Goal: Task Accomplishment & Management: Complete application form

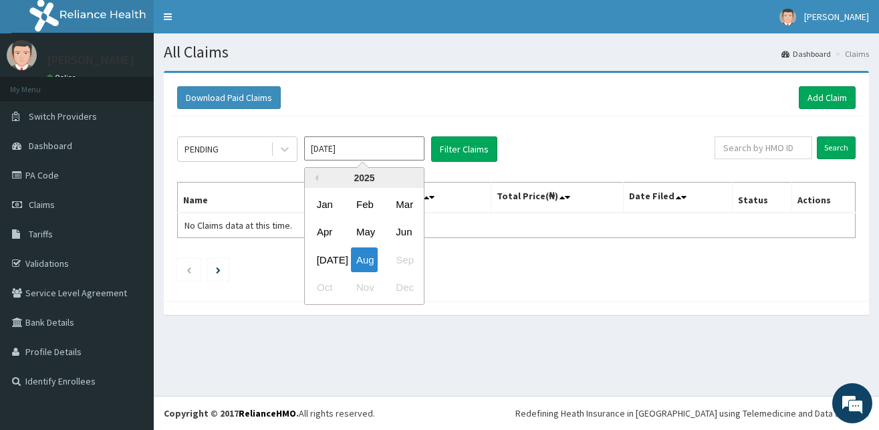
click at [312, 148] on input "[DATE]" at bounding box center [364, 148] width 120 height 24
click at [366, 210] on div "Feb" at bounding box center [364, 204] width 27 height 25
type input "Feb 2025"
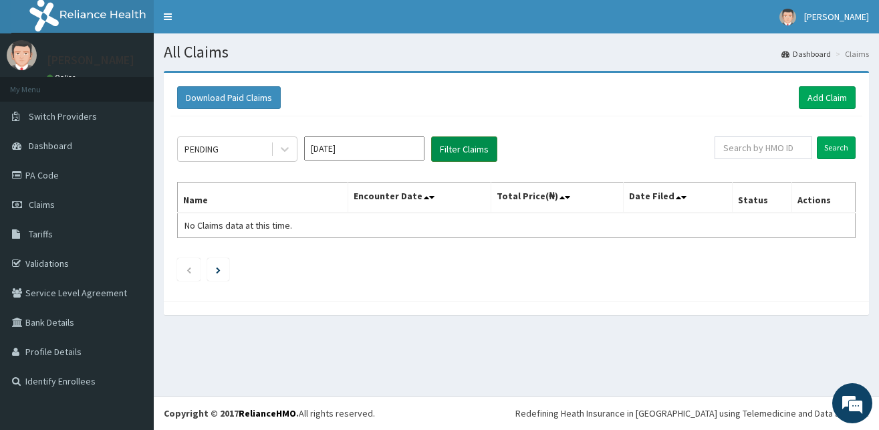
click at [459, 148] on button "Filter Claims" at bounding box center [464, 148] width 66 height 25
click at [455, 136] on div "PENDING Feb 2025 Filter Claims Search Name Encounter Date Total Price(₦) Date F…" at bounding box center [517, 205] width 692 height 178
click at [452, 143] on button "Filter Claims" at bounding box center [464, 148] width 66 height 25
click at [239, 161] on div "PENDING" at bounding box center [237, 148] width 120 height 25
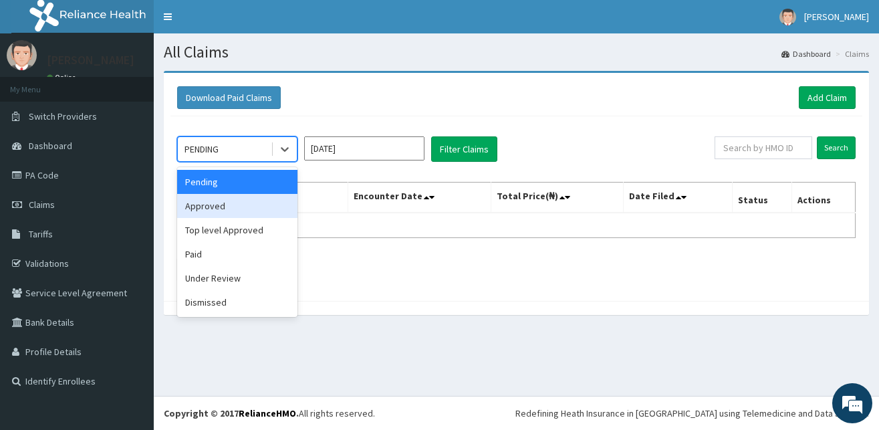
click at [227, 205] on div "Approved" at bounding box center [237, 206] width 120 height 24
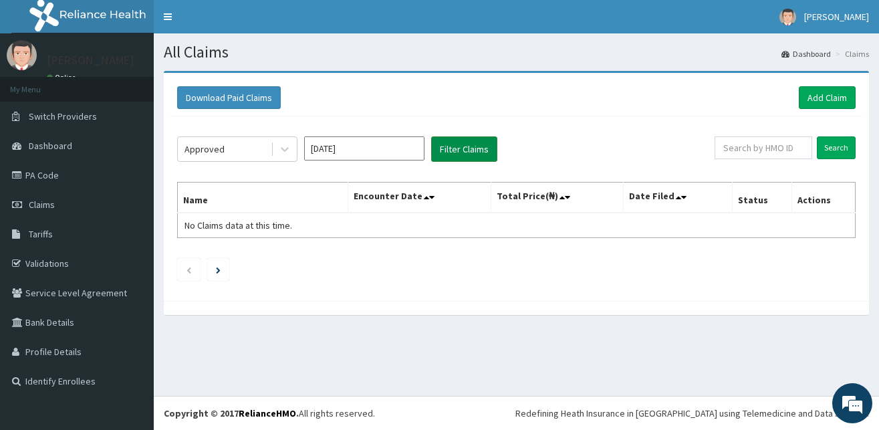
click at [460, 148] on button "Filter Claims" at bounding box center [464, 148] width 66 height 25
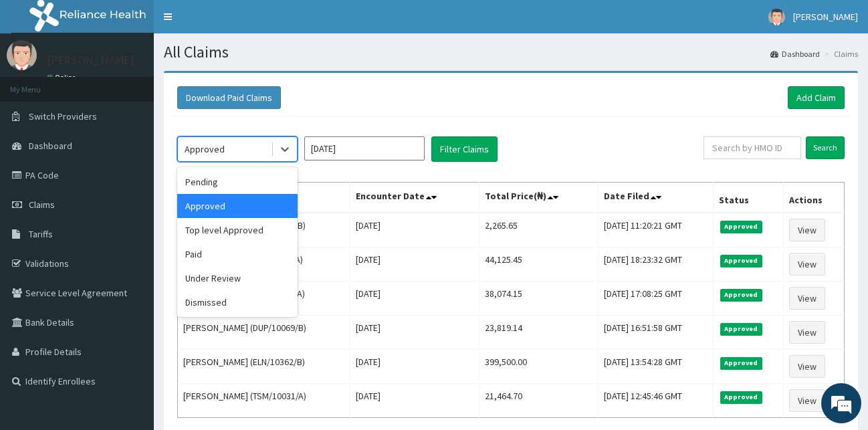
click at [216, 151] on div "Approved" at bounding box center [205, 148] width 40 height 13
click at [237, 228] on div "Top level Approved" at bounding box center [237, 230] width 120 height 24
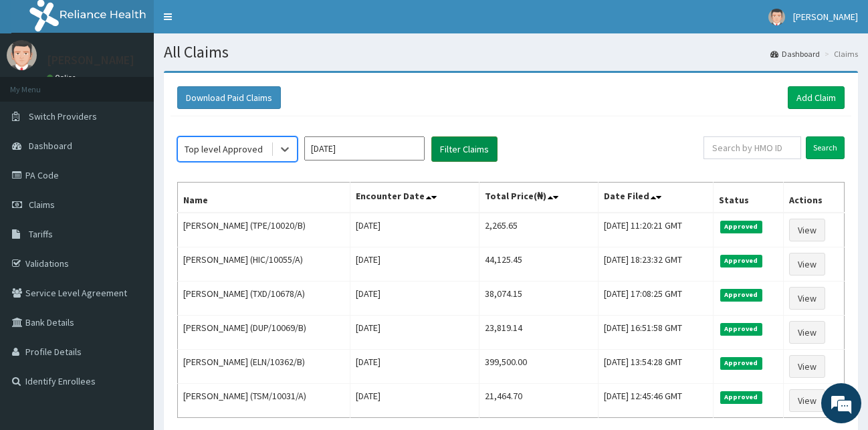
click at [466, 147] on button "Filter Claims" at bounding box center [464, 148] width 66 height 25
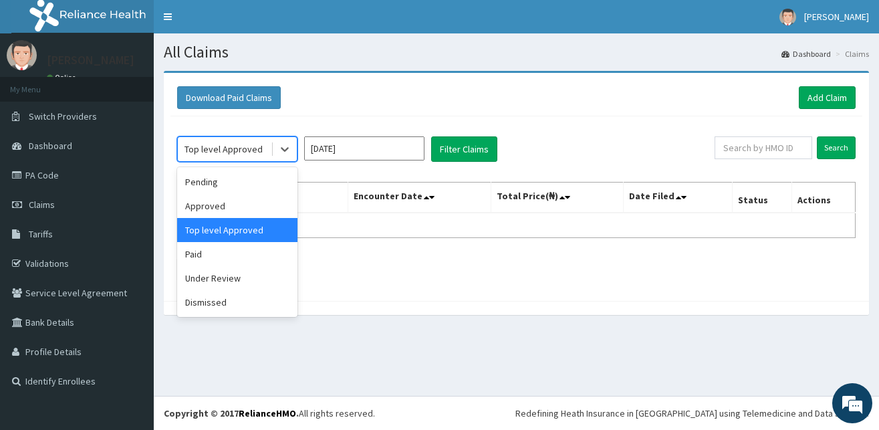
click at [210, 158] on div "Top level Approved" at bounding box center [224, 148] width 93 height 21
click at [205, 252] on div "Paid" at bounding box center [237, 254] width 120 height 24
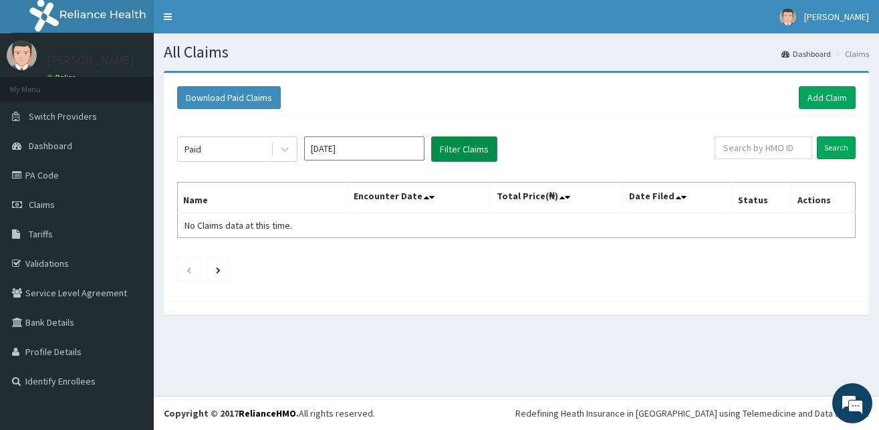
click at [457, 151] on button "Filter Claims" at bounding box center [464, 148] width 66 height 25
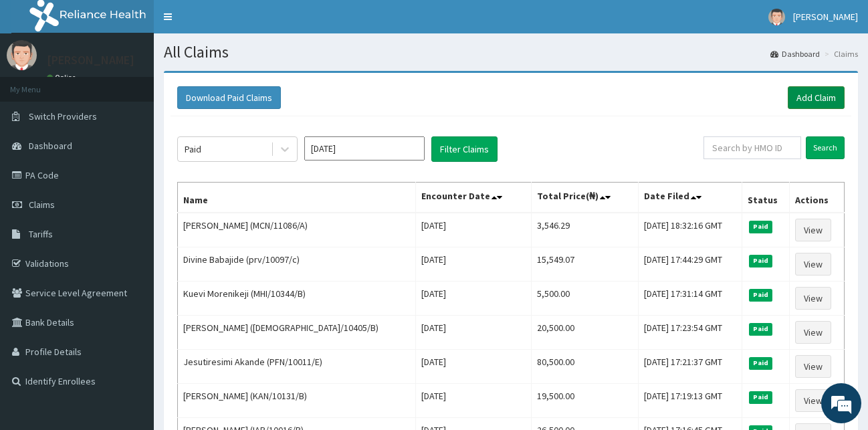
click at [814, 100] on link "Add Claim" at bounding box center [816, 97] width 57 height 23
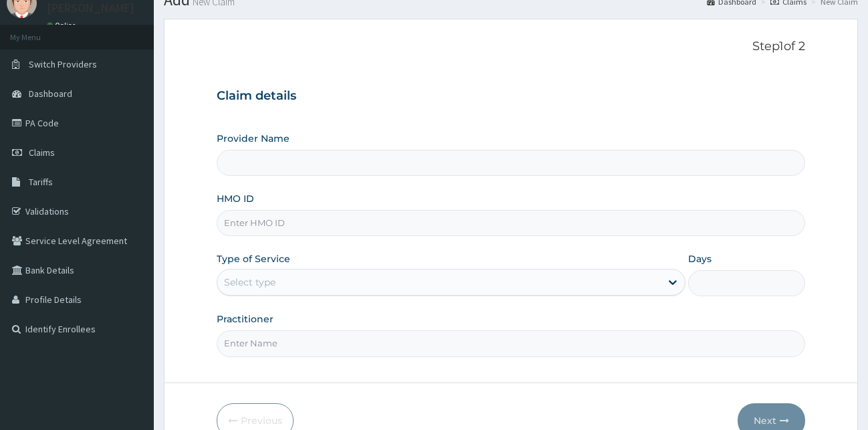
type input "[GEOGRAPHIC_DATA][PERSON_NAME]"
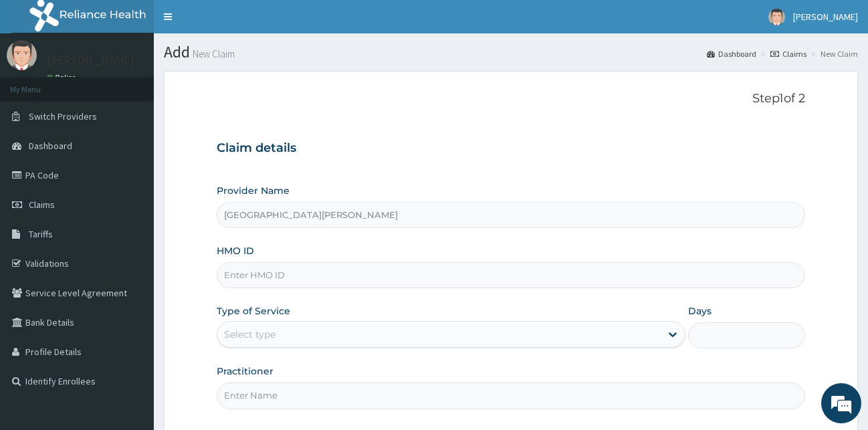
click at [281, 286] on input "HMO ID" at bounding box center [511, 275] width 589 height 26
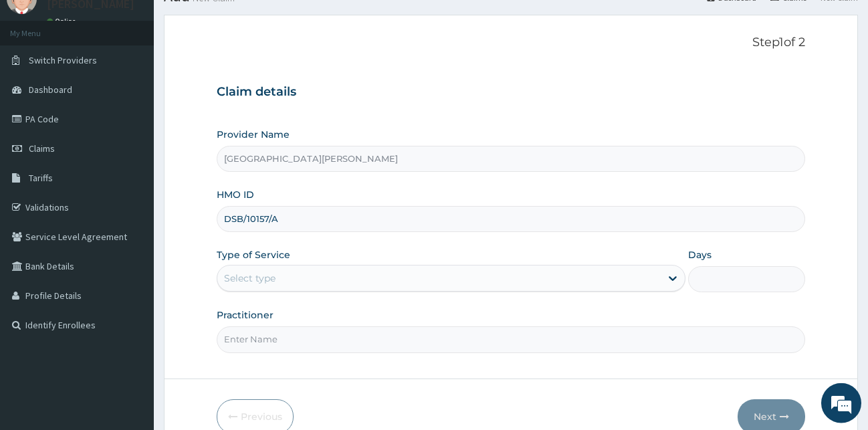
scroll to position [125, 0]
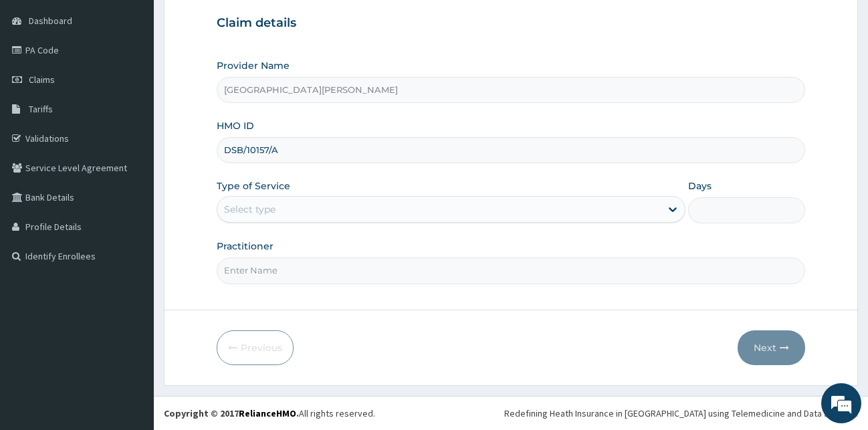
type input "DSB/10157/A"
click at [256, 203] on div "Select type" at bounding box center [438, 209] width 443 height 21
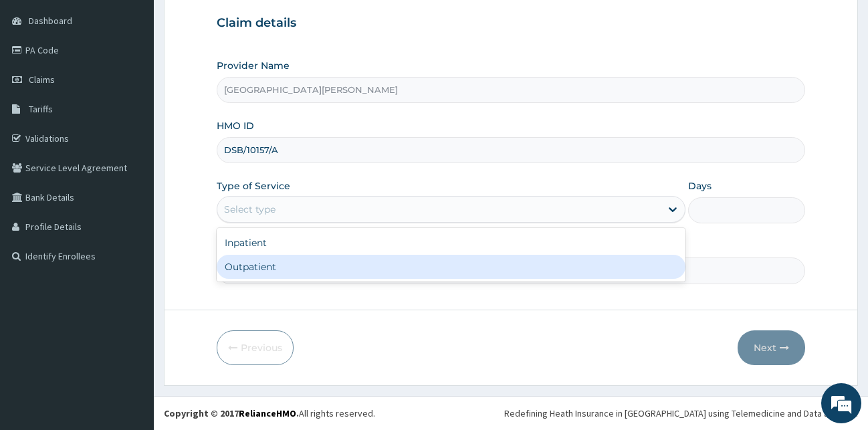
click at [245, 277] on div "Outpatient" at bounding box center [451, 267] width 469 height 24
type input "1"
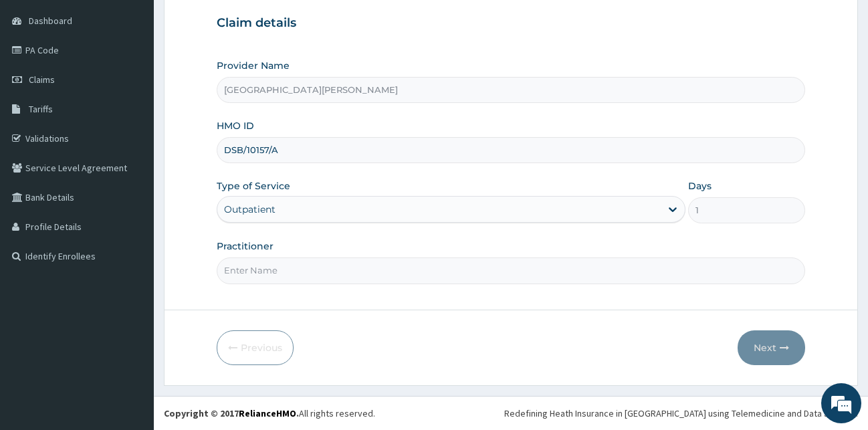
click at [261, 282] on input "Practitioner" at bounding box center [511, 270] width 589 height 26
type input "DR LAWAL"
click at [758, 341] on button "Next" at bounding box center [772, 347] width 68 height 35
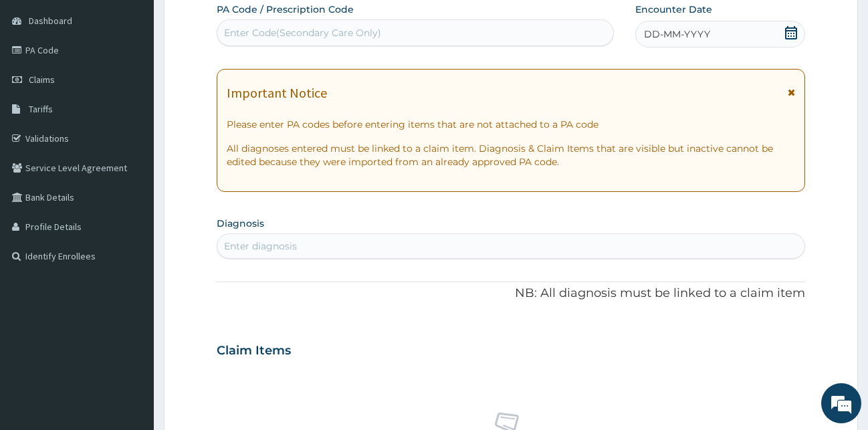
scroll to position [57, 0]
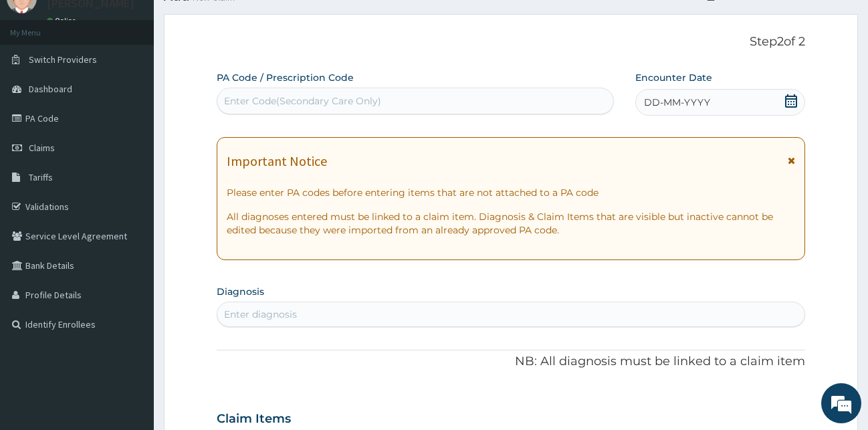
click at [791, 98] on icon at bounding box center [791, 100] width 12 height 13
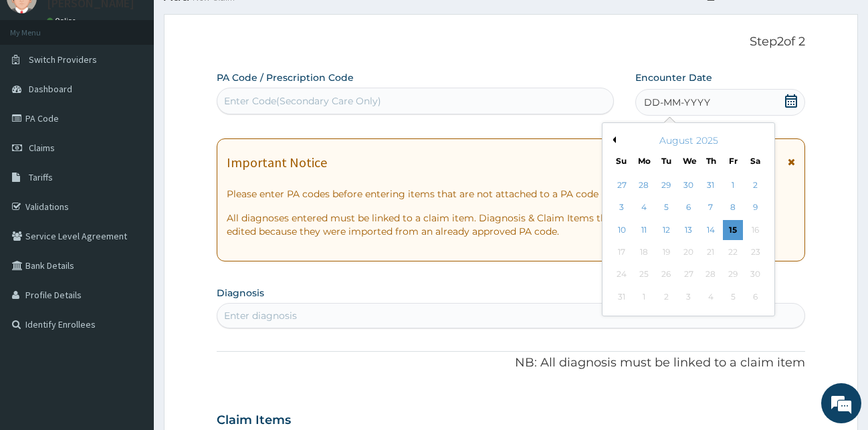
click at [613, 140] on button "Previous Month" at bounding box center [612, 139] width 7 height 7
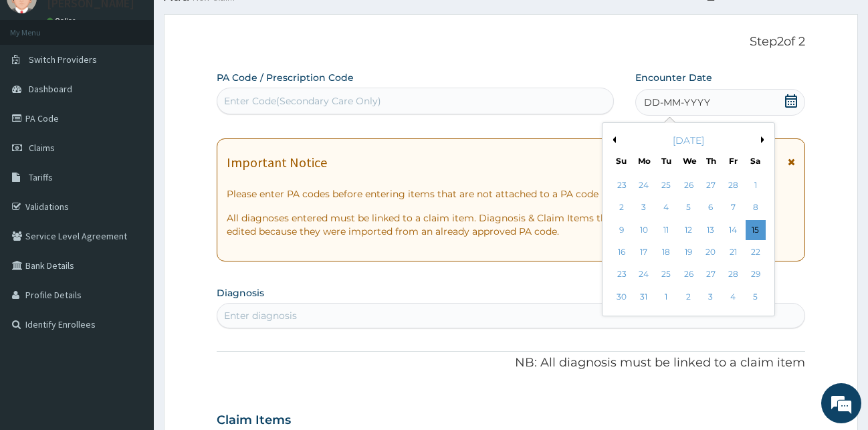
click at [613, 140] on button "Previous Month" at bounding box center [612, 139] width 7 height 7
click at [639, 211] on div "3" at bounding box center [644, 208] width 20 height 20
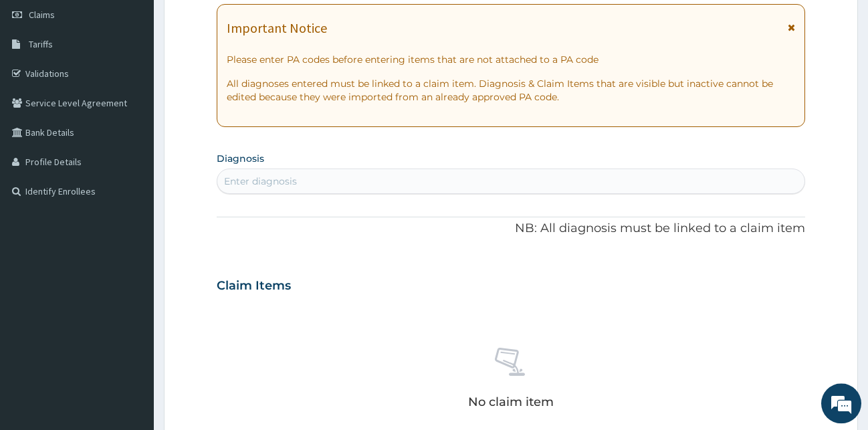
scroll to position [193, 0]
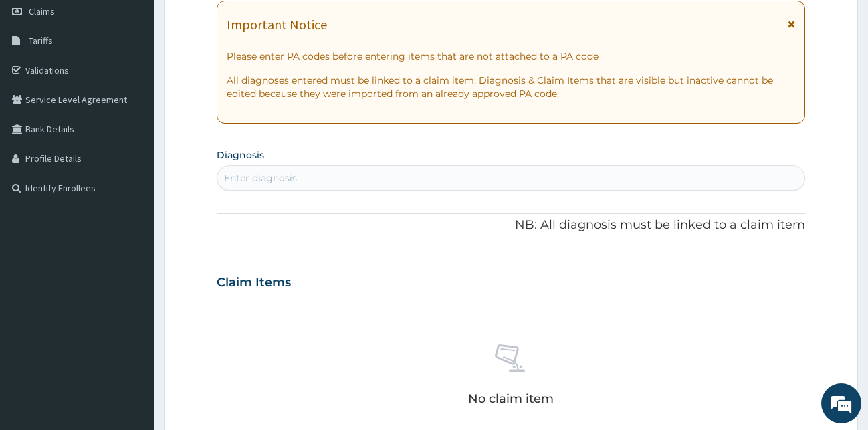
click at [307, 173] on div "Enter diagnosis" at bounding box center [511, 177] width 588 height 21
type input "MALAR"
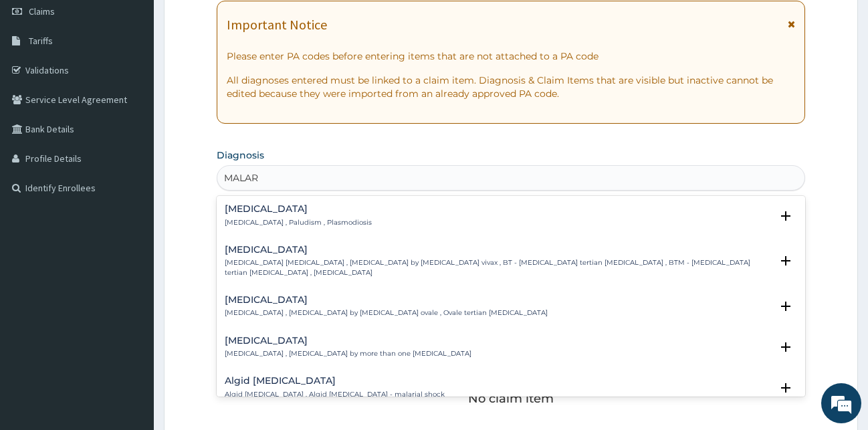
click at [233, 218] on p "Malaria , Paludism , Plasmodiosis" at bounding box center [298, 222] width 147 height 9
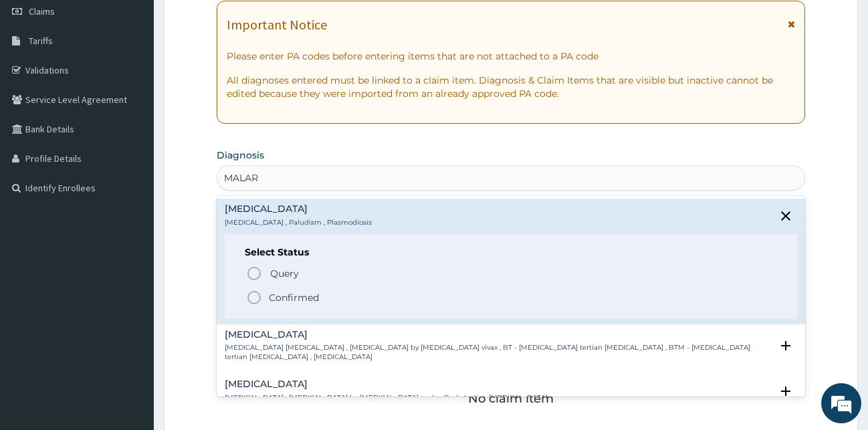
click at [259, 303] on icon "status option filled" at bounding box center [254, 298] width 16 height 16
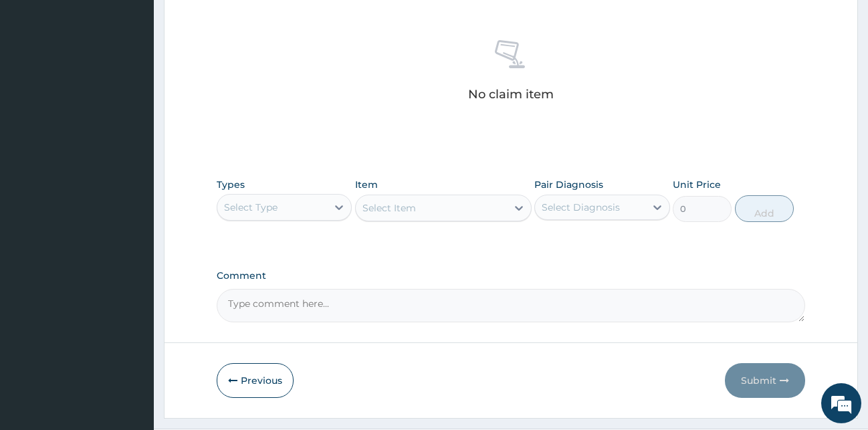
scroll to position [534, 0]
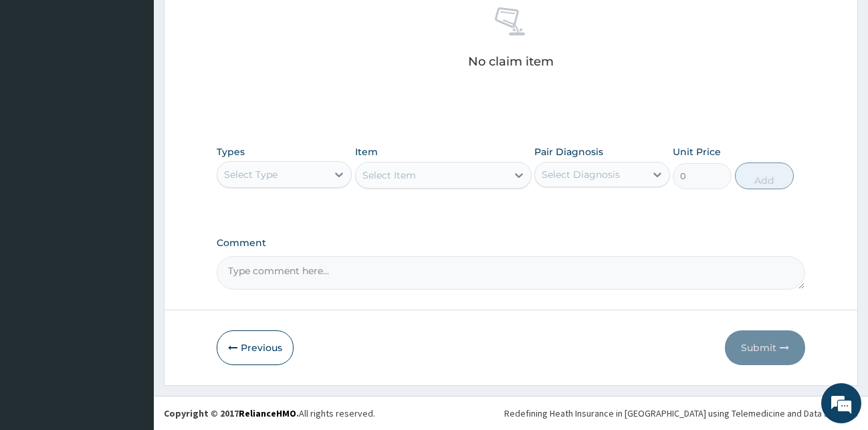
click at [319, 182] on div "Select Type" at bounding box center [272, 174] width 110 height 21
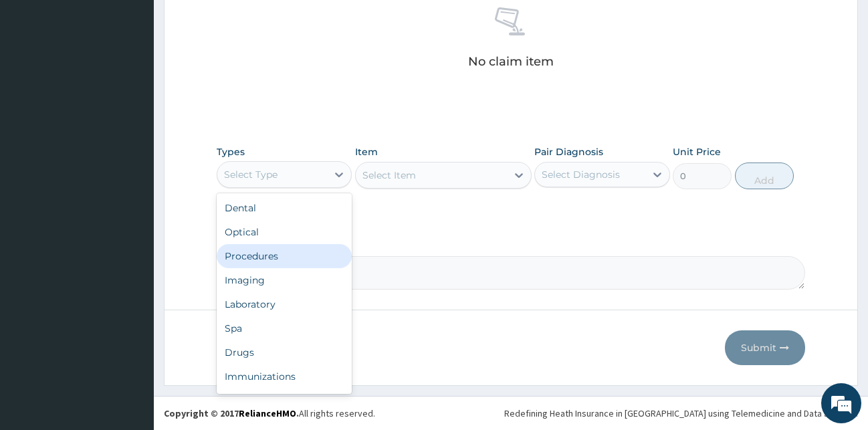
click at [261, 257] on div "Procedures" at bounding box center [285, 256] width 136 height 24
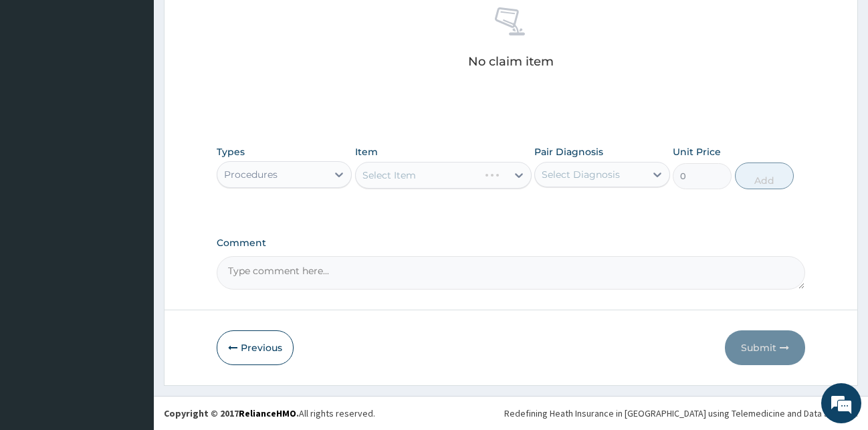
click at [395, 174] on div "Select Item" at bounding box center [443, 175] width 177 height 27
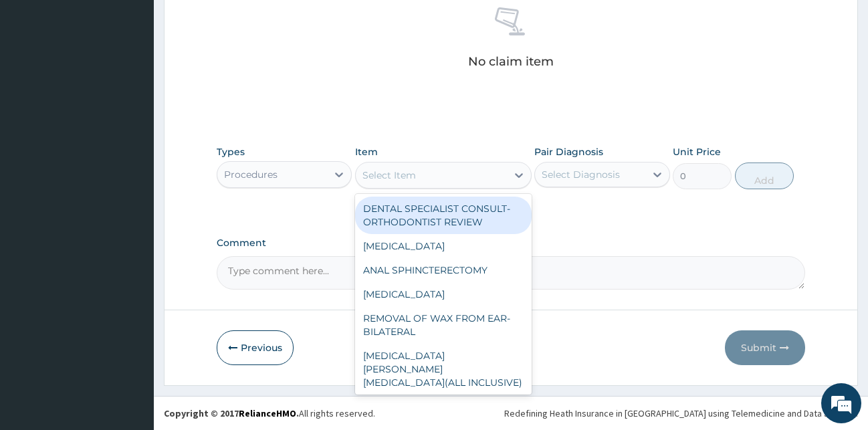
click at [395, 174] on div "Select Item" at bounding box center [389, 175] width 54 height 13
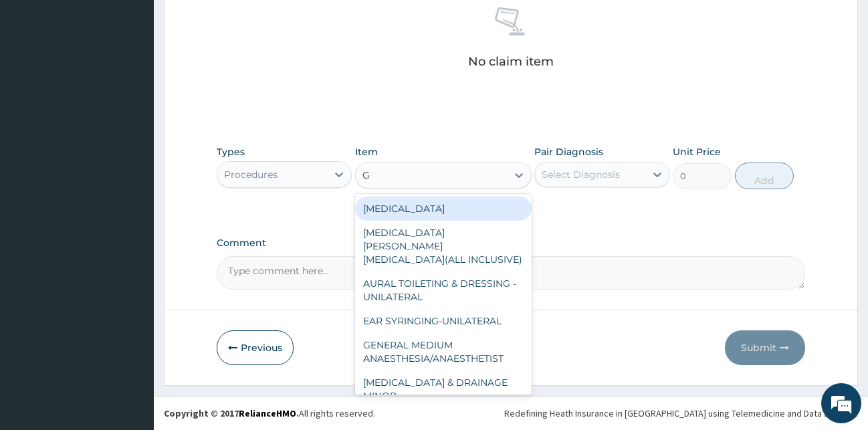
type input "GP"
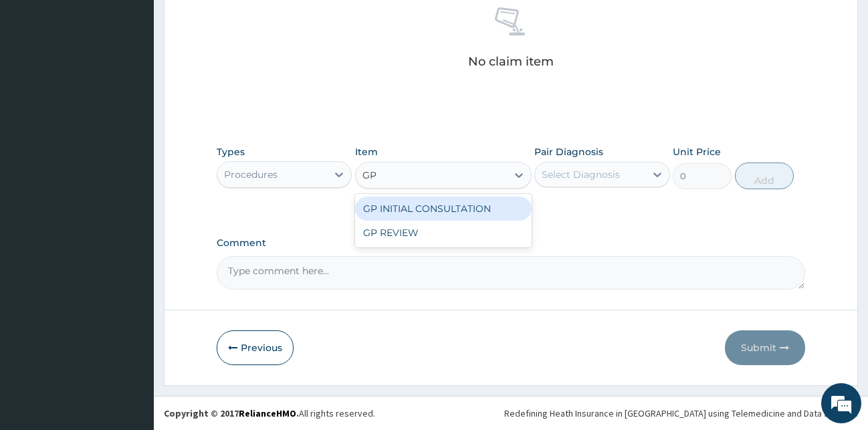
click at [437, 206] on div "GP INITIAL CONSULTATION" at bounding box center [443, 209] width 177 height 24
type input "2000"
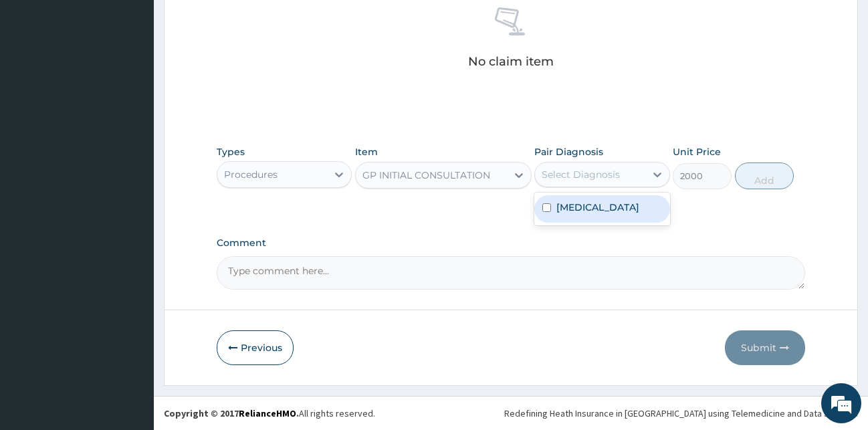
click at [599, 169] on div "Select Diagnosis" at bounding box center [581, 174] width 78 height 13
click at [593, 219] on div "[MEDICAL_DATA]" at bounding box center [602, 208] width 136 height 27
checkbox input "true"
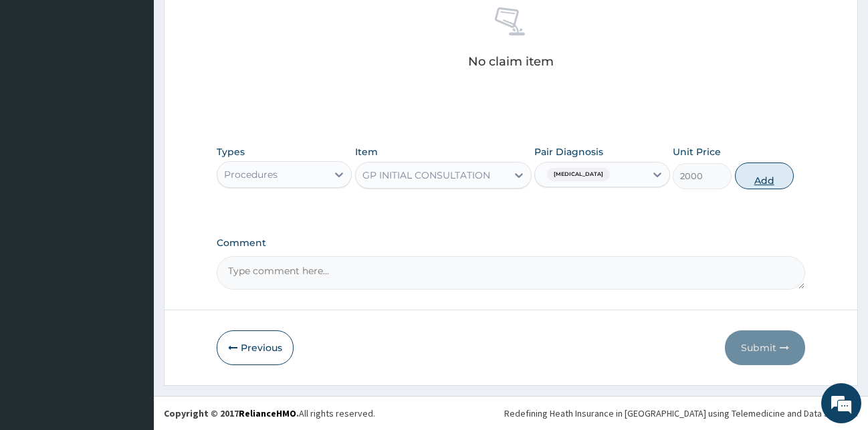
click at [776, 175] on button "Add" at bounding box center [764, 176] width 59 height 27
type input "0"
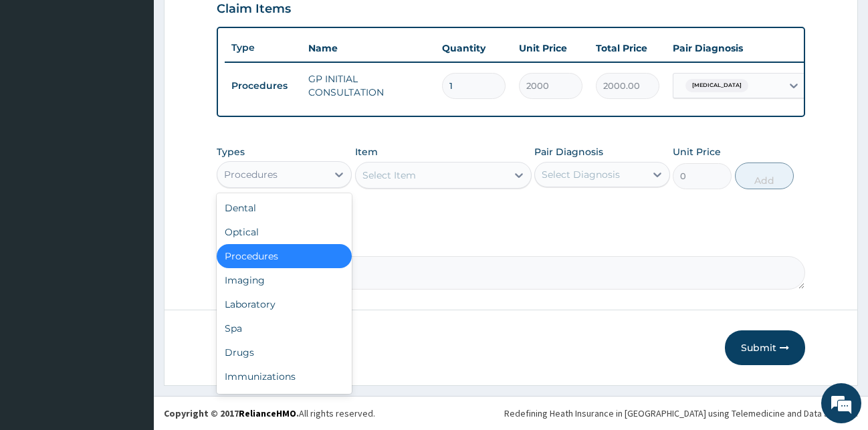
click at [277, 169] on div "Procedures" at bounding box center [251, 174] width 54 height 13
click at [272, 307] on div "Laboratory" at bounding box center [285, 304] width 136 height 24
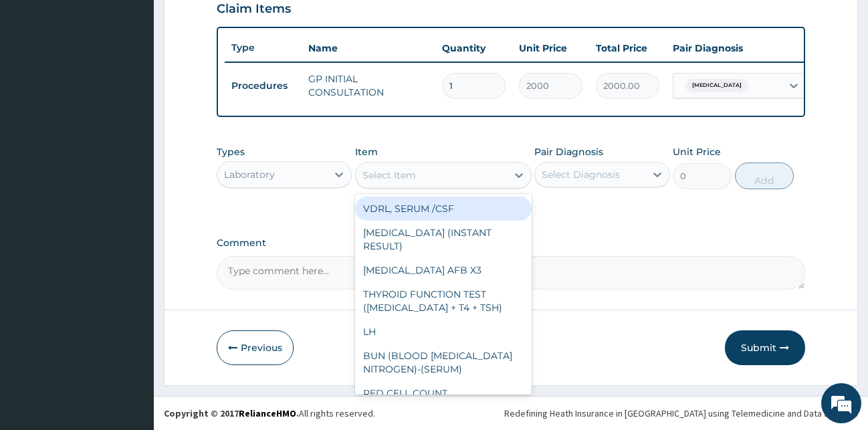
click at [420, 168] on div "Select Item" at bounding box center [431, 175] width 151 height 21
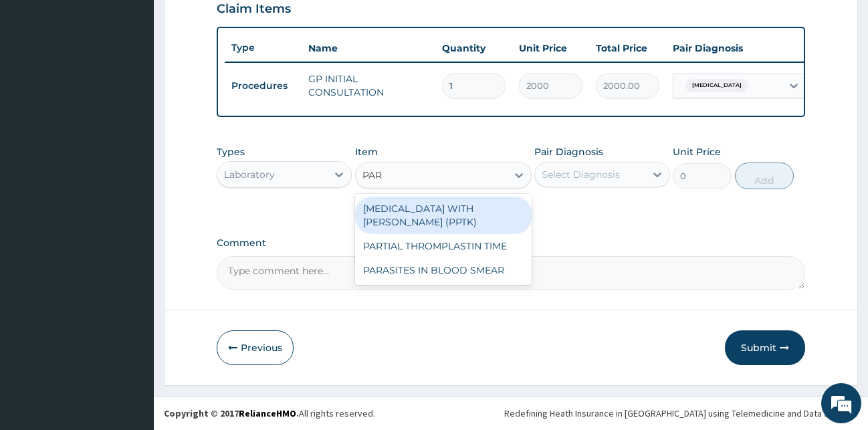
type input "PARA"
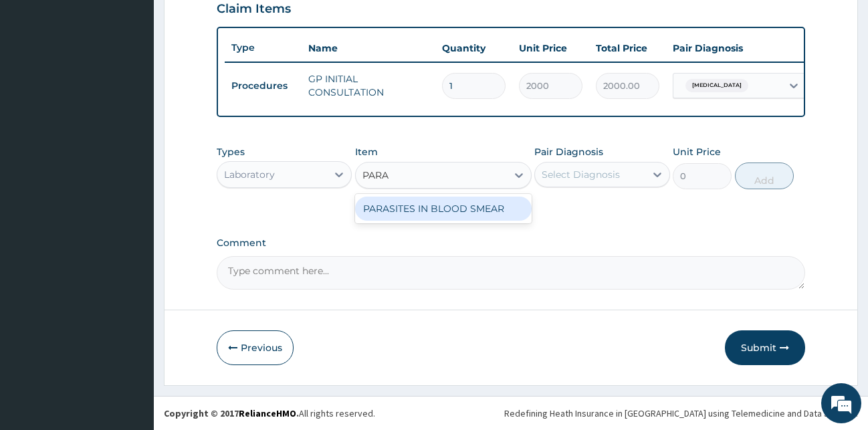
click at [489, 211] on div "PARASITES IN BLOOD SMEAR" at bounding box center [443, 209] width 177 height 24
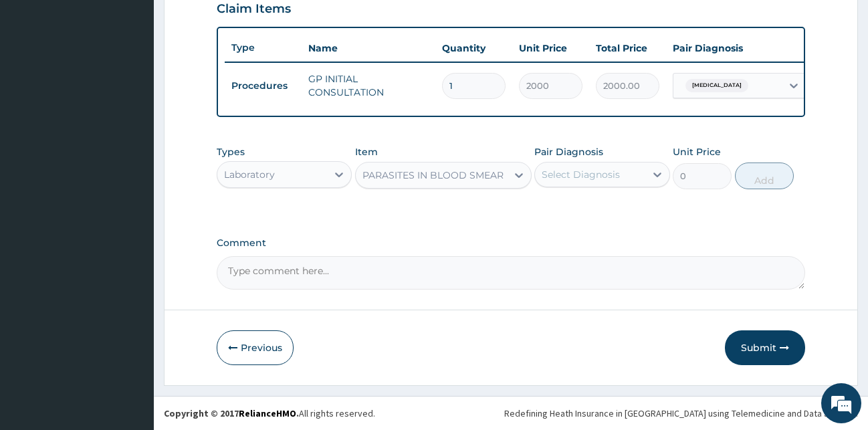
type input "1100"
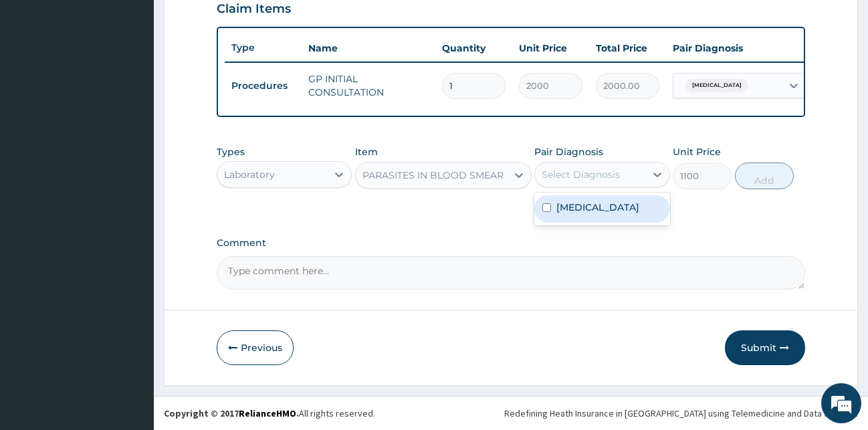
click at [591, 182] on div "Select Diagnosis" at bounding box center [590, 174] width 110 height 21
click at [591, 207] on label "[MEDICAL_DATA]" at bounding box center [597, 207] width 83 height 13
checkbox input "true"
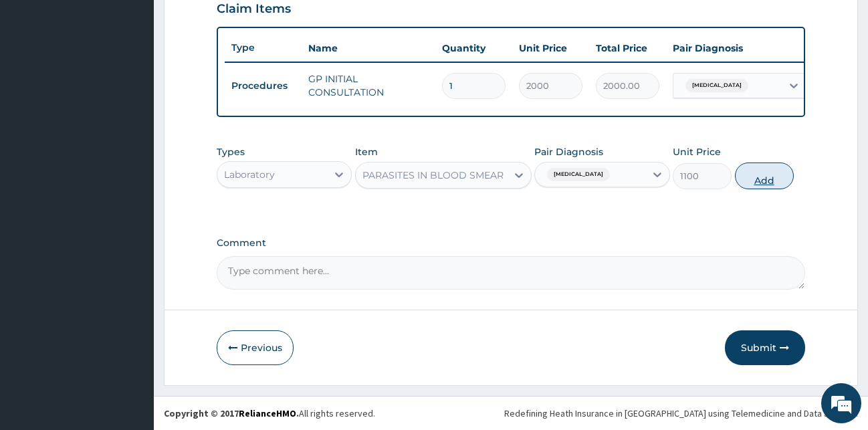
click at [769, 172] on button "Add" at bounding box center [764, 176] width 59 height 27
type input "0"
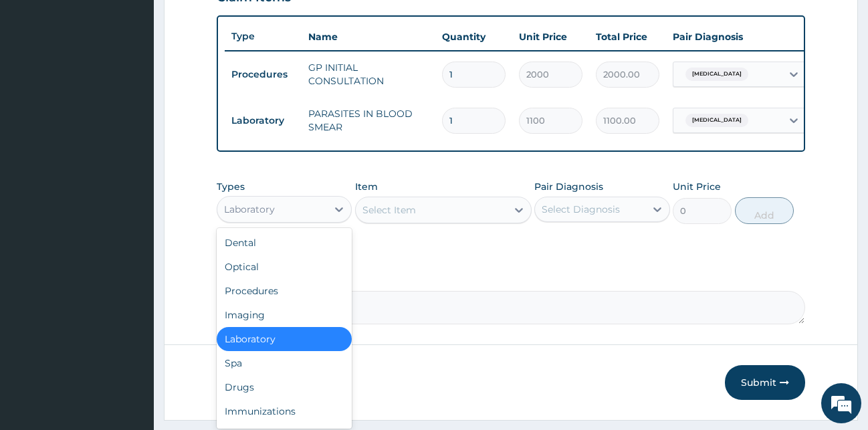
click at [292, 213] on div "Laboratory" at bounding box center [272, 209] width 110 height 21
click at [233, 397] on div "Drugs" at bounding box center [285, 387] width 136 height 24
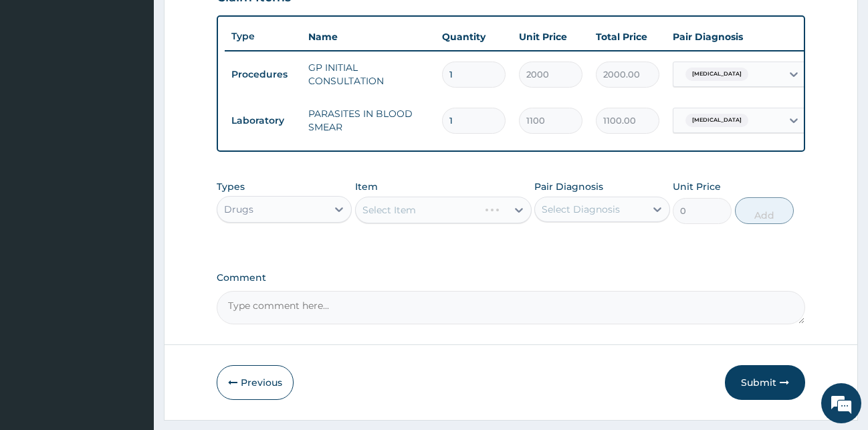
click at [440, 223] on div "Select Item" at bounding box center [443, 210] width 177 height 27
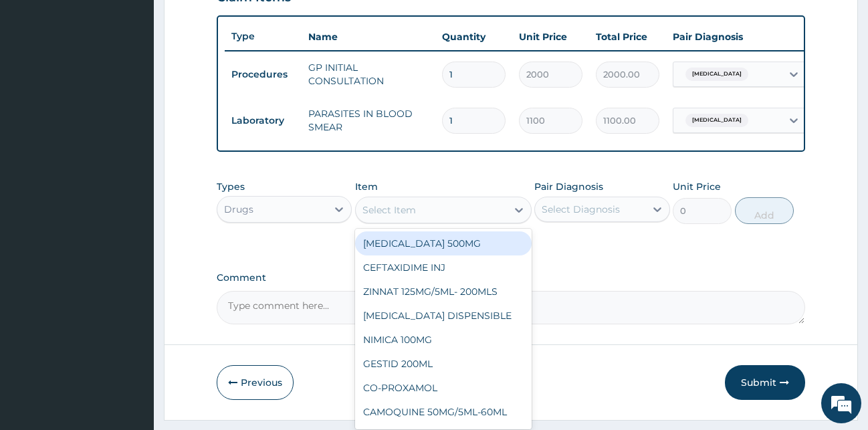
click at [445, 223] on div "Select Item" at bounding box center [443, 210] width 177 height 27
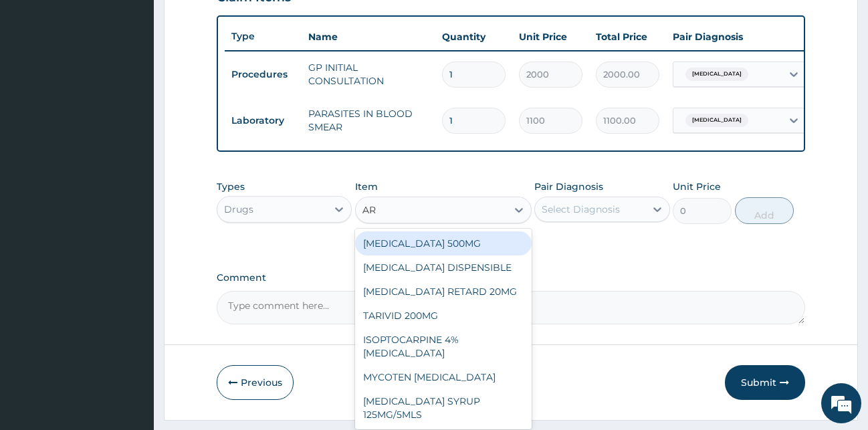
type input "ART"
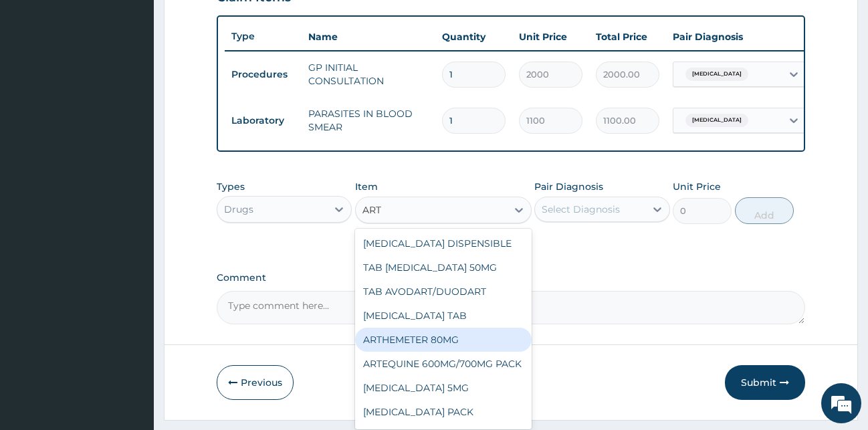
click at [434, 352] on div "ARTHEMETER 80MG" at bounding box center [443, 340] width 177 height 24
type input "483"
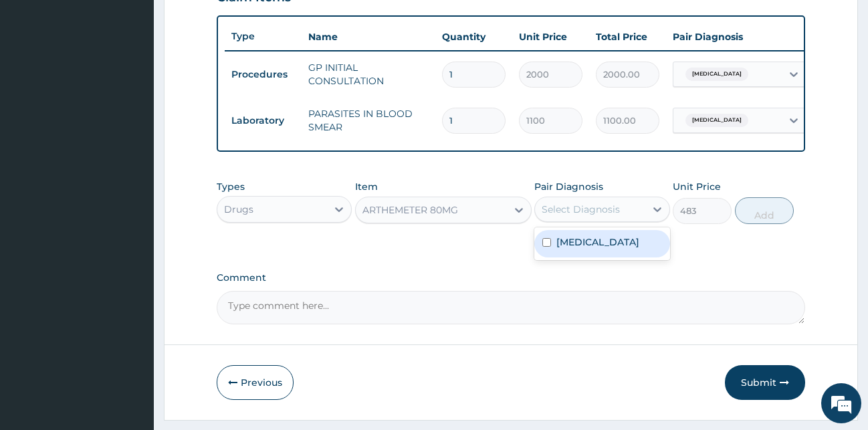
click at [581, 216] on div "Select Diagnosis" at bounding box center [581, 209] width 78 height 13
click at [609, 257] on div "[MEDICAL_DATA]" at bounding box center [602, 243] width 136 height 27
checkbox input "true"
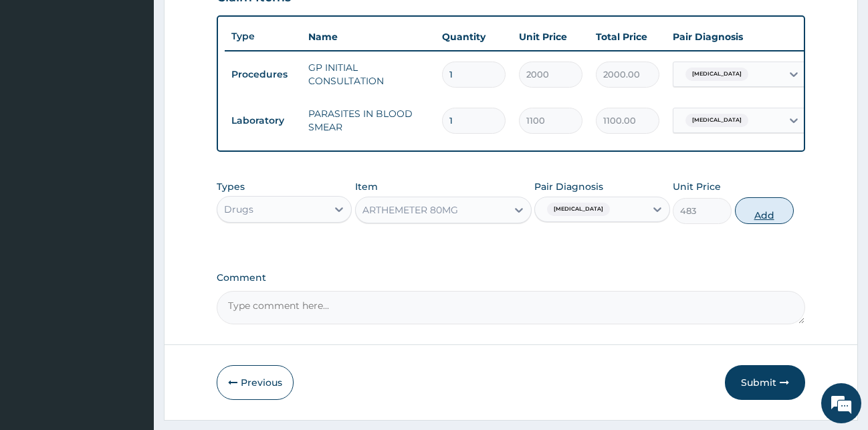
click at [757, 219] on button "Add" at bounding box center [764, 210] width 59 height 27
type input "0"
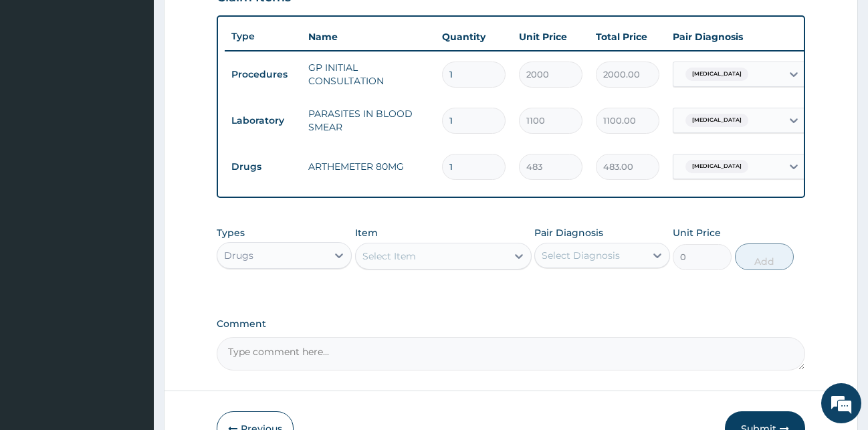
drag, startPoint x: 492, startPoint y: 169, endPoint x: 368, endPoint y: 163, distance: 124.6
click at [442, 163] on input "1" at bounding box center [474, 167] width 64 height 26
type input "6"
type input "2898.00"
type input "6"
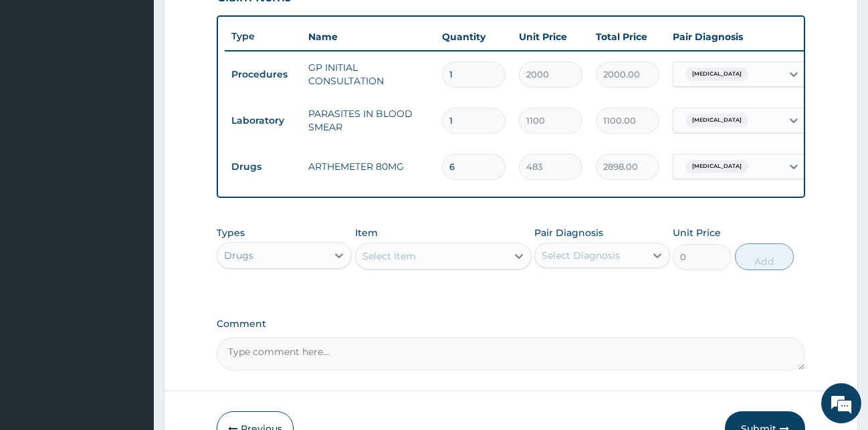
drag, startPoint x: 451, startPoint y: 237, endPoint x: 426, endPoint y: 269, distance: 40.5
click at [450, 240] on div "Types Drugs Item Select Item Pair Diagnosis Select Diagnosis Unit Price 0 Add" at bounding box center [511, 248] width 589 height 58
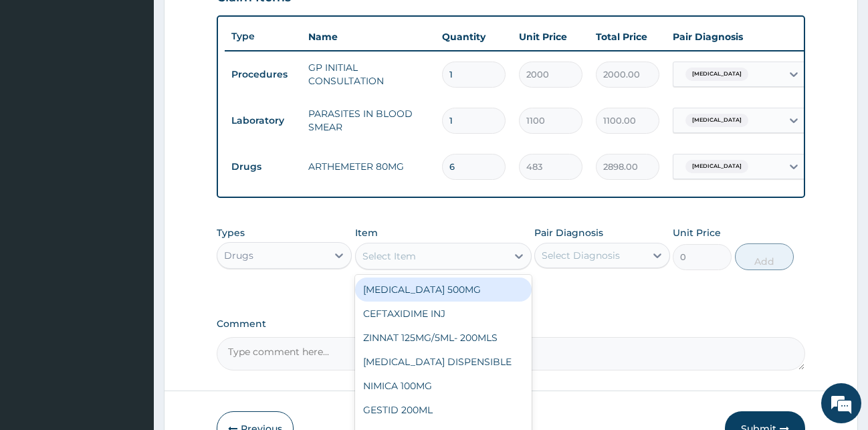
click at [425, 267] on div "Select Item" at bounding box center [431, 255] width 151 height 21
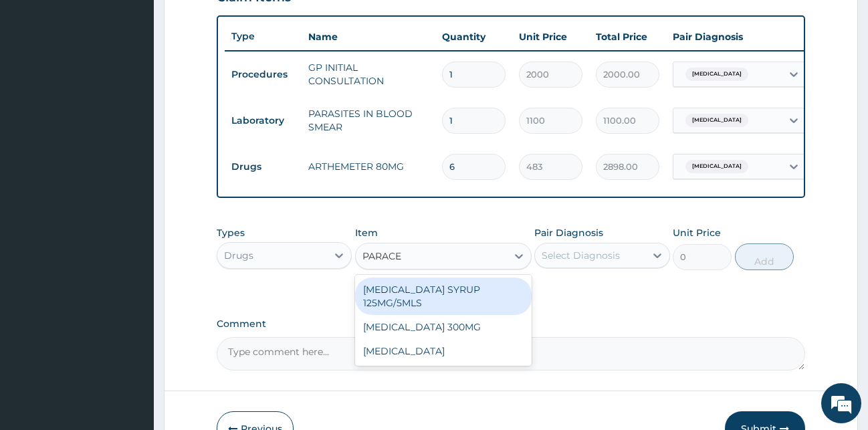
type input "PARACET"
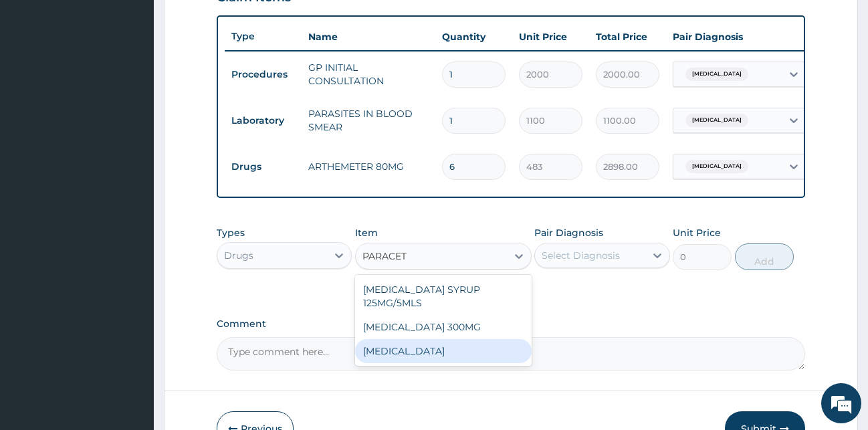
click at [447, 363] on div "[MEDICAL_DATA]" at bounding box center [443, 351] width 177 height 24
type input "15.18"
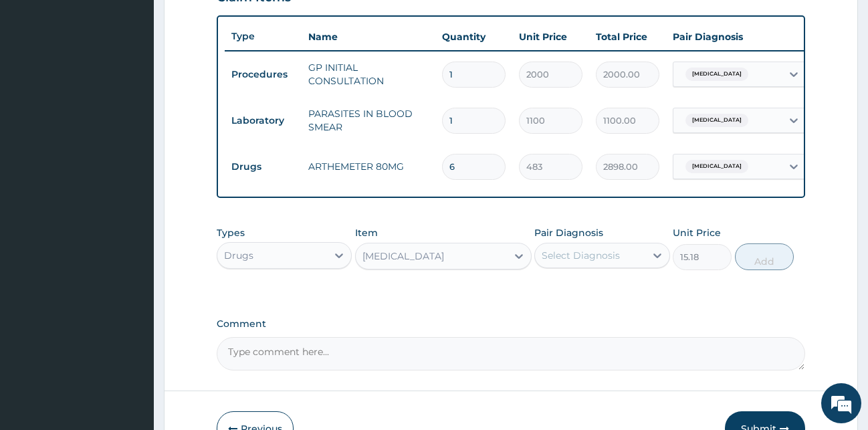
click at [563, 262] on div "Select Diagnosis" at bounding box center [581, 255] width 78 height 13
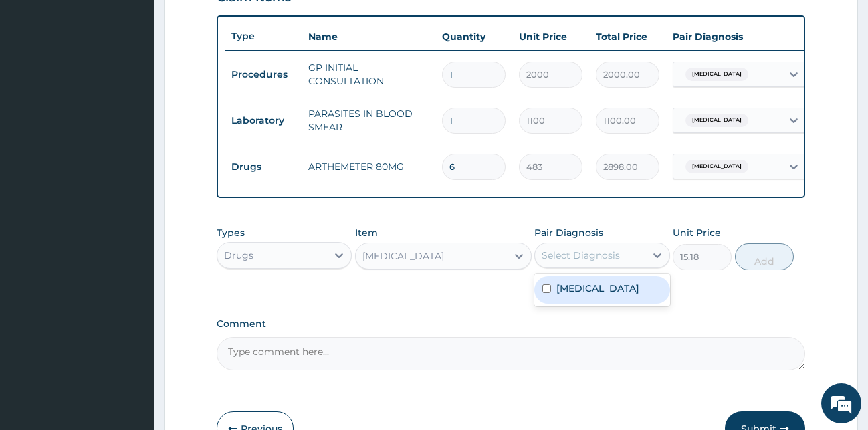
click at [562, 295] on label "[MEDICAL_DATA]" at bounding box center [597, 288] width 83 height 13
checkbox input "true"
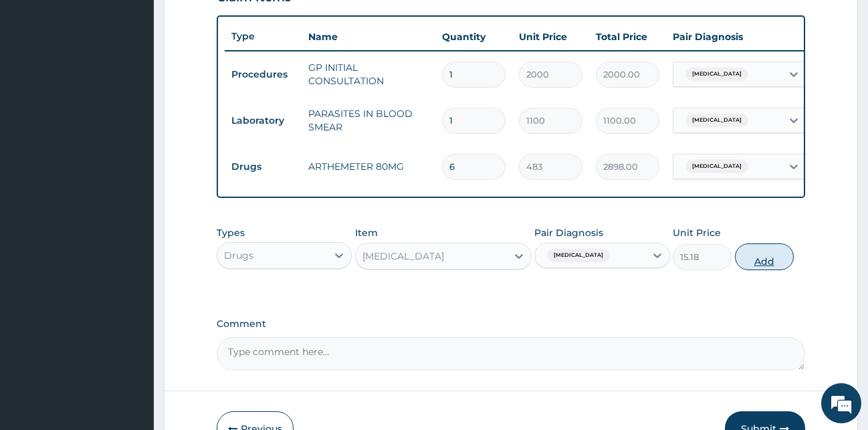
click at [772, 268] on button "Add" at bounding box center [764, 256] width 59 height 27
type input "0"
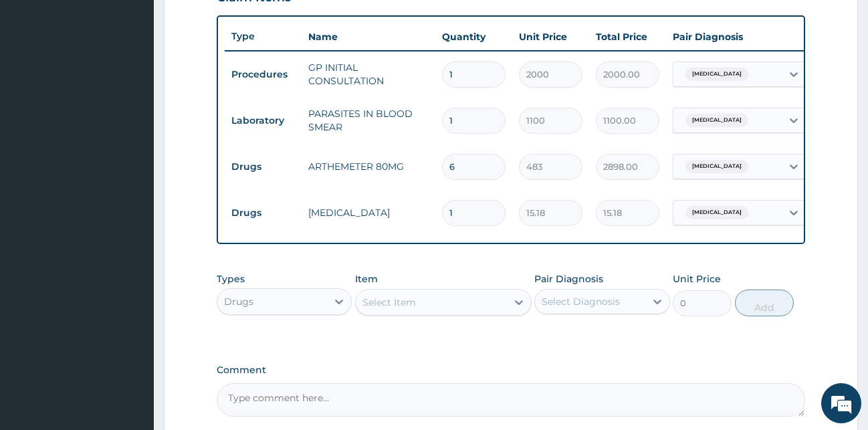
type input "18"
type input "273.24"
type input "18"
click at [388, 266] on div "PA Code / Prescription Code Enter Code(Secondary Care Only) Encounter Date 03-0…" at bounding box center [511, 31] width 589 height 771
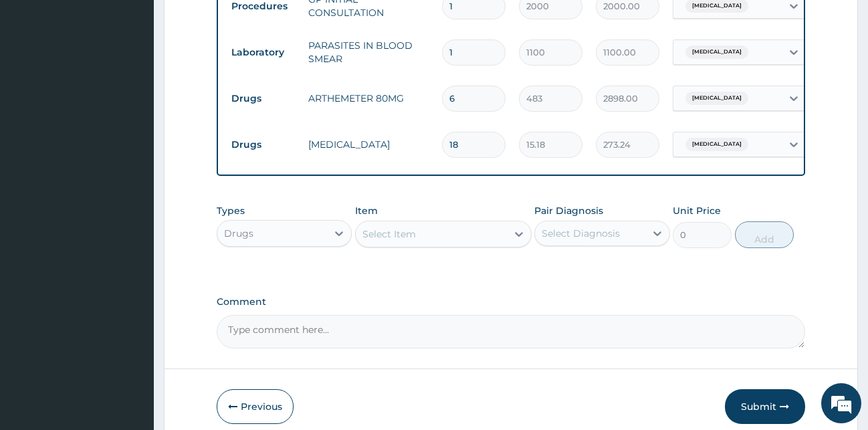
scroll to position [621, 0]
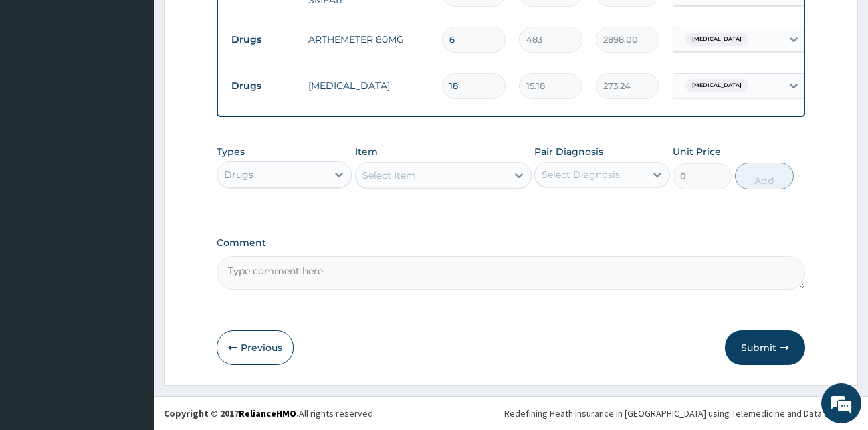
click at [750, 348] on button "Submit" at bounding box center [765, 347] width 80 height 35
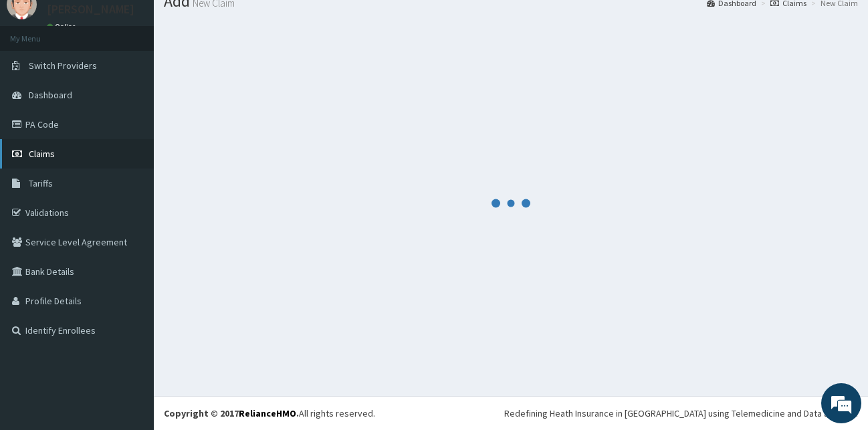
scroll to position [51, 0]
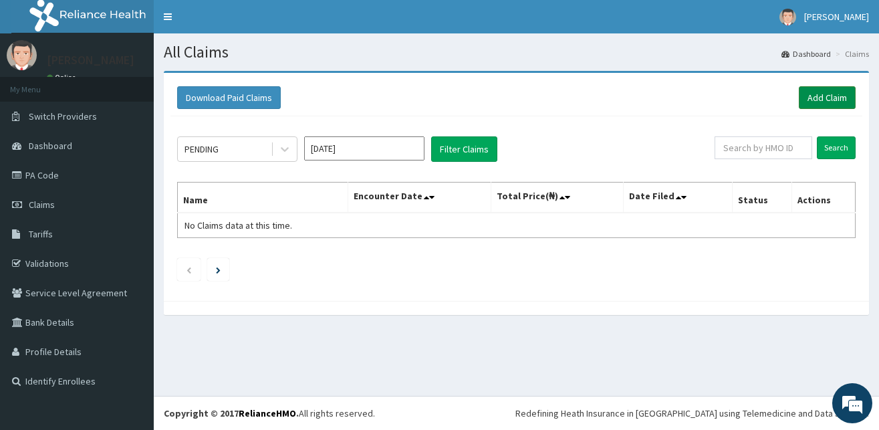
click at [836, 96] on link "Add Claim" at bounding box center [827, 97] width 57 height 23
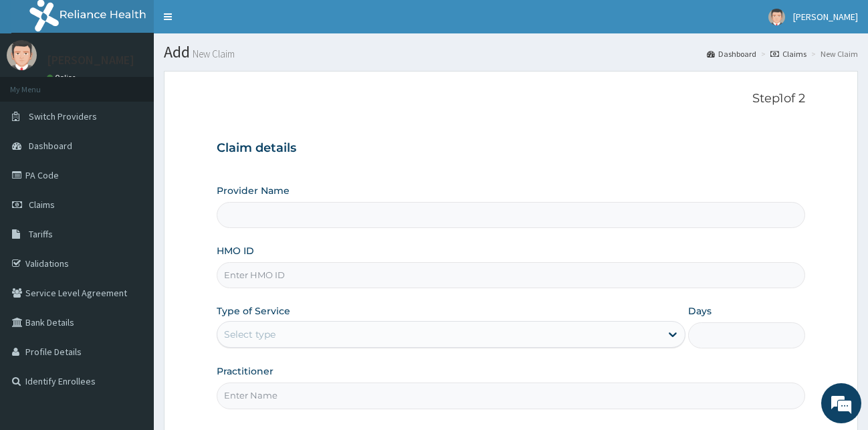
scroll to position [125, 0]
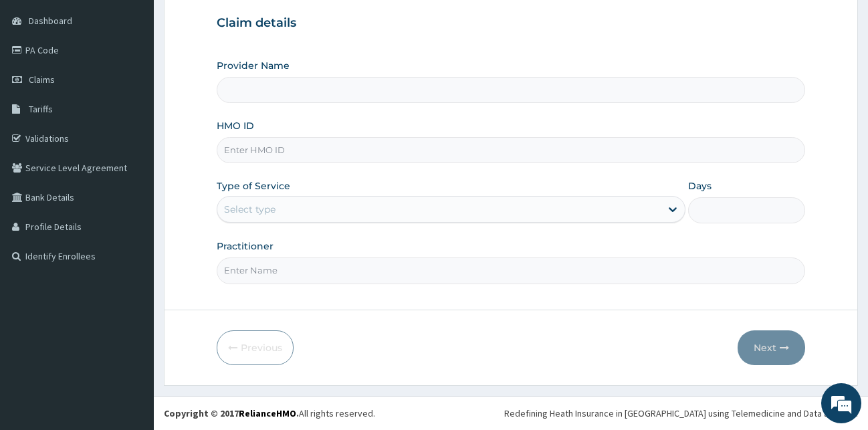
drag, startPoint x: 278, startPoint y: 80, endPoint x: 269, endPoint y: 88, distance: 11.8
click at [277, 80] on input "Provider Name" at bounding box center [511, 90] width 589 height 26
type input "[GEOGRAPHIC_DATA][PERSON_NAME]"
click at [265, 138] on input "HMO ID" at bounding box center [511, 150] width 589 height 26
type input "D"
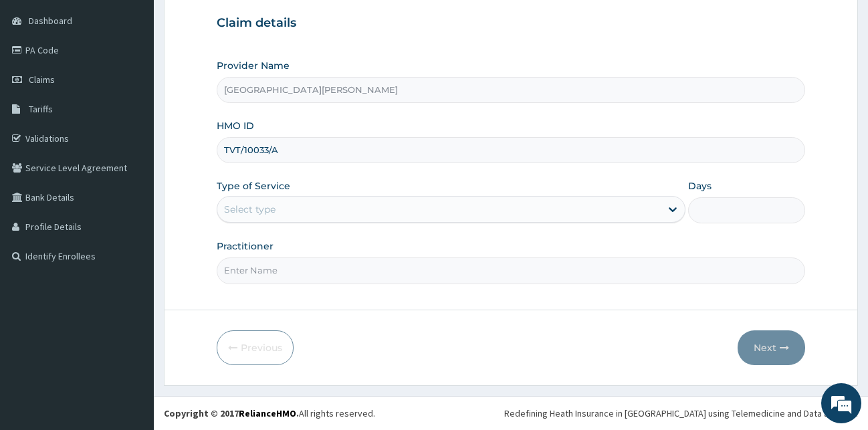
scroll to position [0, 0]
type input "TVT/10033/A"
click at [276, 191] on label "Type of Service" at bounding box center [254, 185] width 74 height 13
click at [270, 215] on div "Select type" at bounding box center [249, 209] width 51 height 13
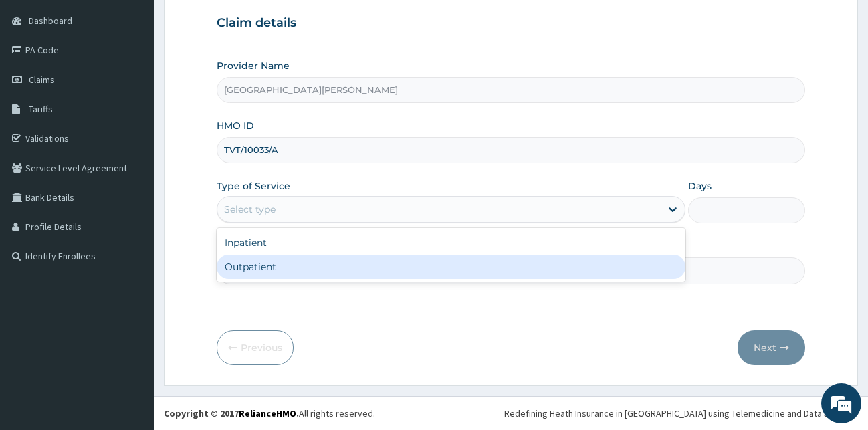
click at [256, 266] on div "Outpatient" at bounding box center [451, 267] width 469 height 24
type input "1"
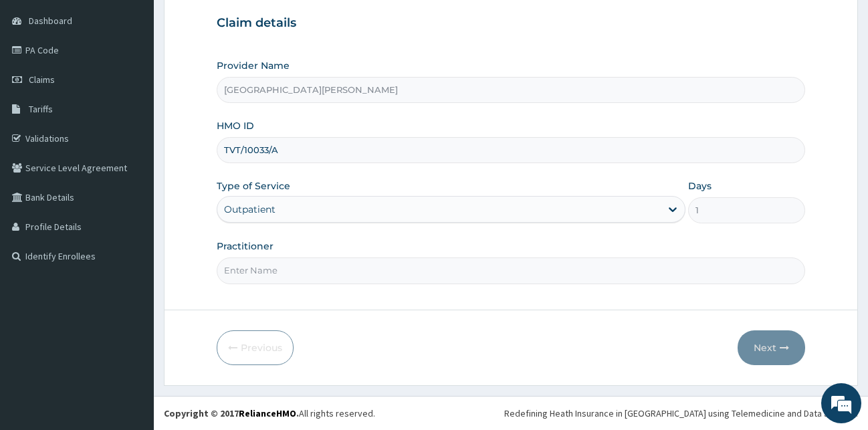
click at [256, 266] on input "Practitioner" at bounding box center [511, 270] width 589 height 26
type input "L"
type input "S"
type input "DR BAKARE"
click at [763, 351] on button "Next" at bounding box center [772, 347] width 68 height 35
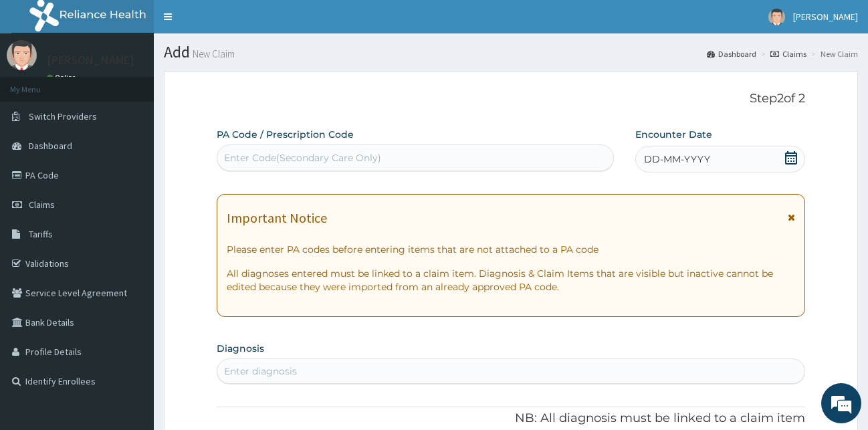
drag, startPoint x: 793, startPoint y: 164, endPoint x: 750, endPoint y: 141, distance: 49.1
click at [793, 163] on span at bounding box center [790, 159] width 13 height 17
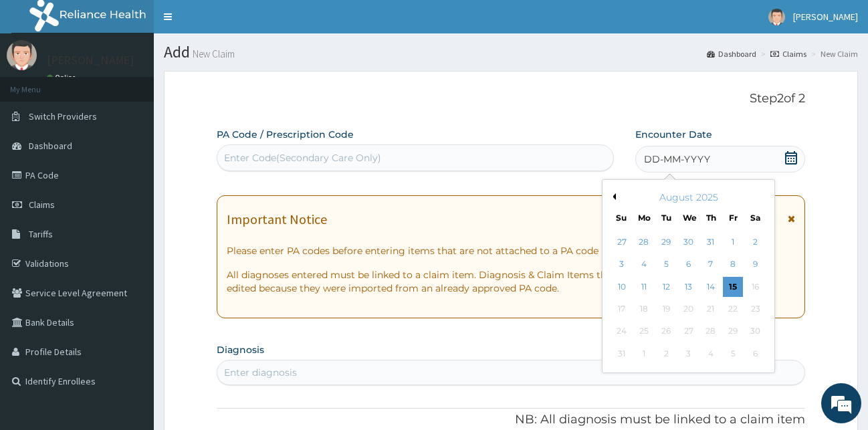
click at [615, 197] on button "Previous Month" at bounding box center [612, 196] width 7 height 7
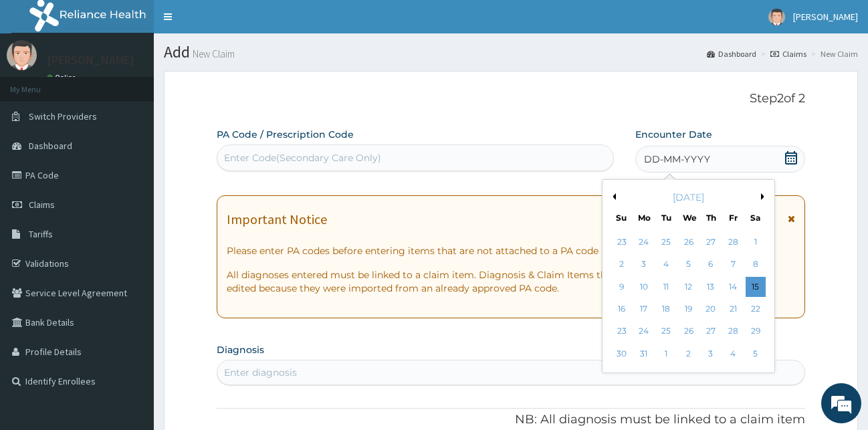
click at [615, 197] on button "Previous Month" at bounding box center [612, 196] width 7 height 7
click at [644, 268] on div "3" at bounding box center [644, 265] width 20 height 20
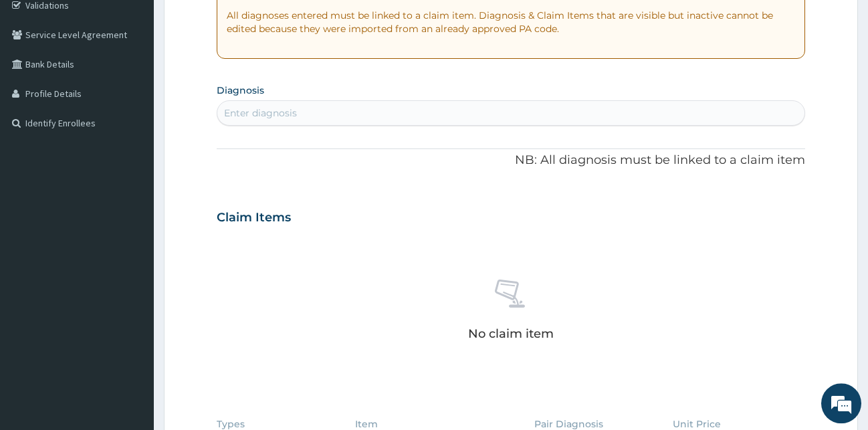
scroll to position [205, 0]
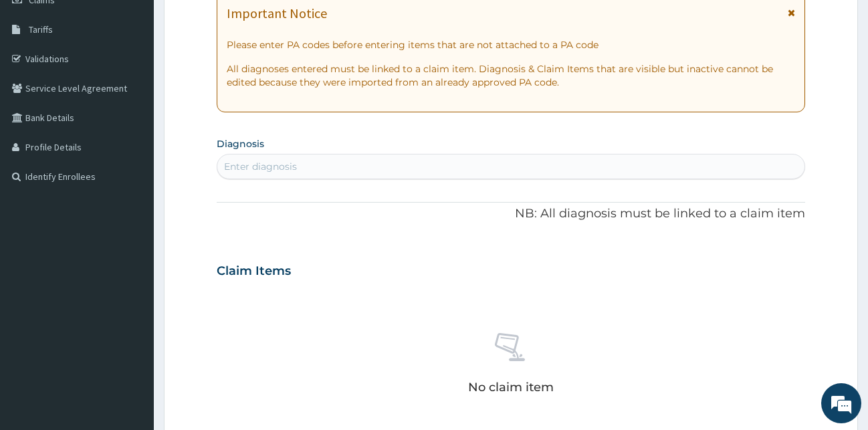
click at [274, 166] on div "Enter diagnosis" at bounding box center [260, 166] width 73 height 13
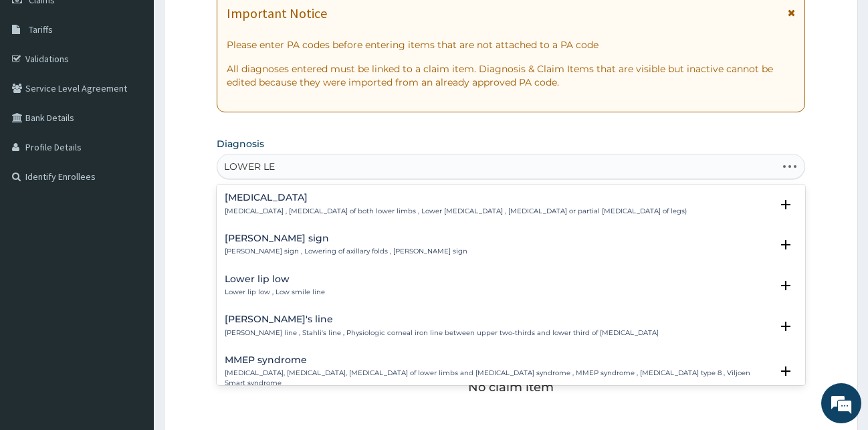
type input "LOWER LEG"
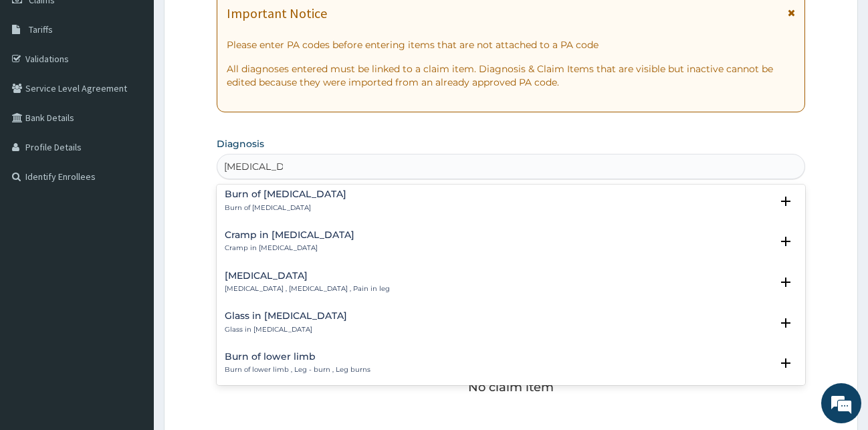
scroll to position [144, 0]
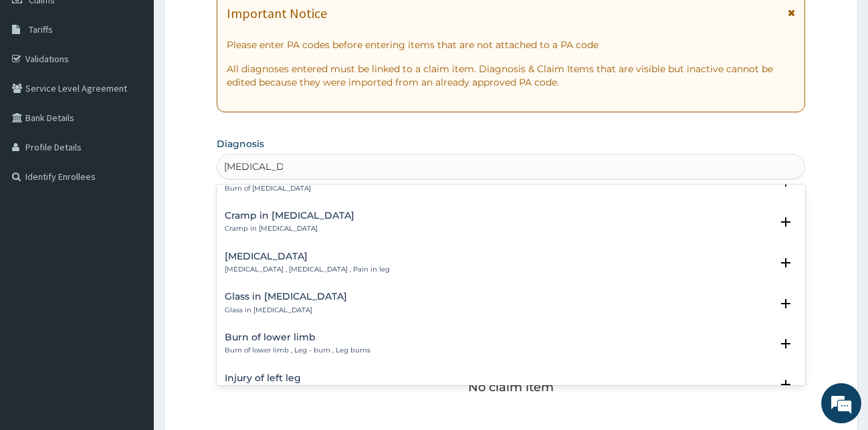
click at [275, 266] on p "Leg pain , Pain in lower limb , Pain in leg" at bounding box center [307, 269] width 165 height 9
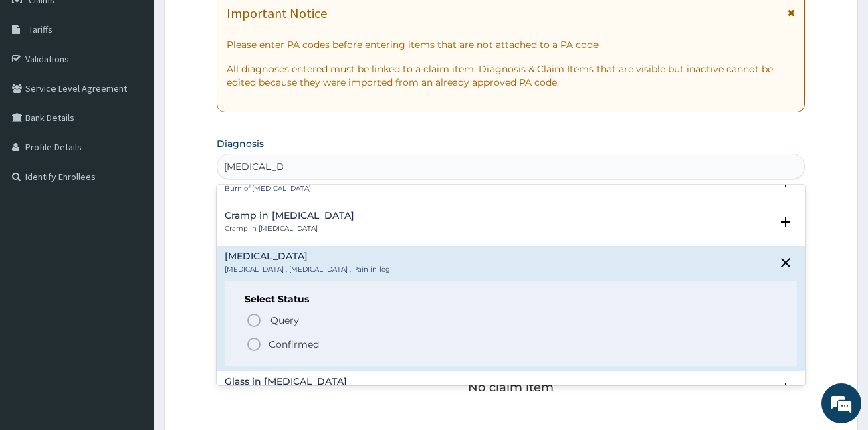
drag, startPoint x: 251, startPoint y: 347, endPoint x: 254, endPoint y: 334, distance: 13.8
click at [252, 345] on icon "status option filled" at bounding box center [254, 344] width 16 height 16
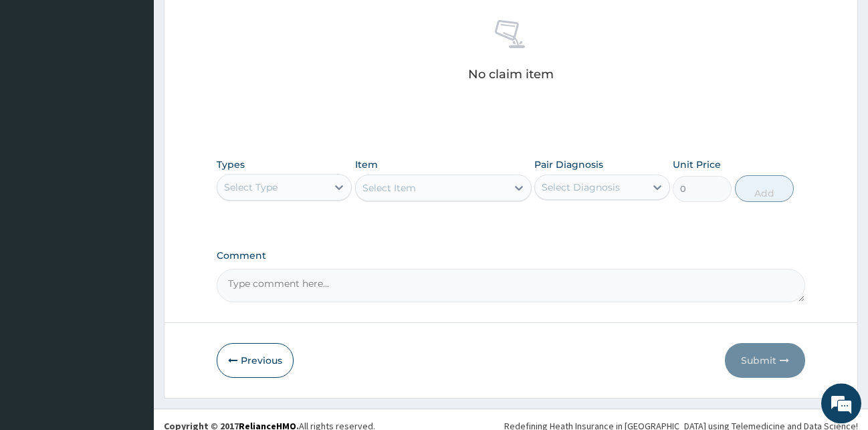
scroll to position [534, 0]
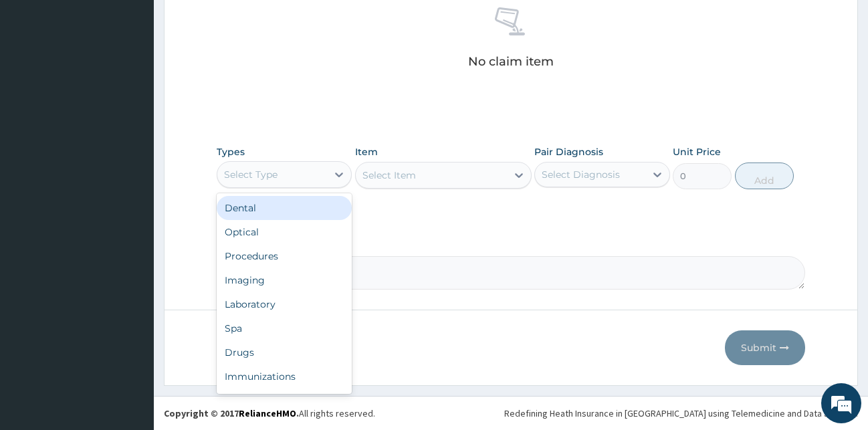
drag, startPoint x: 330, startPoint y: 177, endPoint x: 299, endPoint y: 227, distance: 59.4
click at [329, 177] on div at bounding box center [339, 175] width 24 height 24
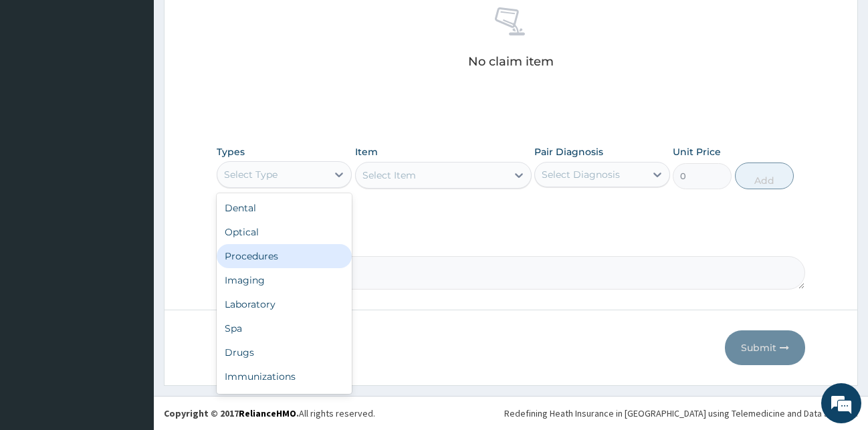
click at [289, 257] on div "Procedures" at bounding box center [285, 256] width 136 height 24
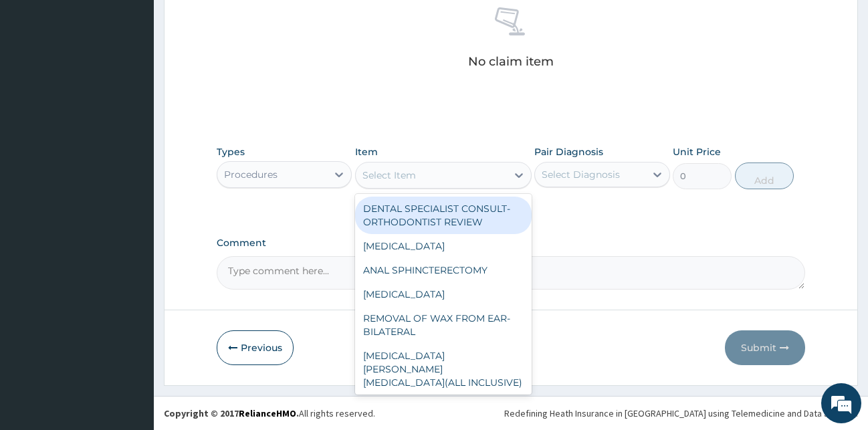
click at [419, 178] on div "Select Item" at bounding box center [431, 175] width 151 height 21
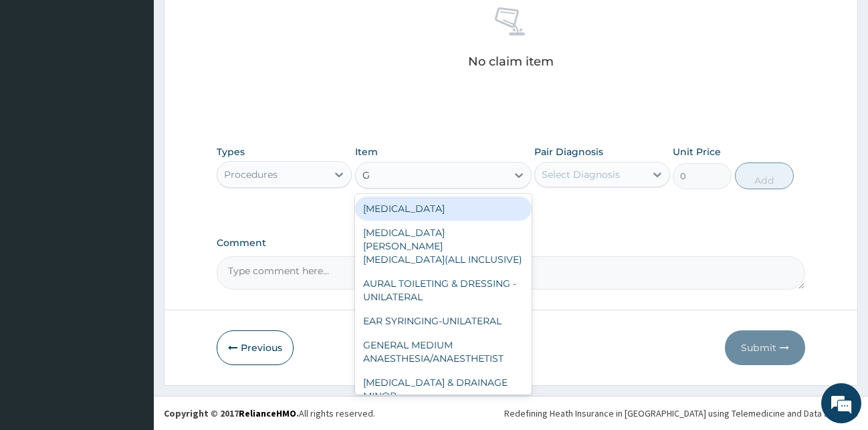
type input "GP"
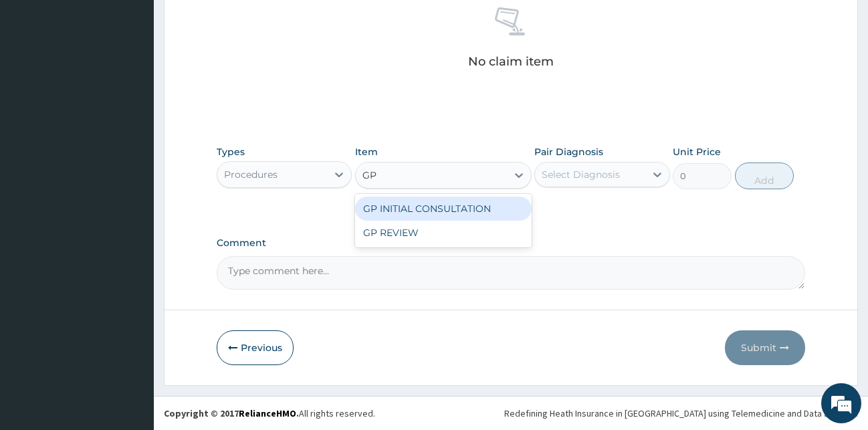
click at [468, 211] on div "GP INITIAL CONSULTATION" at bounding box center [443, 209] width 177 height 24
type input "2000"
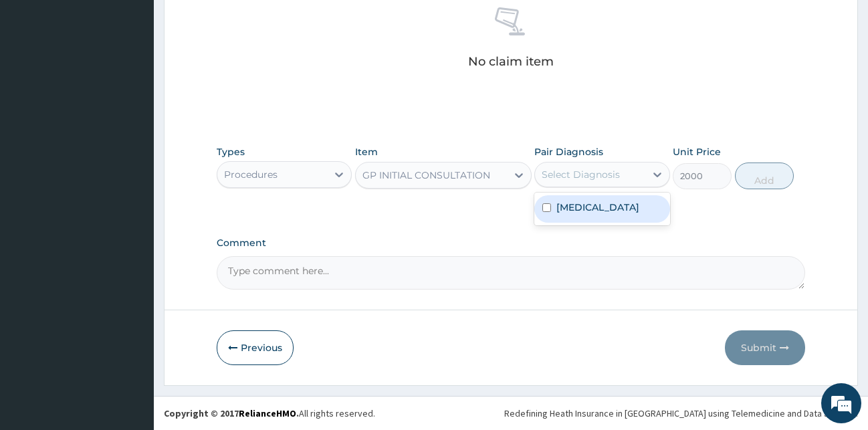
click at [581, 167] on div "Select Diagnosis" at bounding box center [590, 174] width 110 height 21
click at [605, 205] on label "Pain in lower limb" at bounding box center [597, 207] width 83 height 13
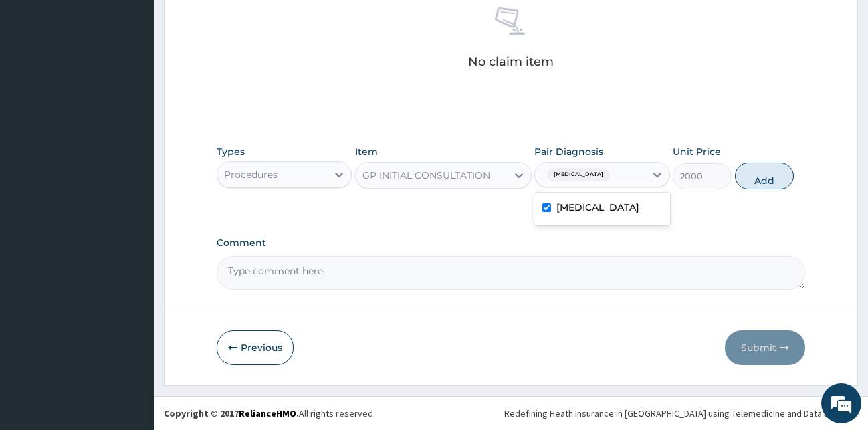
checkbox input "true"
click at [785, 177] on button "Add" at bounding box center [764, 176] width 59 height 27
type input "0"
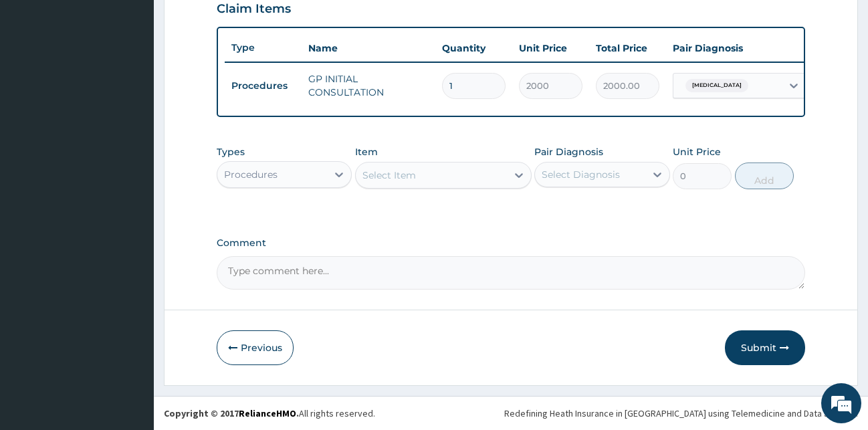
scroll to position [482, 0]
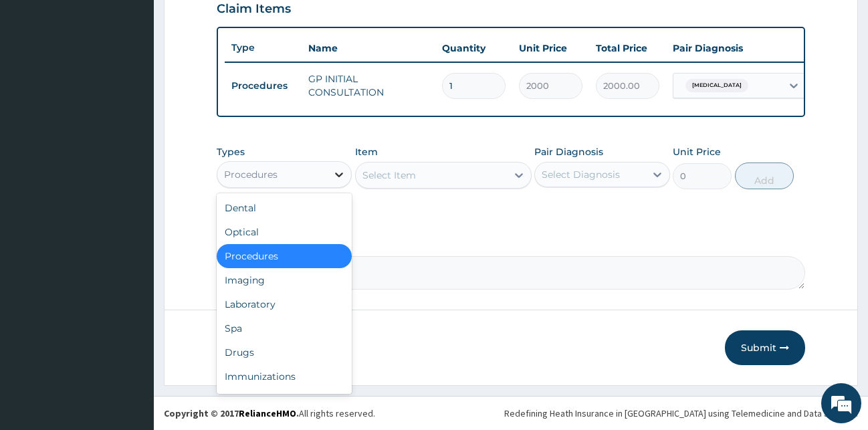
click at [341, 173] on icon at bounding box center [338, 174] width 13 height 13
click at [279, 344] on div "Drugs" at bounding box center [285, 352] width 136 height 24
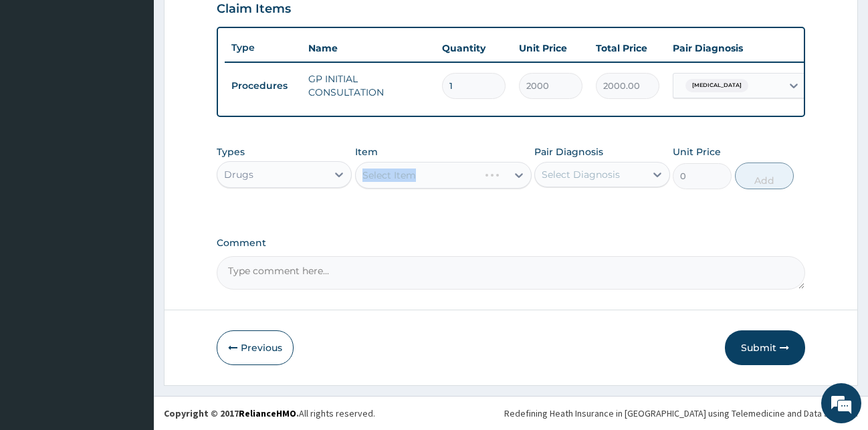
click at [414, 172] on div "Select Item" at bounding box center [443, 175] width 177 height 27
click at [419, 174] on div "Select Item" at bounding box center [443, 175] width 177 height 27
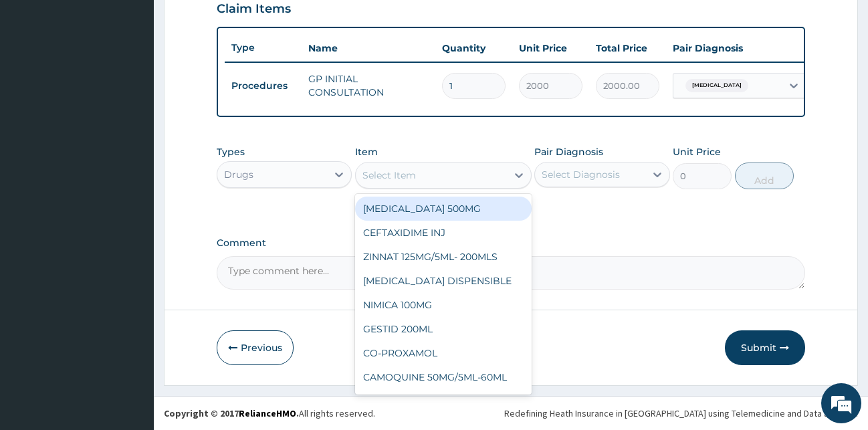
click at [429, 173] on div "Select Item" at bounding box center [431, 175] width 151 height 21
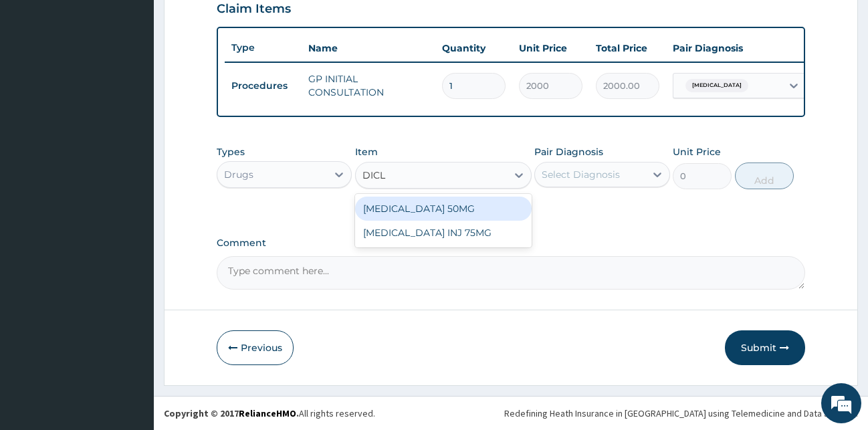
type input "DICLO"
click at [407, 201] on div "DICLOFENAC 50MG" at bounding box center [443, 209] width 177 height 24
type input "51.75"
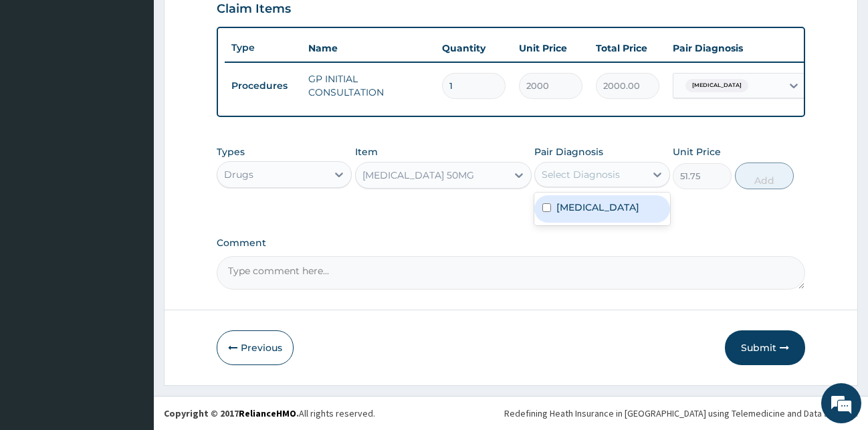
click at [558, 175] on div "Select Diagnosis" at bounding box center [581, 174] width 78 height 13
click at [560, 222] on div "Pain in lower limb" at bounding box center [602, 208] width 136 height 27
checkbox input "true"
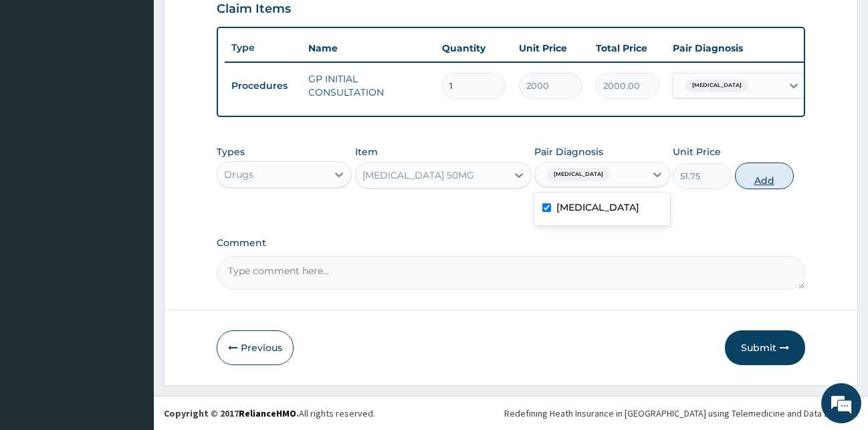
click at [753, 185] on button "Add" at bounding box center [764, 176] width 59 height 27
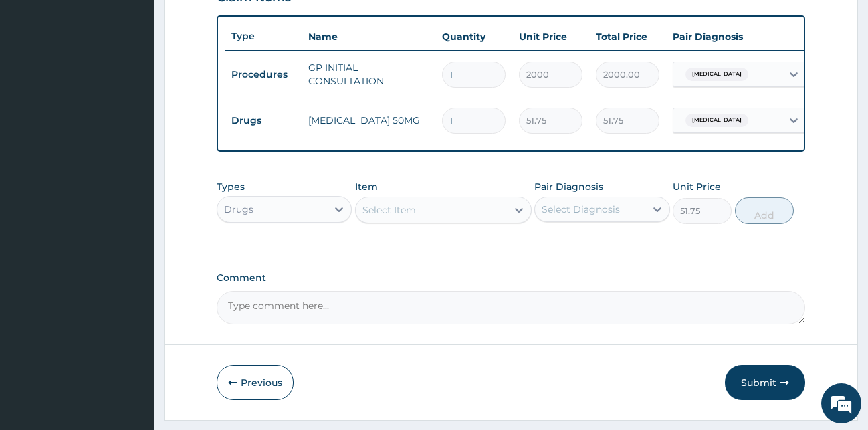
type input "0"
type input "10"
type input "517.50"
type input "10"
click at [495, 251] on div "Types Drugs Item Select Item Pair Diagnosis Select Diagnosis Unit Price 0 Add" at bounding box center [511, 212] width 589 height 78
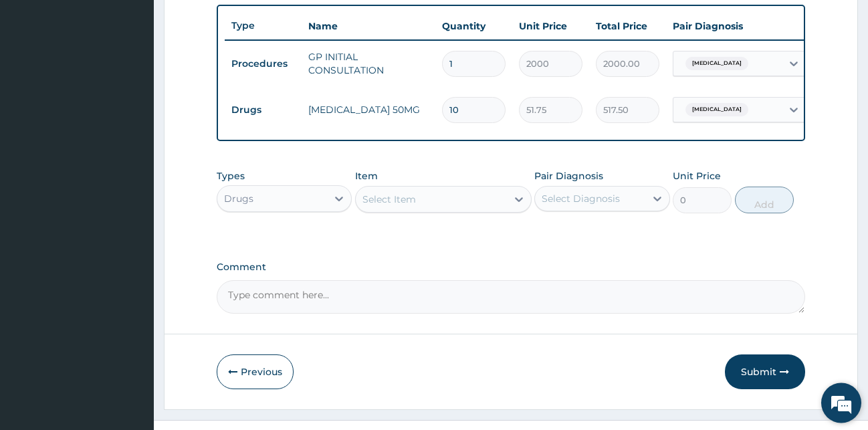
scroll to position [528, 0]
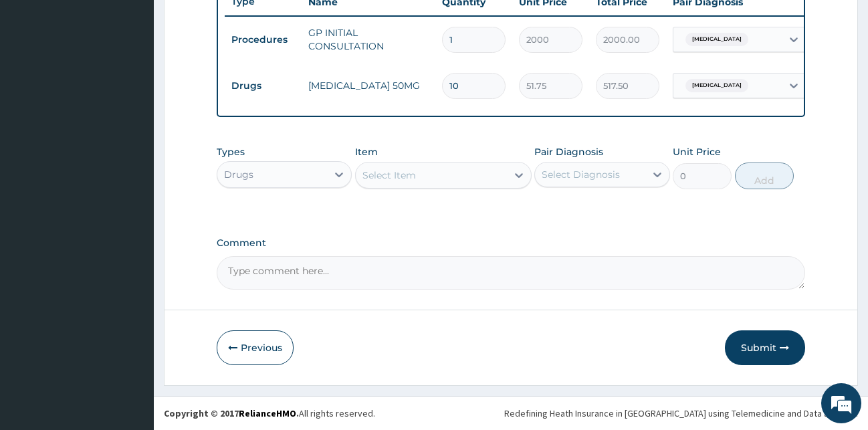
drag, startPoint x: 766, startPoint y: 348, endPoint x: 758, endPoint y: 348, distance: 8.0
click at [765, 348] on button "Submit" at bounding box center [765, 347] width 80 height 35
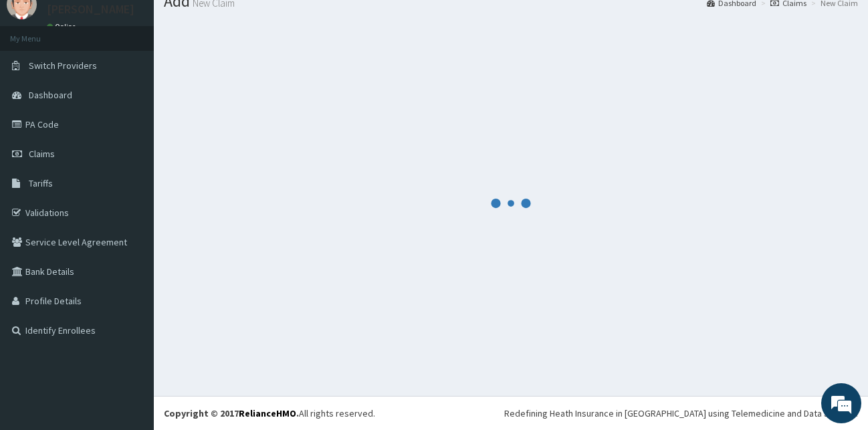
scroll to position [51, 0]
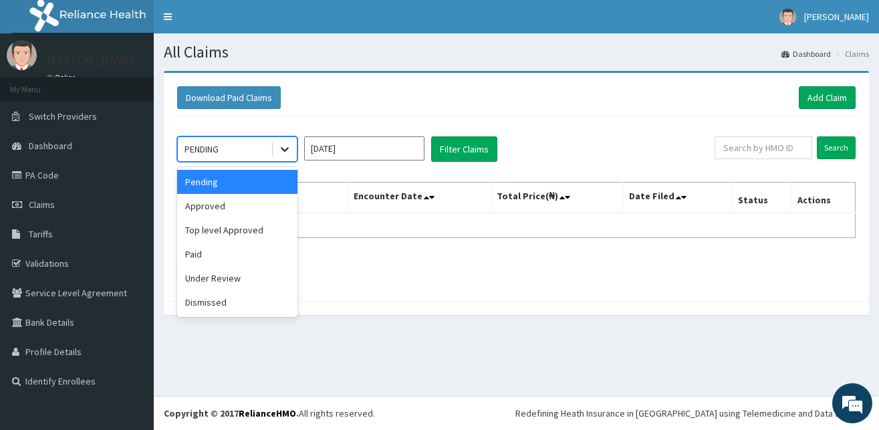
click at [286, 151] on icon at bounding box center [284, 148] width 13 height 13
drag, startPoint x: 391, startPoint y: 160, endPoint x: 381, endPoint y: 167, distance: 12.1
click at [389, 161] on div "[DATE]" at bounding box center [364, 148] width 120 height 25
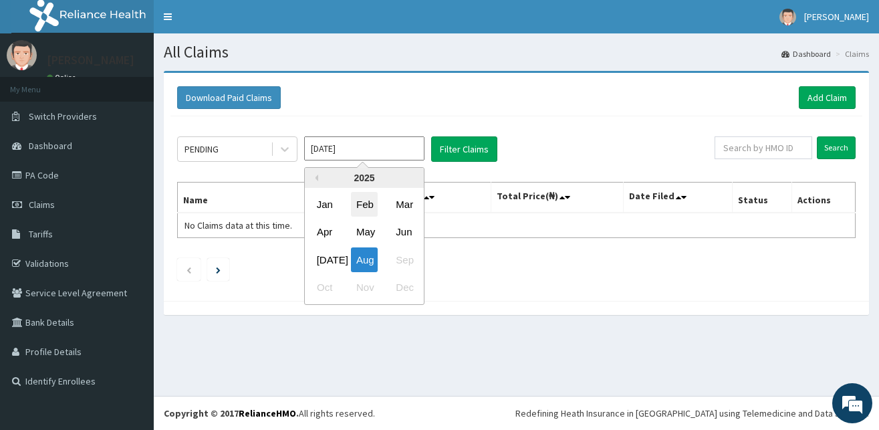
click at [376, 205] on div "Feb" at bounding box center [364, 204] width 27 height 25
type input "[DATE]"
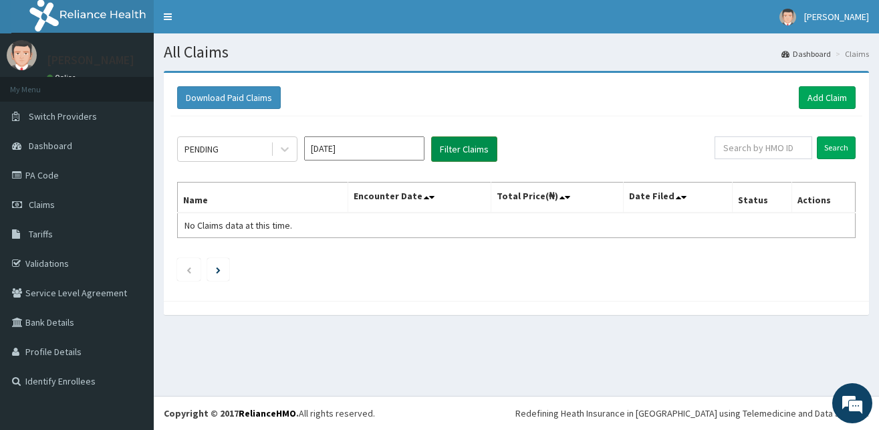
click at [478, 154] on button "Filter Claims" at bounding box center [464, 148] width 66 height 25
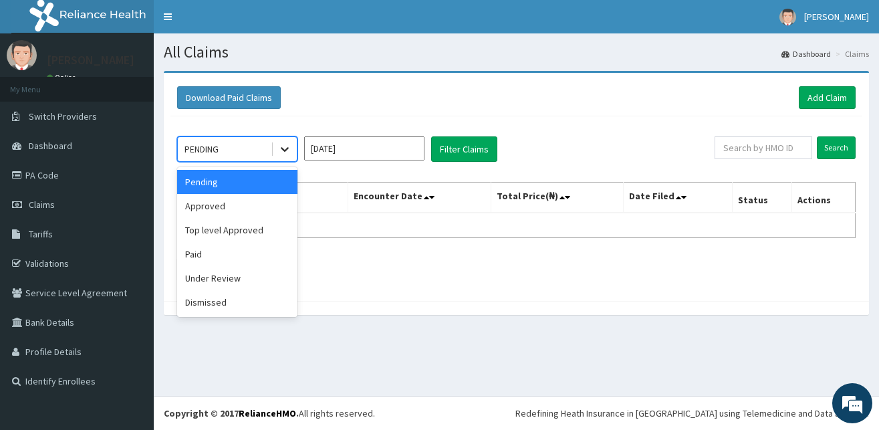
click at [281, 146] on icon at bounding box center [284, 148] width 13 height 13
click at [237, 205] on div "Approved" at bounding box center [237, 206] width 120 height 24
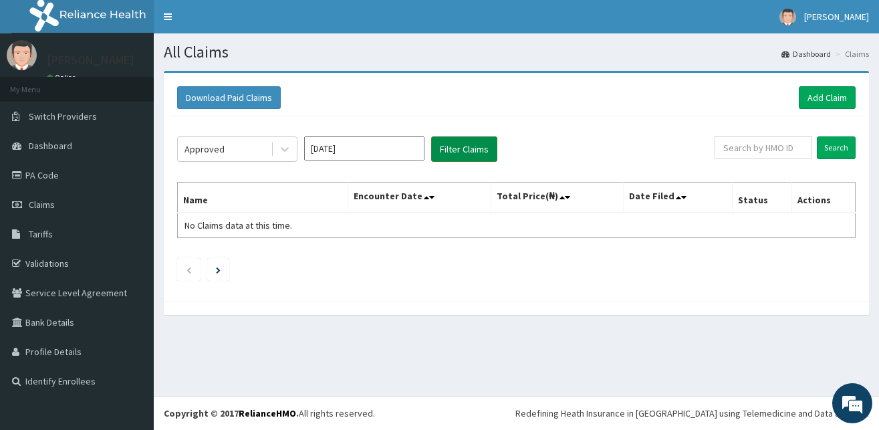
click at [479, 156] on button "Filter Claims" at bounding box center [464, 148] width 66 height 25
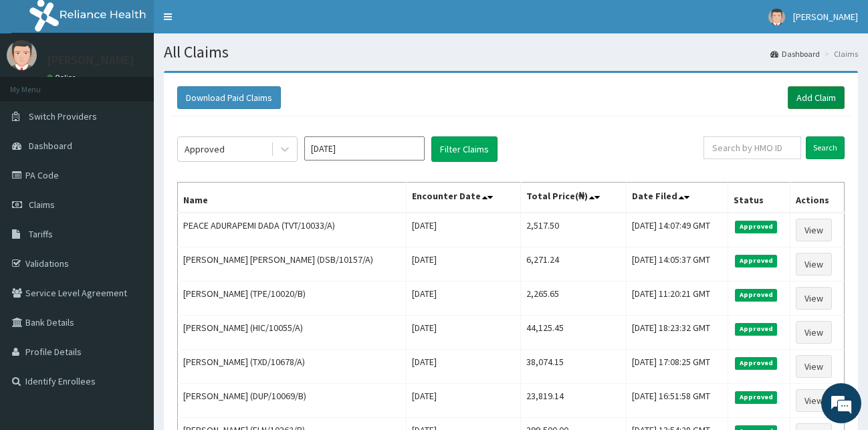
click at [802, 96] on link "Add Claim" at bounding box center [816, 97] width 57 height 23
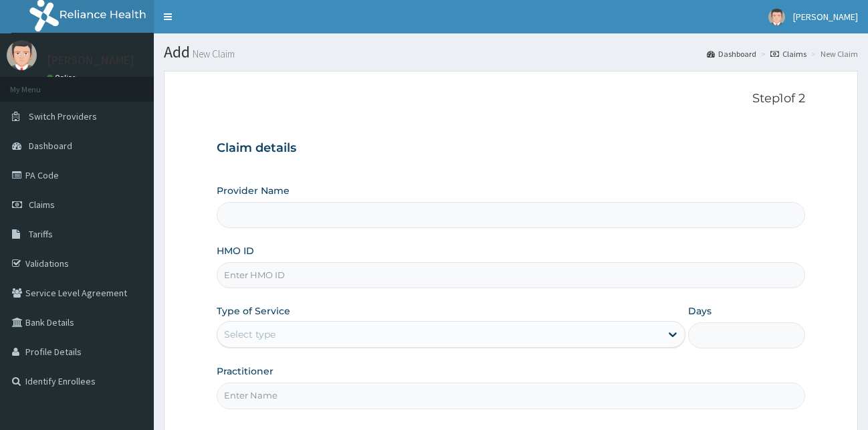
type input "[GEOGRAPHIC_DATA][PERSON_NAME]"
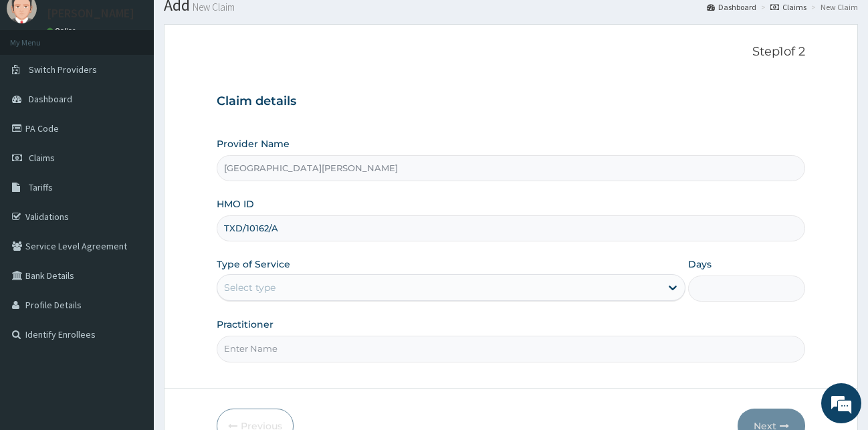
scroll to position [68, 0]
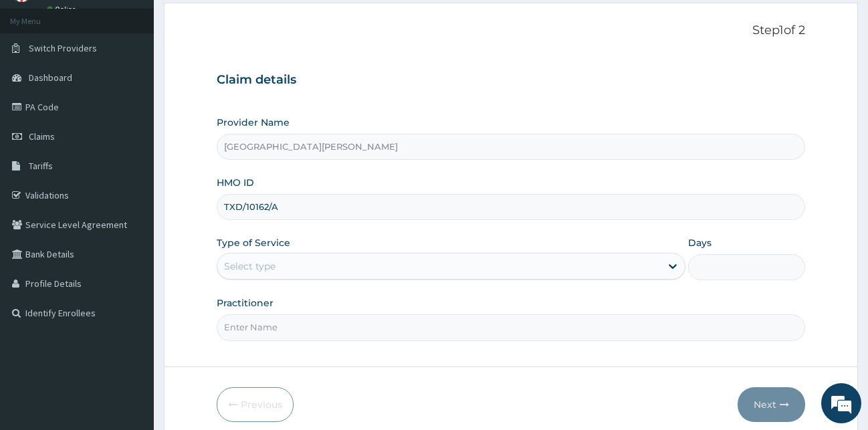
type input "TXD/10162/A"
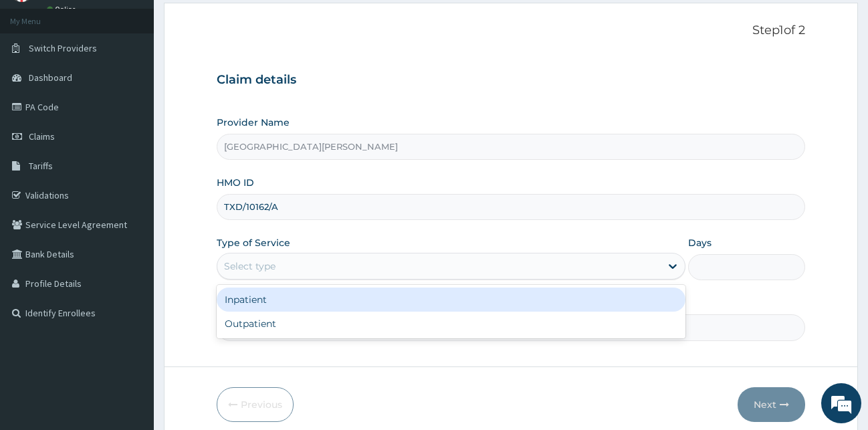
click at [268, 272] on div "Select type" at bounding box center [249, 265] width 51 height 13
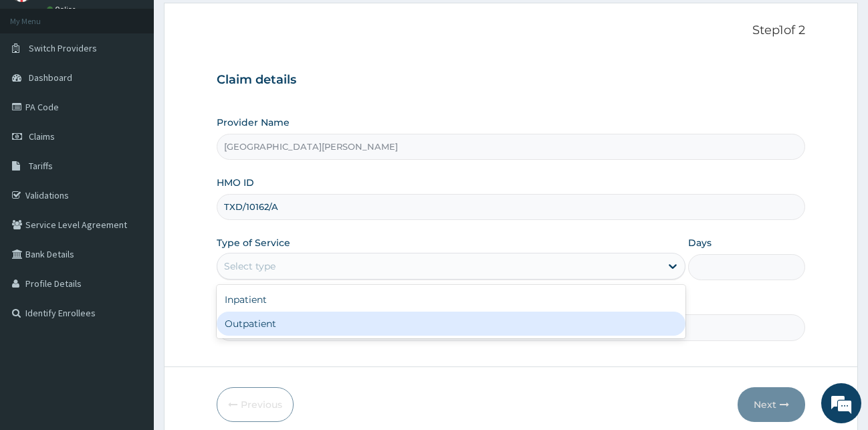
click at [259, 326] on div "Outpatient" at bounding box center [451, 324] width 469 height 24
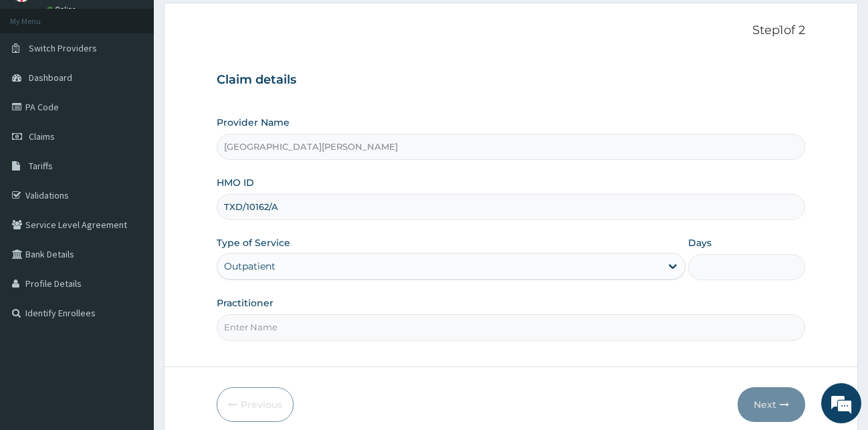
type input "1"
click at [259, 326] on input "Practitioner" at bounding box center [511, 327] width 589 height 26
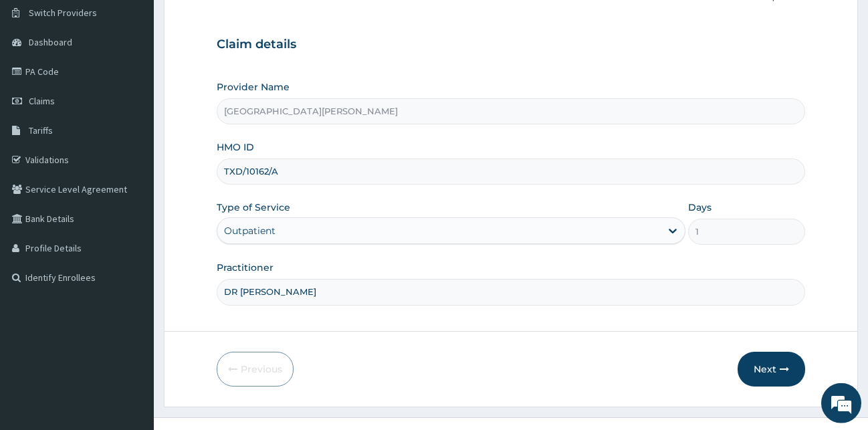
scroll to position [125, 0]
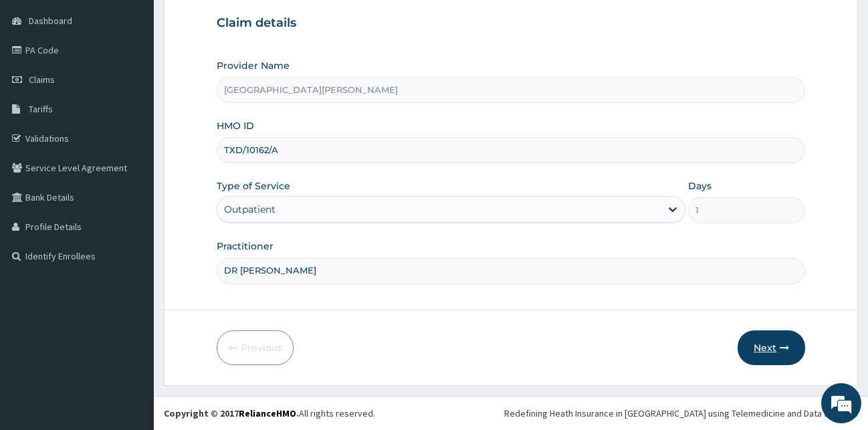
type input "DR MBA"
click at [758, 341] on button "Next" at bounding box center [772, 347] width 68 height 35
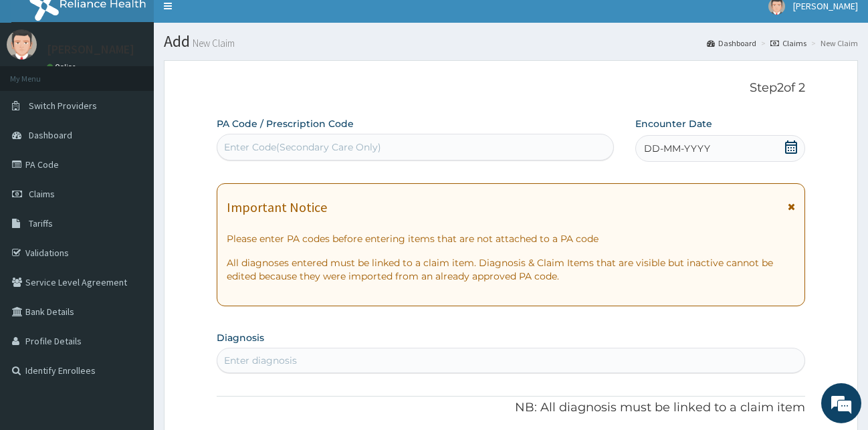
scroll to position [0, 0]
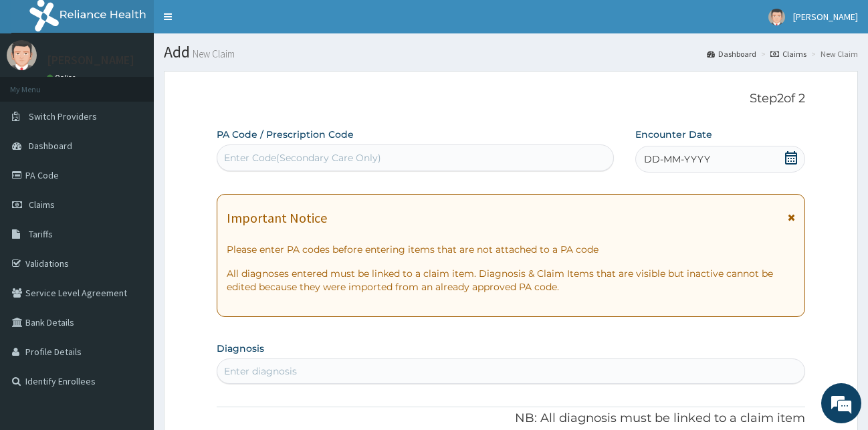
click at [791, 159] on icon at bounding box center [791, 157] width 12 height 13
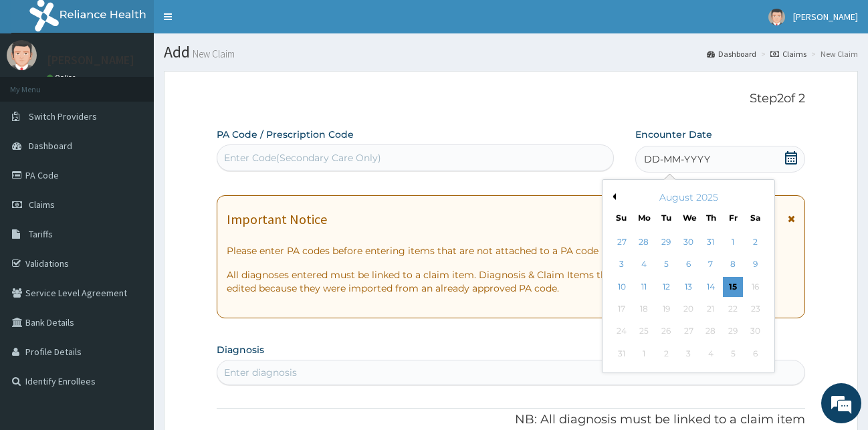
click at [615, 197] on button "Previous Month" at bounding box center [612, 196] width 7 height 7
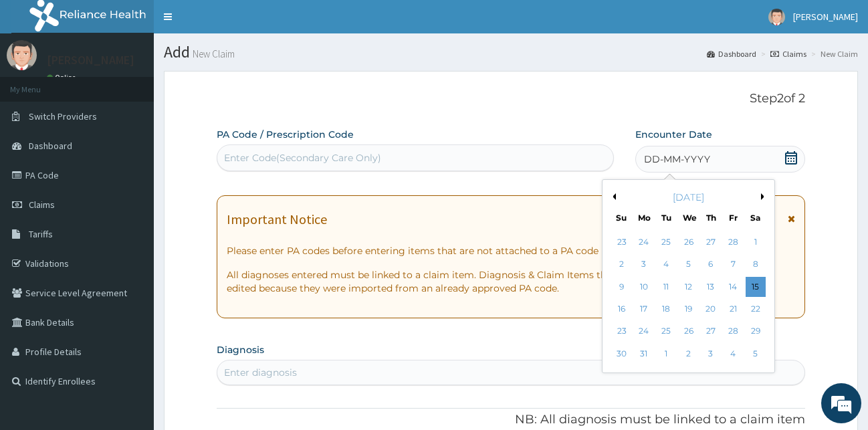
click at [615, 197] on button "Previous Month" at bounding box center [612, 196] width 7 height 7
click at [653, 261] on div "3" at bounding box center [644, 265] width 20 height 20
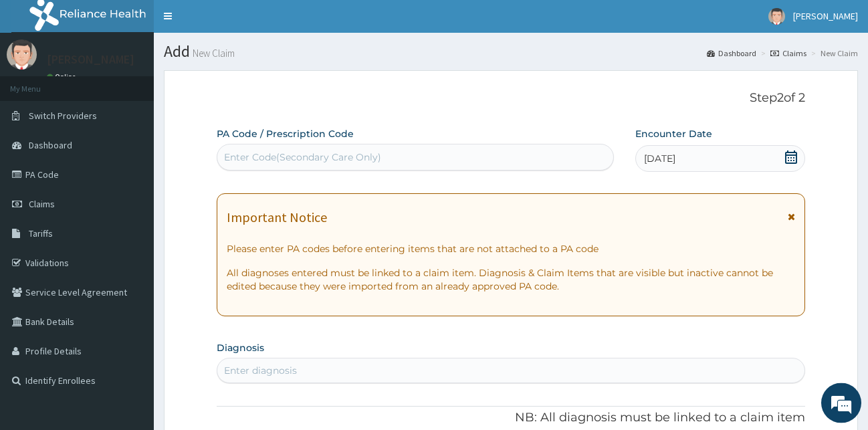
scroll to position [205, 0]
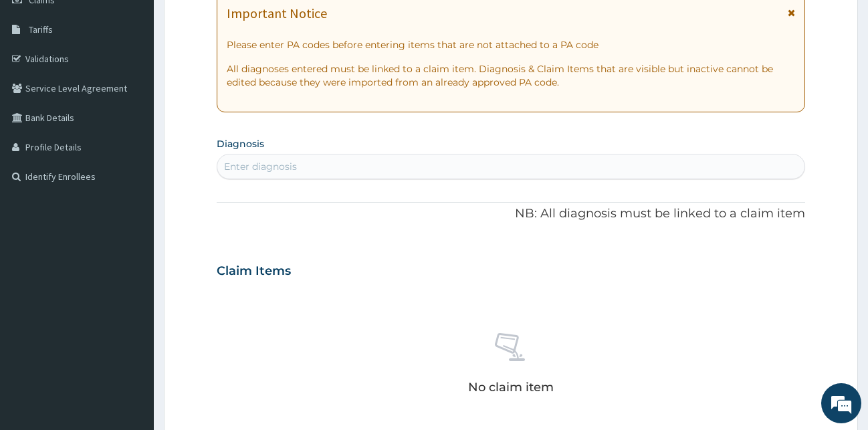
click at [330, 161] on div "Enter diagnosis" at bounding box center [511, 166] width 588 height 21
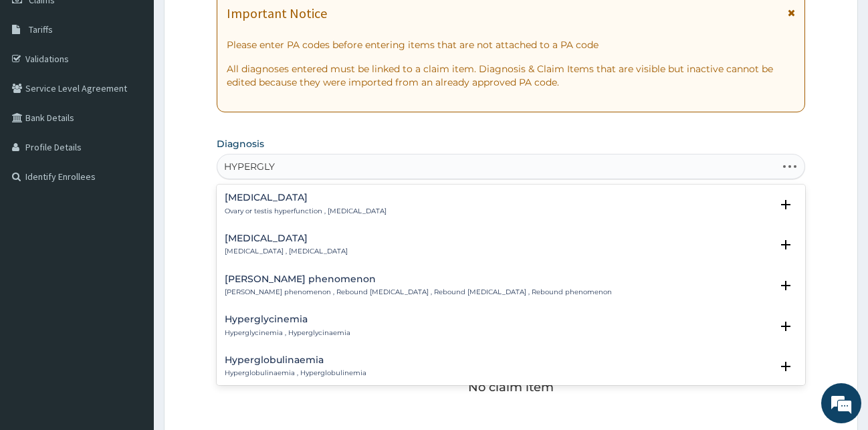
type input "HYPERGLYC"
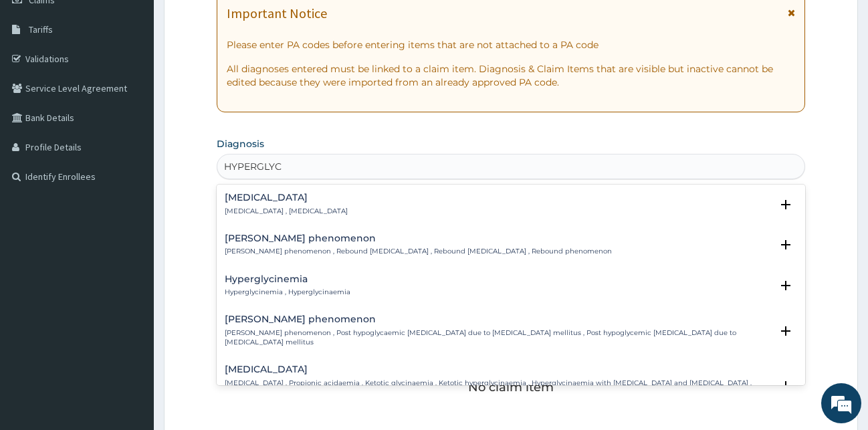
click at [284, 209] on p "Hyperglycemia , Hyperglycaemia" at bounding box center [286, 211] width 123 height 9
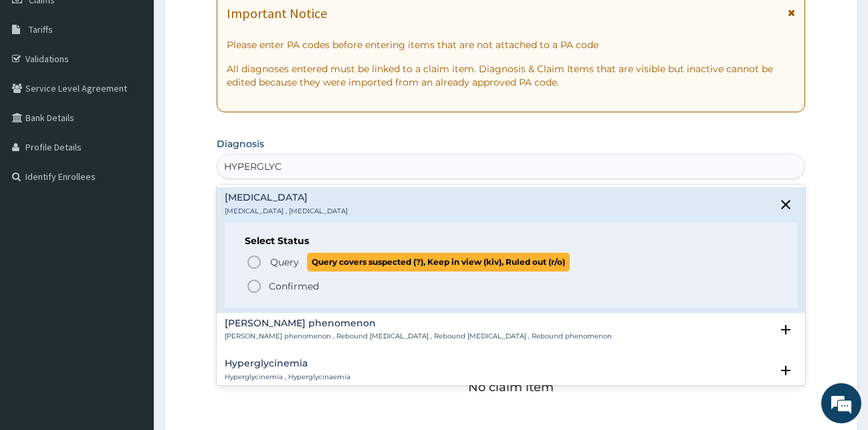
click at [250, 262] on icon "status option query" at bounding box center [254, 262] width 16 height 16
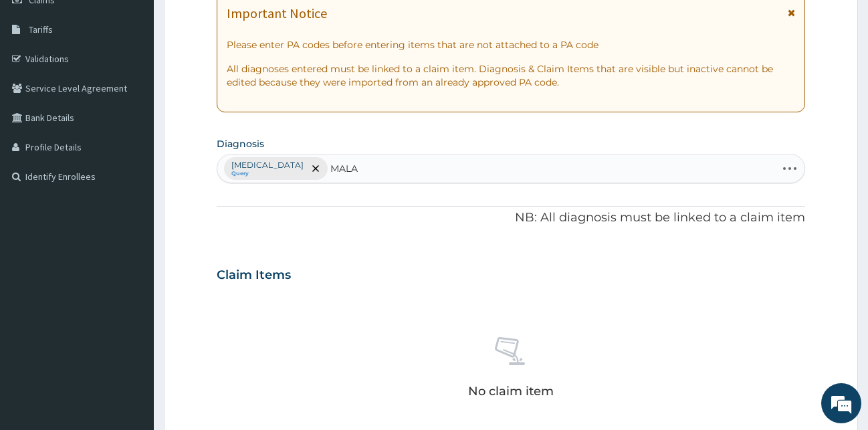
type input "MALAR"
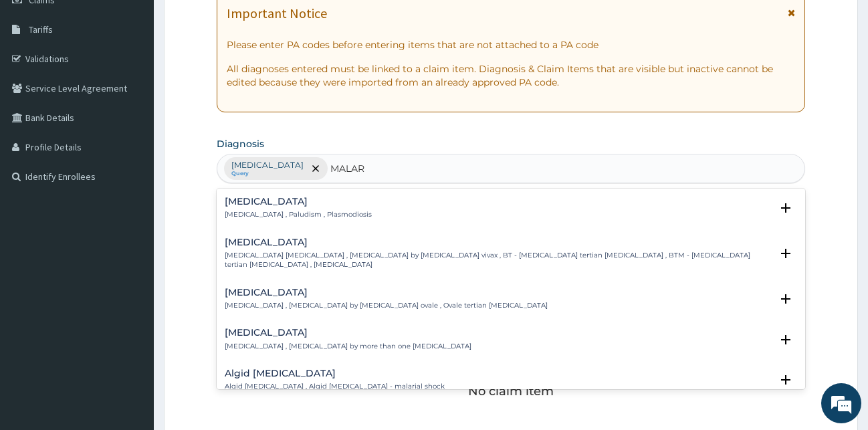
click at [257, 217] on p "Malaria , Paludism , Plasmodiosis" at bounding box center [298, 214] width 147 height 9
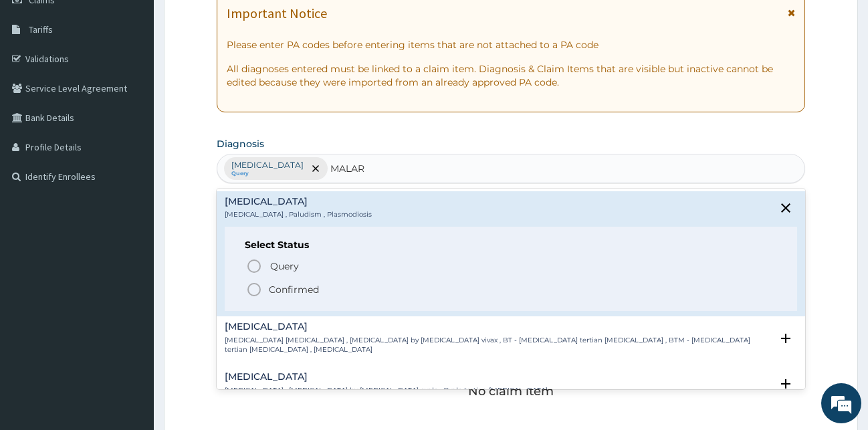
click at [247, 290] on icon "status option filled" at bounding box center [254, 290] width 16 height 16
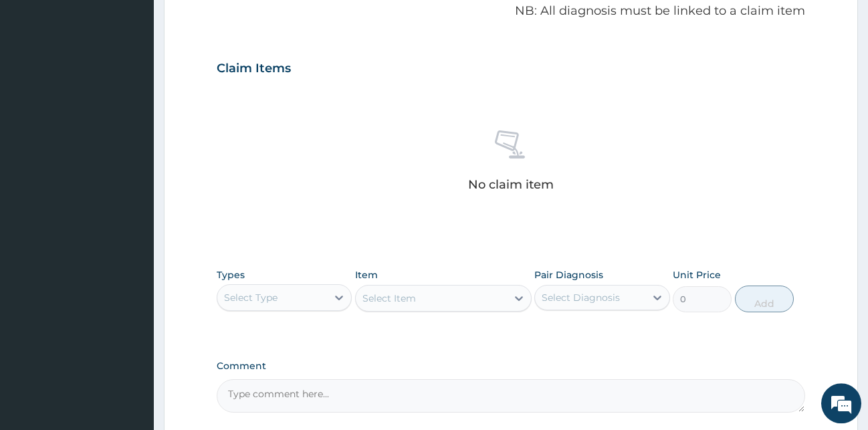
scroll to position [534, 0]
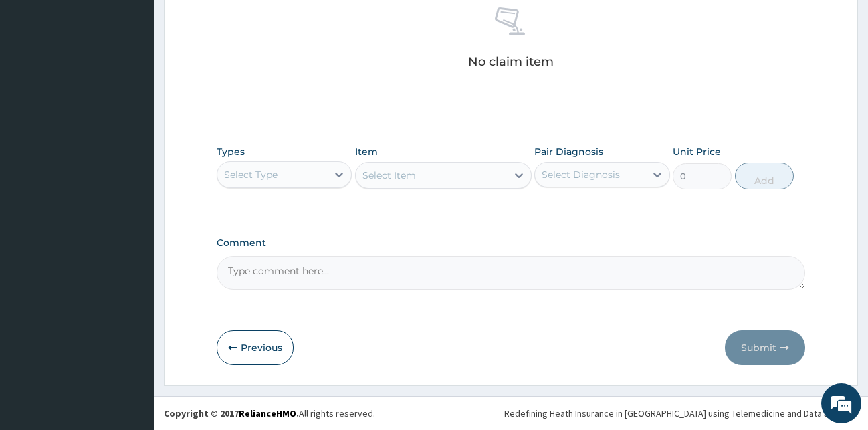
click at [322, 181] on div "Select Type" at bounding box center [272, 174] width 110 height 21
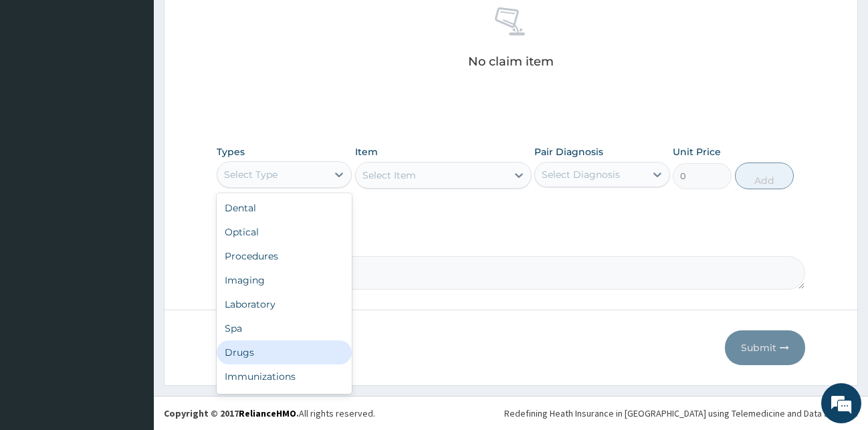
click at [264, 353] on div "Drugs" at bounding box center [285, 352] width 136 height 24
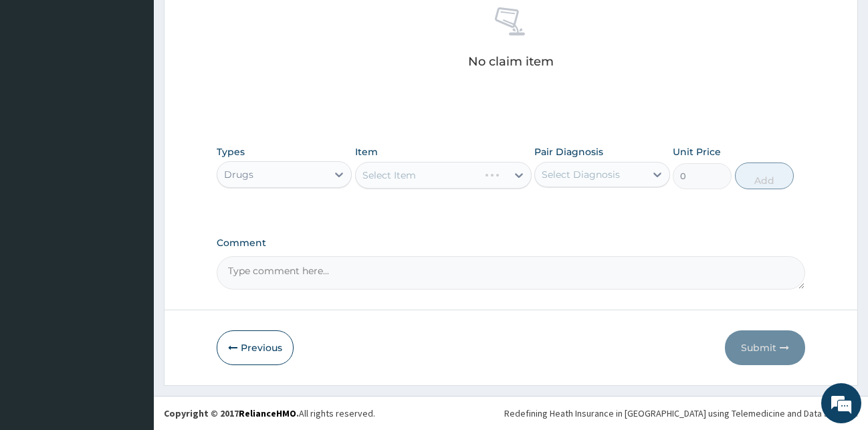
click at [412, 179] on div "Select Item" at bounding box center [443, 175] width 177 height 27
click at [421, 175] on div "Select Item" at bounding box center [431, 175] width 151 height 21
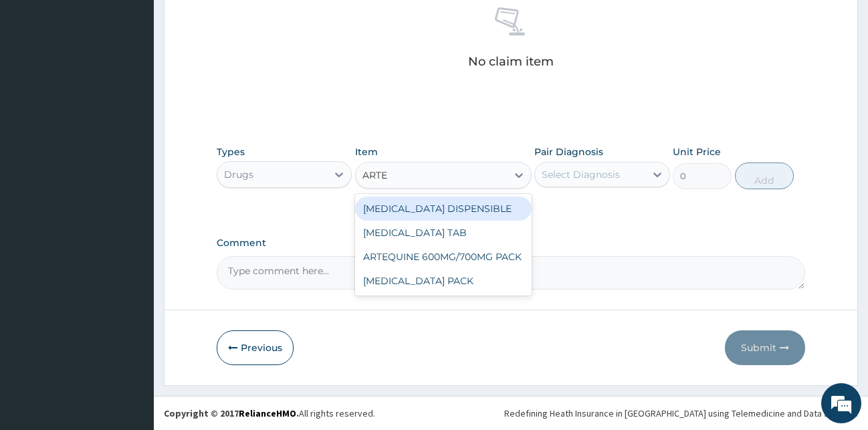
type input "ARTEM"
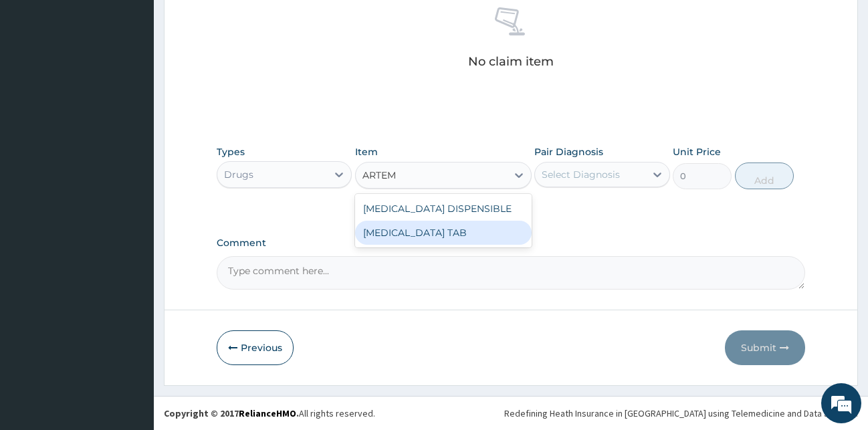
click at [482, 241] on div "COARTEM TAB" at bounding box center [443, 233] width 177 height 24
type input "1035"
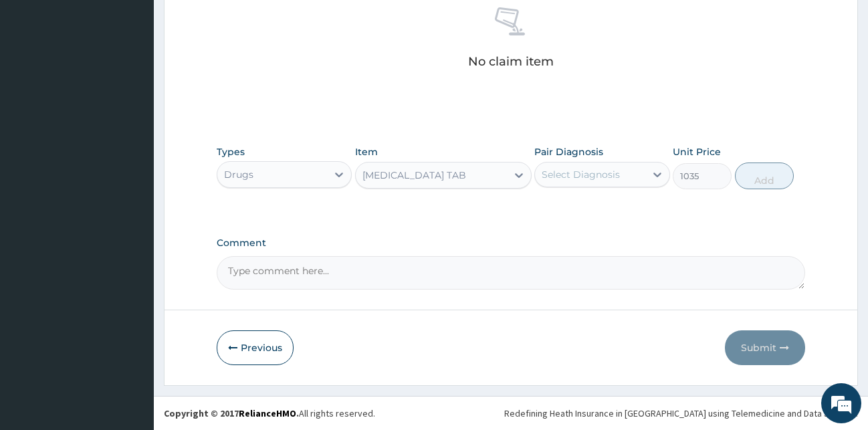
click at [608, 171] on div "Select Diagnosis" at bounding box center [581, 174] width 78 height 13
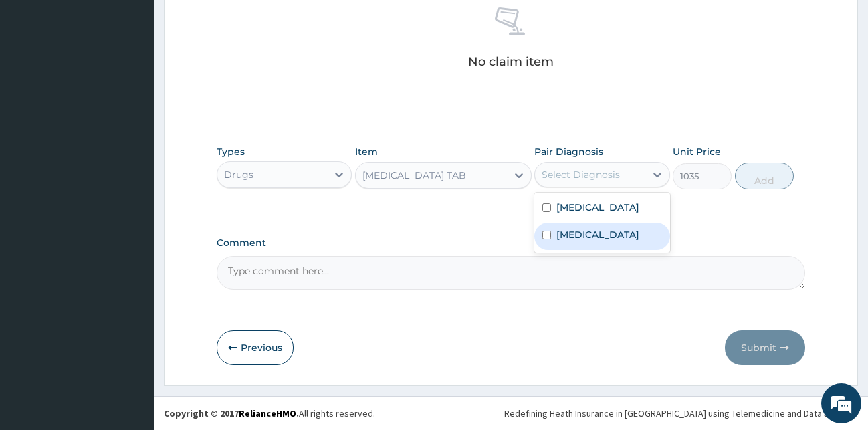
click at [571, 245] on div "Malaria" at bounding box center [602, 236] width 136 height 27
checkbox input "true"
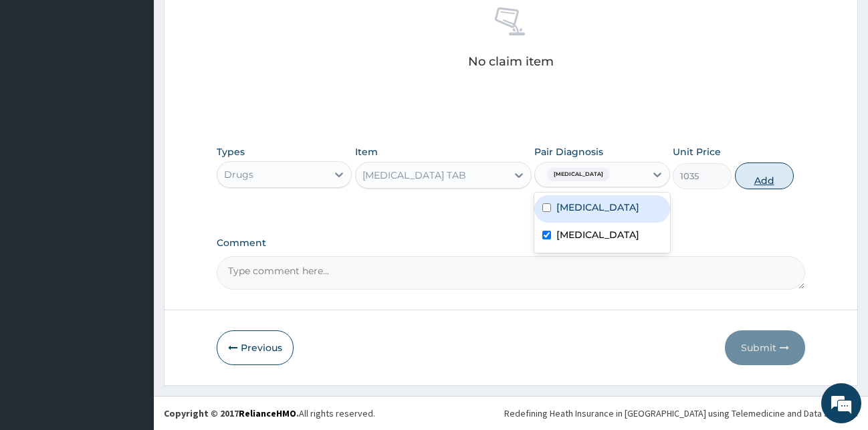
click at [769, 167] on button "Add" at bounding box center [764, 176] width 59 height 27
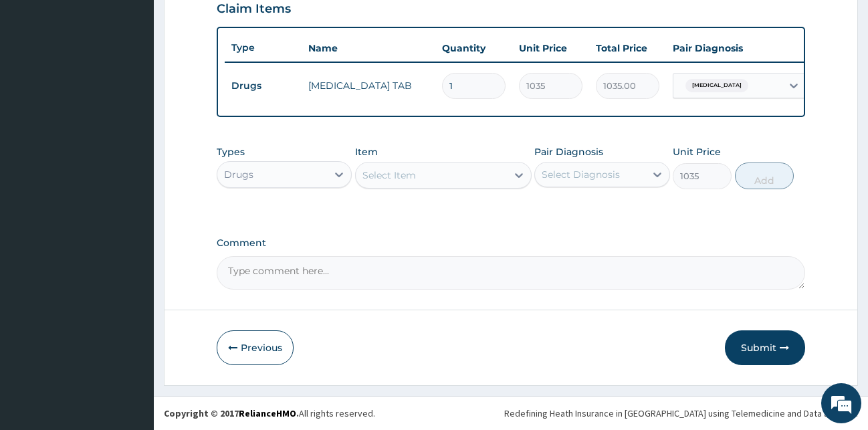
type input "0"
click at [435, 181] on div "Select Item" at bounding box center [431, 175] width 151 height 21
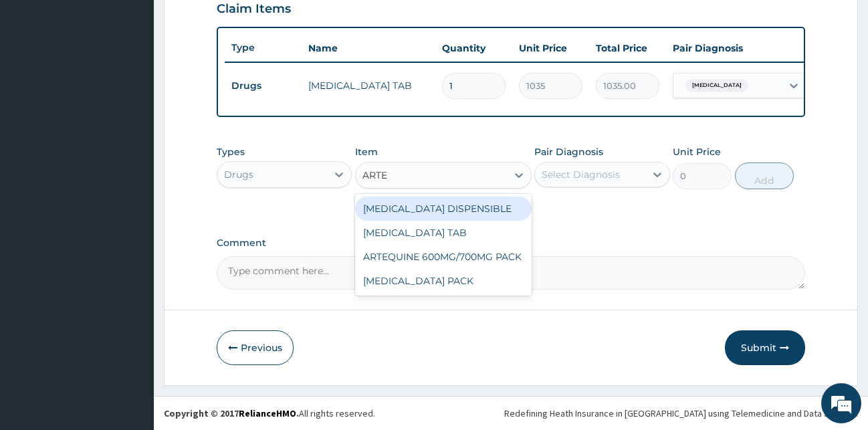
type input "ARTEM"
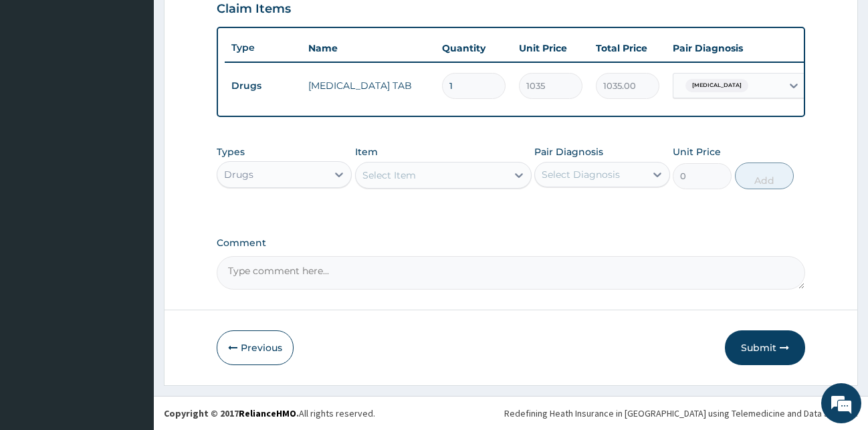
click at [453, 177] on div "Select Item" at bounding box center [431, 175] width 151 height 21
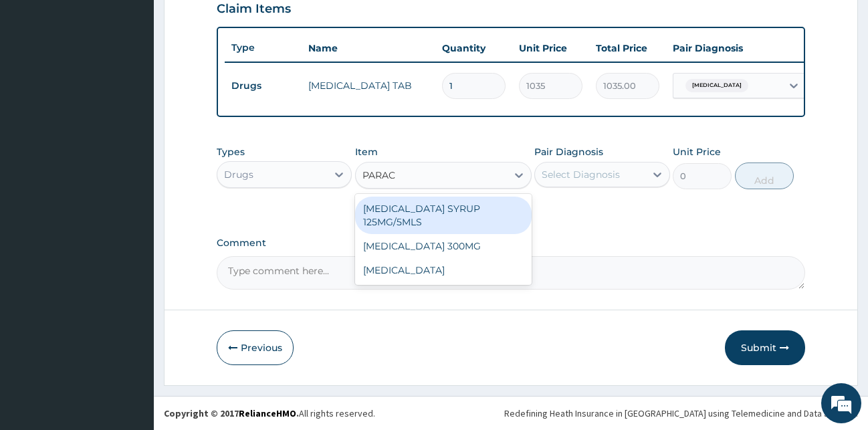
type input "PARACE"
click at [436, 186] on div "PARACE" at bounding box center [443, 175] width 177 height 27
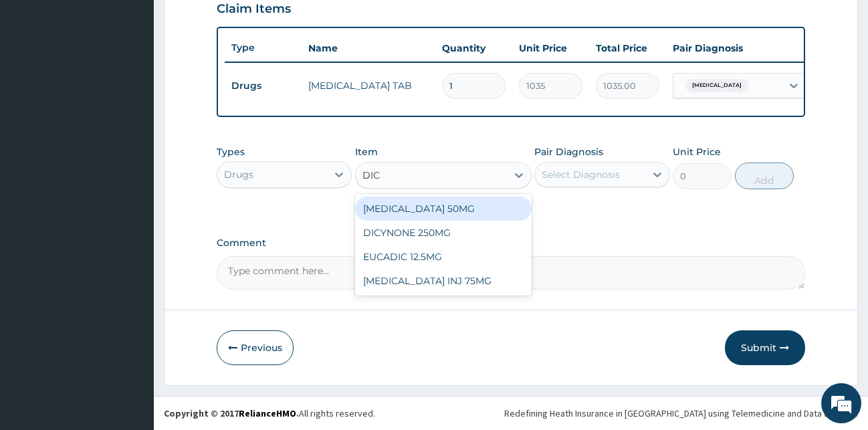
type input "DICL"
click at [451, 207] on div "DICLOFENAC 50MG" at bounding box center [443, 209] width 177 height 24
type input "51.75"
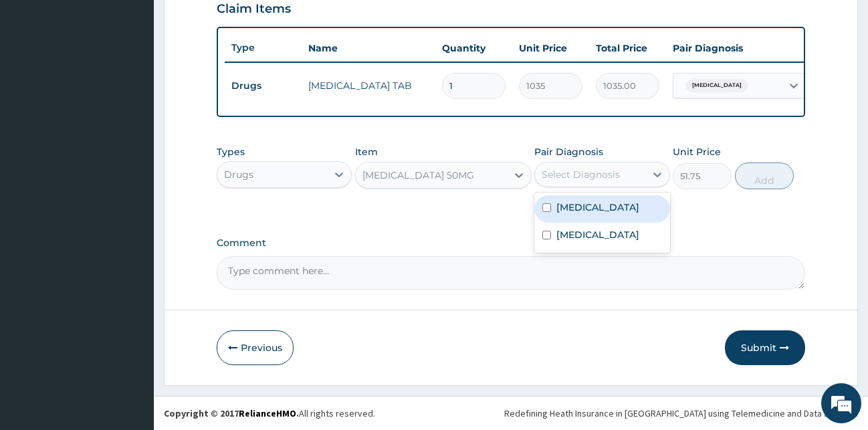
click at [609, 175] on div "Select Diagnosis" at bounding box center [581, 174] width 78 height 13
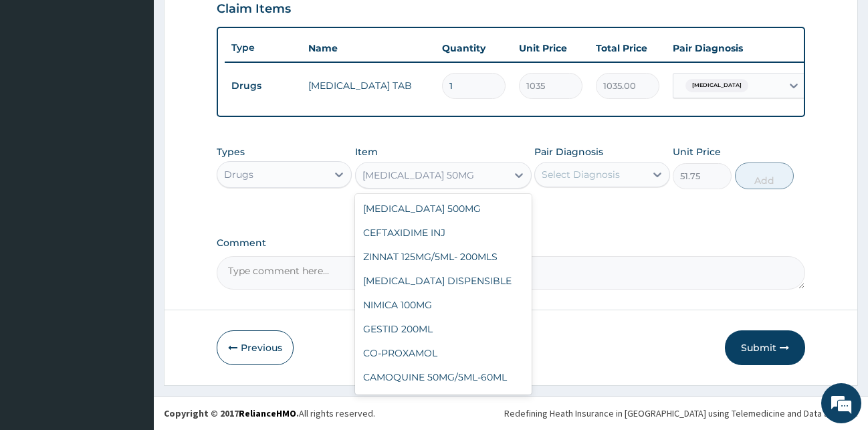
click at [456, 173] on div "DICLOFENAC 50MG" at bounding box center [431, 175] width 151 height 21
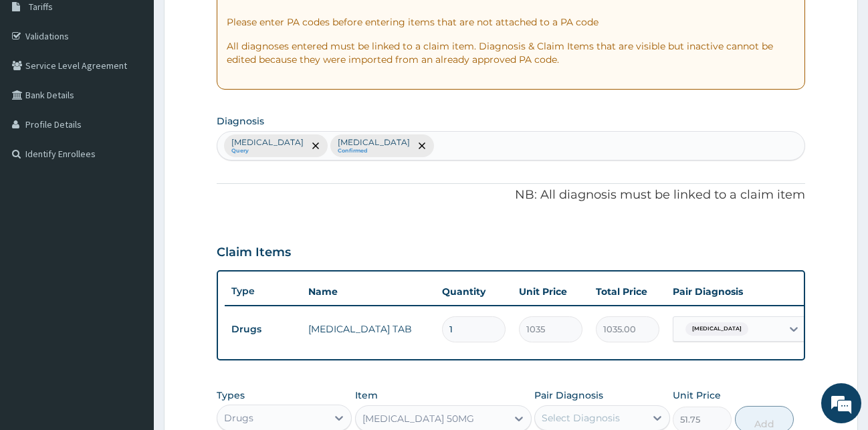
scroll to position [209, 0]
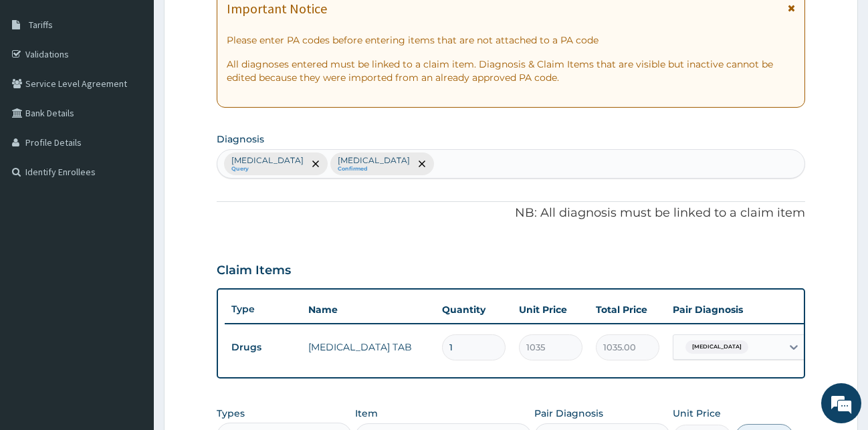
click at [406, 171] on div "Hyperglycemia Query Malaria Confirmed" at bounding box center [511, 164] width 588 height 28
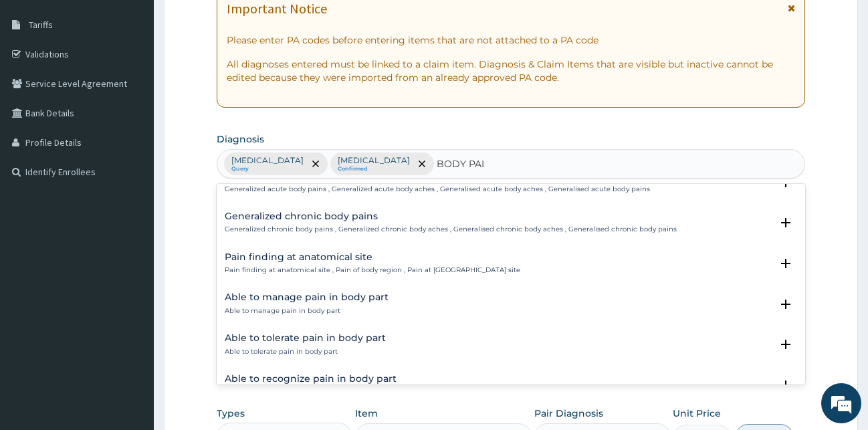
scroll to position [144, 0]
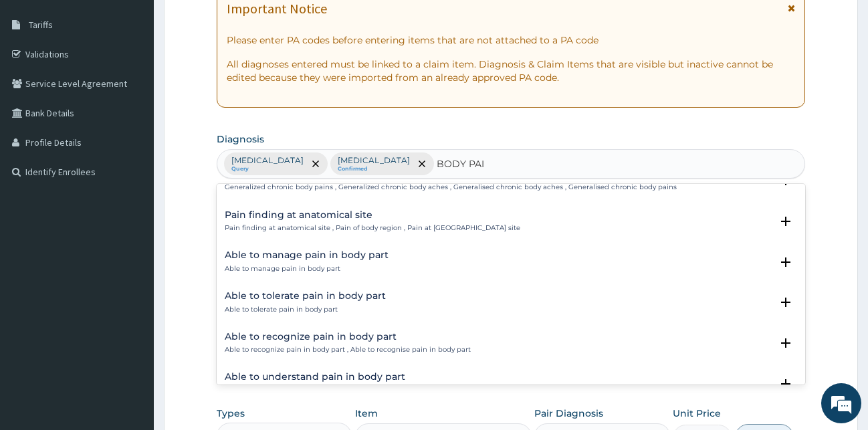
type input "BODY PAIN"
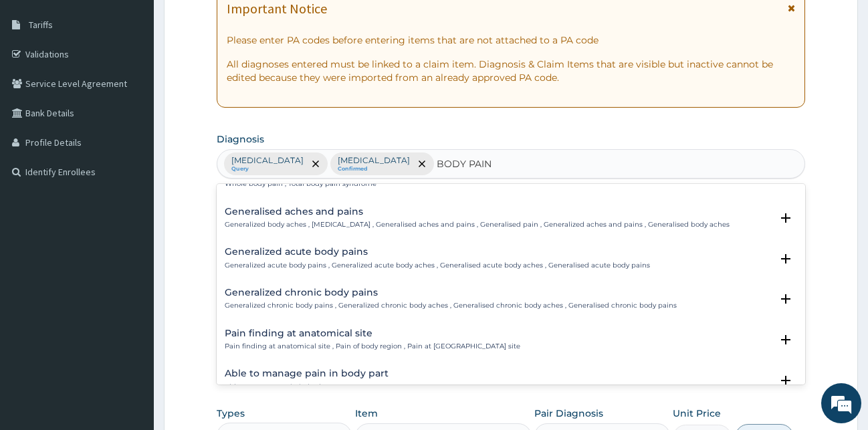
scroll to position [0, 0]
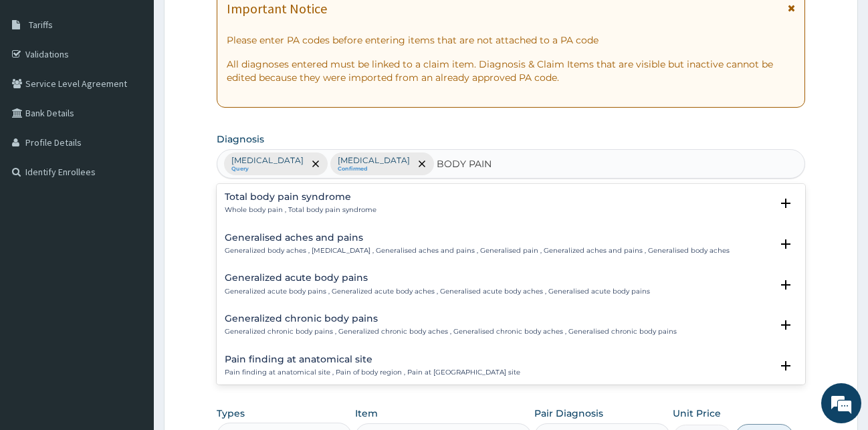
click at [250, 236] on h4 "Generalised aches and pains" at bounding box center [477, 238] width 505 height 10
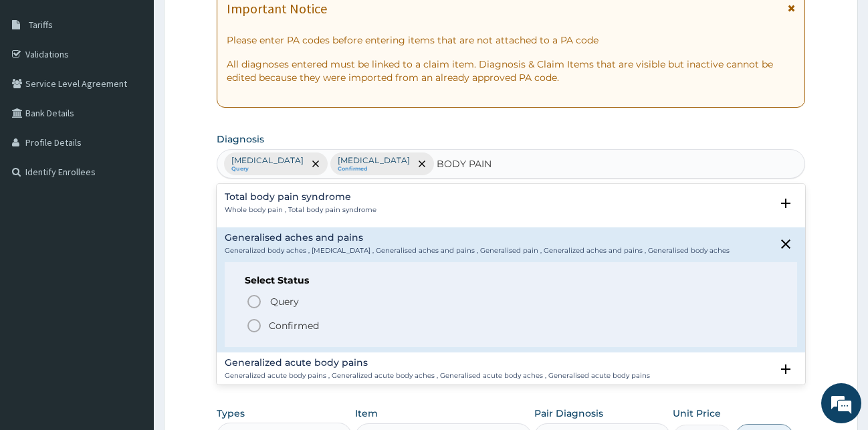
click at [253, 329] on icon "status option filled" at bounding box center [254, 326] width 16 height 16
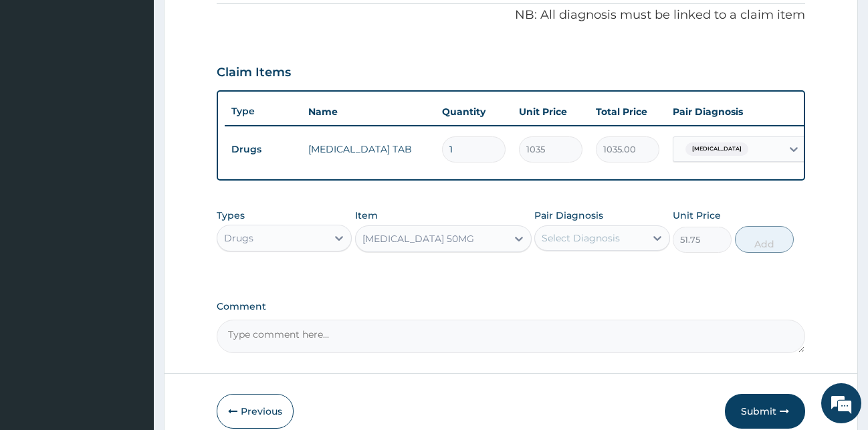
scroll to position [482, 0]
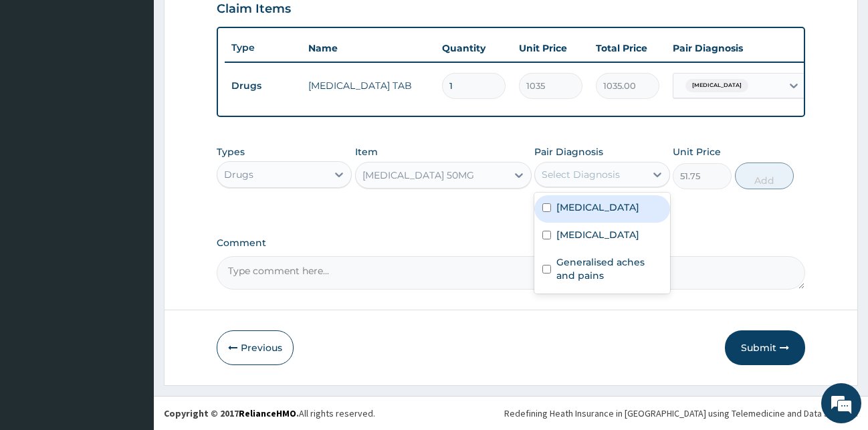
click at [568, 173] on div "Select Diagnosis" at bounding box center [581, 174] width 78 height 13
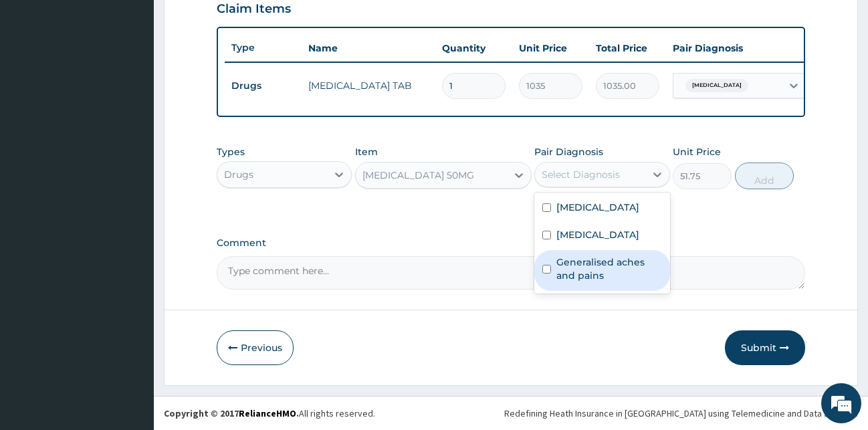
click at [578, 276] on label "Generalised aches and pains" at bounding box center [609, 268] width 106 height 27
checkbox input "true"
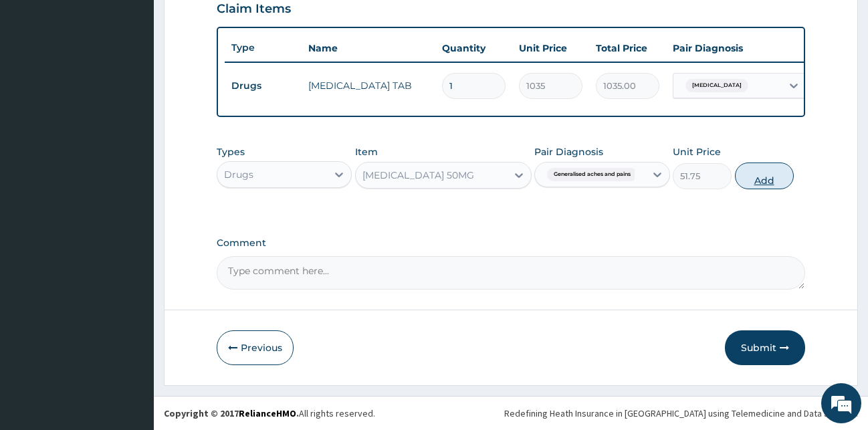
click at [764, 172] on button "Add" at bounding box center [764, 176] width 59 height 27
type input "0"
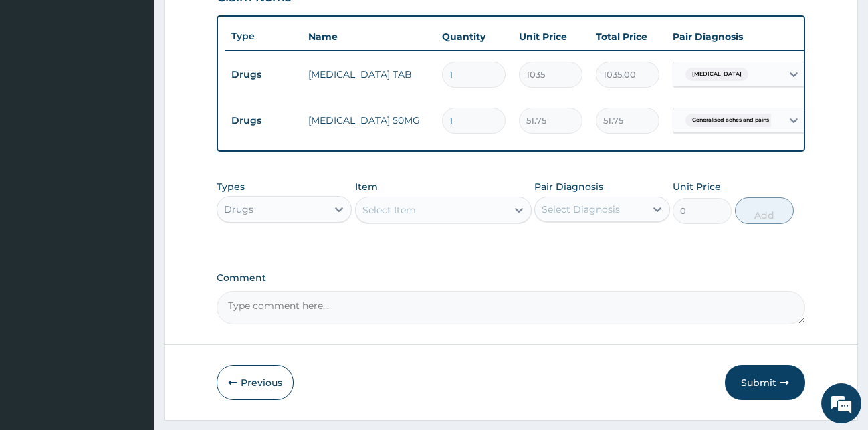
type input "10"
type input "517.50"
type input "10"
click at [304, 220] on div "Drugs" at bounding box center [272, 209] width 110 height 21
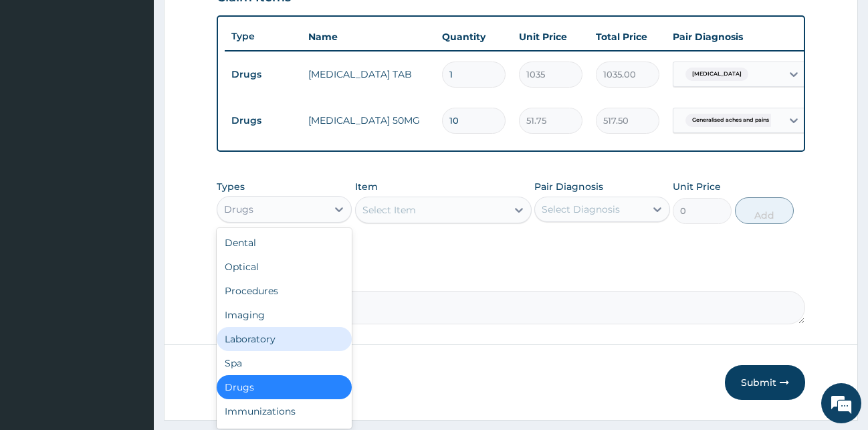
click at [256, 346] on div "Laboratory" at bounding box center [285, 339] width 136 height 24
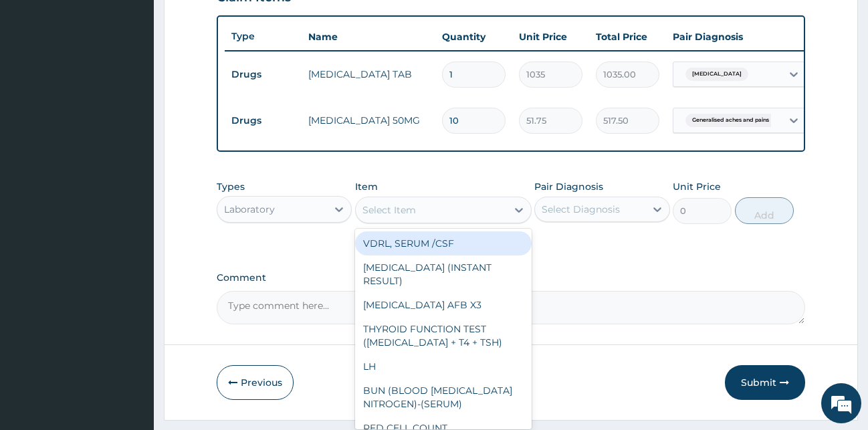
click at [387, 211] on div "Select Item" at bounding box center [431, 209] width 151 height 21
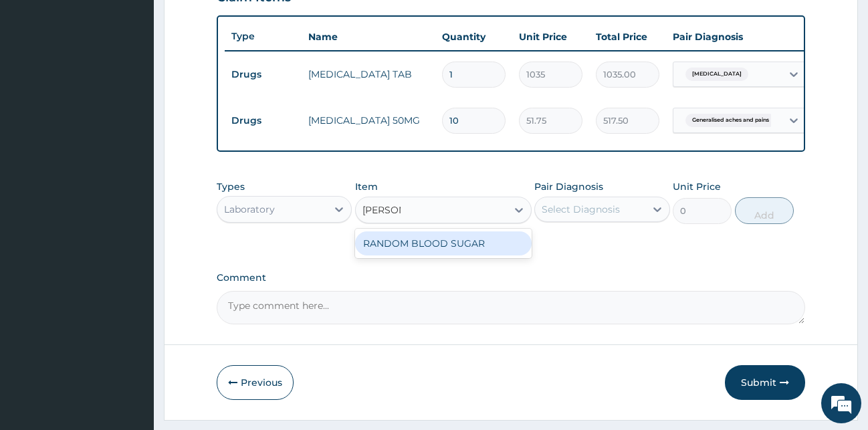
type input "RANDOM"
click at [490, 255] on div "RANDOM BLOOD SUGAR" at bounding box center [443, 243] width 177 height 24
type input "500"
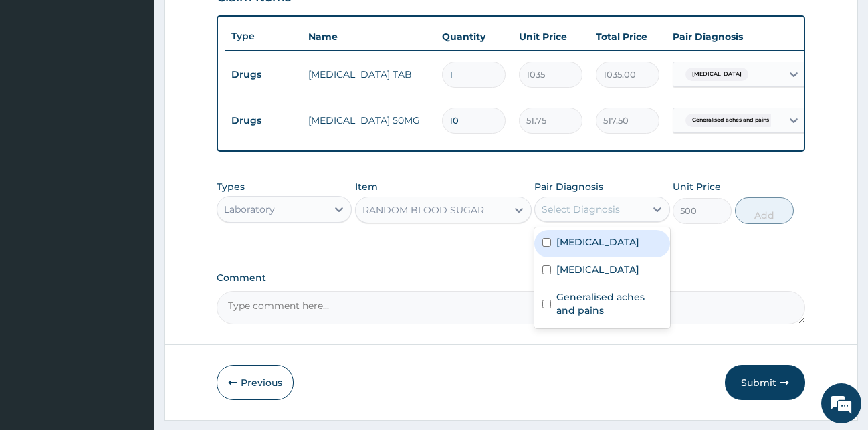
click at [591, 216] on div "Select Diagnosis" at bounding box center [581, 209] width 78 height 13
click at [595, 249] on label "Hyperglycemia" at bounding box center [597, 241] width 83 height 13
checkbox input "true"
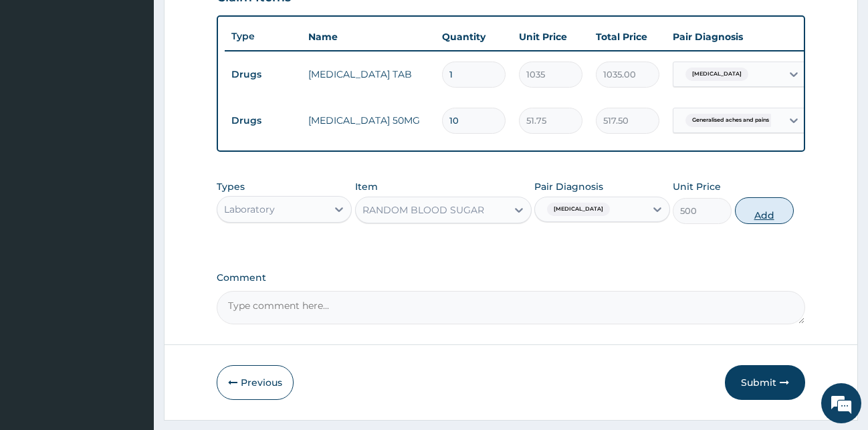
click at [766, 219] on button "Add" at bounding box center [764, 210] width 59 height 27
type input "0"
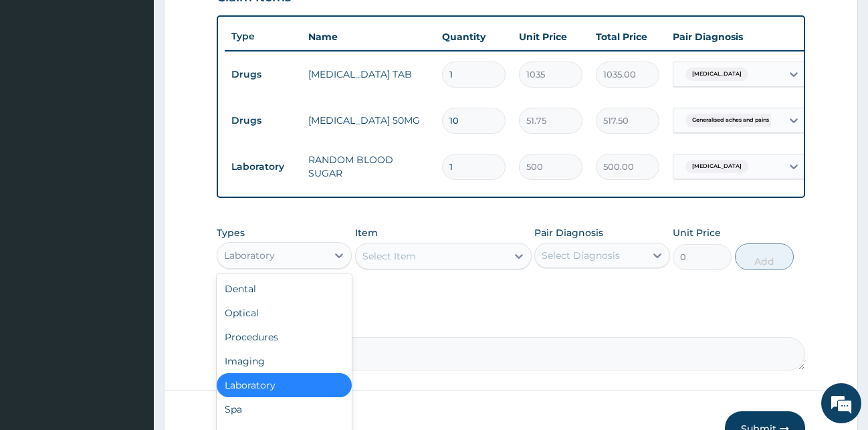
click at [276, 266] on div "Laboratory" at bounding box center [272, 255] width 110 height 21
click at [266, 349] on div "Procedures" at bounding box center [285, 337] width 136 height 24
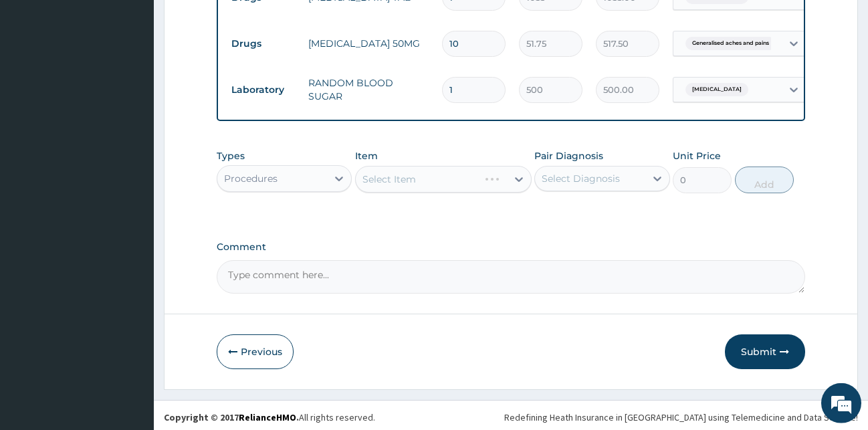
scroll to position [574, 0]
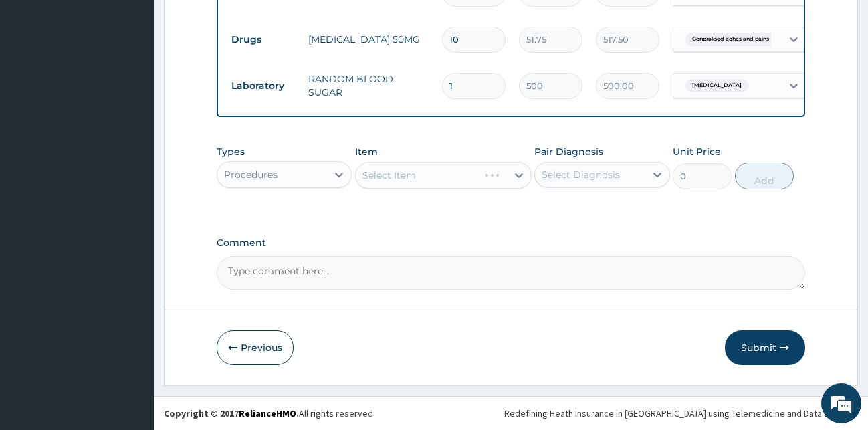
click at [436, 181] on div "Select Item" at bounding box center [443, 175] width 177 height 27
click at [484, 175] on div "Select Item" at bounding box center [431, 175] width 151 height 21
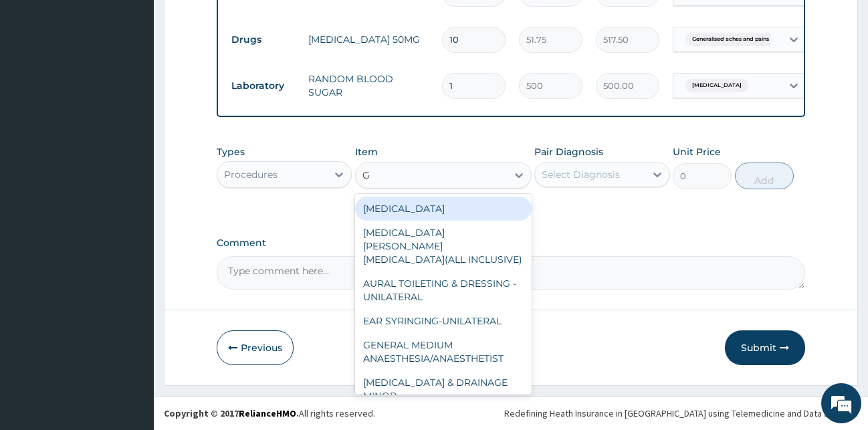
type input "GP"
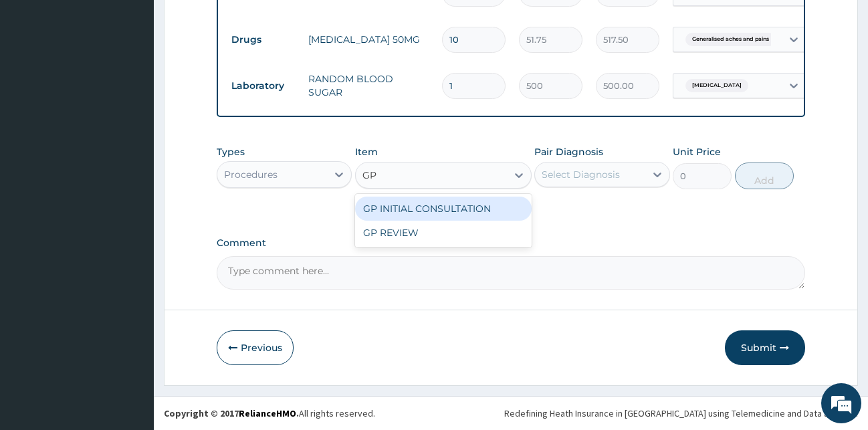
drag, startPoint x: 488, startPoint y: 211, endPoint x: 507, endPoint y: 209, distance: 18.9
click at [488, 211] on div "GP INITIAL CONSULTATION" at bounding box center [443, 209] width 177 height 24
type input "2000"
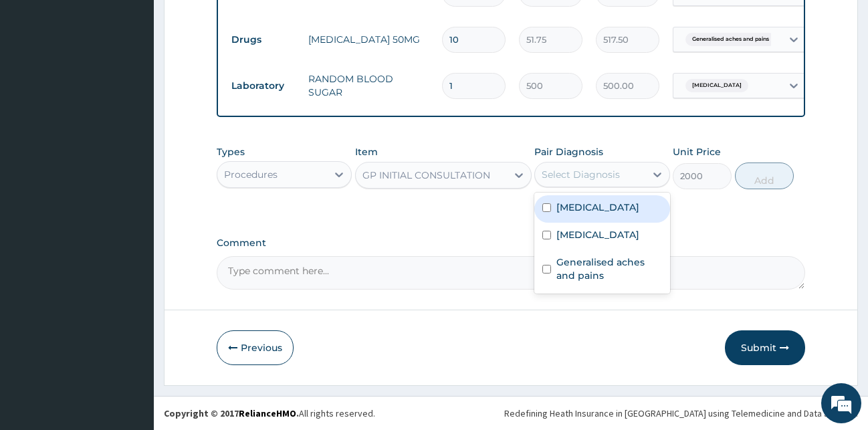
click at [601, 173] on div "Select Diagnosis" at bounding box center [581, 174] width 78 height 13
click at [606, 211] on label "Hyperglycemia" at bounding box center [597, 207] width 83 height 13
checkbox input "true"
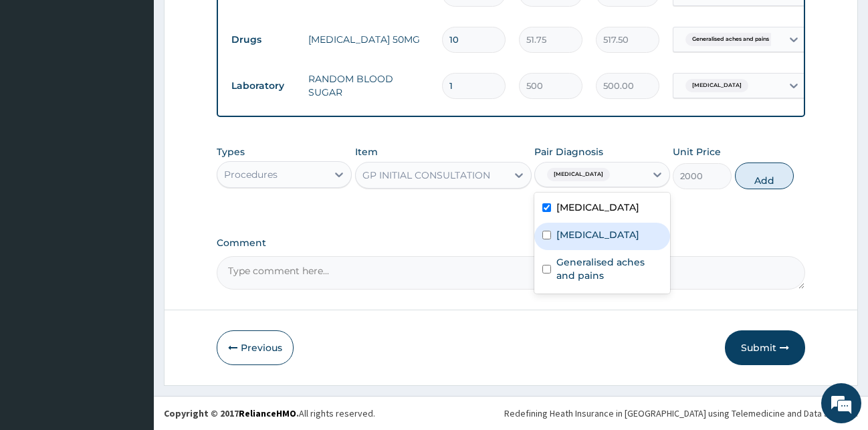
click at [579, 253] on div "Generalised aches and pains" at bounding box center [602, 270] width 136 height 41
checkbox input "true"
click at [583, 246] on div "[MEDICAL_DATA]" at bounding box center [602, 236] width 136 height 27
checkbox input "true"
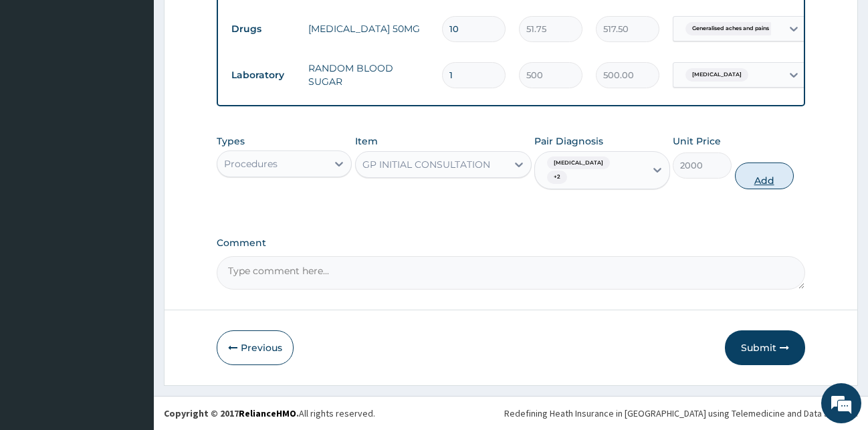
click at [752, 173] on button "Add" at bounding box center [764, 176] width 59 height 27
type input "0"
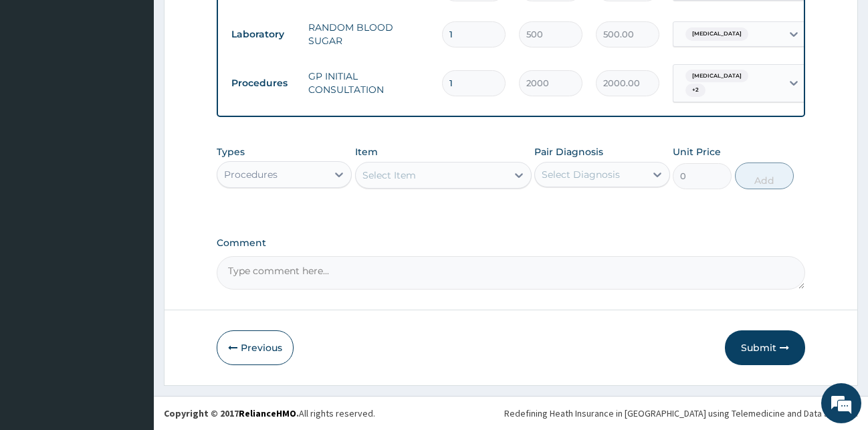
scroll to position [621, 0]
click at [763, 343] on button "Submit" at bounding box center [765, 347] width 80 height 35
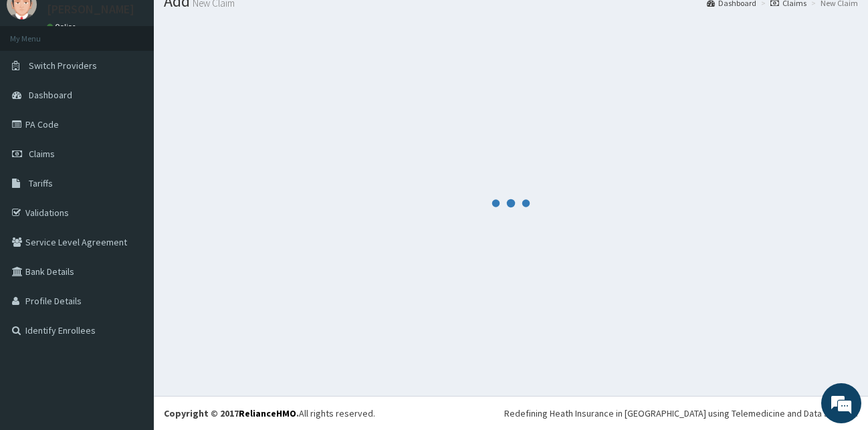
scroll to position [51, 0]
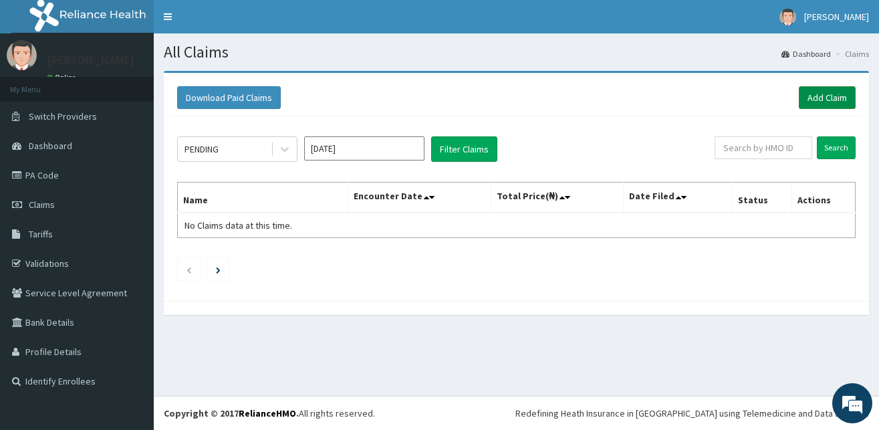
click at [822, 104] on link "Add Claim" at bounding box center [827, 97] width 57 height 23
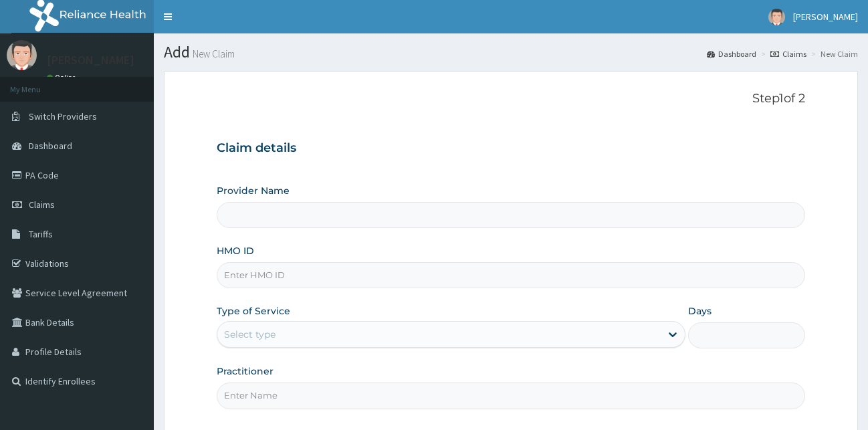
type input "[GEOGRAPHIC_DATA][PERSON_NAME]"
click at [335, 276] on input "HMO ID" at bounding box center [511, 275] width 589 height 26
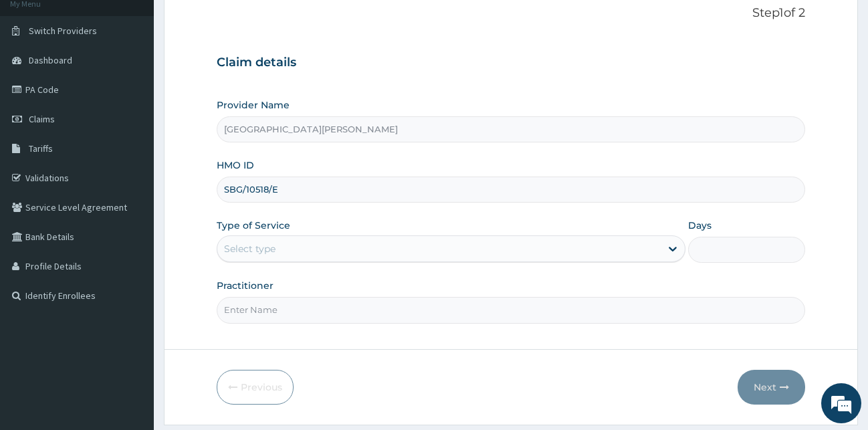
scroll to position [125, 0]
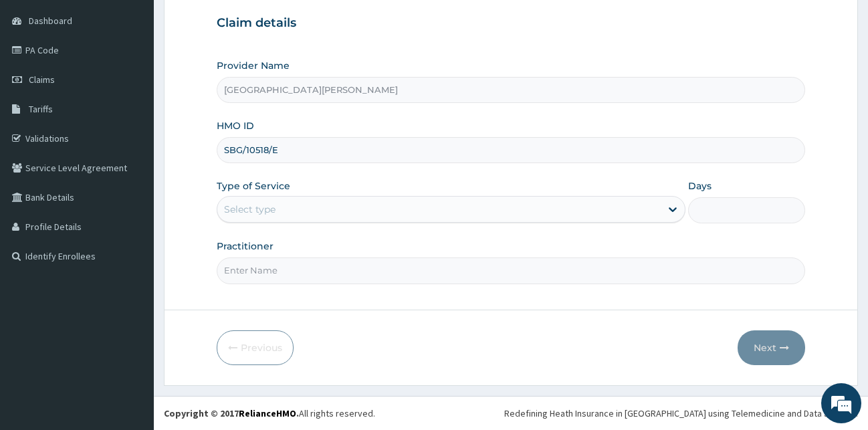
type input "SBG/10518/E"
drag, startPoint x: 312, startPoint y: 199, endPoint x: 299, endPoint y: 221, distance: 26.0
click at [310, 199] on div "Select type" at bounding box center [451, 209] width 469 height 27
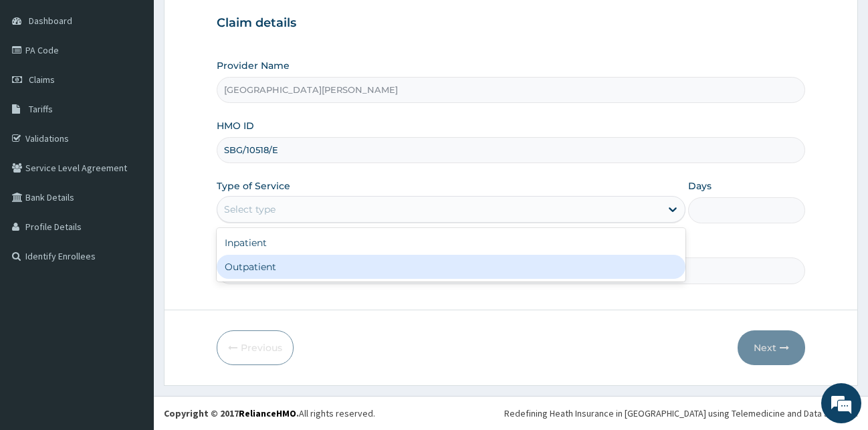
click at [278, 268] on div "Outpatient" at bounding box center [451, 267] width 469 height 24
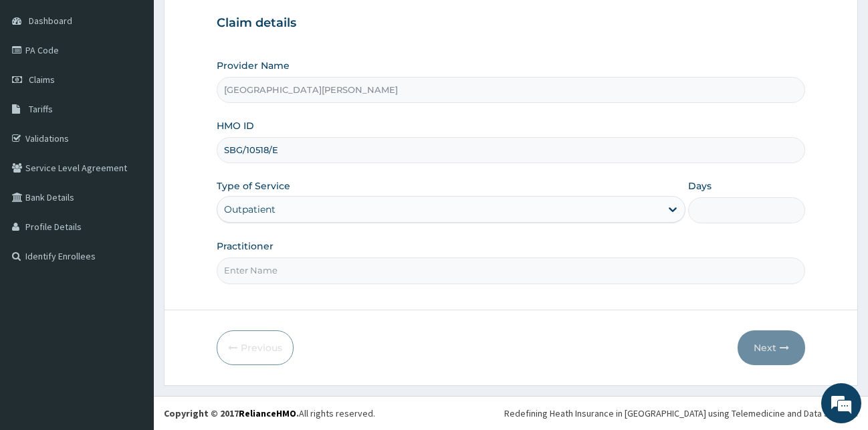
type input "1"
click at [276, 268] on input "Practitioner" at bounding box center [511, 270] width 589 height 26
type input "DR SULEIMAN"
click at [768, 346] on button "Next" at bounding box center [772, 347] width 68 height 35
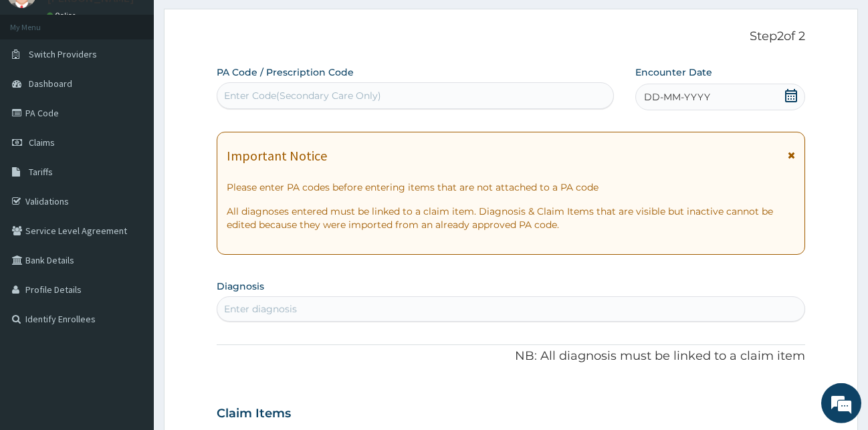
scroll to position [0, 0]
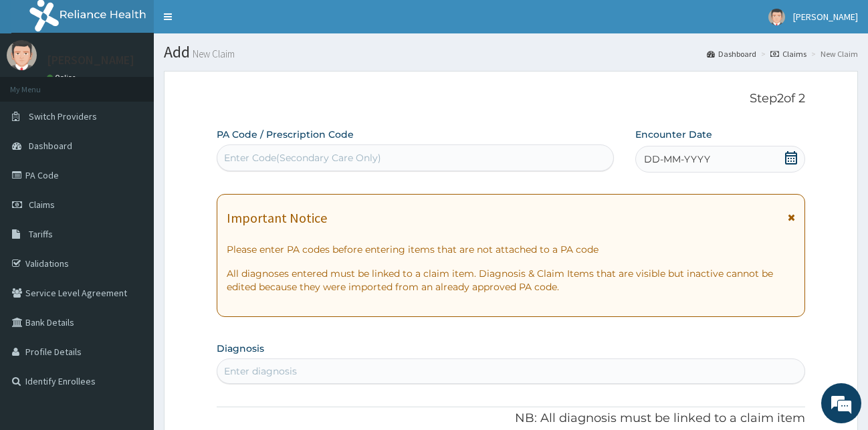
click at [792, 157] on icon at bounding box center [790, 157] width 13 height 13
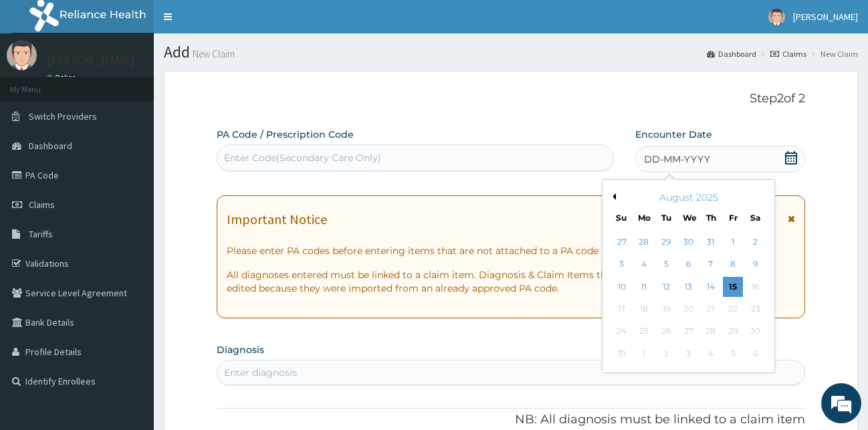
click at [611, 198] on button "Previous Month" at bounding box center [612, 196] width 7 height 7
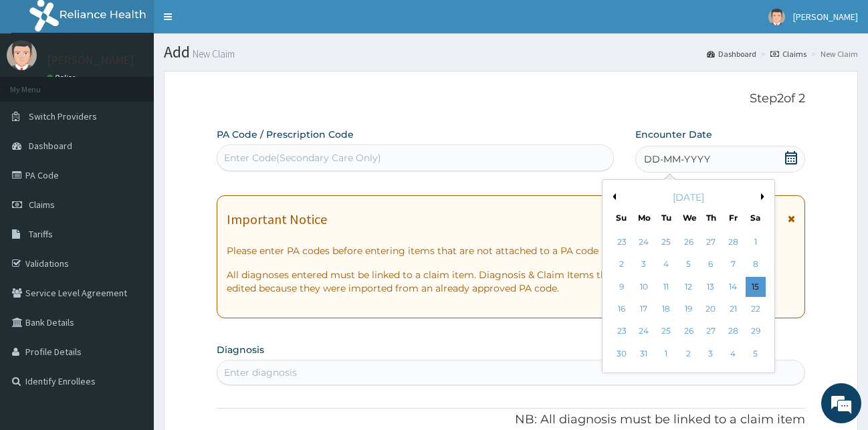
click at [611, 198] on button "Previous Month" at bounding box center [612, 196] width 7 height 7
click at [663, 263] on div "4" at bounding box center [666, 265] width 20 height 20
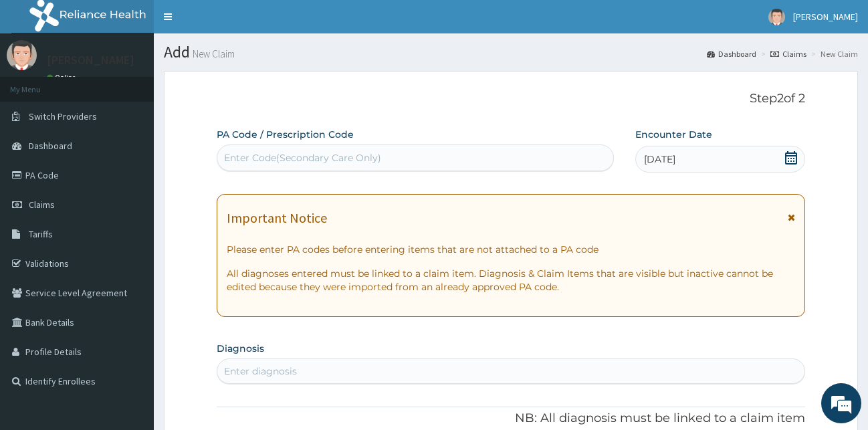
click at [410, 152] on div "Enter Code(Secondary Care Only)" at bounding box center [415, 157] width 396 height 21
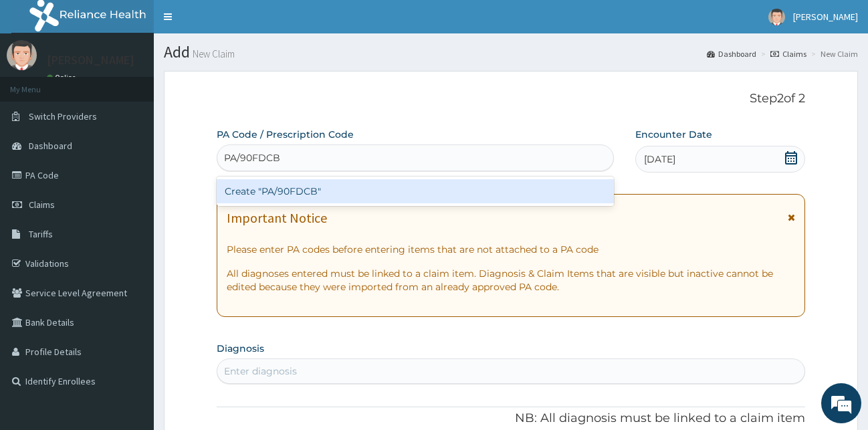
type input "PA/90FDCB"
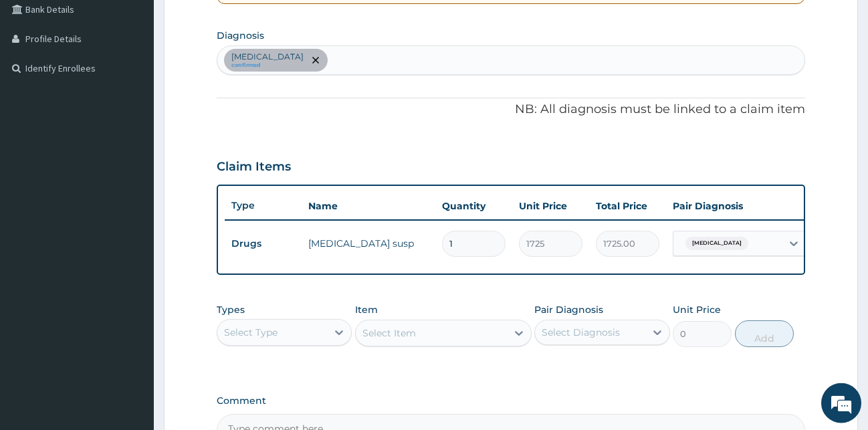
scroll to position [274, 0]
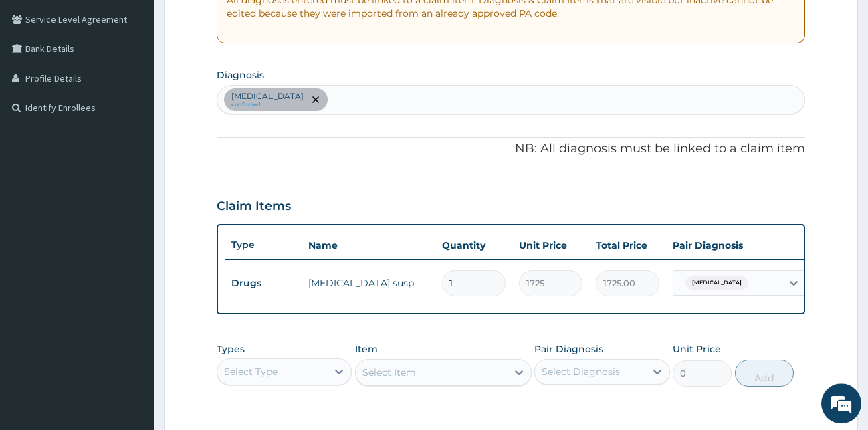
click at [342, 104] on div "Malaria confirmed" at bounding box center [511, 100] width 588 height 28
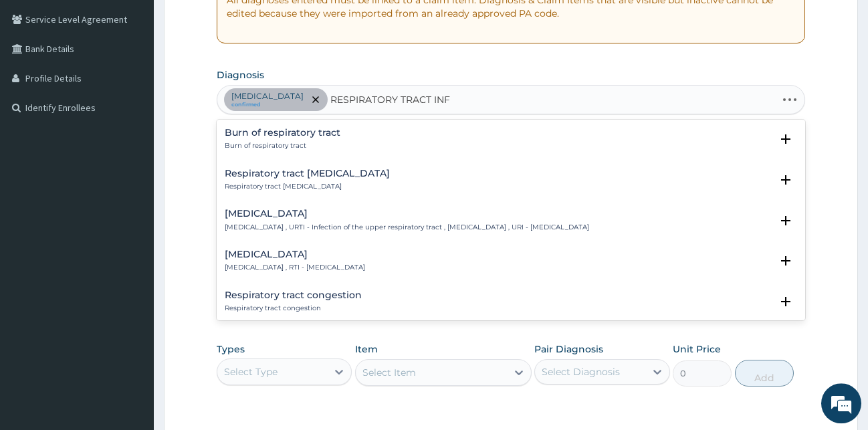
type input "RESPIRATORY TRACT INFE"
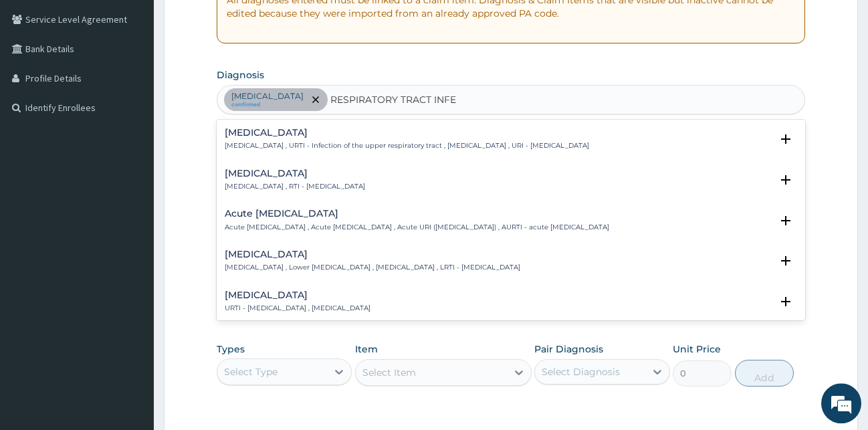
click at [263, 146] on p "[MEDICAL_DATA] , URTI - Infection of the upper respiratory tract , [MEDICAL_DAT…" at bounding box center [407, 145] width 364 height 9
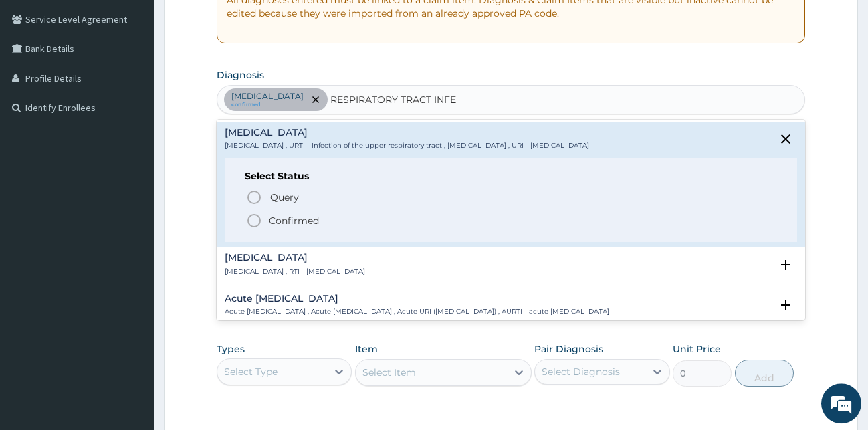
click at [253, 219] on icon "status option filled" at bounding box center [254, 221] width 16 height 16
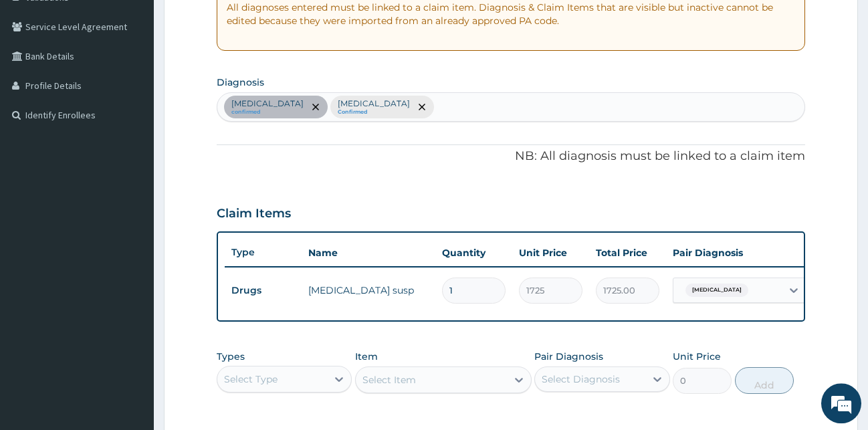
scroll to position [205, 0]
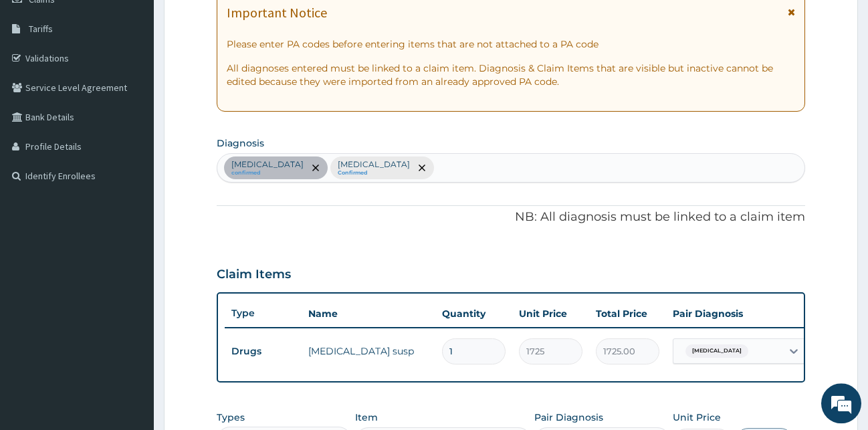
click at [496, 161] on div "Malaria confirmed Upper respiratory infection Confirmed" at bounding box center [511, 168] width 588 height 28
click at [448, 167] on div "Malaria confirmed Upper respiratory infection Confirmed" at bounding box center [511, 168] width 588 height 28
type input "SEPS"
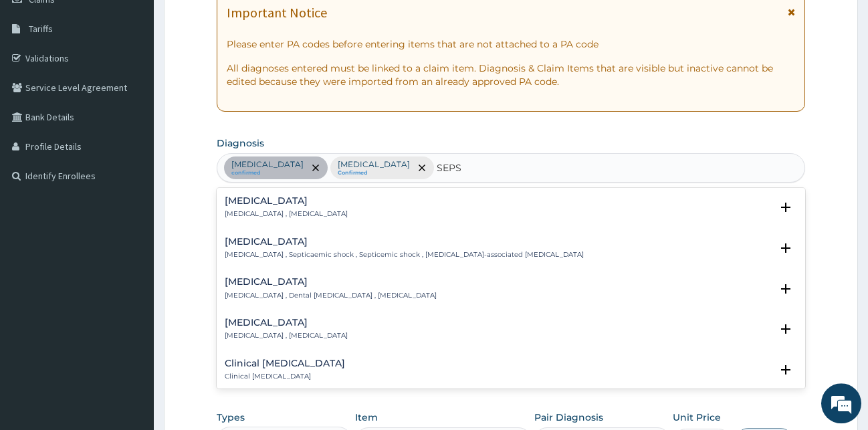
click at [259, 207] on div "Sepsis Systemic infection , Sepsis" at bounding box center [286, 207] width 123 height 23
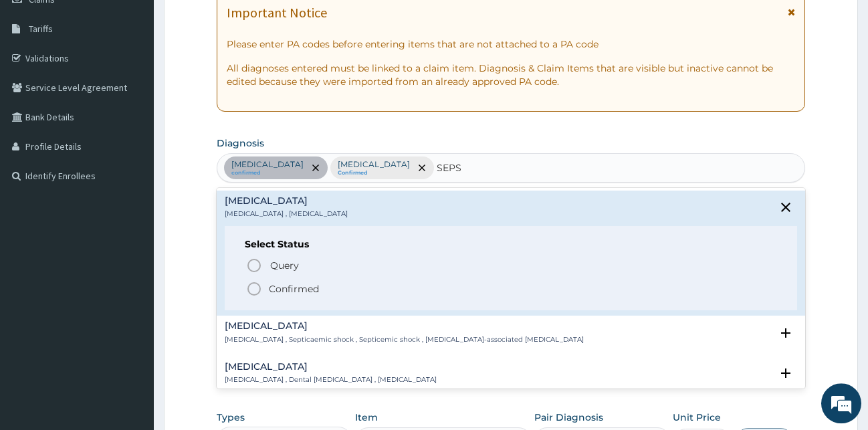
click at [256, 288] on icon "status option filled" at bounding box center [254, 289] width 16 height 16
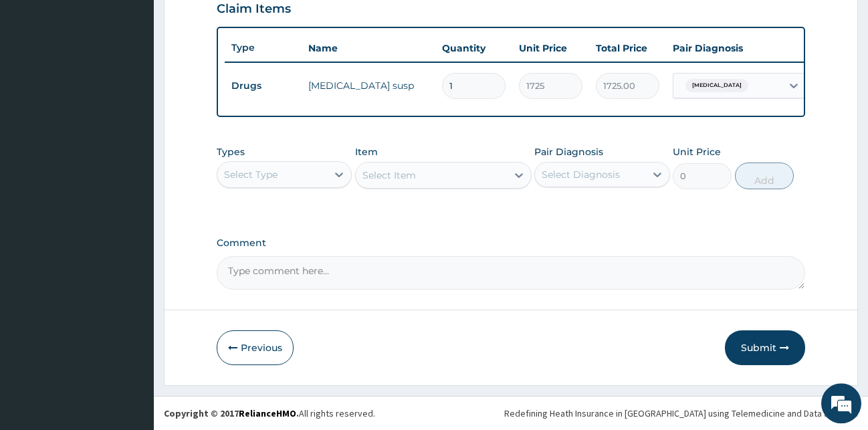
scroll to position [478, 0]
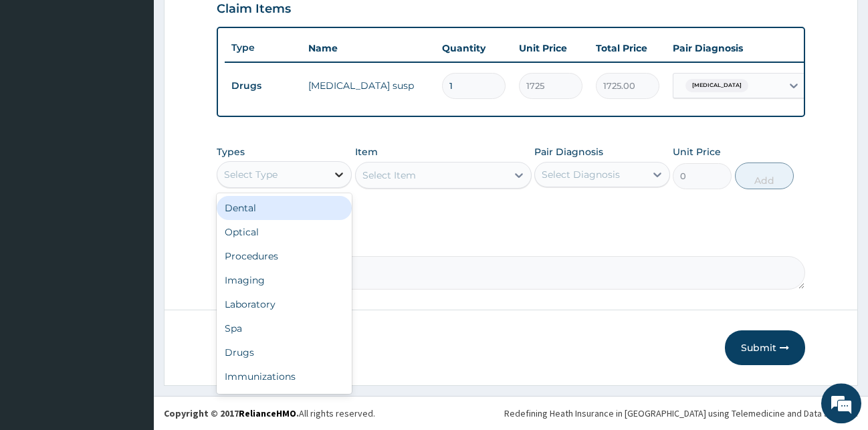
click at [342, 187] on div at bounding box center [339, 175] width 24 height 24
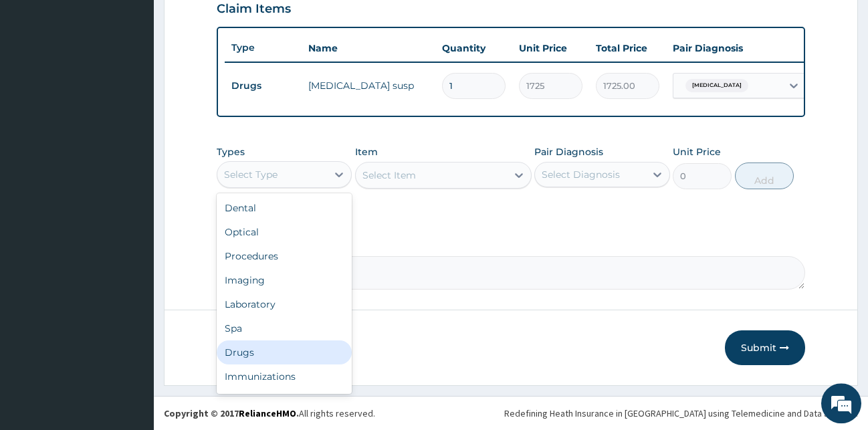
click at [259, 363] on div "Drugs" at bounding box center [285, 352] width 136 height 24
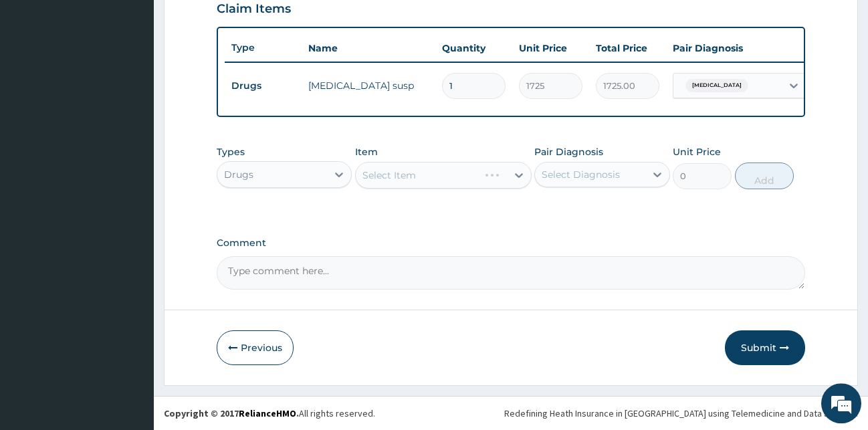
click at [466, 184] on div "Select Item" at bounding box center [443, 175] width 177 height 27
click at [445, 176] on div "Select Item" at bounding box center [431, 175] width 151 height 21
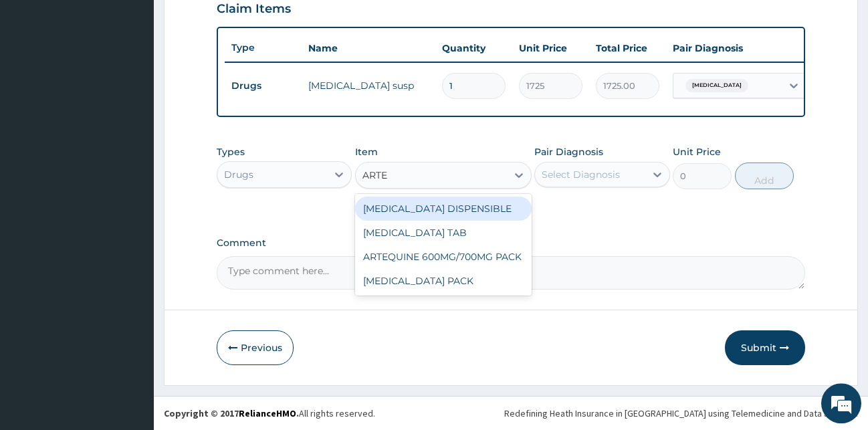
type input "ARTEM"
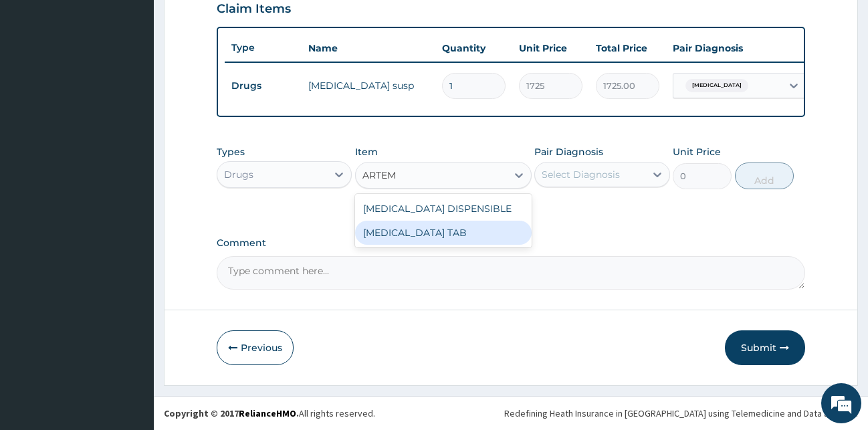
click at [407, 241] on div "[MEDICAL_DATA] TAB" at bounding box center [443, 233] width 177 height 24
type input "1035"
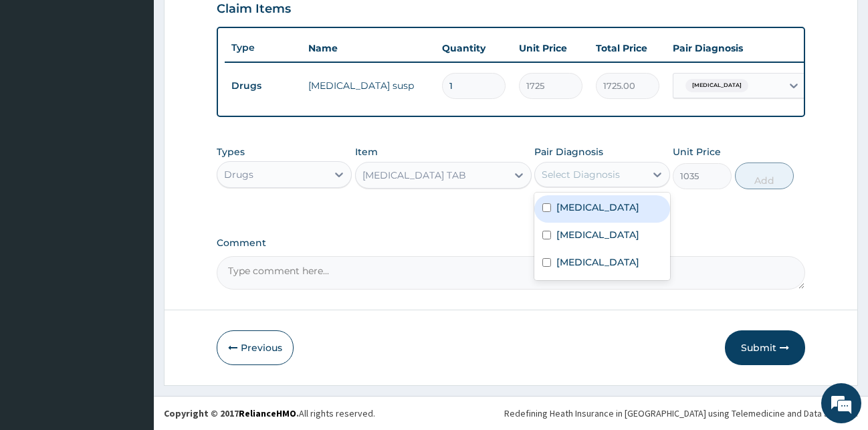
click at [611, 177] on div "Select Diagnosis" at bounding box center [581, 174] width 78 height 13
click at [576, 211] on label "[MEDICAL_DATA]" at bounding box center [597, 207] width 83 height 13
checkbox input "true"
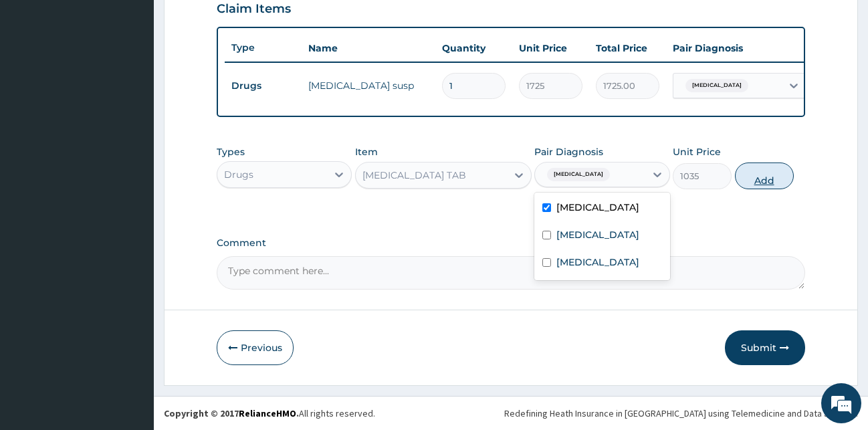
click at [775, 181] on button "Add" at bounding box center [764, 176] width 59 height 27
type input "0"
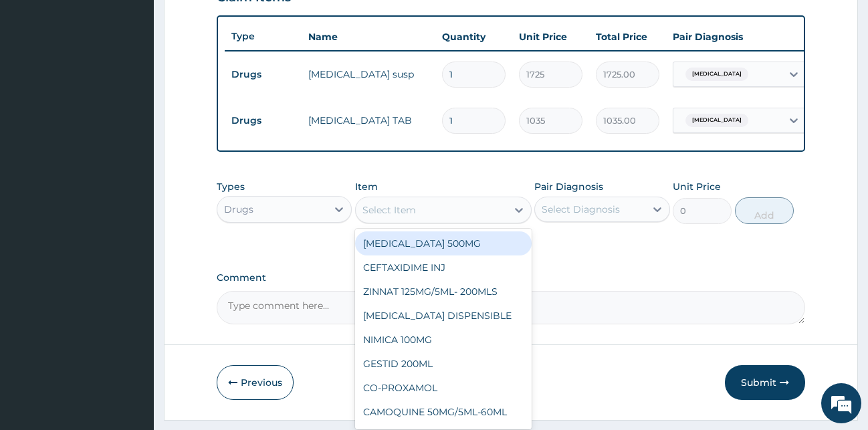
click at [393, 217] on div "Select Item" at bounding box center [389, 209] width 54 height 13
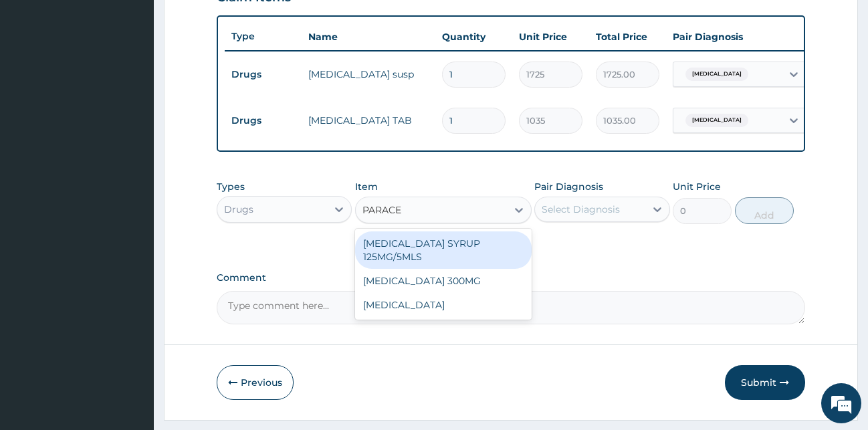
type input "PARACET"
click at [436, 268] on div "[MEDICAL_DATA] SYRUP 125MG/5MLS" at bounding box center [443, 249] width 177 height 37
type input "207"
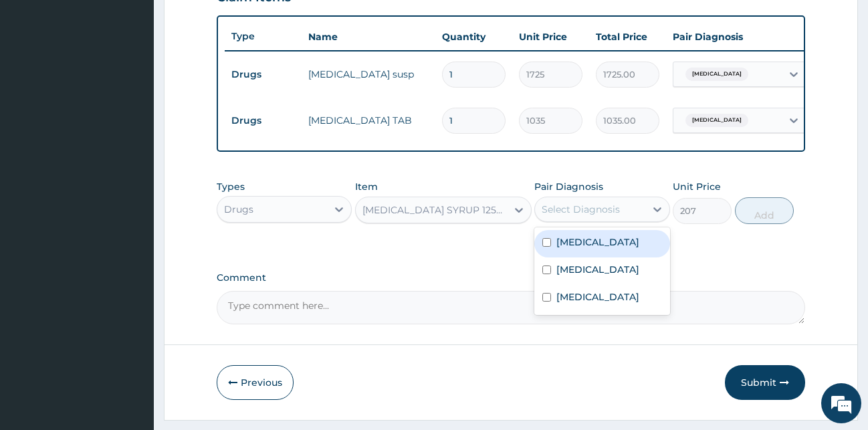
click at [604, 216] on div "Select Diagnosis" at bounding box center [581, 209] width 78 height 13
click at [591, 249] on label "[MEDICAL_DATA]" at bounding box center [597, 241] width 83 height 13
checkbox input "true"
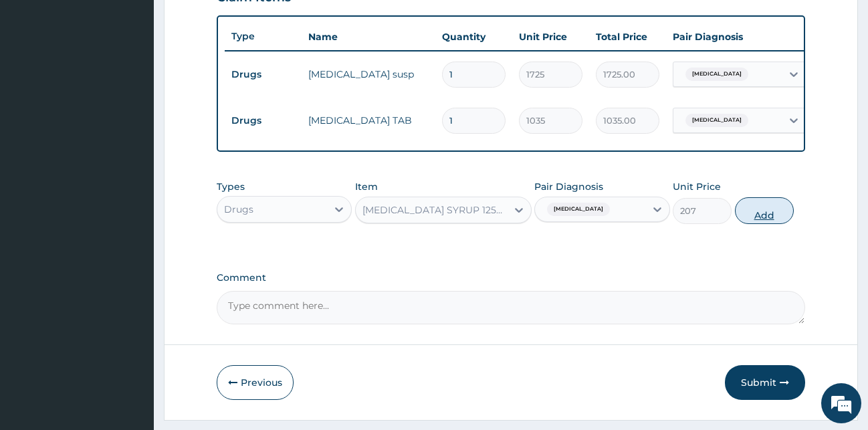
click at [770, 220] on button "Add" at bounding box center [764, 210] width 59 height 27
type input "0"
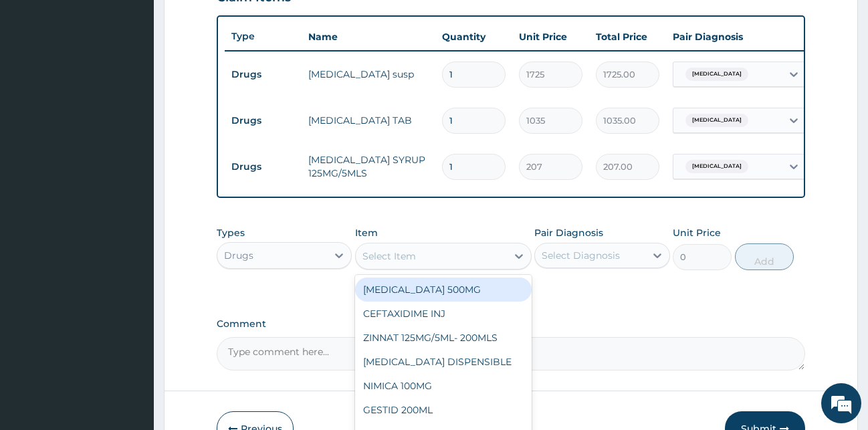
click at [378, 263] on div "Select Item" at bounding box center [389, 255] width 54 height 13
type input "C"
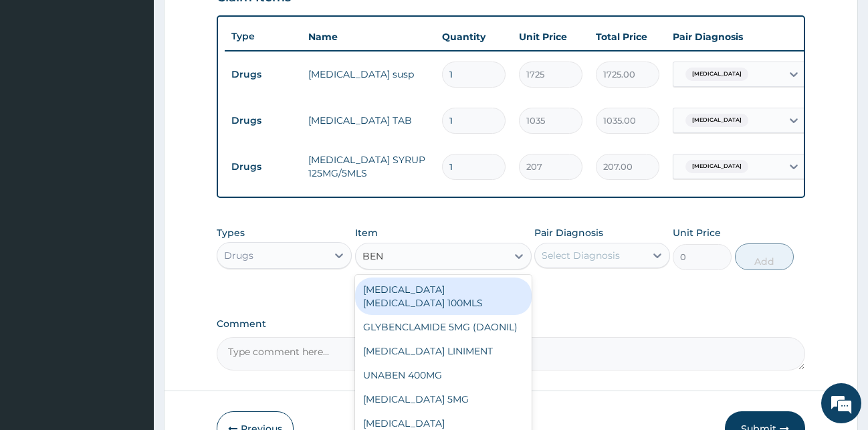
type input "BENY"
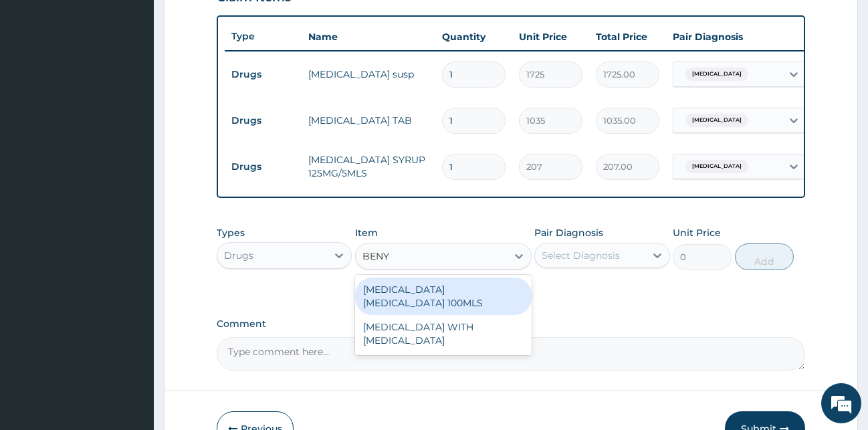
click at [499, 300] on div "[MEDICAL_DATA] [MEDICAL_DATA] 100MLS" at bounding box center [443, 296] width 177 height 37
type input "414"
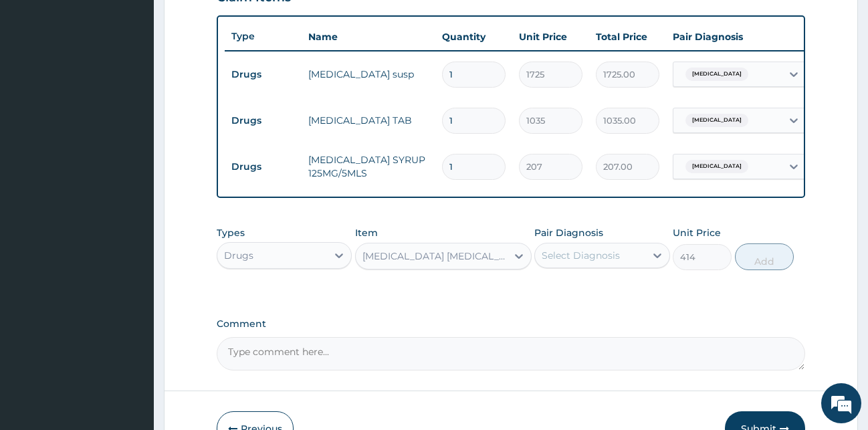
click at [630, 264] on div "Select Diagnosis" at bounding box center [590, 255] width 110 height 21
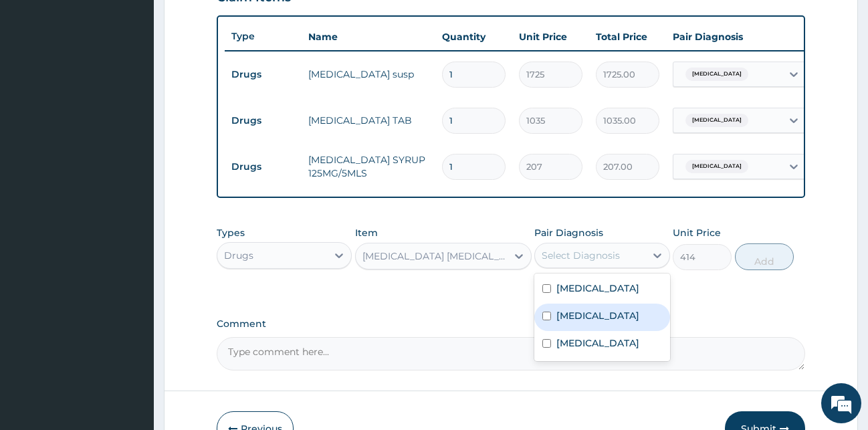
click at [595, 322] on label "Upper respiratory infection" at bounding box center [597, 315] width 83 height 13
checkbox input "true"
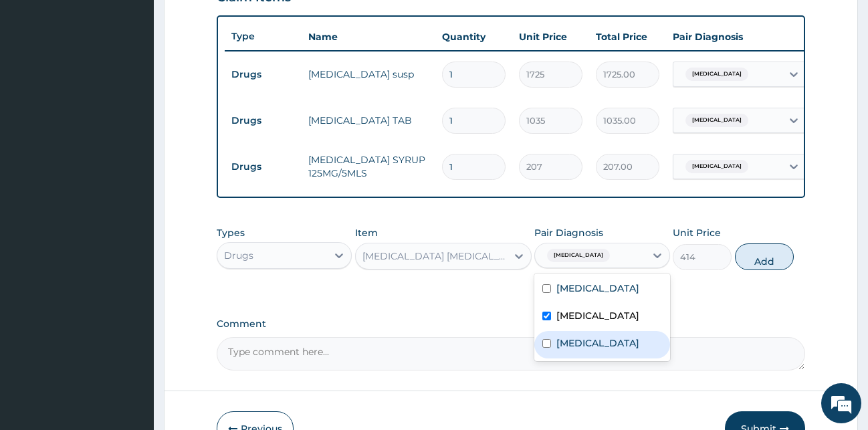
click at [619, 358] on div "Sepsis" at bounding box center [602, 344] width 136 height 27
checkbox input "true"
click at [778, 270] on button "Add" at bounding box center [764, 256] width 59 height 27
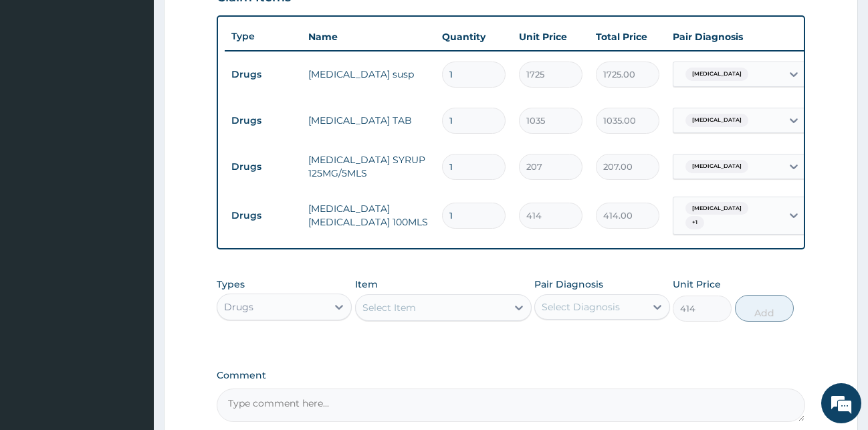
type input "0"
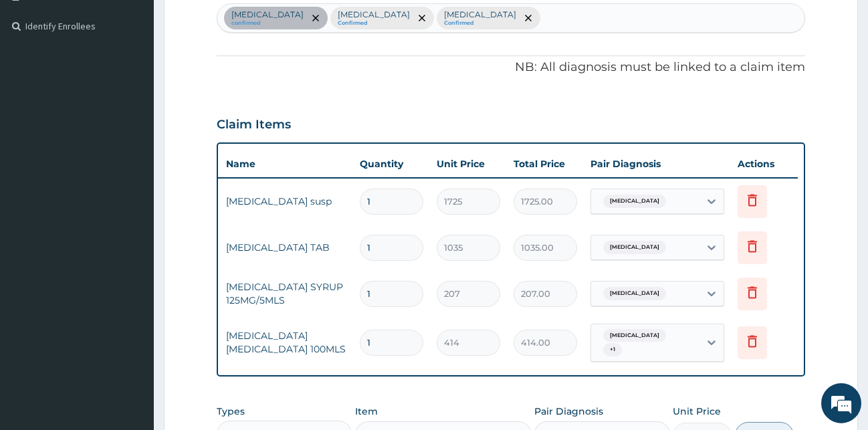
scroll to position [353, 0]
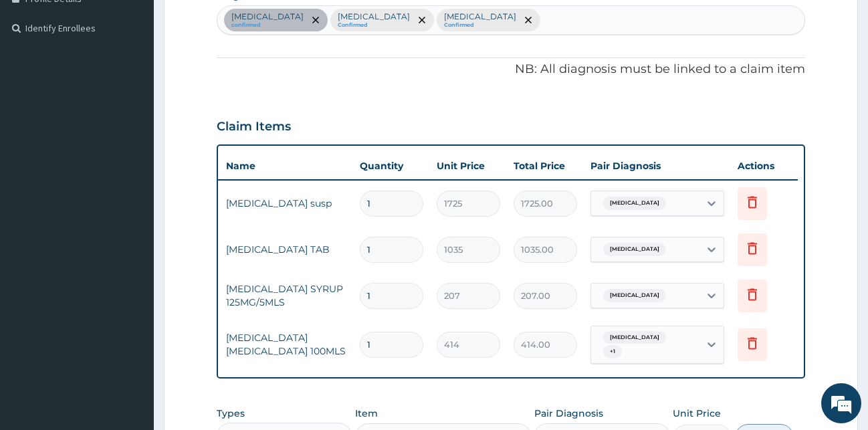
click at [665, 215] on div "Malaria" at bounding box center [658, 203] width 134 height 25
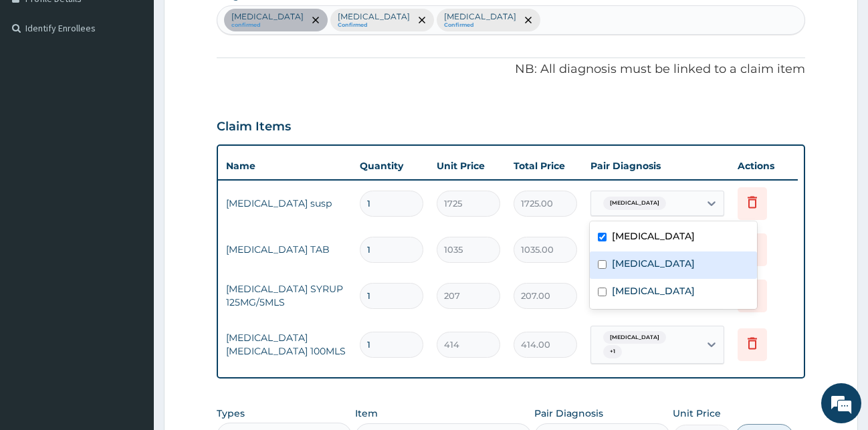
click at [641, 273] on div "Upper respiratory infection" at bounding box center [673, 264] width 167 height 27
checkbox input "true"
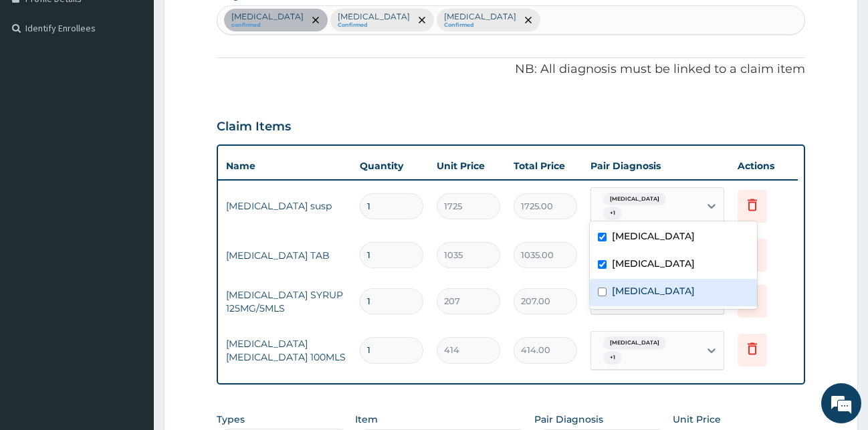
click at [631, 293] on label "Sepsis" at bounding box center [653, 290] width 83 height 13
checkbox input "true"
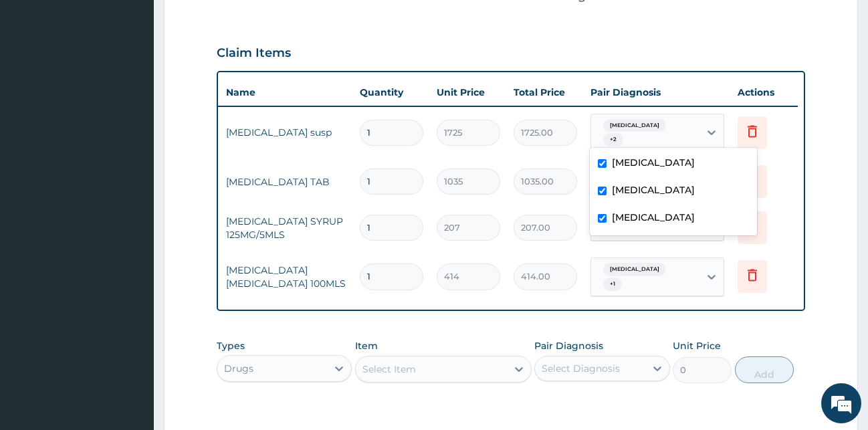
scroll to position [421, 0]
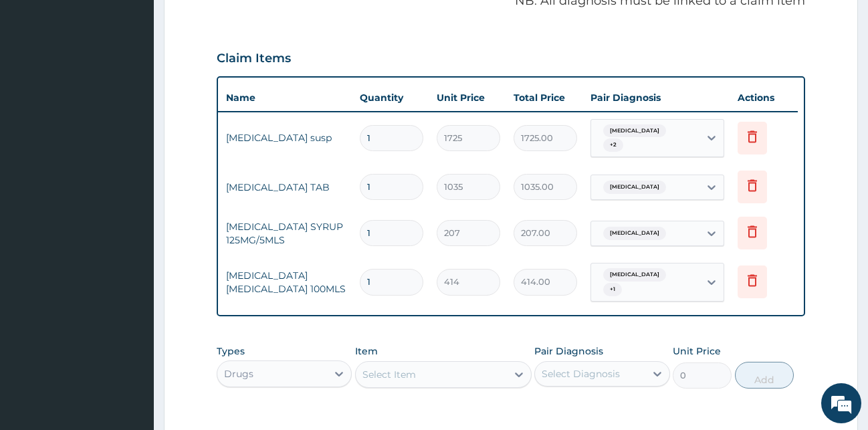
click at [836, 190] on form "Step 2 of 2 PA Code / Prescription Code Enter Code(Secondary Care Only) Encount…" at bounding box center [511, 117] width 694 height 935
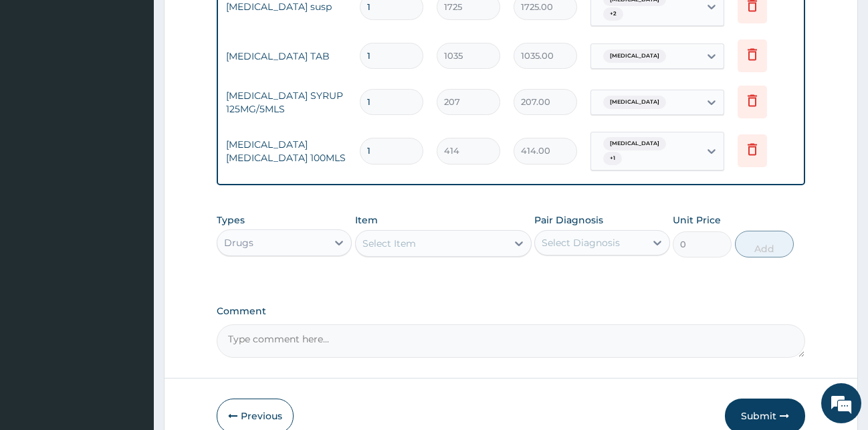
scroll to position [626, 0]
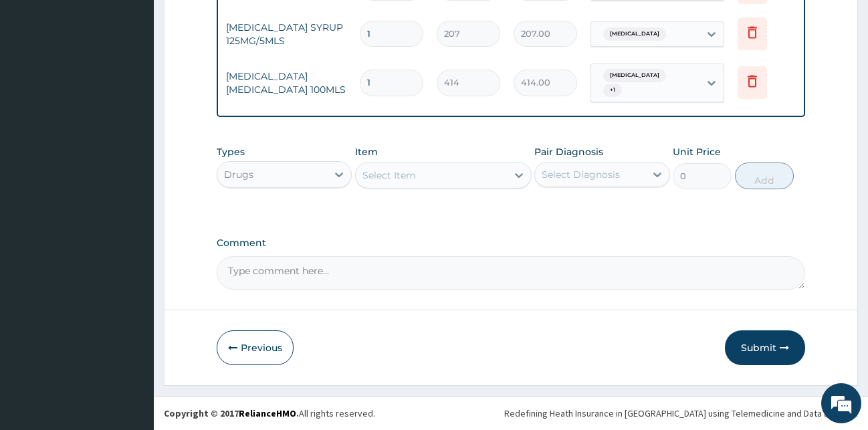
drag, startPoint x: 308, startPoint y: 177, endPoint x: 299, endPoint y: 193, distance: 17.7
click at [306, 177] on div "Drugs" at bounding box center [272, 174] width 110 height 21
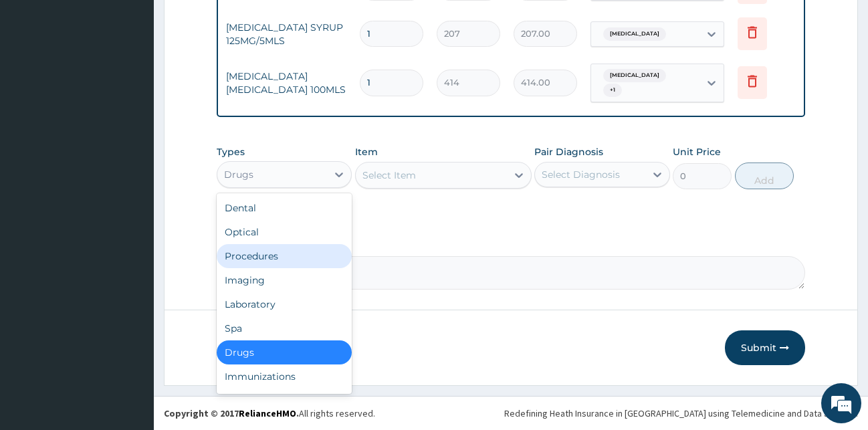
click at [265, 251] on div "Procedures" at bounding box center [285, 256] width 136 height 24
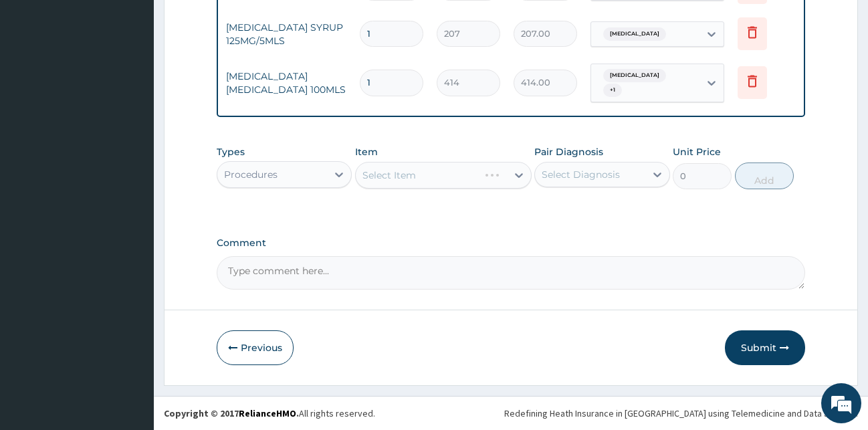
click at [451, 177] on div "Select Item" at bounding box center [443, 175] width 177 height 27
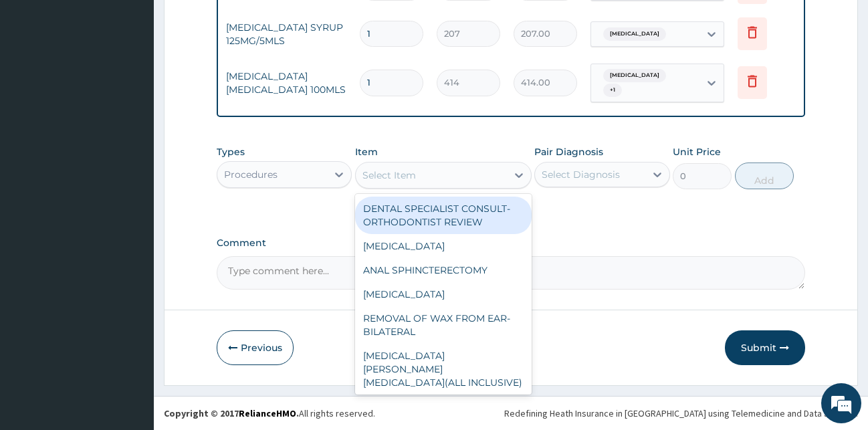
click at [451, 177] on div "Select Item" at bounding box center [431, 175] width 151 height 21
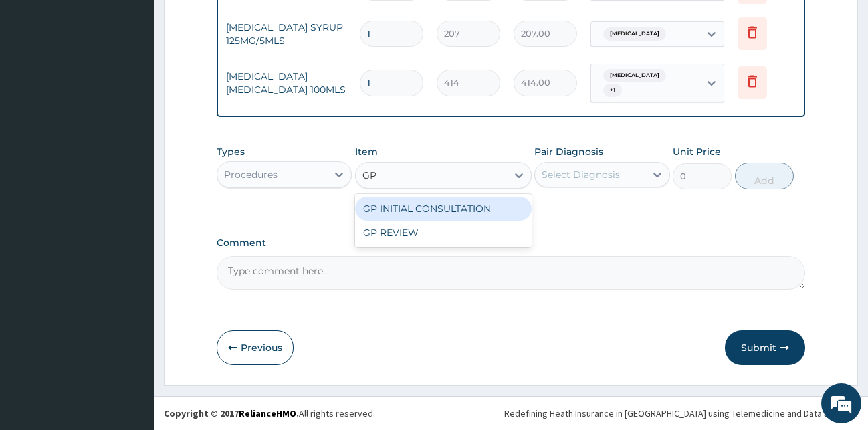
type input "GP"
click at [450, 202] on div "GP INITIAL CONSULTATION" at bounding box center [443, 209] width 177 height 24
type input "2000"
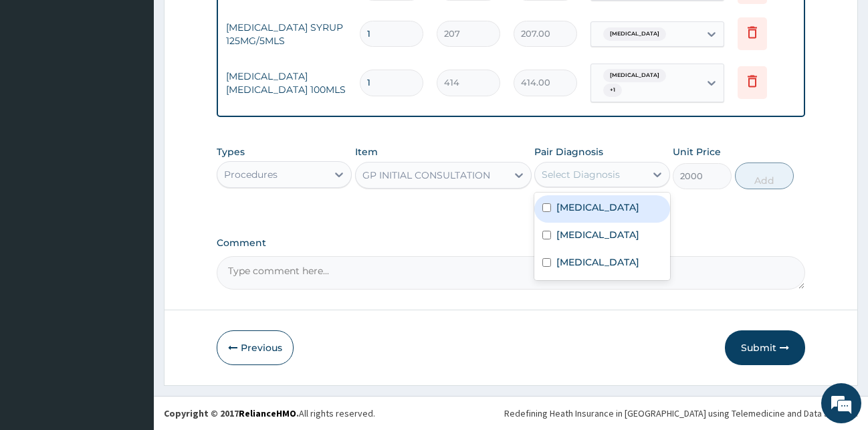
click at [601, 182] on div "Select Diagnosis" at bounding box center [590, 174] width 110 height 21
click at [599, 215] on div "Malaria" at bounding box center [602, 208] width 136 height 27
checkbox input "true"
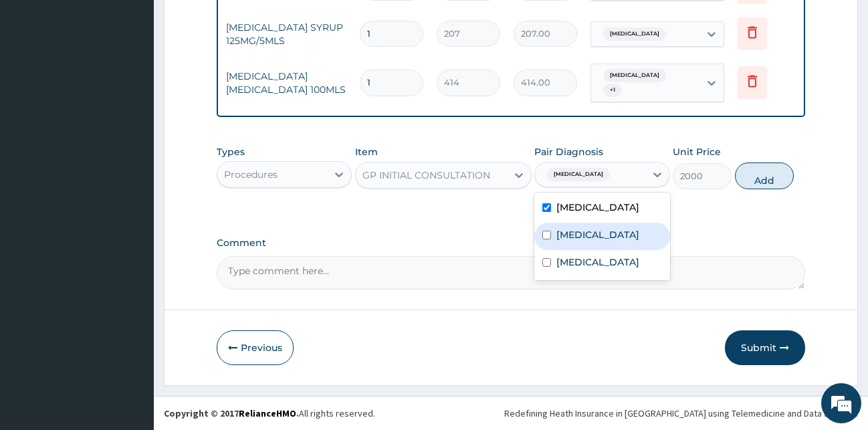
click at [604, 238] on label "Upper respiratory infection" at bounding box center [597, 234] width 83 height 13
checkbox input "true"
drag, startPoint x: 768, startPoint y: 173, endPoint x: 717, endPoint y: 189, distance: 53.9
click at [769, 173] on button "Add" at bounding box center [764, 176] width 59 height 27
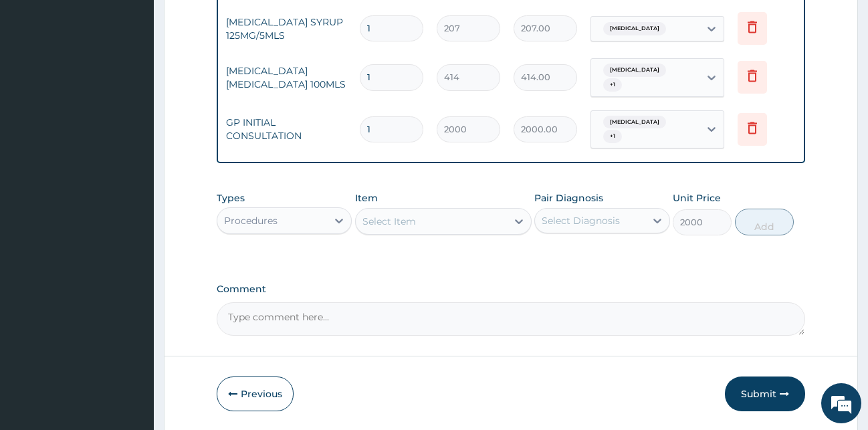
type input "0"
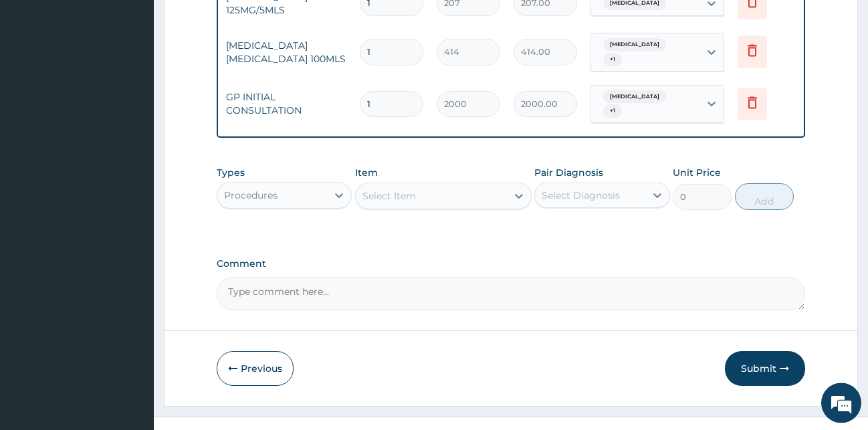
scroll to position [672, 0]
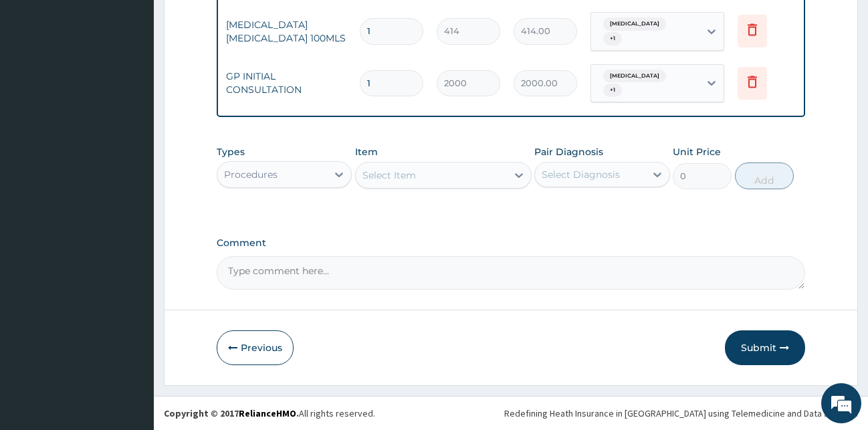
click at [756, 347] on button "Submit" at bounding box center [765, 347] width 80 height 35
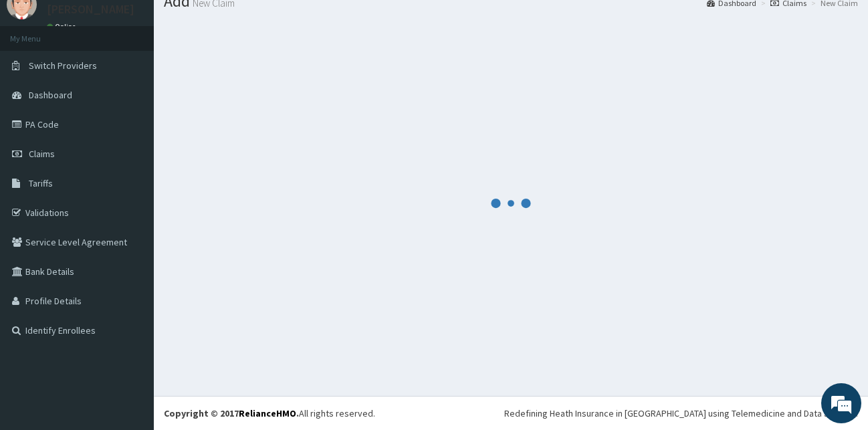
scroll to position [51, 0]
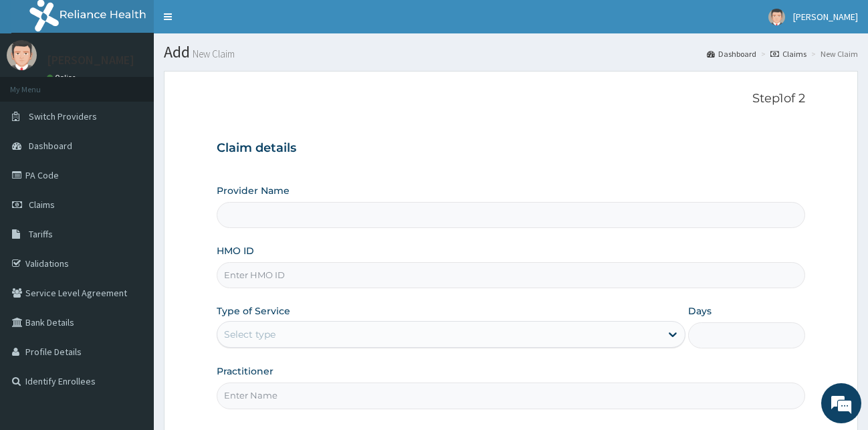
type input "[GEOGRAPHIC_DATA][PERSON_NAME]"
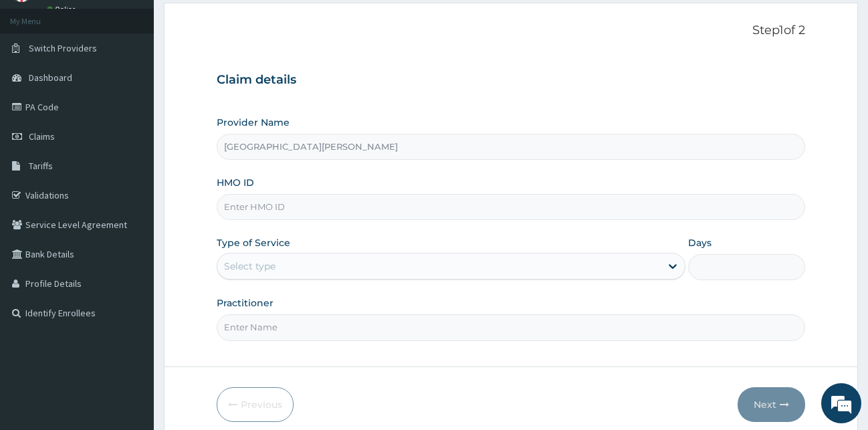
click at [313, 202] on input "HMO ID" at bounding box center [511, 207] width 589 height 26
type input "AVO/10044/E"
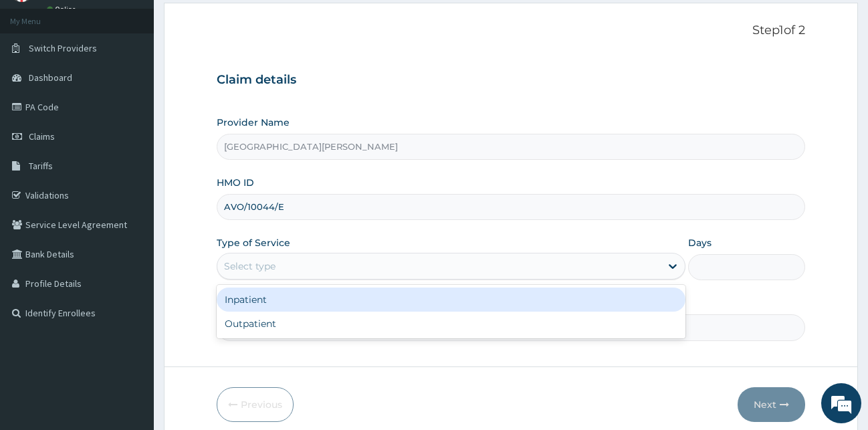
click at [482, 263] on div "Select type" at bounding box center [438, 265] width 443 height 21
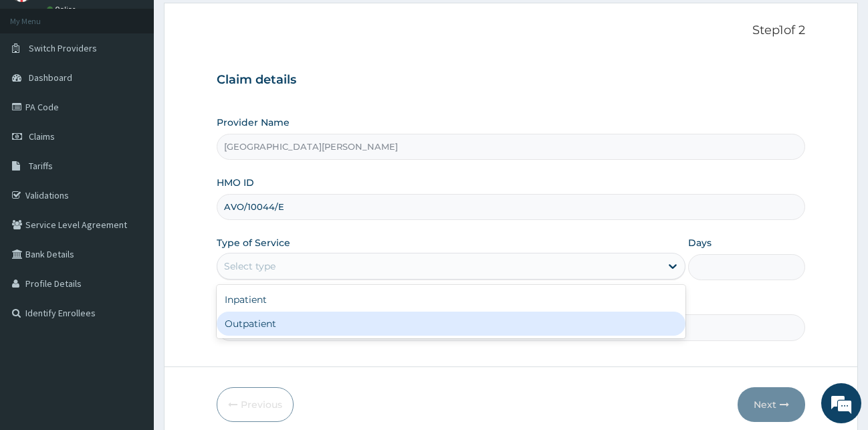
click at [328, 336] on div "Inpatient Outpatient" at bounding box center [451, 312] width 469 height 54
click at [299, 326] on div "Outpatient" at bounding box center [451, 324] width 469 height 24
type input "1"
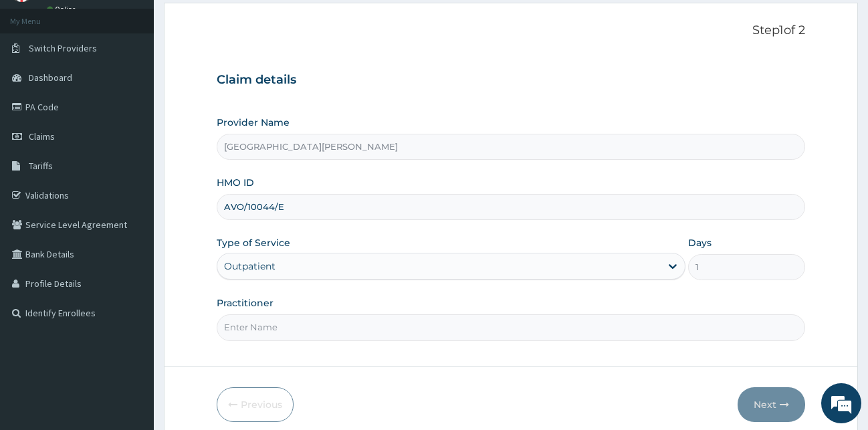
click at [299, 326] on input "Practitioner" at bounding box center [511, 327] width 589 height 26
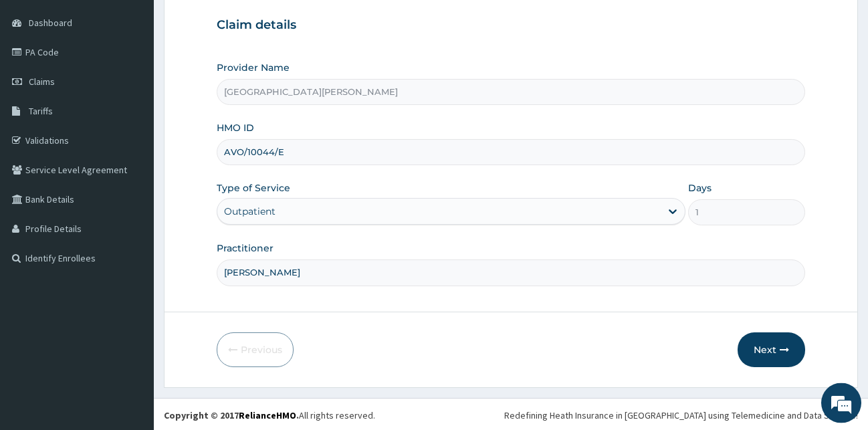
scroll to position [125, 0]
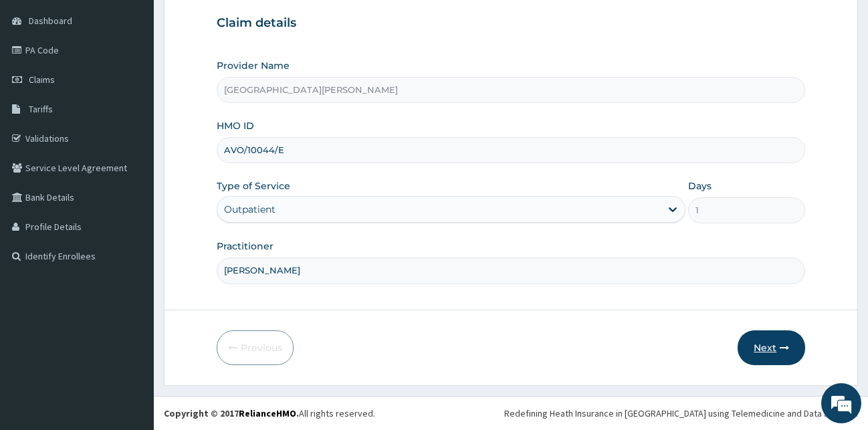
type input "[PERSON_NAME]"
click at [768, 344] on button "Next" at bounding box center [772, 347] width 68 height 35
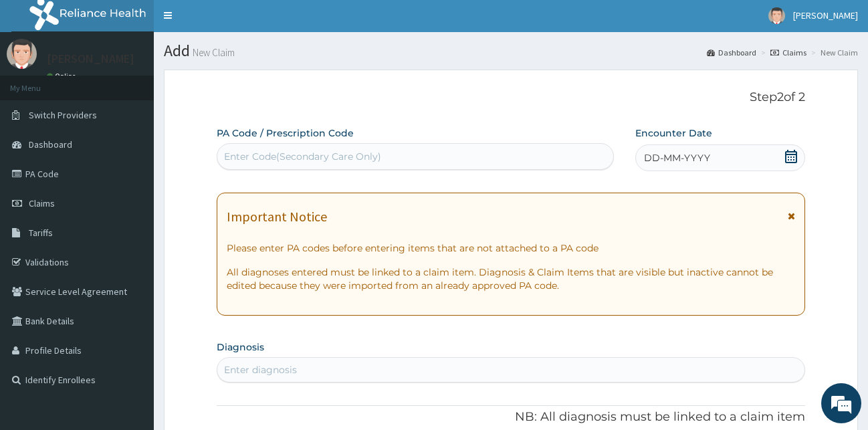
scroll to position [0, 0]
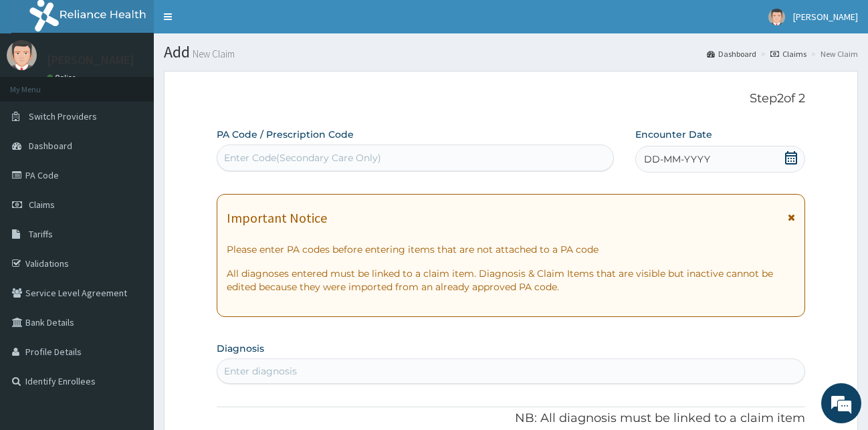
click at [304, 161] on div "Enter Code(Secondary Care Only)" at bounding box center [302, 157] width 157 height 13
click at [788, 153] on icon at bounding box center [791, 157] width 12 height 13
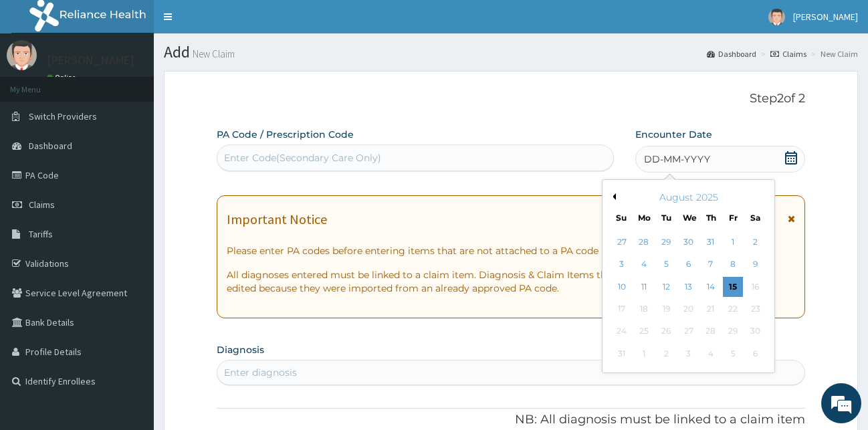
click at [611, 197] on button "Previous Month" at bounding box center [612, 196] width 7 height 7
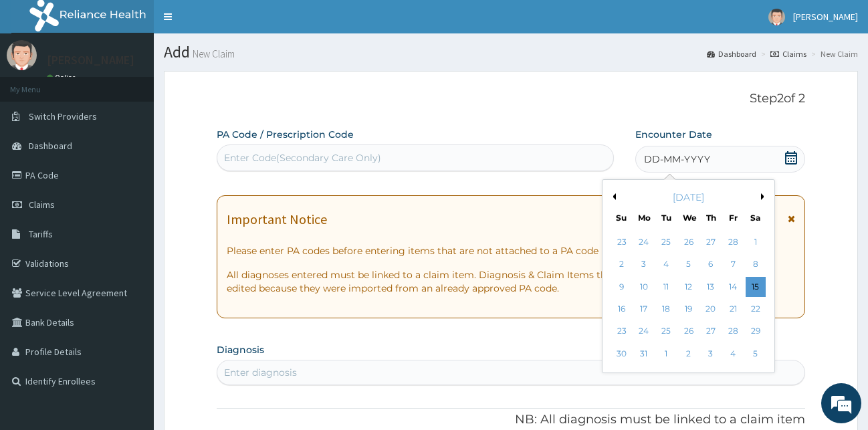
click at [611, 197] on button "Previous Month" at bounding box center [612, 196] width 7 height 7
click at [673, 270] on div "4" at bounding box center [666, 265] width 20 height 20
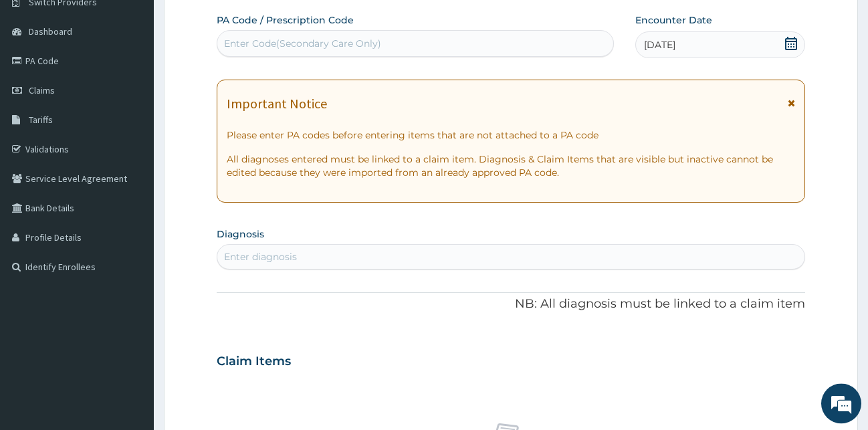
scroll to position [205, 0]
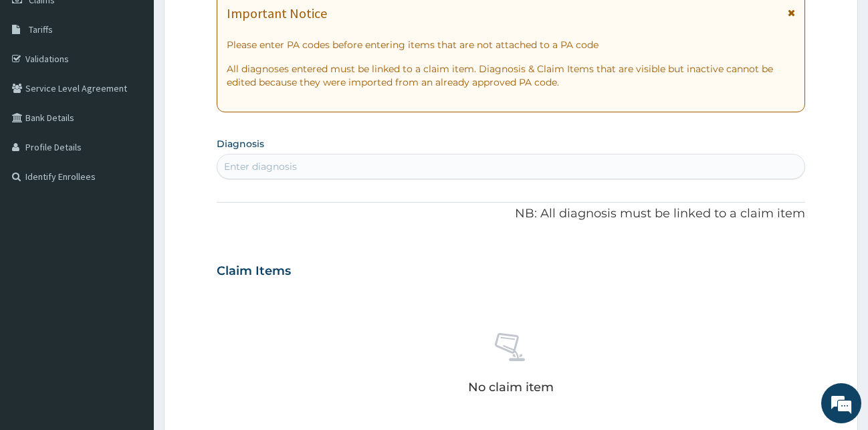
click at [313, 167] on div "Enter diagnosis" at bounding box center [511, 166] width 588 height 21
type input "MALAR"
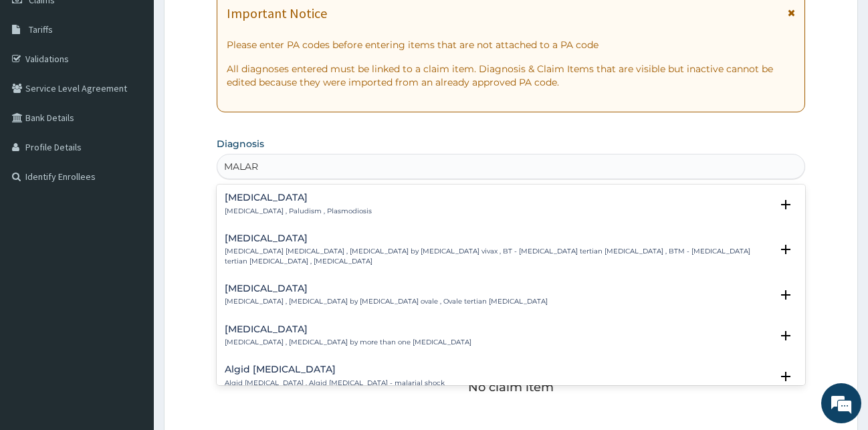
click at [271, 209] on p "[MEDICAL_DATA] , Paludism , Plasmodiosis" at bounding box center [298, 211] width 147 height 9
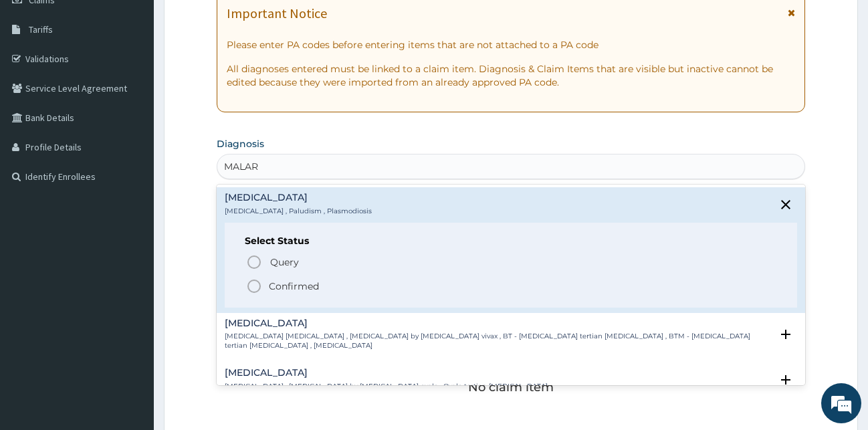
click at [251, 289] on icon "status option filled" at bounding box center [254, 286] width 16 height 16
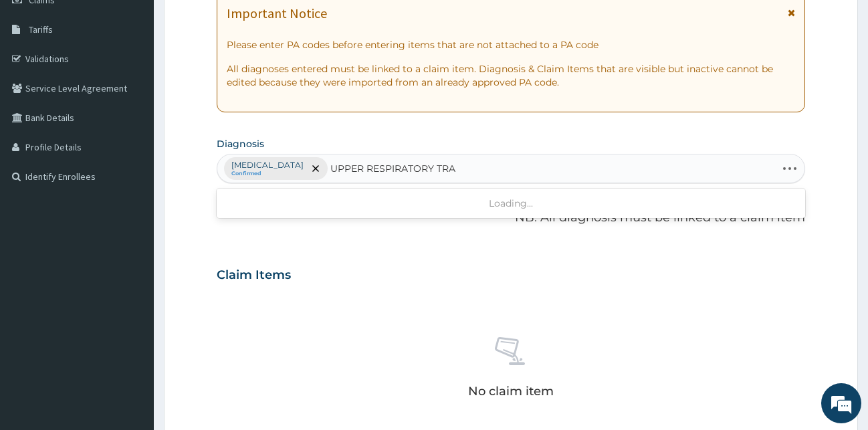
type input "UPPER RESPIRATORY TRAC"
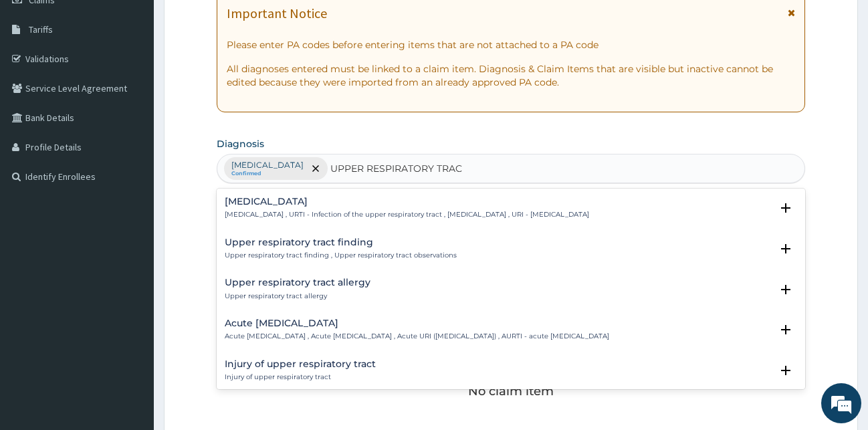
click at [278, 208] on div "[MEDICAL_DATA] [MEDICAL_DATA] , URTI - Infection of the upper respiratory tract…" at bounding box center [407, 208] width 364 height 23
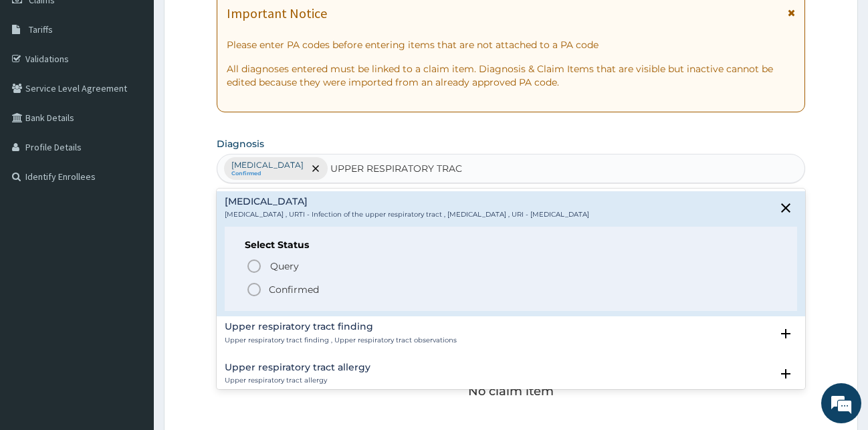
click at [257, 294] on icon "status option filled" at bounding box center [254, 290] width 16 height 16
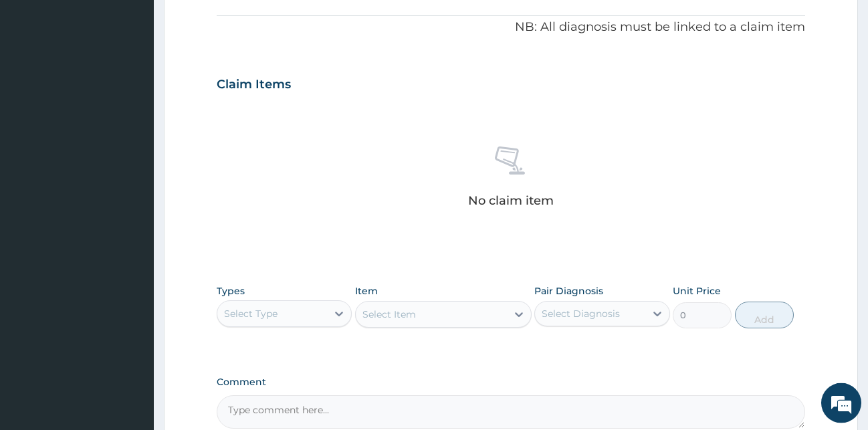
scroll to position [534, 0]
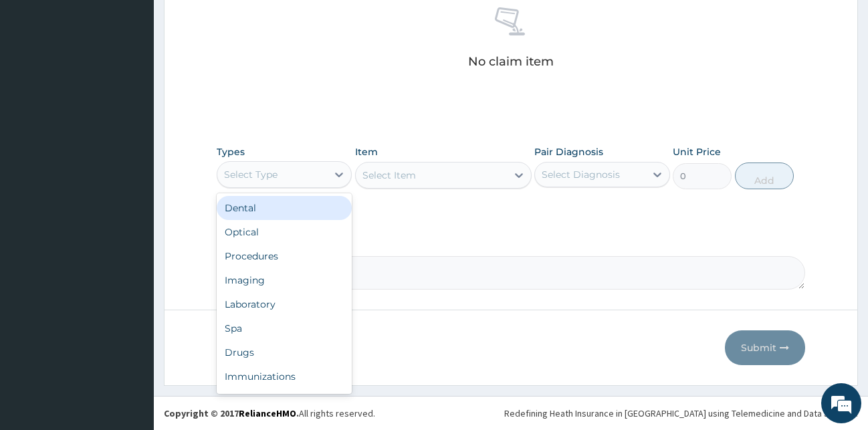
click at [322, 179] on div "Select Type" at bounding box center [272, 174] width 110 height 21
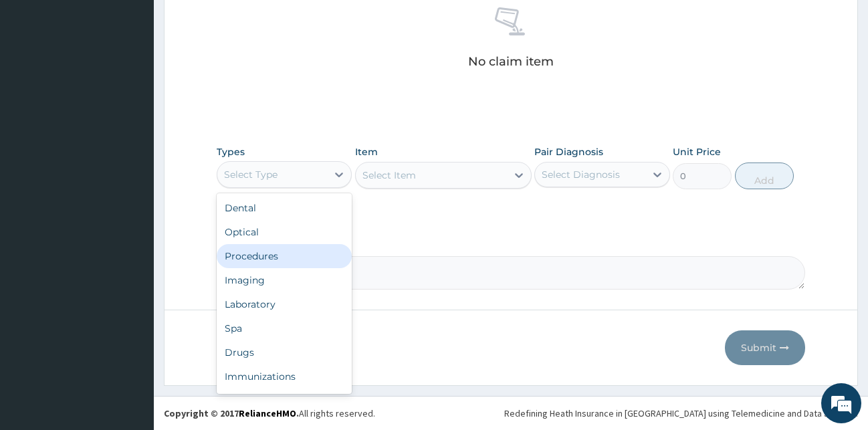
click at [292, 255] on div "Procedures" at bounding box center [285, 256] width 136 height 24
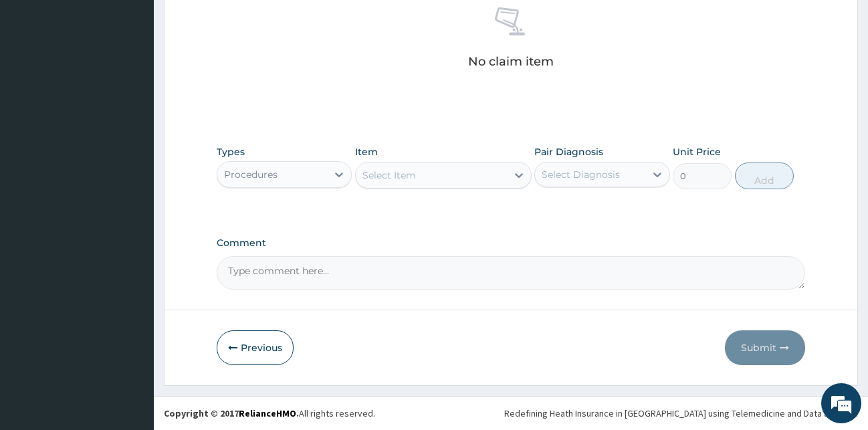
click at [438, 175] on div "Select Item" at bounding box center [431, 175] width 151 height 21
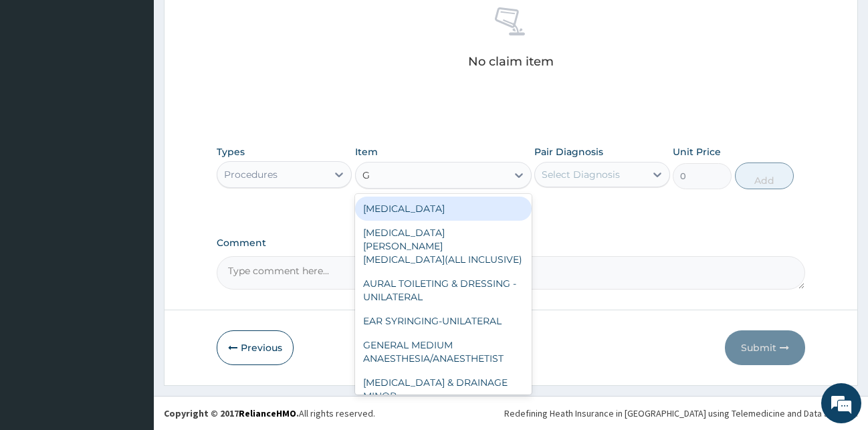
type input "GP"
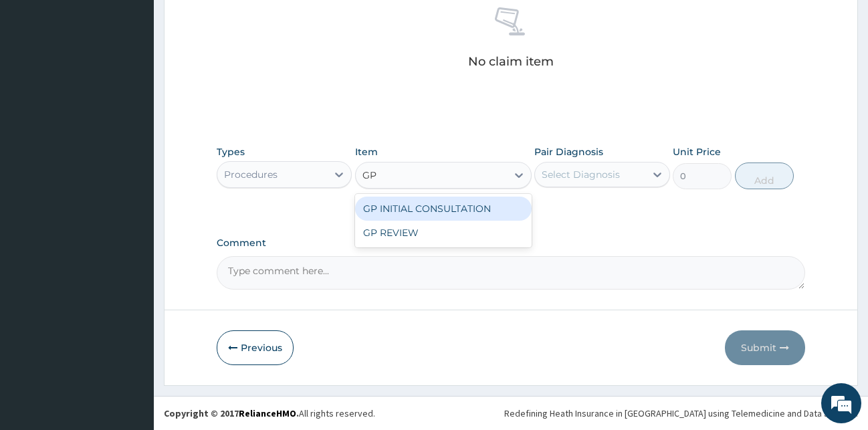
click at [502, 216] on div "GP INITIAL CONSULTATION" at bounding box center [443, 209] width 177 height 24
type input "2000"
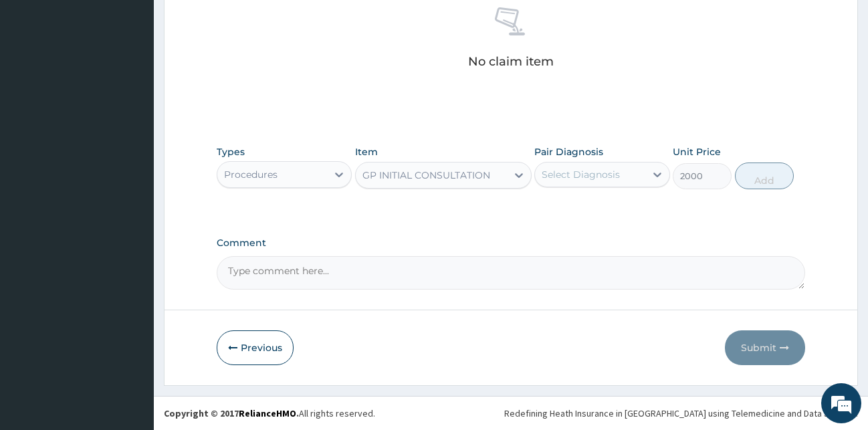
click at [574, 175] on div "Select Diagnosis" at bounding box center [581, 174] width 78 height 13
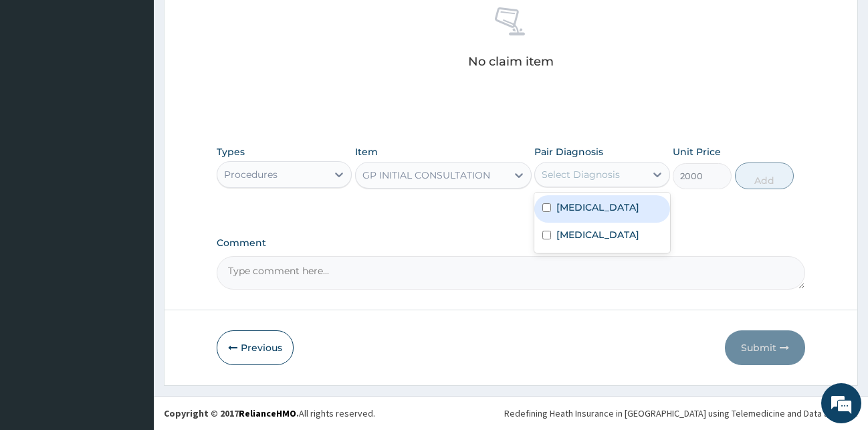
drag, startPoint x: 571, startPoint y: 203, endPoint x: 581, endPoint y: 244, distance: 42.5
click at [572, 207] on label "[MEDICAL_DATA]" at bounding box center [597, 207] width 83 height 13
checkbox input "true"
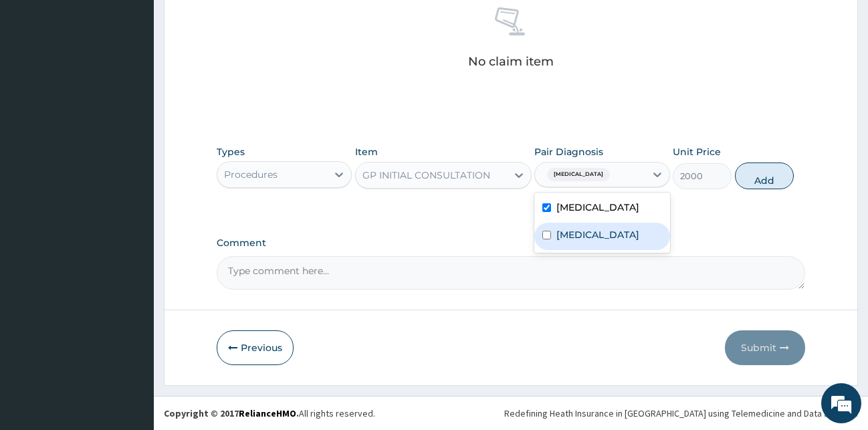
click at [583, 241] on label "[MEDICAL_DATA]" at bounding box center [597, 234] width 83 height 13
checkbox input "true"
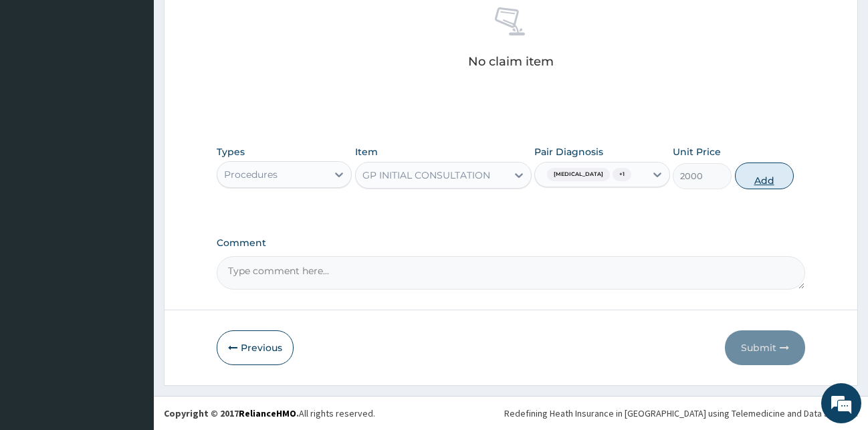
click at [786, 181] on button "Add" at bounding box center [764, 176] width 59 height 27
type input "0"
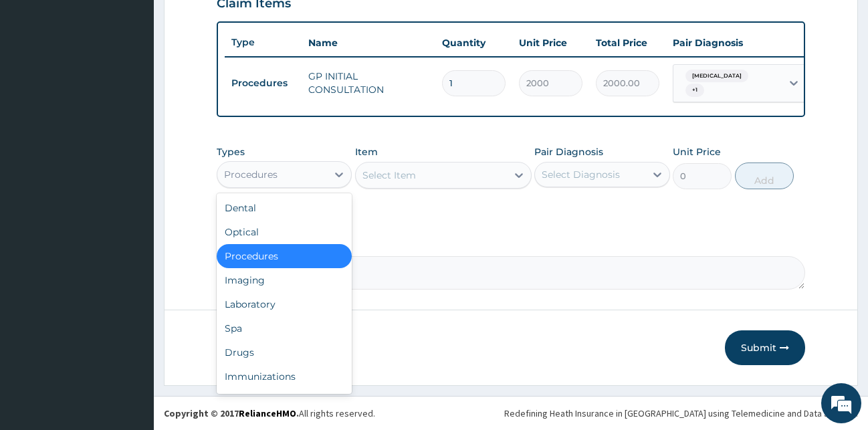
click at [312, 169] on div "Procedures" at bounding box center [272, 174] width 110 height 21
click at [259, 364] on div "Drugs" at bounding box center [285, 352] width 136 height 24
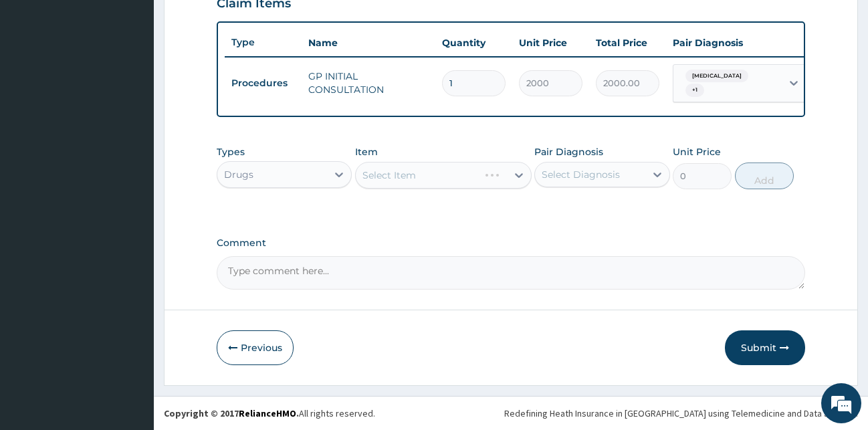
click at [382, 173] on div "Select Item" at bounding box center [443, 175] width 177 height 27
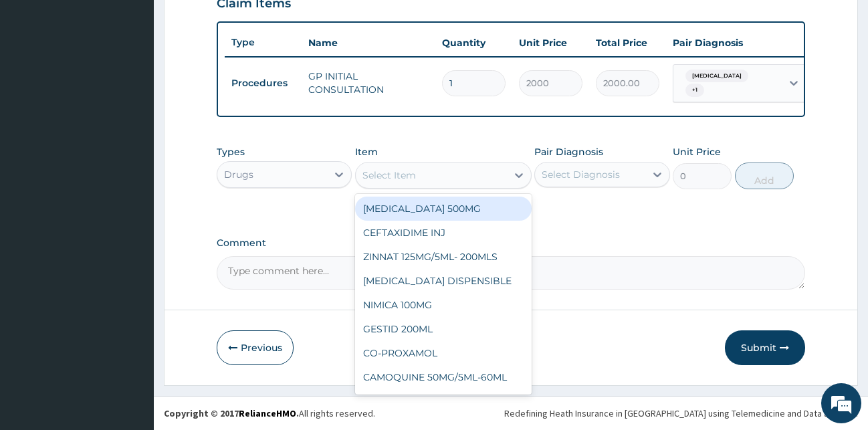
click at [385, 173] on div "Select Item" at bounding box center [389, 175] width 54 height 13
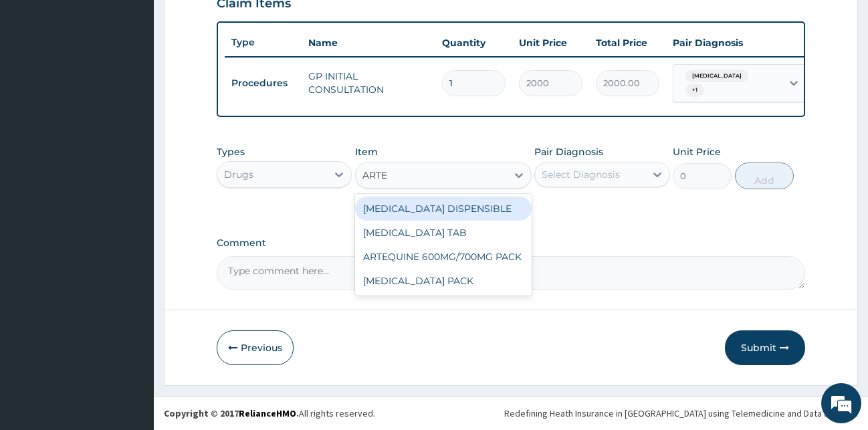
type input "ARTEM"
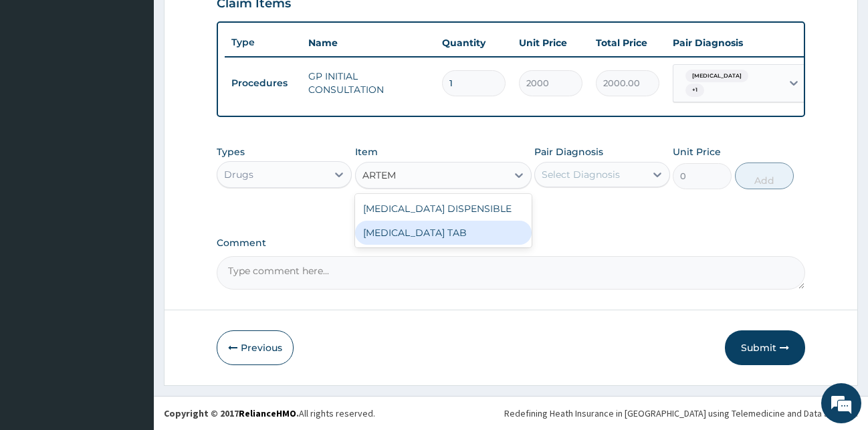
click at [379, 229] on div "[MEDICAL_DATA] TAB" at bounding box center [443, 233] width 177 height 24
type input "1035"
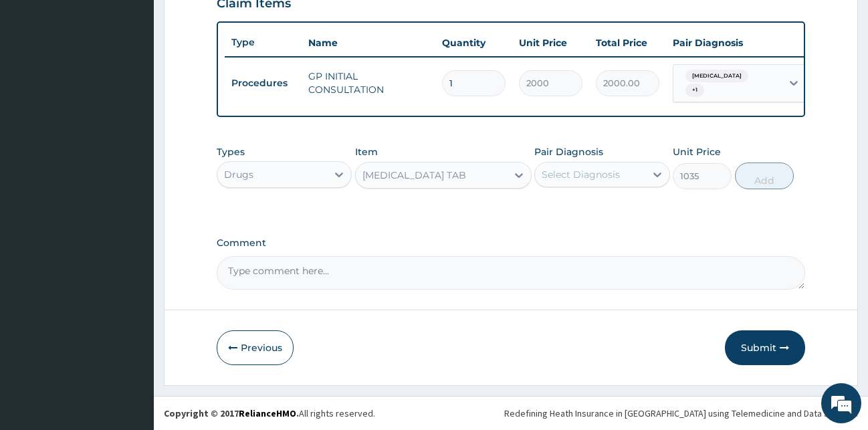
click at [585, 171] on div "Select Diagnosis" at bounding box center [581, 174] width 78 height 13
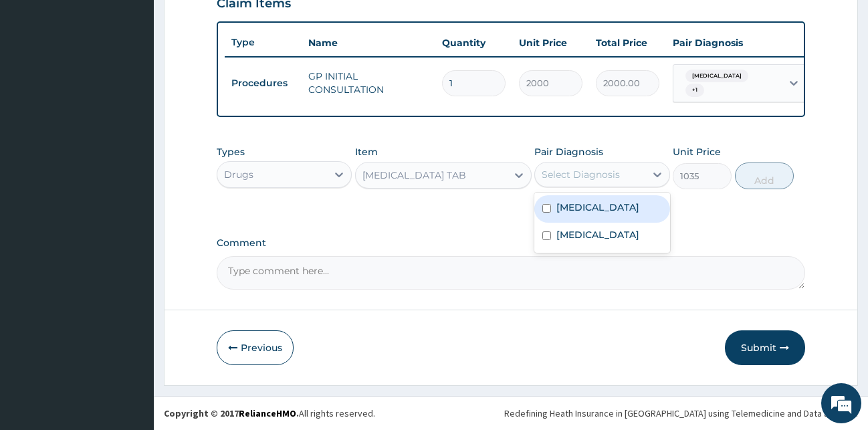
click at [478, 175] on div "[MEDICAL_DATA] TAB" at bounding box center [431, 175] width 151 height 21
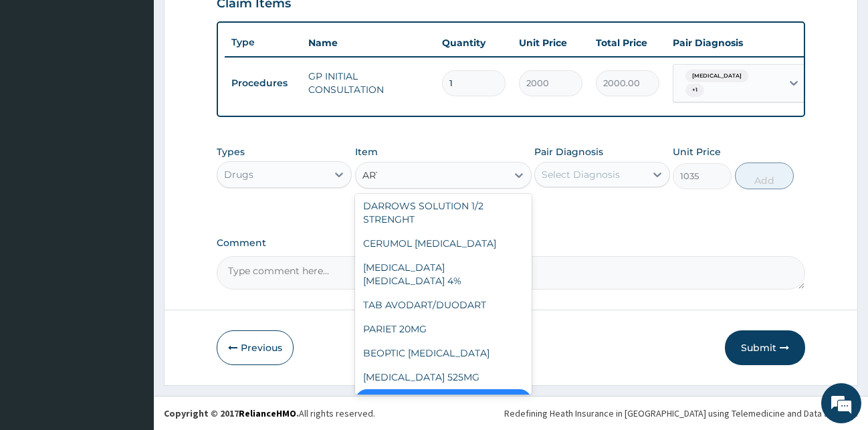
scroll to position [0, 0]
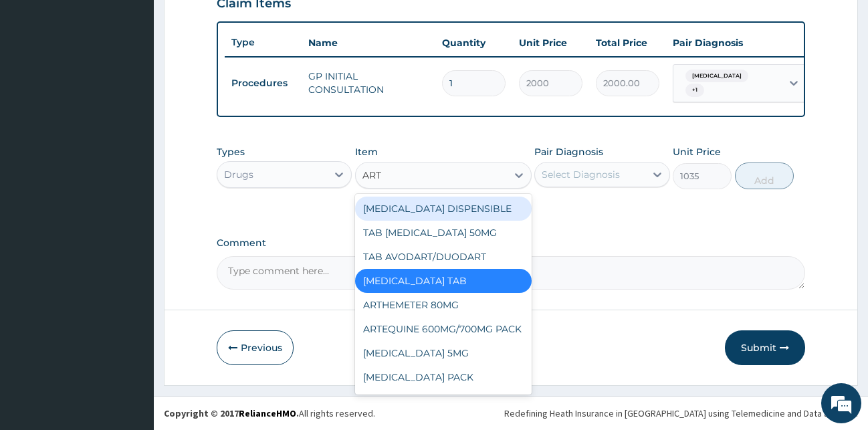
type input "ARTH"
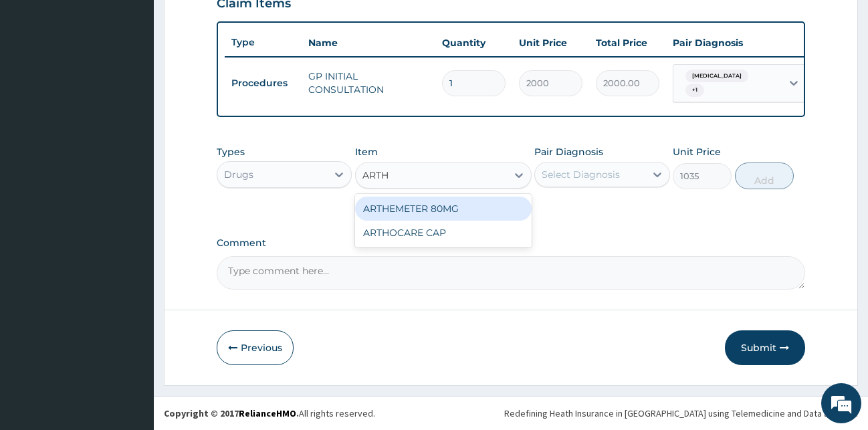
click at [492, 206] on div "ARTHEMETER 80MG" at bounding box center [443, 209] width 177 height 24
type input "483"
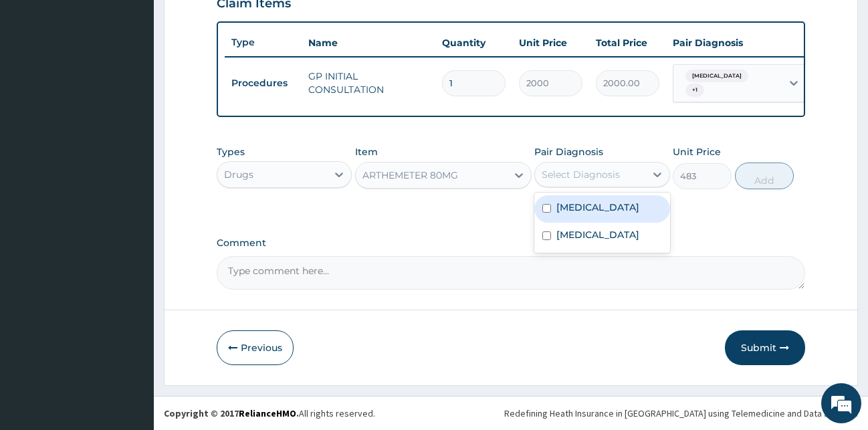
click at [600, 176] on div "Select Diagnosis" at bounding box center [581, 174] width 78 height 13
click at [598, 205] on div "[MEDICAL_DATA]" at bounding box center [602, 208] width 136 height 27
checkbox input "true"
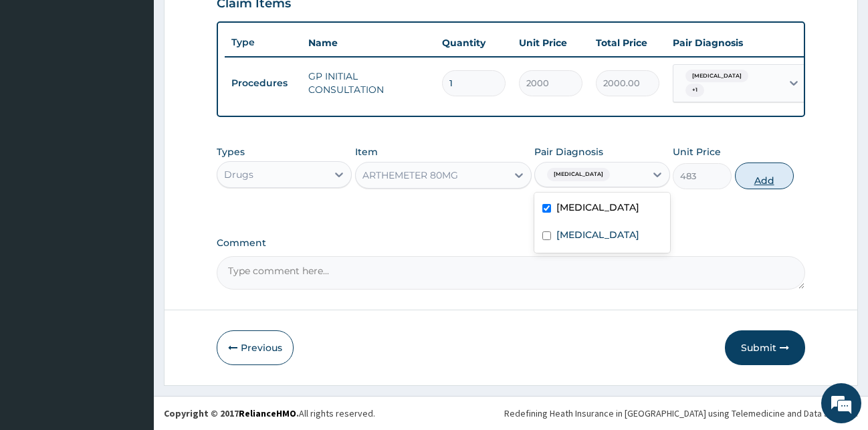
click at [770, 179] on button "Add" at bounding box center [764, 176] width 59 height 27
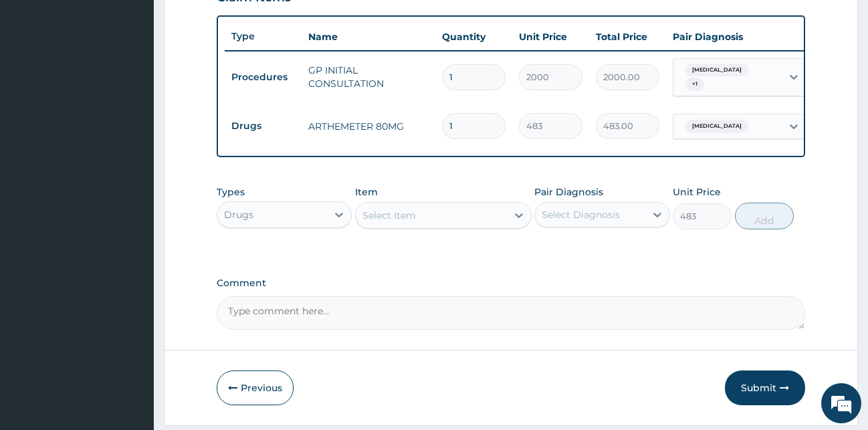
type input "0"
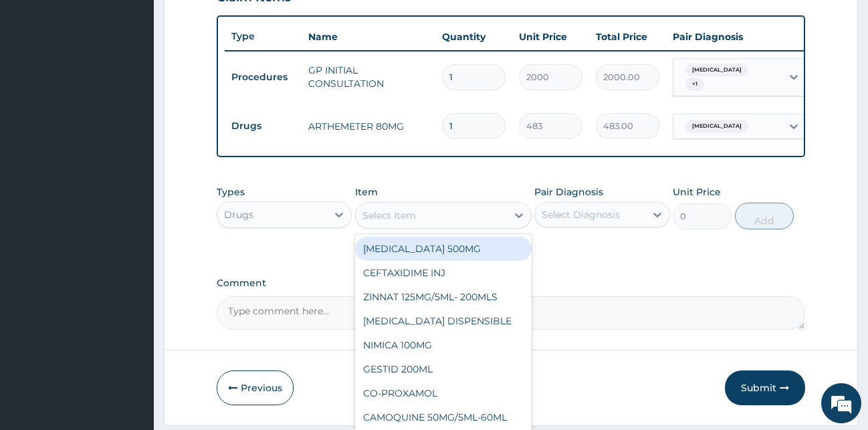
click at [427, 220] on div "Select Item" at bounding box center [431, 215] width 151 height 21
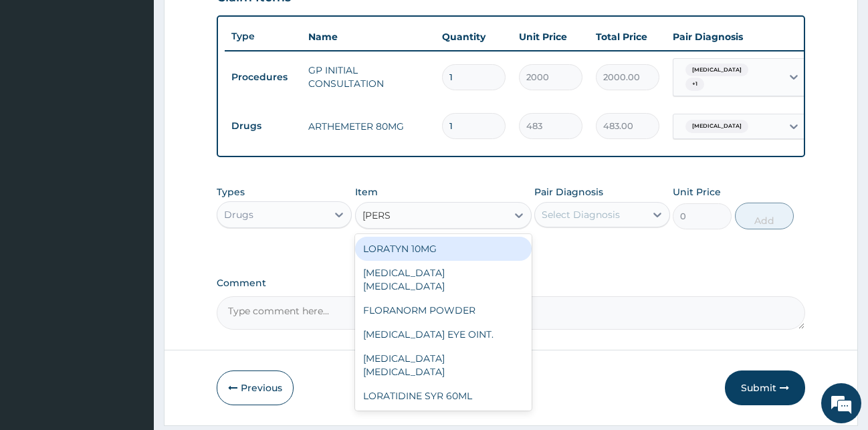
type input "LORAT"
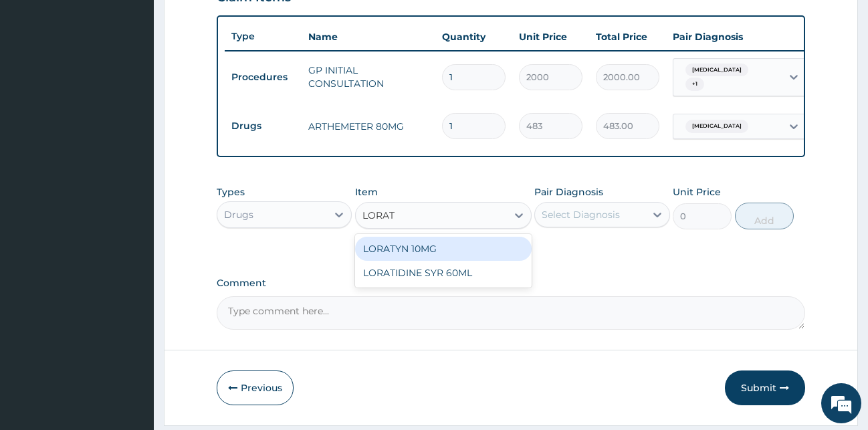
click at [476, 261] on div "LORATYN 10MG" at bounding box center [443, 249] width 177 height 24
type input "44.85"
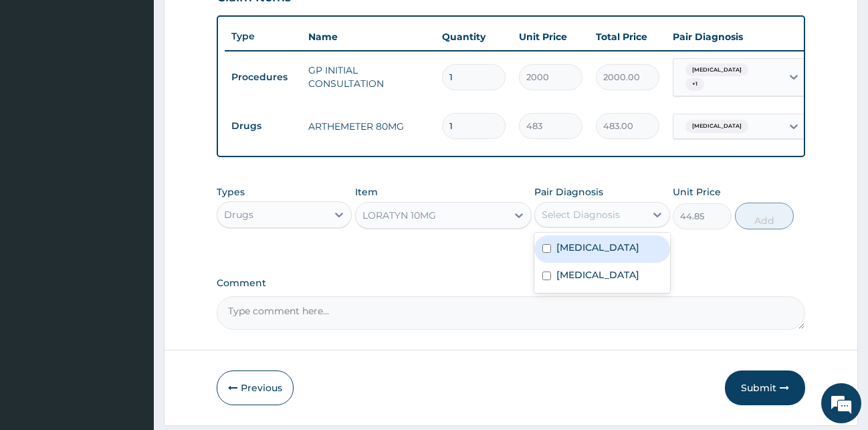
click at [598, 221] on div "Select Diagnosis" at bounding box center [581, 214] width 78 height 13
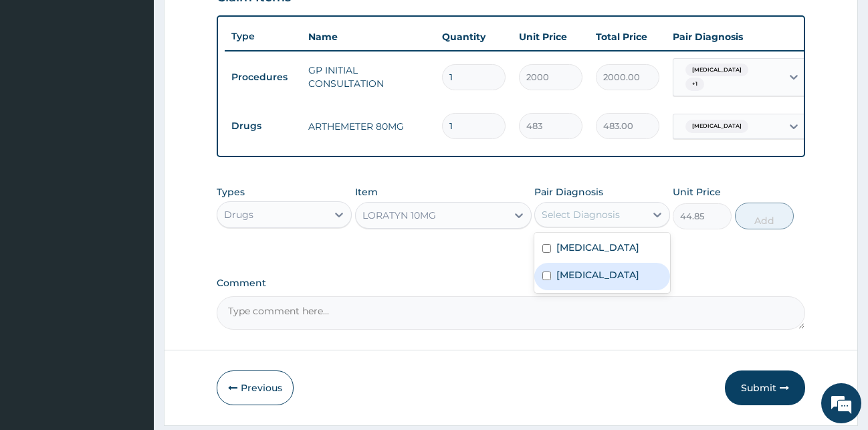
click at [590, 282] on label "[MEDICAL_DATA]" at bounding box center [597, 274] width 83 height 13
checkbox input "true"
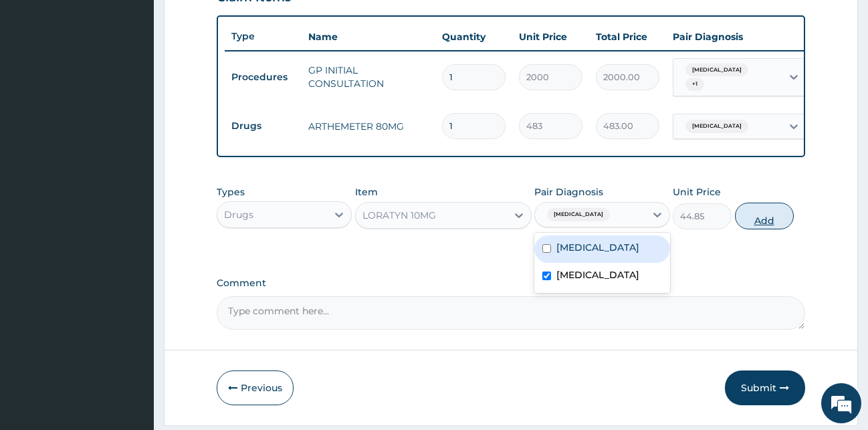
click at [766, 223] on button "Add" at bounding box center [764, 216] width 59 height 27
type input "0"
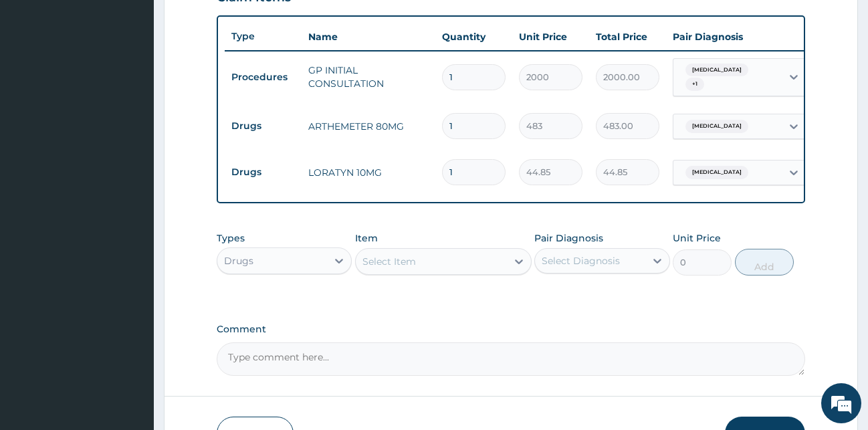
click at [491, 167] on input "1" at bounding box center [474, 172] width 64 height 26
type input "10"
type input "448.50"
type input "10"
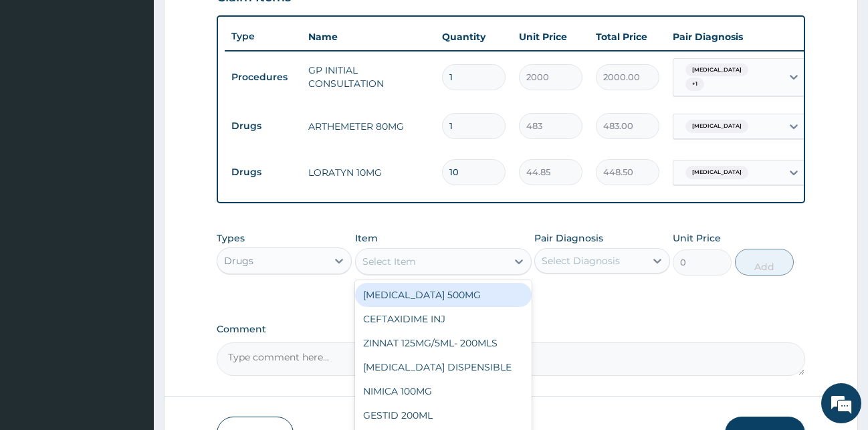
click at [396, 266] on div "Select Item" at bounding box center [389, 261] width 54 height 13
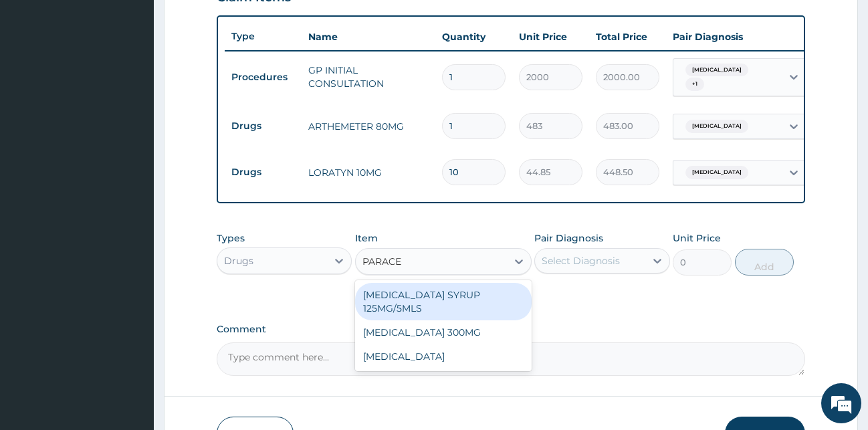
type input "PARACET"
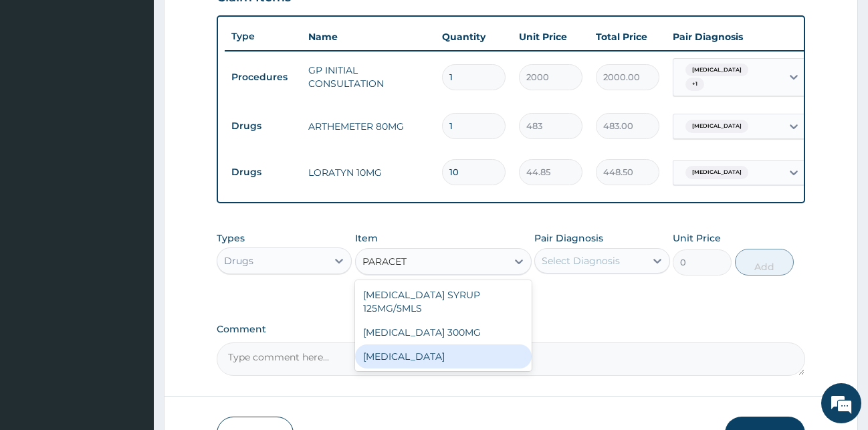
click at [445, 367] on div "PARACETAMOL" at bounding box center [443, 356] width 177 height 24
type input "15.18"
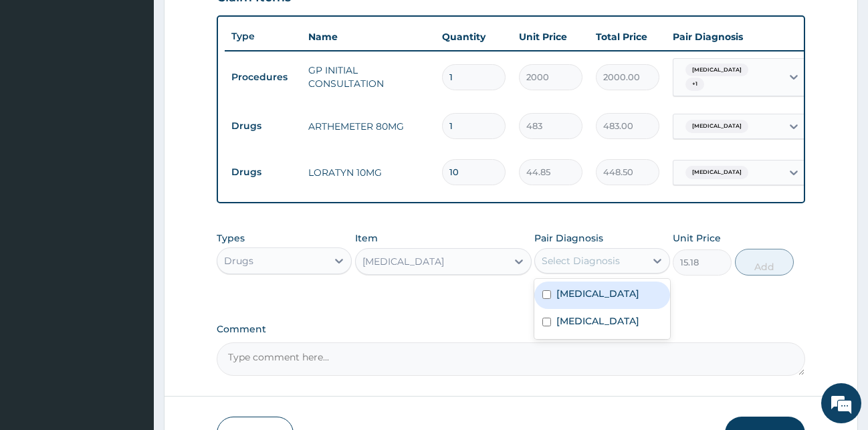
click at [594, 264] on div "Select Diagnosis" at bounding box center [581, 260] width 78 height 13
click at [581, 300] on label "Malaria" at bounding box center [597, 293] width 83 height 13
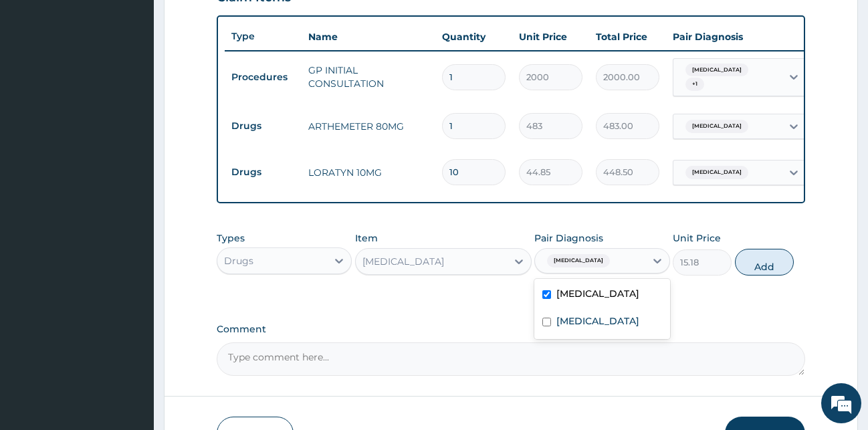
checkbox input "true"
click at [783, 273] on button "Add" at bounding box center [764, 262] width 59 height 27
type input "0"
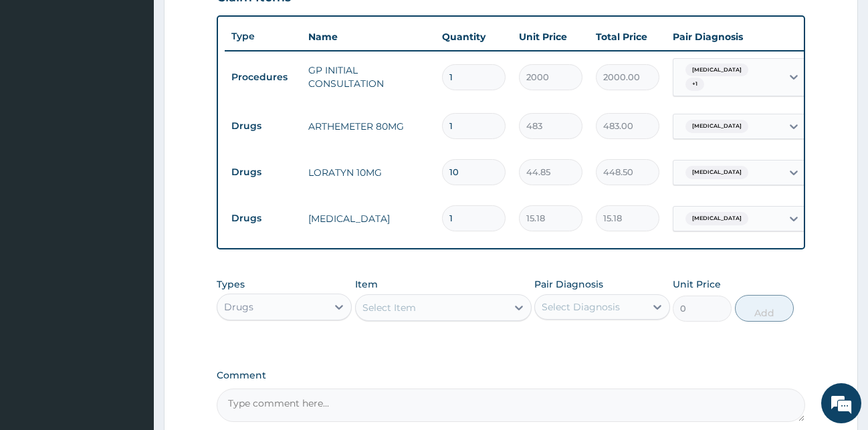
type input "18"
type input "273.24"
type input "18"
click at [496, 264] on div "PA Code / Prescription Code Enter Code(Secondary Care Only) Encounter Date 04-0…" at bounding box center [511, 34] width 589 height 776
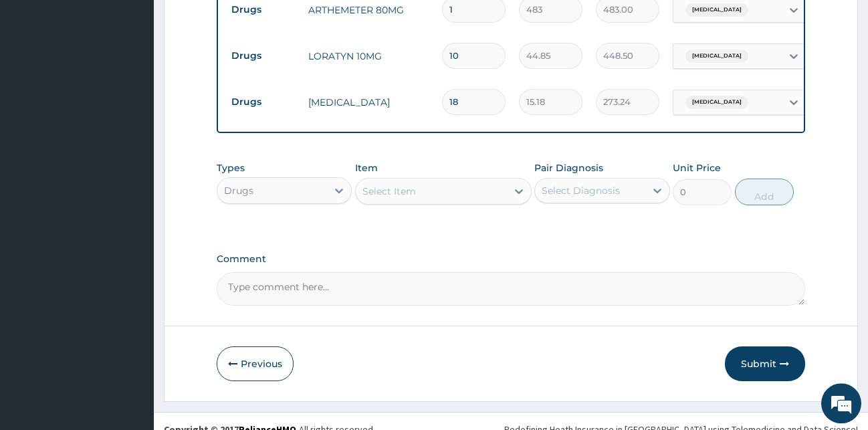
scroll to position [621, 0]
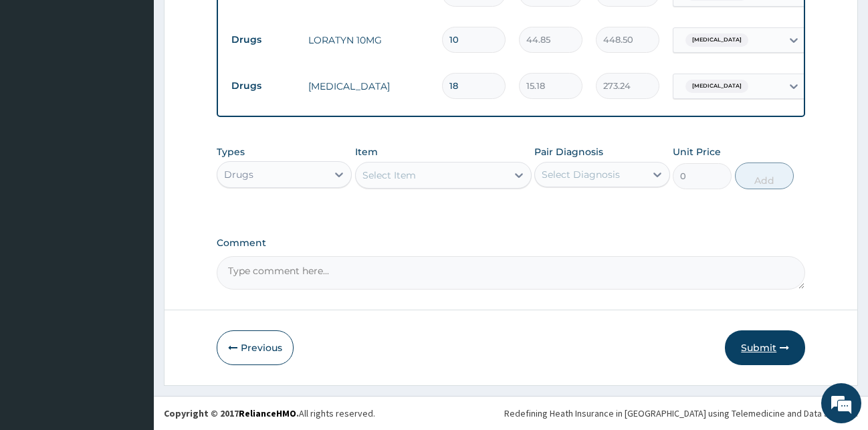
click at [764, 338] on button "Submit" at bounding box center [765, 347] width 80 height 35
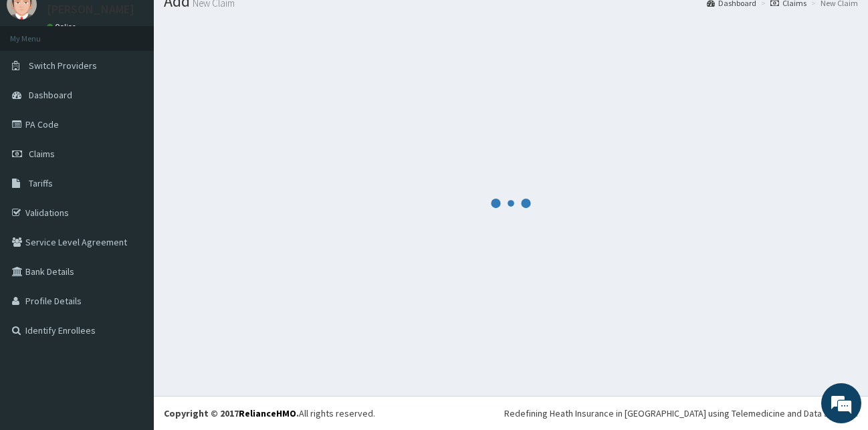
scroll to position [51, 0]
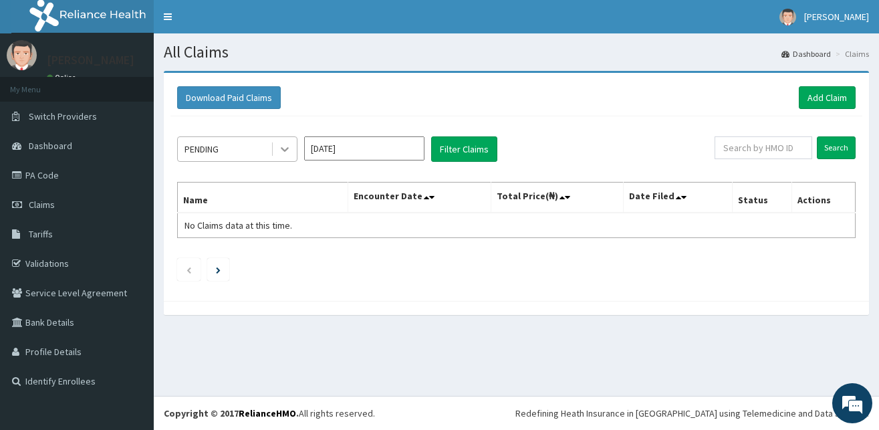
click at [289, 151] on icon at bounding box center [284, 148] width 13 height 13
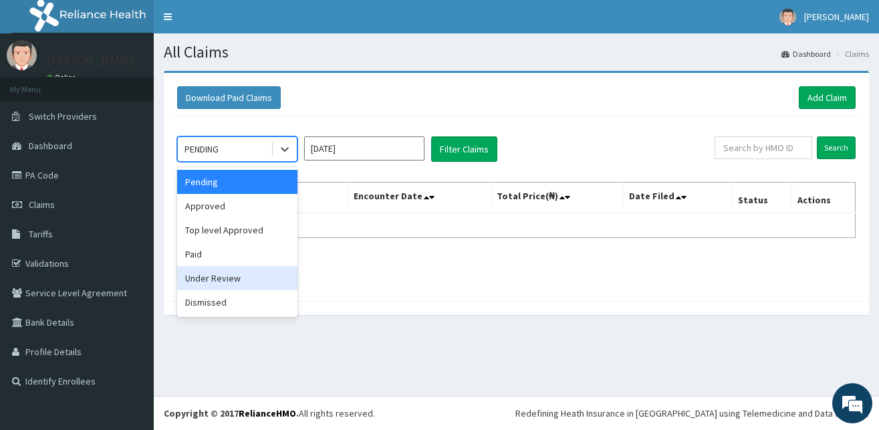
click at [250, 282] on div "Under Review" at bounding box center [237, 278] width 120 height 24
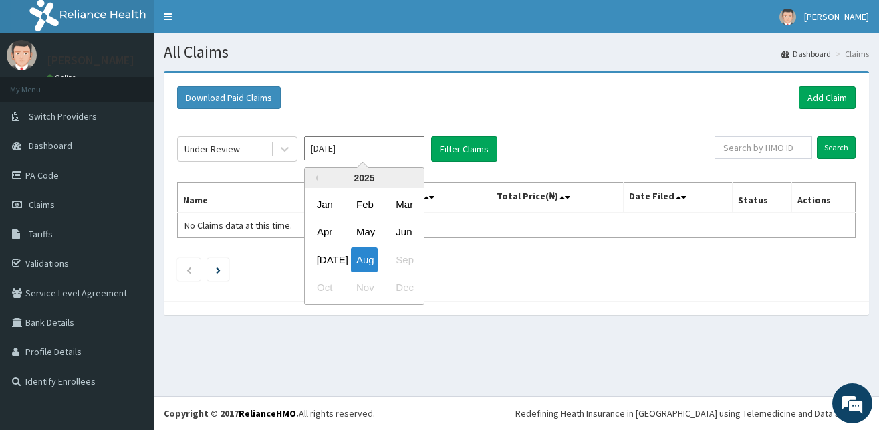
drag, startPoint x: 375, startPoint y: 142, endPoint x: 390, endPoint y: 171, distance: 32.3
click at [375, 142] on input "[DATE]" at bounding box center [364, 148] width 120 height 24
click at [364, 204] on div "Feb" at bounding box center [364, 204] width 27 height 25
type input "[DATE]"
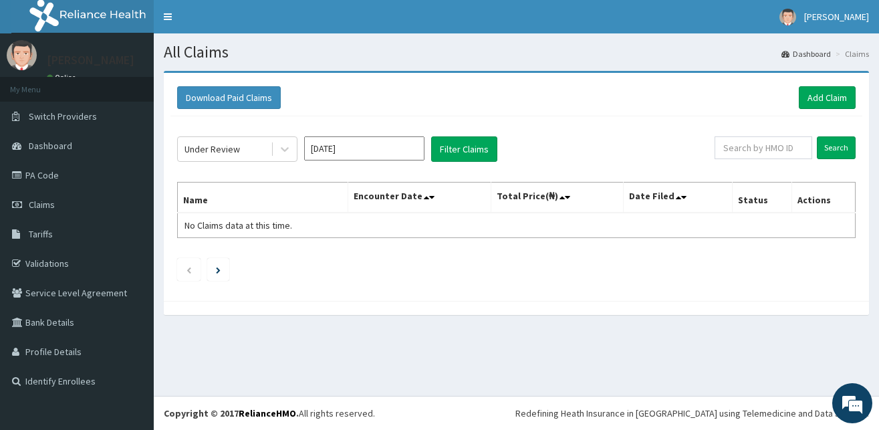
click at [452, 132] on div "Under Review [DATE] Filter Claims Search Name Encounter Date Total Price(₦) Dat…" at bounding box center [517, 205] width 692 height 178
click at [453, 140] on button "Filter Claims" at bounding box center [464, 148] width 66 height 25
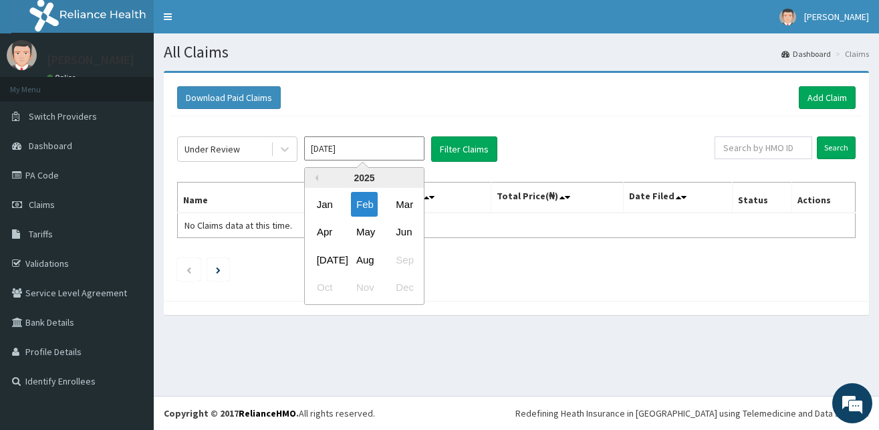
click at [315, 156] on input "[DATE]" at bounding box center [364, 148] width 120 height 24
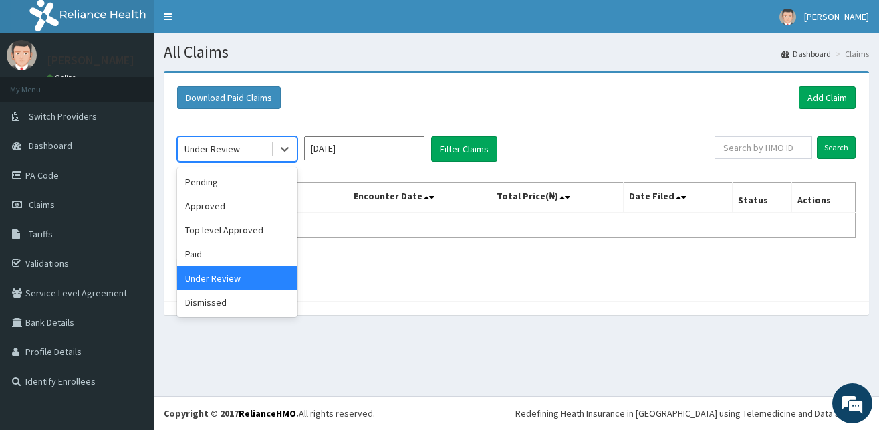
click at [229, 151] on div "Under Review" at bounding box center [213, 148] width 56 height 13
click at [219, 207] on div "Approved" at bounding box center [237, 206] width 120 height 24
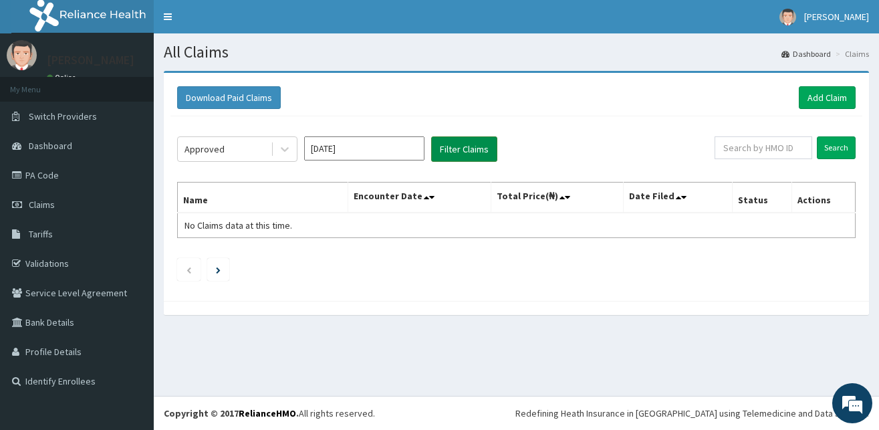
click at [461, 138] on button "Filter Claims" at bounding box center [464, 148] width 66 height 25
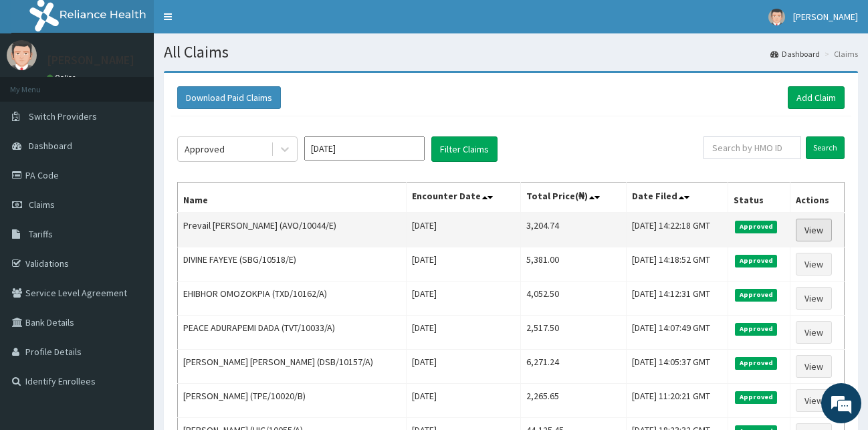
click at [809, 227] on link "View" at bounding box center [814, 230] width 36 height 23
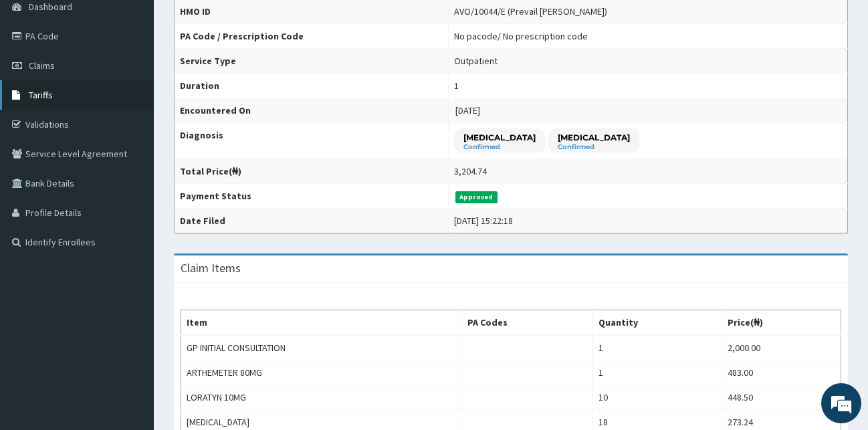
scroll to position [3, 0]
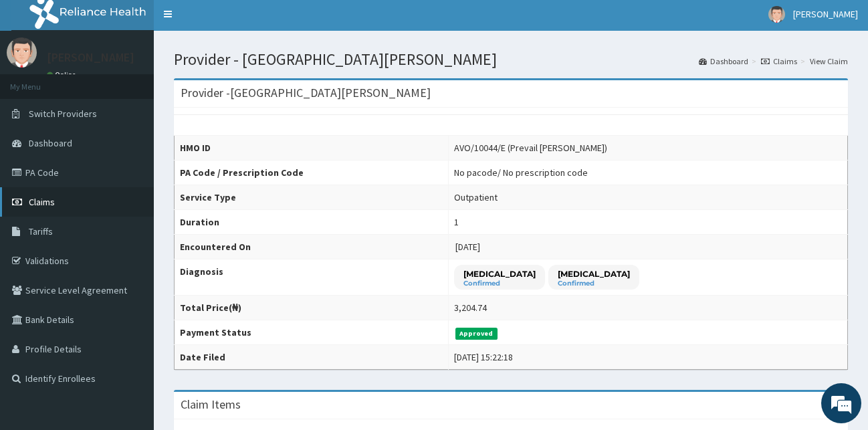
click at [36, 199] on span "Claims" at bounding box center [42, 202] width 26 height 12
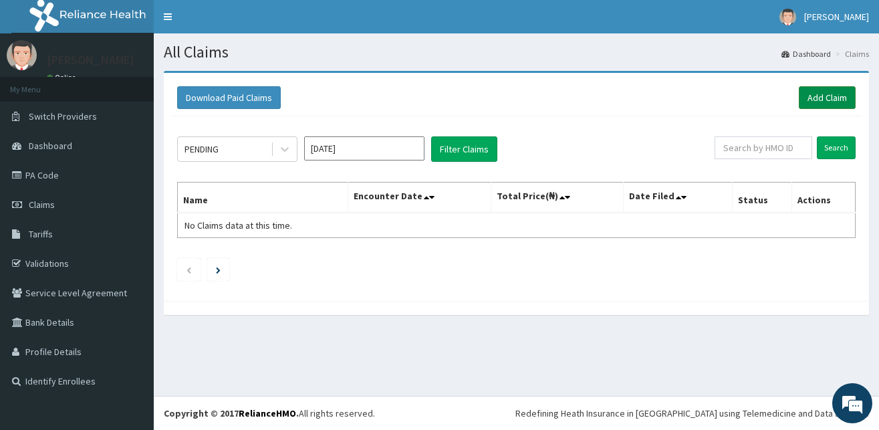
click at [821, 103] on link "Add Claim" at bounding box center [827, 97] width 57 height 23
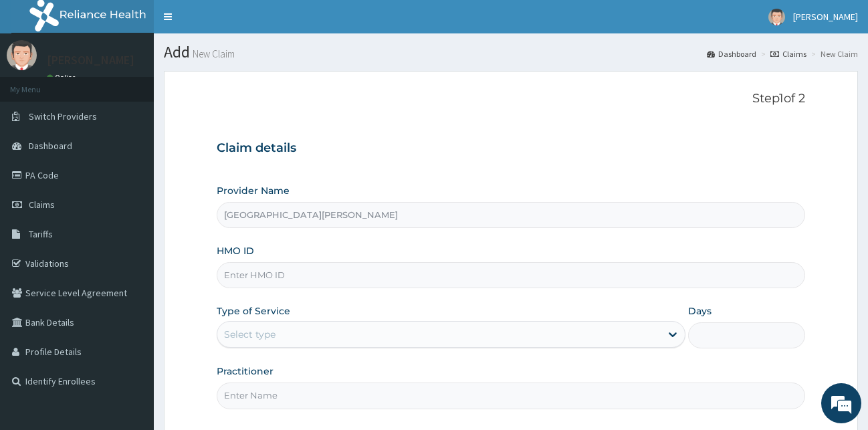
type input "[GEOGRAPHIC_DATA][PERSON_NAME]"
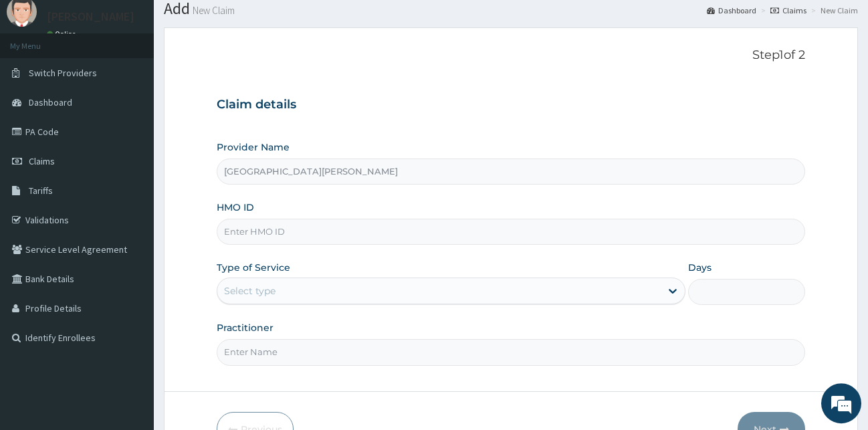
scroll to position [68, 0]
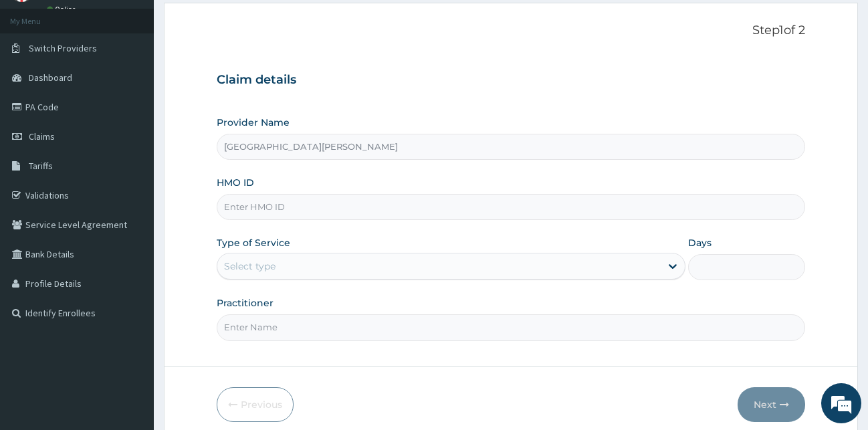
click at [334, 217] on input "HMO ID" at bounding box center [511, 207] width 589 height 26
type input "OGM/10009/B"
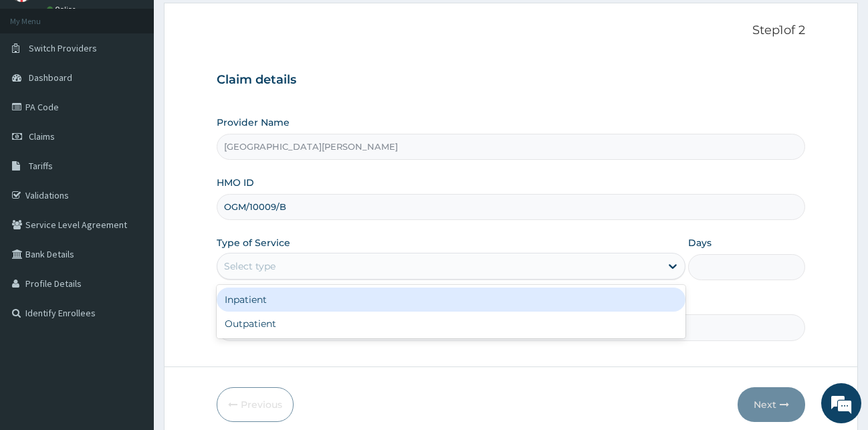
click at [369, 278] on div "Select type" at bounding box center [451, 266] width 469 height 27
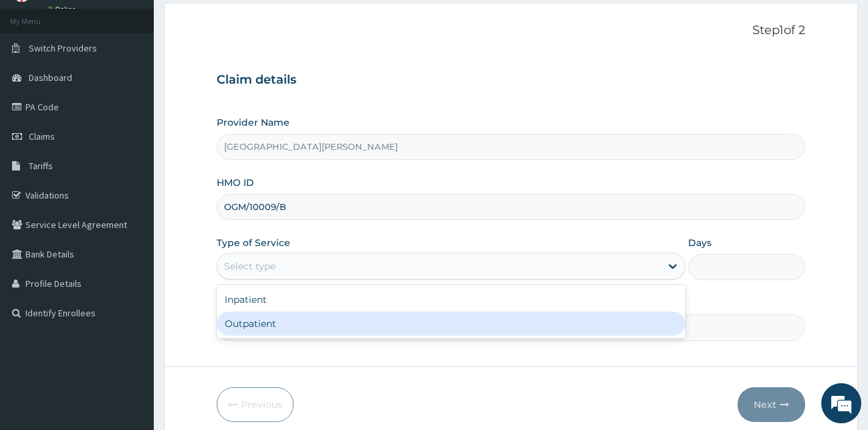
click at [292, 314] on div "Outpatient" at bounding box center [451, 324] width 469 height 24
type input "1"
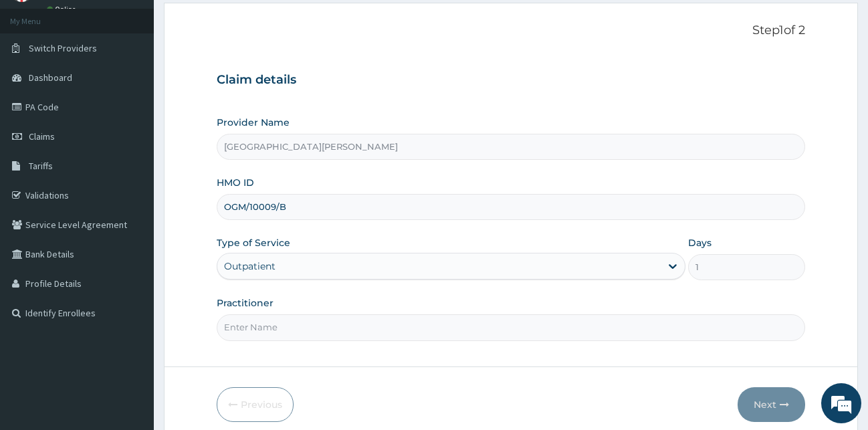
click at [292, 314] on div "Practitioner" at bounding box center [511, 318] width 589 height 44
click at [283, 326] on input "Practitioner" at bounding box center [511, 327] width 589 height 26
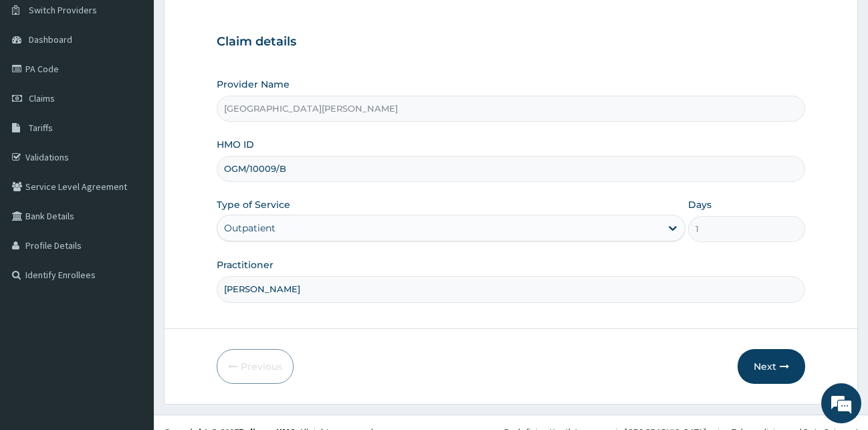
scroll to position [125, 0]
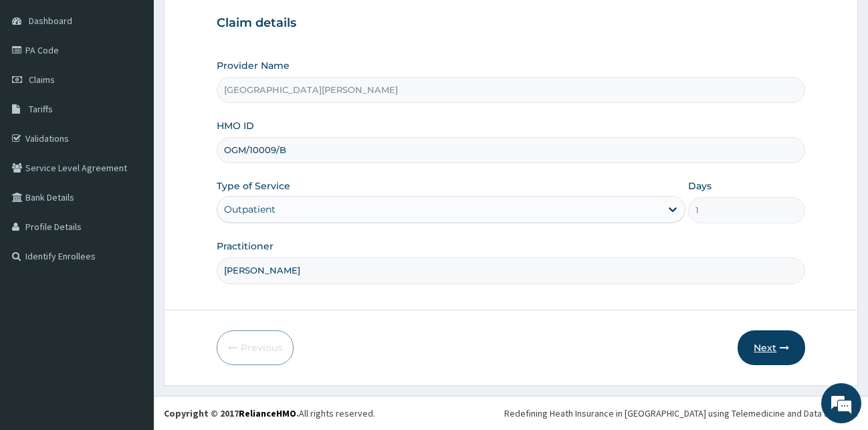
type input "DR BADEJO"
click at [777, 346] on button "Next" at bounding box center [772, 347] width 68 height 35
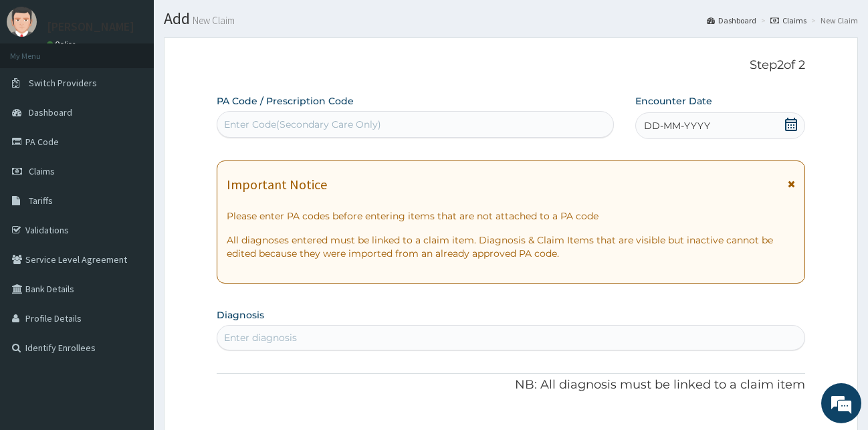
scroll to position [0, 0]
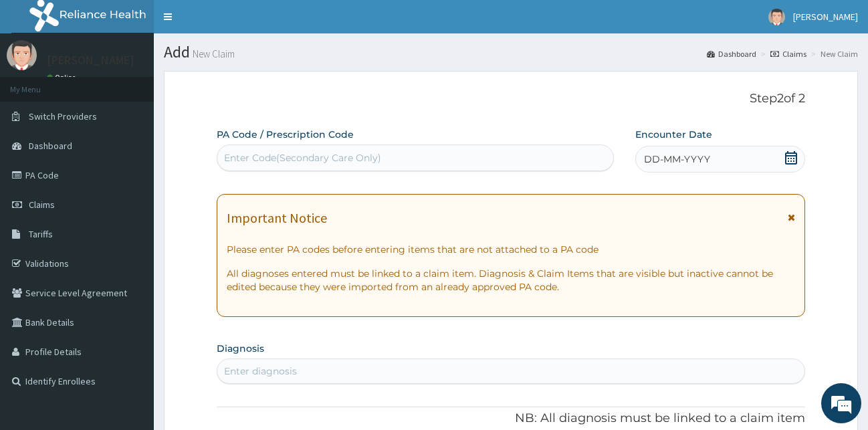
click at [797, 157] on icon at bounding box center [790, 157] width 13 height 13
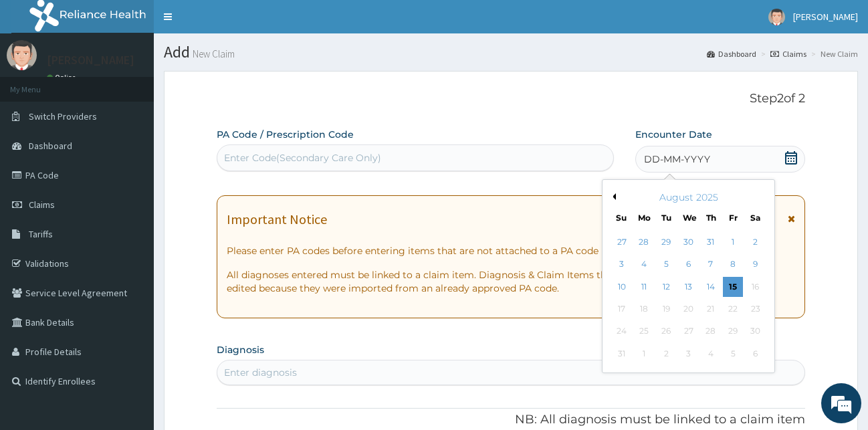
click at [609, 198] on button "Previous Month" at bounding box center [612, 196] width 7 height 7
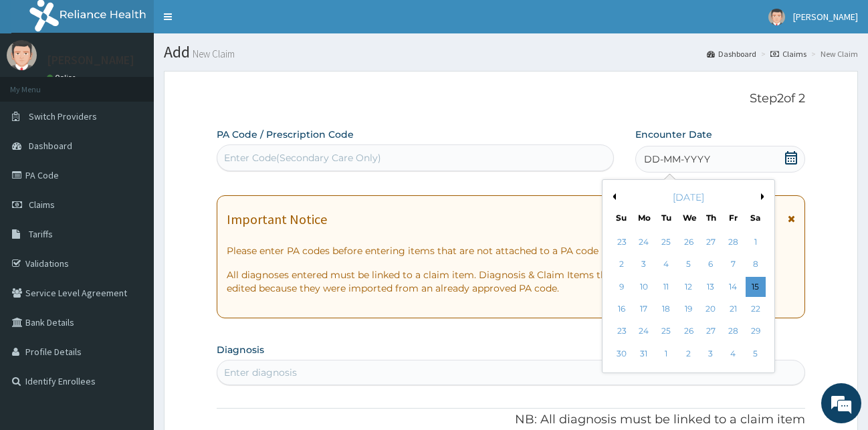
click at [609, 198] on button "Previous Month" at bounding box center [612, 196] width 7 height 7
click at [668, 266] on div "4" at bounding box center [666, 265] width 20 height 20
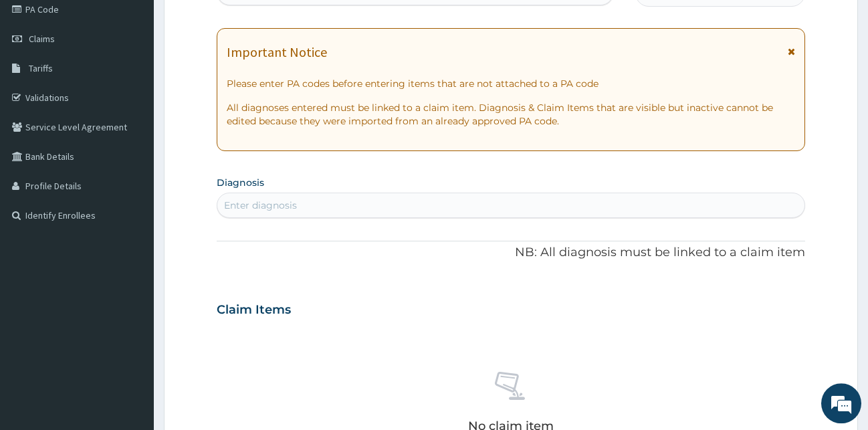
scroll to position [205, 0]
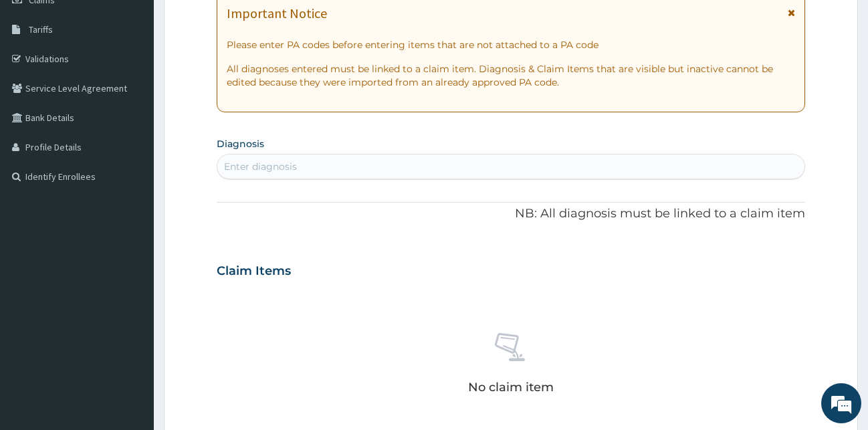
click at [314, 169] on div "Enter diagnosis" at bounding box center [511, 166] width 588 height 21
type input "MALAR"
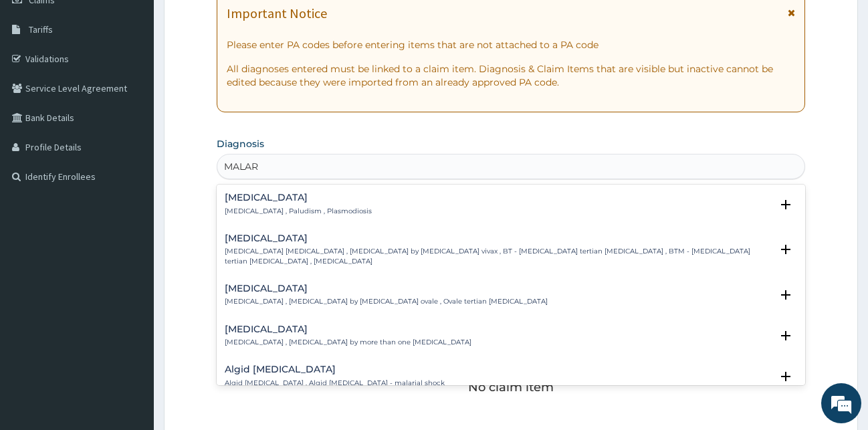
click at [255, 200] on h4 "Malaria" at bounding box center [298, 198] width 147 height 10
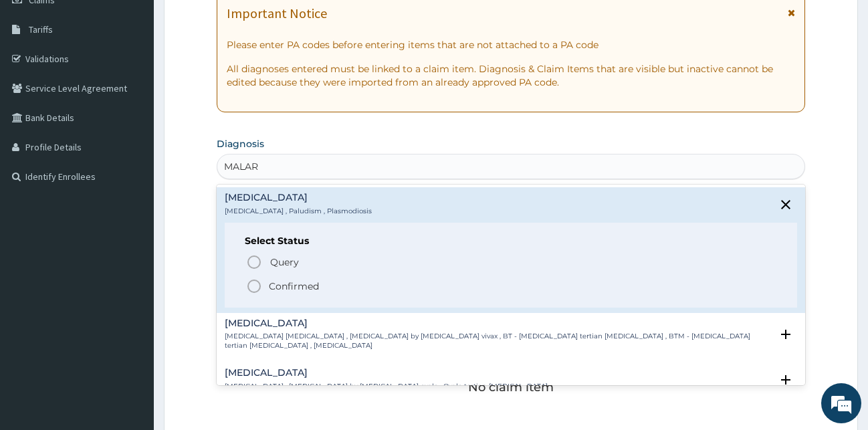
click at [254, 284] on icon "status option filled" at bounding box center [254, 286] width 16 height 16
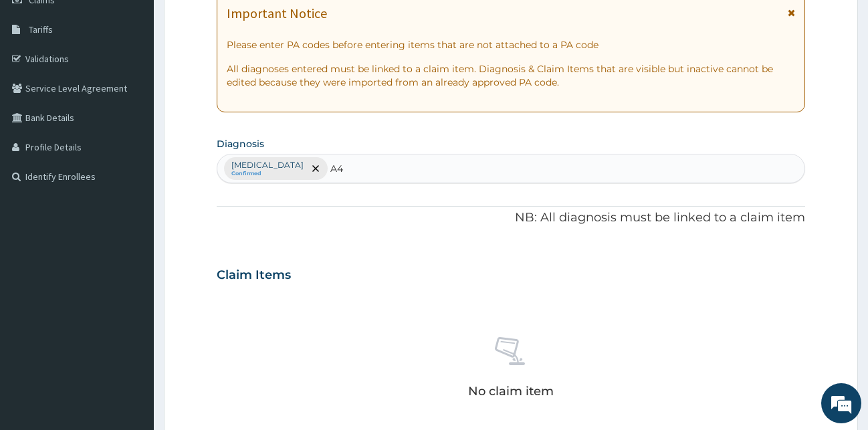
type input "A"
type input "SEPS"
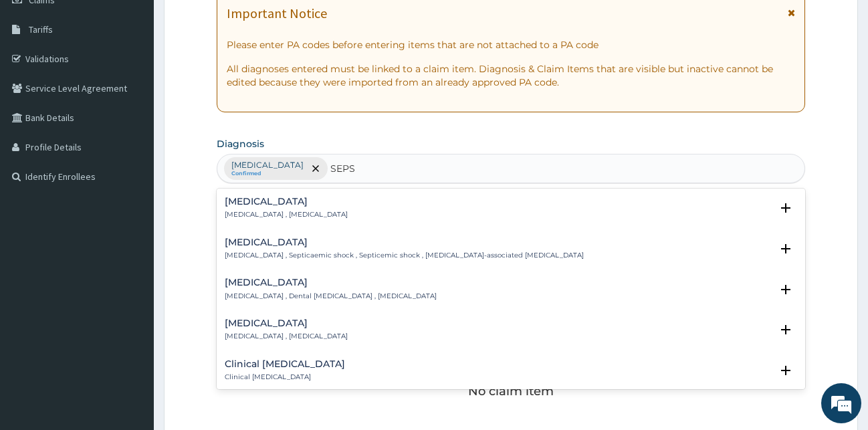
click at [227, 195] on div "Sepsis Systemic infection , Sepsis Select Status Query Query covers suspected (…" at bounding box center [511, 211] width 589 height 41
click at [241, 213] on p "Systemic infection , Sepsis" at bounding box center [286, 214] width 123 height 9
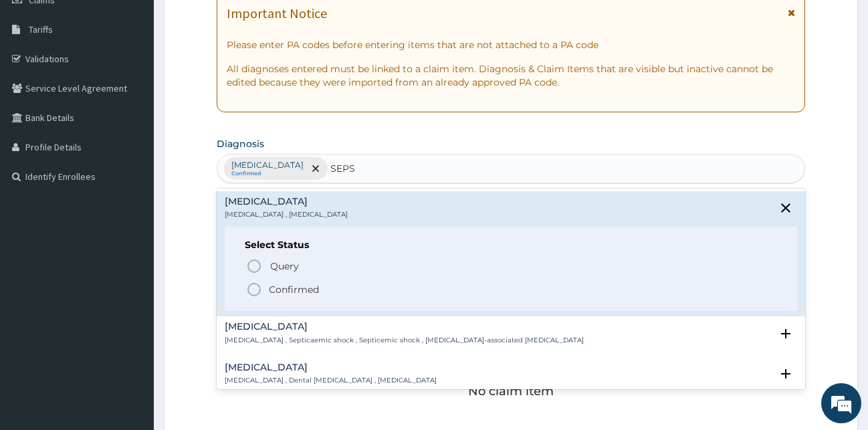
click at [254, 288] on icon "status option filled" at bounding box center [254, 290] width 16 height 16
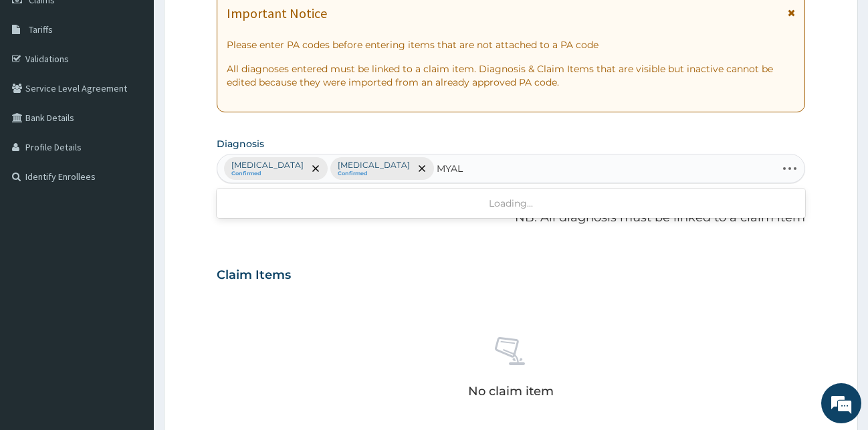
type input "MYALG"
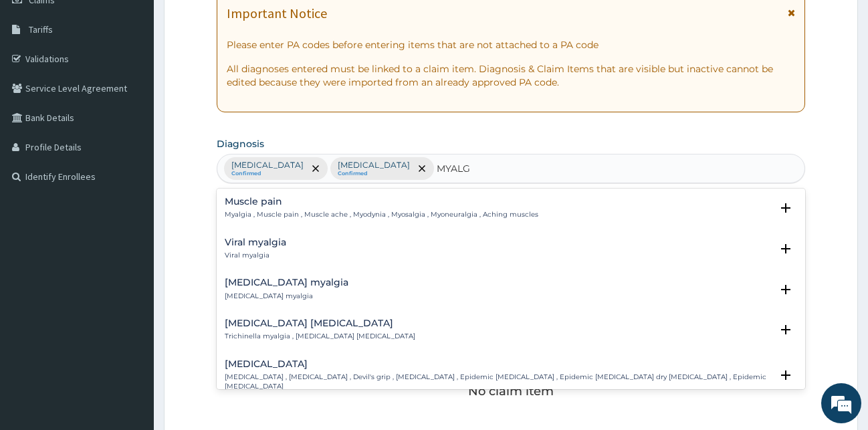
click at [257, 203] on h4 "Muscle pain" at bounding box center [382, 202] width 314 height 10
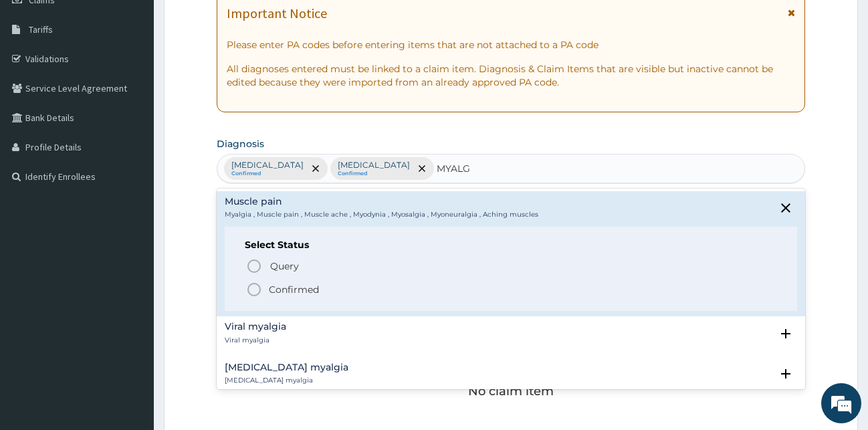
click at [251, 289] on icon "status option filled" at bounding box center [254, 290] width 16 height 16
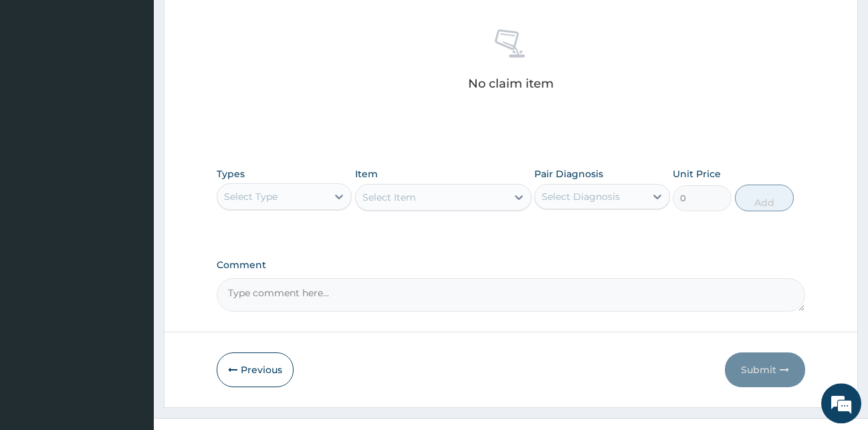
scroll to position [534, 0]
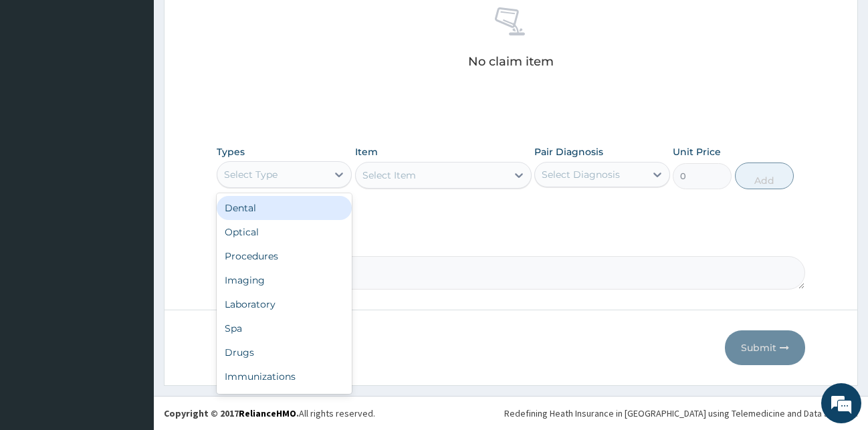
click at [323, 178] on div "Select Type" at bounding box center [272, 174] width 110 height 21
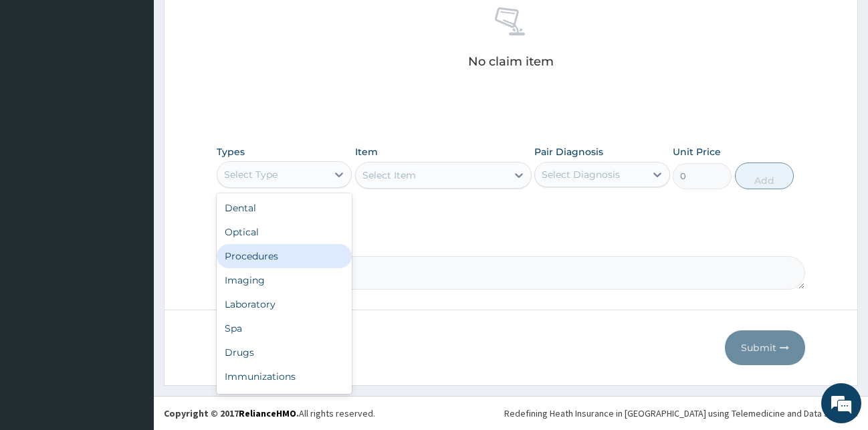
click at [241, 254] on div "Procedures" at bounding box center [285, 256] width 136 height 24
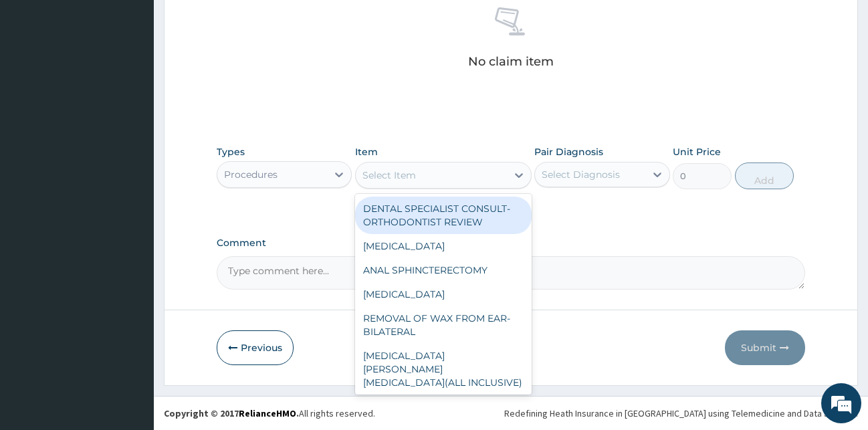
click at [441, 184] on div "Select Item" at bounding box center [431, 175] width 151 height 21
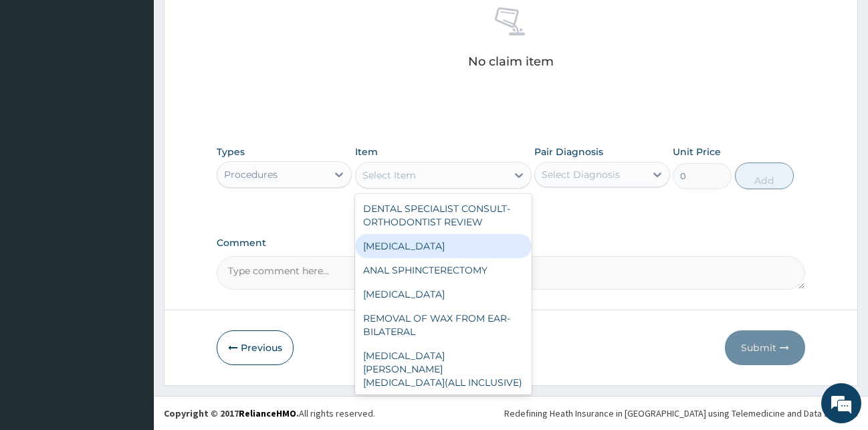
click at [445, 242] on div "CAESAREAN SECTION" at bounding box center [443, 246] width 177 height 24
type input "138750"
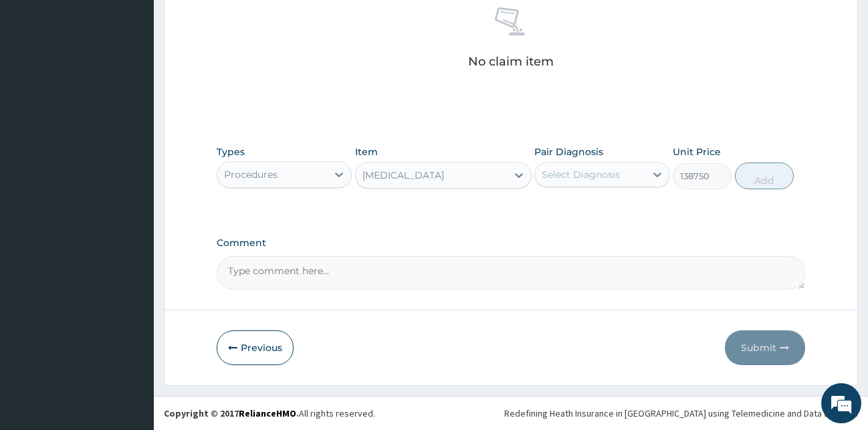
click at [462, 167] on div "CAESAREAN SECTION" at bounding box center [431, 175] width 151 height 21
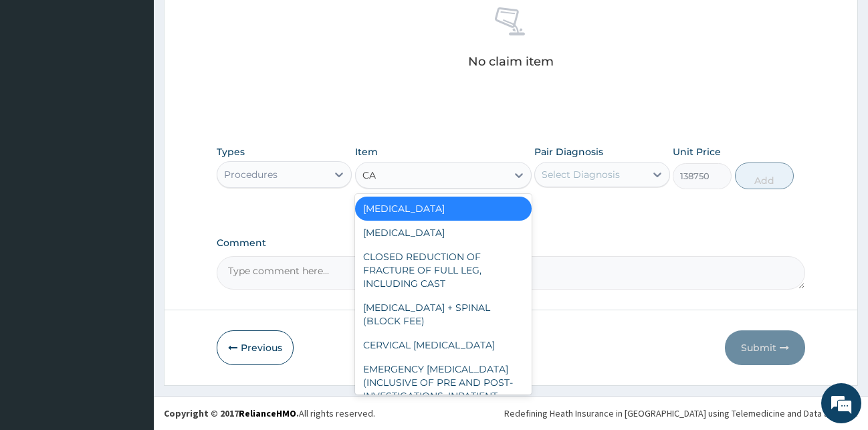
type input "CAE"
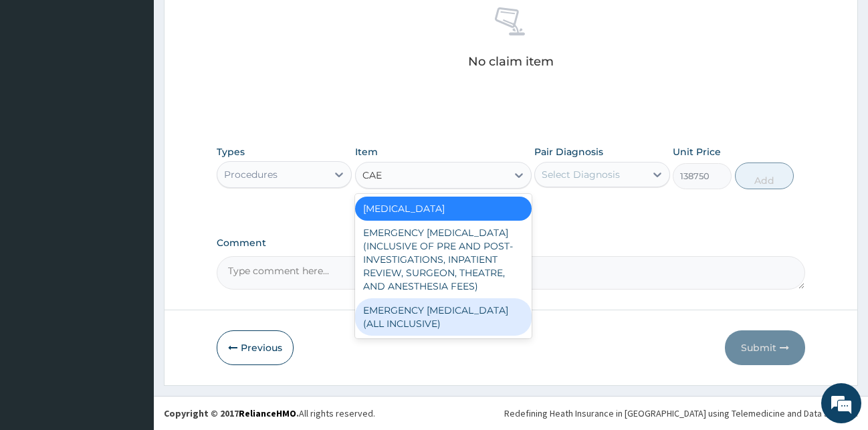
click at [400, 324] on div "EMERGENCY CAESAREAN SECTION(ALL INCLUSIVE)" at bounding box center [443, 316] width 177 height 37
type input "300000"
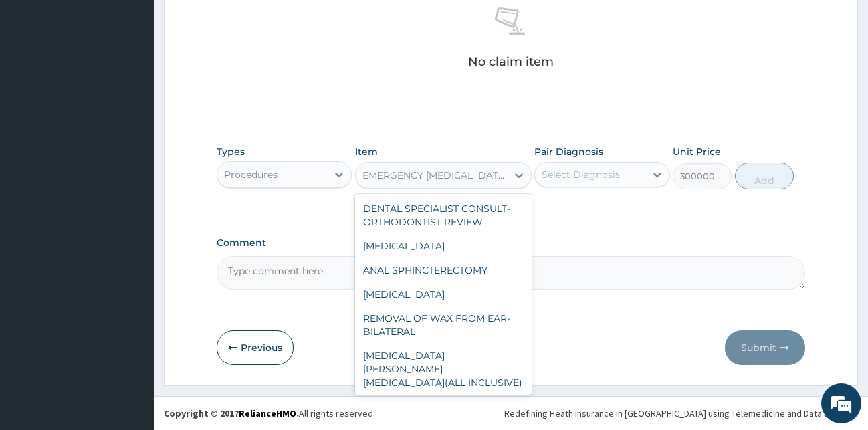
click at [461, 182] on div "EMERGENCY CAESAREAN SECTION(ALL INCLUSIVE)" at bounding box center [431, 175] width 151 height 21
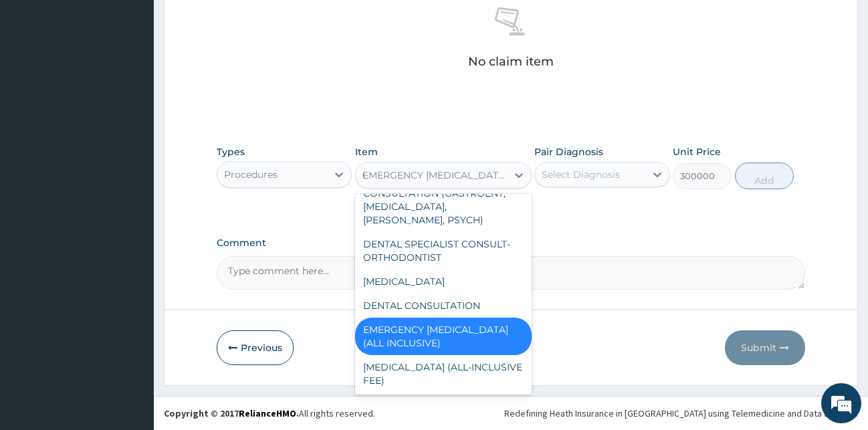
scroll to position [1230, 0]
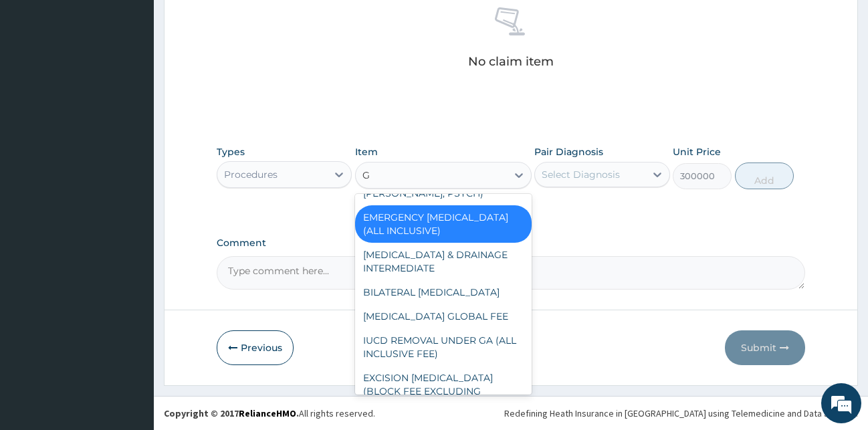
type input "GP"
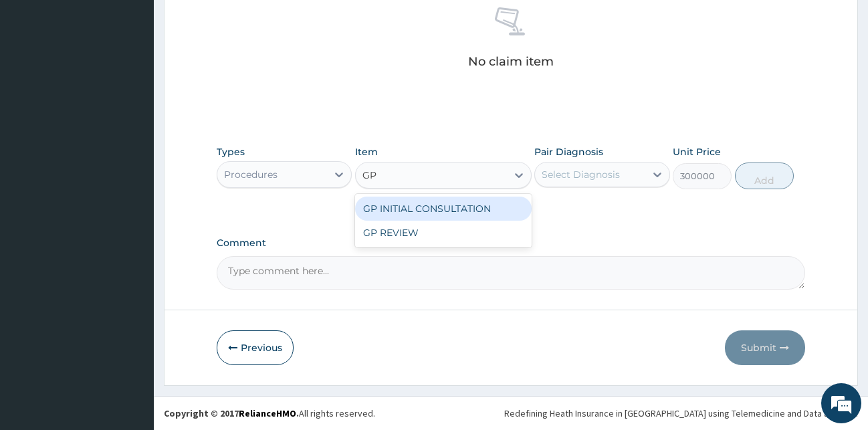
click at [456, 207] on div "GP INITIAL CONSULTATION" at bounding box center [443, 209] width 177 height 24
type input "2000"
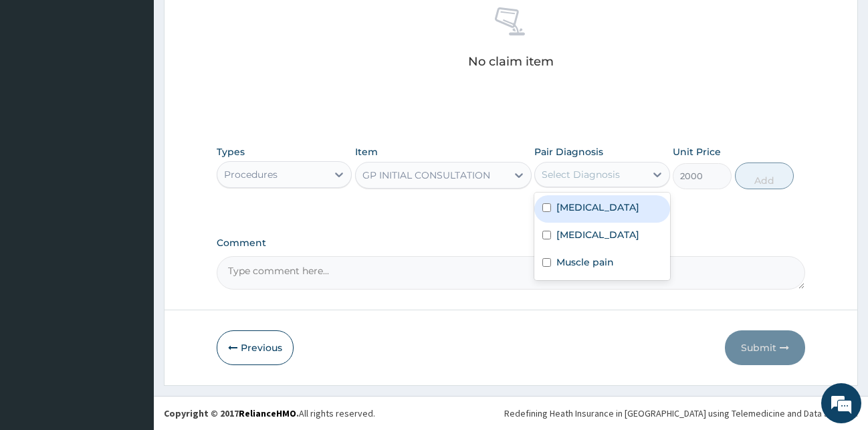
click at [550, 169] on div "Select Diagnosis" at bounding box center [581, 174] width 78 height 13
drag, startPoint x: 560, startPoint y: 213, endPoint x: 724, endPoint y: 199, distance: 164.5
click at [560, 214] on div "Malaria" at bounding box center [602, 208] width 136 height 27
checkbox input "true"
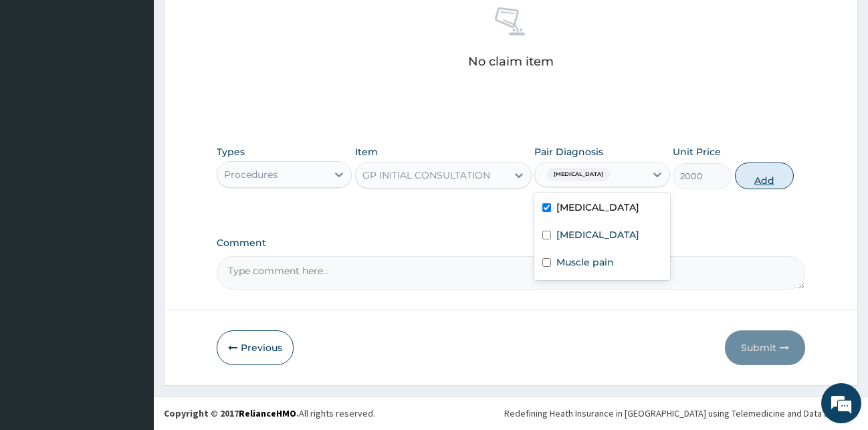
click at [752, 179] on button "Add" at bounding box center [764, 176] width 59 height 27
type input "0"
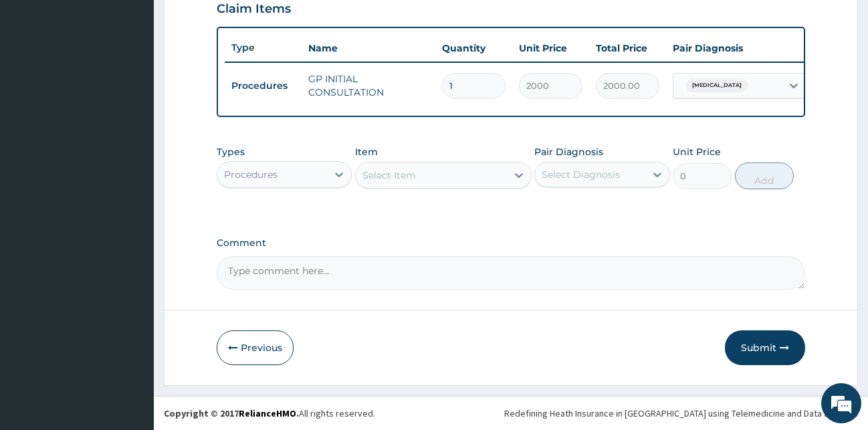
scroll to position [482, 0]
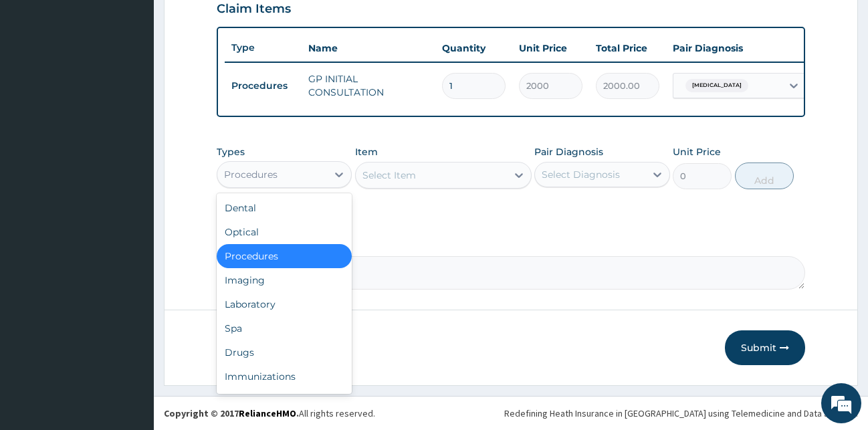
click at [308, 176] on div "Procedures" at bounding box center [272, 174] width 110 height 21
click at [274, 313] on div "Laboratory" at bounding box center [285, 304] width 136 height 24
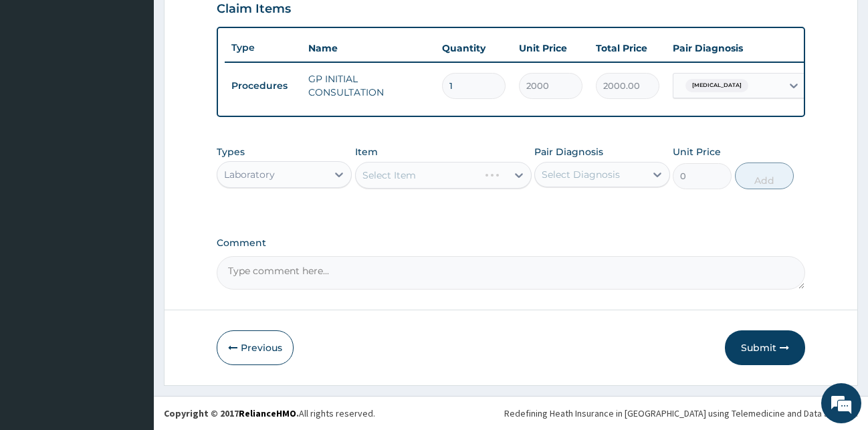
click at [412, 177] on div "Select Item" at bounding box center [443, 175] width 177 height 27
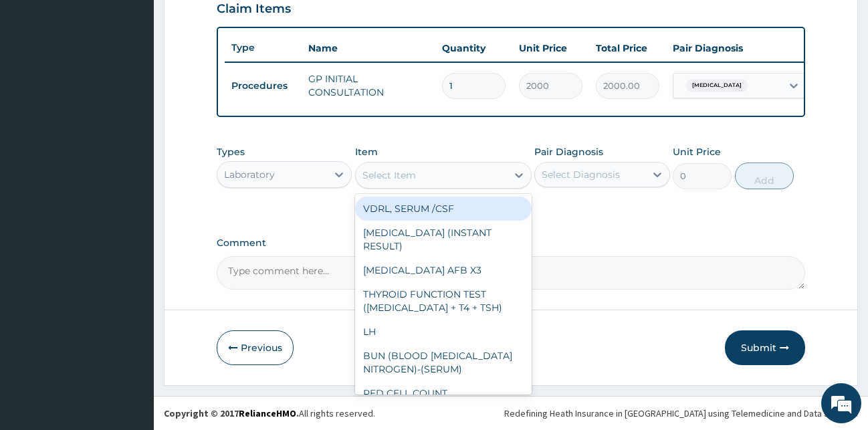
click at [414, 175] on div "Select Item" at bounding box center [389, 175] width 54 height 13
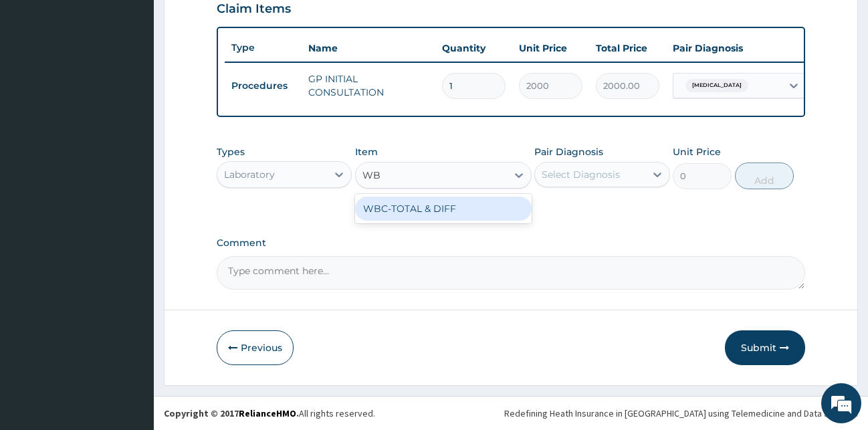
type input "WBC"
click at [407, 206] on div "WBC-TOTAL & DIFF" at bounding box center [443, 209] width 177 height 24
type input "1500"
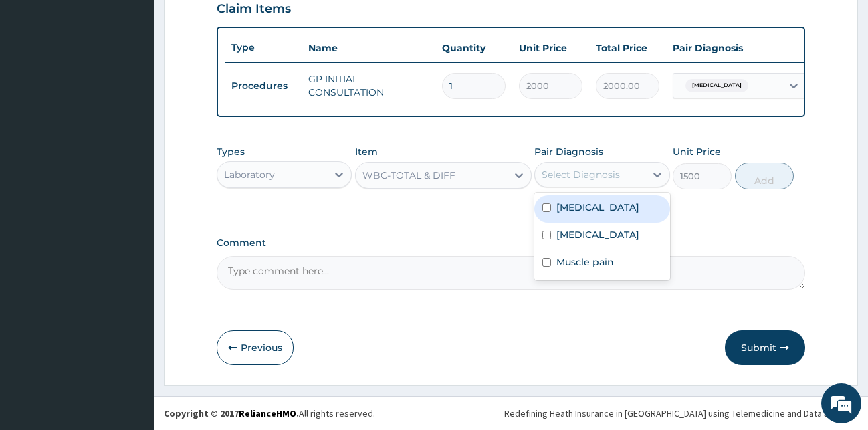
click at [555, 178] on div "Select Diagnosis" at bounding box center [581, 174] width 78 height 13
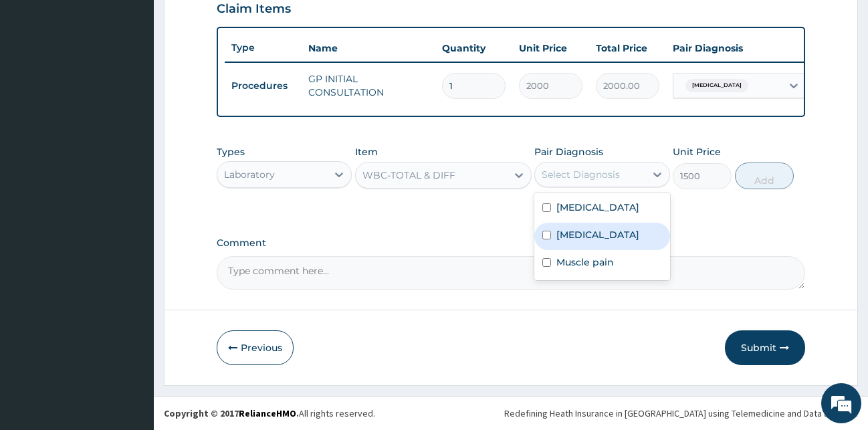
click at [565, 236] on label "Sepsis" at bounding box center [597, 234] width 83 height 13
checkbox input "true"
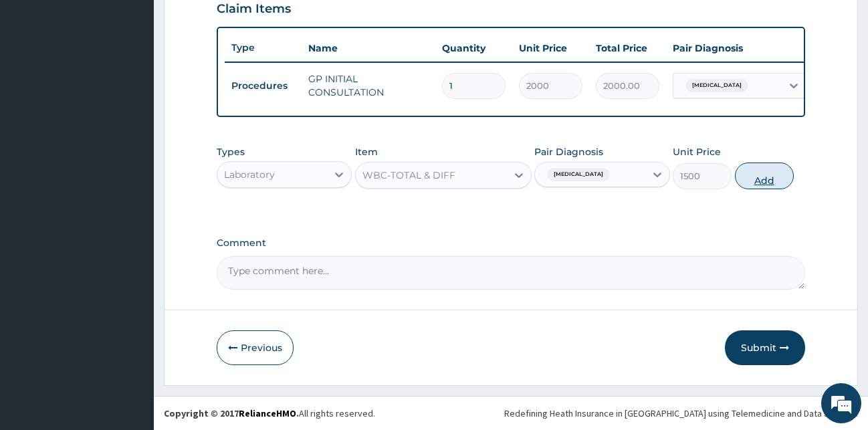
click at [762, 177] on button "Add" at bounding box center [764, 176] width 59 height 27
type input "0"
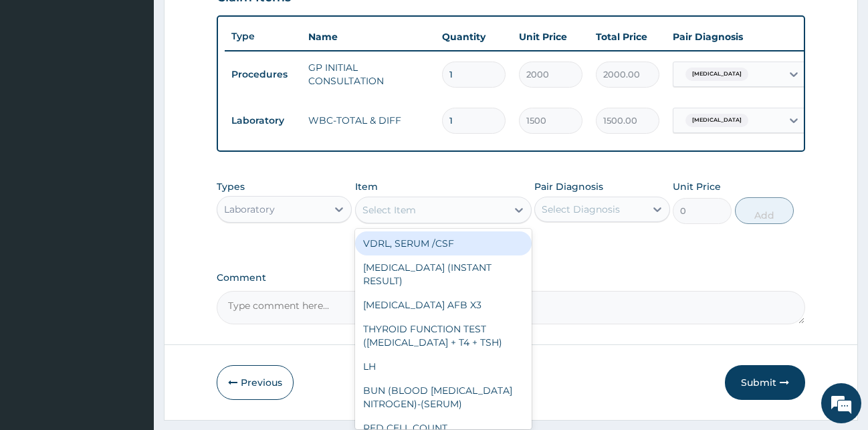
click at [449, 209] on div "Select Item" at bounding box center [443, 210] width 177 height 27
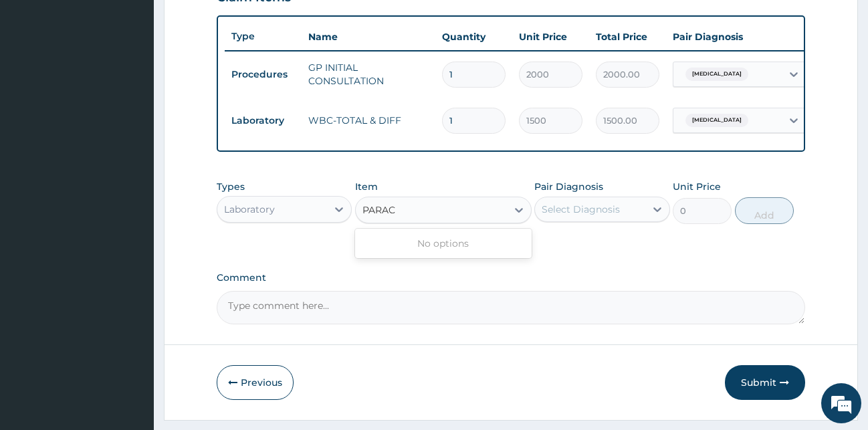
type input "PARA"
click at [455, 255] on div "PARASITES IN BLOOD SMEAR" at bounding box center [443, 243] width 177 height 24
type input "1100"
click at [576, 220] on div "Select Diagnosis" at bounding box center [590, 209] width 110 height 21
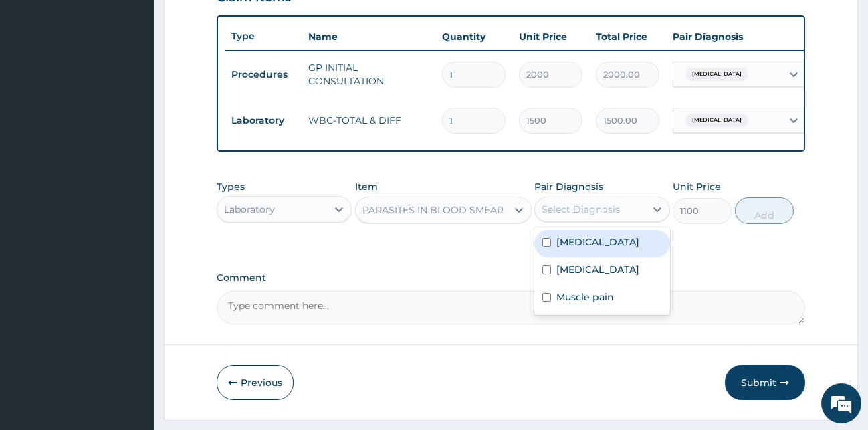
click at [637, 257] on div "Malaria" at bounding box center [602, 243] width 136 height 27
checkbox input "true"
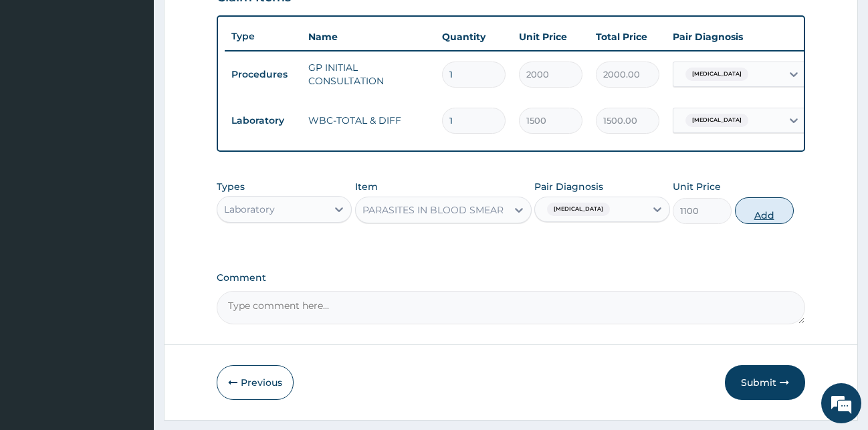
click at [778, 221] on button "Add" at bounding box center [764, 210] width 59 height 27
type input "0"
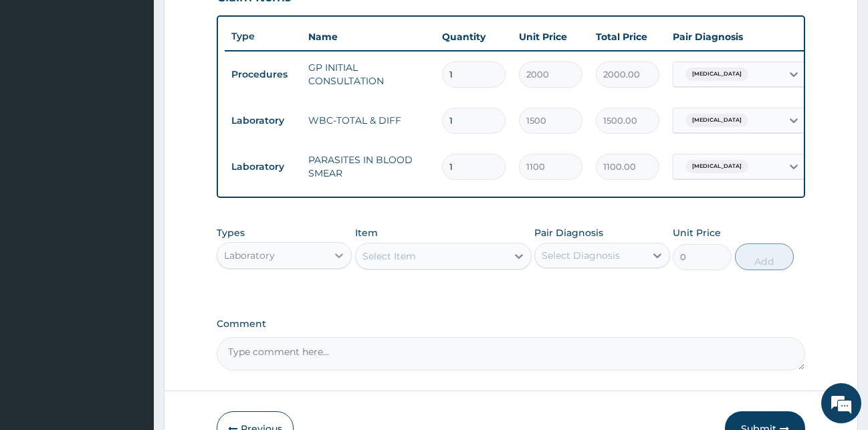
click at [329, 268] on div at bounding box center [339, 255] width 24 height 24
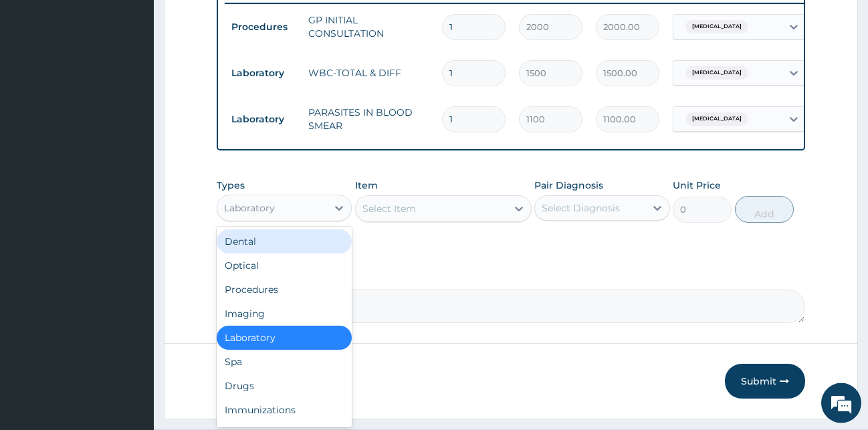
scroll to position [550, 0]
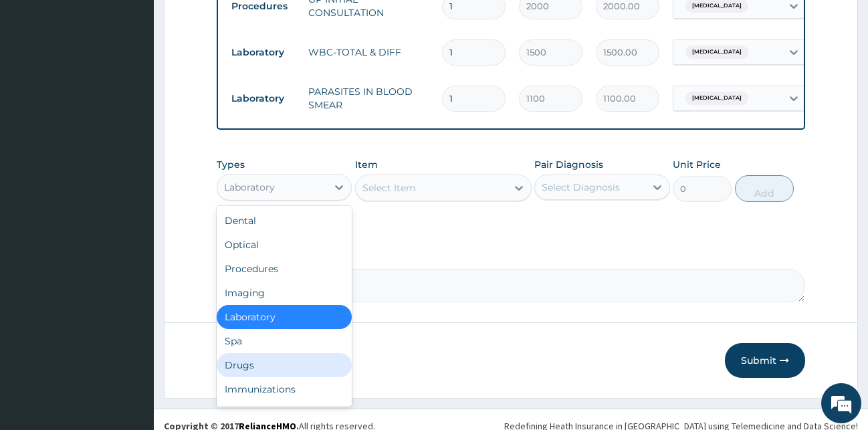
drag, startPoint x: 261, startPoint y: 381, endPoint x: 271, endPoint y: 371, distance: 14.2
click at [261, 377] on div "Drugs" at bounding box center [285, 365] width 136 height 24
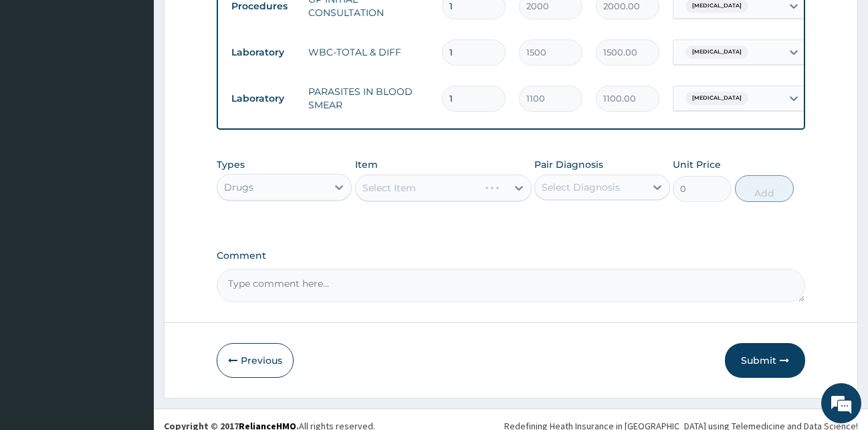
click at [433, 200] on div "Select Item" at bounding box center [443, 188] width 177 height 27
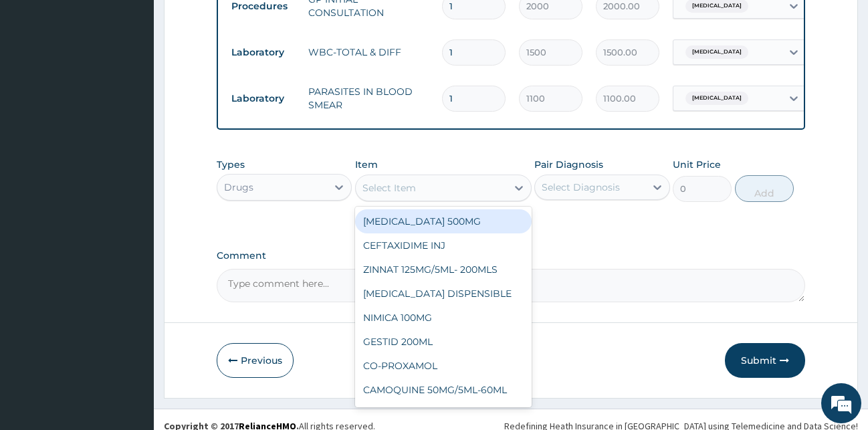
click at [433, 199] on div "Select Item" at bounding box center [431, 187] width 151 height 21
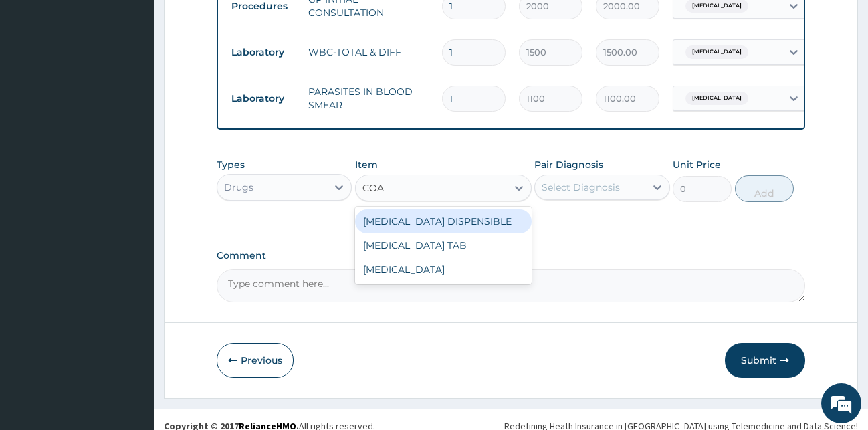
type input "COAR"
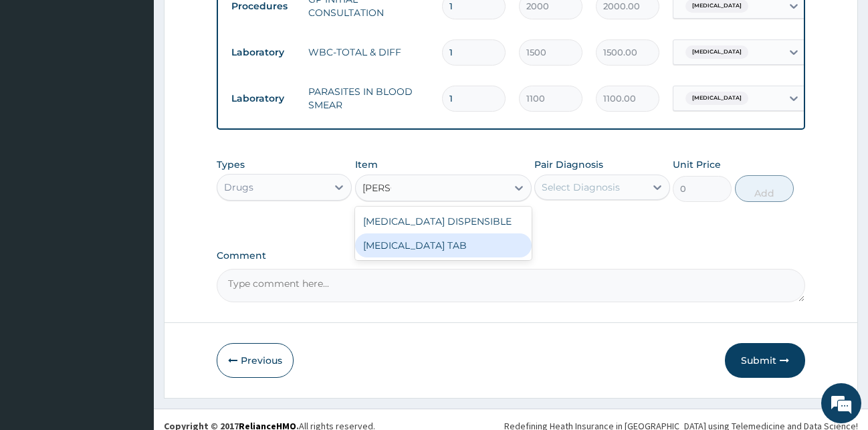
click at [432, 257] on div "[MEDICAL_DATA] TAB" at bounding box center [443, 245] width 177 height 24
type input "1035"
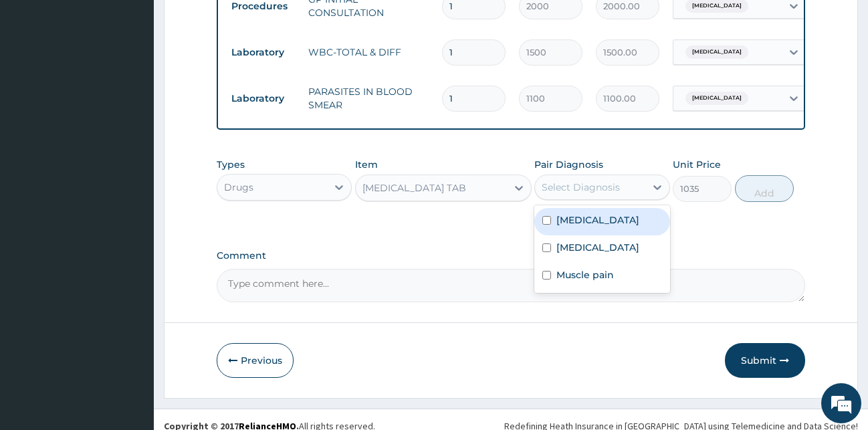
click at [564, 198] on div "Select Diagnosis" at bounding box center [590, 187] width 110 height 21
click at [574, 227] on label "Malaria" at bounding box center [597, 219] width 83 height 13
checkbox input "true"
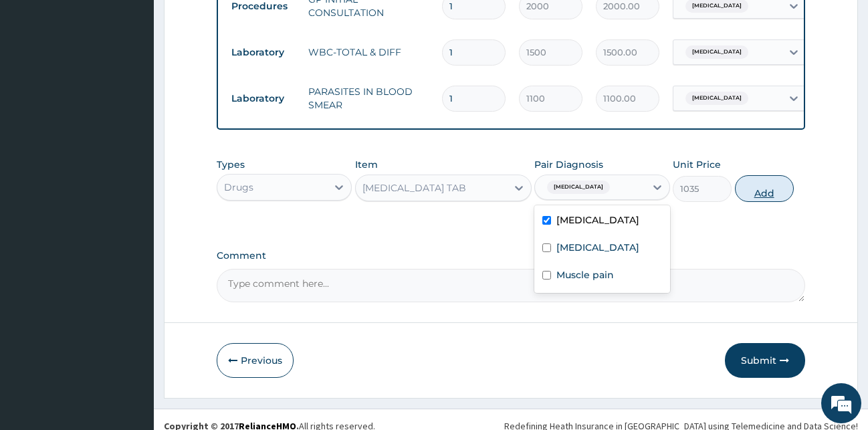
click at [779, 201] on button "Add" at bounding box center [764, 188] width 59 height 27
type input "0"
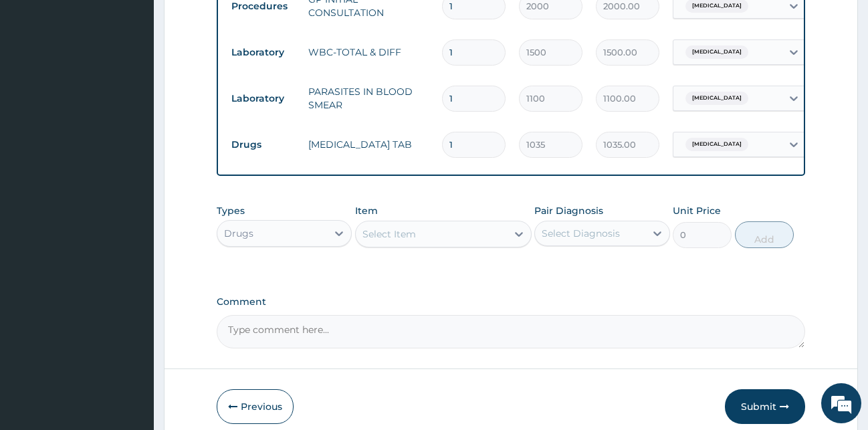
click at [408, 231] on div "Item Select Item" at bounding box center [443, 226] width 177 height 44
click at [402, 241] on div "Select Item" at bounding box center [389, 233] width 54 height 13
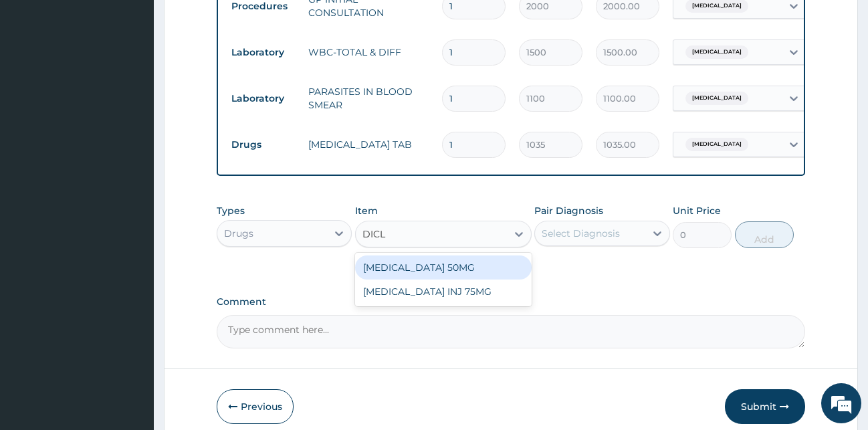
type input "DICLO"
click at [418, 274] on div "[MEDICAL_DATA] 50MG" at bounding box center [443, 267] width 177 height 24
type input "51.75"
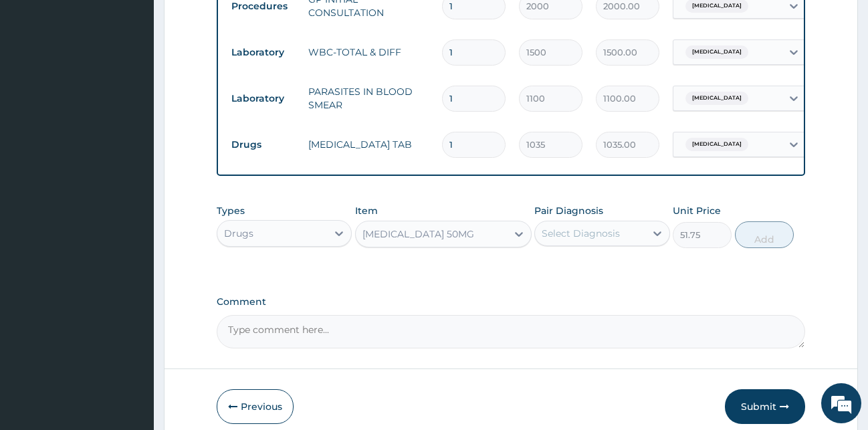
click at [573, 240] on div "Select Diagnosis" at bounding box center [581, 233] width 78 height 13
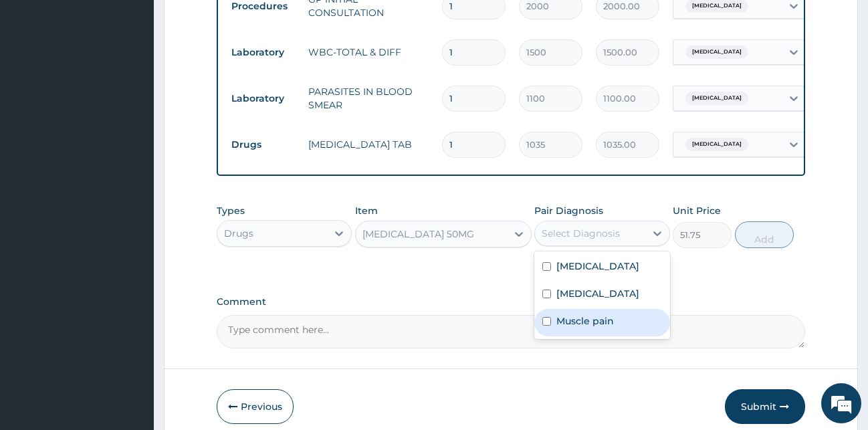
click at [593, 328] on label "Muscle pain" at bounding box center [585, 320] width 58 height 13
checkbox input "true"
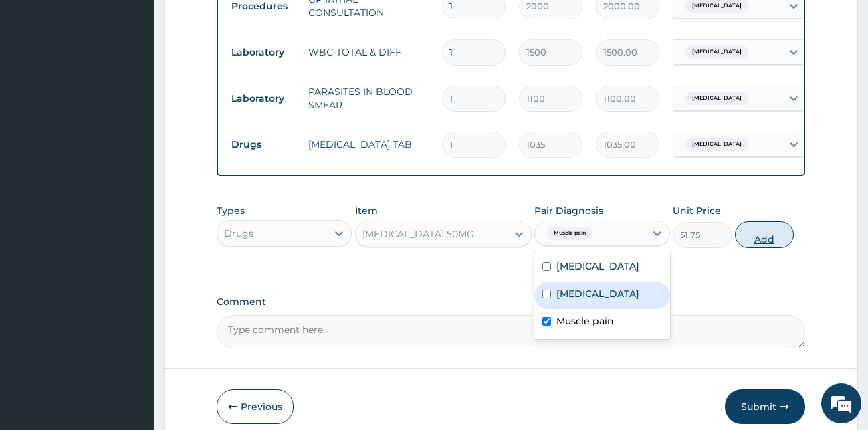
click at [742, 241] on button "Add" at bounding box center [764, 234] width 59 height 27
type input "0"
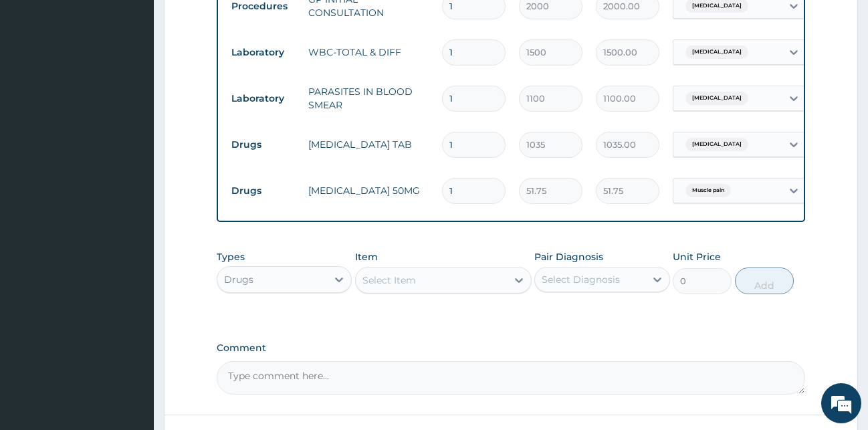
type input "10"
type input "517.50"
type input "10"
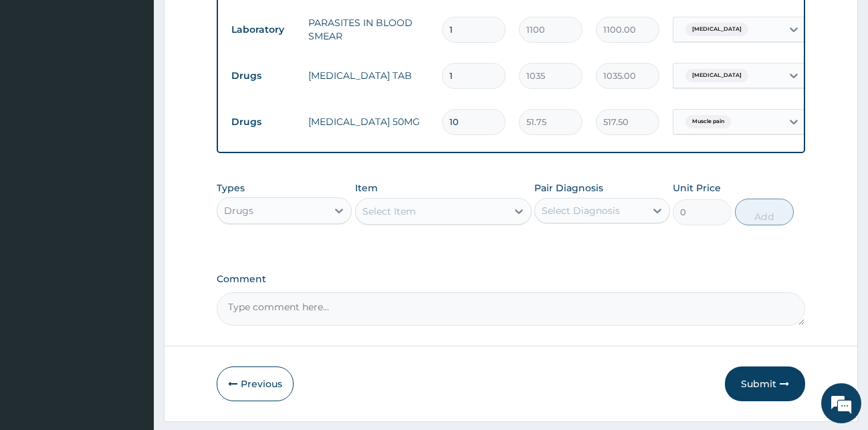
scroll to position [667, 0]
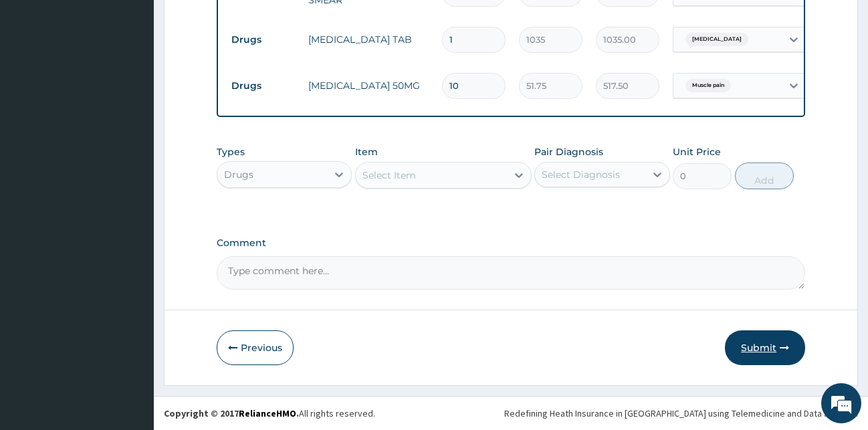
click at [756, 343] on button "Submit" at bounding box center [765, 347] width 80 height 35
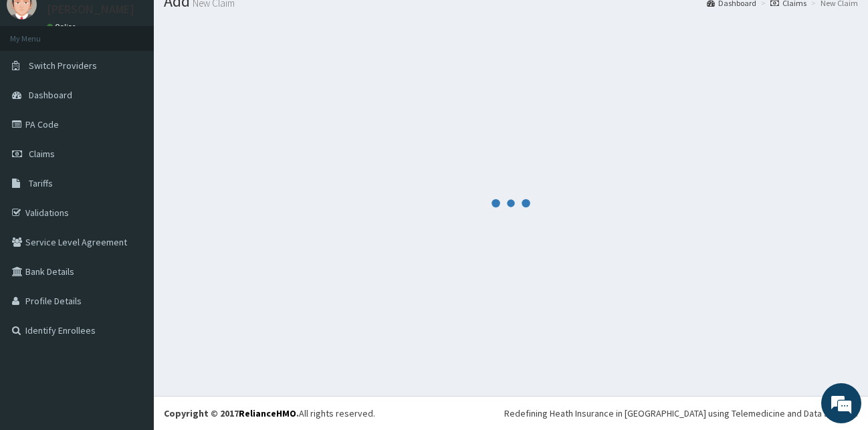
scroll to position [51, 0]
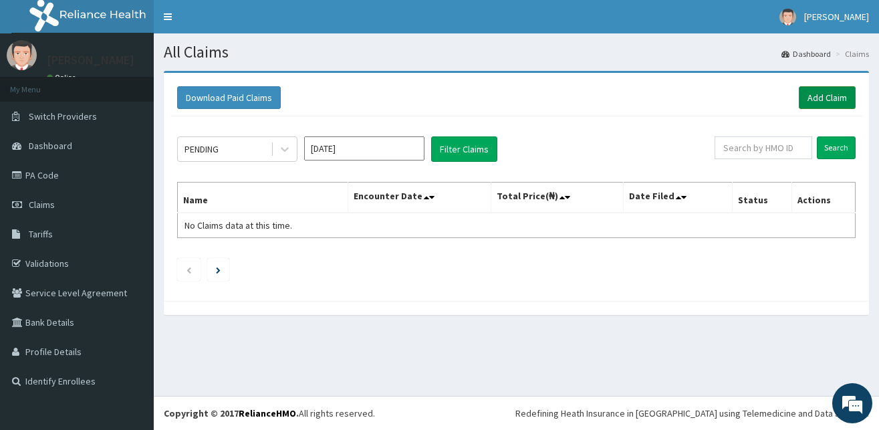
click at [828, 97] on link "Add Claim" at bounding box center [827, 97] width 57 height 23
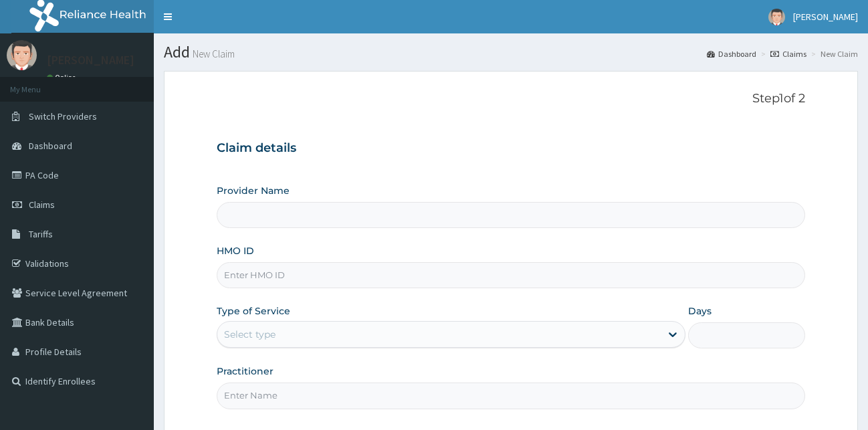
scroll to position [125, 0]
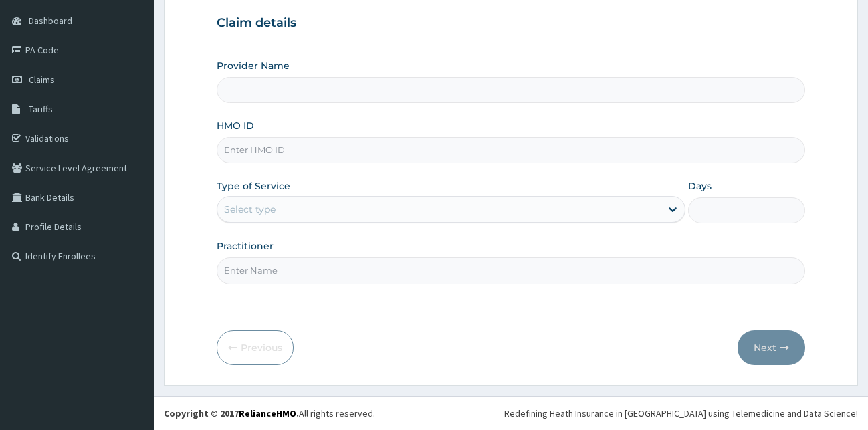
click at [283, 140] on input "HMO ID" at bounding box center [511, 150] width 589 height 26
type input "OGM/10009/B"
drag, startPoint x: 257, startPoint y: 205, endPoint x: 253, endPoint y: 221, distance: 16.4
click at [255, 209] on div "Select type" at bounding box center [249, 209] width 51 height 13
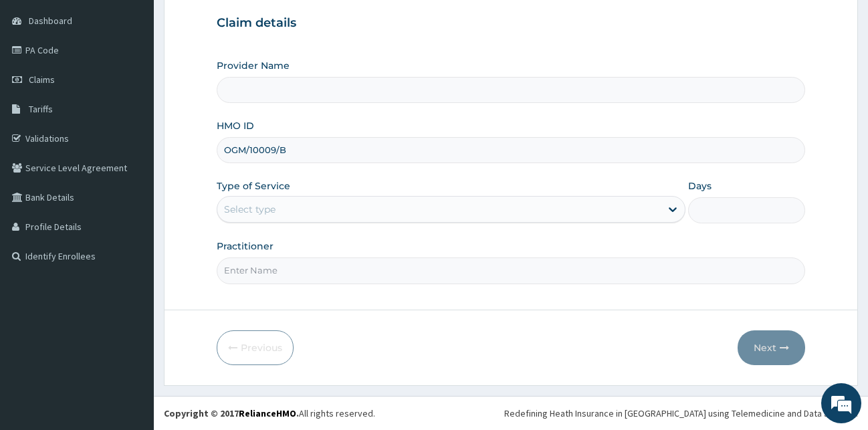
click at [298, 218] on div "Select type" at bounding box center [438, 209] width 443 height 21
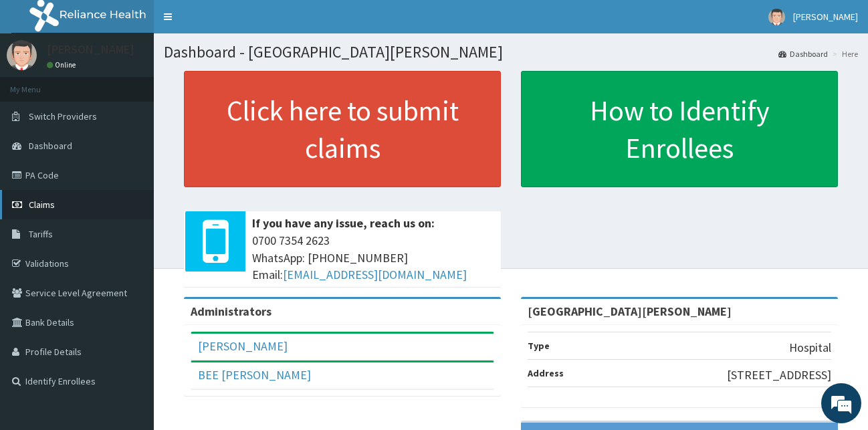
click at [43, 203] on span "Claims" at bounding box center [42, 205] width 26 height 12
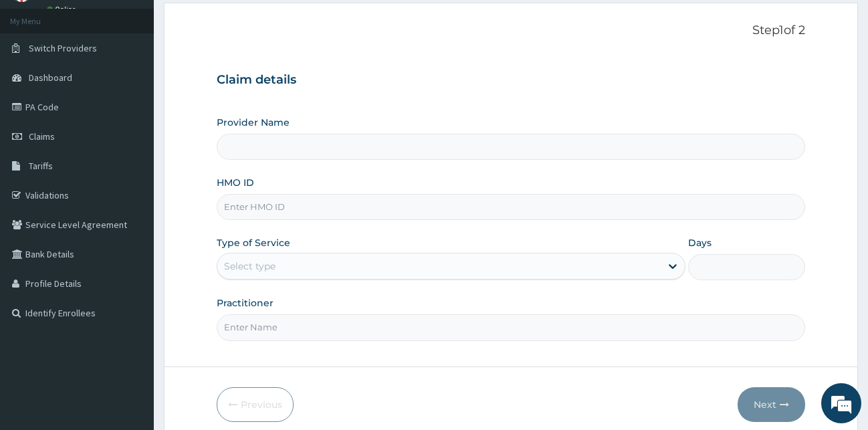
scroll to position [68, 0]
type input "[GEOGRAPHIC_DATA][PERSON_NAME]"
click at [274, 213] on input "HMO ID" at bounding box center [511, 207] width 589 height 26
type input "OGM/10009/B"
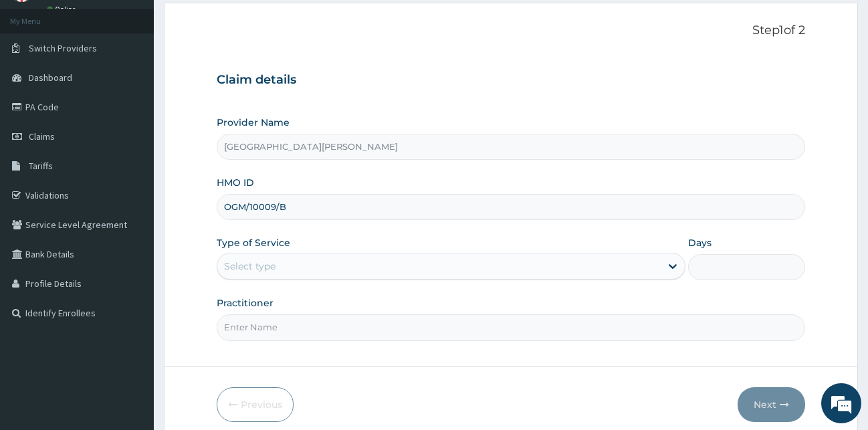
click at [309, 278] on div "Select type" at bounding box center [451, 266] width 469 height 27
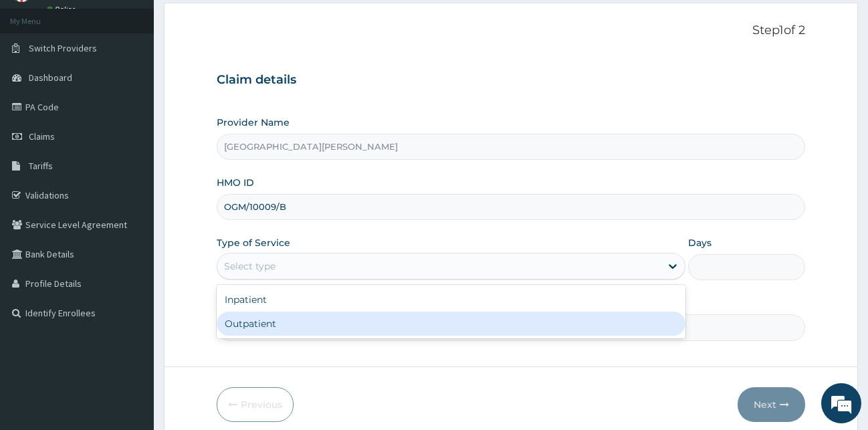
click at [286, 320] on div "Outpatient" at bounding box center [451, 324] width 469 height 24
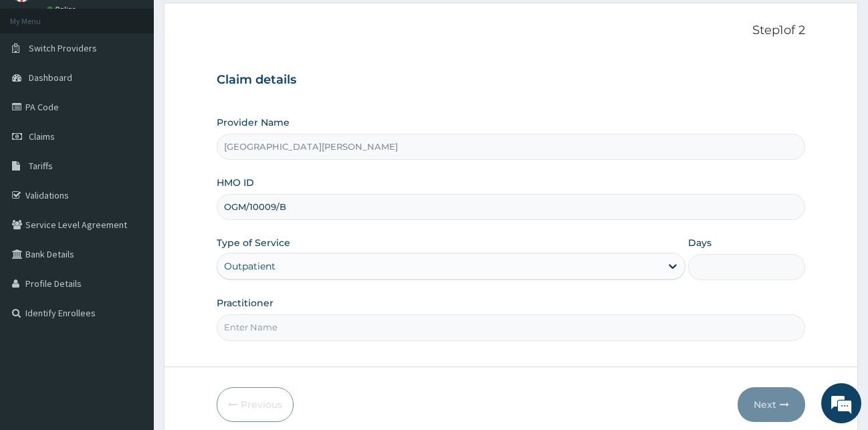
type input "1"
click at [277, 324] on input "Practitioner" at bounding box center [511, 327] width 589 height 26
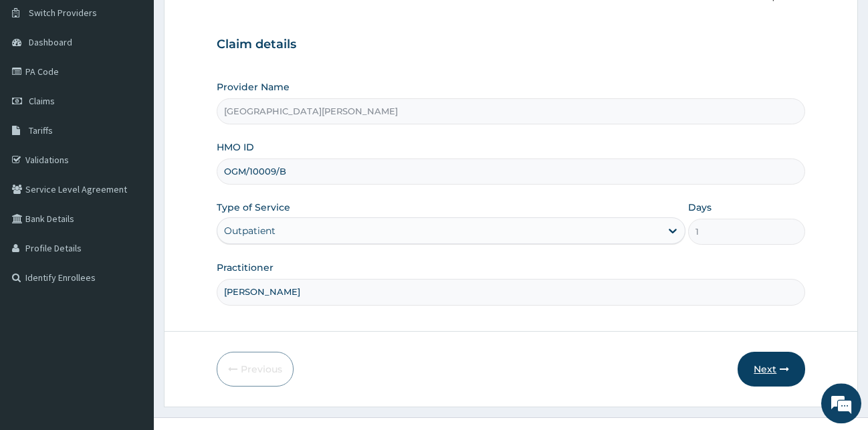
scroll to position [125, 0]
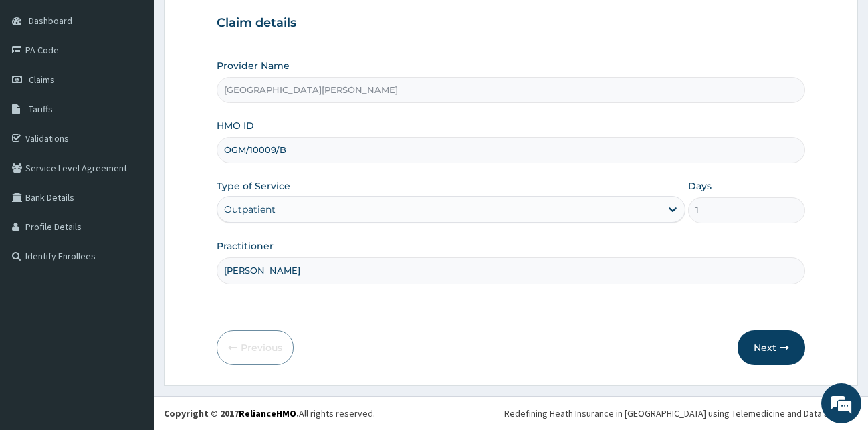
type input "DR BADEJO"
click at [771, 340] on button "Next" at bounding box center [772, 347] width 68 height 35
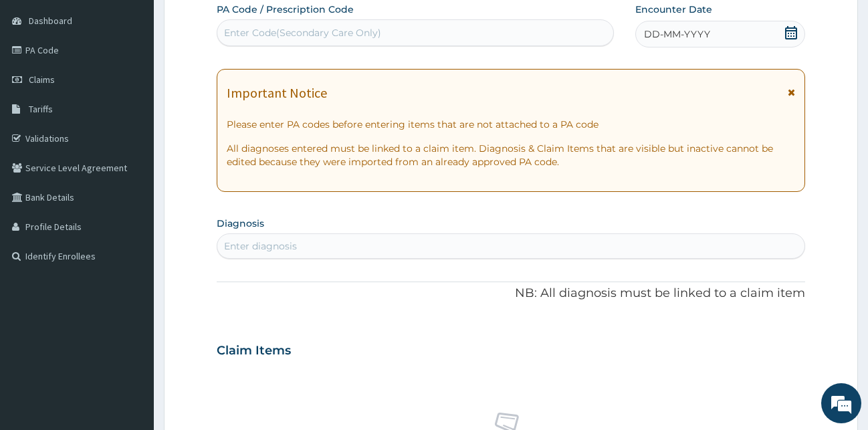
click at [786, 33] on icon at bounding box center [791, 32] width 12 height 13
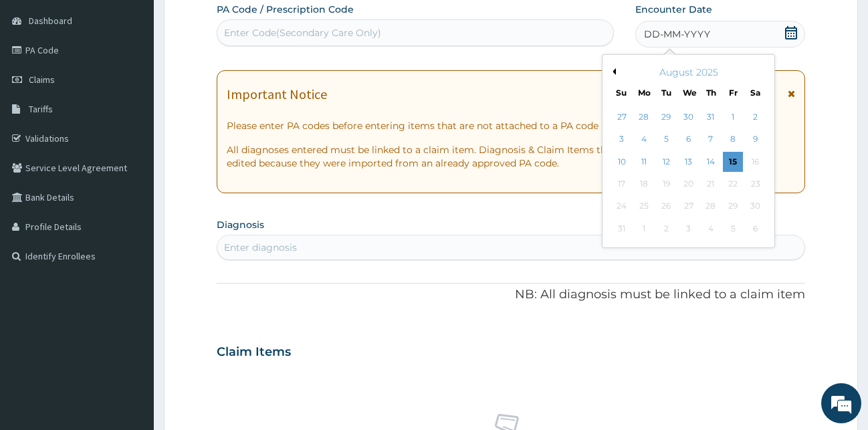
click at [612, 72] on button "Previous Month" at bounding box center [612, 71] width 7 height 7
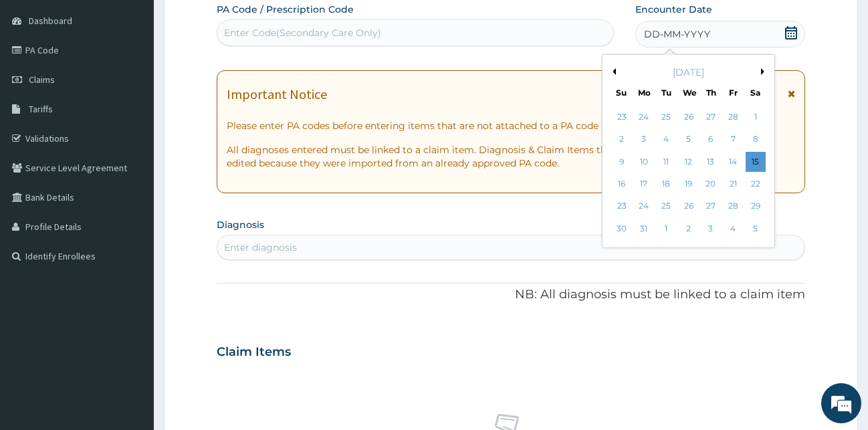
click at [612, 72] on button "Previous Month" at bounding box center [612, 71] width 7 height 7
click at [655, 138] on div "2 3 4 5 6 7 8" at bounding box center [689, 139] width 156 height 22
click at [666, 142] on div "4" at bounding box center [666, 140] width 20 height 20
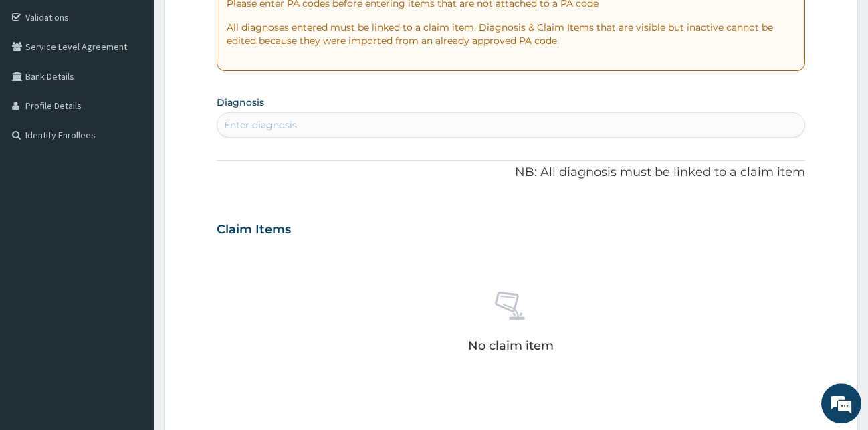
scroll to position [261, 0]
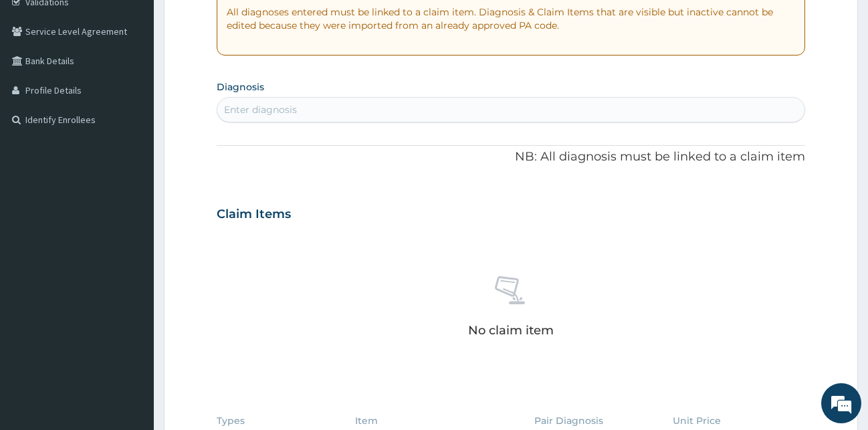
click at [350, 106] on div "Enter diagnosis" at bounding box center [511, 109] width 588 height 21
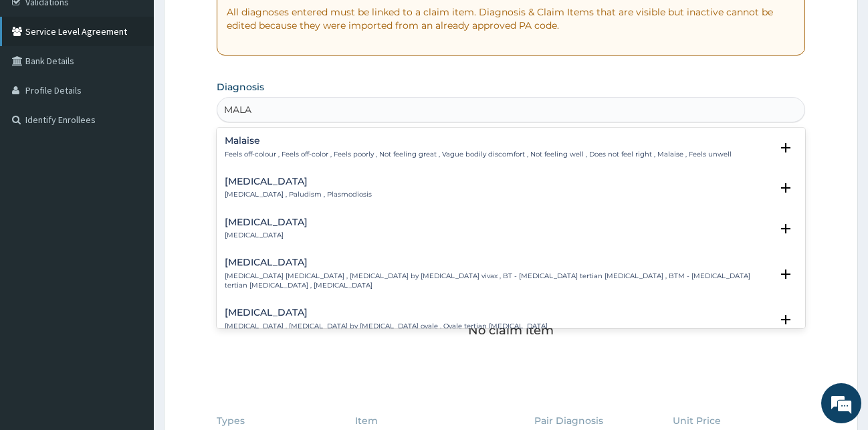
type input "MALAR"
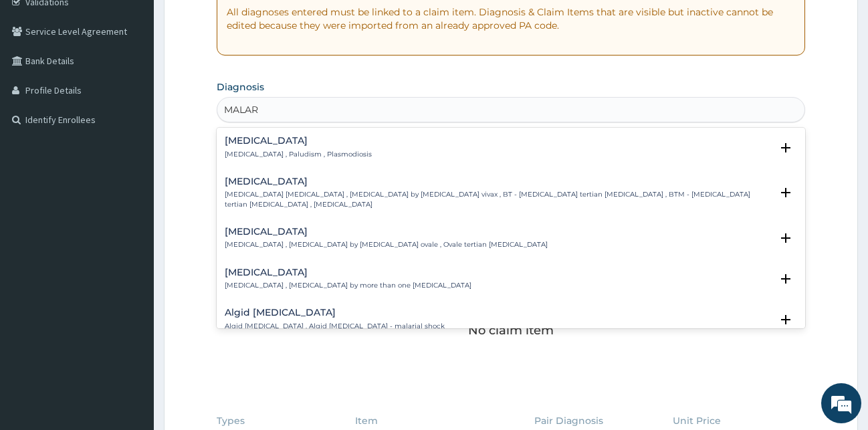
click at [274, 150] on p "Malaria , Paludism , Plasmodiosis" at bounding box center [298, 154] width 147 height 9
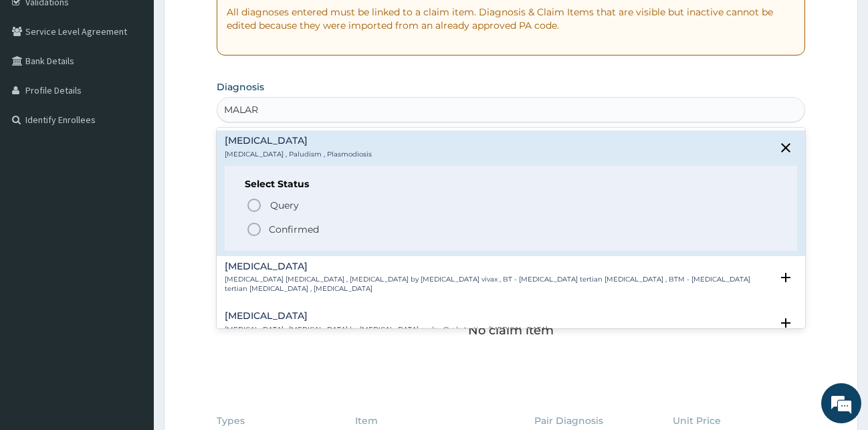
click at [254, 235] on circle "status option filled" at bounding box center [254, 229] width 12 height 12
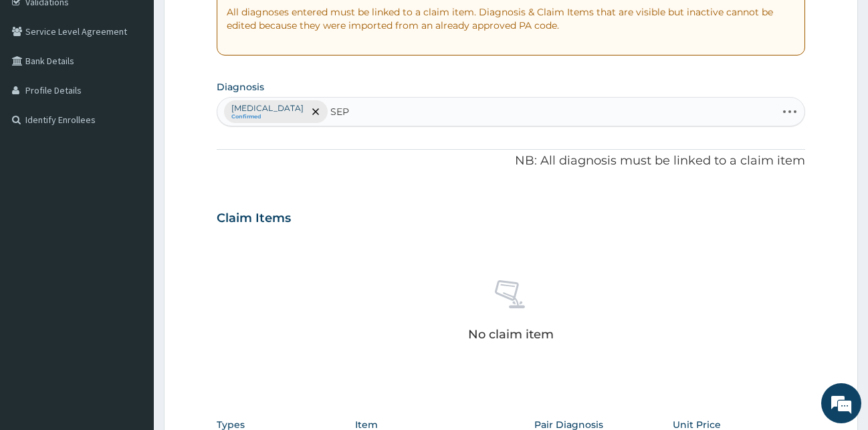
type input "SEPS"
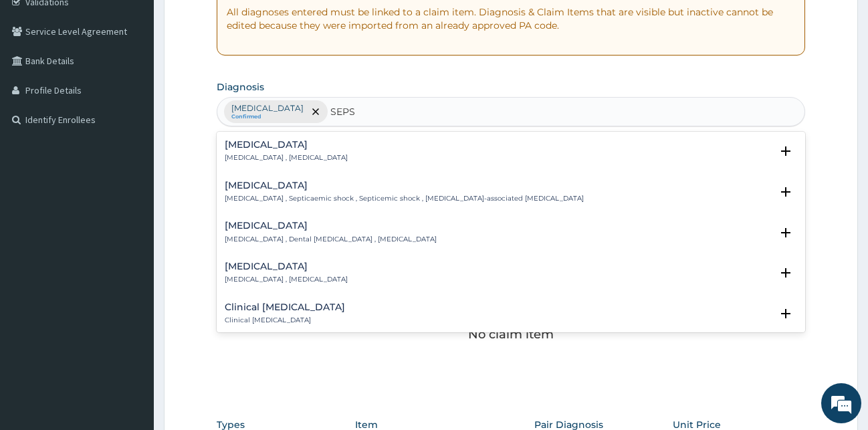
click at [253, 152] on div "Sepsis Systemic infection , Sepsis" at bounding box center [286, 151] width 123 height 23
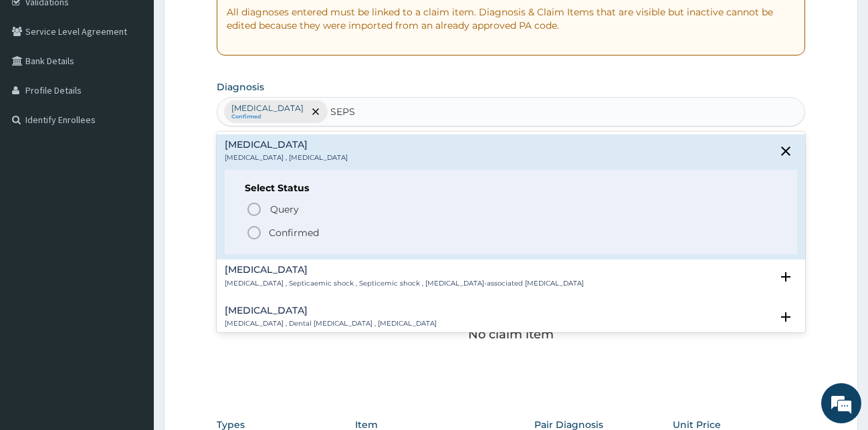
click at [264, 225] on span "Confirmed" at bounding box center [512, 233] width 532 height 16
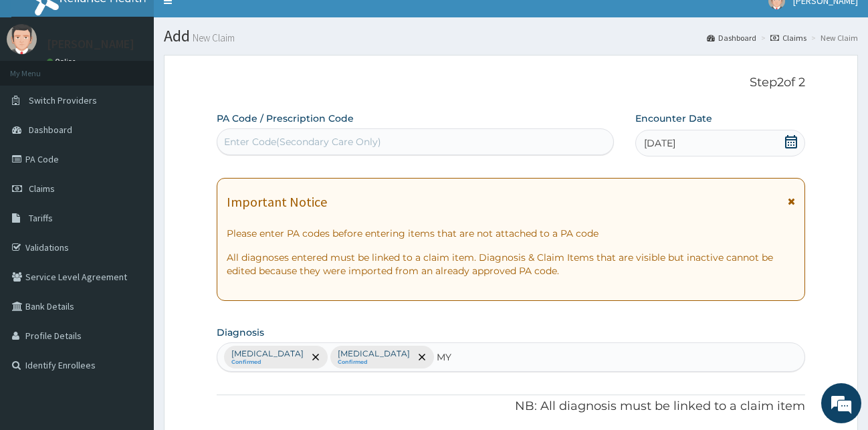
scroll to position [0, 0]
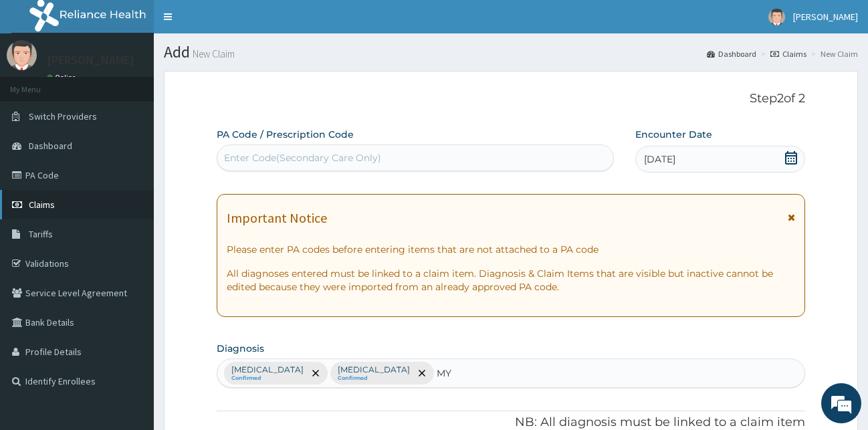
type input "MY"
drag, startPoint x: 37, startPoint y: 206, endPoint x: 34, endPoint y: 197, distance: 9.1
click at [35, 206] on span "Claims" at bounding box center [42, 205] width 26 height 12
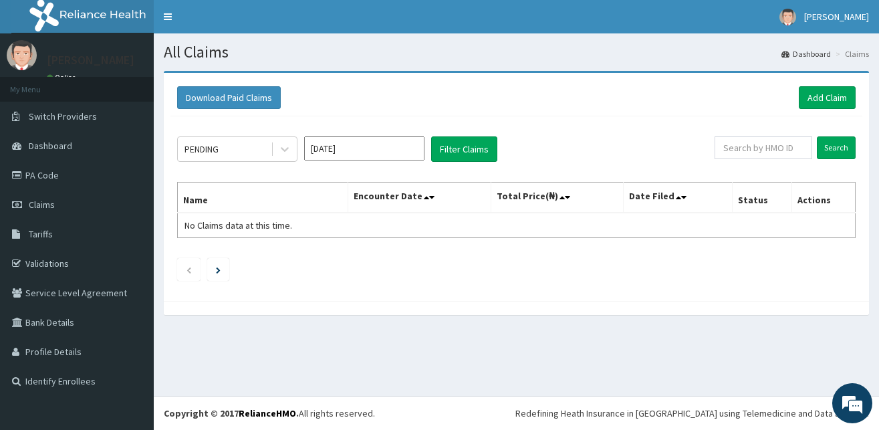
click at [320, 139] on input "[DATE]" at bounding box center [364, 148] width 120 height 24
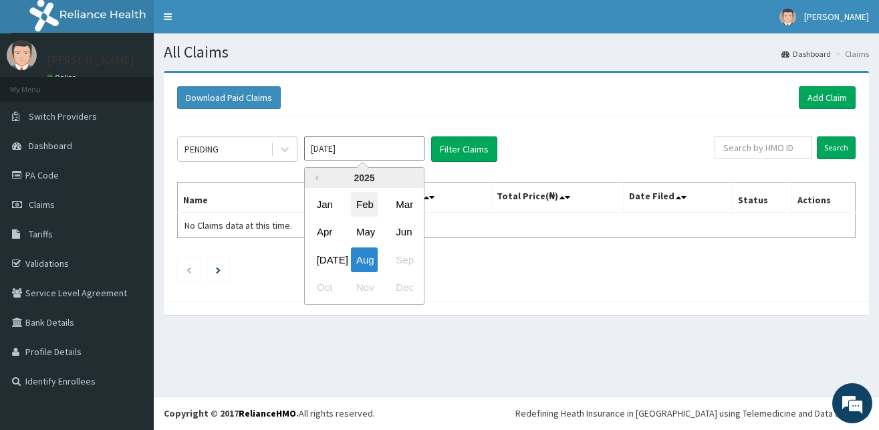
click at [369, 211] on div "Feb" at bounding box center [364, 204] width 27 height 25
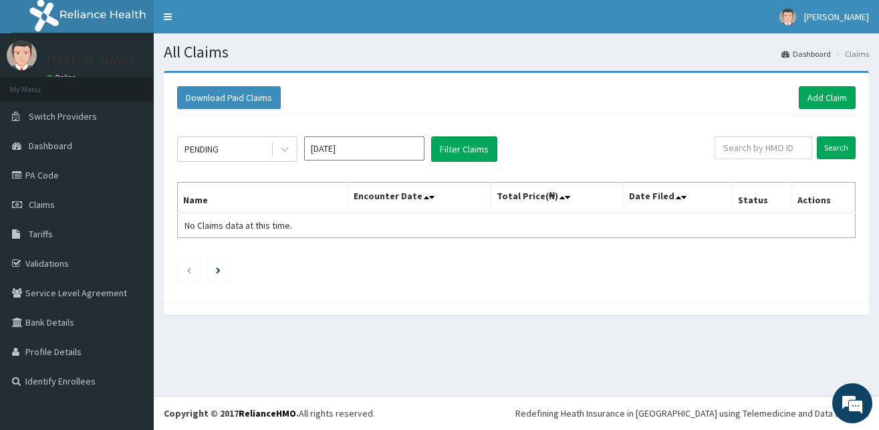
type input "[DATE]"
click at [459, 142] on button "Filter Claims" at bounding box center [464, 148] width 66 height 25
click at [286, 148] on icon at bounding box center [284, 148] width 13 height 13
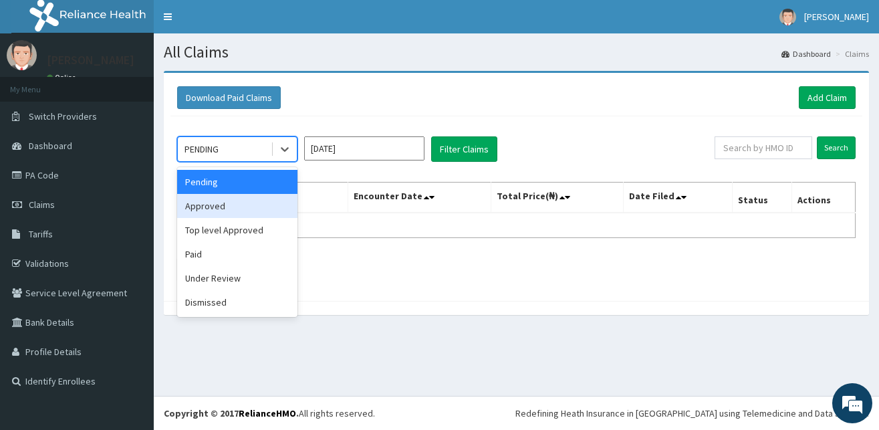
click at [207, 204] on div "Approved" at bounding box center [237, 206] width 120 height 24
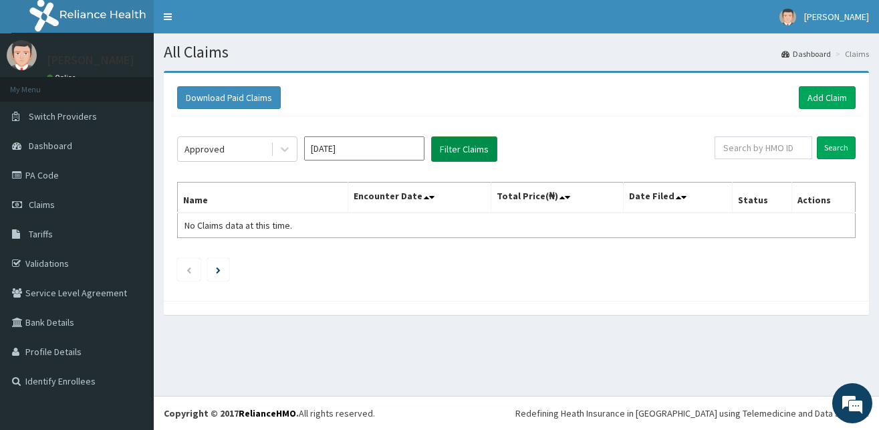
click at [465, 156] on button "Filter Claims" at bounding box center [464, 148] width 66 height 25
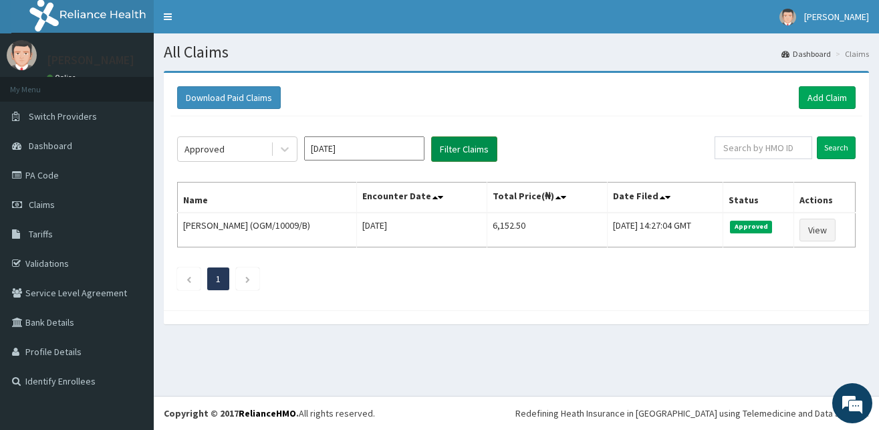
click at [477, 149] on button "Filter Claims" at bounding box center [464, 148] width 66 height 25
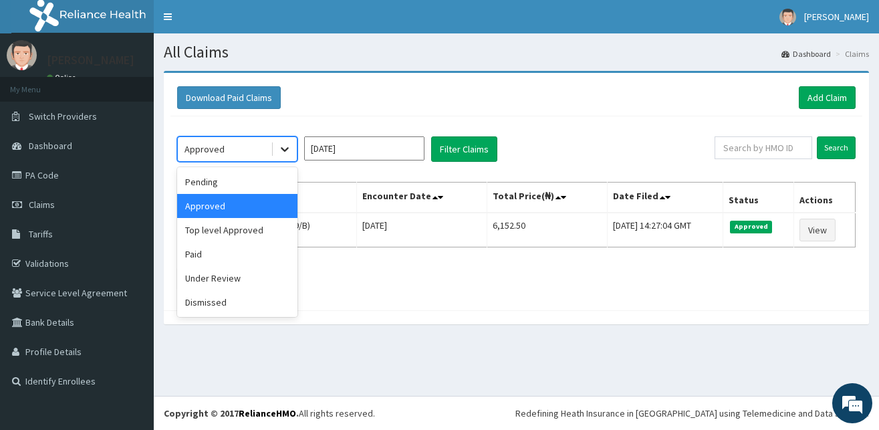
click at [279, 146] on div at bounding box center [285, 149] width 24 height 24
click at [228, 234] on div "Top level Approved" at bounding box center [237, 230] width 120 height 24
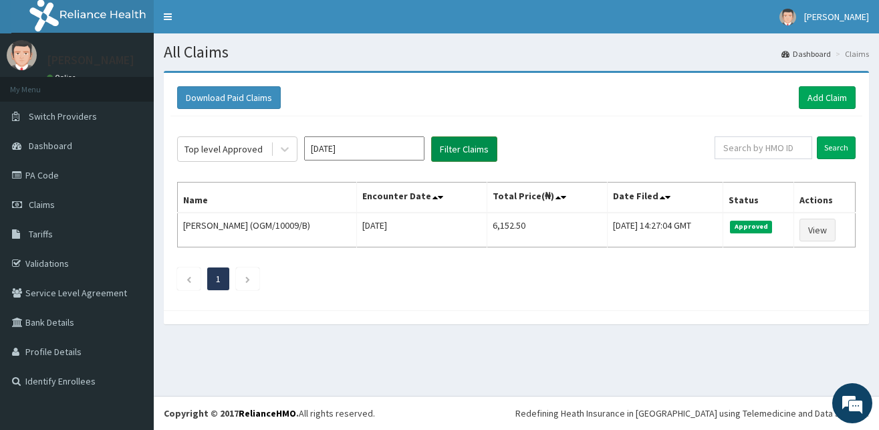
click at [458, 150] on button "Filter Claims" at bounding box center [464, 148] width 66 height 25
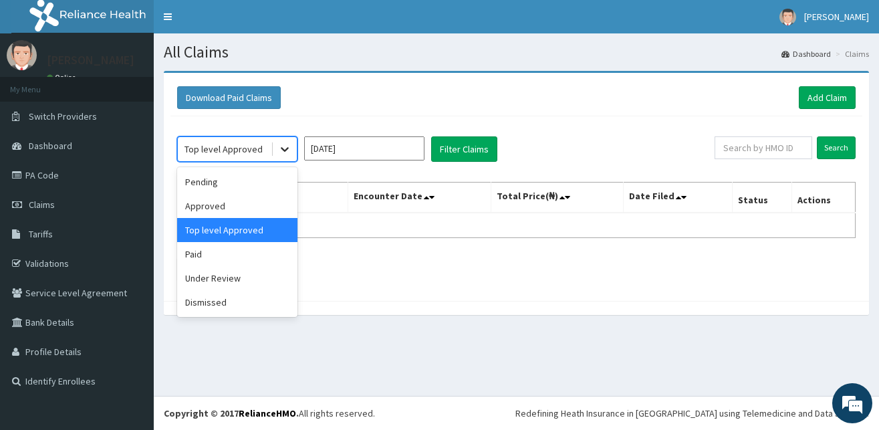
click at [283, 148] on icon at bounding box center [285, 150] width 8 height 5
click at [202, 282] on div "Under Review" at bounding box center [237, 278] width 120 height 24
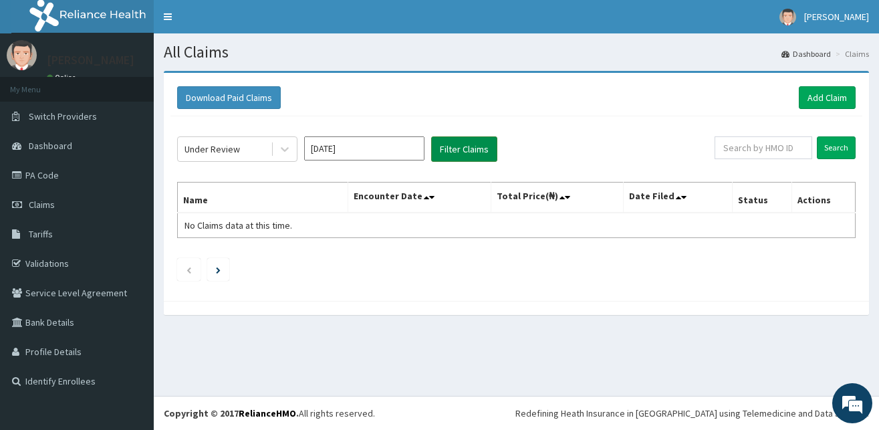
click at [451, 146] on button "Filter Claims" at bounding box center [464, 148] width 66 height 25
click at [452, 154] on button "Filter Claims" at bounding box center [464, 148] width 66 height 25
click at [451, 154] on button "Filter Claims" at bounding box center [464, 148] width 66 height 25
drag, startPoint x: 274, startPoint y: 150, endPoint x: 257, endPoint y: 158, distance: 17.9
click at [270, 152] on div "Under Review" at bounding box center [237, 148] width 120 height 25
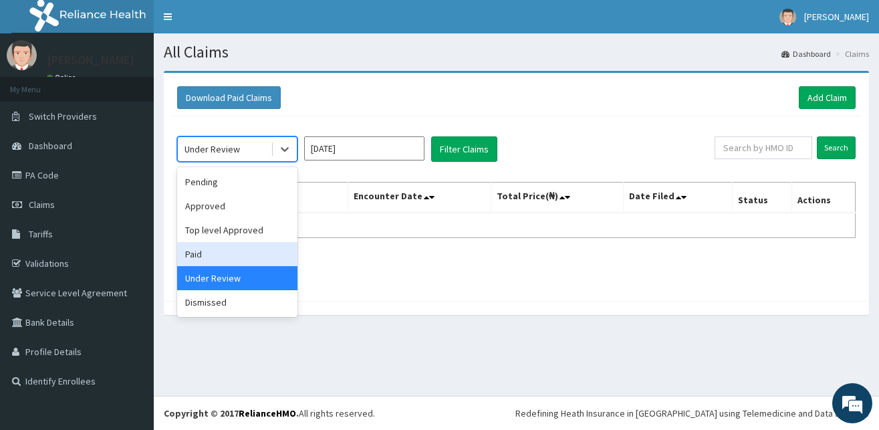
click at [213, 264] on div "Paid" at bounding box center [237, 254] width 120 height 24
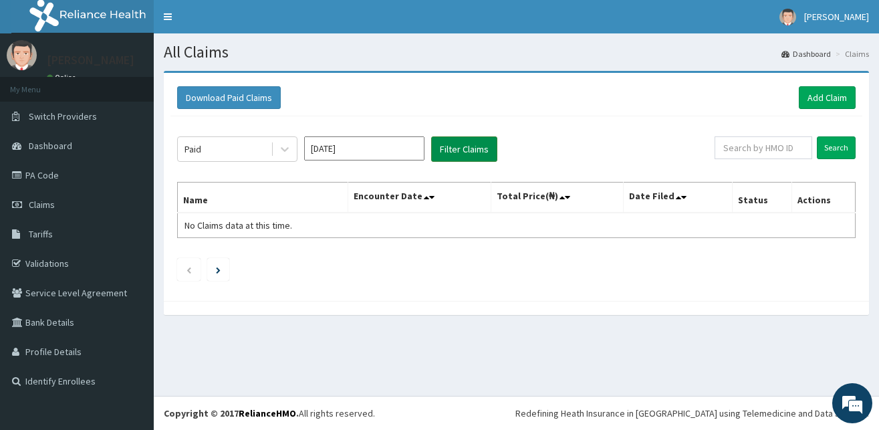
click at [480, 144] on button "Filter Claims" at bounding box center [464, 148] width 66 height 25
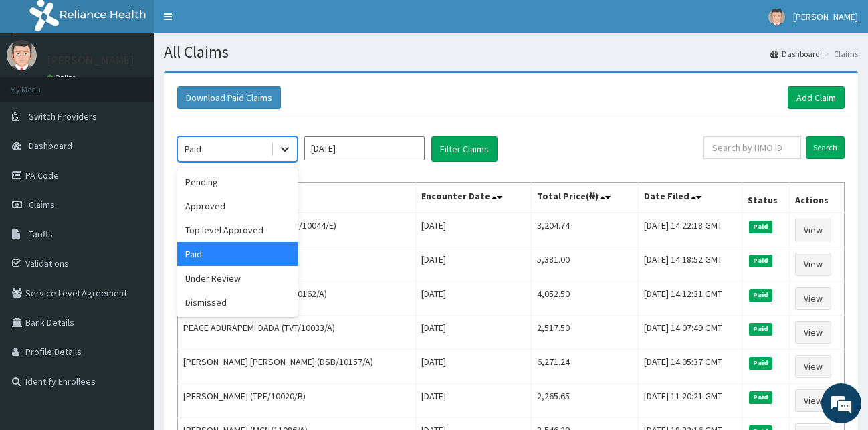
click at [274, 150] on div at bounding box center [285, 149] width 24 height 24
click at [224, 204] on div "Approved" at bounding box center [237, 206] width 120 height 24
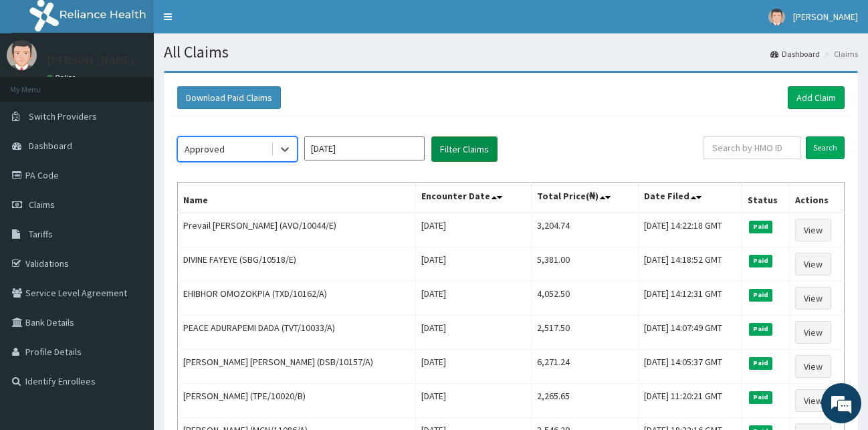
click at [468, 144] on button "Filter Claims" at bounding box center [464, 148] width 66 height 25
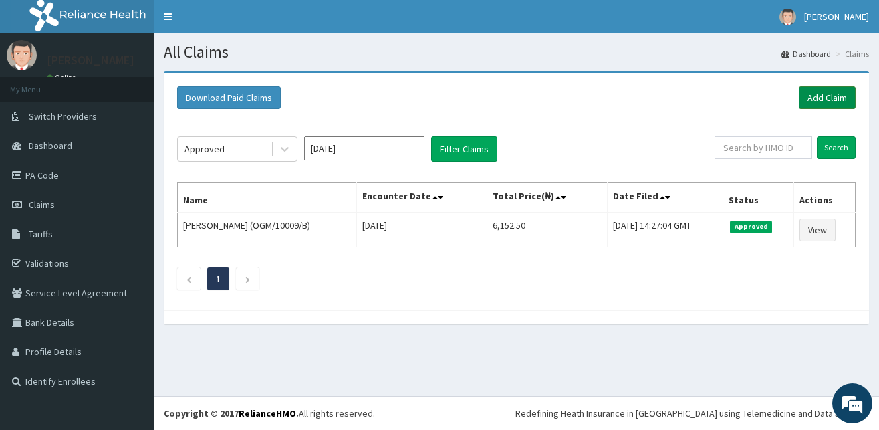
click at [820, 95] on link "Add Claim" at bounding box center [827, 97] width 57 height 23
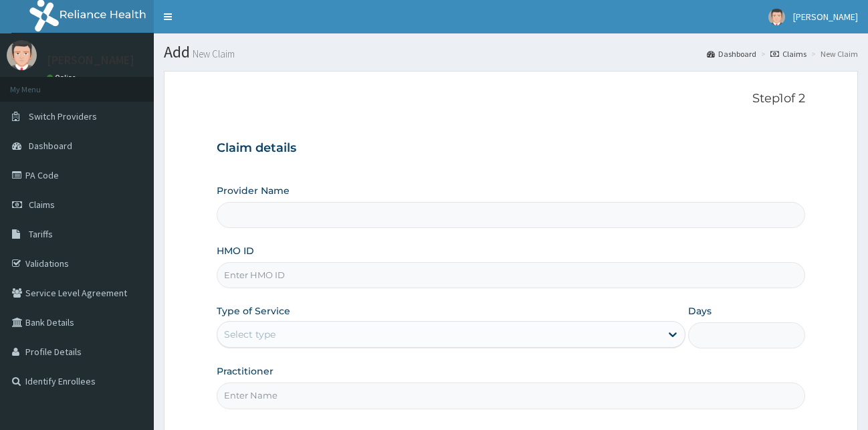
type input "[GEOGRAPHIC_DATA][PERSON_NAME]"
click at [315, 276] on input "HMO ID" at bounding box center [511, 275] width 589 height 26
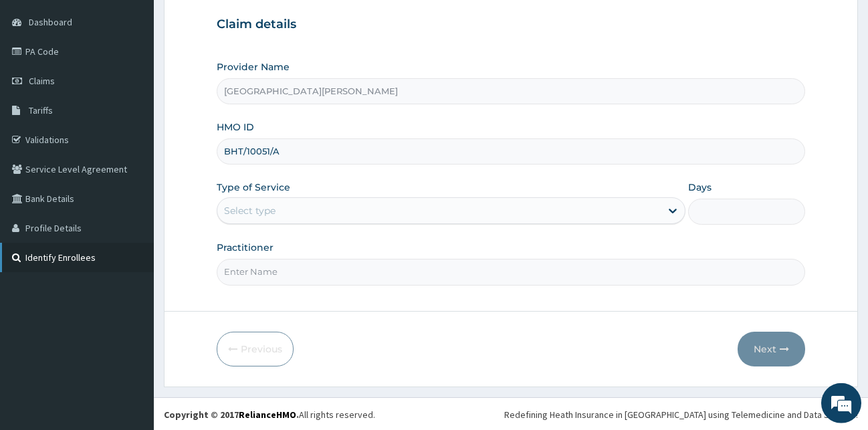
scroll to position [125, 0]
type input "BHT/10051/A"
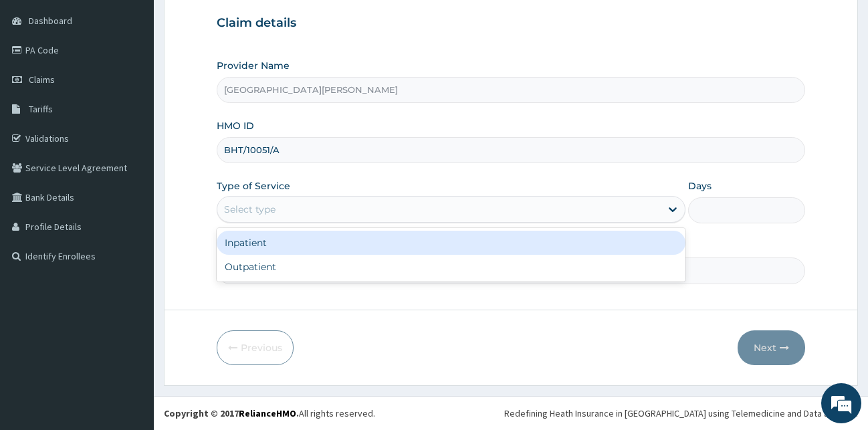
click at [290, 209] on div "Select type" at bounding box center [438, 209] width 443 height 21
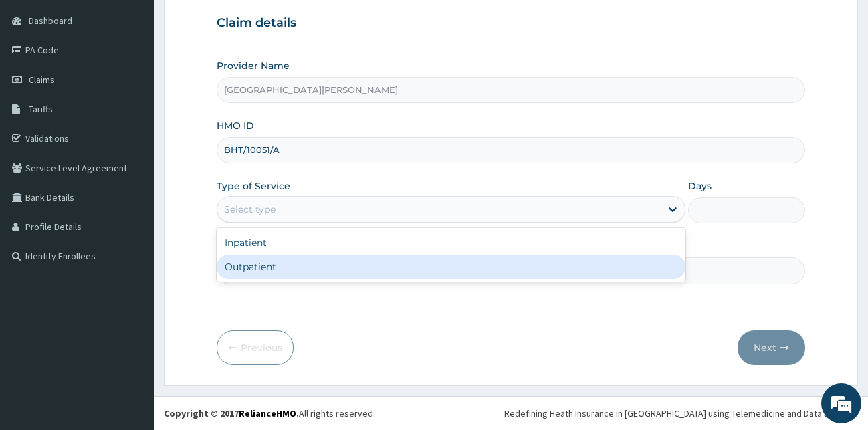
click at [274, 266] on div "Outpatient" at bounding box center [451, 267] width 469 height 24
type input "1"
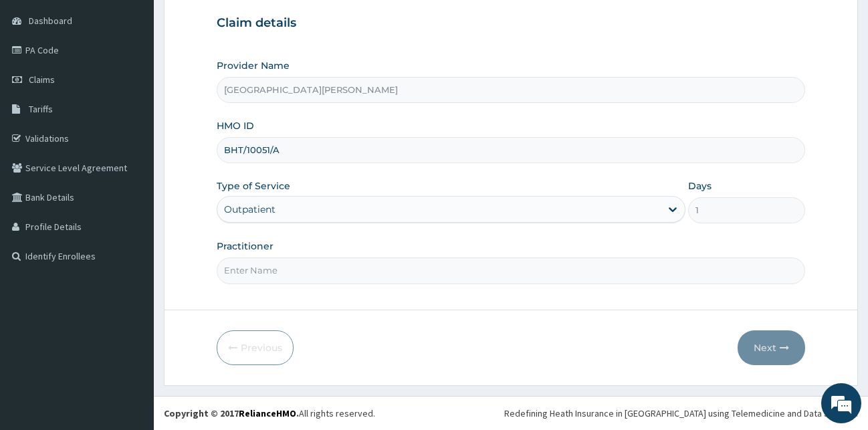
click at [270, 270] on input "Practitioner" at bounding box center [511, 270] width 589 height 26
type input "DR FRANK"
click at [774, 350] on button "Next" at bounding box center [772, 347] width 68 height 35
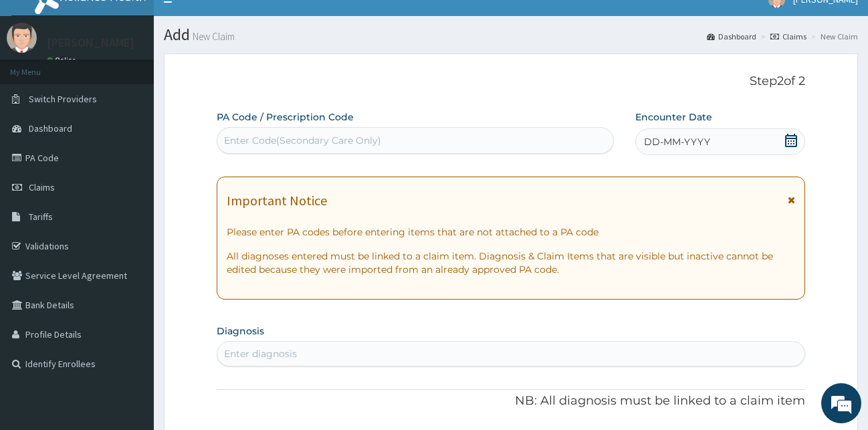
scroll to position [0, 0]
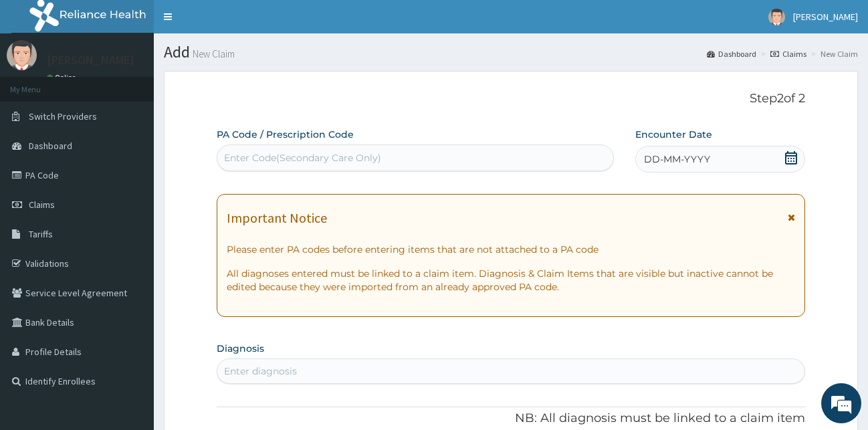
drag, startPoint x: 791, startPoint y: 161, endPoint x: 738, endPoint y: 177, distance: 54.6
click at [791, 163] on icon at bounding box center [790, 157] width 13 height 13
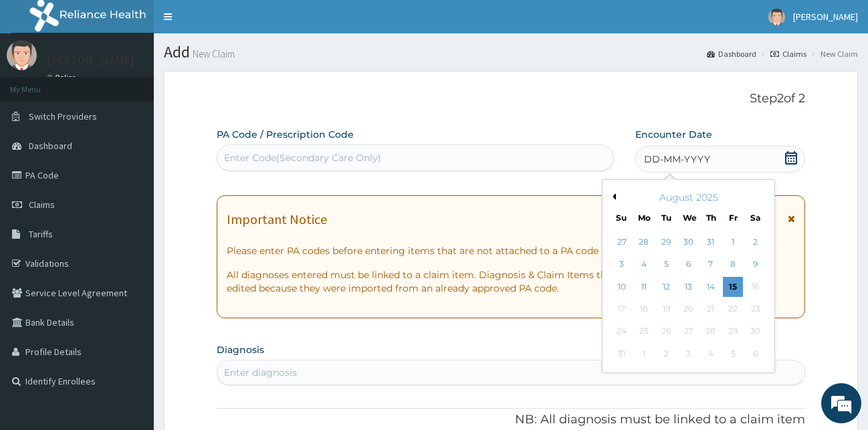
click at [613, 196] on button "Previous Month" at bounding box center [612, 196] width 7 height 7
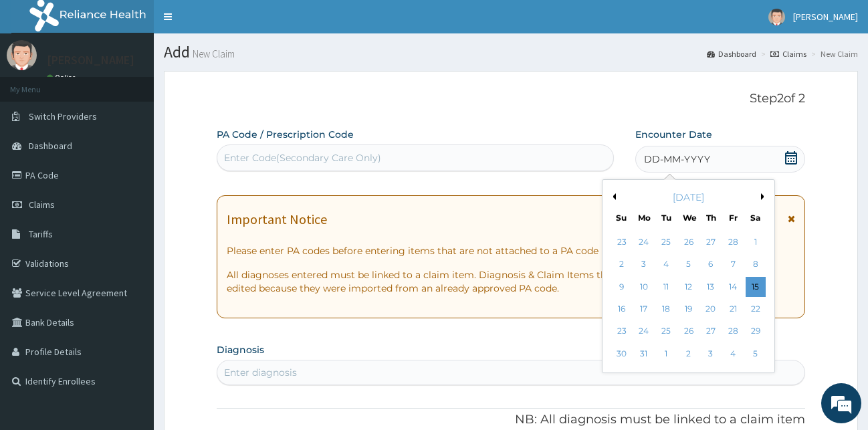
click at [613, 196] on button "Previous Month" at bounding box center [612, 196] width 7 height 7
click at [665, 262] on div "4" at bounding box center [666, 265] width 20 height 20
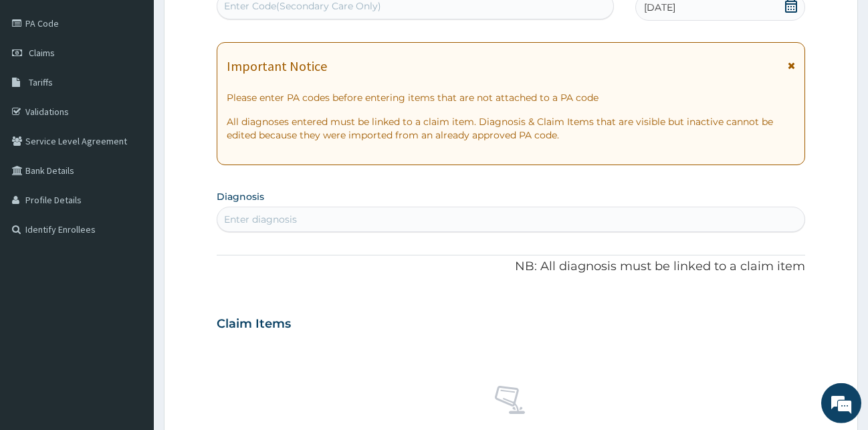
scroll to position [273, 0]
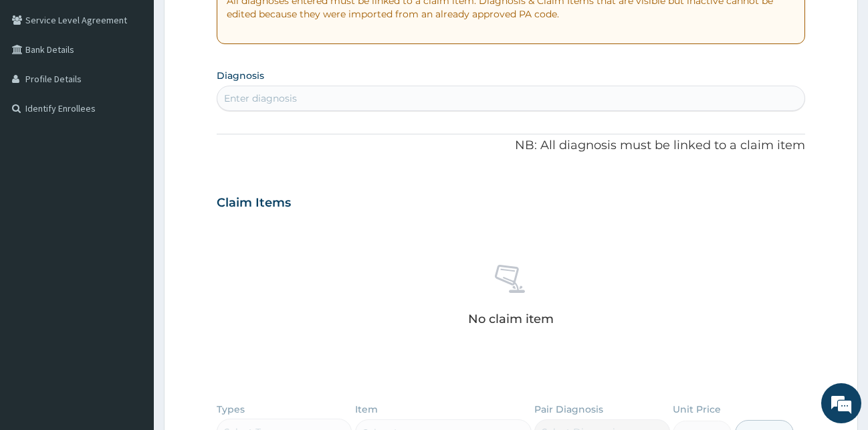
click at [275, 97] on div "Enter diagnosis" at bounding box center [260, 98] width 73 height 13
type input "MYALG"
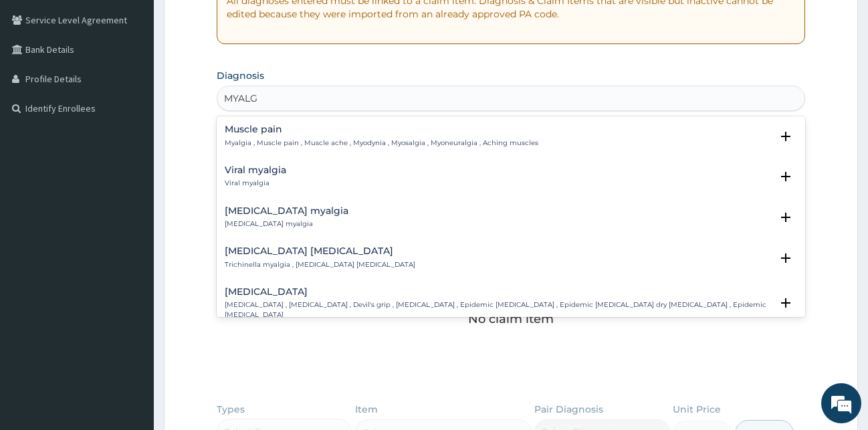
click at [266, 139] on p "Myalgia , Muscle pain , Muscle ache , Myodynia , Myosalgia , Myoneuralgia , Ach…" at bounding box center [382, 142] width 314 height 9
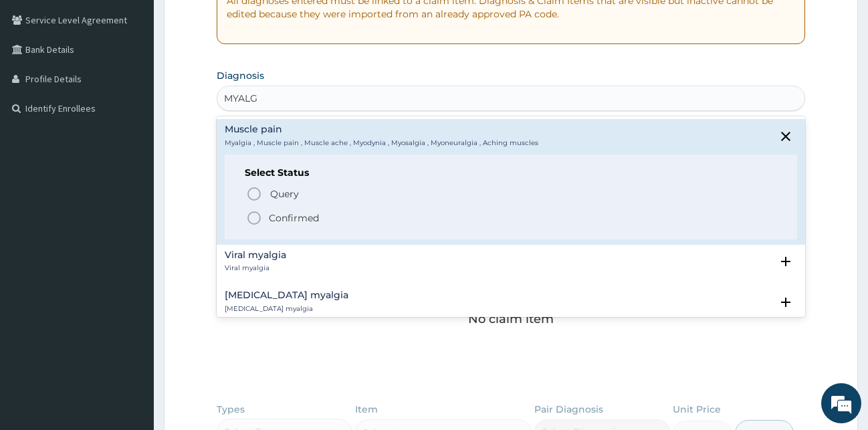
click at [255, 217] on icon "status option filled" at bounding box center [254, 218] width 16 height 16
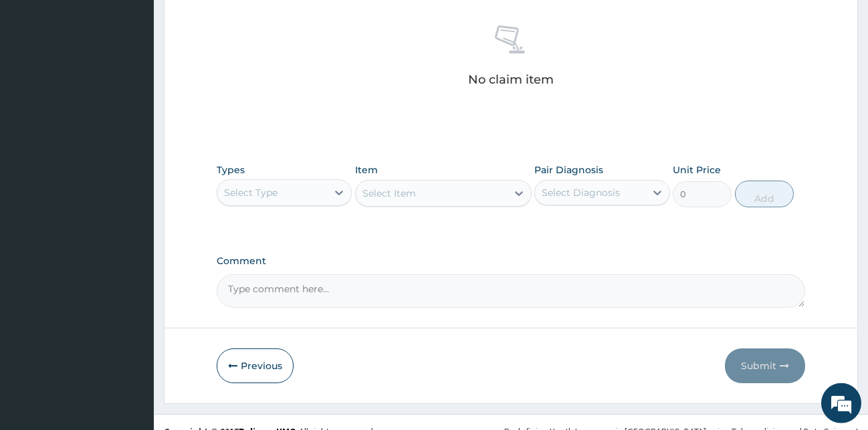
scroll to position [534, 0]
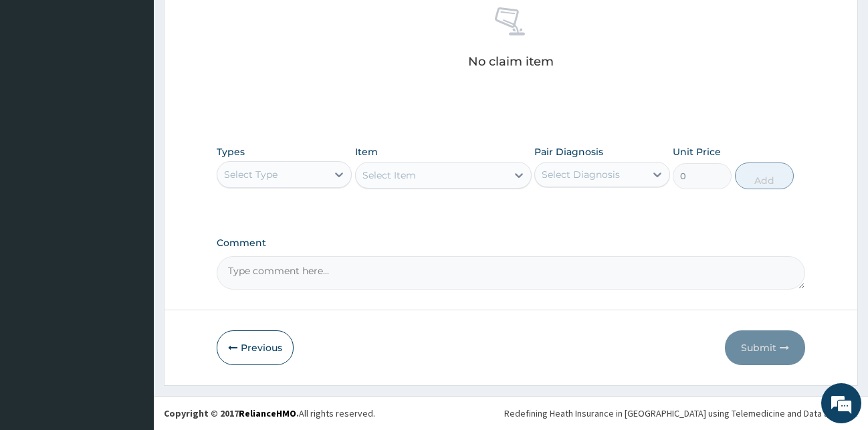
drag, startPoint x: 281, startPoint y: 176, endPoint x: 270, endPoint y: 192, distance: 19.7
click at [279, 176] on div "Select Type" at bounding box center [272, 174] width 110 height 21
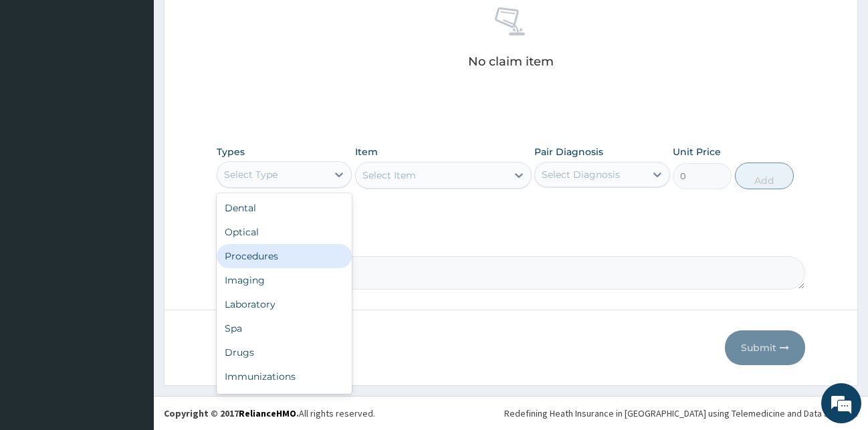
click at [277, 249] on div "Procedures" at bounding box center [285, 256] width 136 height 24
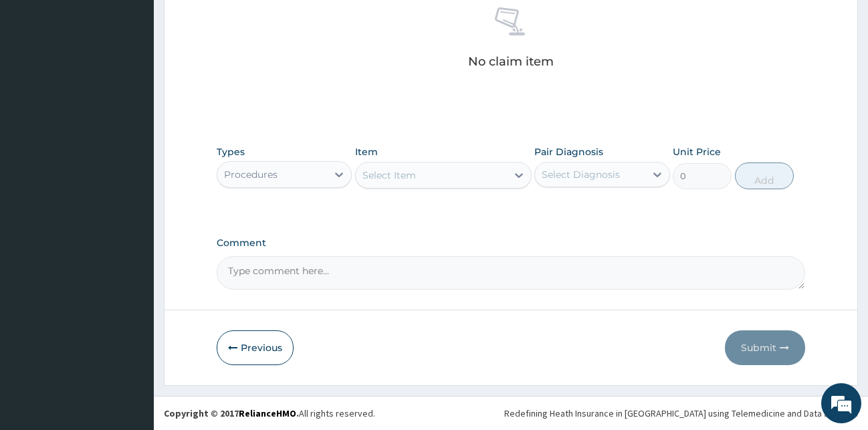
click at [392, 172] on div "Select Item" at bounding box center [389, 175] width 54 height 13
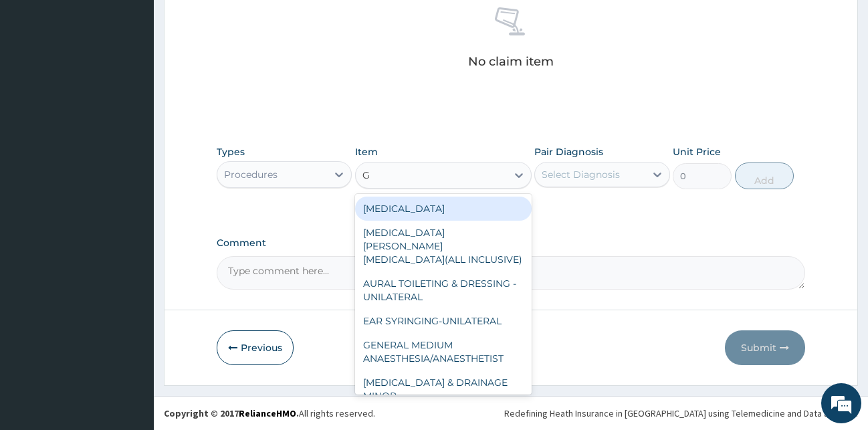
type input "GP"
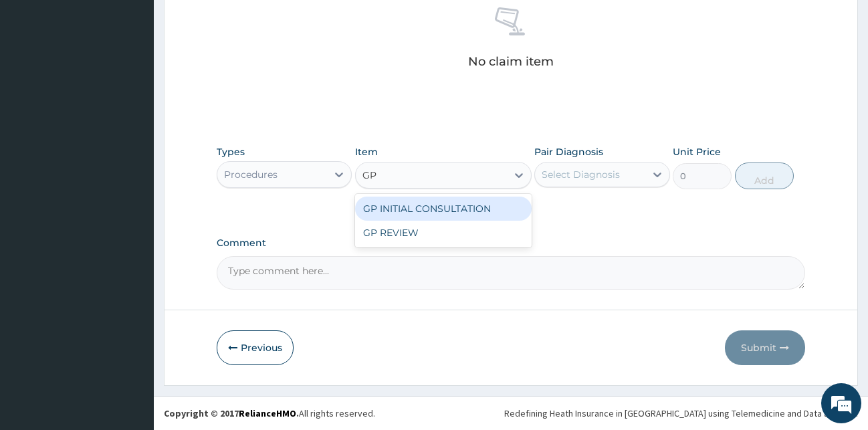
click at [471, 209] on div "GP INITIAL CONSULTATION" at bounding box center [443, 209] width 177 height 24
type input "2000"
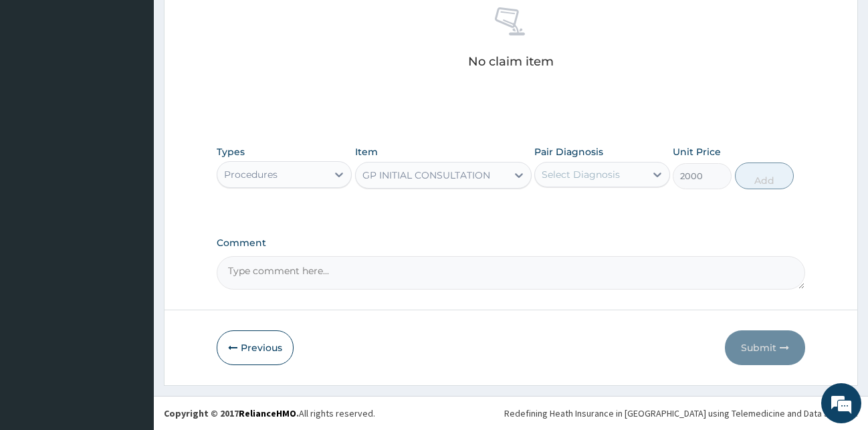
click at [580, 176] on div "Select Diagnosis" at bounding box center [581, 174] width 78 height 13
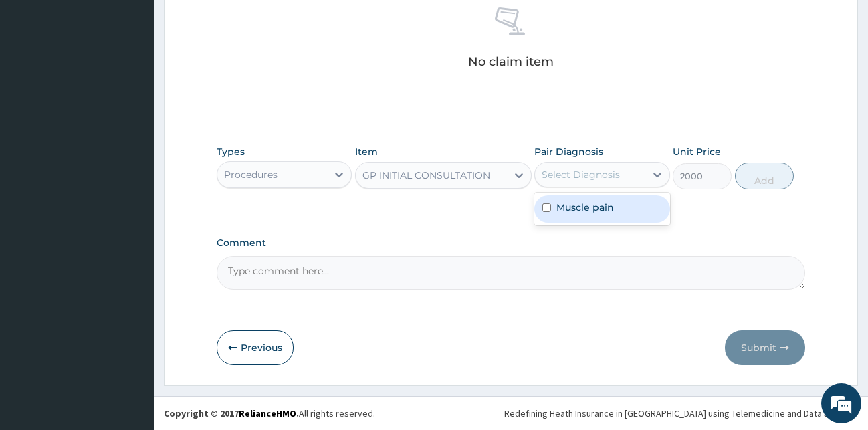
click at [603, 212] on label "Muscle pain" at bounding box center [585, 207] width 58 height 13
checkbox input "true"
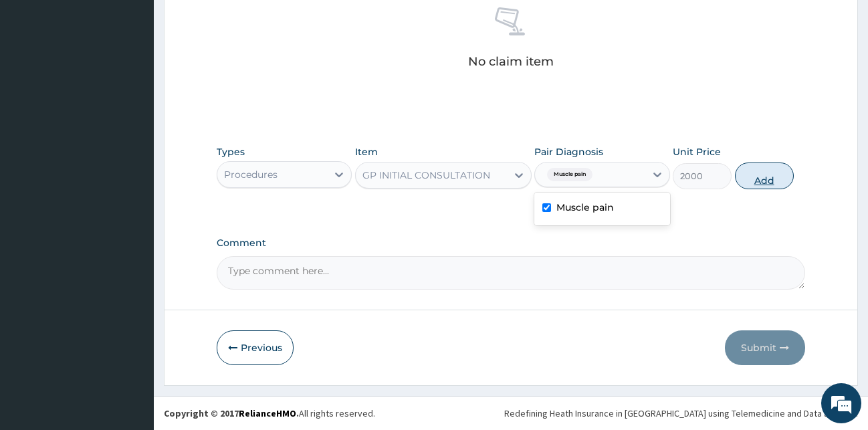
click at [773, 163] on button "Add" at bounding box center [764, 176] width 59 height 27
type input "0"
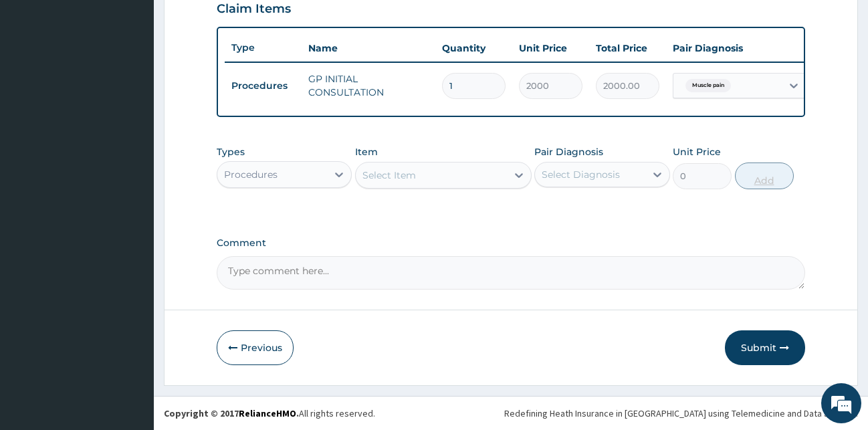
scroll to position [482, 0]
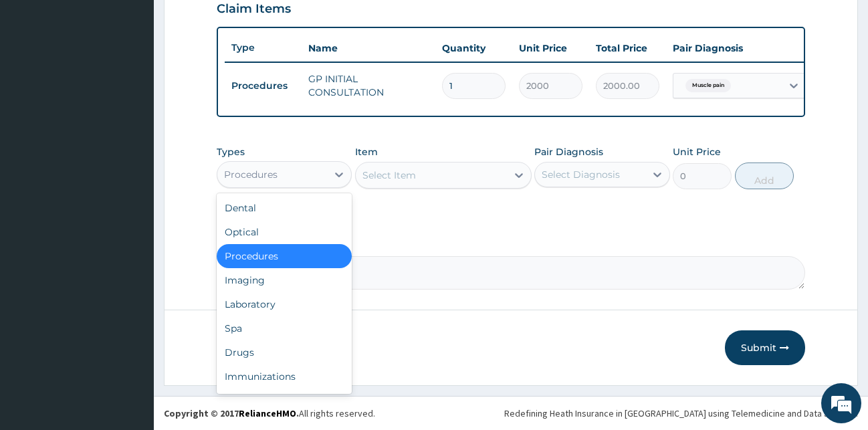
click at [319, 167] on div "Procedures" at bounding box center [272, 174] width 110 height 21
click at [259, 348] on div "Drugs" at bounding box center [285, 352] width 136 height 24
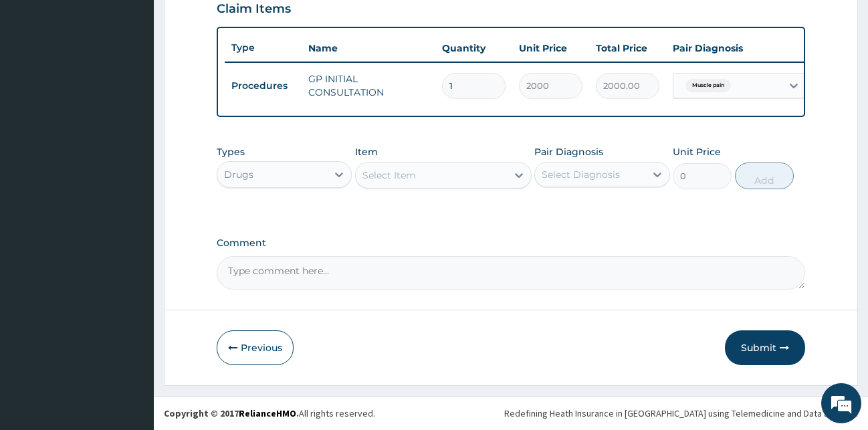
click at [416, 174] on div "Select Item" at bounding box center [431, 175] width 151 height 21
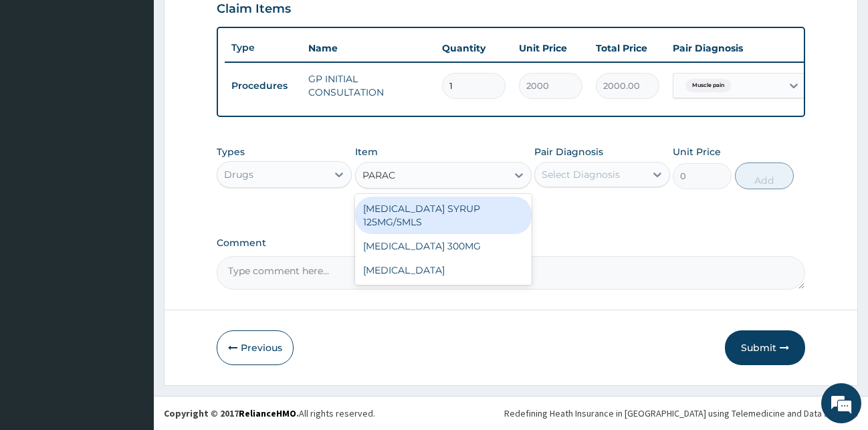
type input "PARACE"
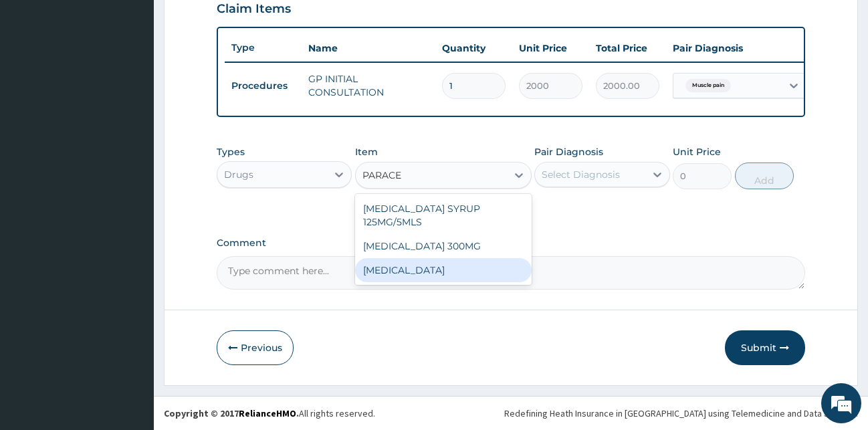
click at [450, 271] on div "[MEDICAL_DATA]" at bounding box center [443, 270] width 177 height 24
type input "15.18"
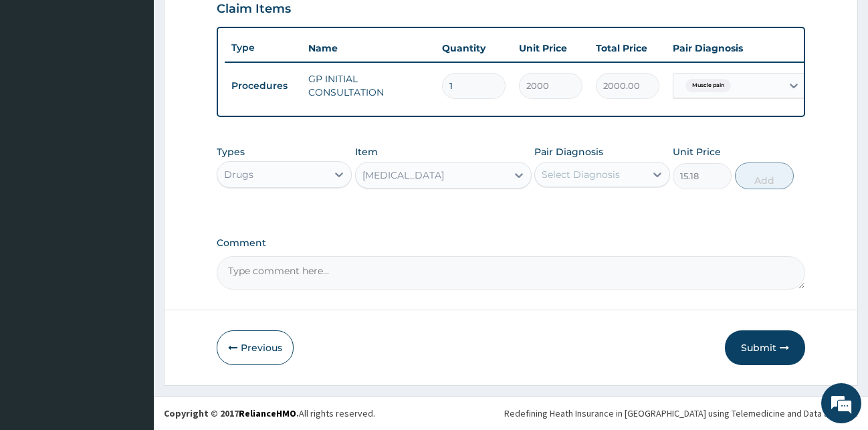
click at [603, 175] on div "Select Diagnosis" at bounding box center [581, 174] width 78 height 13
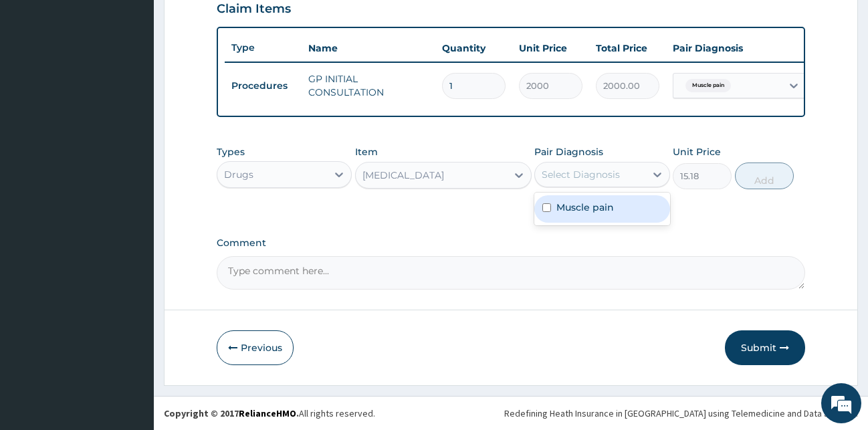
click at [600, 205] on label "Muscle pain" at bounding box center [585, 207] width 58 height 13
checkbox input "true"
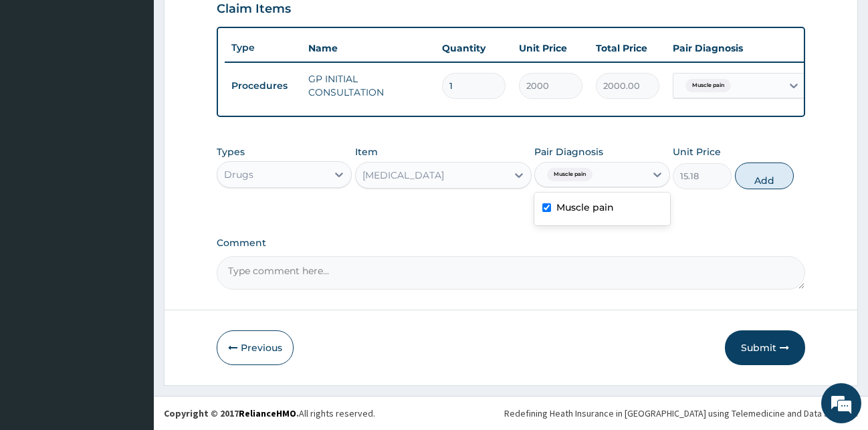
drag, startPoint x: 765, startPoint y: 177, endPoint x: 751, endPoint y: 180, distance: 14.3
click at [764, 177] on button "Add" at bounding box center [764, 176] width 59 height 27
type input "0"
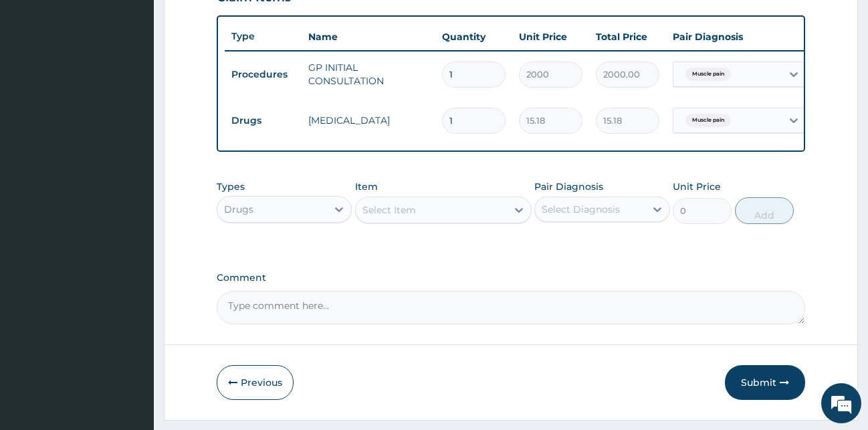
type input "18"
type input "273.24"
type input "18"
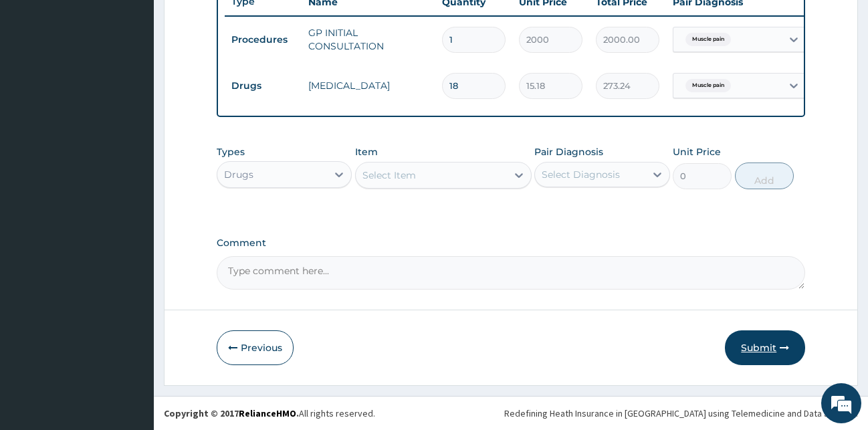
click at [784, 346] on icon "button" at bounding box center [784, 347] width 9 height 9
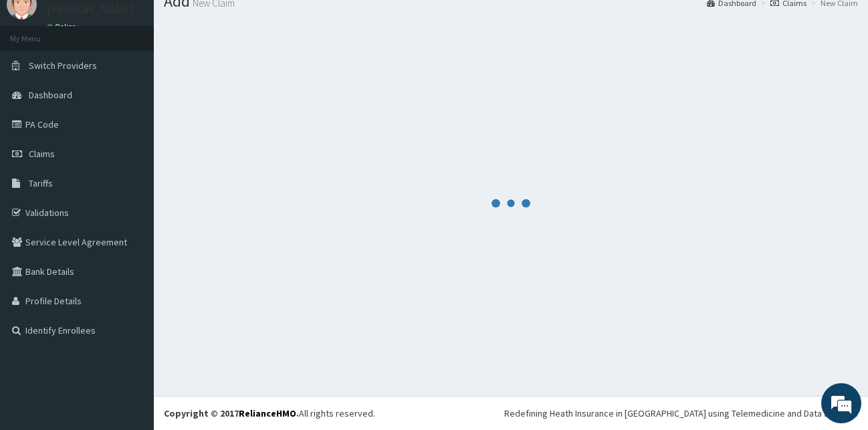
scroll to position [51, 0]
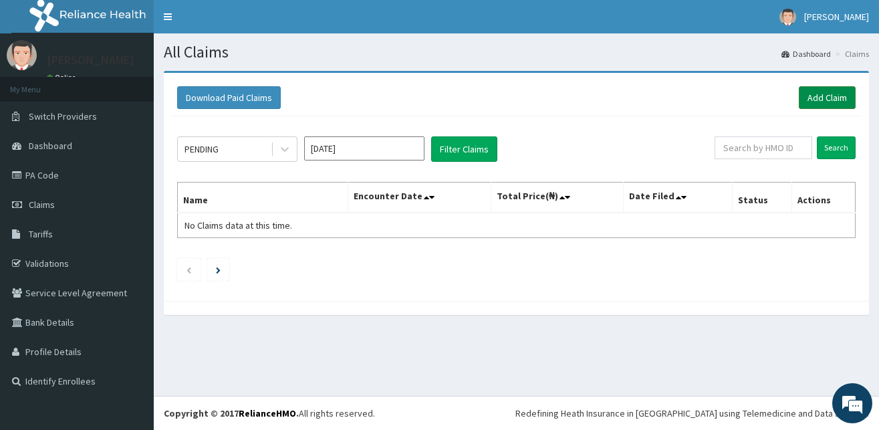
click at [821, 99] on link "Add Claim" at bounding box center [827, 97] width 57 height 23
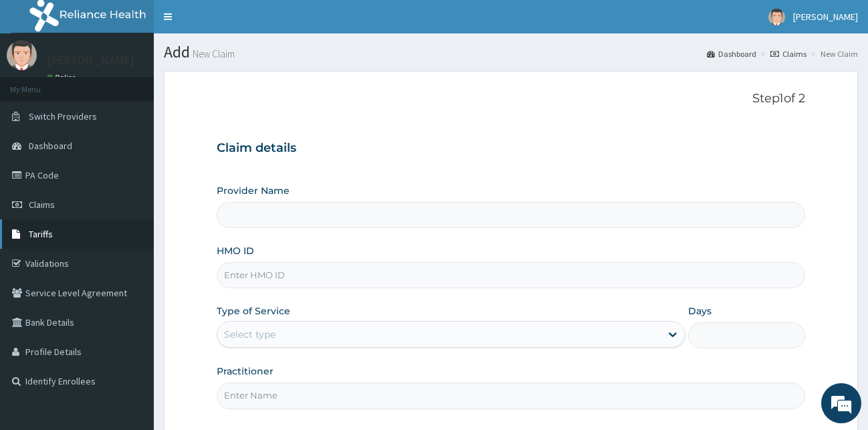
type input "[GEOGRAPHIC_DATA][PERSON_NAME]"
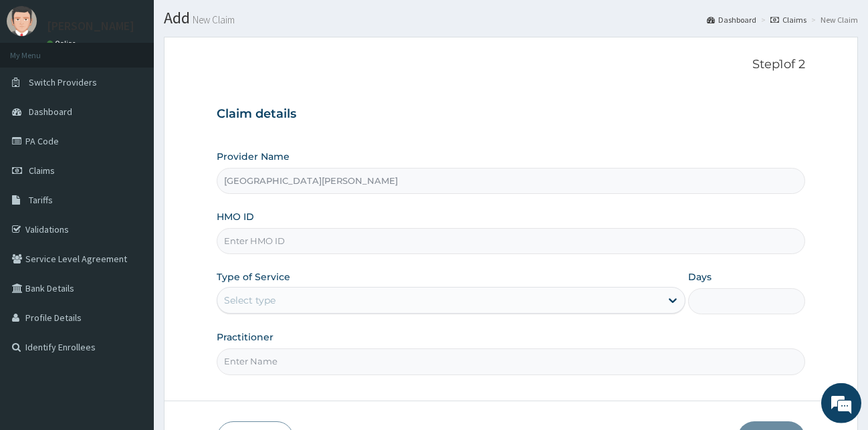
scroll to position [68, 0]
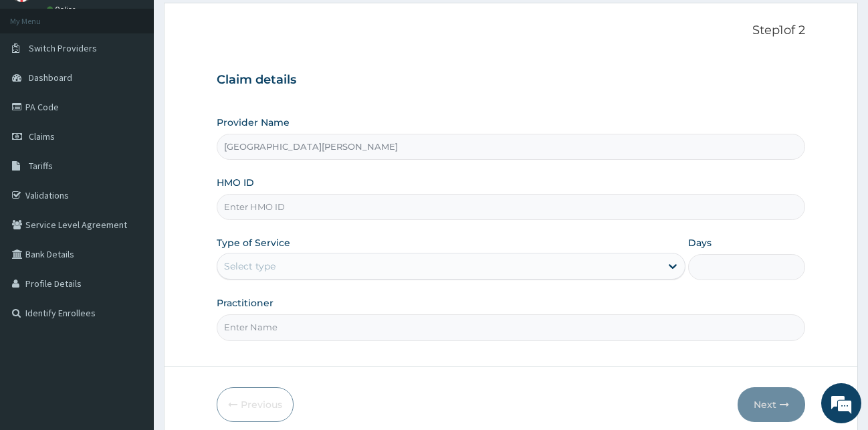
click at [270, 211] on input "HMO ID" at bounding box center [511, 207] width 589 height 26
type input "DCH/10004/D"
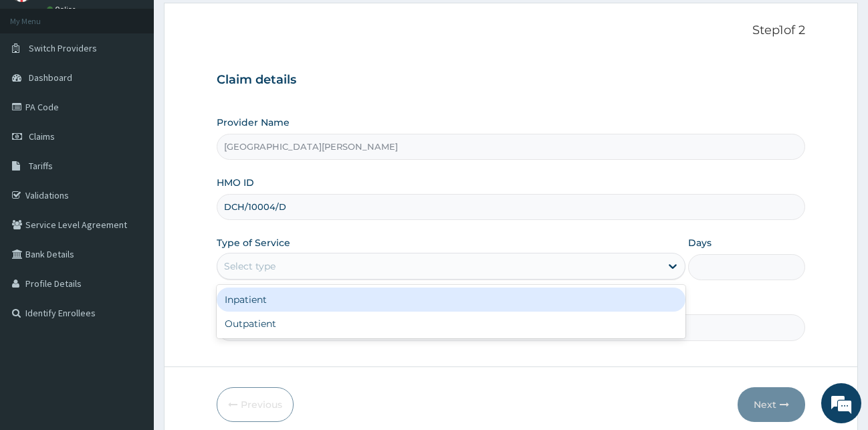
drag, startPoint x: 323, startPoint y: 266, endPoint x: 278, endPoint y: 316, distance: 67.2
click at [321, 268] on div "Select type" at bounding box center [438, 265] width 443 height 21
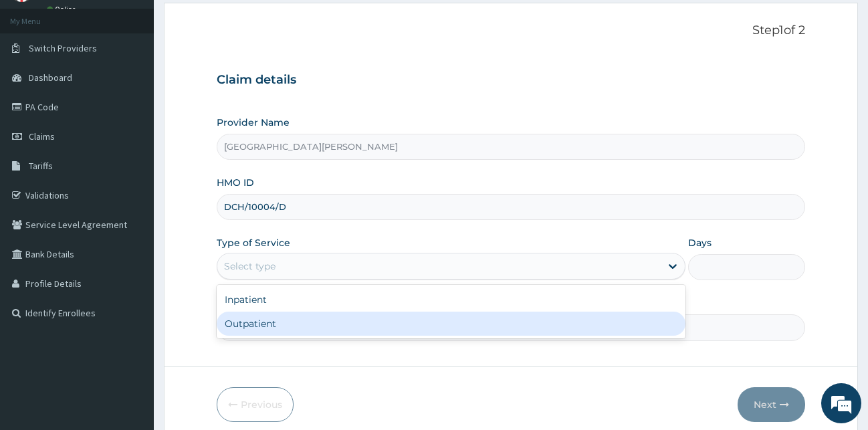
click at [272, 322] on div "Outpatient" at bounding box center [451, 324] width 469 height 24
type input "1"
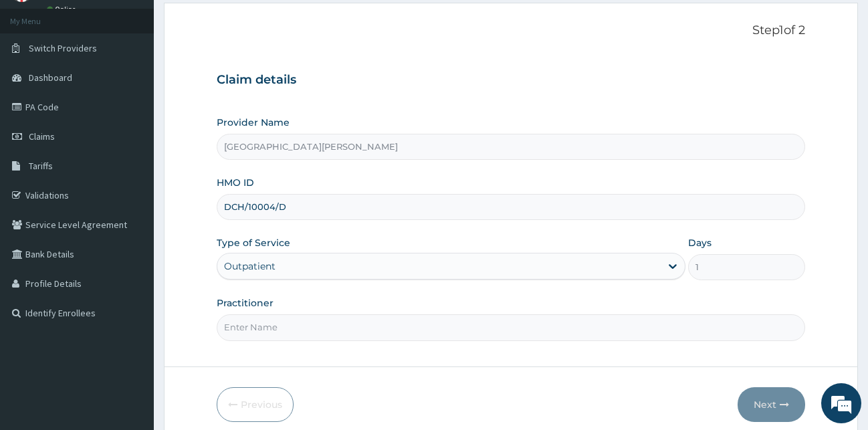
click at [272, 322] on input "Practitioner" at bounding box center [511, 327] width 589 height 26
type input "DR FRANK"
click at [763, 405] on button "Next" at bounding box center [772, 404] width 68 height 35
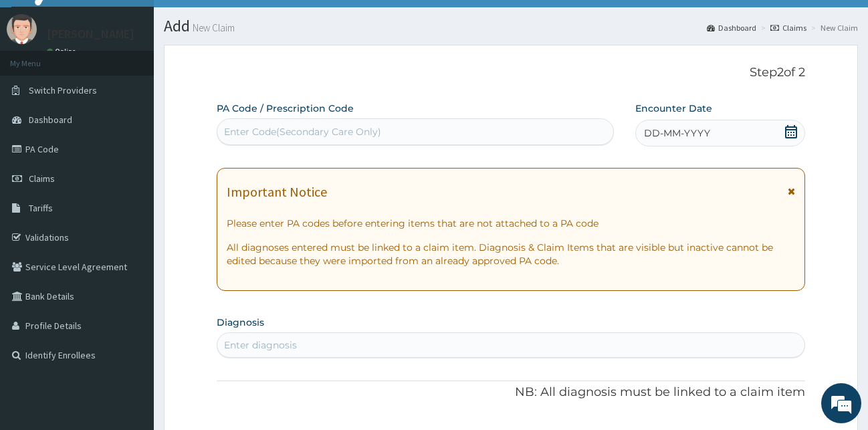
scroll to position [0, 0]
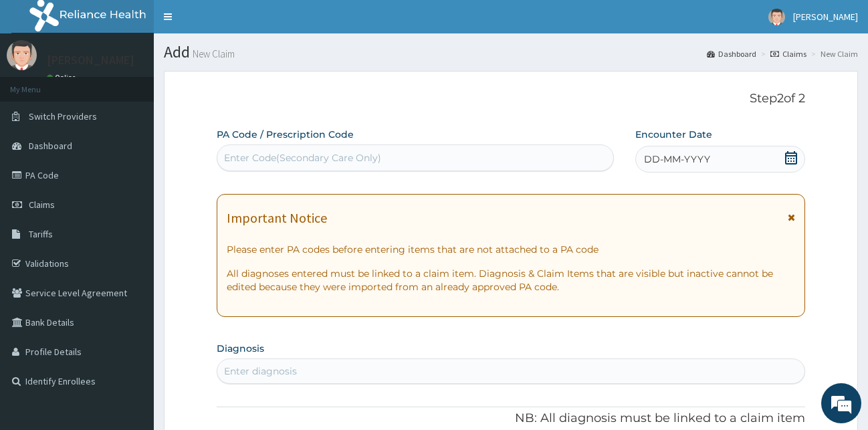
click at [797, 161] on icon at bounding box center [791, 157] width 12 height 13
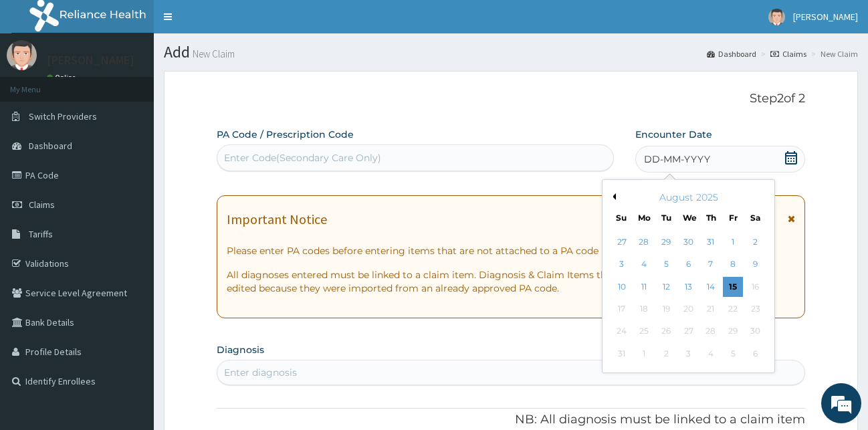
click at [490, 165] on div "Enter Code(Secondary Care Only)" at bounding box center [415, 157] width 396 height 21
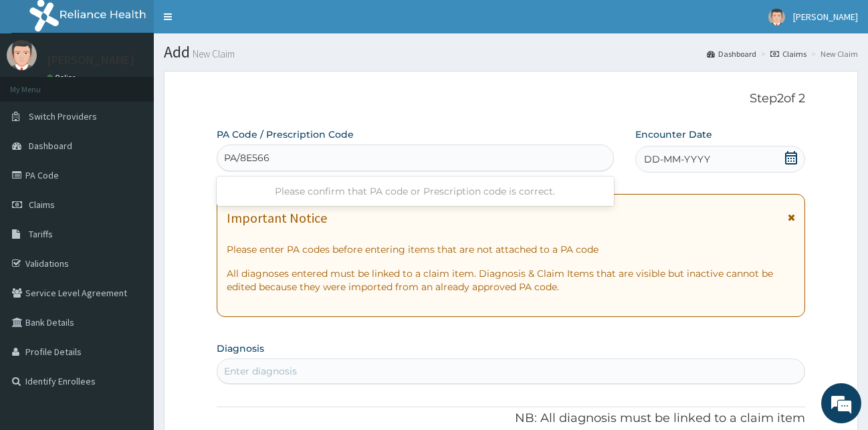
type input "PA/8E5665"
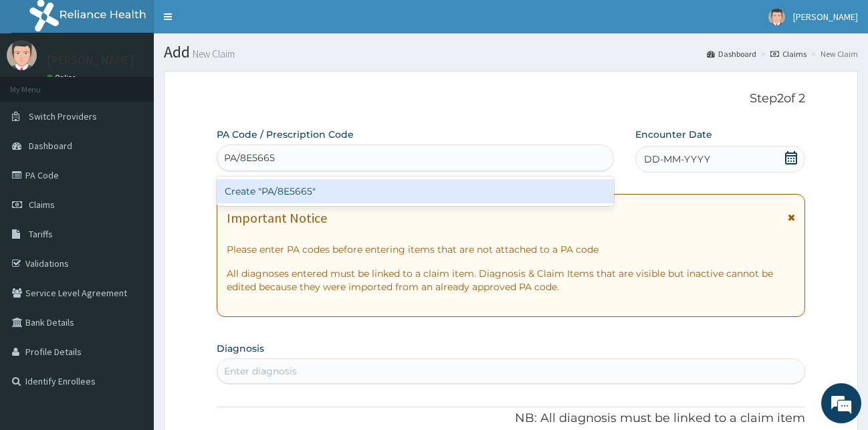
click at [324, 195] on div "Create "PA/8E5665"" at bounding box center [415, 191] width 397 height 24
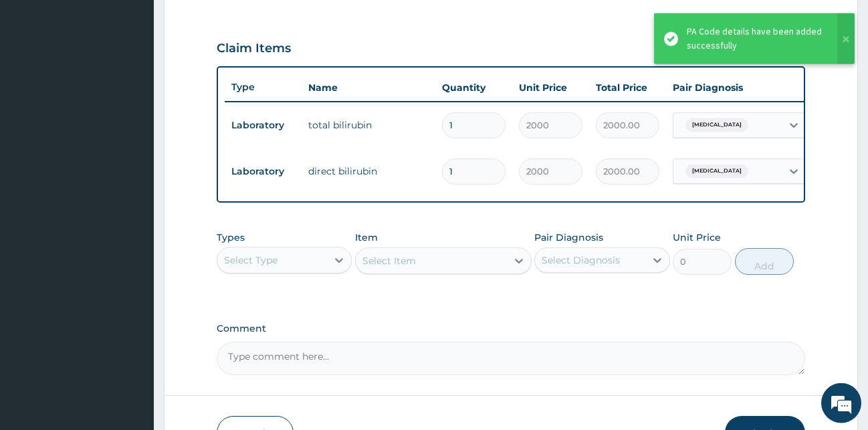
scroll to position [456, 0]
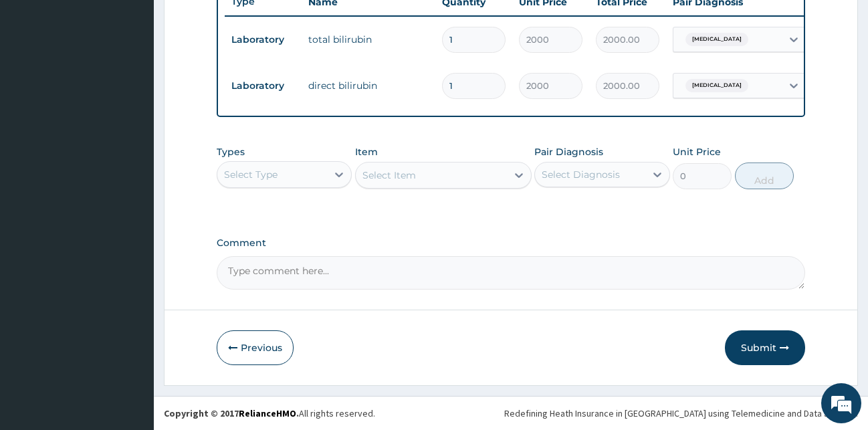
click at [738, 348] on button "Submit" at bounding box center [765, 347] width 80 height 35
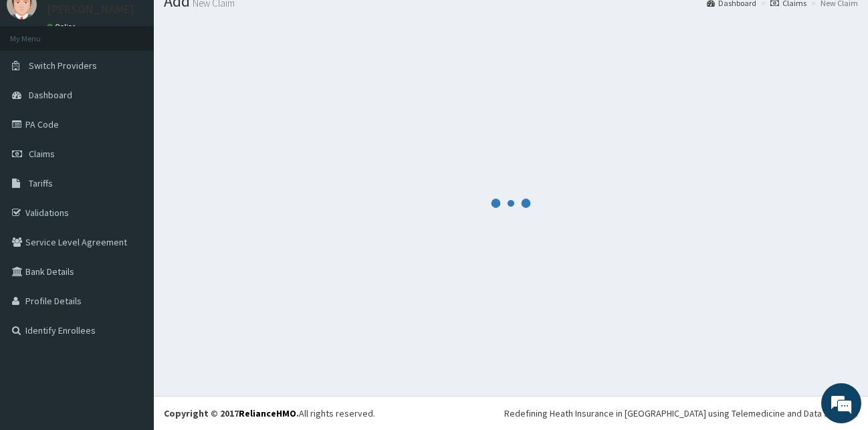
scroll to position [51, 0]
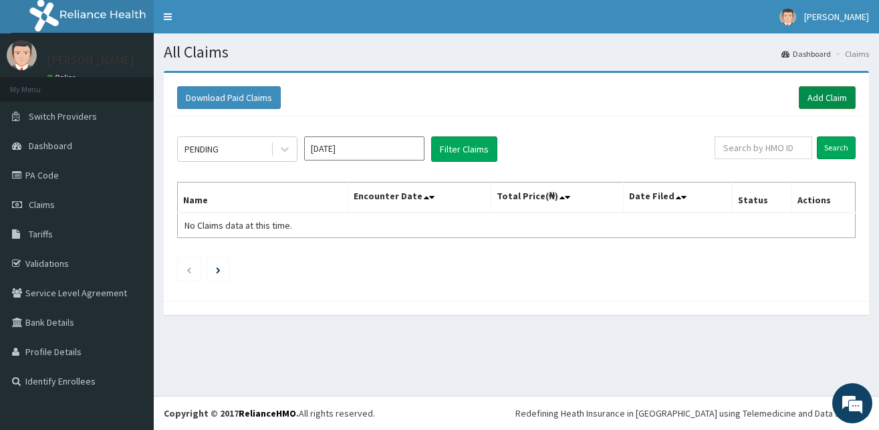
click at [821, 90] on link "Add Claim" at bounding box center [827, 97] width 57 height 23
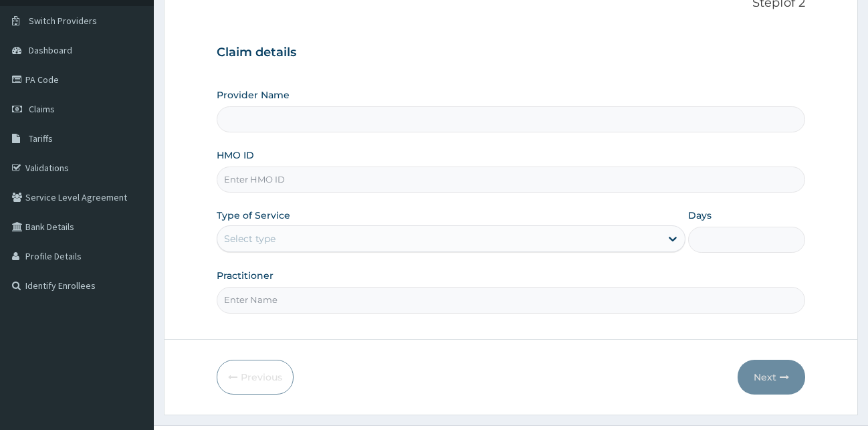
scroll to position [125, 0]
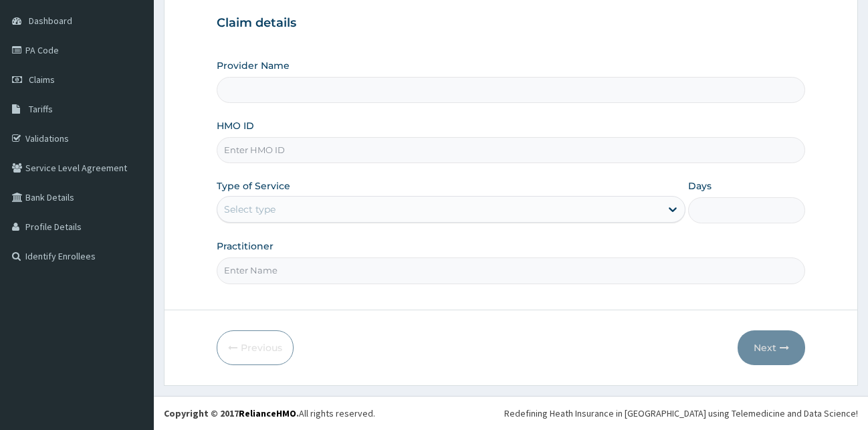
type input "[GEOGRAPHIC_DATA][PERSON_NAME]"
click at [255, 150] on input "HMO ID" at bounding box center [511, 150] width 589 height 26
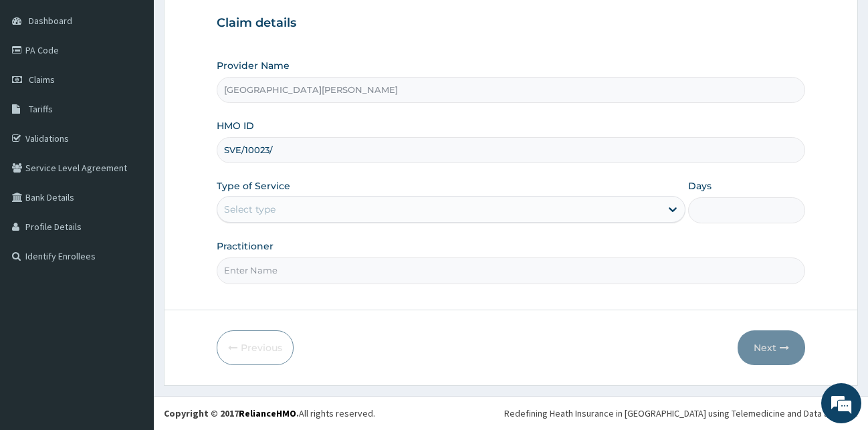
scroll to position [0, 0]
type input "SVE/10023/A"
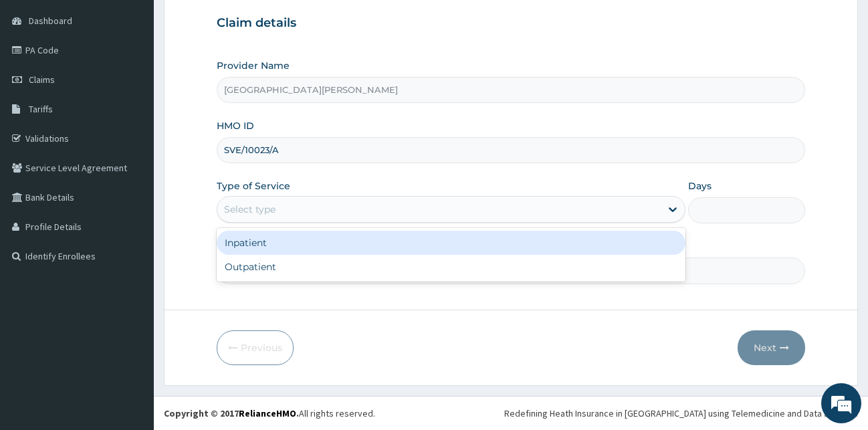
click at [317, 203] on div "Select type" at bounding box center [438, 209] width 443 height 21
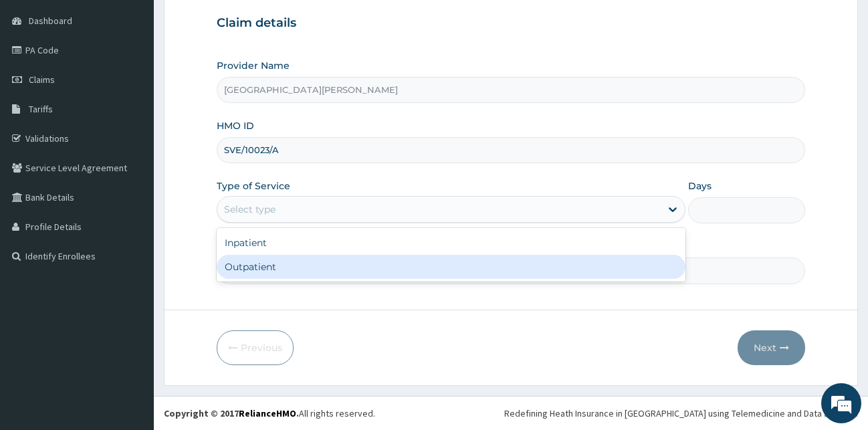
click at [278, 268] on div "Outpatient" at bounding box center [451, 267] width 469 height 24
type input "1"
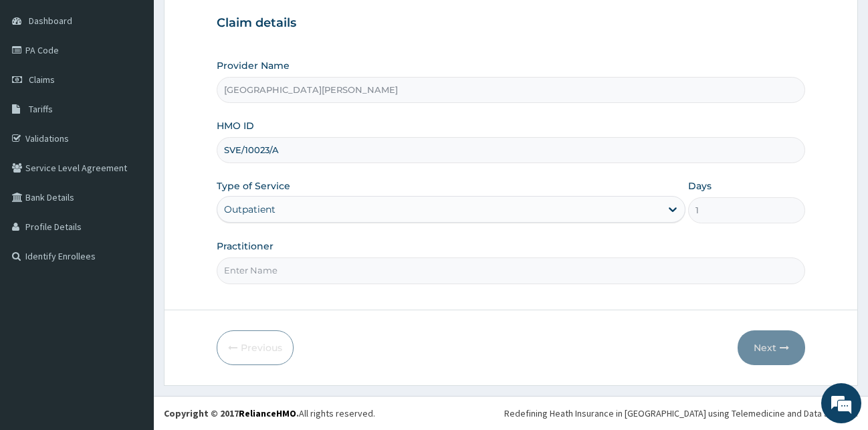
click at [280, 272] on input "Practitioner" at bounding box center [511, 270] width 589 height 26
type input "[PERSON_NAME]"
click at [774, 350] on button "Next" at bounding box center [772, 347] width 68 height 35
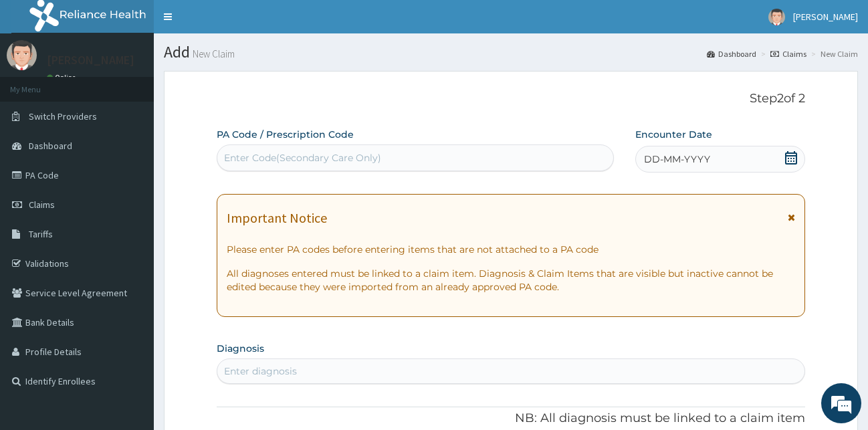
click at [347, 159] on div "Enter Code(Secondary Care Only)" at bounding box center [302, 157] width 157 height 13
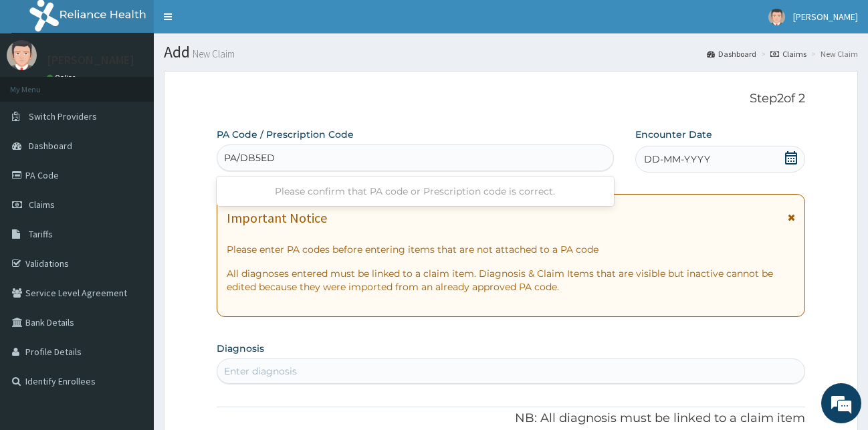
type input "PA/DB5ED6"
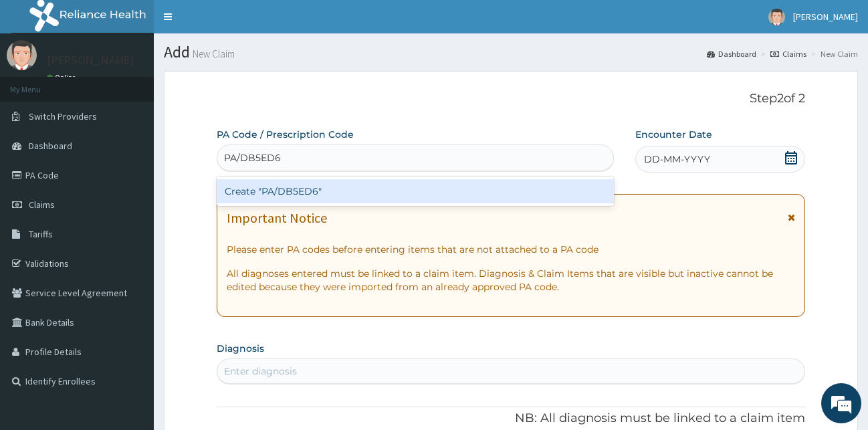
click at [358, 188] on div "Create "PA/DB5ED6"" at bounding box center [415, 191] width 397 height 24
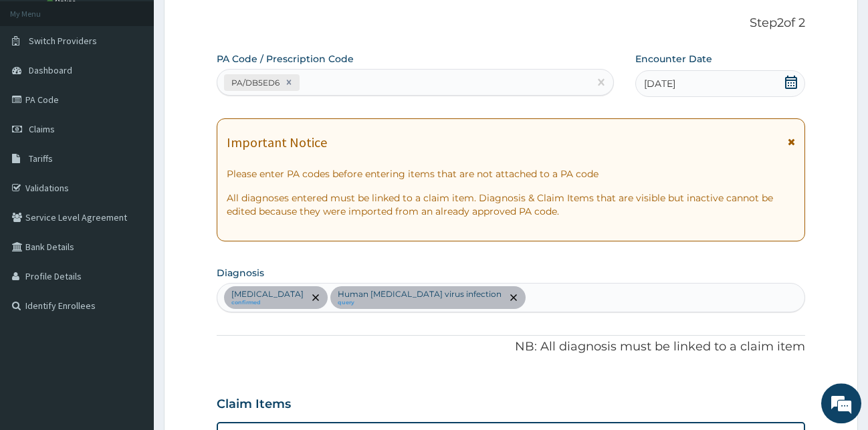
scroll to position [139, 0]
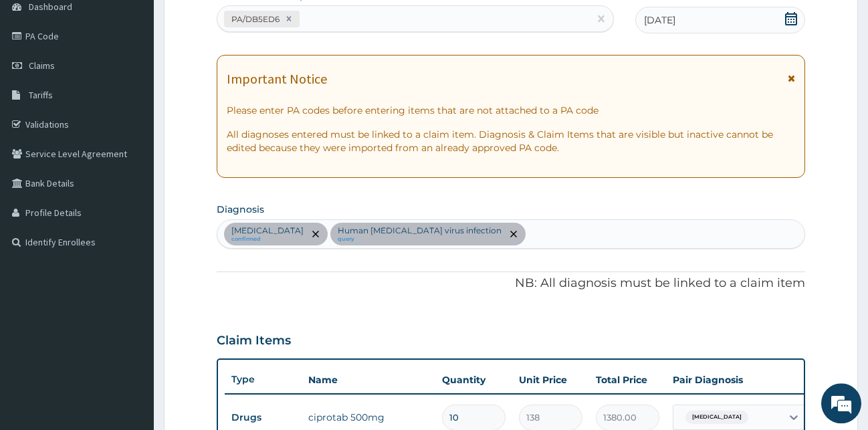
click at [560, 237] on div "[MEDICAL_DATA] confirmed Human [MEDICAL_DATA] virus infection query" at bounding box center [511, 234] width 588 height 28
type input "MALAR"
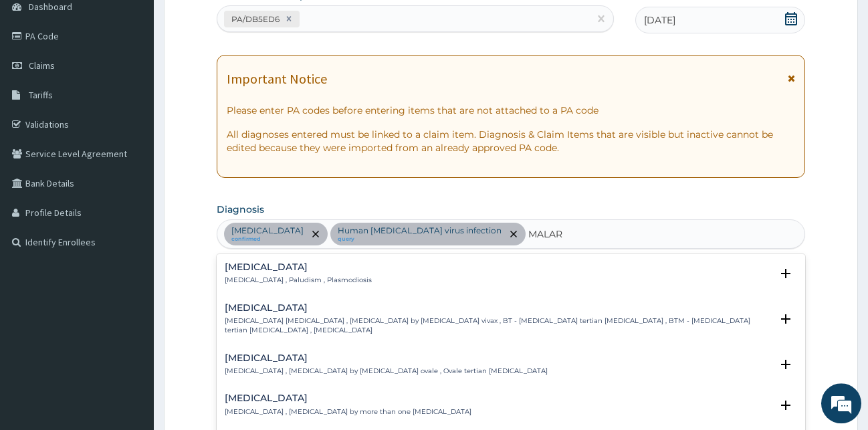
click at [253, 270] on h4 "[MEDICAL_DATA]" at bounding box center [298, 267] width 147 height 10
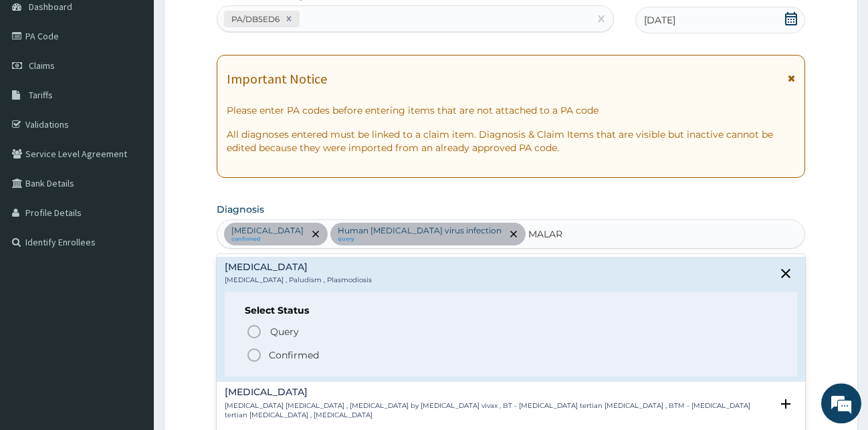
click at [255, 358] on icon "status option filled" at bounding box center [254, 355] width 16 height 16
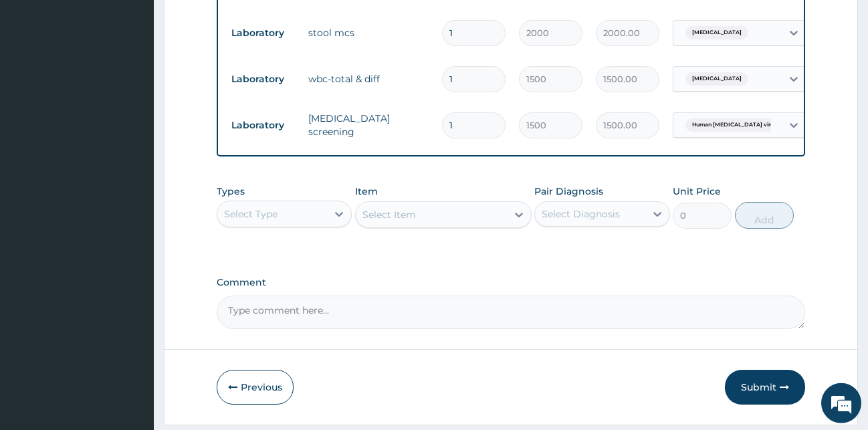
scroll to position [617, 0]
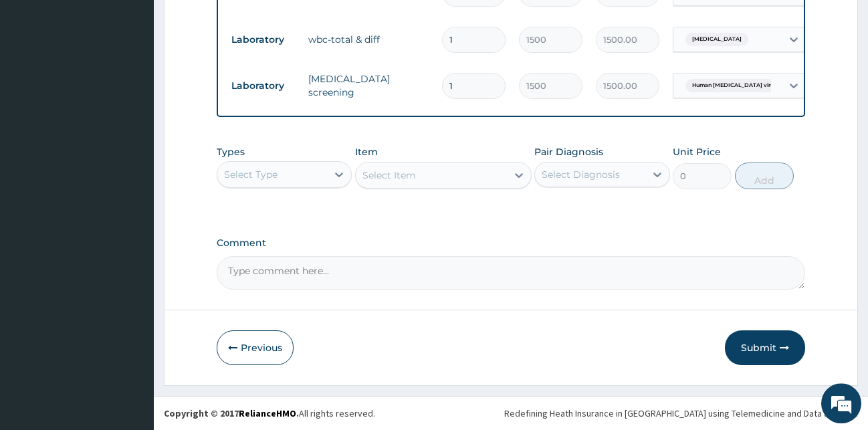
drag, startPoint x: 318, startPoint y: 168, endPoint x: 320, endPoint y: 183, distance: 14.8
click at [318, 171] on div "Select Type" at bounding box center [272, 174] width 110 height 21
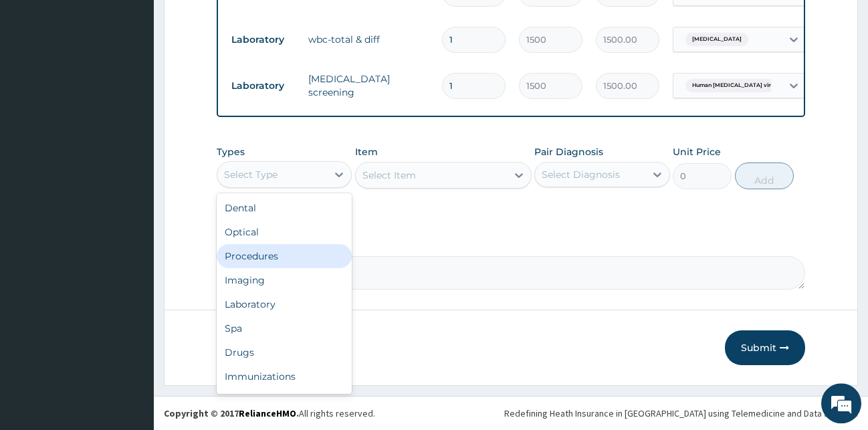
click at [270, 264] on div "Procedures" at bounding box center [285, 256] width 136 height 24
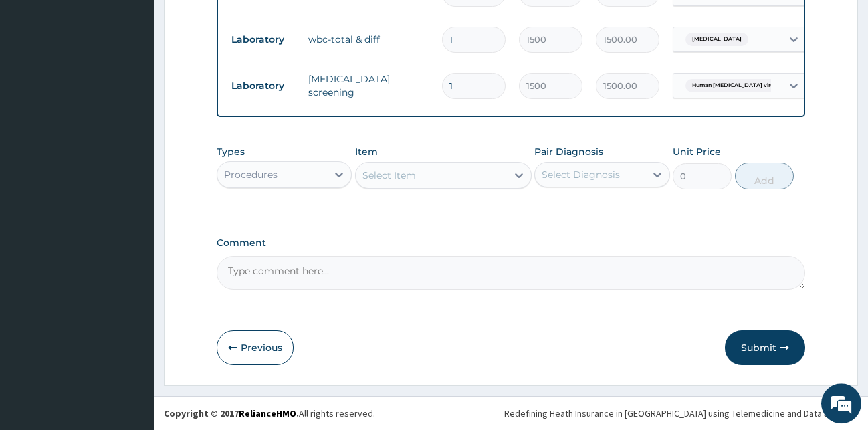
click at [433, 185] on div "Select Item" at bounding box center [431, 175] width 151 height 21
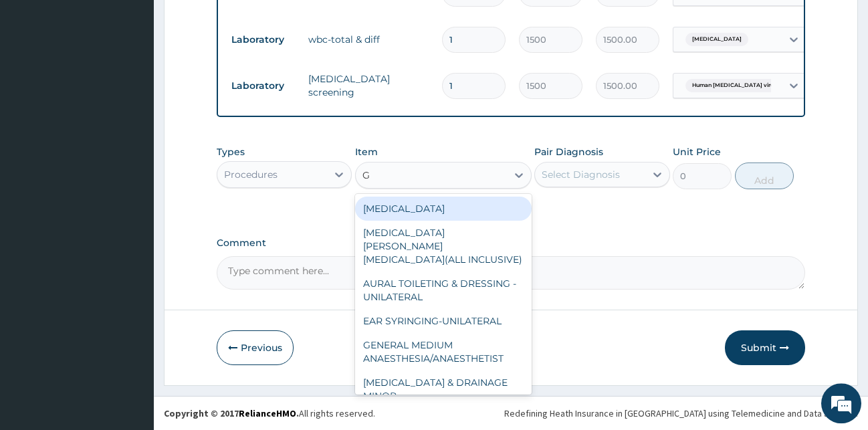
type input "GP"
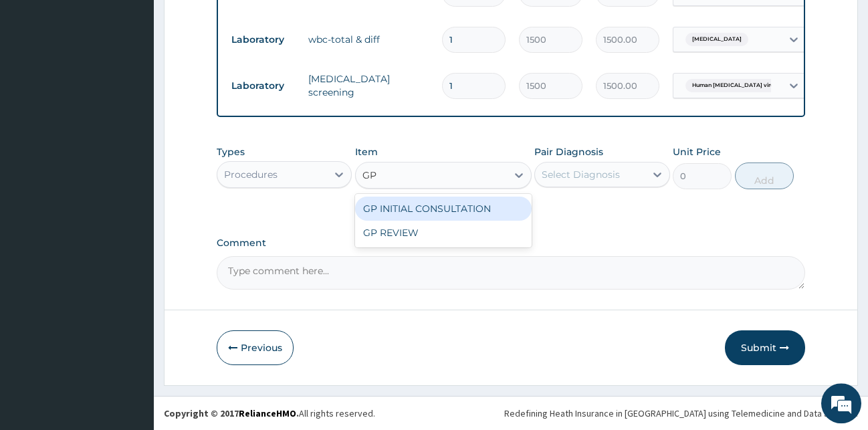
click at [466, 212] on div "GP INITIAL CONSULTATION" at bounding box center [443, 209] width 177 height 24
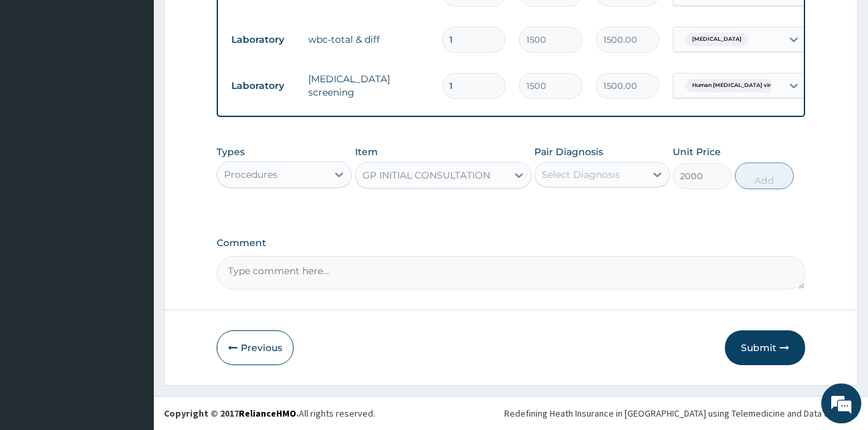
type input "2000"
click at [571, 181] on div "Select Diagnosis" at bounding box center [581, 174] width 78 height 13
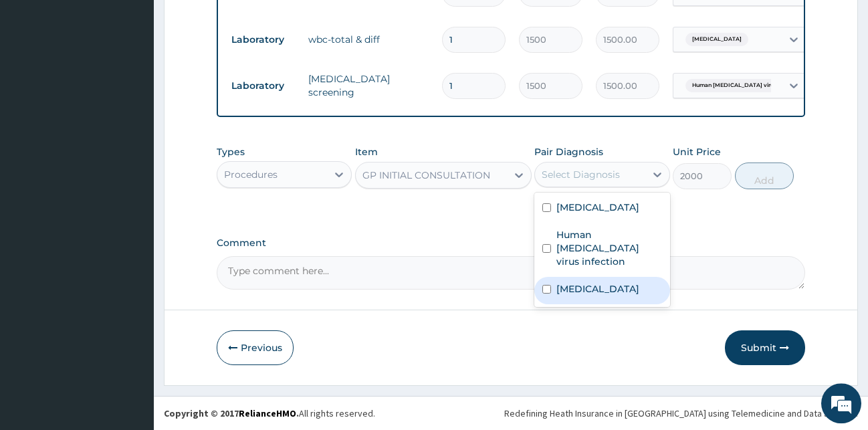
click at [564, 302] on div "[MEDICAL_DATA]" at bounding box center [602, 290] width 136 height 27
checkbox input "true"
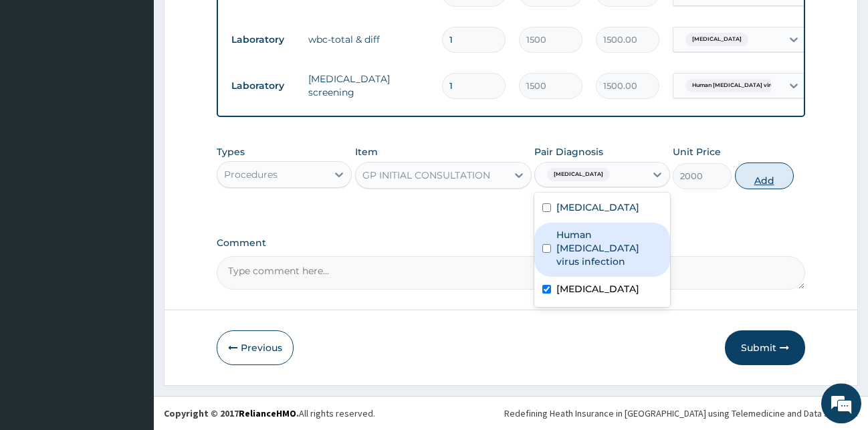
click at [764, 175] on button "Add" at bounding box center [764, 176] width 59 height 27
type input "0"
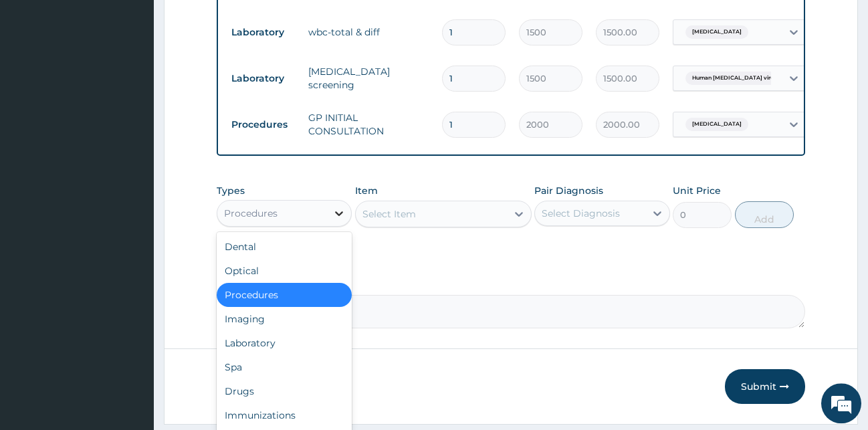
click at [338, 220] on icon at bounding box center [338, 213] width 13 height 13
click at [260, 355] on div "Laboratory" at bounding box center [285, 343] width 136 height 24
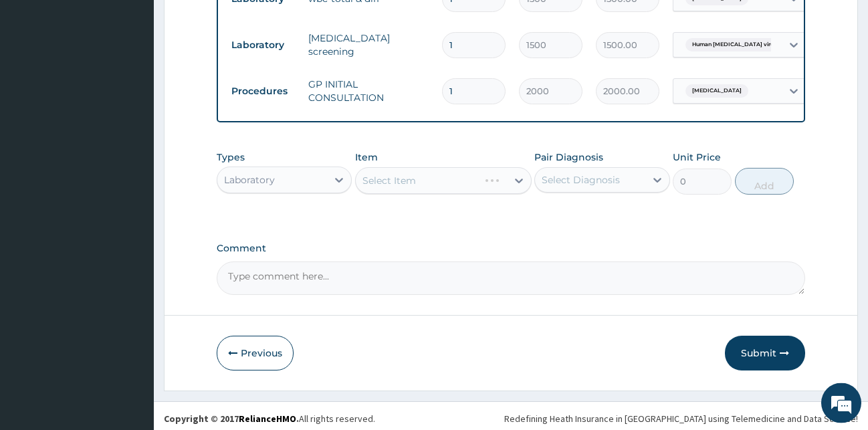
scroll to position [667, 0]
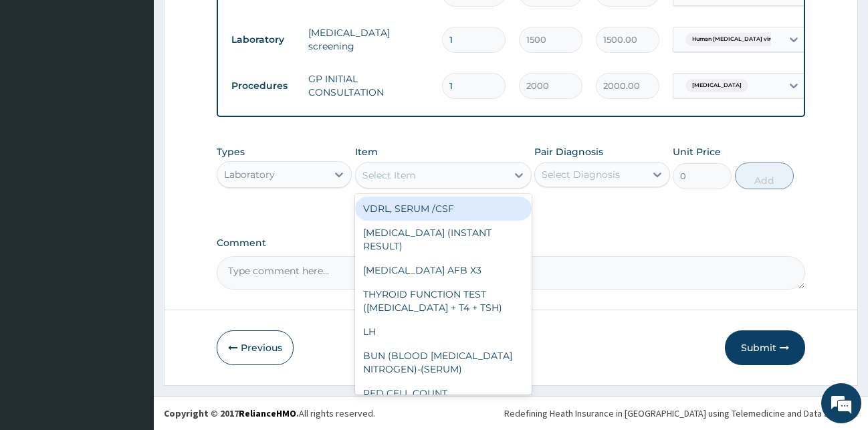
click at [453, 181] on div "Select Item" at bounding box center [431, 175] width 151 height 21
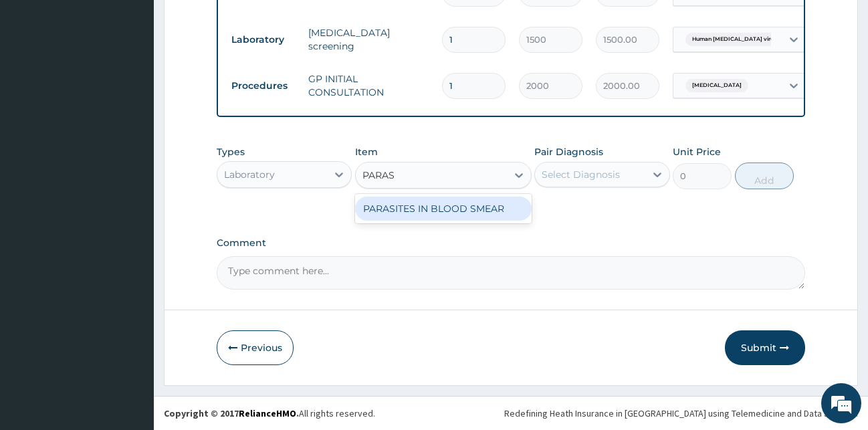
type input "PARASI"
click at [415, 215] on div "PARASITES IN BLOOD SMEAR" at bounding box center [443, 209] width 177 height 24
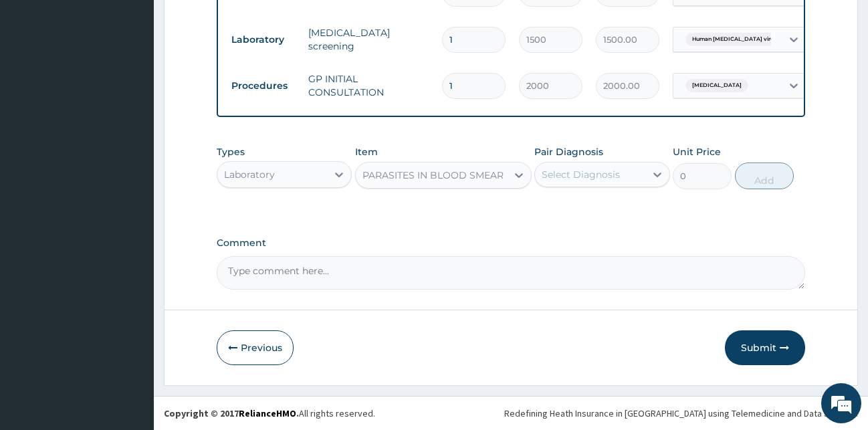
type input "1100"
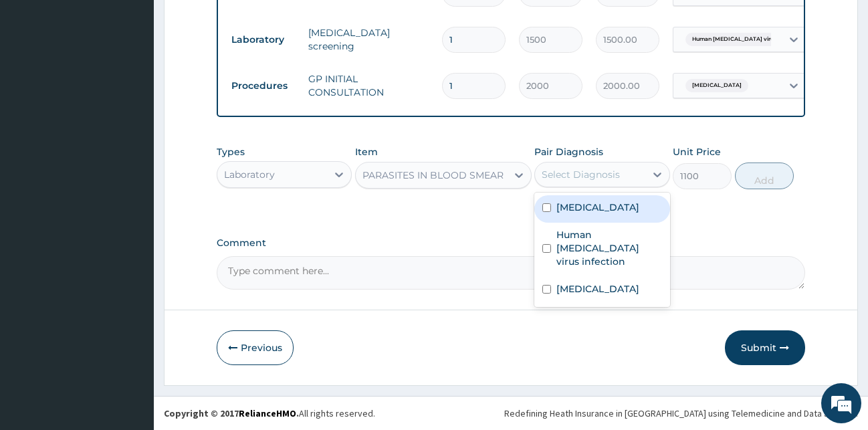
click at [615, 183] on div "Select Diagnosis" at bounding box center [590, 174] width 110 height 21
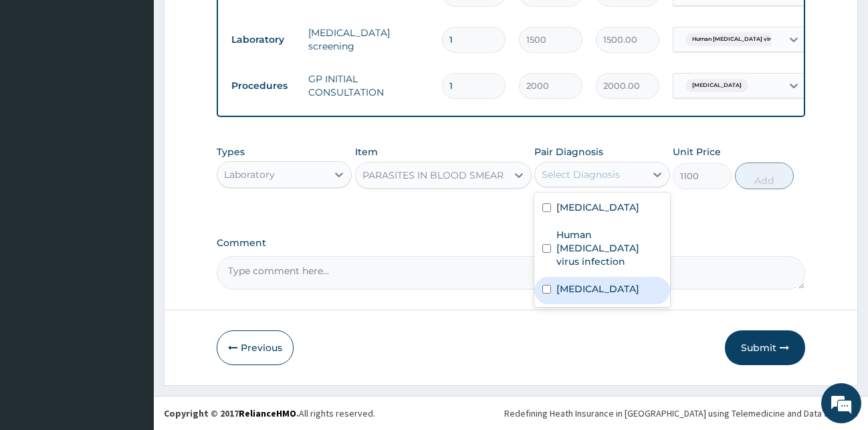
click at [560, 283] on label "[MEDICAL_DATA]" at bounding box center [597, 288] width 83 height 13
checkbox input "true"
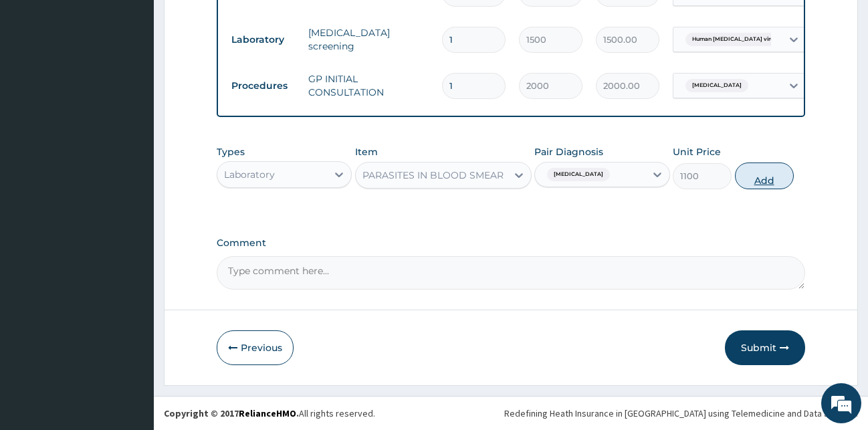
click at [776, 187] on button "Add" at bounding box center [764, 176] width 59 height 27
type input "0"
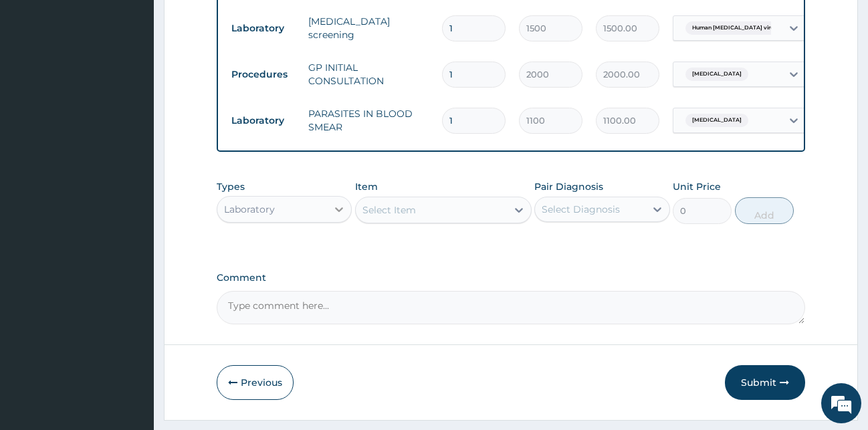
click at [332, 221] on div at bounding box center [339, 209] width 24 height 24
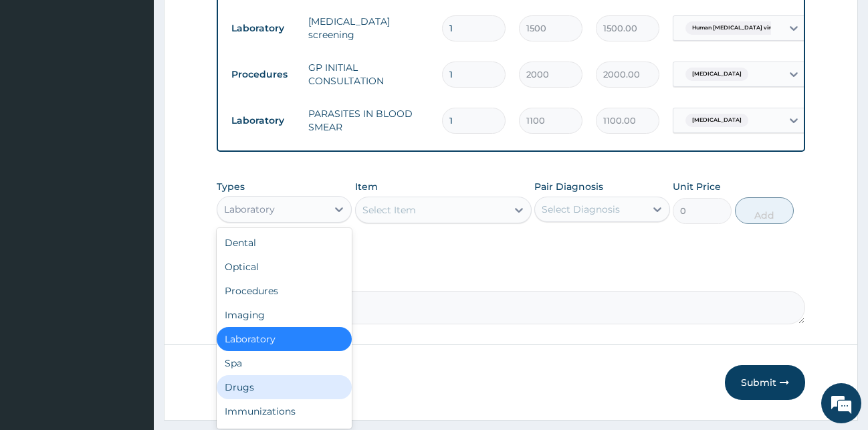
click at [233, 393] on div "Drugs" at bounding box center [285, 387] width 136 height 24
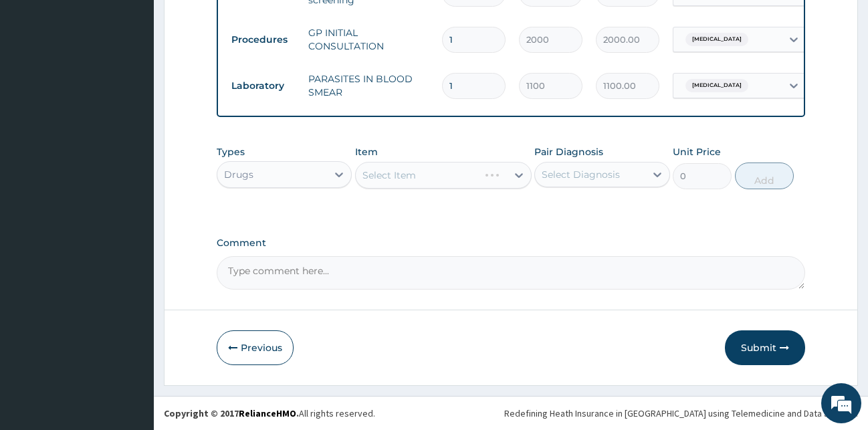
scroll to position [713, 0]
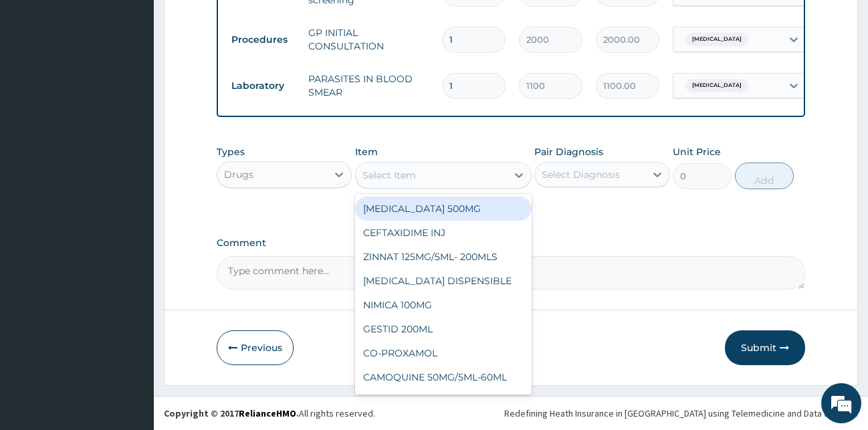
click at [429, 175] on div "Select Item" at bounding box center [431, 175] width 151 height 21
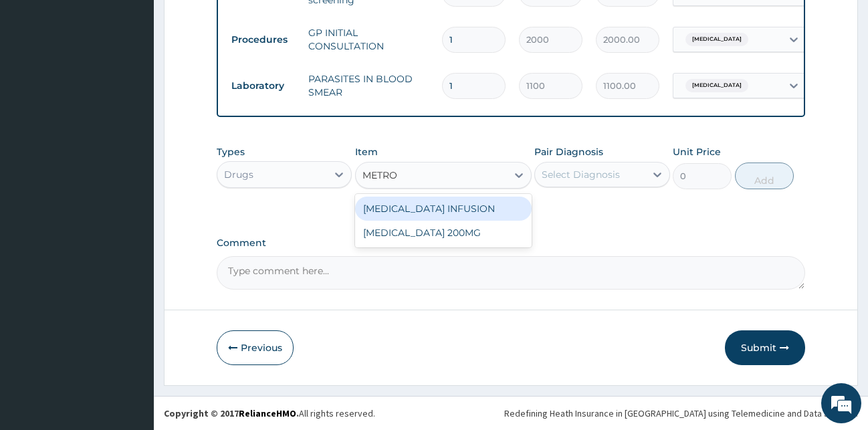
type input "METRON"
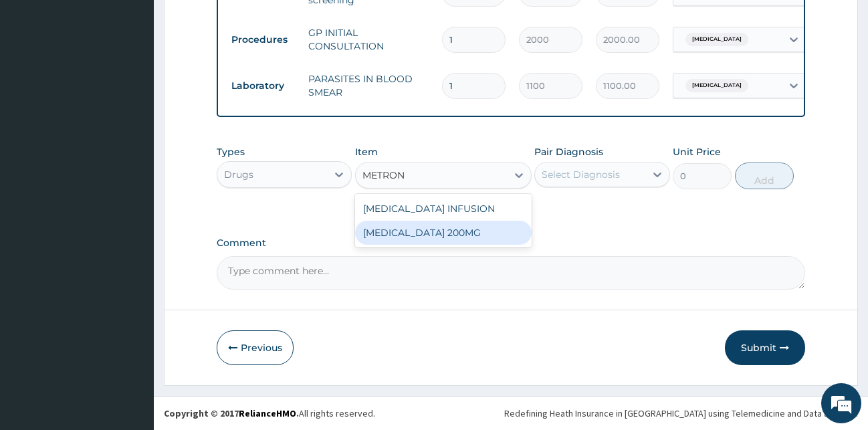
click at [467, 237] on div "[MEDICAL_DATA] 200MG" at bounding box center [443, 233] width 177 height 24
type input "37.95"
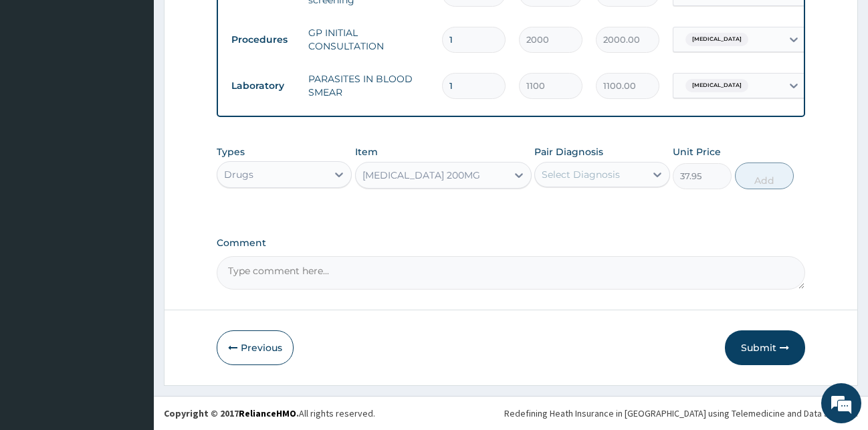
click at [601, 165] on div "Select Diagnosis" at bounding box center [590, 174] width 110 height 21
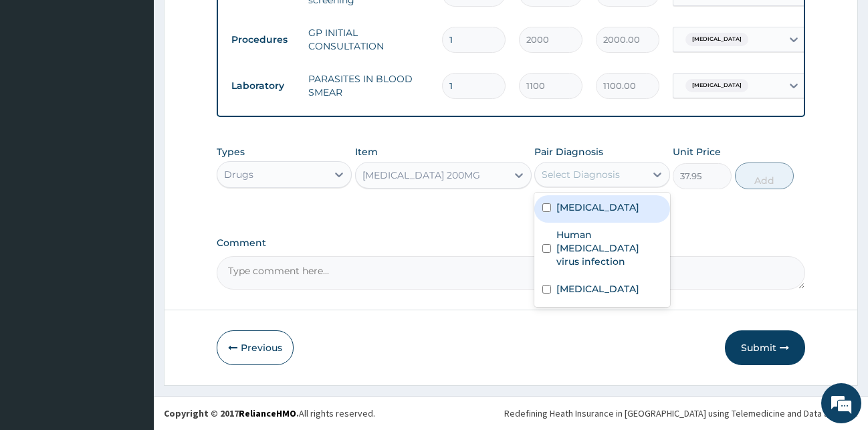
click at [591, 201] on label "Gastroenteritis" at bounding box center [597, 207] width 83 height 13
checkbox input "true"
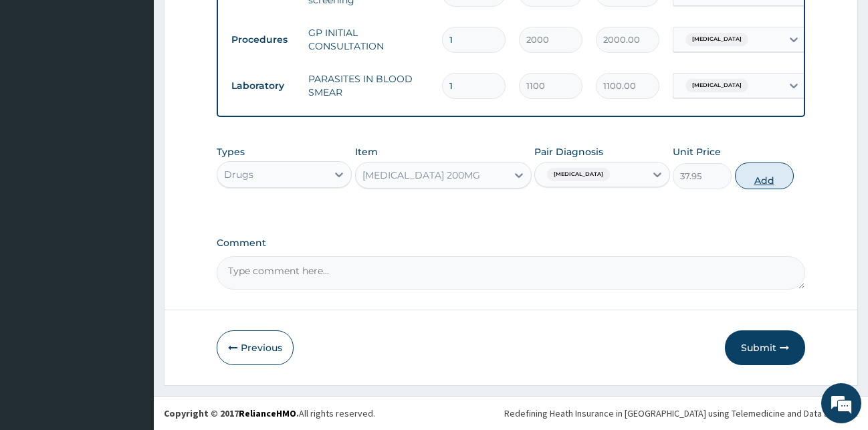
click at [775, 179] on button "Add" at bounding box center [764, 176] width 59 height 27
type input "0"
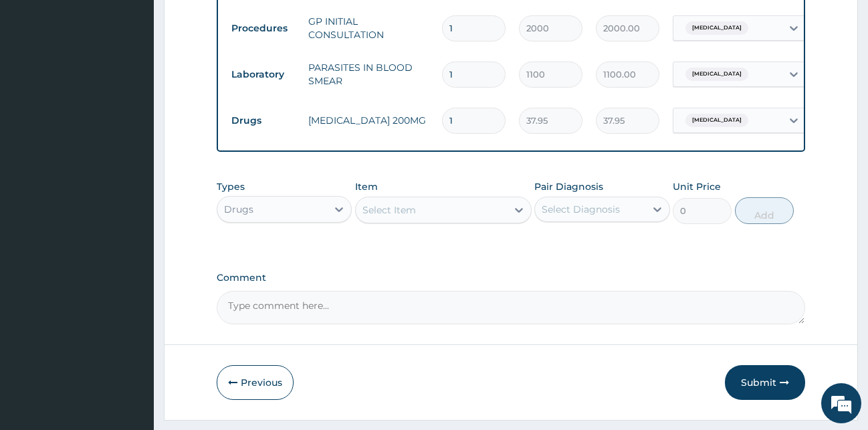
type input "15"
type input "569.25"
type input "15"
drag, startPoint x: 447, startPoint y: 282, endPoint x: 423, endPoint y: 239, distance: 48.8
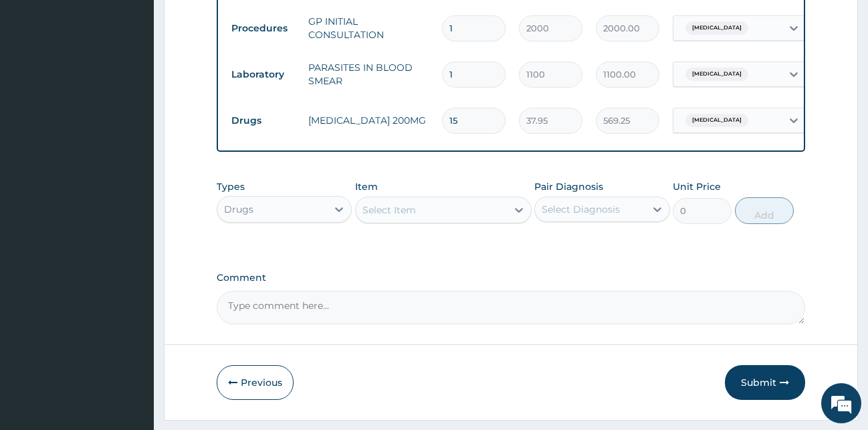
drag, startPoint x: 421, startPoint y: 237, endPoint x: 417, endPoint y: 218, distance: 19.3
click at [421, 231] on div "Types Drugs Item Select Item Pair Diagnosis Select Diagnosis Unit Price 0 Add" at bounding box center [511, 202] width 589 height 58
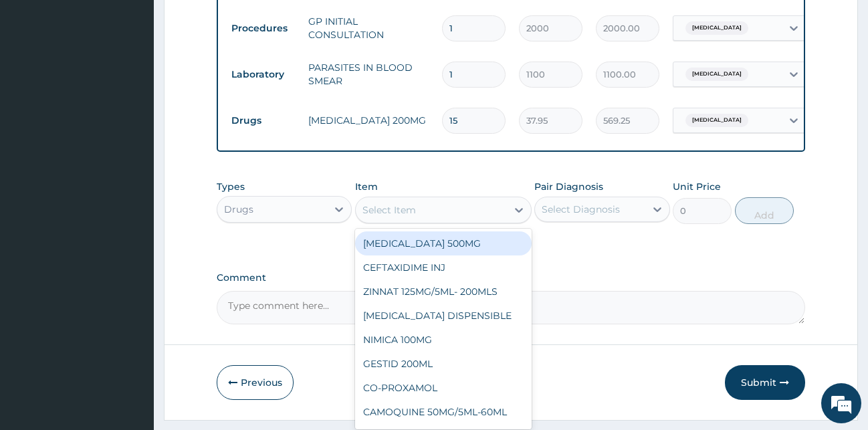
click at [417, 216] on div "Select Item" at bounding box center [431, 209] width 151 height 21
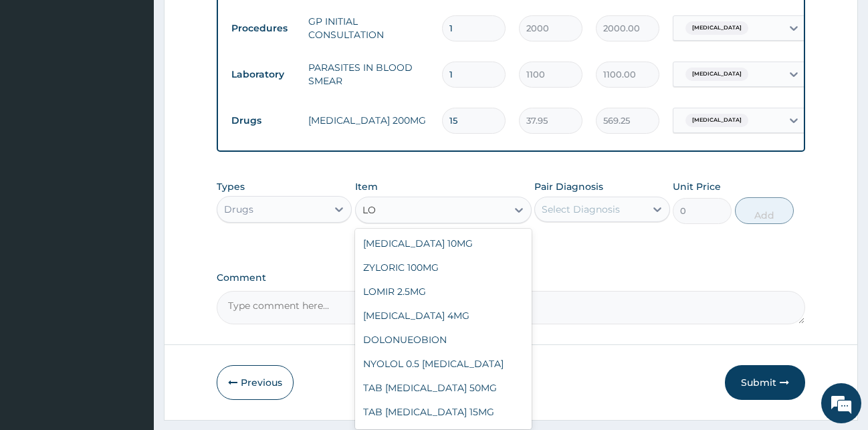
type input "L"
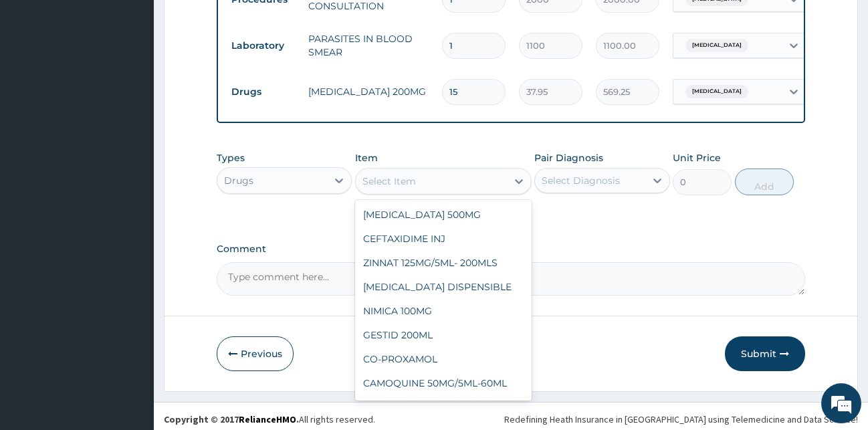
scroll to position [759, 0]
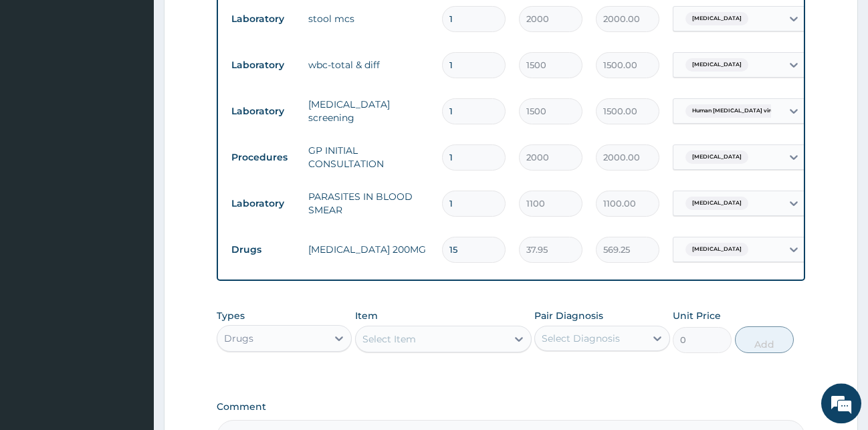
scroll to position [691, 0]
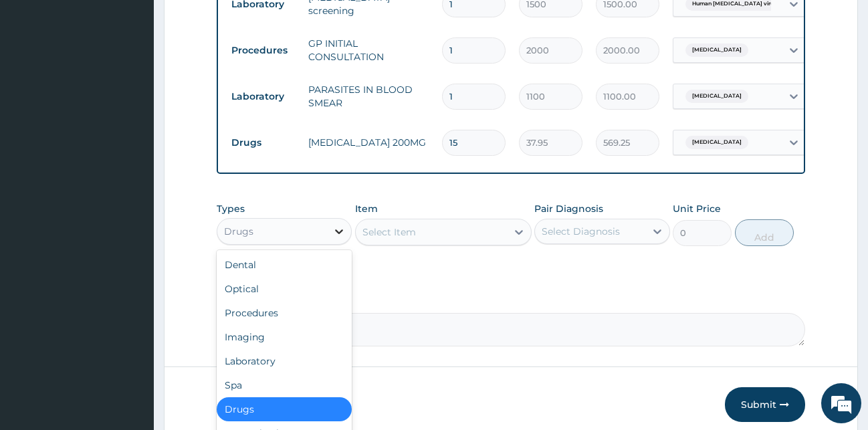
click at [328, 243] on div at bounding box center [339, 231] width 24 height 24
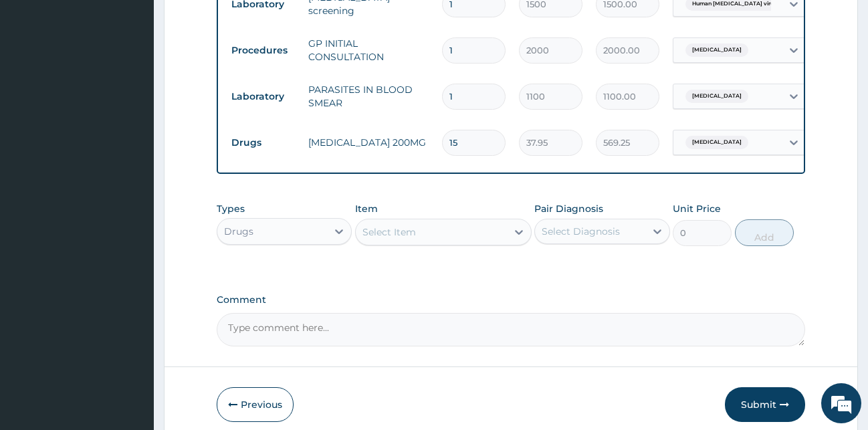
click at [342, 223] on div "Types Drugs" at bounding box center [285, 224] width 136 height 44
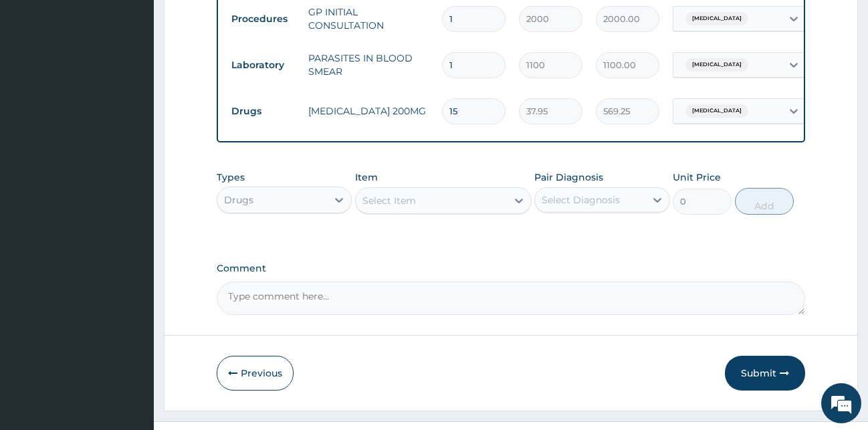
scroll to position [759, 0]
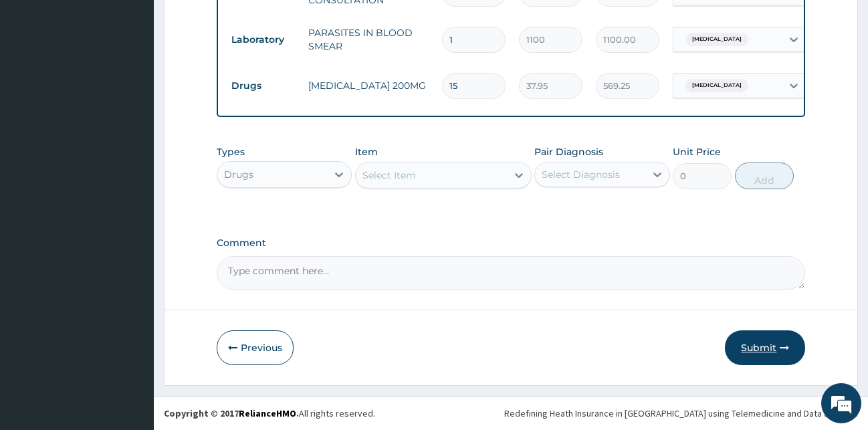
click at [750, 350] on button "Submit" at bounding box center [765, 347] width 80 height 35
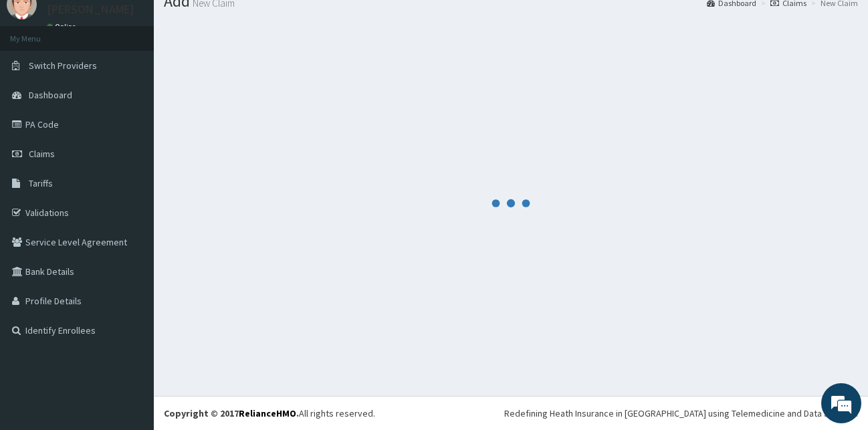
scroll to position [51, 0]
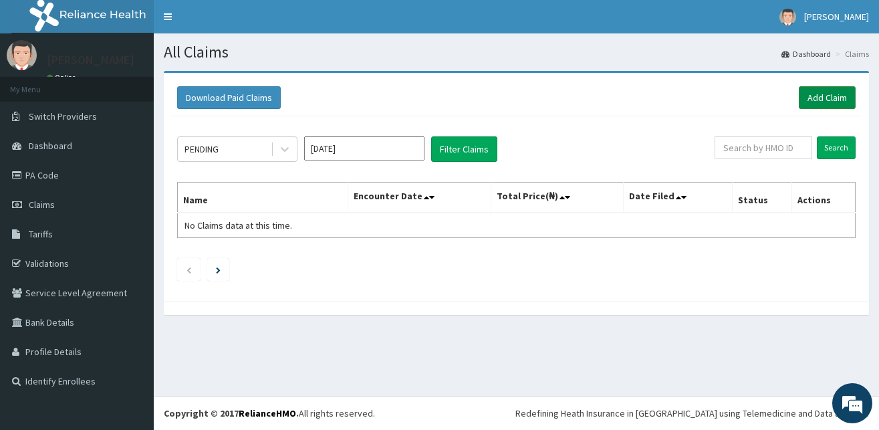
click at [821, 94] on link "Add Claim" at bounding box center [827, 97] width 57 height 23
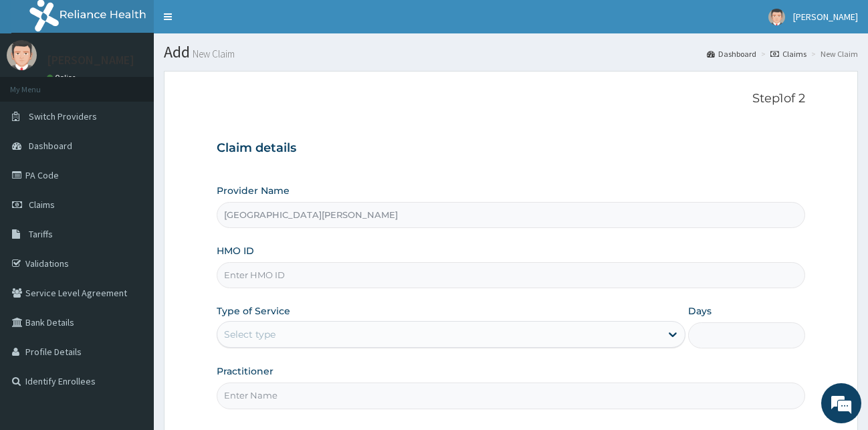
scroll to position [125, 0]
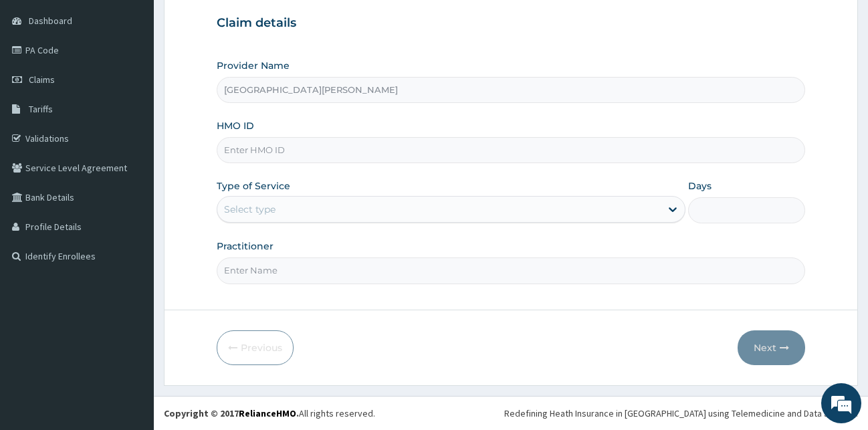
click at [310, 159] on input "HMO ID" at bounding box center [511, 150] width 589 height 26
type input "MOP/10147/A"
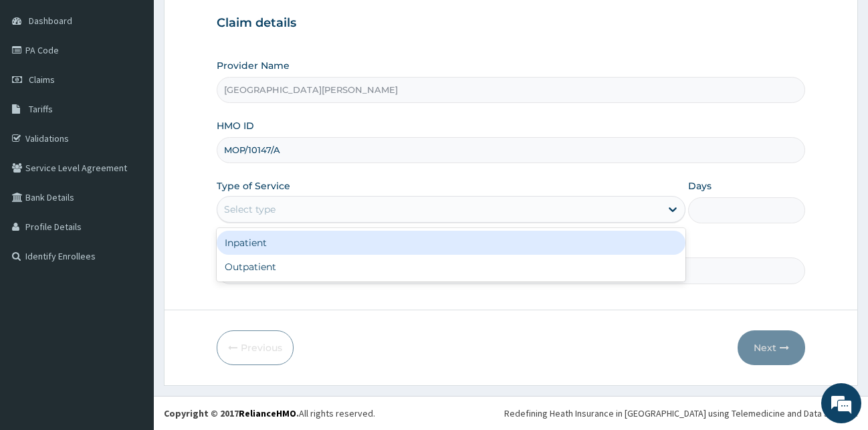
click at [279, 209] on div "Select type" at bounding box center [438, 209] width 443 height 21
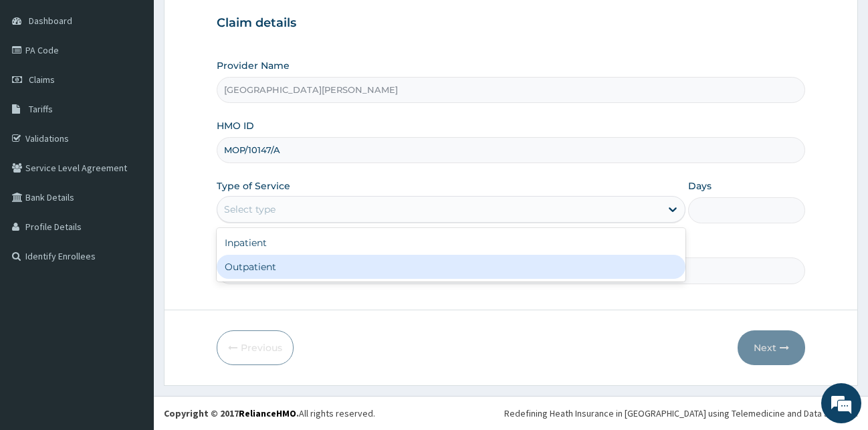
click at [267, 274] on div "Outpatient" at bounding box center [451, 267] width 469 height 24
type input "1"
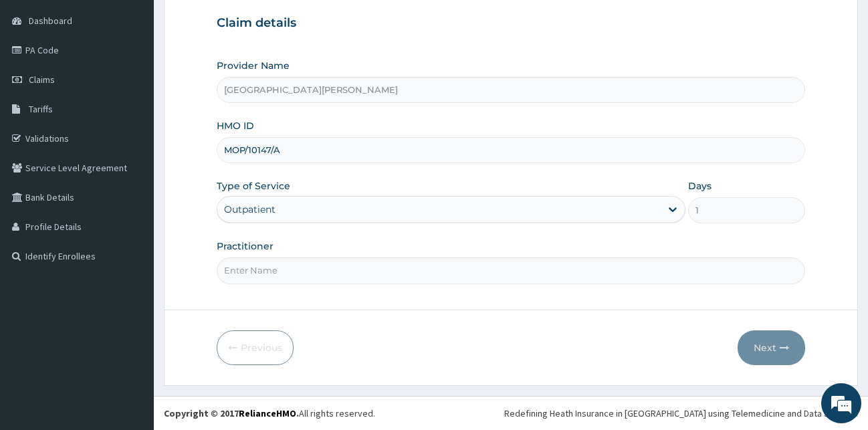
click at [266, 276] on input "Practitioner" at bounding box center [511, 270] width 589 height 26
type input "DR SOBAYO"
click at [776, 343] on button "Next" at bounding box center [772, 347] width 68 height 35
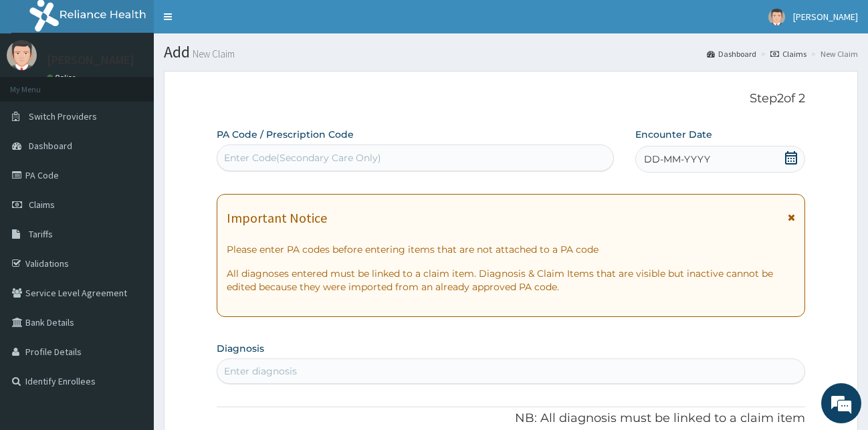
click at [589, 155] on div "Enter Code(Secondary Care Only)" at bounding box center [415, 157] width 396 height 21
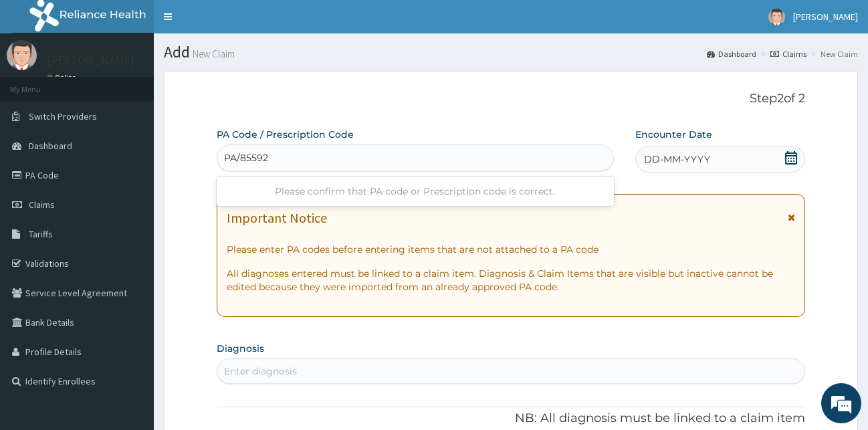
type input "PA/855929"
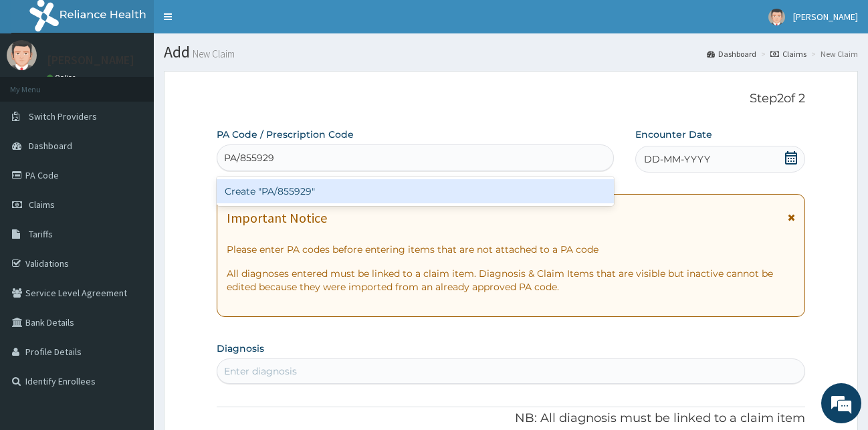
click at [341, 197] on div "Create "PA/855929"" at bounding box center [415, 191] width 397 height 24
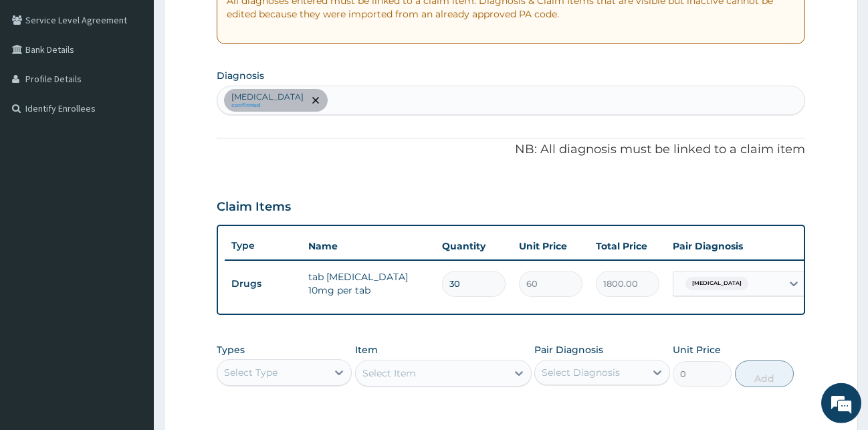
scroll to position [205, 0]
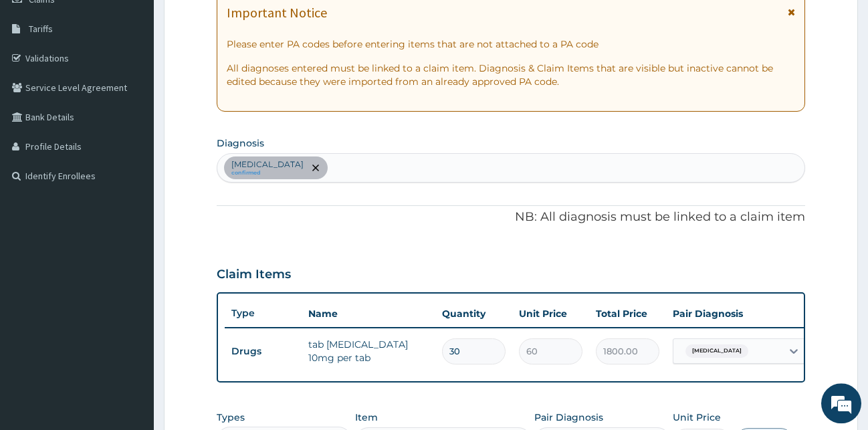
click at [394, 173] on div "Essential hypertension confirmed" at bounding box center [511, 168] width 588 height 28
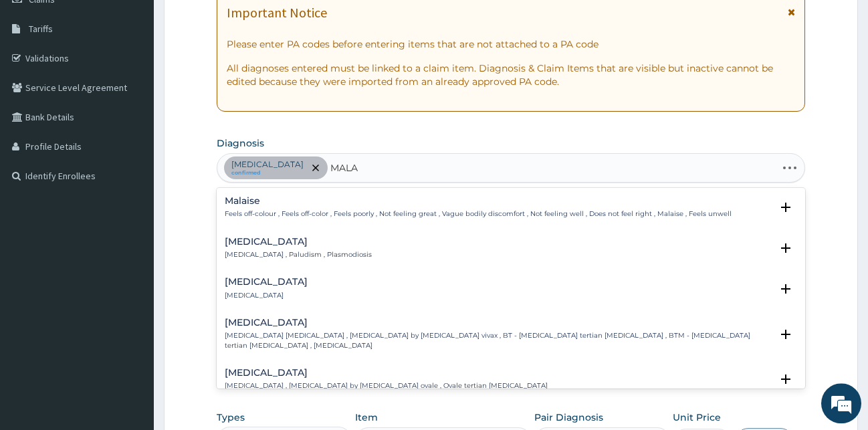
type input "MALAR"
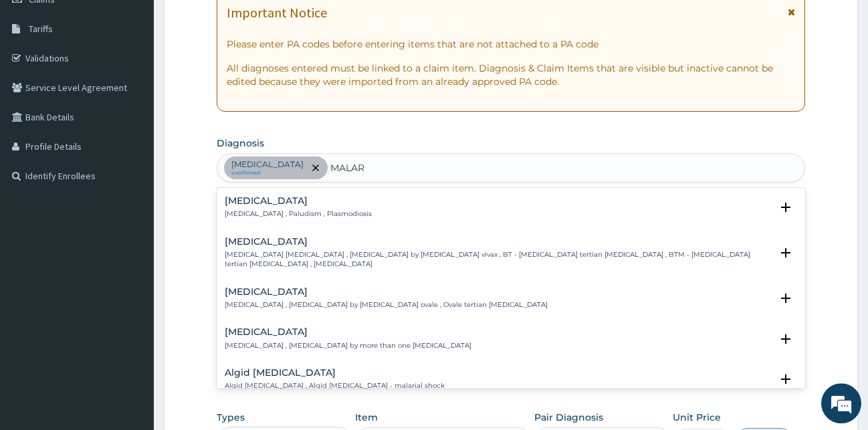
click at [269, 216] on p "Malaria , Paludism , Plasmodiosis" at bounding box center [298, 213] width 147 height 9
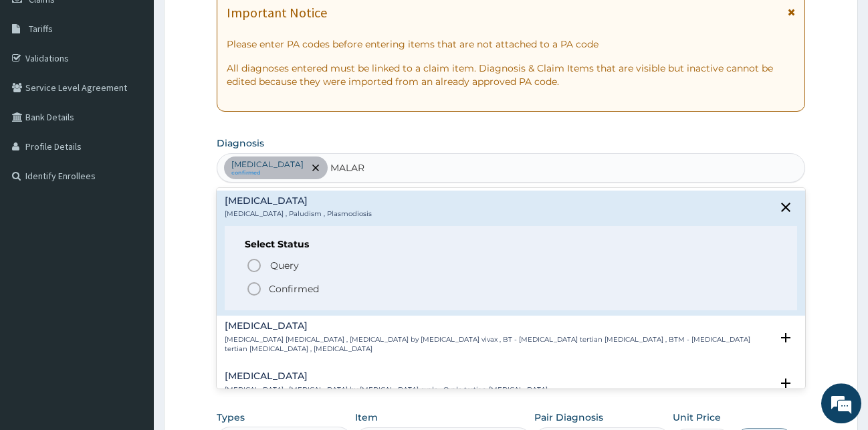
click at [252, 290] on icon "status option filled" at bounding box center [254, 289] width 16 height 16
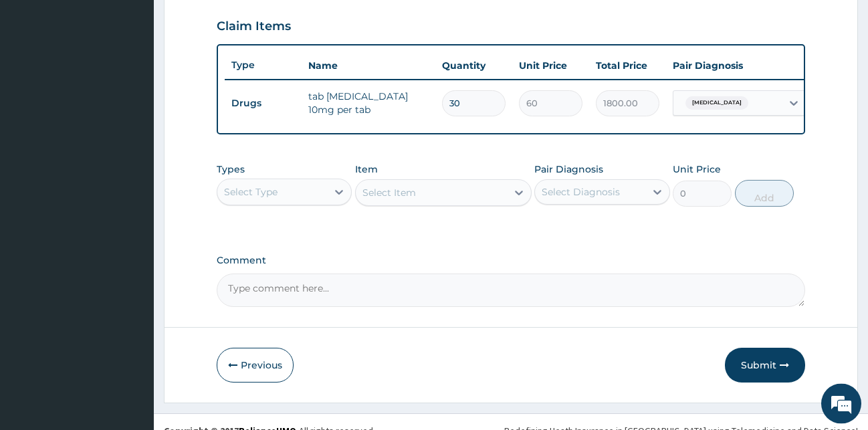
scroll to position [482, 0]
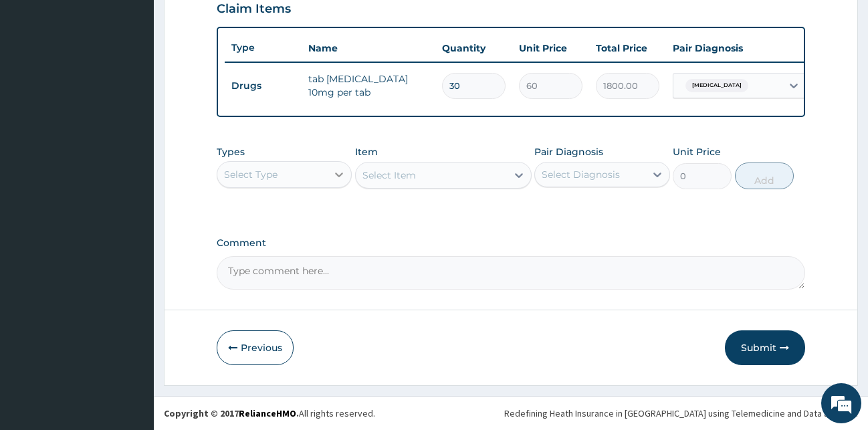
click at [336, 182] on div at bounding box center [339, 175] width 24 height 24
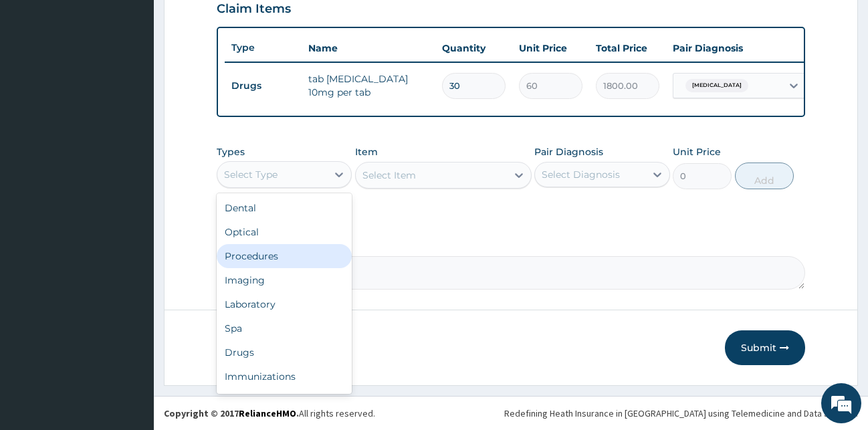
click at [276, 256] on div "Procedures" at bounding box center [285, 256] width 136 height 24
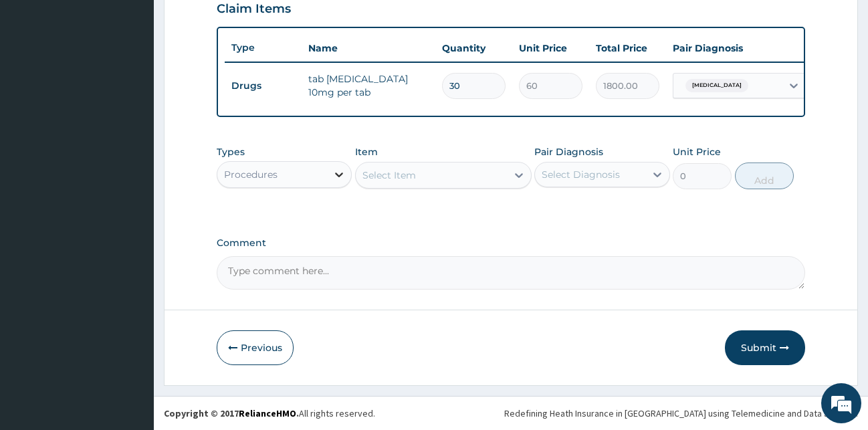
scroll to position [414, 0]
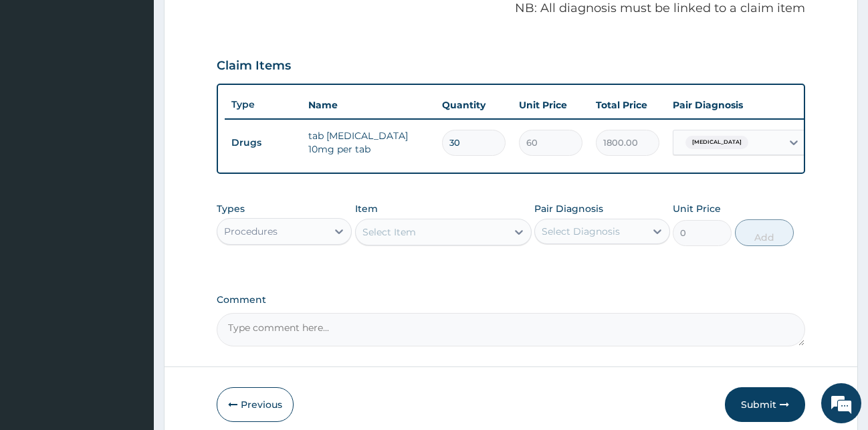
click at [320, 237] on div "Procedures" at bounding box center [272, 231] width 110 height 21
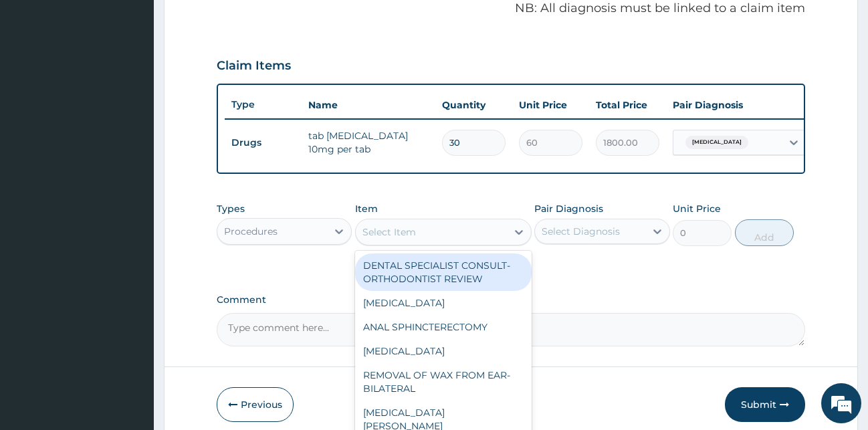
click at [373, 237] on div "Select Item" at bounding box center [389, 231] width 54 height 13
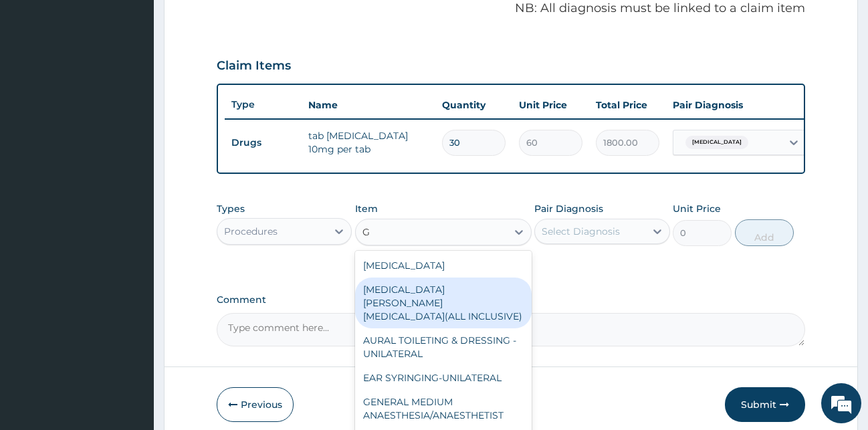
type input "GP"
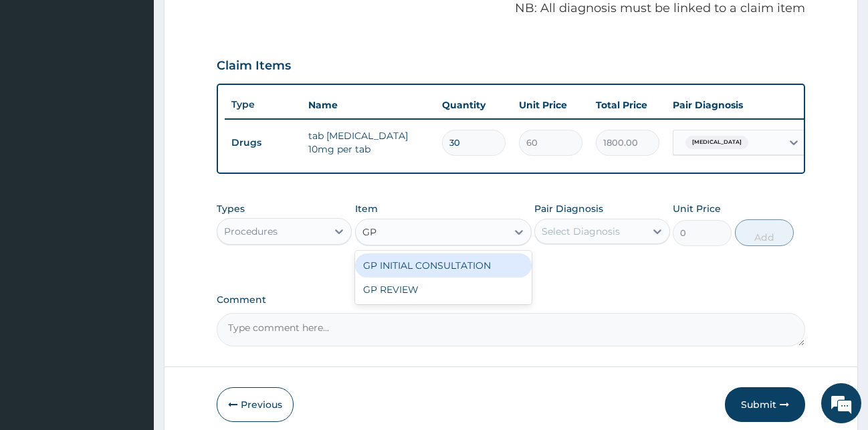
drag, startPoint x: 488, startPoint y: 279, endPoint x: 584, endPoint y: 266, distance: 96.6
click at [488, 278] on div "GP INITIAL CONSULTATION" at bounding box center [443, 265] width 177 height 24
type input "2000"
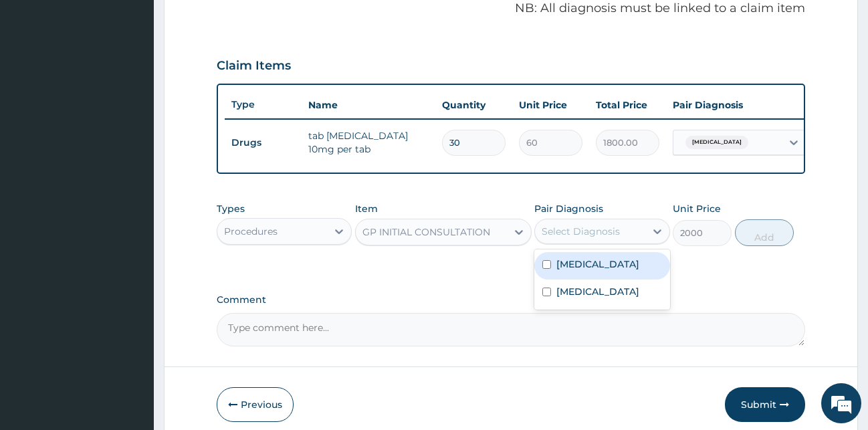
click at [613, 242] on div "Select Diagnosis" at bounding box center [590, 231] width 110 height 21
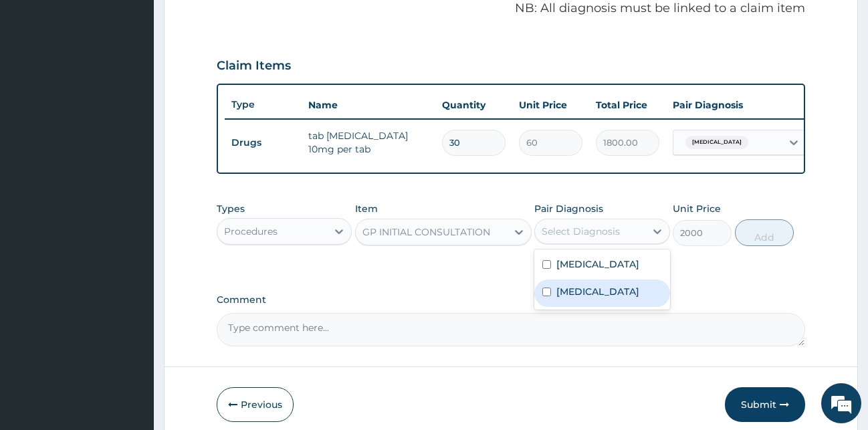
click at [581, 298] on label "[MEDICAL_DATA]" at bounding box center [597, 291] width 83 height 13
checkbox input "true"
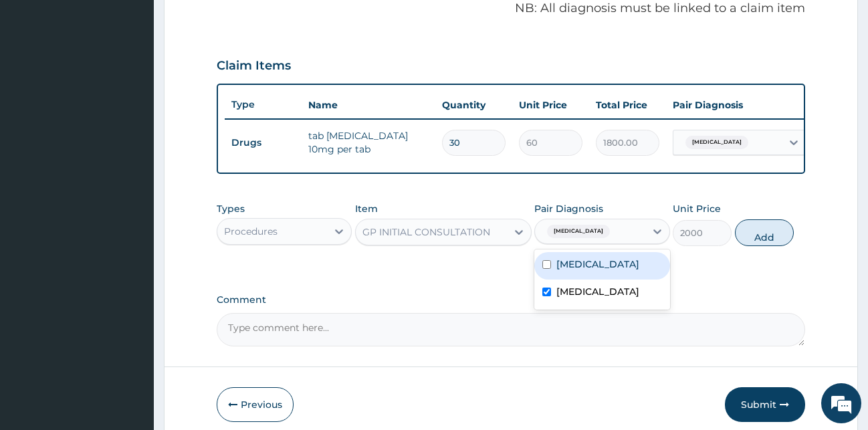
click at [604, 271] on label "Essential hypertension" at bounding box center [597, 263] width 83 height 13
checkbox input "true"
click at [778, 246] on button "Add" at bounding box center [764, 232] width 59 height 27
type input "0"
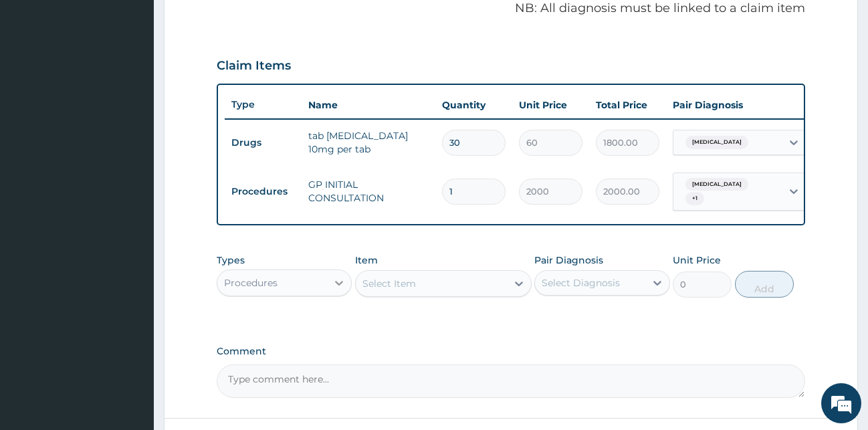
click at [328, 286] on div at bounding box center [339, 283] width 24 height 24
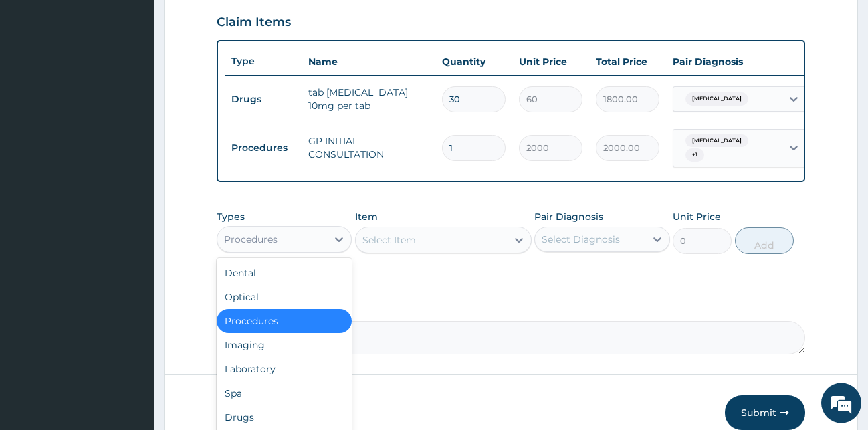
scroll to position [482, 0]
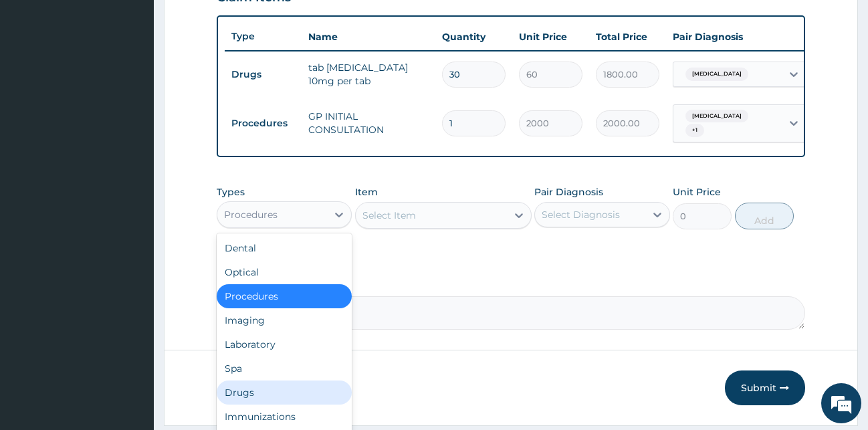
click at [253, 400] on div "Drugs" at bounding box center [285, 393] width 136 height 24
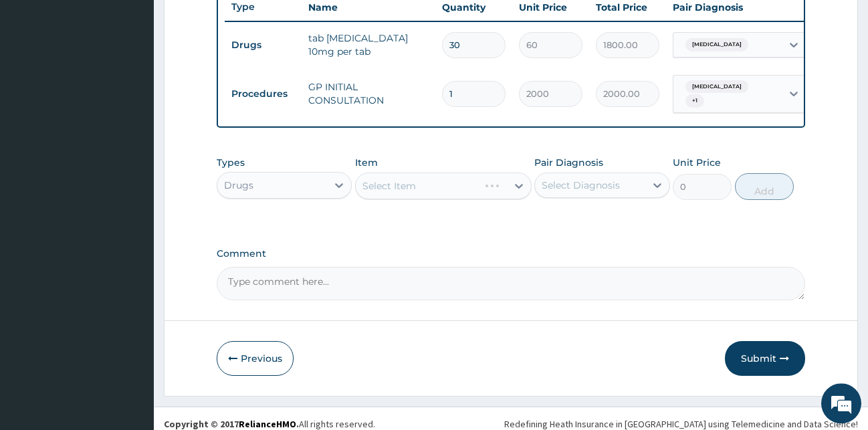
scroll to position [528, 0]
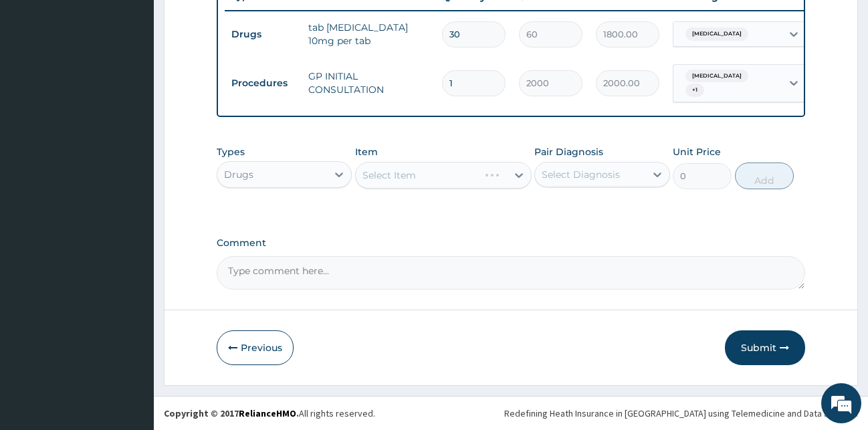
click at [418, 174] on div "Select Item" at bounding box center [443, 175] width 177 height 27
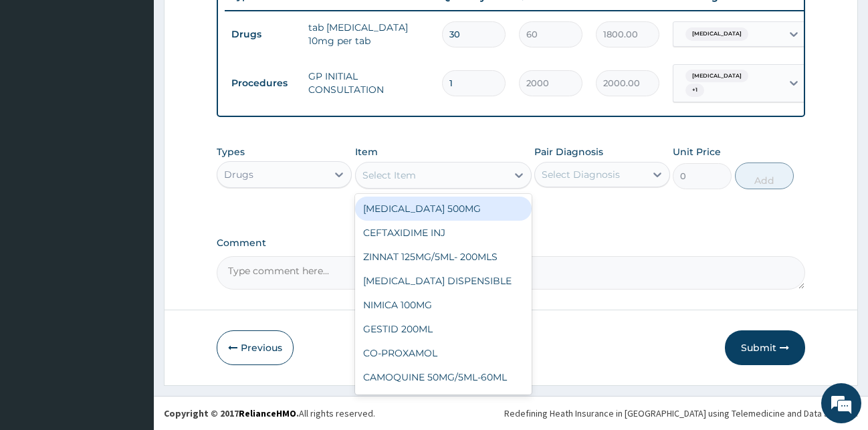
click at [417, 183] on div "Select Item" at bounding box center [431, 175] width 151 height 21
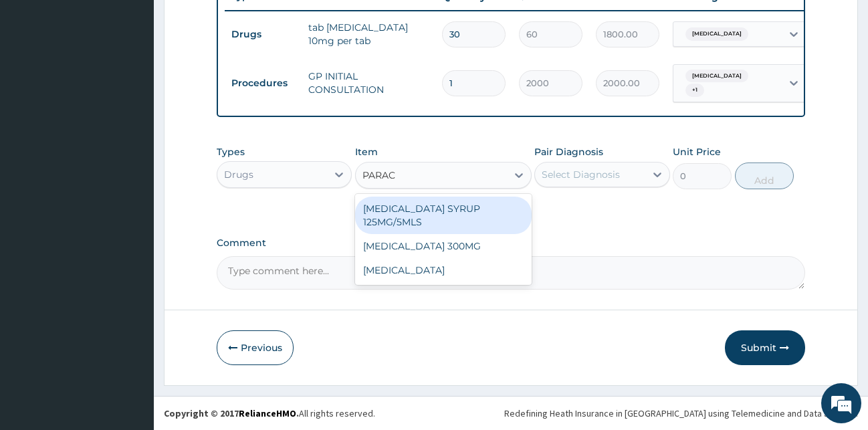
type input "PARACE"
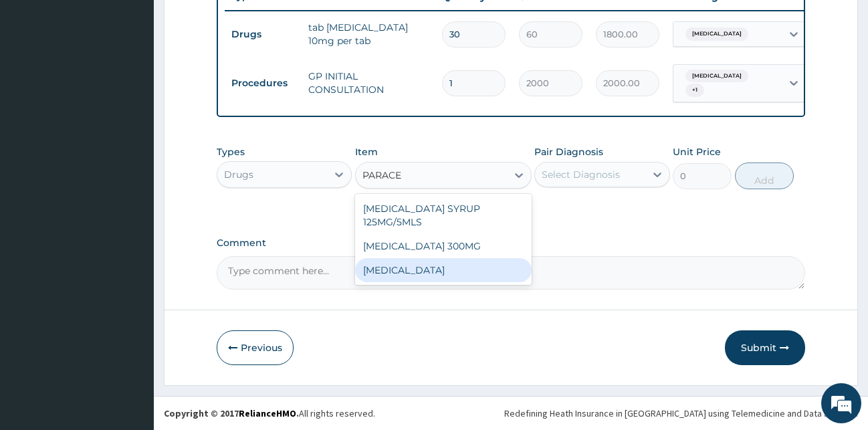
click at [373, 267] on div "PARACETAMOL" at bounding box center [443, 270] width 177 height 24
type input "15.18"
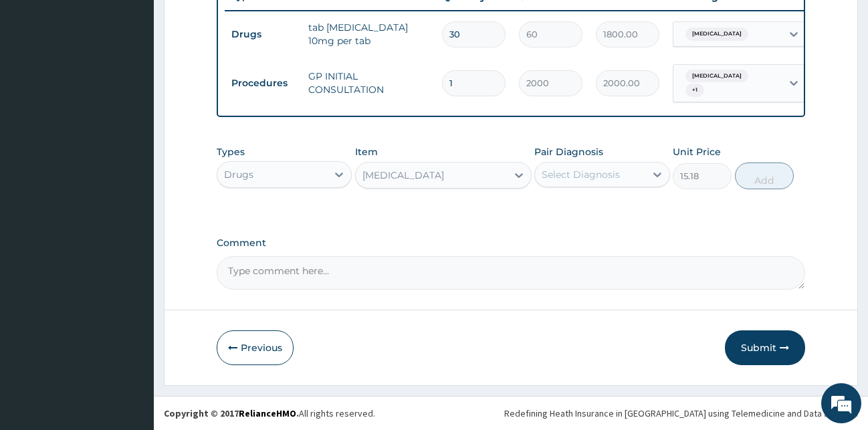
click at [615, 167] on div "Select Diagnosis" at bounding box center [590, 174] width 110 height 21
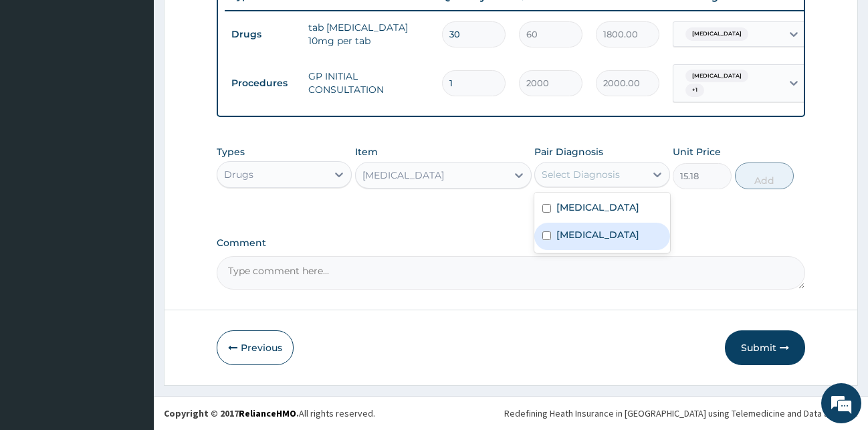
click at [585, 241] on label "Malaria" at bounding box center [597, 234] width 83 height 13
checkbox input "true"
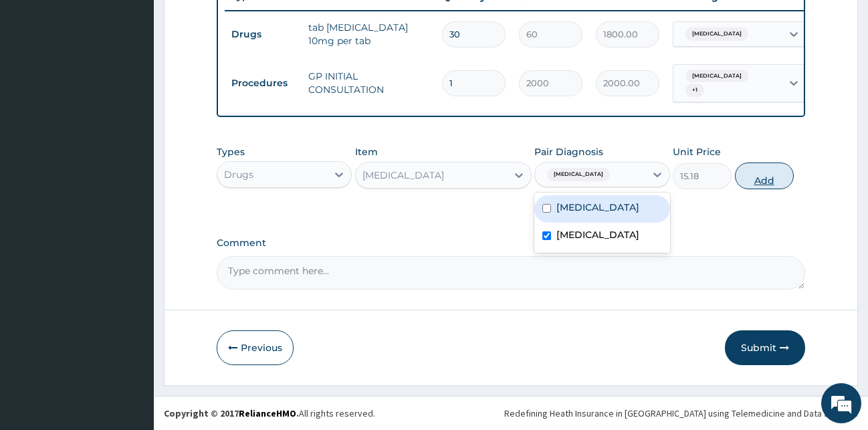
click at [758, 177] on button "Add" at bounding box center [764, 176] width 59 height 27
type input "0"
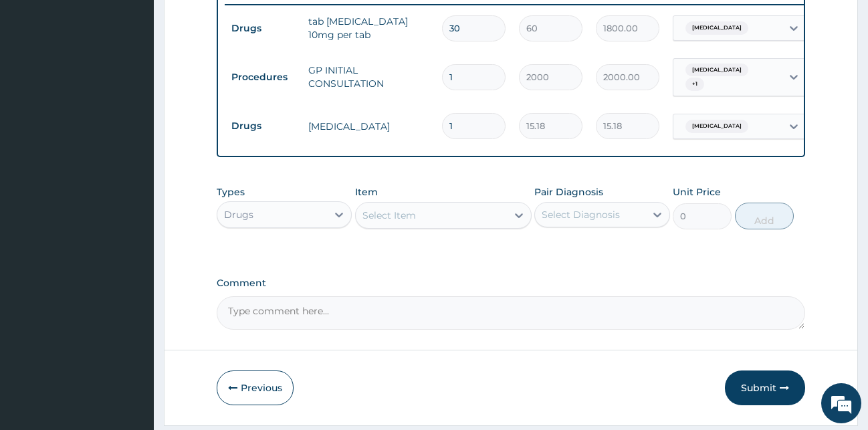
type input "18"
type input "273.24"
type input "18"
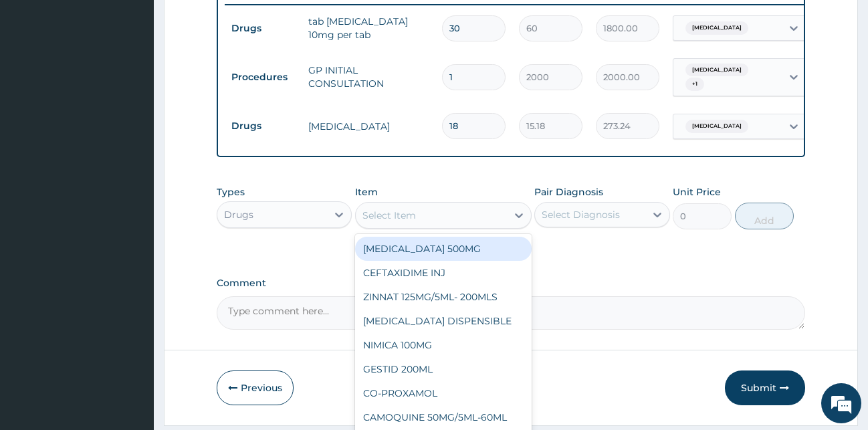
click at [389, 217] on div "Select Item" at bounding box center [389, 215] width 54 height 13
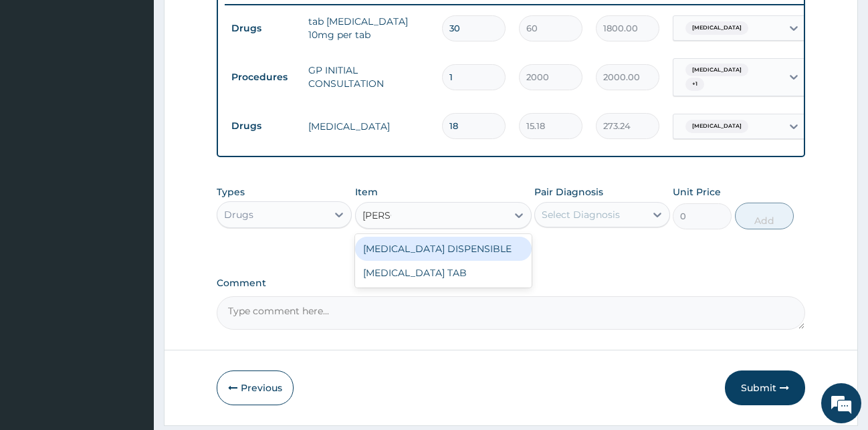
type input "COART"
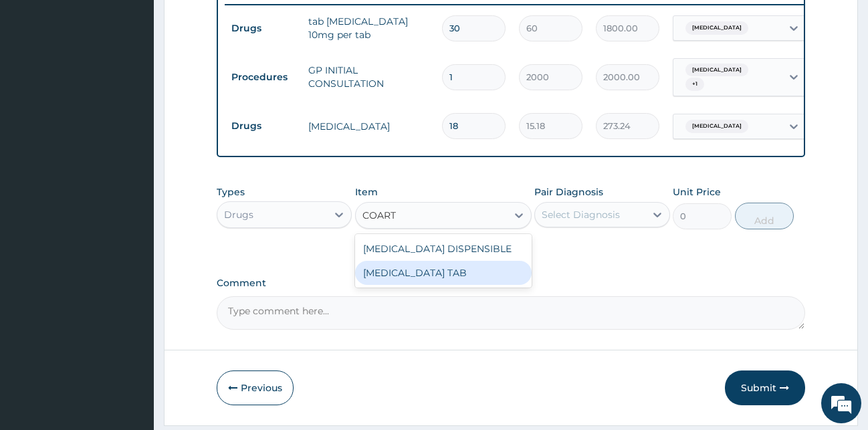
click at [453, 284] on div "COARTEM TAB" at bounding box center [443, 273] width 177 height 24
type input "1035"
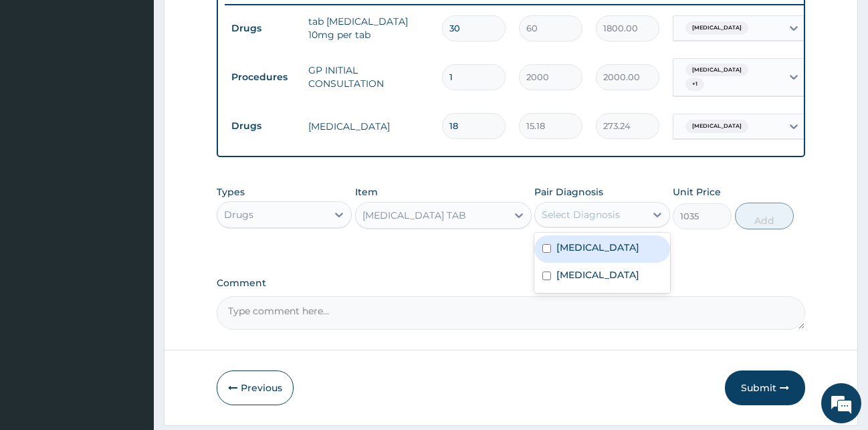
drag, startPoint x: 617, startPoint y: 219, endPoint x: 598, endPoint y: 260, distance: 45.2
click at [616, 219] on div "Select Diagnosis" at bounding box center [581, 214] width 78 height 13
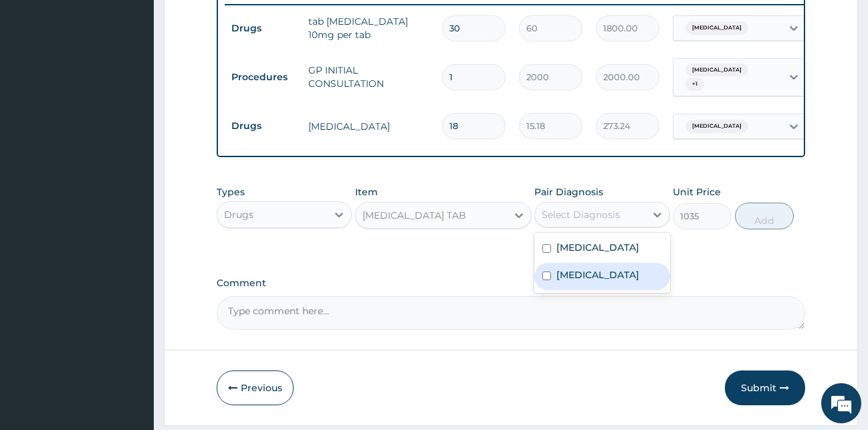
click at [581, 282] on label "Malaria" at bounding box center [597, 274] width 83 height 13
checkbox input "true"
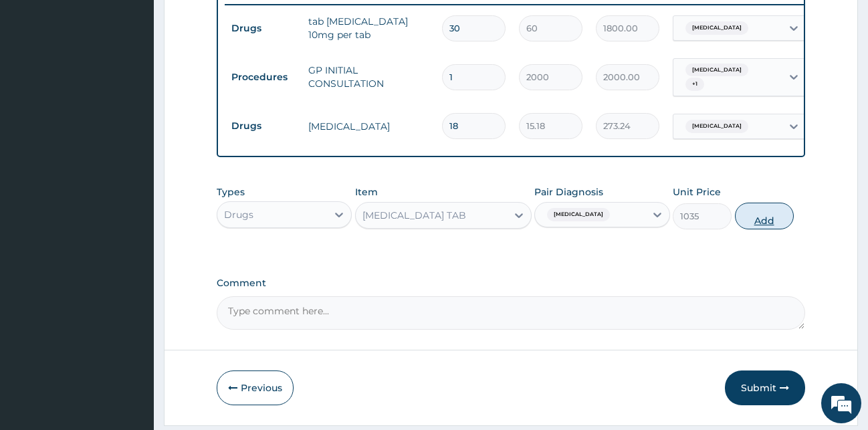
click at [757, 226] on button "Add" at bounding box center [764, 216] width 59 height 27
type input "0"
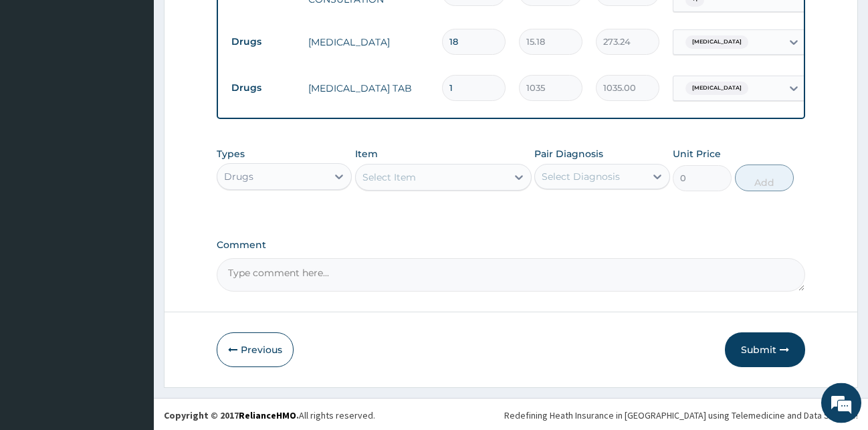
scroll to position [621, 0]
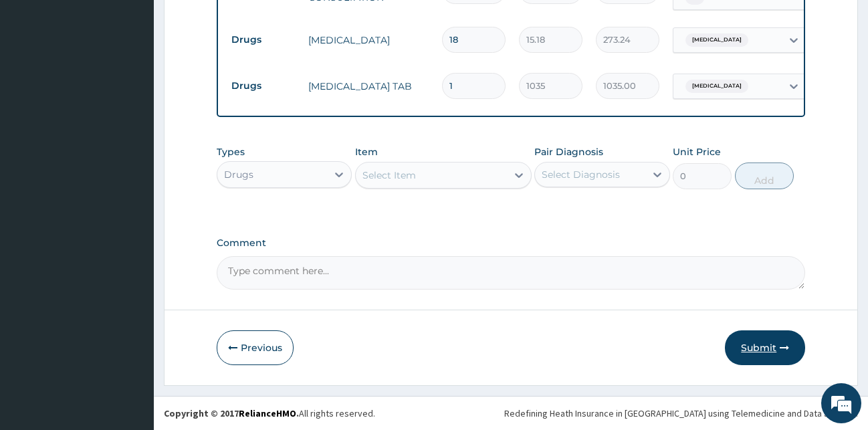
click at [760, 344] on button "Submit" at bounding box center [765, 347] width 80 height 35
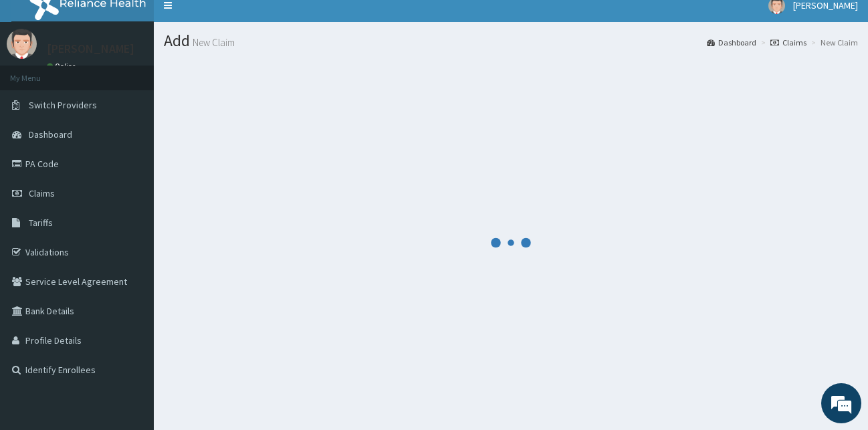
scroll to position [0, 0]
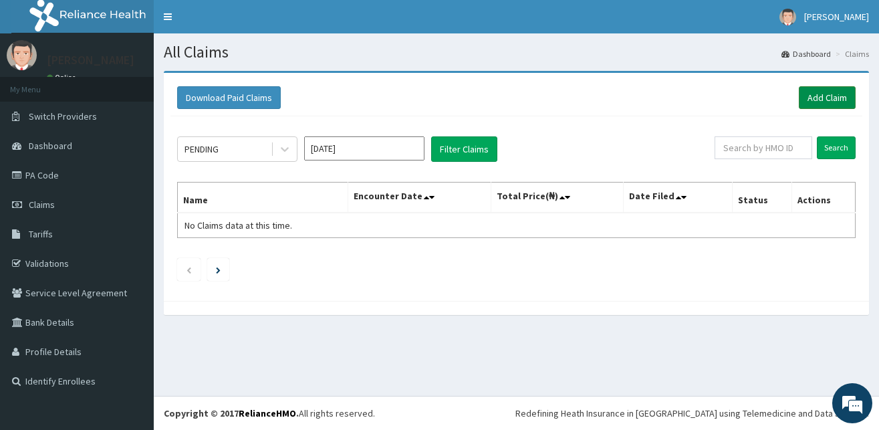
click at [829, 96] on link "Add Claim" at bounding box center [827, 97] width 57 height 23
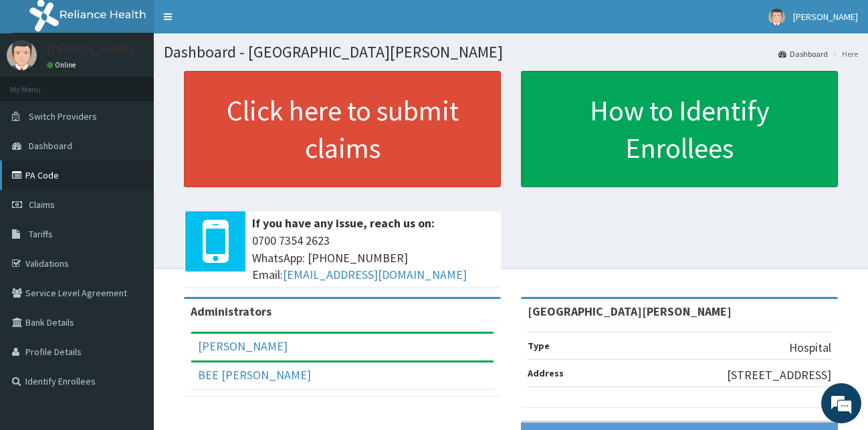
click at [38, 179] on link "PA Code" at bounding box center [77, 175] width 154 height 29
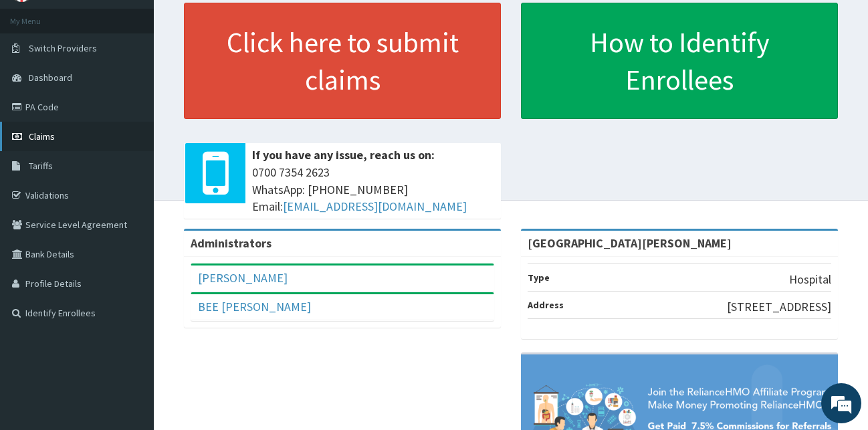
click at [40, 136] on span "Claims" at bounding box center [42, 136] width 26 height 12
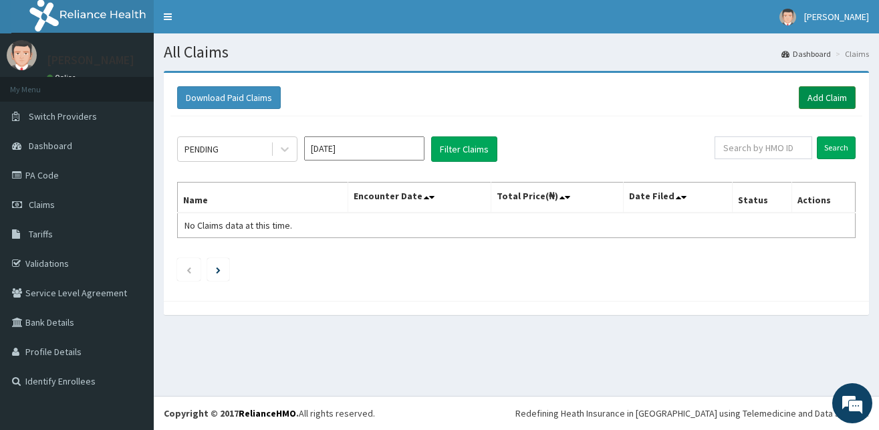
click at [815, 98] on link "Add Claim" at bounding box center [827, 97] width 57 height 23
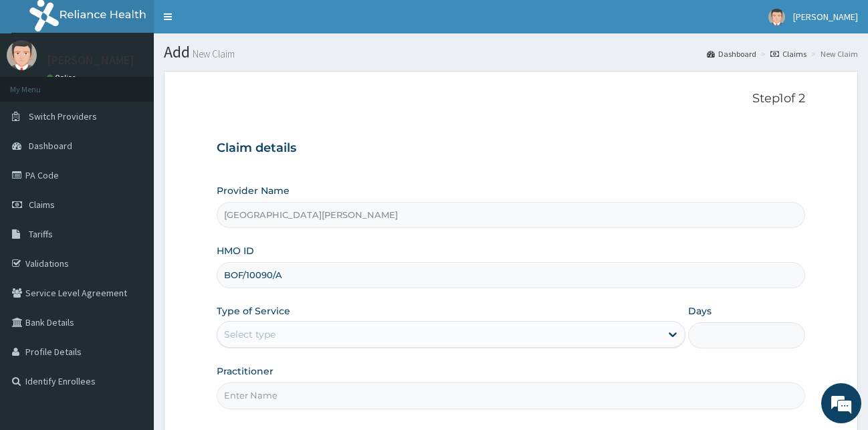
drag, startPoint x: 294, startPoint y: 281, endPoint x: 222, endPoint y: 288, distance: 71.9
click at [224, 288] on input "BOF/10090/A" at bounding box center [511, 275] width 589 height 26
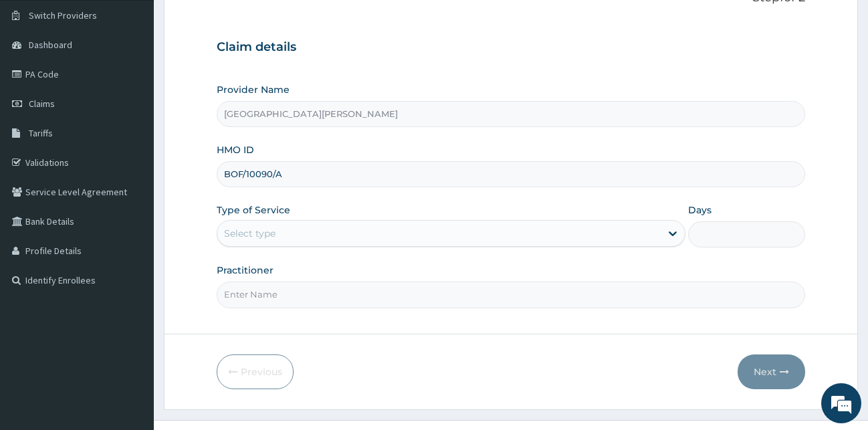
scroll to position [125, 0]
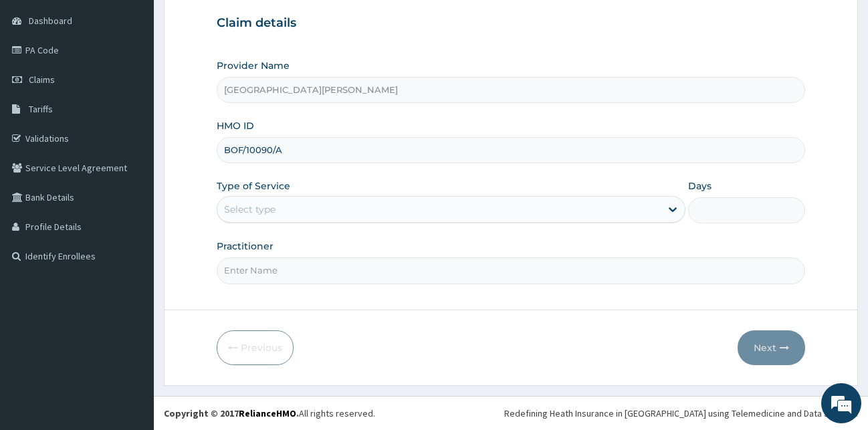
click at [266, 144] on input "BOF/10090/A" at bounding box center [511, 150] width 589 height 26
type input "BOF/10080/A"
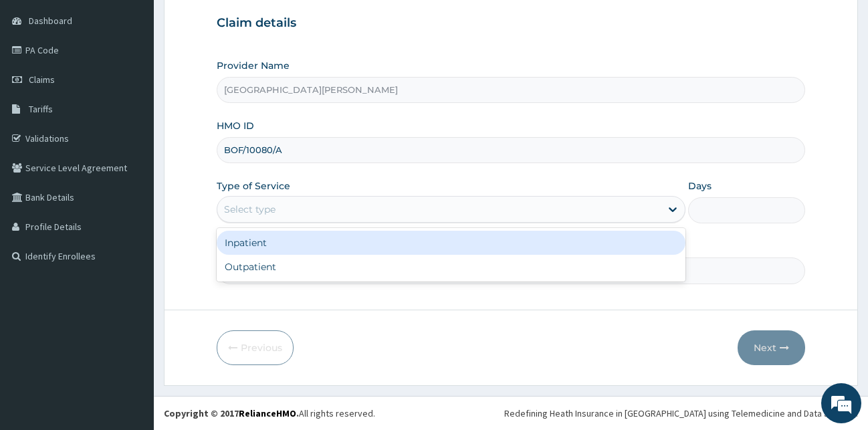
click at [274, 217] on div "Select type" at bounding box center [438, 209] width 443 height 21
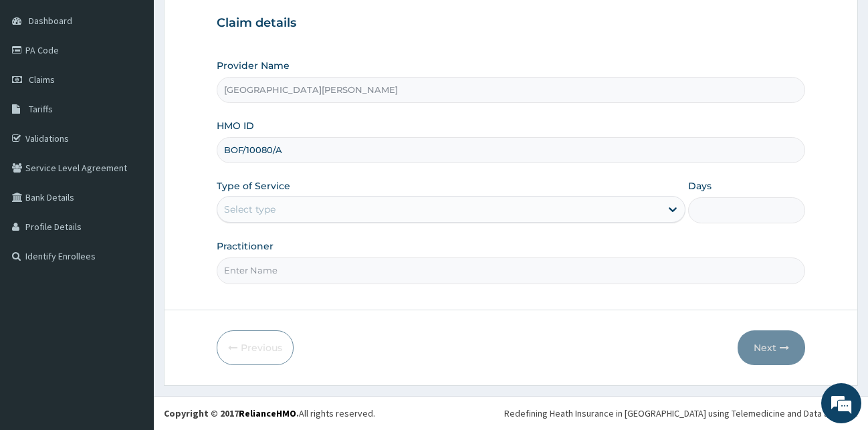
click at [304, 302] on form "Step 1 of 2 Claim details Provider Name Bee [PERSON_NAME] Hospital HMO ID BOF/1…" at bounding box center [511, 165] width 694 height 439
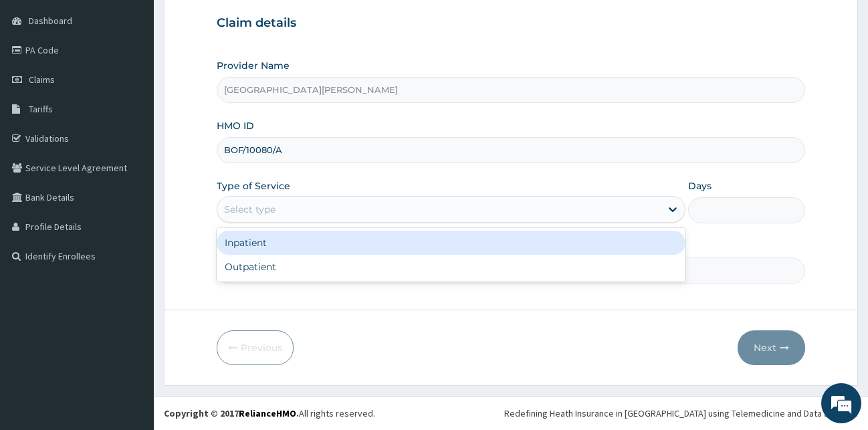
click at [280, 211] on div "Select type" at bounding box center [438, 209] width 443 height 21
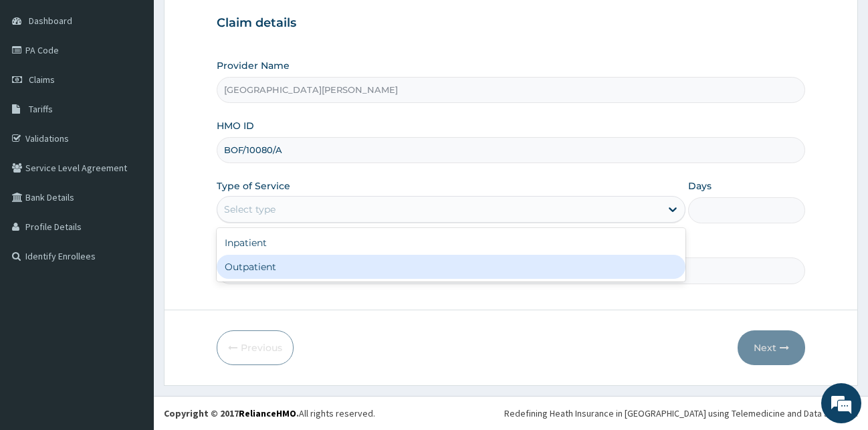
click at [275, 264] on div "Outpatient" at bounding box center [451, 267] width 469 height 24
type input "1"
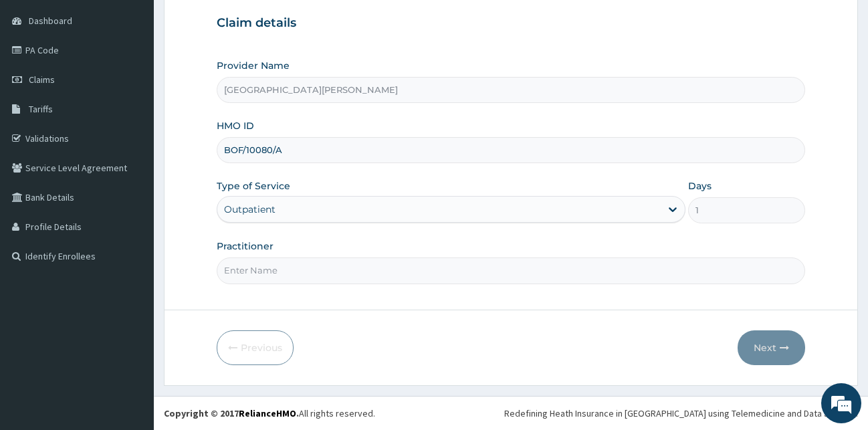
click at [275, 264] on input "Practitioner" at bounding box center [511, 270] width 589 height 26
type input "[PERSON_NAME]"
click at [782, 353] on button "Next" at bounding box center [772, 347] width 68 height 35
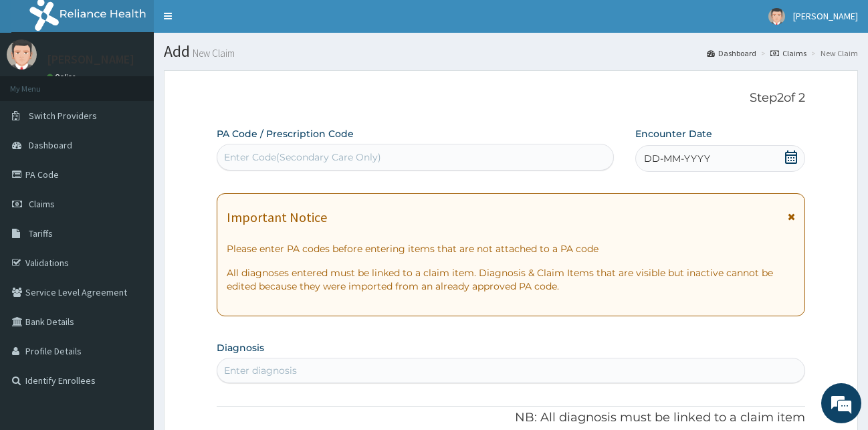
scroll to position [0, 0]
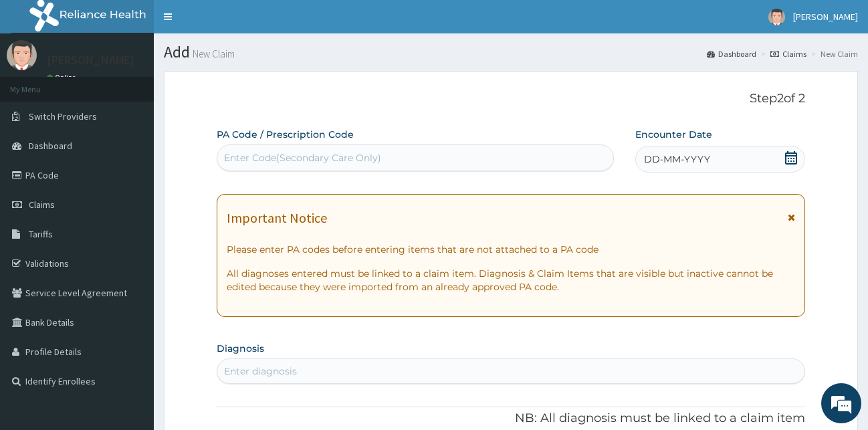
click at [787, 164] on icon at bounding box center [791, 157] width 12 height 13
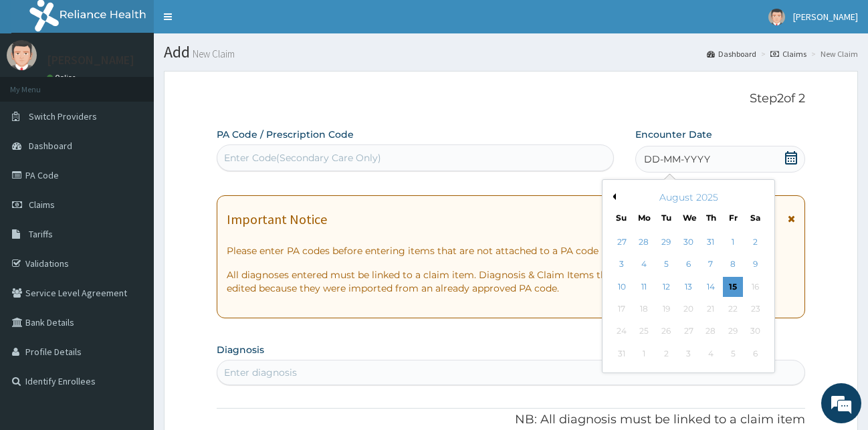
click at [614, 194] on button "Previous Month" at bounding box center [612, 196] width 7 height 7
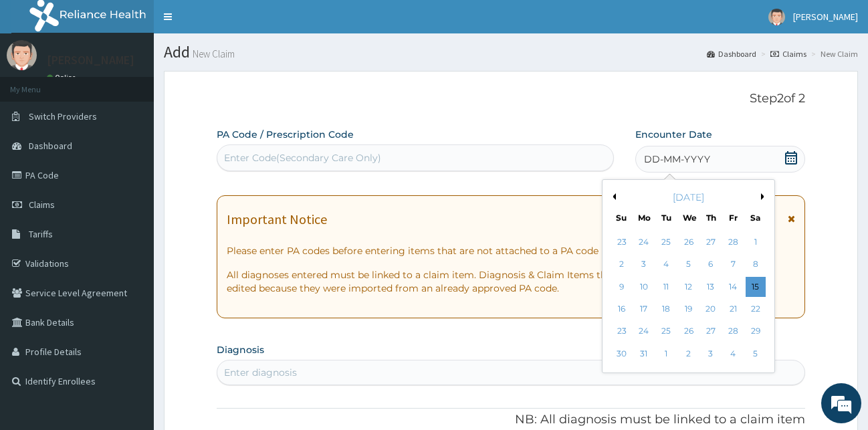
click at [614, 194] on button "Previous Month" at bounding box center [612, 196] width 7 height 7
click at [672, 266] on div "4" at bounding box center [666, 265] width 20 height 20
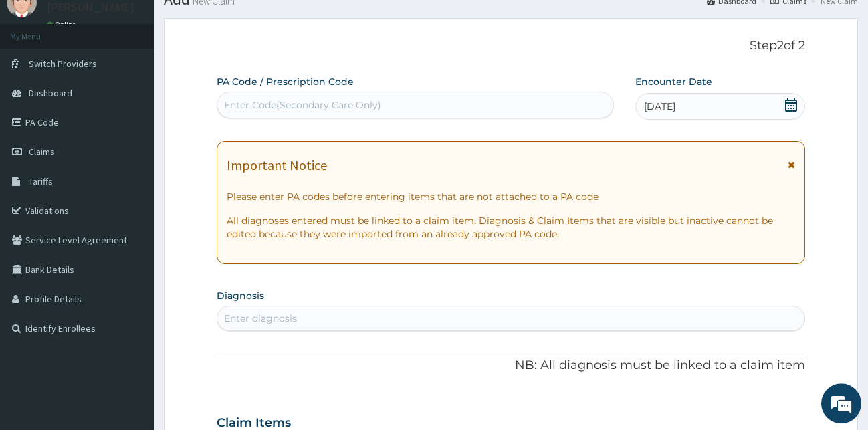
scroll to position [68, 0]
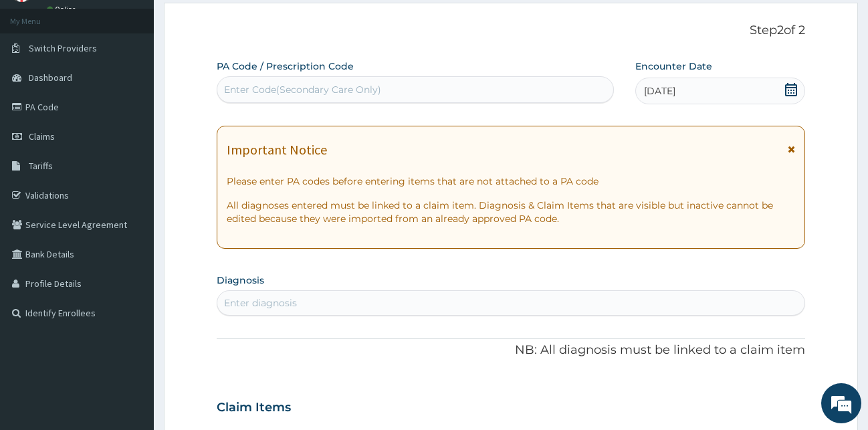
click at [350, 87] on div "Enter Code(Secondary Care Only)" at bounding box center [302, 89] width 157 height 13
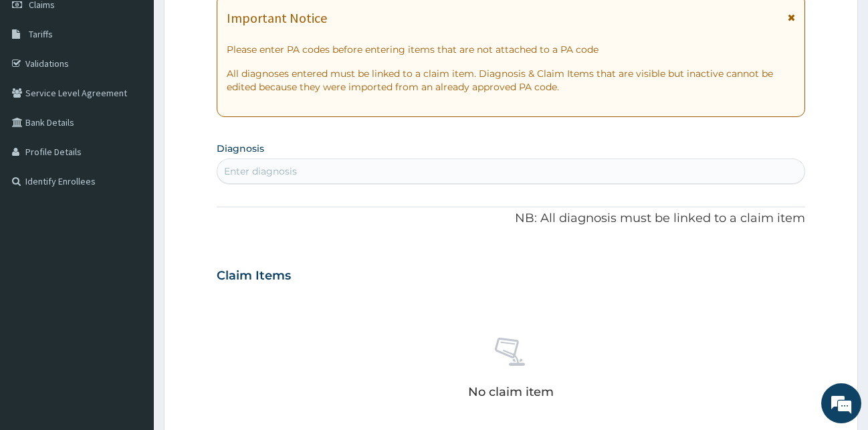
scroll to position [273, 0]
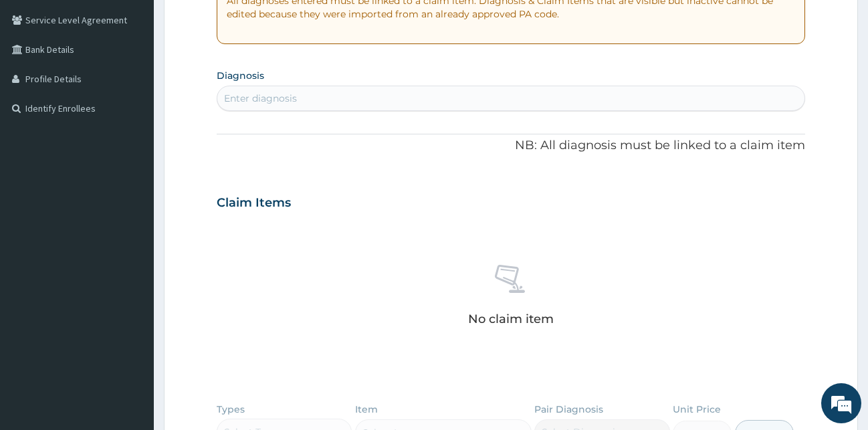
click at [296, 98] on div "Enter diagnosis" at bounding box center [260, 98] width 73 height 13
type input "MALARI"
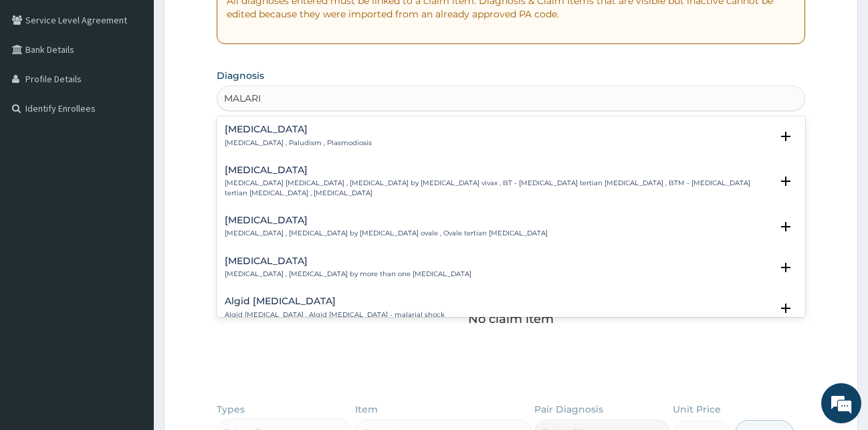
click at [256, 141] on p "Malaria , Paludism , Plasmodiosis" at bounding box center [298, 142] width 147 height 9
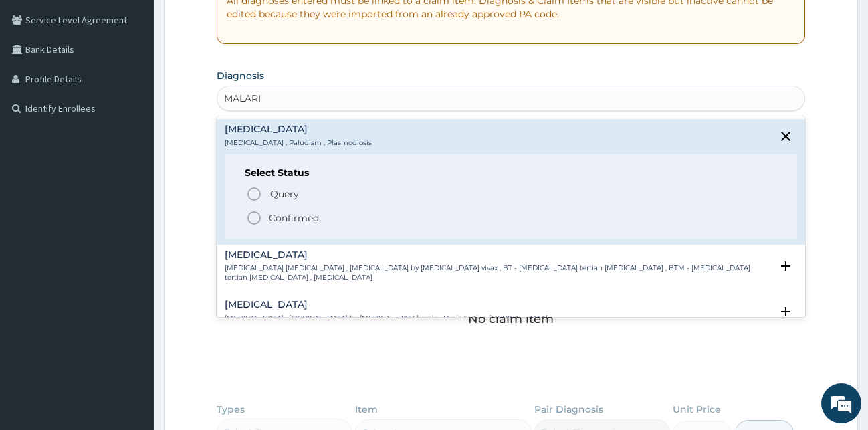
click at [259, 217] on icon "status option filled" at bounding box center [254, 218] width 16 height 16
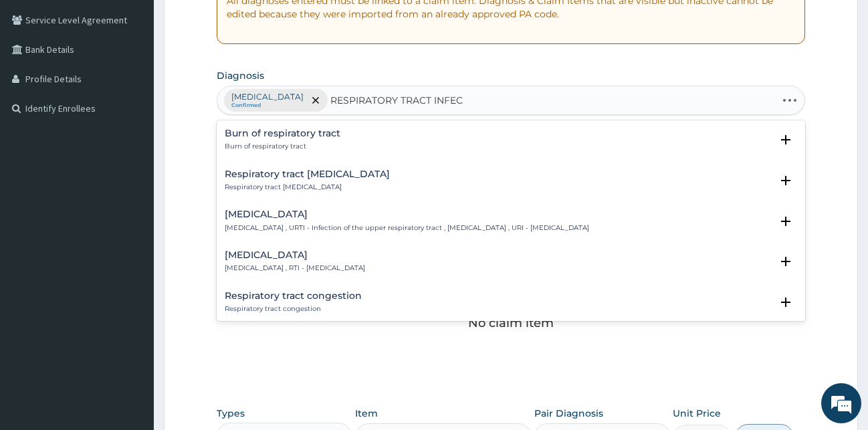
type input "RESPIRATORY TRACT INFECT"
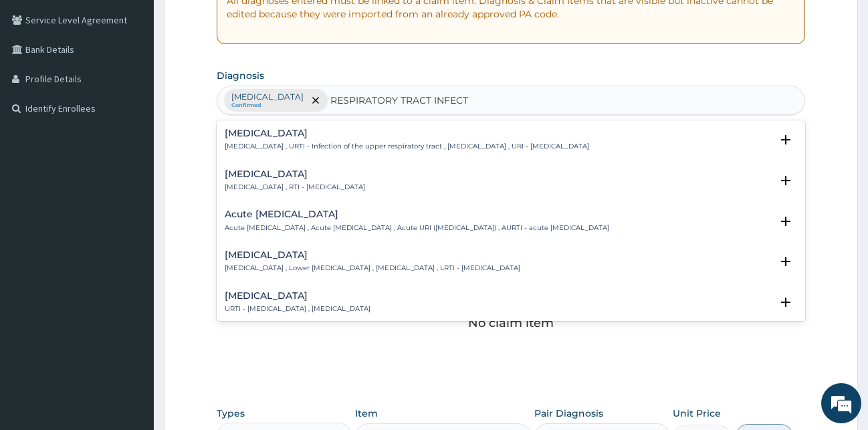
click at [277, 169] on h4 "Respiratory tract infection" at bounding box center [295, 174] width 140 height 10
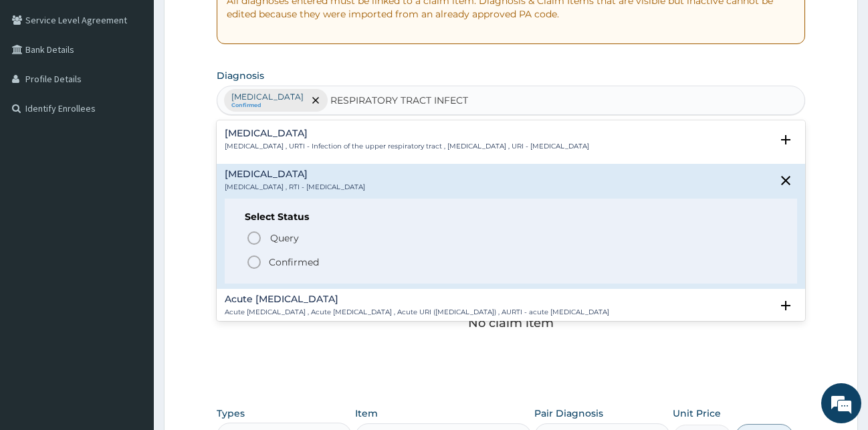
click at [253, 260] on icon "status option filled" at bounding box center [254, 262] width 16 height 16
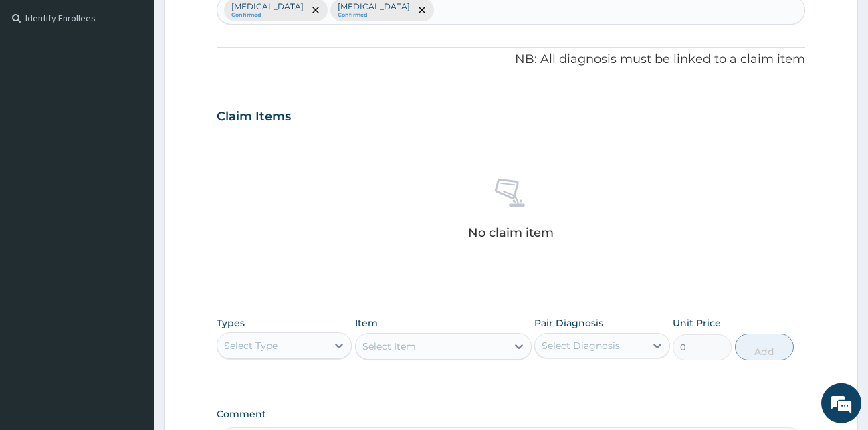
scroll to position [341, 0]
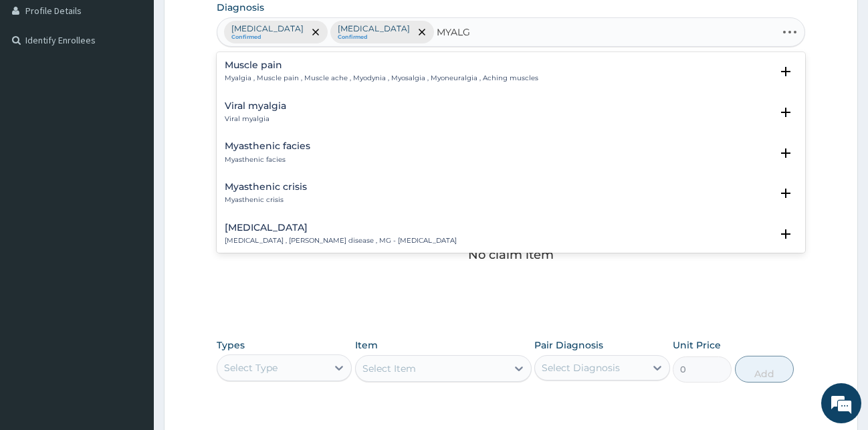
type input "MYALGI"
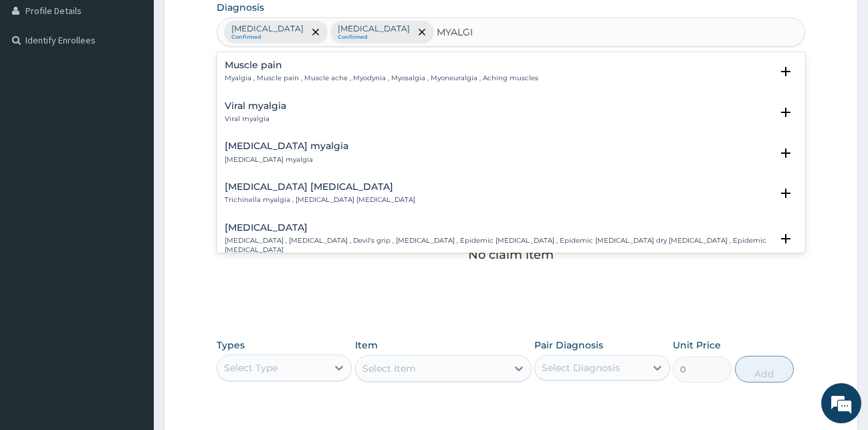
click at [257, 72] on div "Muscle pain Myalgia , Muscle pain , Muscle ache , Myodynia , Myosalgia , Myoneu…" at bounding box center [382, 71] width 314 height 23
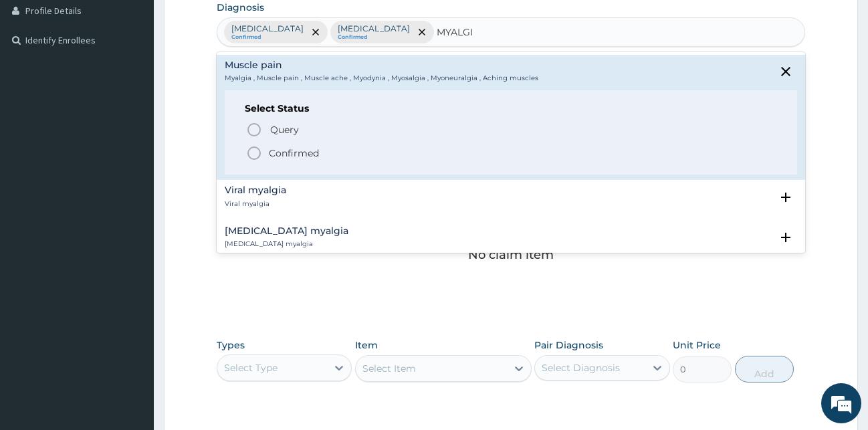
click at [253, 152] on icon "status option filled" at bounding box center [254, 153] width 16 height 16
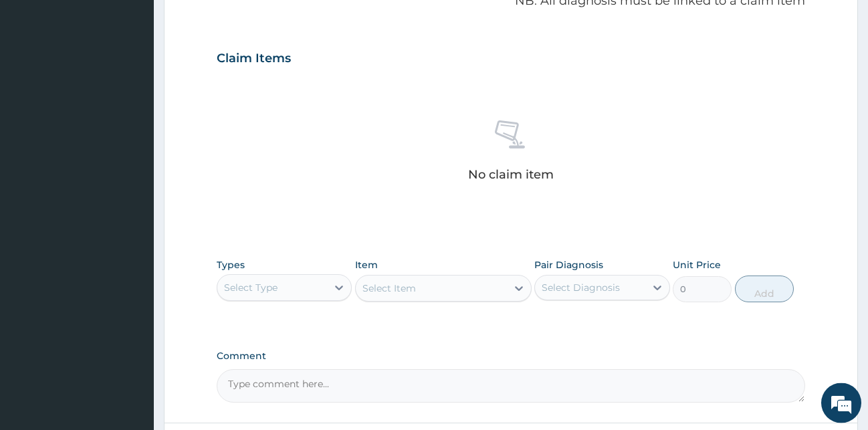
scroll to position [534, 0]
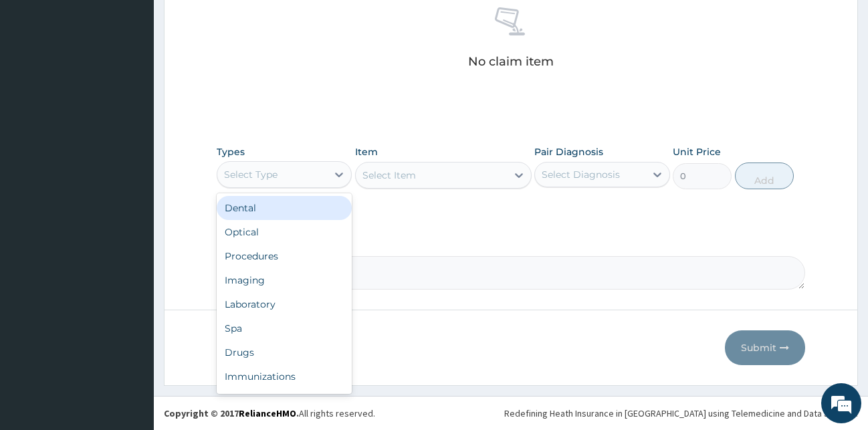
click at [321, 178] on div "Select Type" at bounding box center [272, 174] width 110 height 21
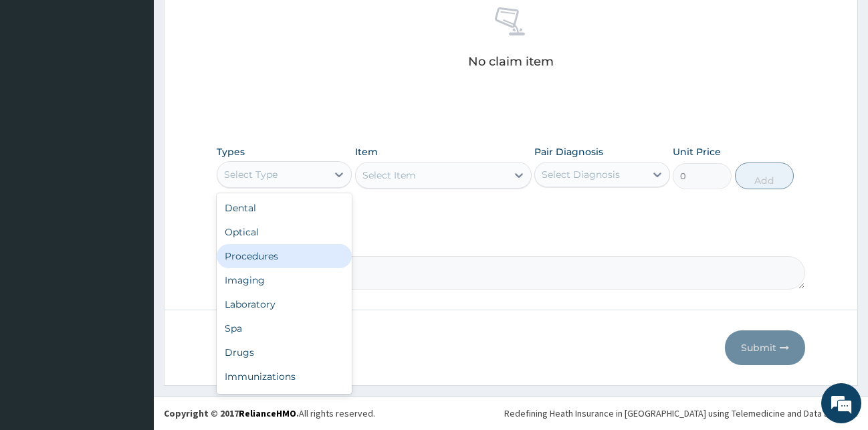
click at [256, 252] on div "Procedures" at bounding box center [285, 256] width 136 height 24
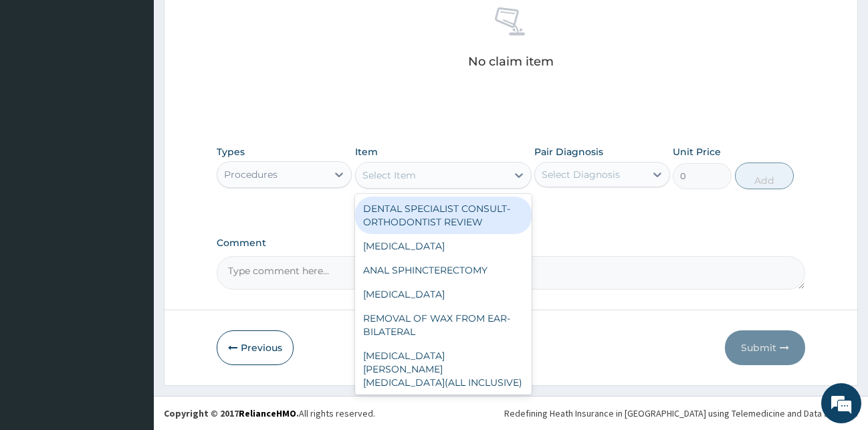
click at [452, 174] on div "Select Item" at bounding box center [431, 175] width 151 height 21
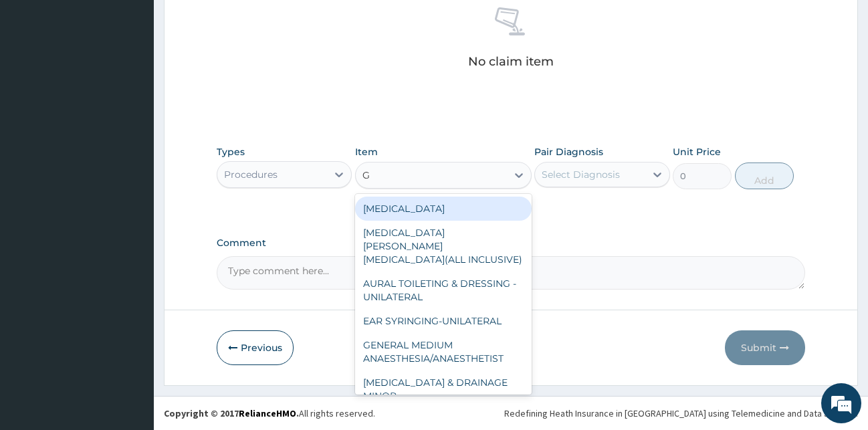
type input "GP"
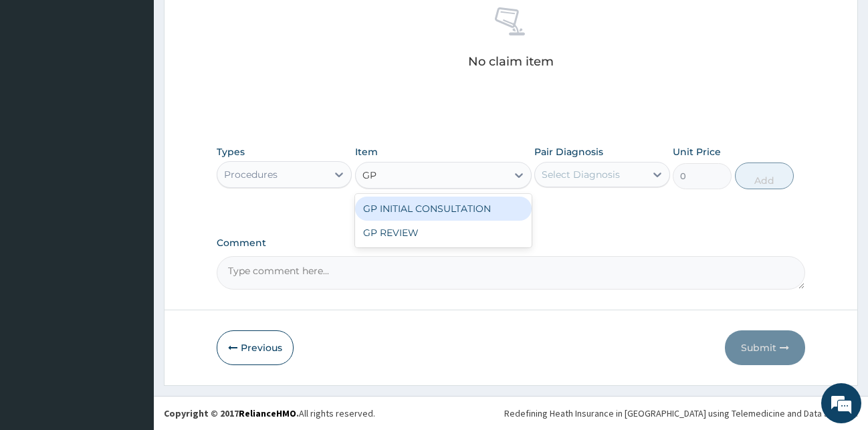
click at [471, 215] on div "GP INITIAL CONSULTATION" at bounding box center [443, 209] width 177 height 24
type input "2000"
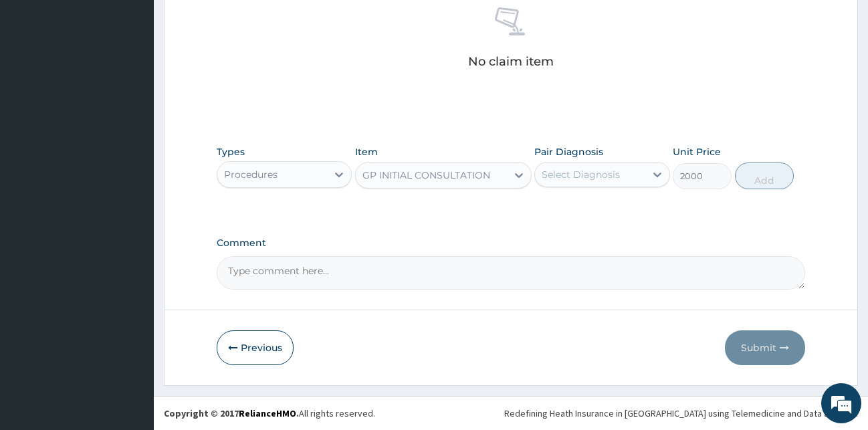
click at [623, 183] on div "Select Diagnosis" at bounding box center [590, 174] width 110 height 21
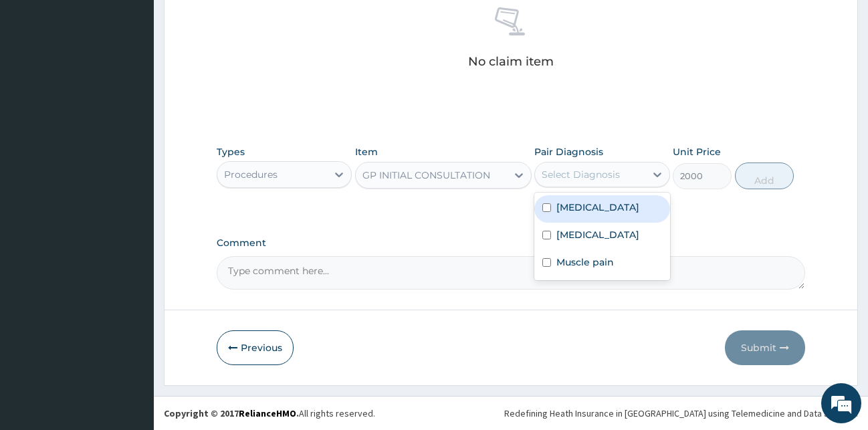
click at [595, 217] on div "Malaria" at bounding box center [602, 208] width 136 height 27
checkbox input "true"
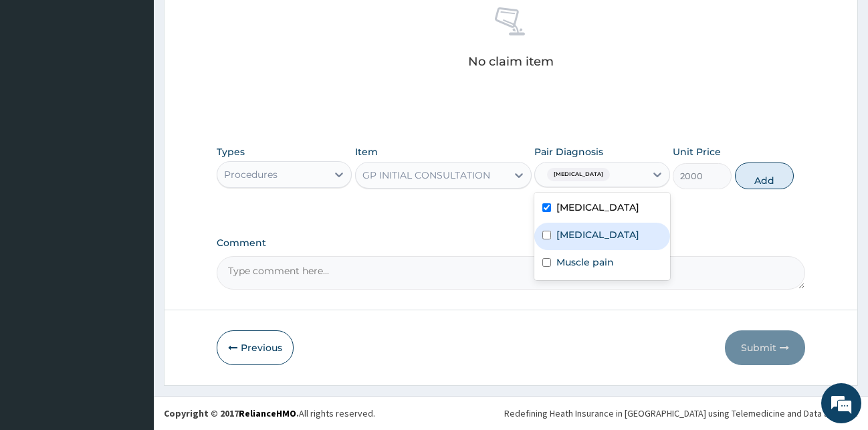
click at [589, 235] on label "Respiratory tract infection" at bounding box center [597, 234] width 83 height 13
checkbox input "true"
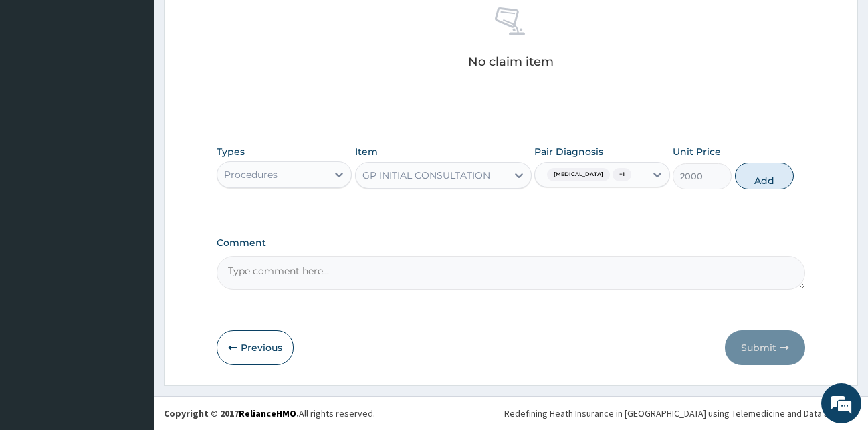
click at [751, 179] on button "Add" at bounding box center [764, 176] width 59 height 27
type input "0"
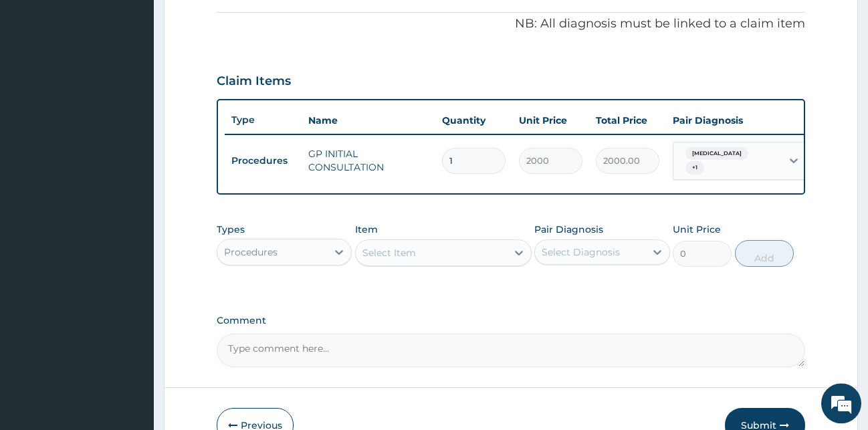
scroll to position [414, 0]
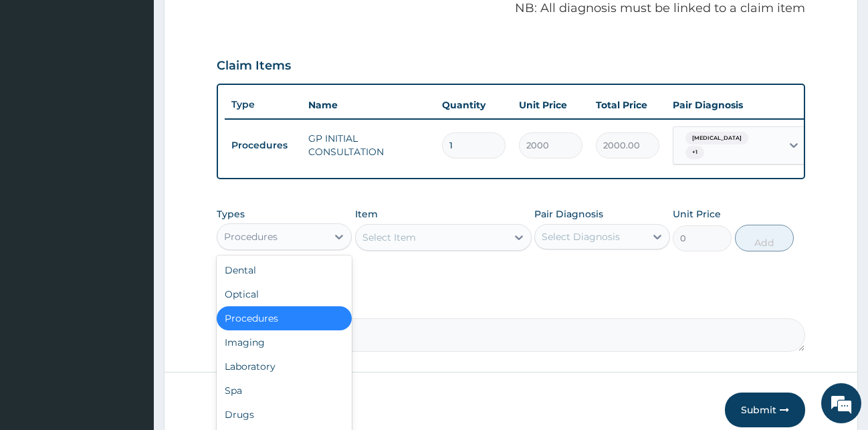
click at [278, 243] on div "Procedures" at bounding box center [272, 236] width 110 height 21
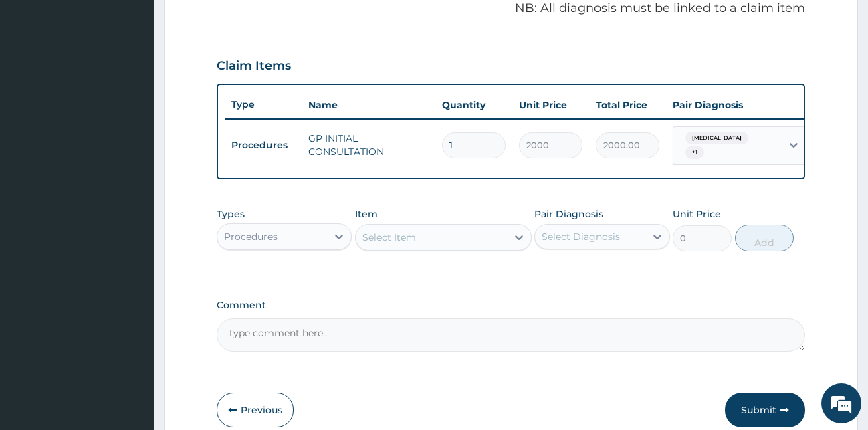
drag, startPoint x: 300, startPoint y: 244, endPoint x: 298, endPoint y: 255, distance: 11.5
click at [300, 245] on div "Procedures" at bounding box center [272, 236] width 110 height 21
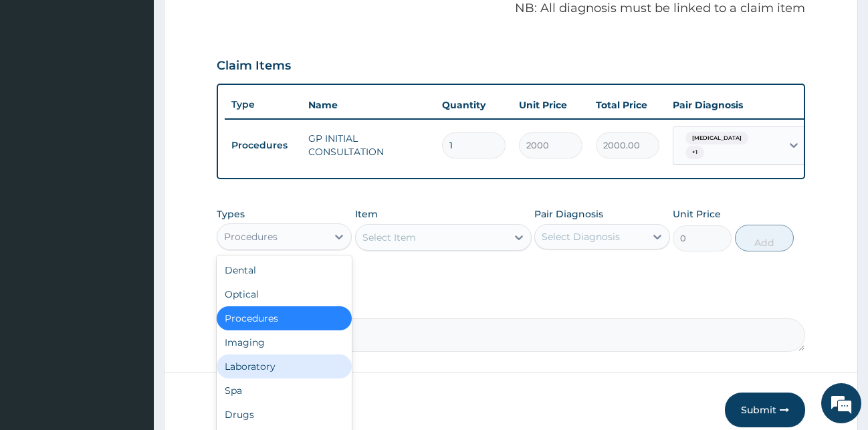
click at [270, 377] on div "Laboratory" at bounding box center [285, 366] width 136 height 24
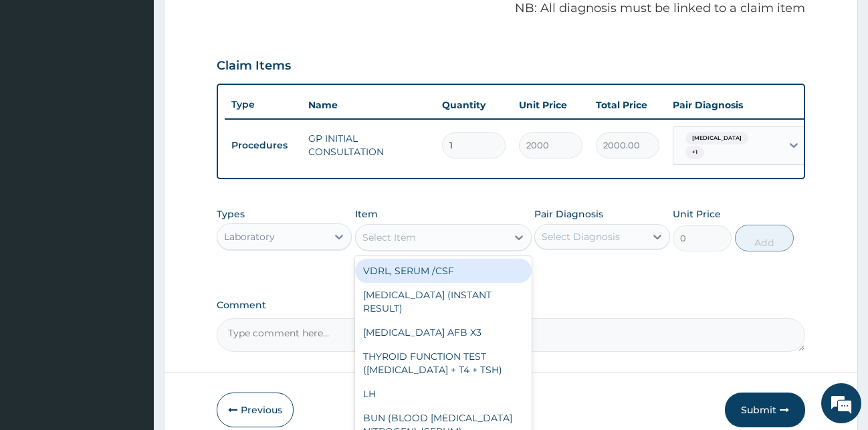
click at [411, 244] on div "Select Item" at bounding box center [389, 237] width 54 height 13
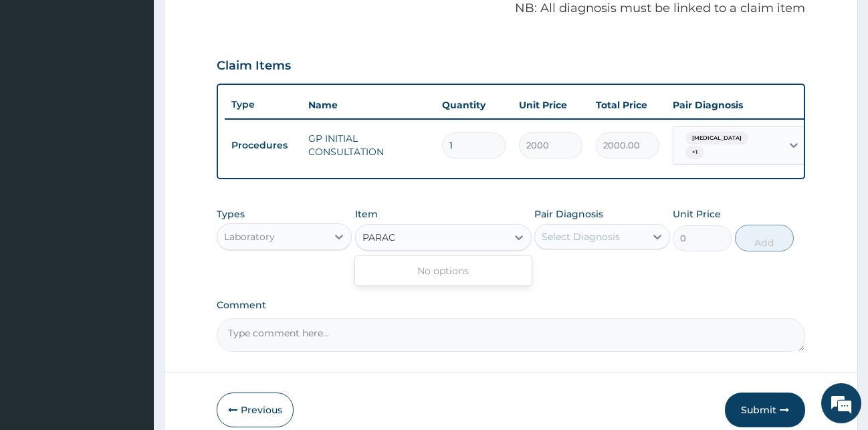
type input "PARA"
click at [446, 277] on div "PARASITES IN BLOOD SMEAR" at bounding box center [443, 271] width 177 height 24
type input "1100"
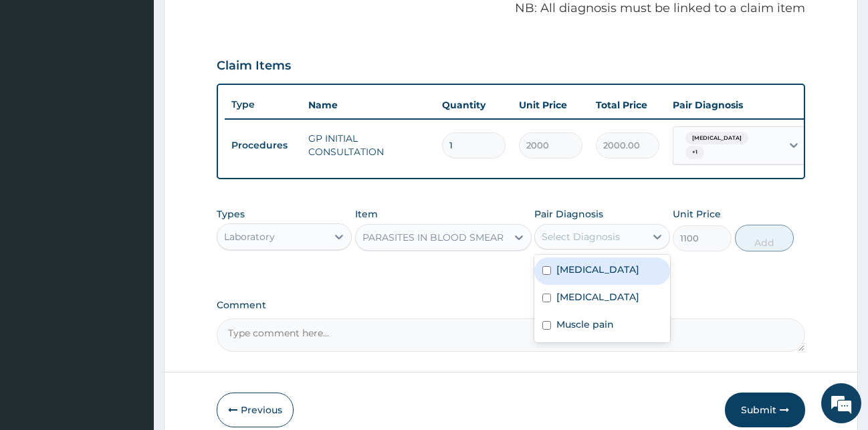
click at [610, 243] on div "Select Diagnosis" at bounding box center [581, 236] width 78 height 13
click at [597, 282] on div "Malaria" at bounding box center [602, 270] width 136 height 27
checkbox input "true"
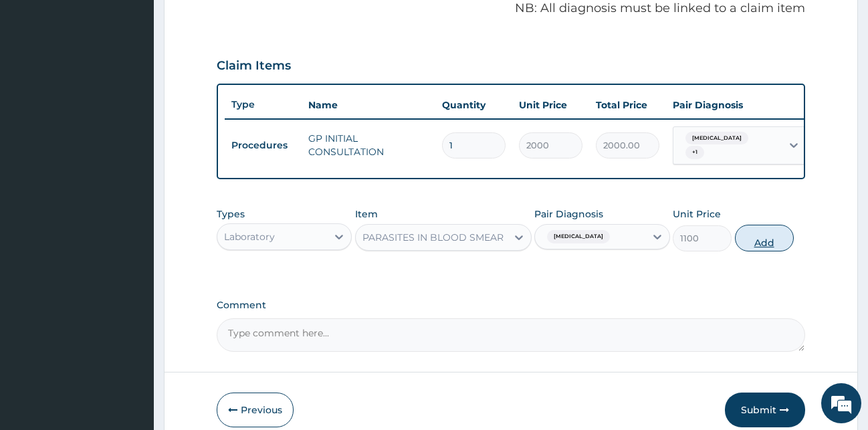
click at [739, 241] on button "Add" at bounding box center [764, 238] width 59 height 27
type input "0"
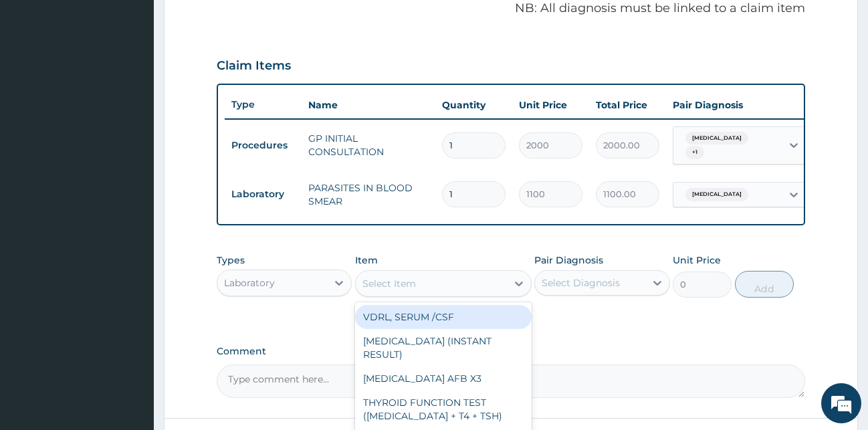
click at [393, 290] on div "Select Item" at bounding box center [389, 283] width 54 height 13
type input "WB"
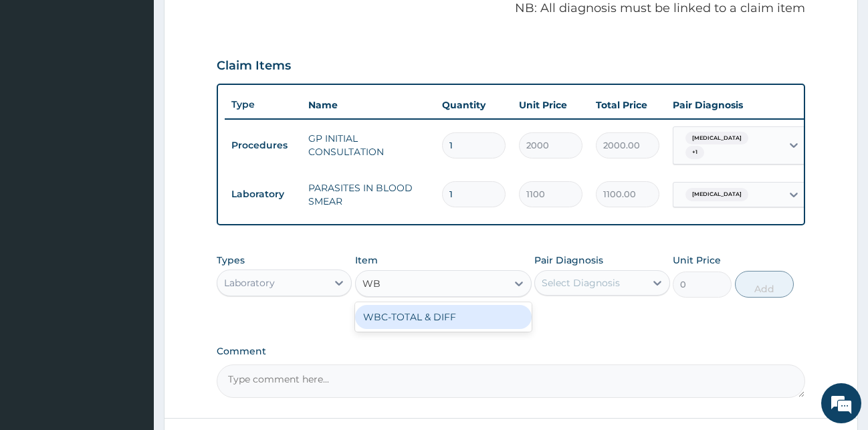
click at [403, 320] on div "WBC-TOTAL & DIFF" at bounding box center [443, 317] width 177 height 24
type input "1500"
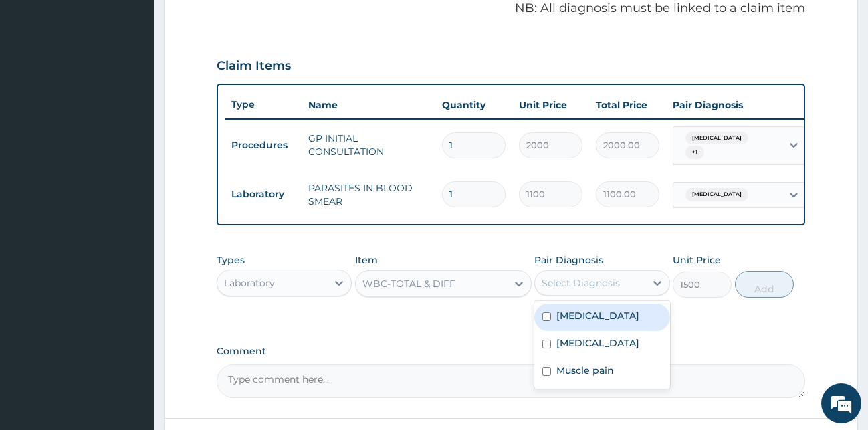
drag, startPoint x: 610, startPoint y: 282, endPoint x: 611, endPoint y: 300, distance: 17.4
click at [610, 290] on div "Select Diagnosis" at bounding box center [581, 282] width 78 height 13
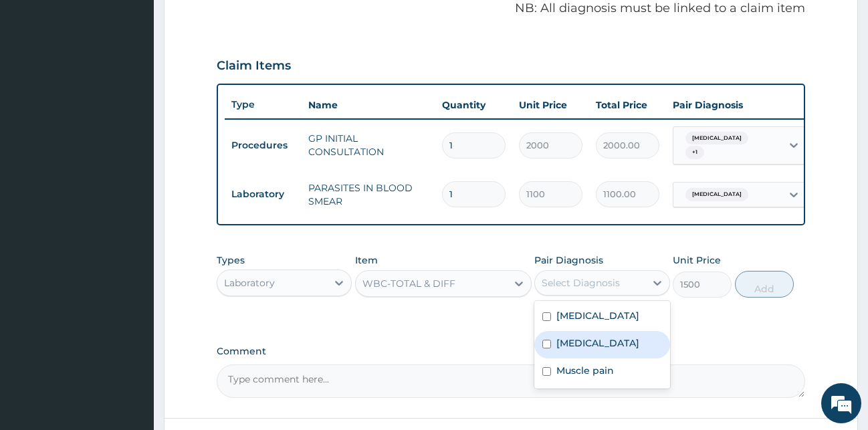
click at [599, 346] on label "Respiratory tract infection" at bounding box center [597, 342] width 83 height 13
checkbox input "true"
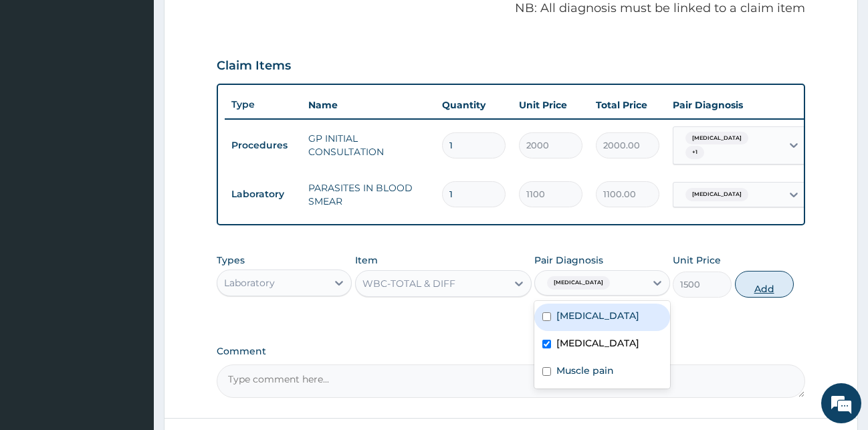
click at [780, 298] on button "Add" at bounding box center [764, 284] width 59 height 27
type input "0"
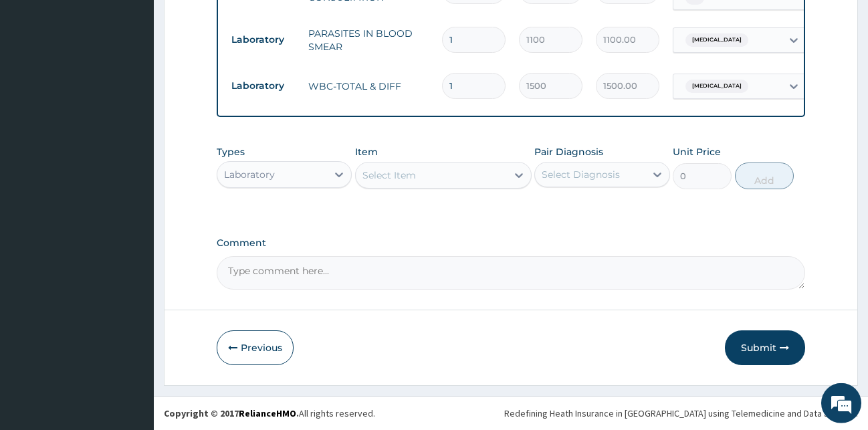
scroll to position [574, 0]
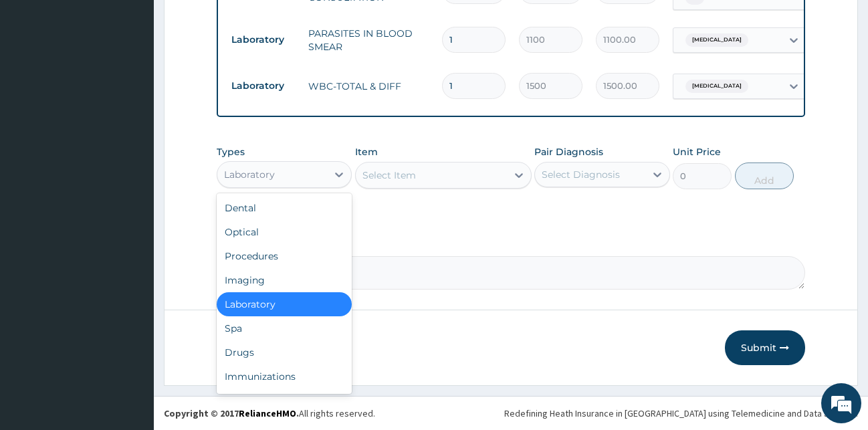
click at [275, 171] on div "Laboratory" at bounding box center [272, 174] width 110 height 21
click at [232, 350] on div "Drugs" at bounding box center [285, 352] width 136 height 24
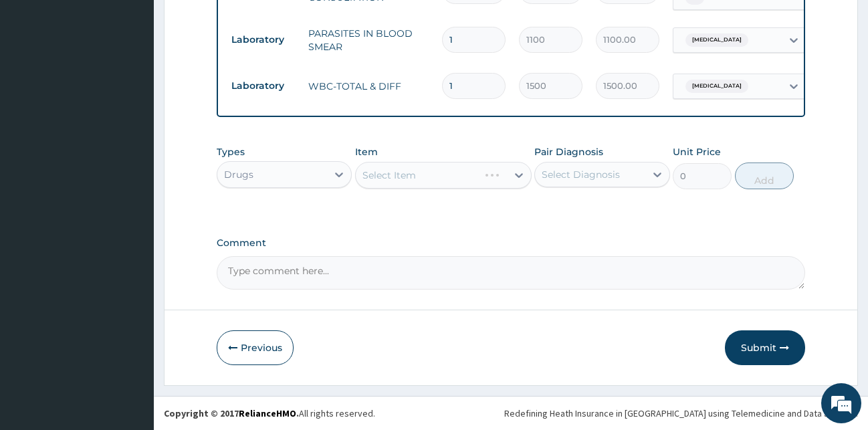
click at [433, 173] on div "Select Item" at bounding box center [443, 175] width 177 height 27
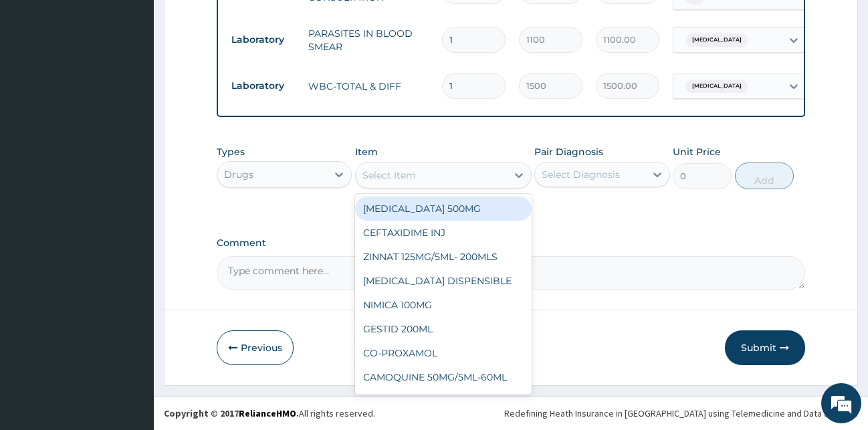
drag, startPoint x: 434, startPoint y: 167, endPoint x: 436, endPoint y: 179, distance: 12.2
click at [435, 177] on div "Select Item" at bounding box center [431, 175] width 151 height 21
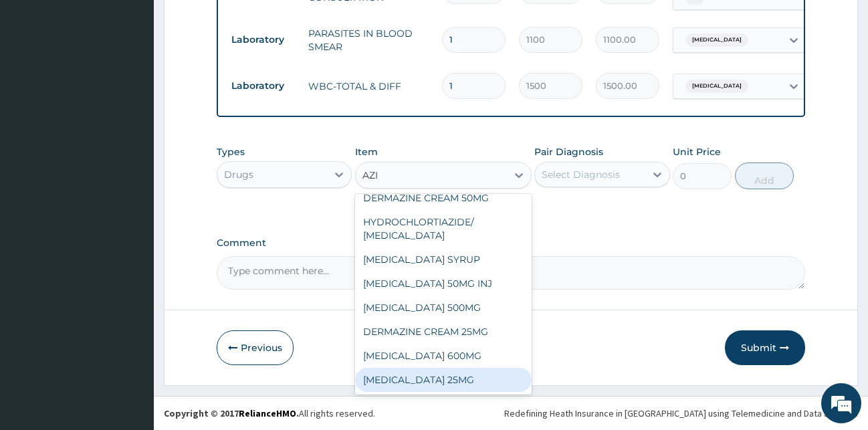
scroll to position [0, 0]
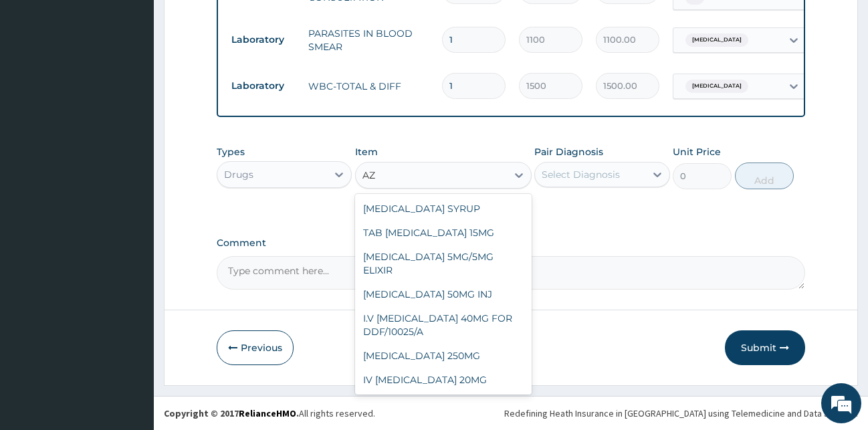
type input "A"
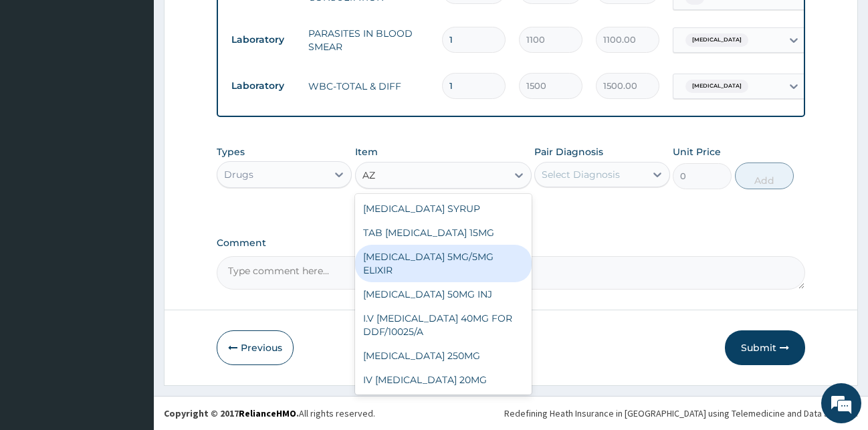
type input "A"
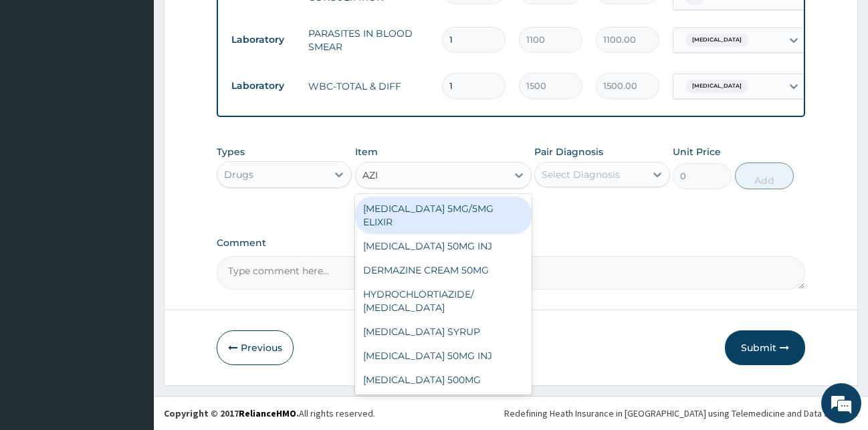
type input "AZIT"
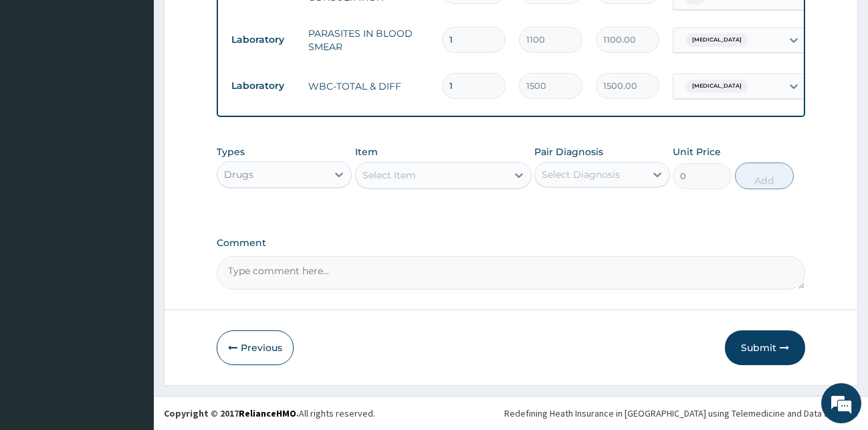
click at [387, 175] on div "Select Item" at bounding box center [431, 175] width 151 height 21
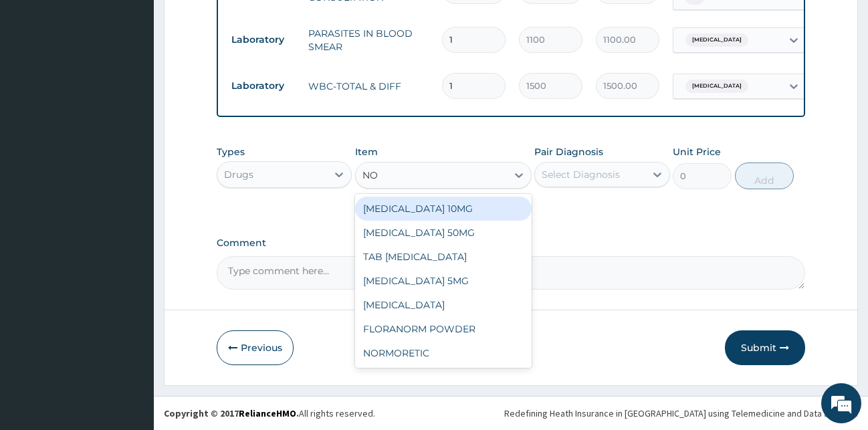
type input "NOR"
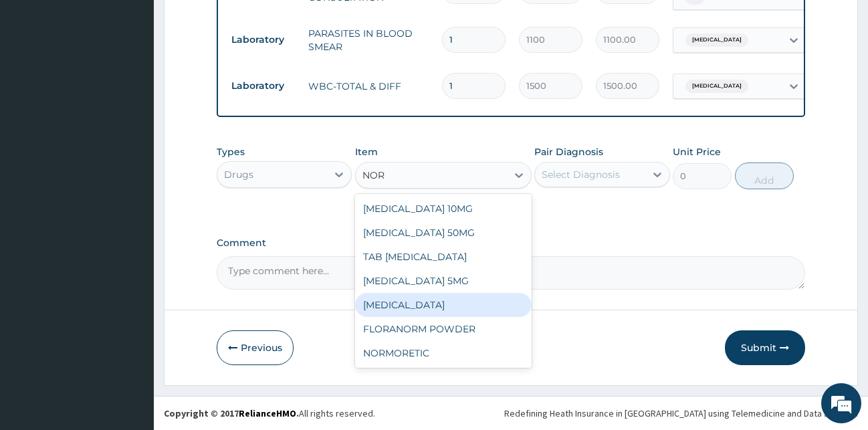
click at [423, 303] on div "NORGESIC" at bounding box center [443, 305] width 177 height 24
type input "51.75"
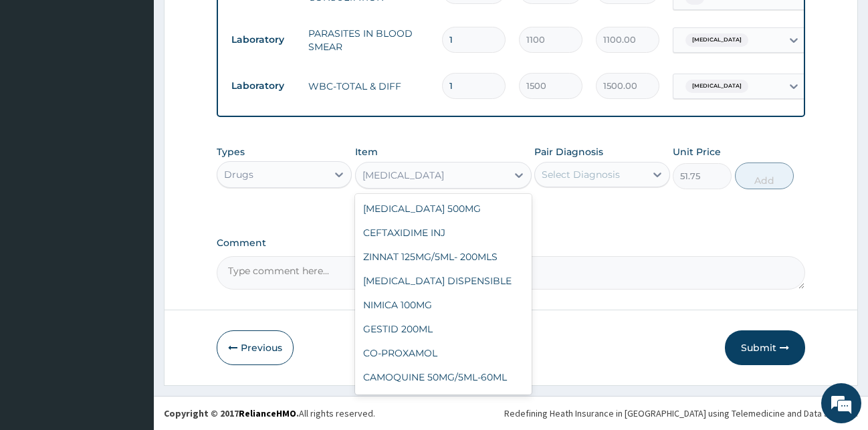
click at [417, 174] on div "[MEDICAL_DATA]" at bounding box center [431, 175] width 151 height 21
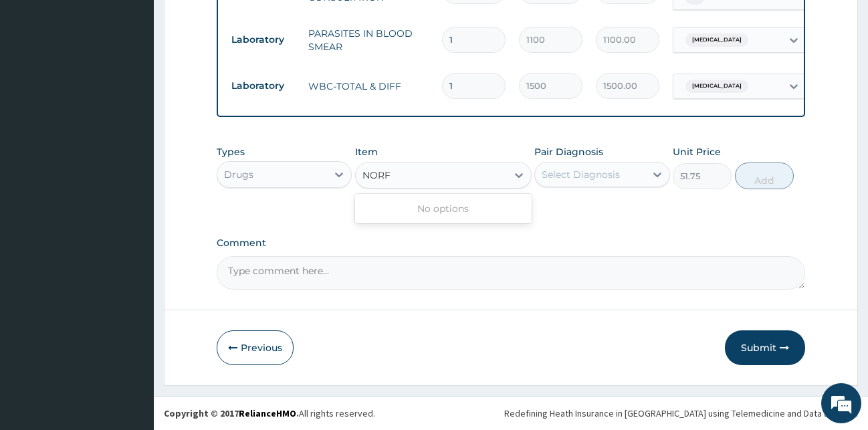
type input "NOR"
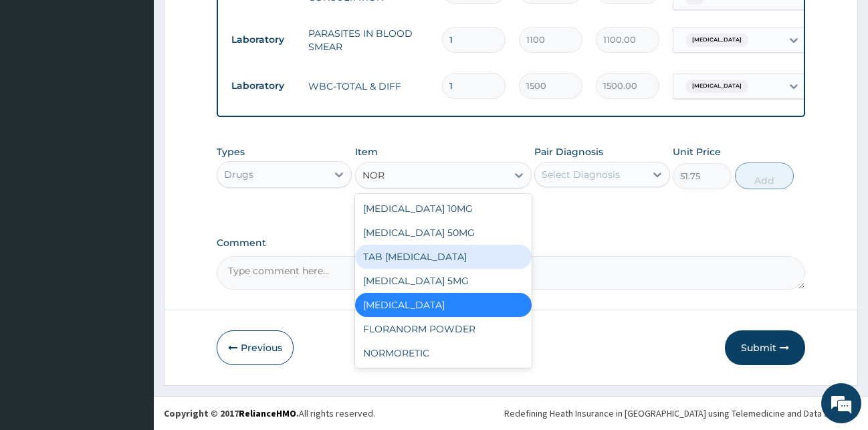
click at [422, 259] on div "TAB [MEDICAL_DATA]" at bounding box center [443, 257] width 177 height 24
type input "130"
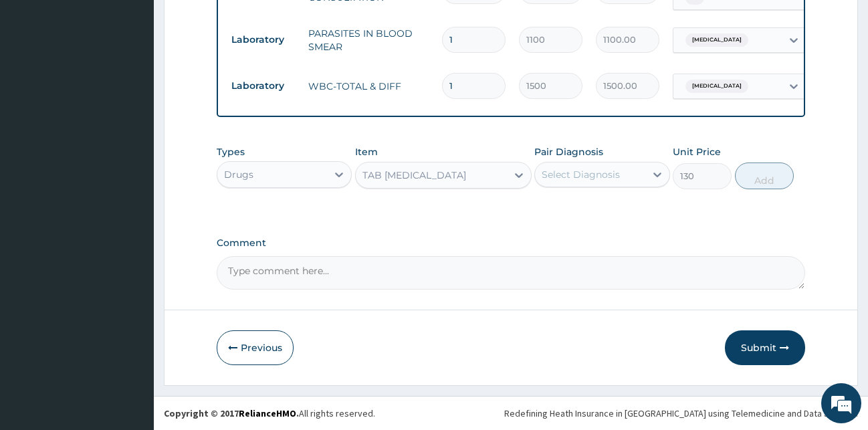
click at [589, 173] on div "Select Diagnosis" at bounding box center [581, 174] width 78 height 13
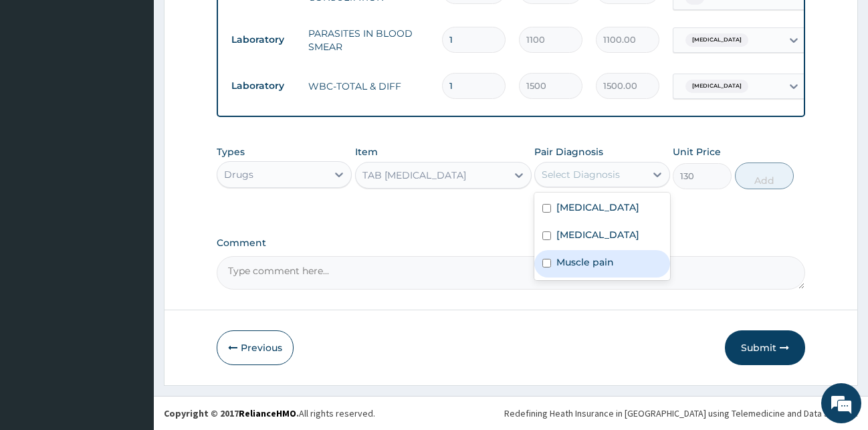
click at [590, 269] on label "Muscle pain" at bounding box center [585, 261] width 58 height 13
checkbox input "true"
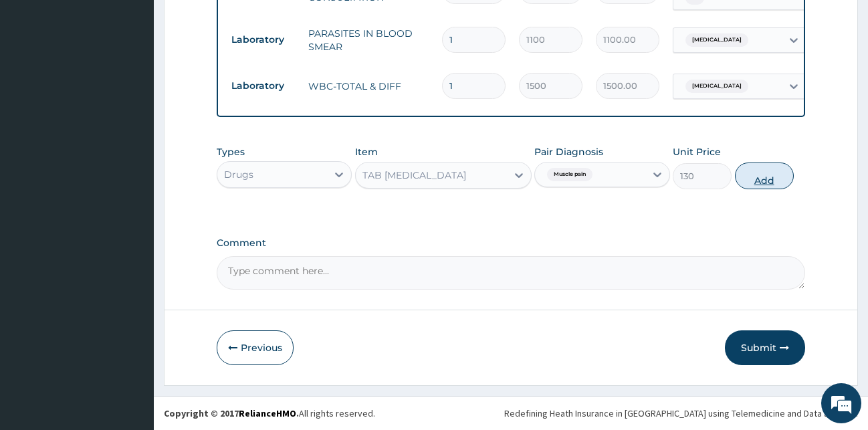
click at [752, 181] on button "Add" at bounding box center [764, 176] width 59 height 27
type input "0"
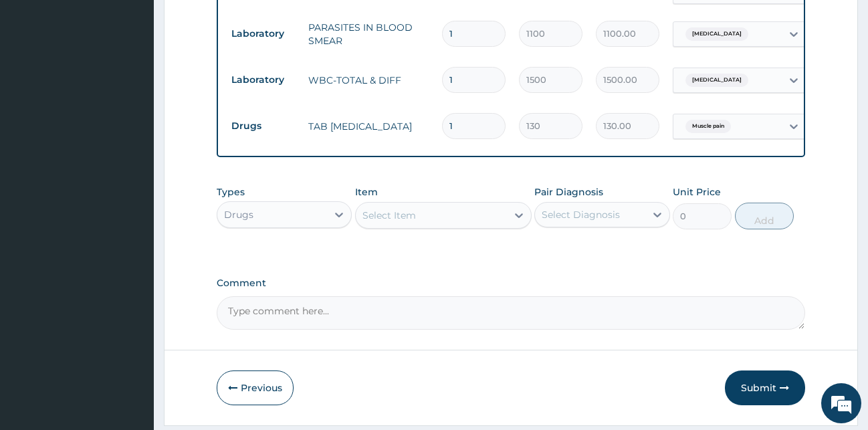
click at [470, 205] on div "Item Select Item" at bounding box center [443, 207] width 177 height 44
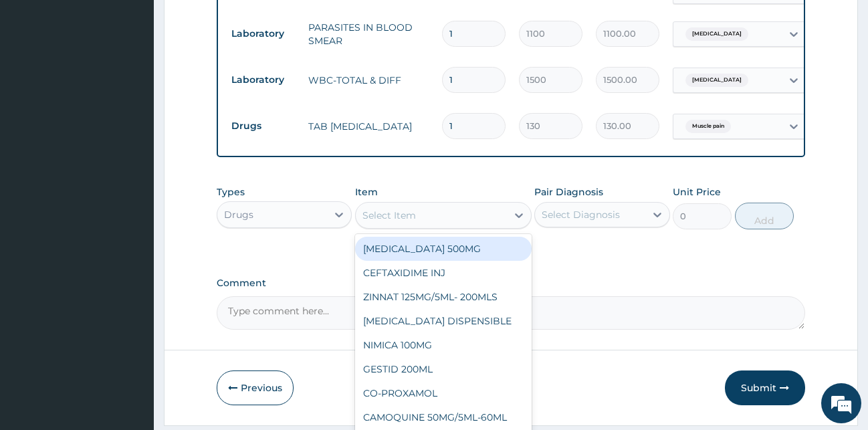
click at [459, 211] on div "Select Item" at bounding box center [431, 215] width 151 height 21
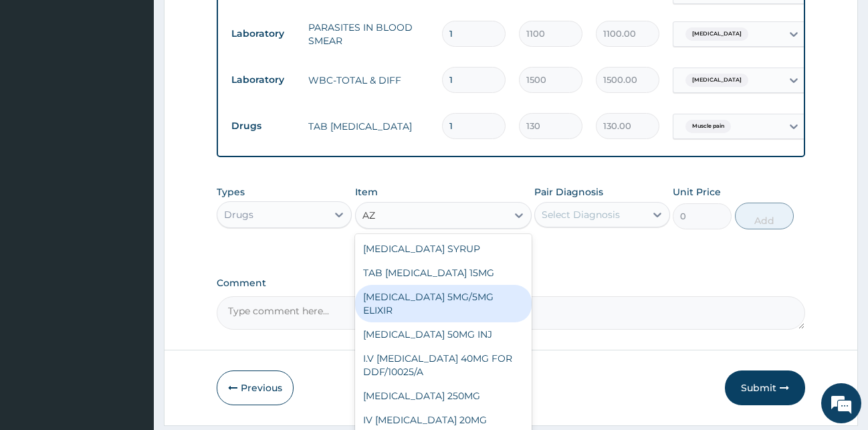
type input "A"
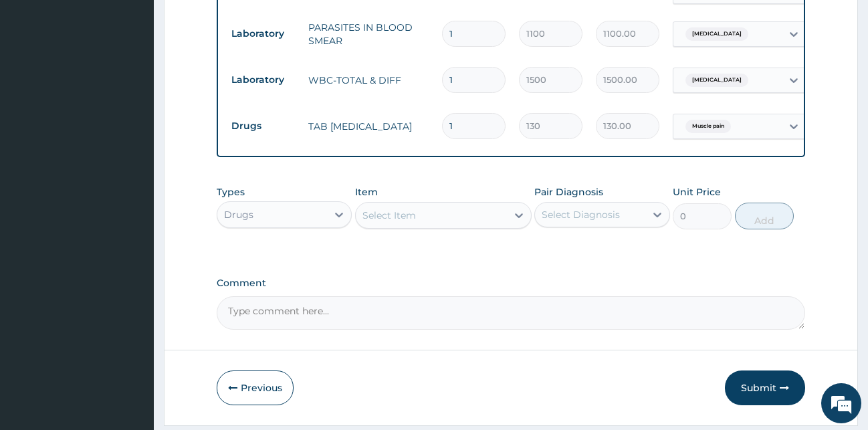
click at [643, 298] on div "Comment" at bounding box center [511, 304] width 589 height 52
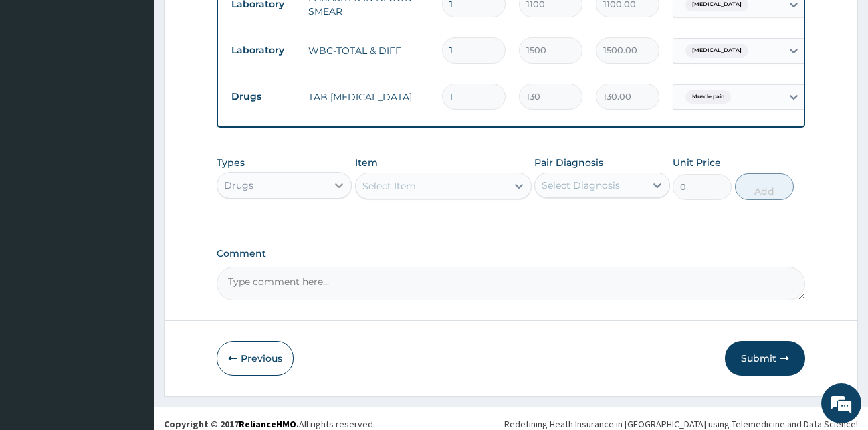
scroll to position [621, 0]
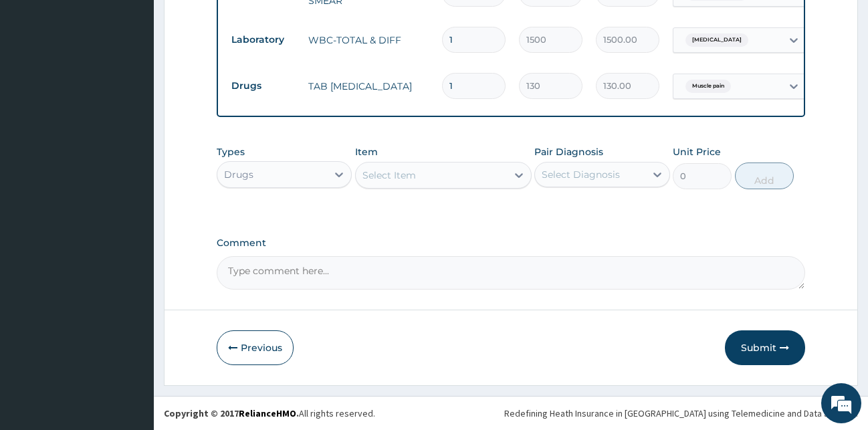
click at [395, 180] on div "Select Item" at bounding box center [389, 175] width 54 height 13
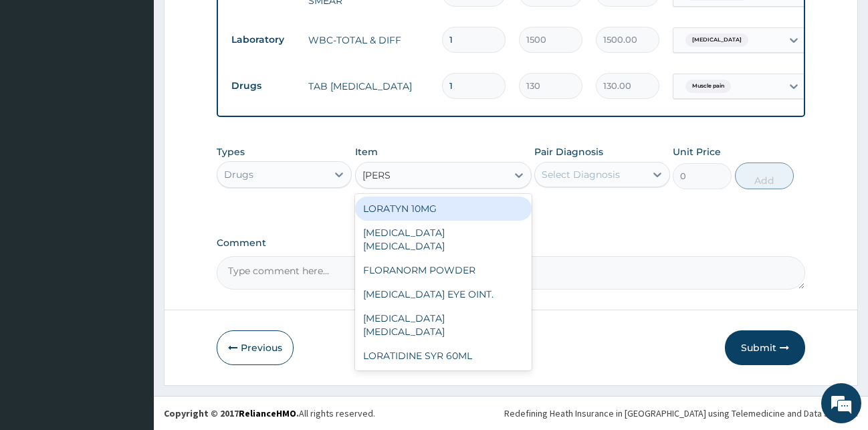
type input "LORAT"
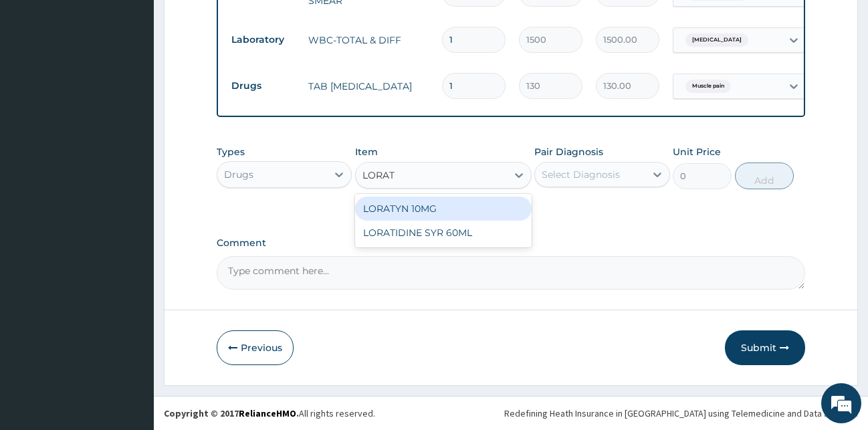
click at [420, 204] on div "LORATYN 10MG" at bounding box center [443, 209] width 177 height 24
type input "44.85"
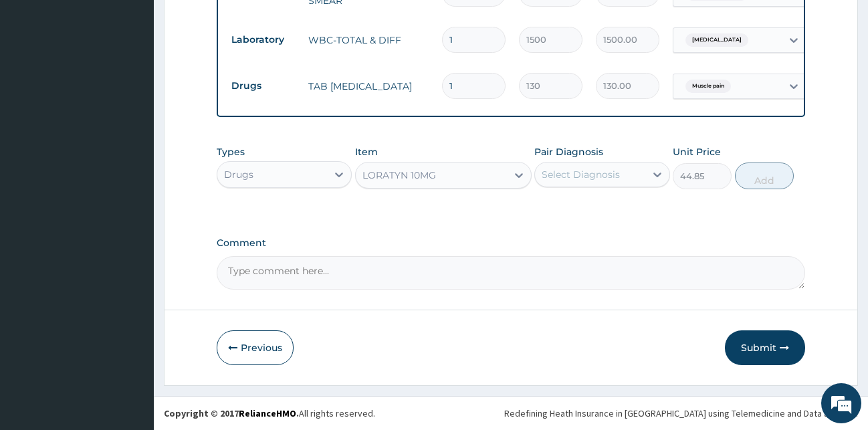
click at [556, 174] on div "Select Diagnosis" at bounding box center [581, 174] width 78 height 13
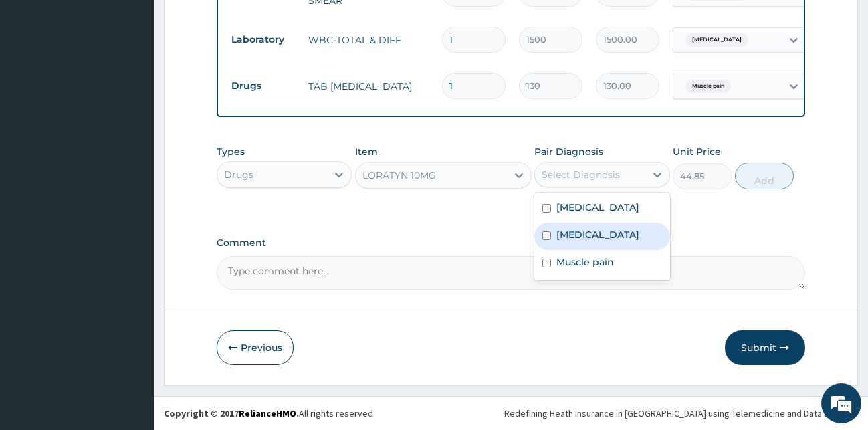
click at [576, 240] on label "Respiratory tract infection" at bounding box center [597, 234] width 83 height 13
checkbox input "true"
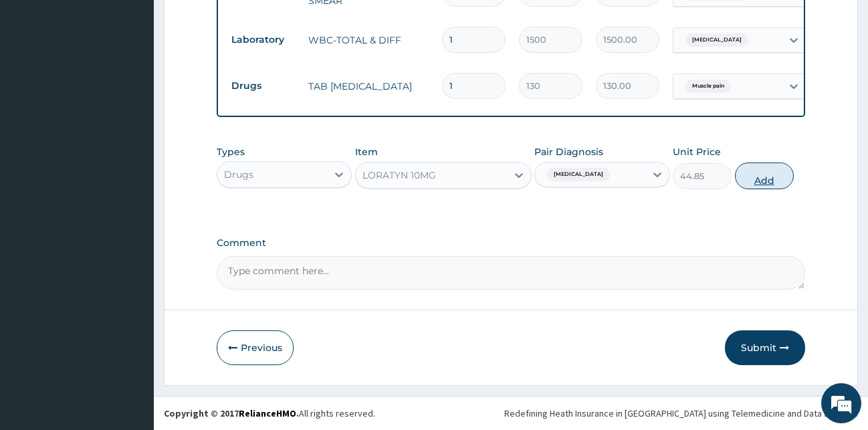
click at [757, 183] on button "Add" at bounding box center [764, 176] width 59 height 27
type input "0"
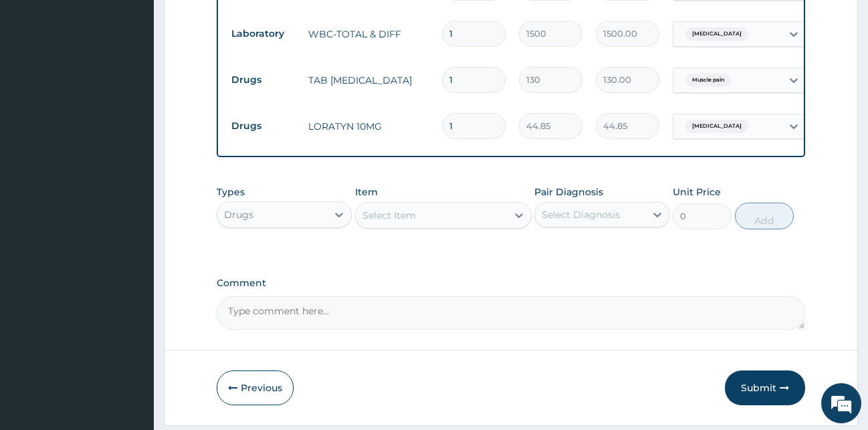
drag, startPoint x: 463, startPoint y: 117, endPoint x: 377, endPoint y: 131, distance: 86.7
click at [442, 131] on input "1" at bounding box center [474, 126] width 64 height 26
type input "5"
type input "224.25"
type input "5"
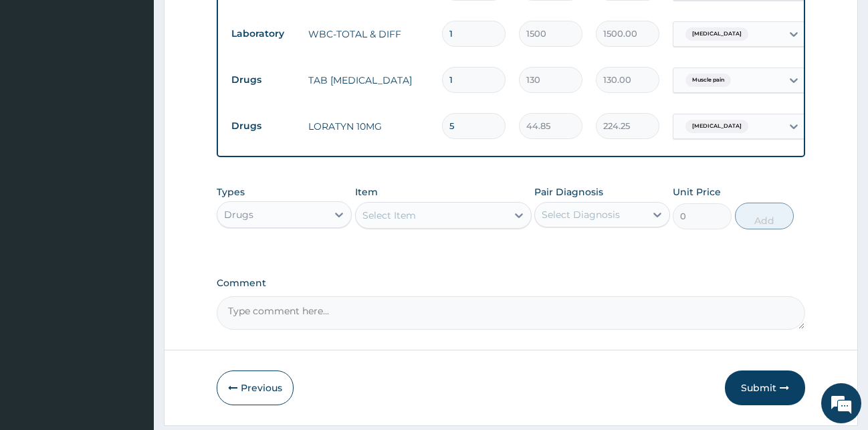
drag, startPoint x: 484, startPoint y: 181, endPoint x: 465, endPoint y: 219, distance: 42.8
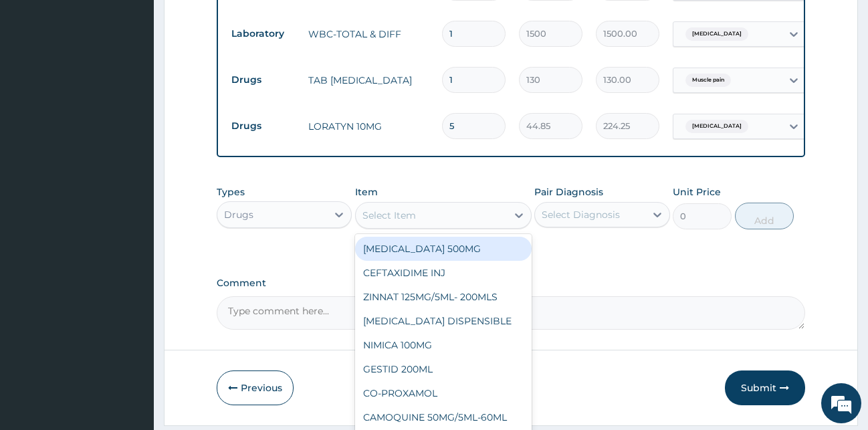
drag, startPoint x: 460, startPoint y: 217, endPoint x: 451, endPoint y: 223, distance: 11.0
click at [457, 221] on div "Select Item" at bounding box center [431, 215] width 151 height 21
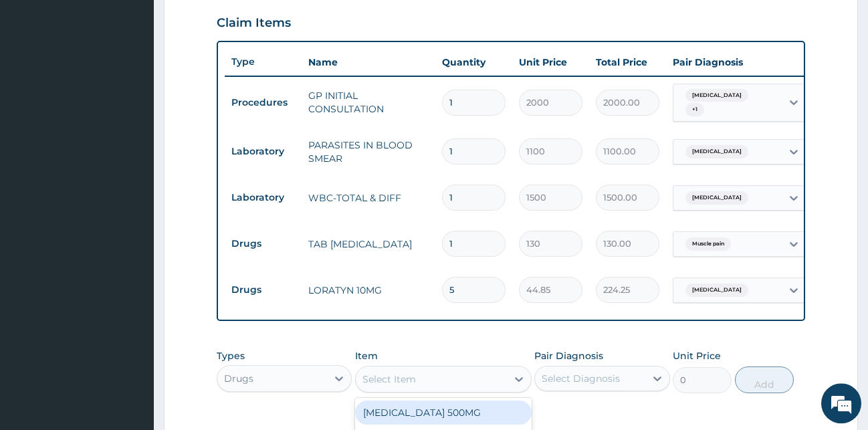
scroll to position [484, 0]
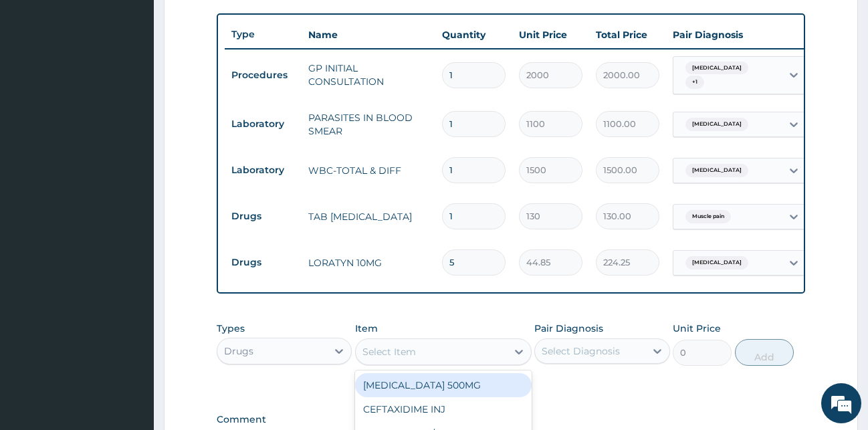
click at [472, 217] on input "1" at bounding box center [474, 216] width 64 height 26
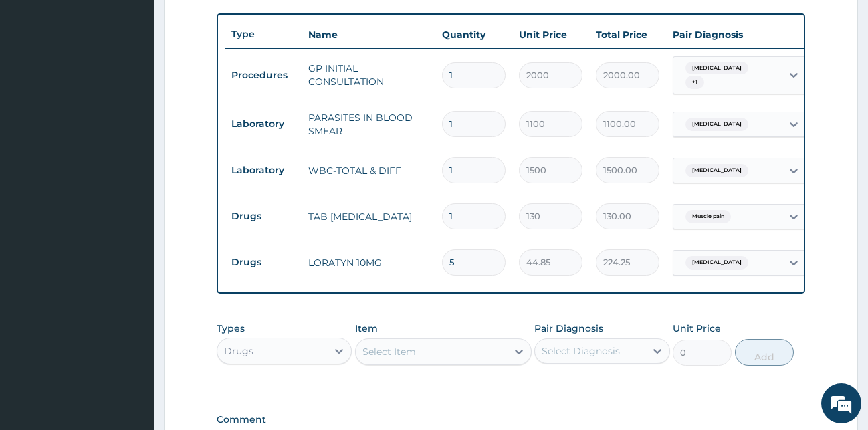
type input "15"
type input "1950.00"
type input "15"
click at [421, 263] on td "LORATYN 10MG" at bounding box center [369, 262] width 134 height 27
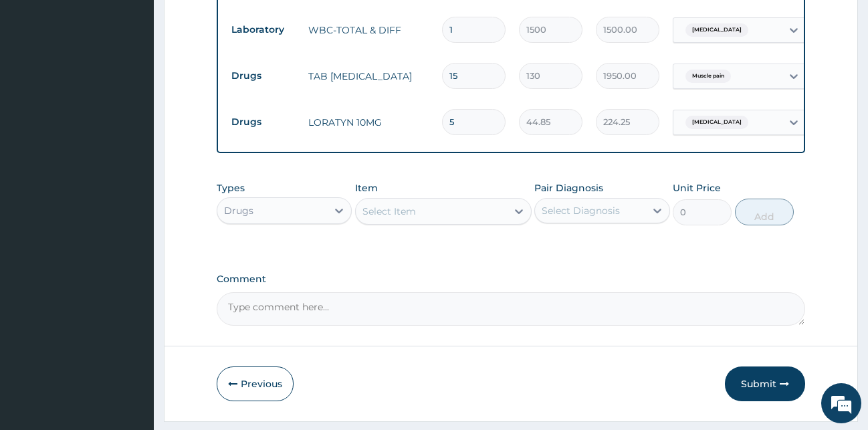
scroll to position [667, 0]
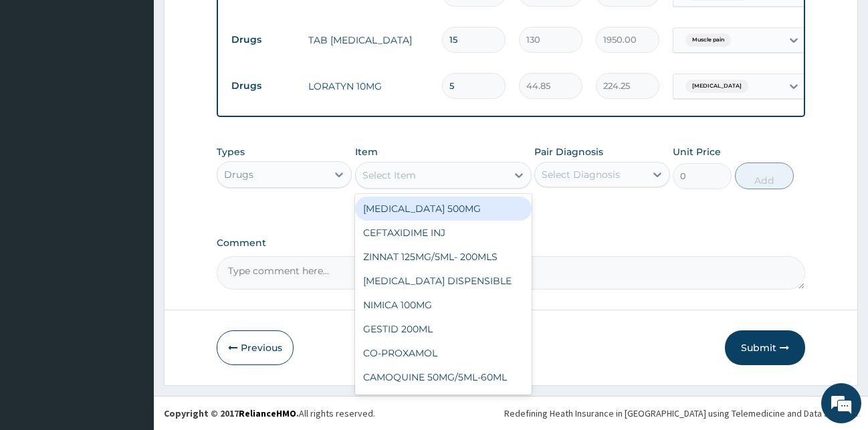
click at [401, 173] on div "Select Item" at bounding box center [389, 175] width 54 height 13
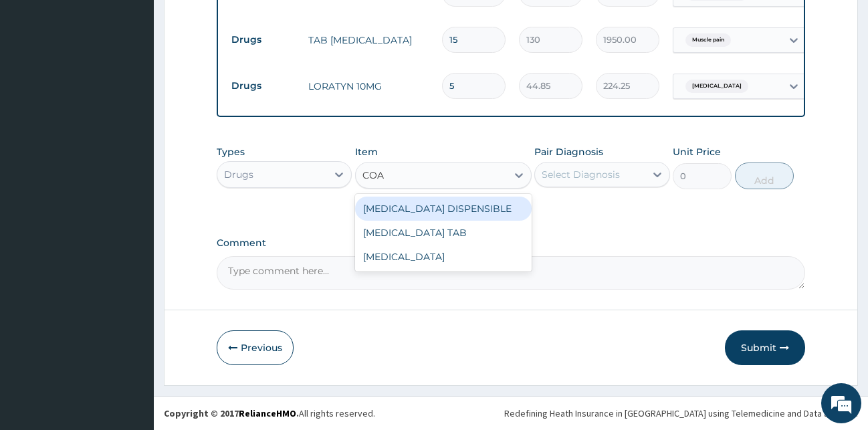
type input "COAR"
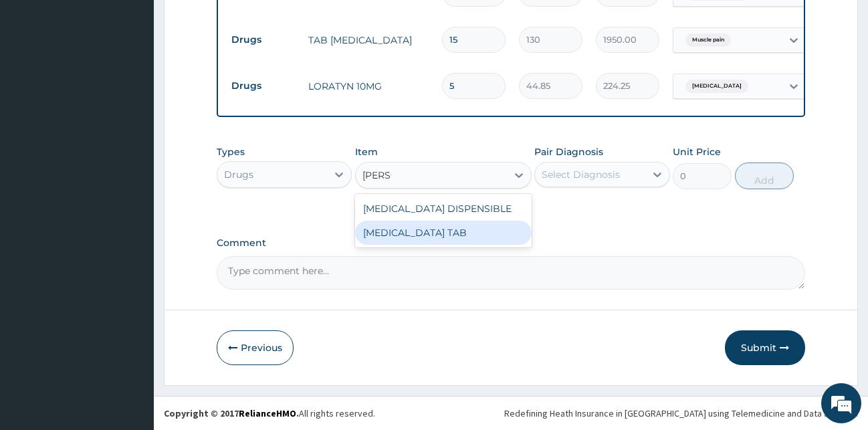
click at [402, 232] on div "[MEDICAL_DATA] TAB" at bounding box center [443, 233] width 177 height 24
type input "1035"
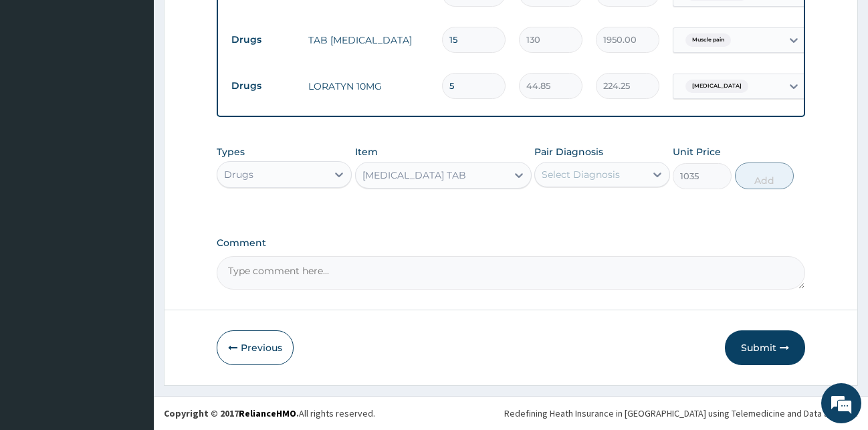
drag, startPoint x: 581, startPoint y: 170, endPoint x: 587, endPoint y: 191, distance: 21.6
click at [583, 178] on div "Select Diagnosis" at bounding box center [581, 174] width 78 height 13
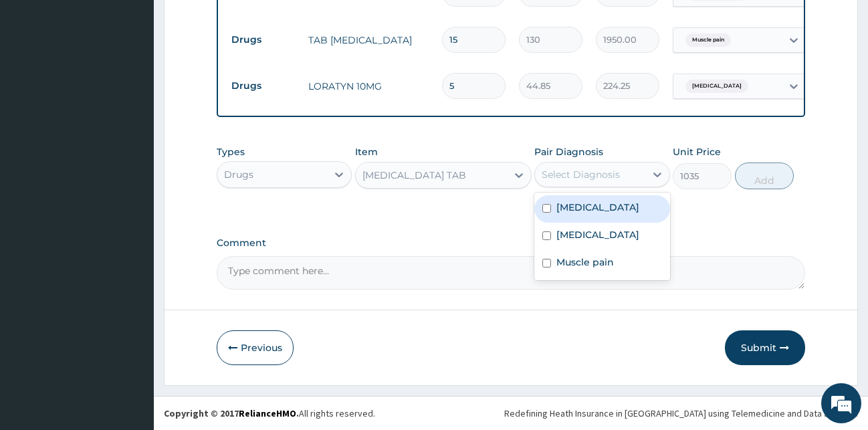
click at [587, 211] on label "Malaria" at bounding box center [597, 207] width 83 height 13
checkbox input "true"
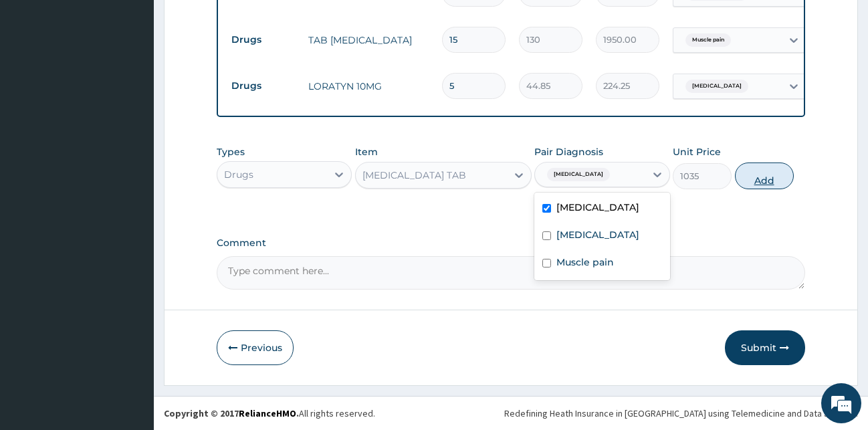
click at [769, 175] on button "Add" at bounding box center [764, 176] width 59 height 27
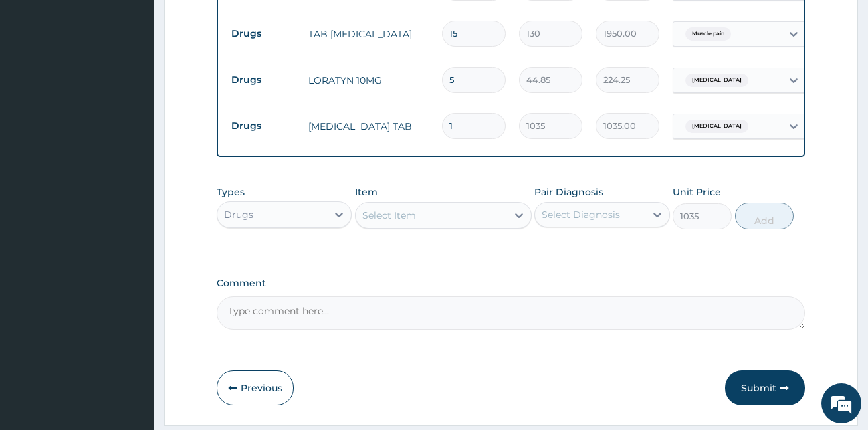
type input "0"
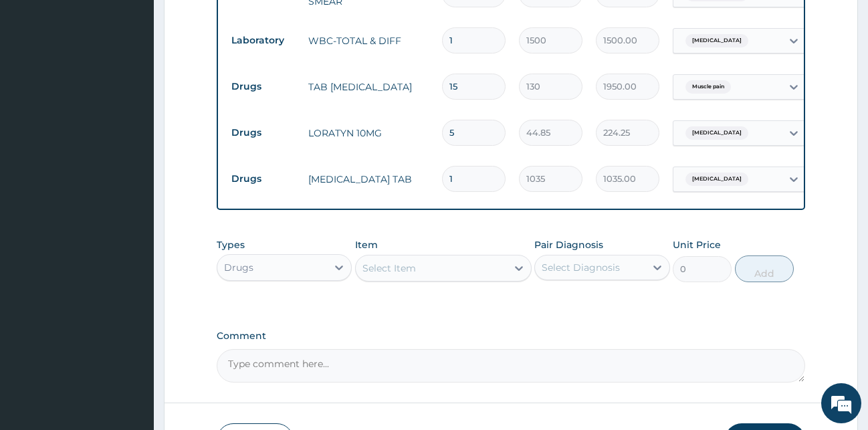
scroll to position [713, 0]
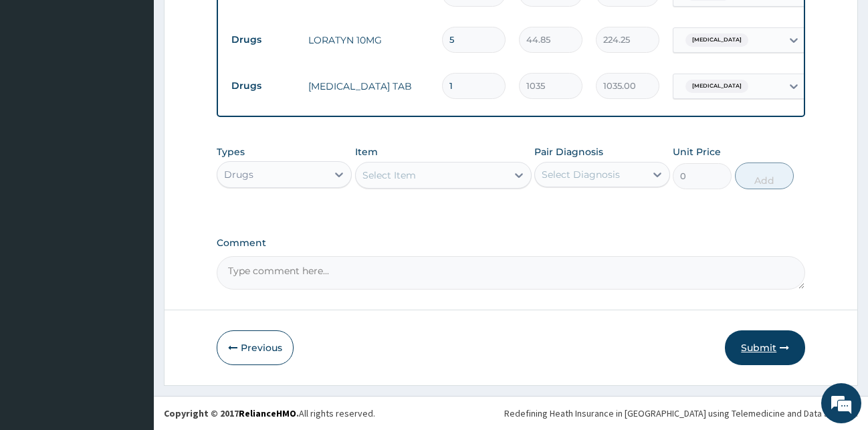
click at [760, 346] on button "Submit" at bounding box center [765, 347] width 80 height 35
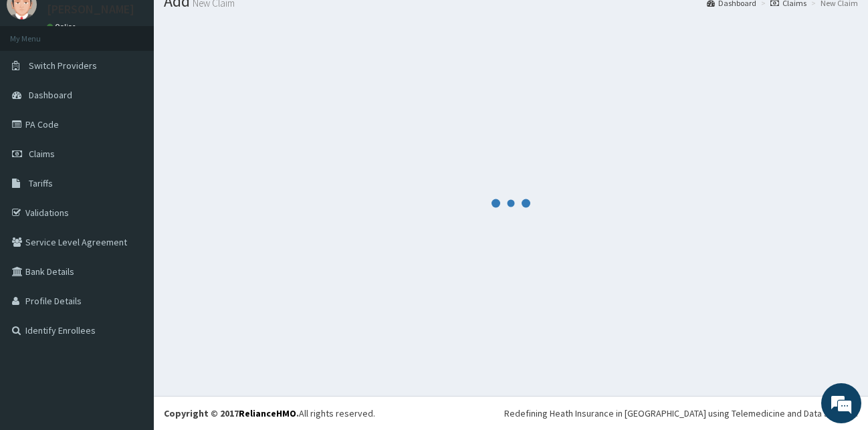
scroll to position [51, 0]
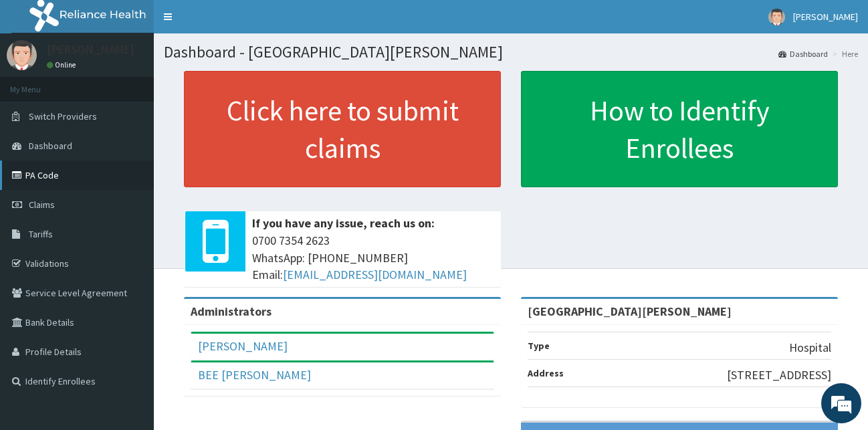
click at [36, 170] on link "PA Code" at bounding box center [77, 175] width 154 height 29
click at [40, 203] on span "Claims" at bounding box center [42, 205] width 26 height 12
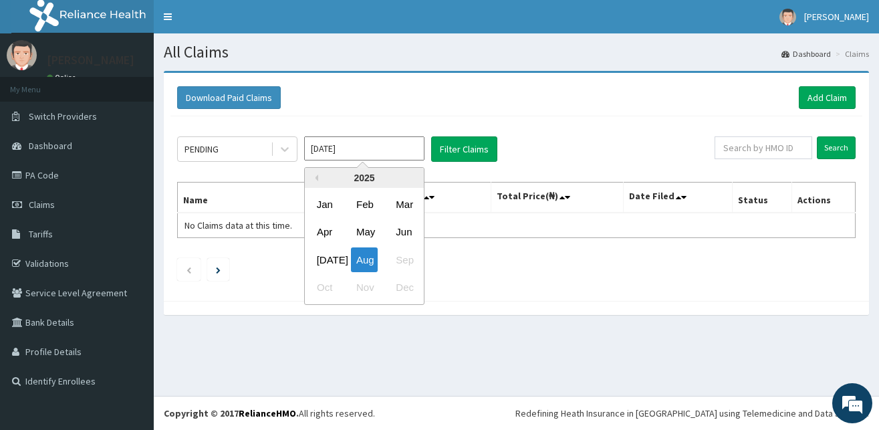
click at [371, 156] on input "[DATE]" at bounding box center [364, 148] width 120 height 24
click at [379, 205] on div "Jan Feb Mar" at bounding box center [364, 204] width 119 height 27
click at [358, 207] on div "Feb" at bounding box center [364, 204] width 27 height 25
type input "[DATE]"
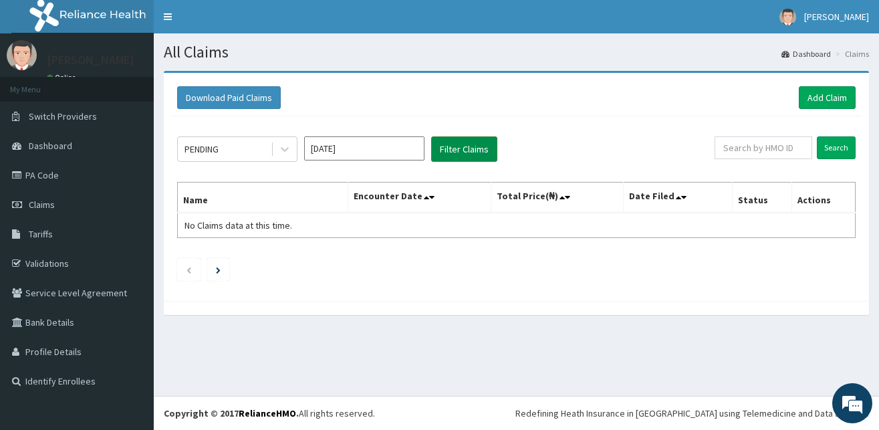
click at [460, 154] on button "Filter Claims" at bounding box center [464, 148] width 66 height 25
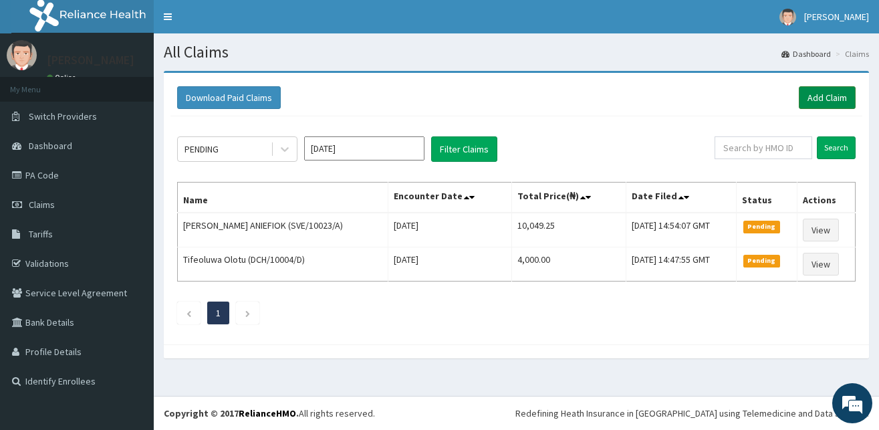
click at [821, 98] on link "Add Claim" at bounding box center [827, 97] width 57 height 23
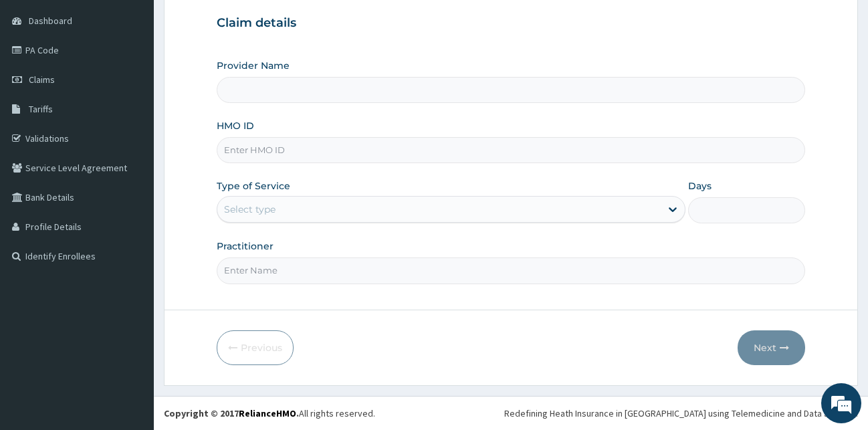
type input "[GEOGRAPHIC_DATA][PERSON_NAME]"
click at [306, 140] on input "HMO ID" at bounding box center [511, 150] width 589 height 26
type input "TXD/10205/A"
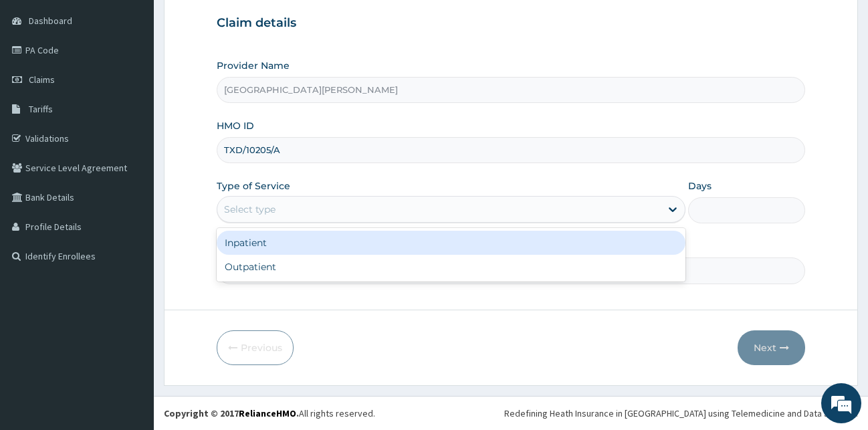
click at [262, 205] on div "Select type" at bounding box center [249, 209] width 51 height 13
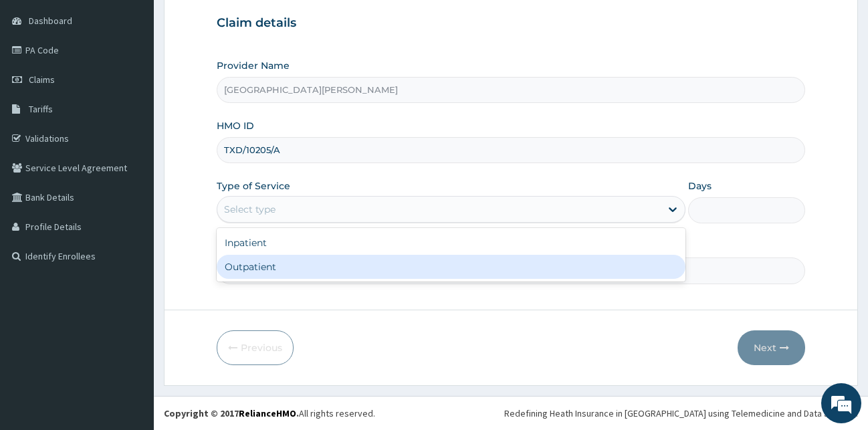
click at [300, 272] on div "Outpatient" at bounding box center [451, 267] width 469 height 24
type input "1"
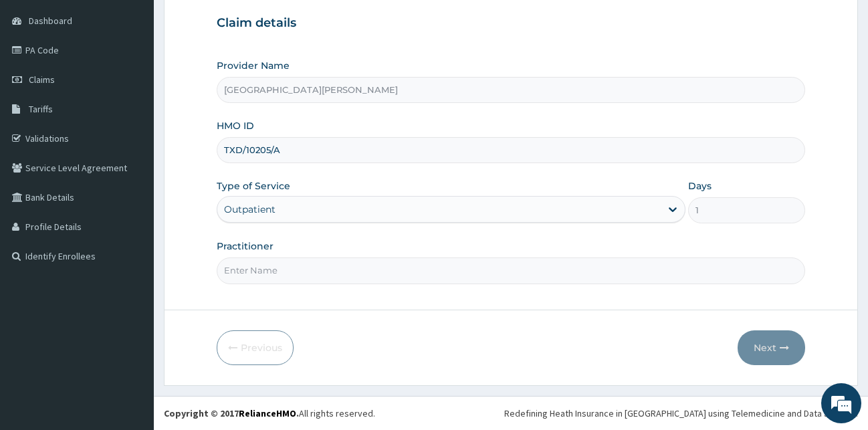
click at [276, 272] on input "Practitioner" at bounding box center [511, 270] width 589 height 26
type input "[PERSON_NAME]"
click at [756, 343] on button "Next" at bounding box center [772, 347] width 68 height 35
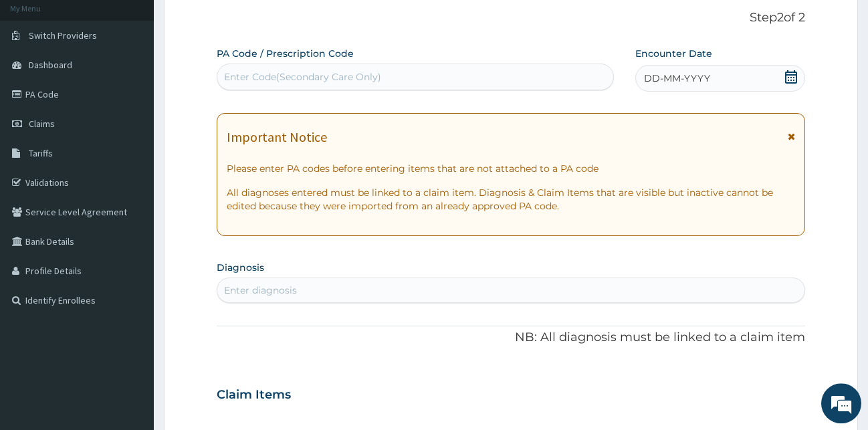
scroll to position [57, 0]
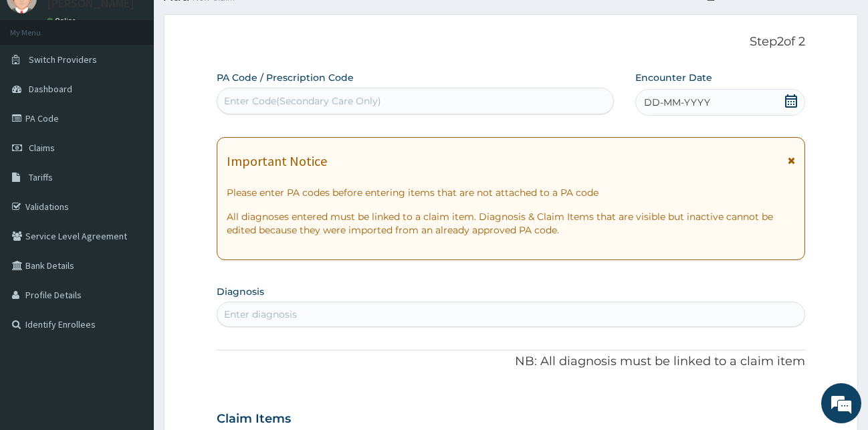
click at [786, 96] on icon at bounding box center [791, 100] width 12 height 13
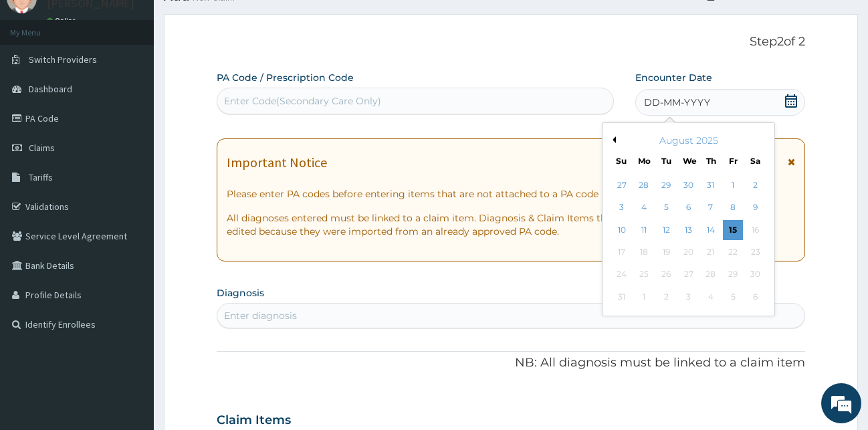
click at [614, 141] on button "Previous Month" at bounding box center [612, 139] width 7 height 7
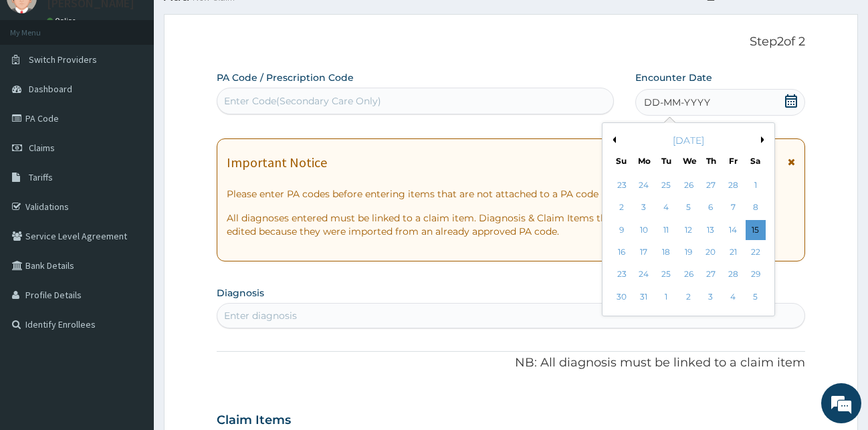
click at [614, 141] on button "Previous Month" at bounding box center [612, 139] width 7 height 7
click at [671, 211] on div "4" at bounding box center [666, 208] width 20 height 20
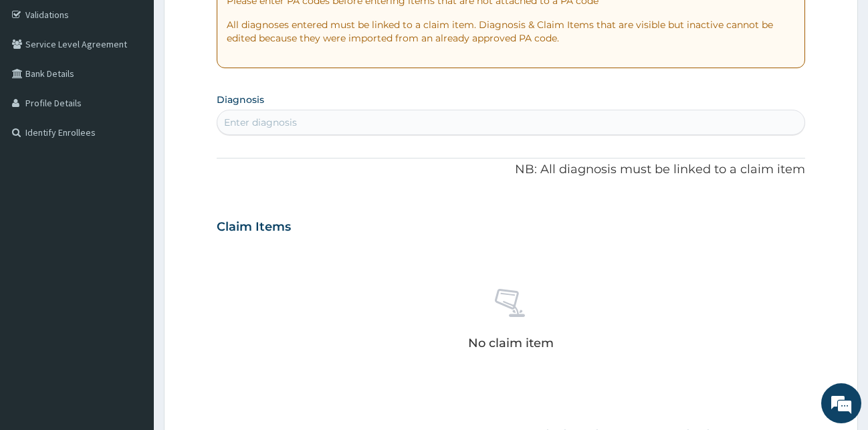
scroll to position [261, 0]
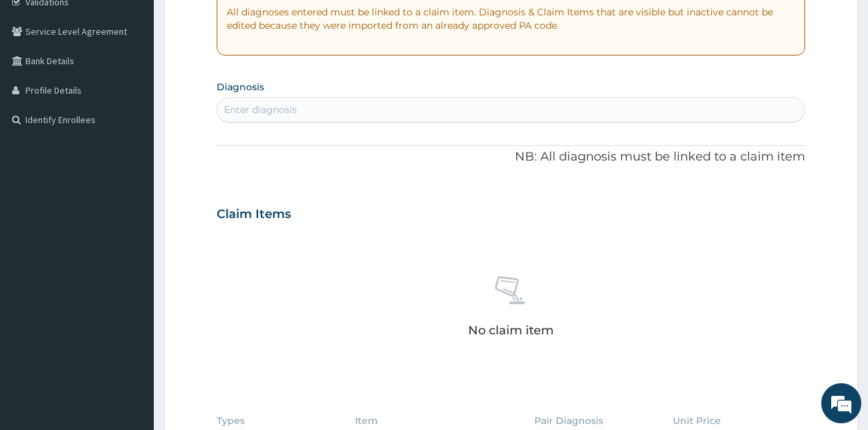
click at [346, 114] on div "Enter diagnosis" at bounding box center [511, 109] width 588 height 21
type input "CONJUNC"
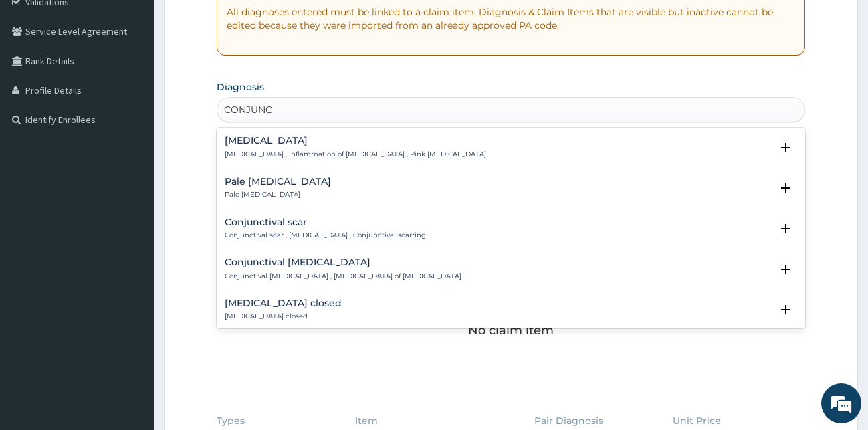
click at [261, 153] on p "[MEDICAL_DATA] , Inflammation of [MEDICAL_DATA] , Pink [MEDICAL_DATA]" at bounding box center [355, 154] width 261 height 9
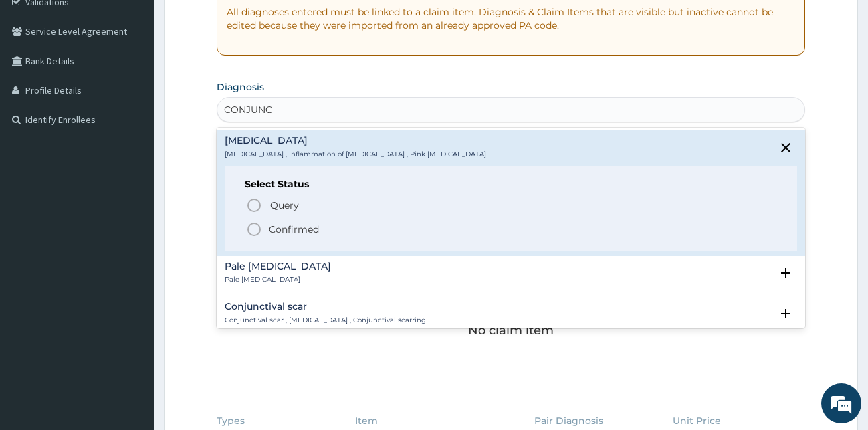
click at [256, 231] on icon "status option filled" at bounding box center [254, 229] width 16 height 16
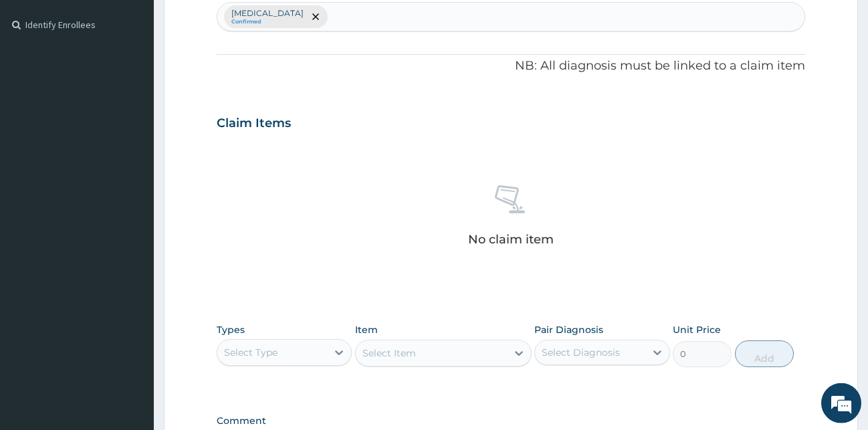
scroll to position [534, 0]
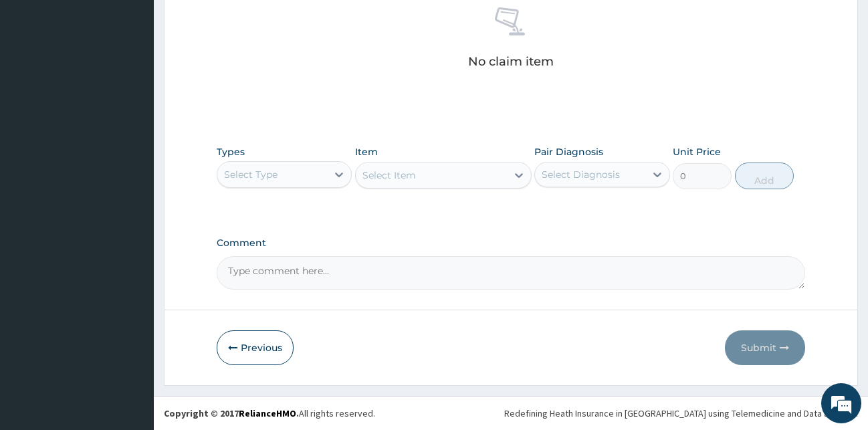
click at [313, 169] on div "Select Type" at bounding box center [272, 174] width 110 height 21
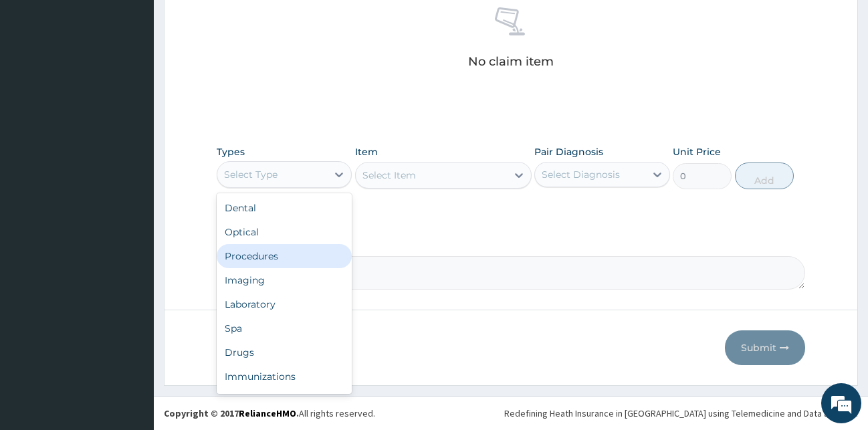
click at [279, 261] on div "Procedures" at bounding box center [285, 256] width 136 height 24
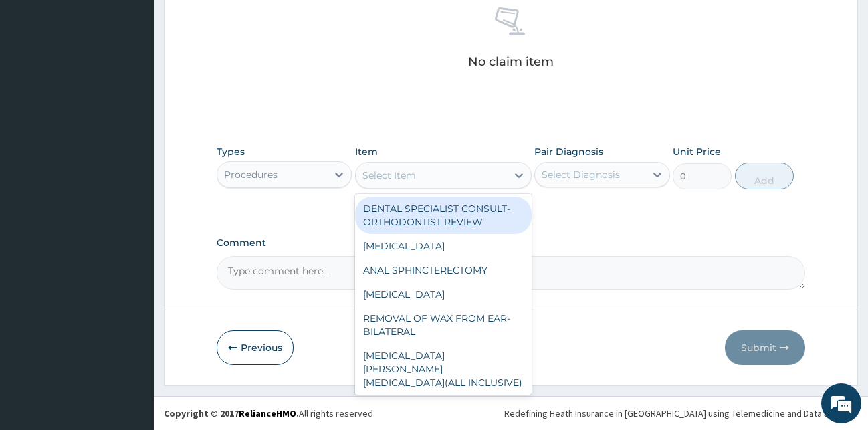
click at [454, 182] on div "Select Item" at bounding box center [431, 175] width 151 height 21
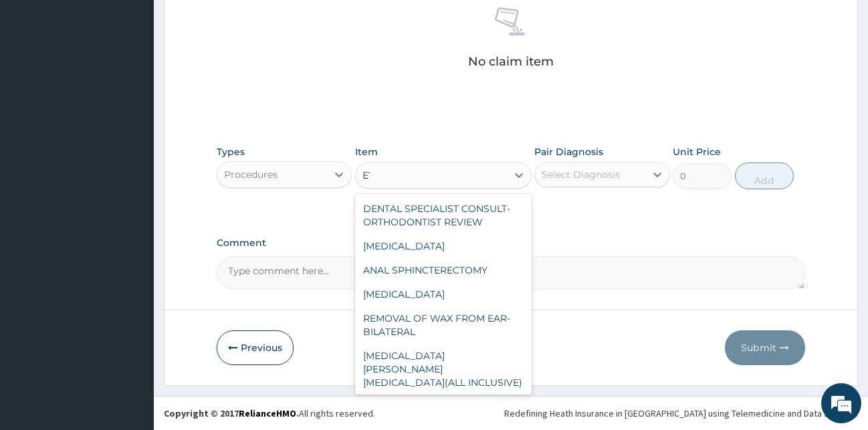
type input "E"
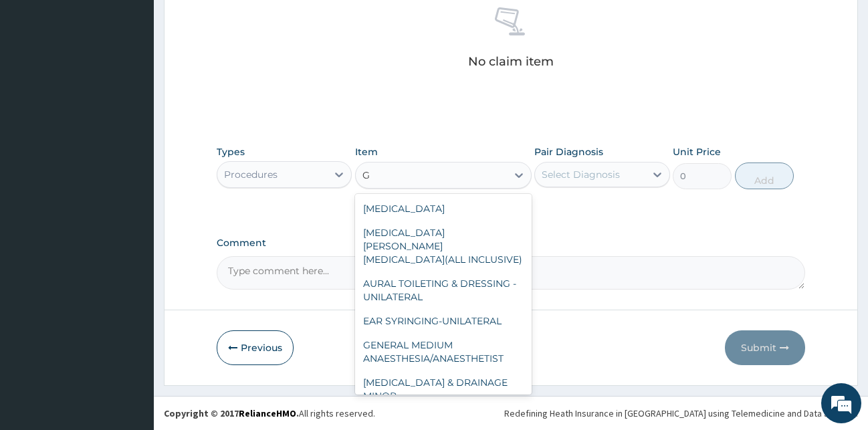
type input "GP"
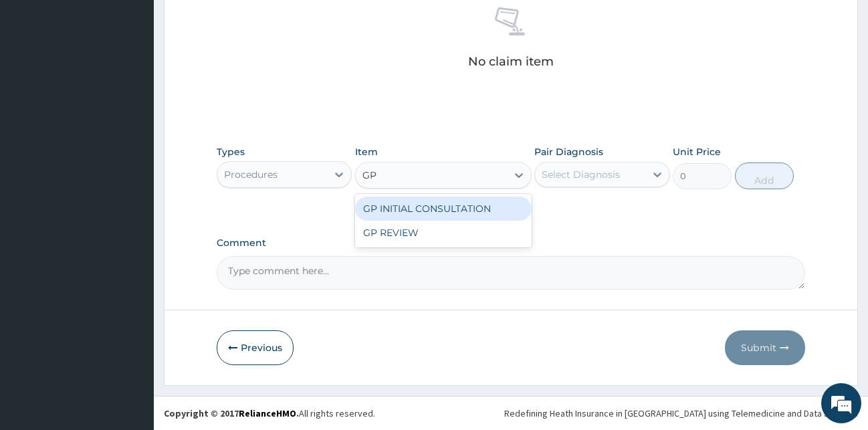
click at [459, 198] on div "GP INITIAL CONSULTATION" at bounding box center [443, 209] width 177 height 24
type input "2000"
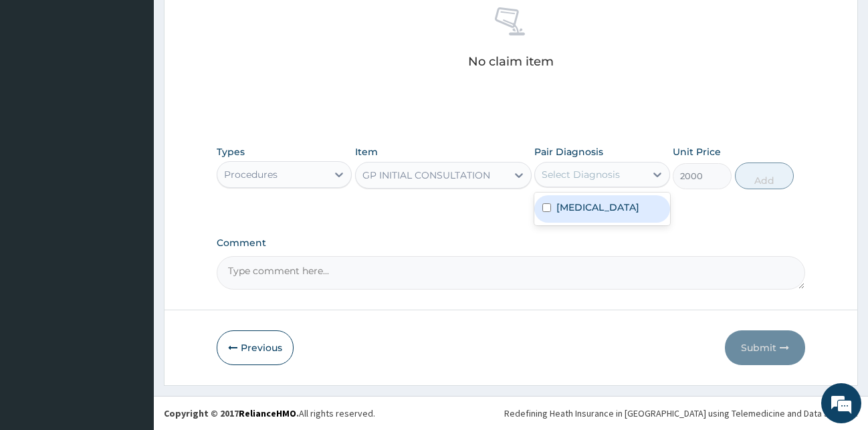
drag, startPoint x: 611, startPoint y: 166, endPoint x: 606, endPoint y: 187, distance: 22.1
click at [612, 167] on div "Select Diagnosis" at bounding box center [590, 174] width 110 height 21
click at [594, 215] on div "[MEDICAL_DATA]" at bounding box center [602, 208] width 136 height 27
checkbox input "true"
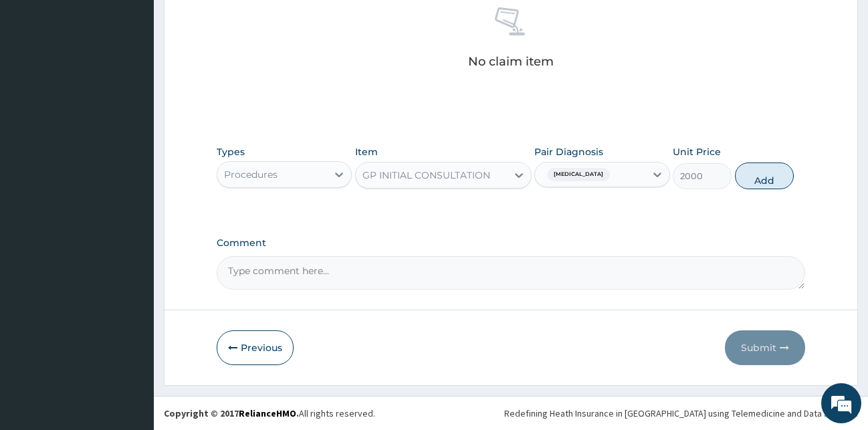
drag, startPoint x: 761, startPoint y: 175, endPoint x: 587, endPoint y: 184, distance: 174.8
click at [759, 175] on button "Add" at bounding box center [764, 176] width 59 height 27
type input "0"
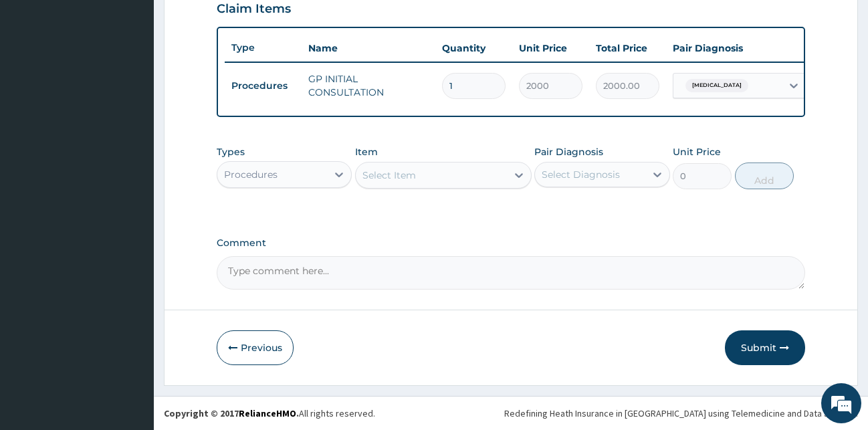
scroll to position [482, 0]
click at [311, 174] on div "Procedures" at bounding box center [272, 174] width 110 height 21
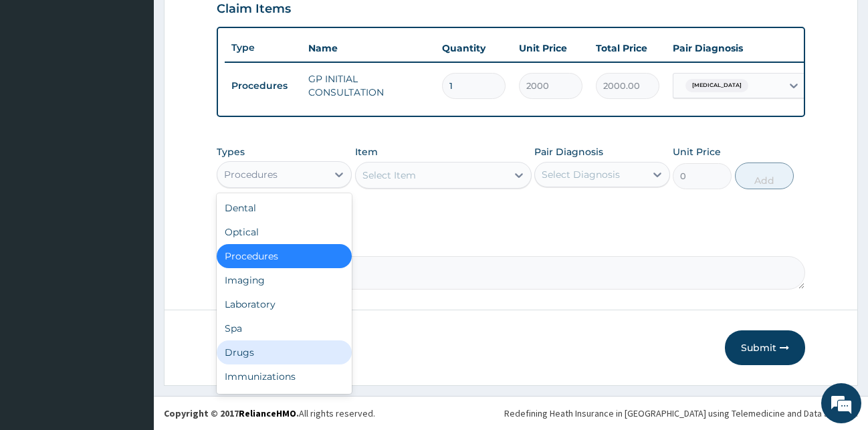
drag, startPoint x: 253, startPoint y: 346, endPoint x: 248, endPoint y: 353, distance: 8.2
click at [253, 347] on div "Drugs" at bounding box center [285, 352] width 136 height 24
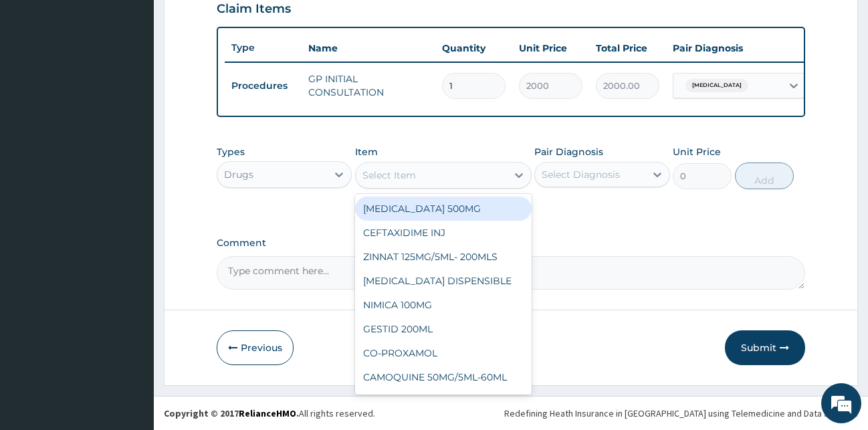
click at [415, 176] on div "Select Item" at bounding box center [389, 175] width 54 height 13
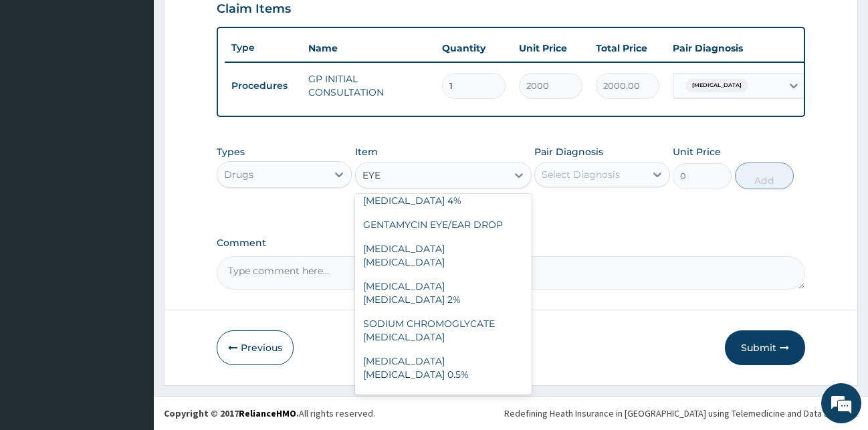
scroll to position [0, 0]
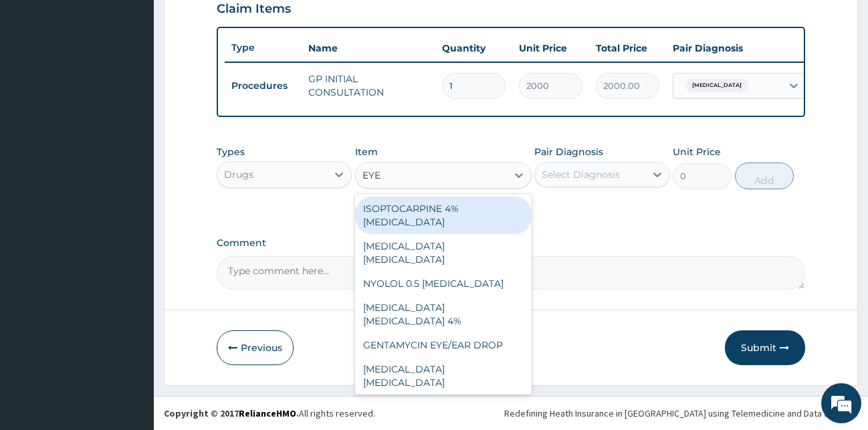
type input "EYE"
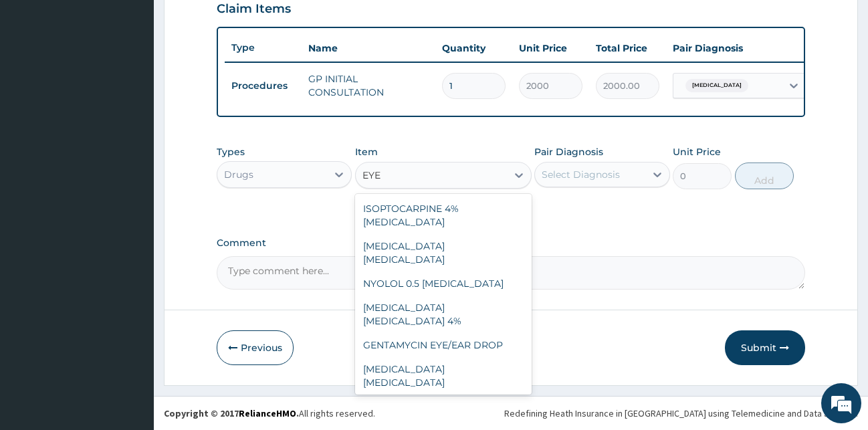
scroll to position [217, 0]
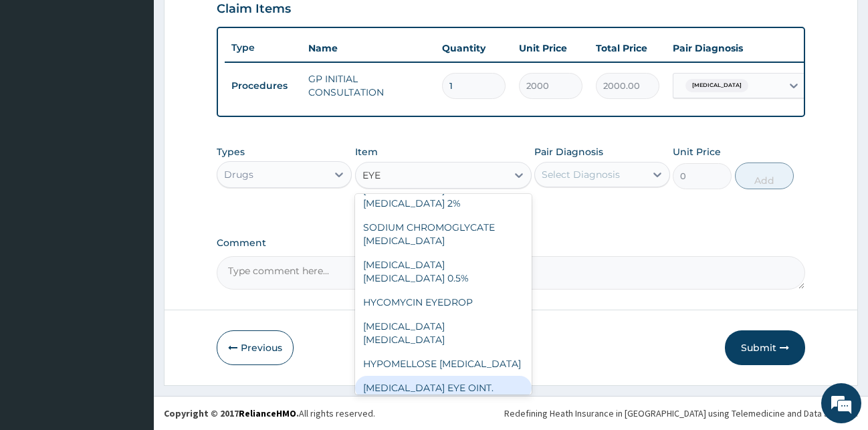
click at [460, 376] on div "[MEDICAL_DATA] EYE OINT." at bounding box center [443, 388] width 177 height 24
type input "227.7"
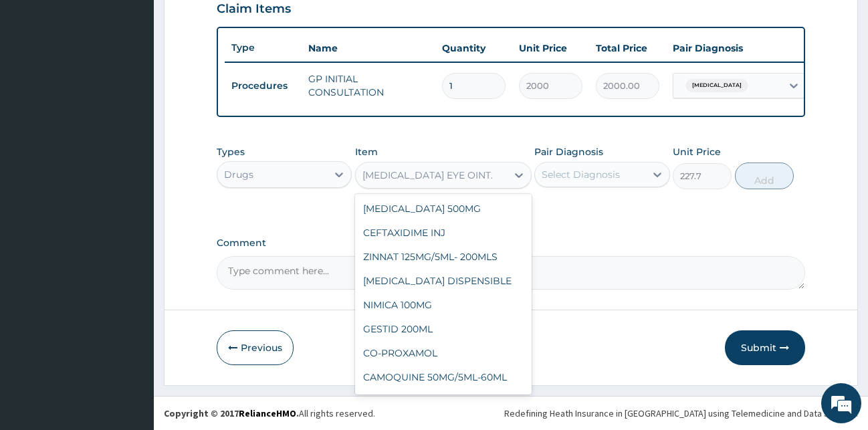
scroll to position [9326, 0]
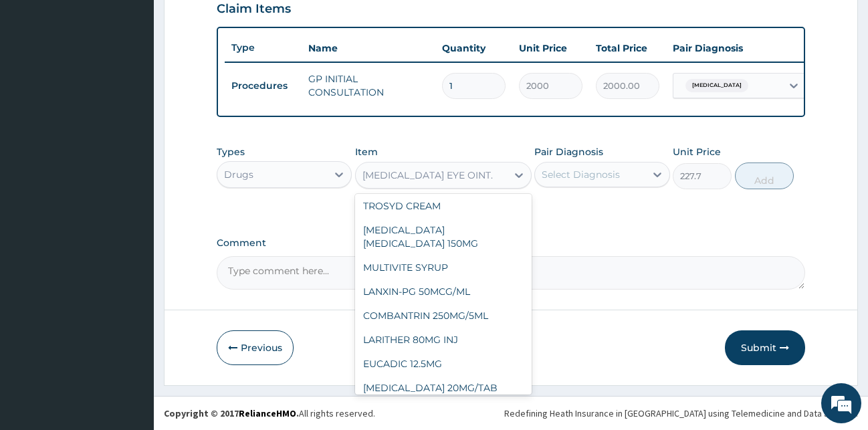
drag, startPoint x: 462, startPoint y: 173, endPoint x: 366, endPoint y: 179, distance: 96.5
click at [369, 179] on div "CHLORAMPHENICOL EYE OINT." at bounding box center [427, 175] width 130 height 13
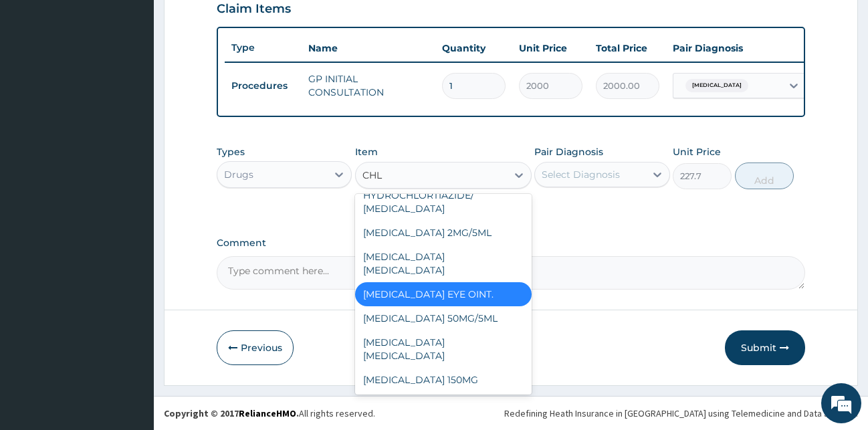
scroll to position [56, 0]
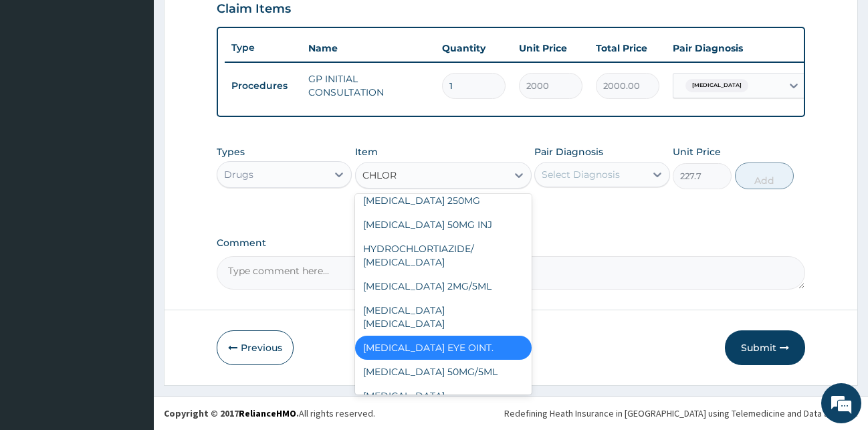
type input "CHLORA"
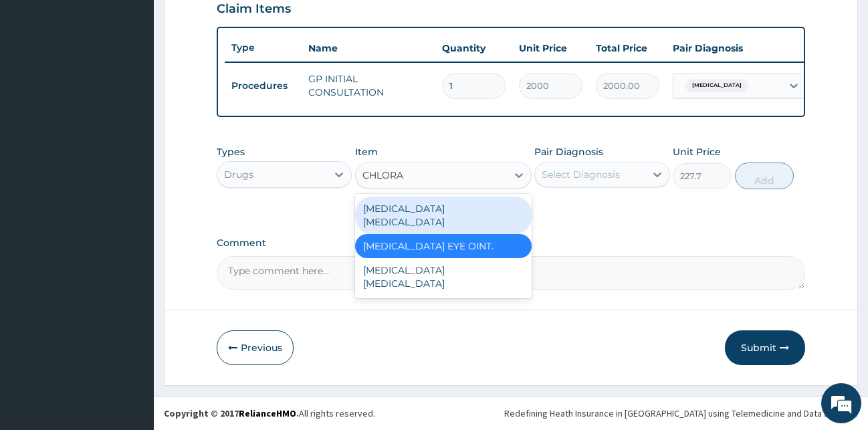
scroll to position [0, 0]
click at [484, 213] on div "CHLORAMPHENICOL EYE DROP" at bounding box center [443, 215] width 177 height 37
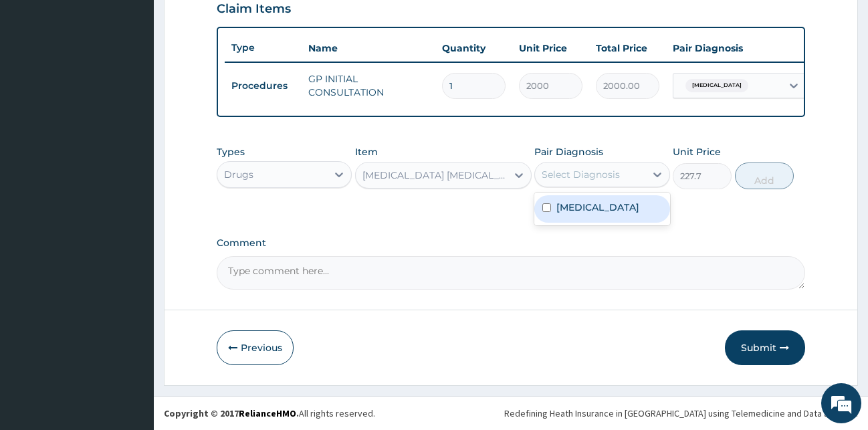
click at [617, 179] on div "Select Diagnosis" at bounding box center [581, 174] width 78 height 13
click at [613, 215] on div "Conjunctivitis" at bounding box center [602, 208] width 136 height 27
checkbox input "true"
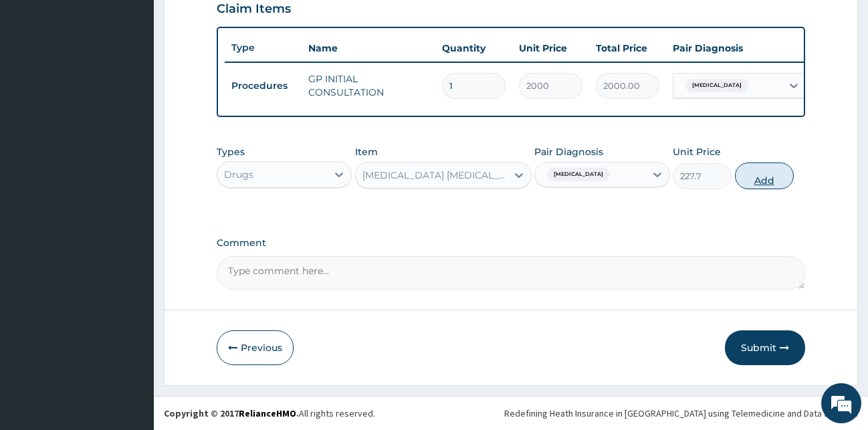
click at [766, 181] on button "Add" at bounding box center [764, 176] width 59 height 27
type input "0"
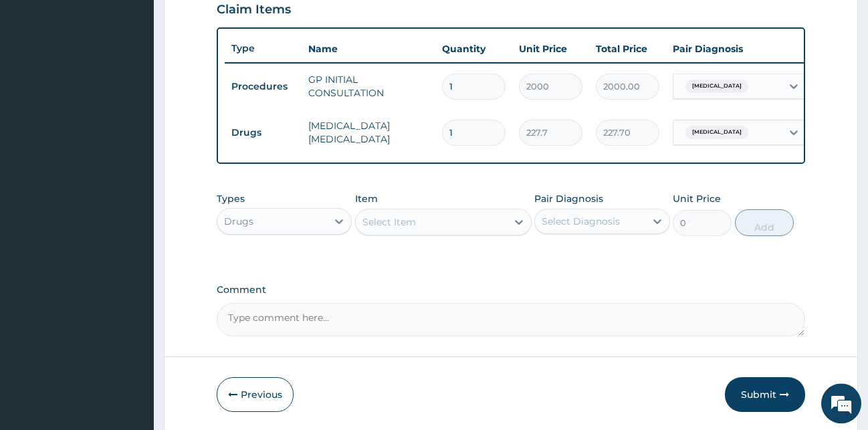
scroll to position [528, 0]
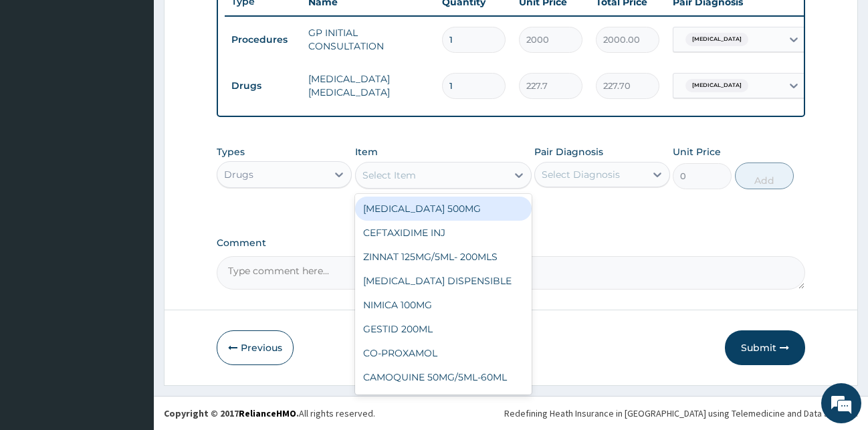
click at [422, 181] on div "Select Item" at bounding box center [431, 175] width 151 height 21
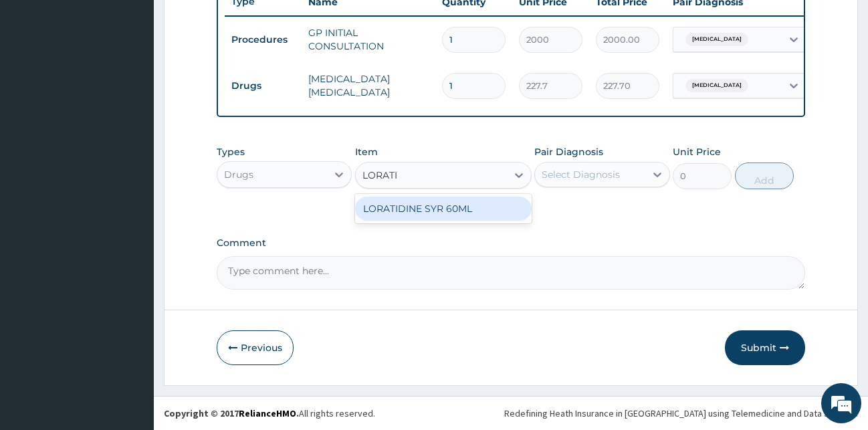
type input "LORAT"
click at [437, 207] on div "LORATYN 10MG" at bounding box center [443, 209] width 177 height 24
type input "44.85"
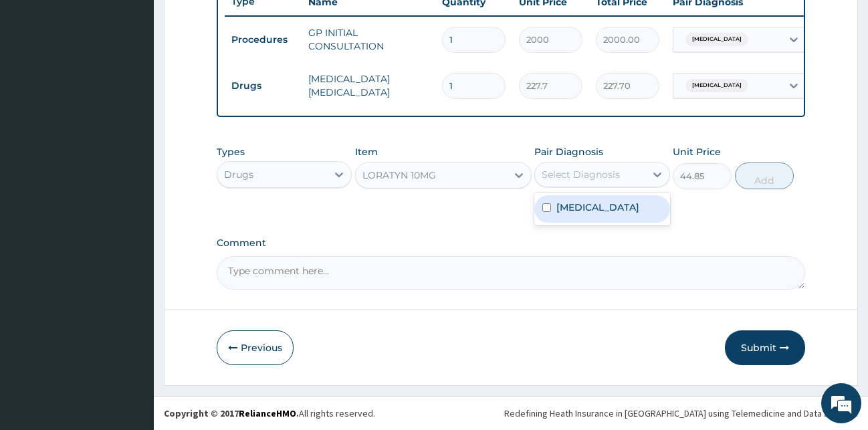
click at [581, 180] on div "Select Diagnosis" at bounding box center [581, 174] width 78 height 13
click at [574, 211] on label "Conjunctivitis" at bounding box center [597, 207] width 83 height 13
checkbox input "true"
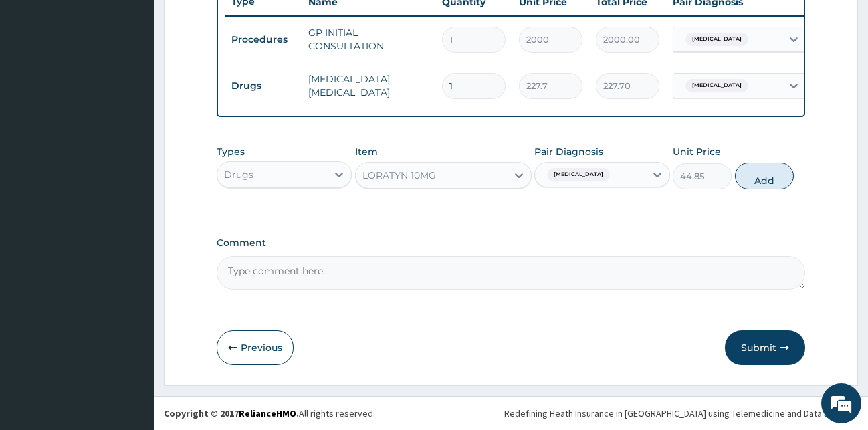
click at [768, 158] on div "Types Drugs Item LORATYN 10MG Pair Diagnosis Conjunctivitis Unit Price 44.85 Add" at bounding box center [511, 167] width 589 height 58
click at [769, 177] on button "Add" at bounding box center [764, 176] width 59 height 27
type input "0"
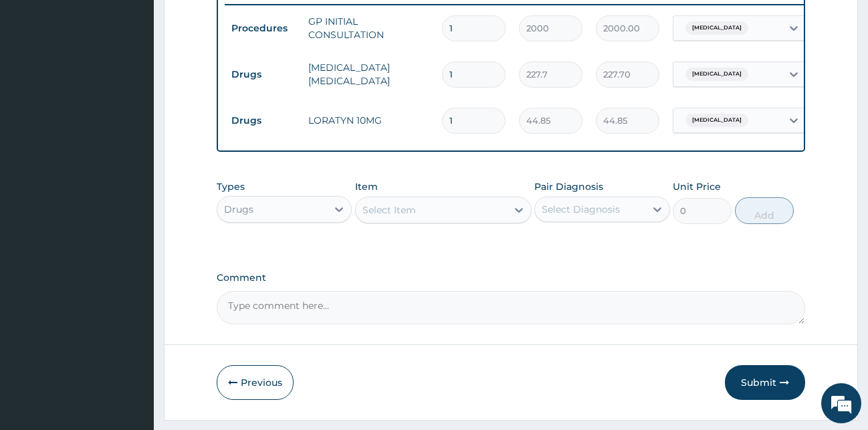
type input "10"
type input "448.50"
type input "10"
click at [506, 251] on div "Types Drugs Item Select Item Pair Diagnosis Select Diagnosis Unit Price 0 Add" at bounding box center [511, 212] width 589 height 78
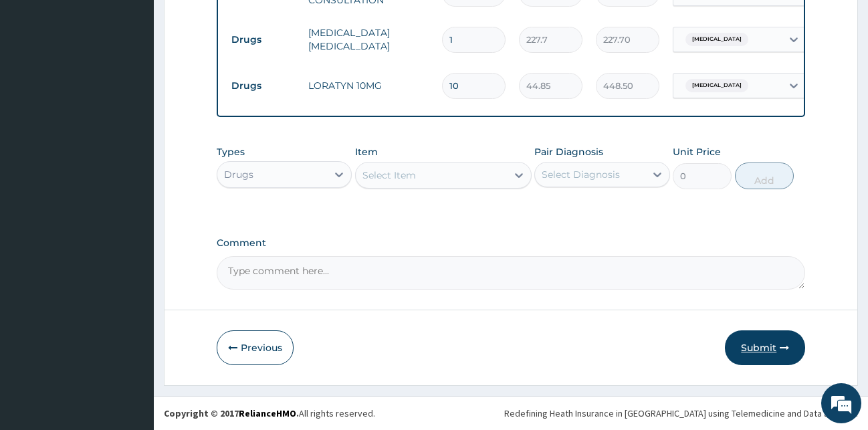
click at [803, 354] on button "Submit" at bounding box center [765, 347] width 80 height 35
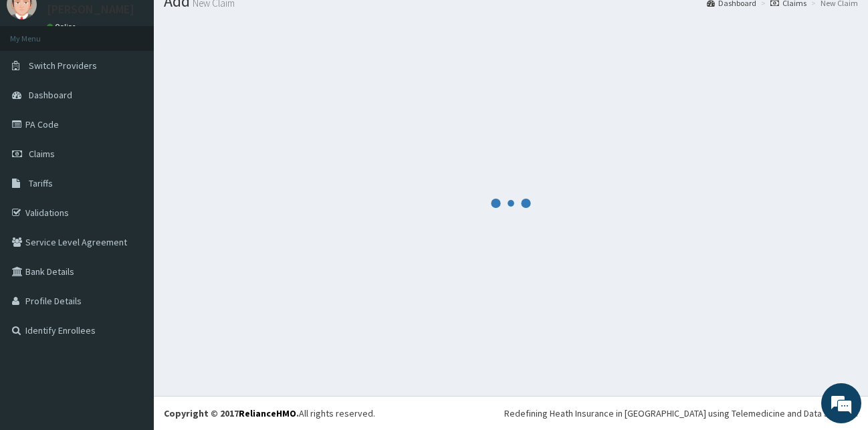
scroll to position [51, 0]
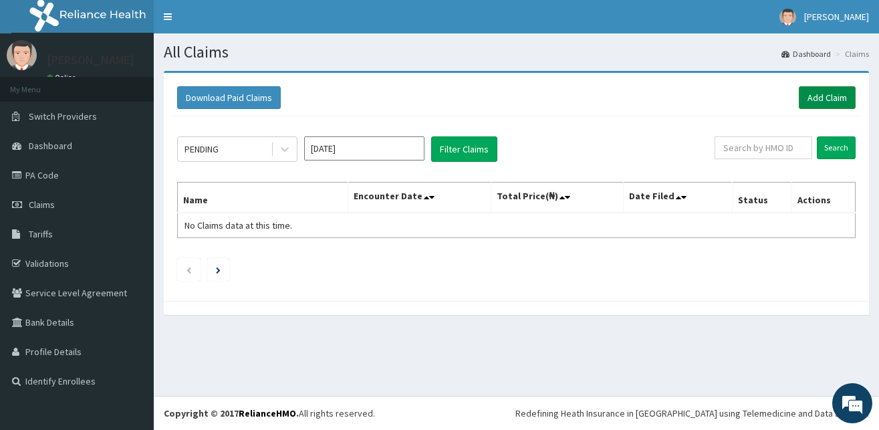
click at [839, 98] on link "Add Claim" at bounding box center [827, 97] width 57 height 23
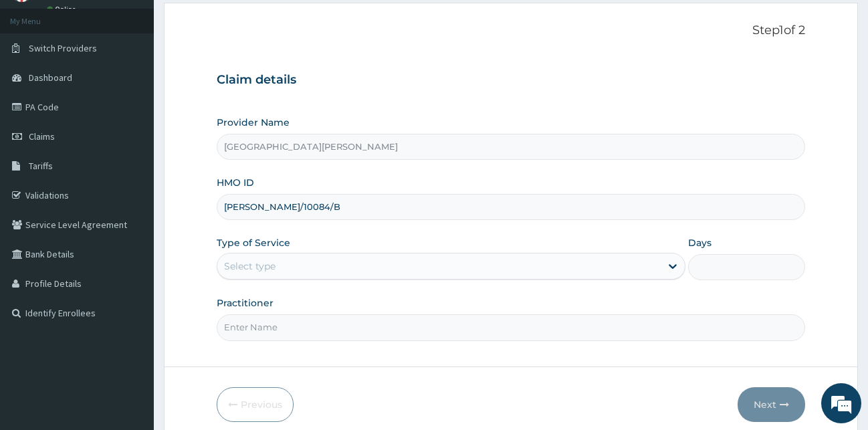
type input "[PERSON_NAME]/10084/B"
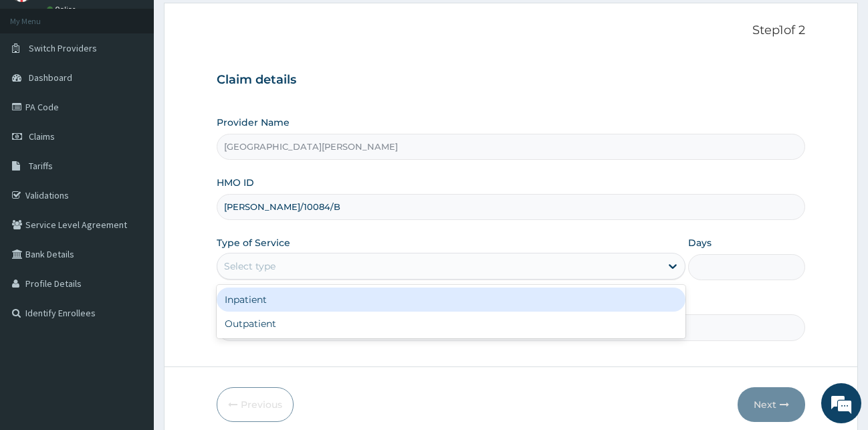
click at [280, 262] on div "Select type" at bounding box center [438, 265] width 443 height 21
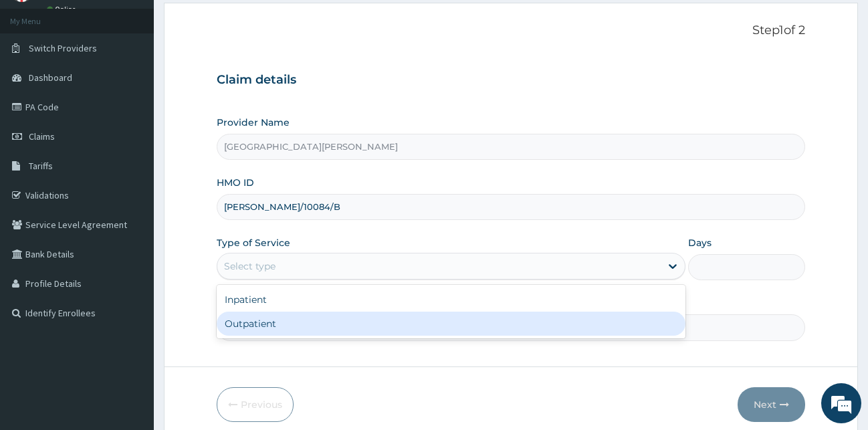
click at [276, 332] on div "Outpatient" at bounding box center [451, 324] width 469 height 24
type input "1"
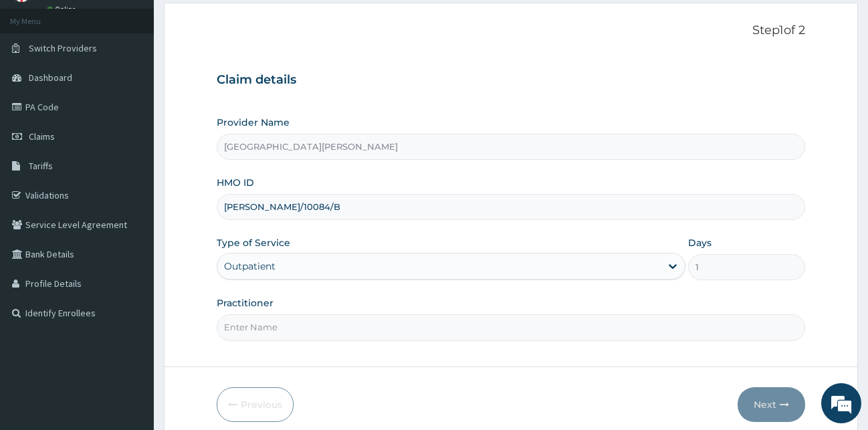
click at [280, 315] on input "Practitioner" at bounding box center [511, 327] width 589 height 26
type input "DR BALOGUN"
click at [752, 404] on button "Next" at bounding box center [772, 404] width 68 height 35
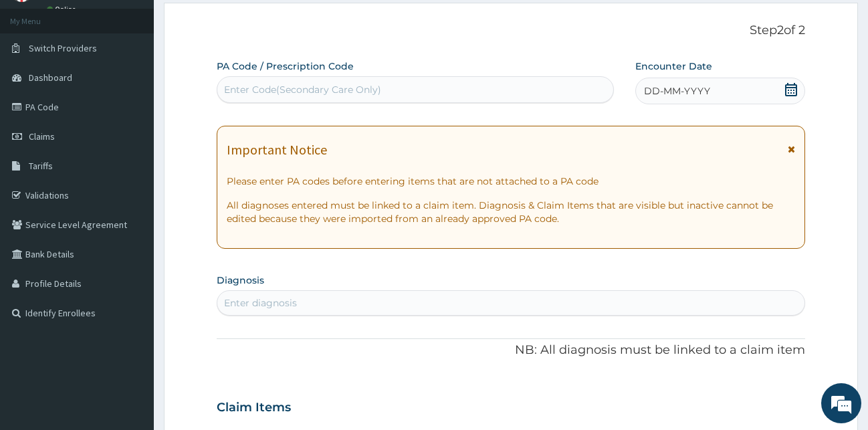
click at [425, 80] on div "Enter Code(Secondary Care Only)" at bounding box center [415, 89] width 396 height 21
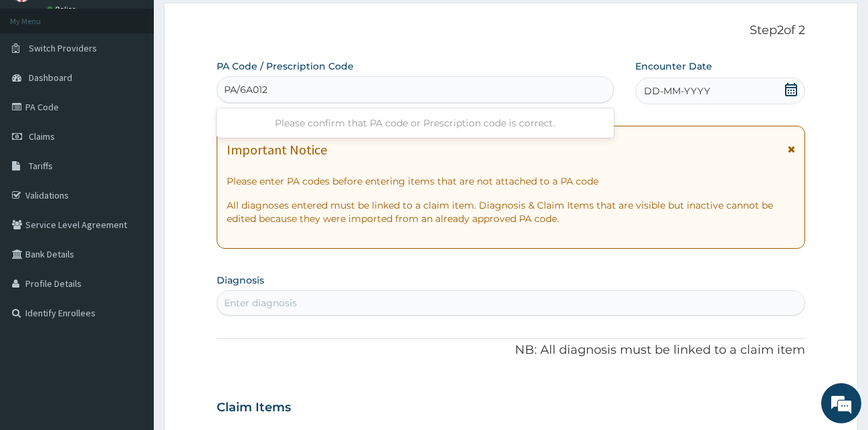
type input "PA/6A012E"
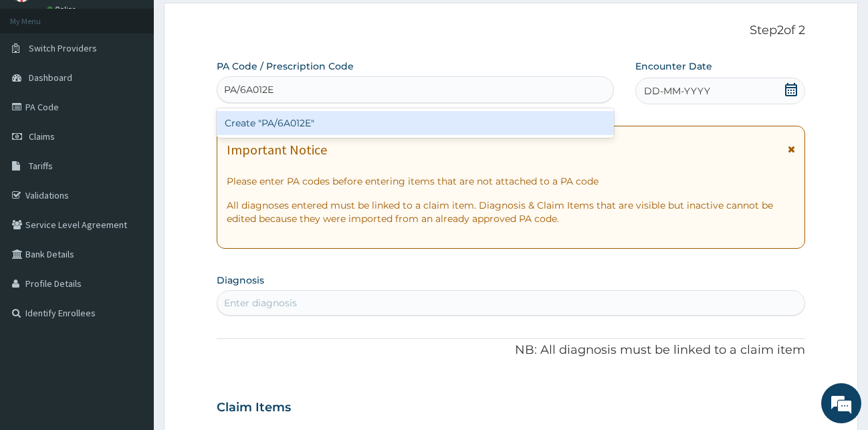
click at [318, 129] on div "Create "PA/6A012E"" at bounding box center [415, 123] width 397 height 24
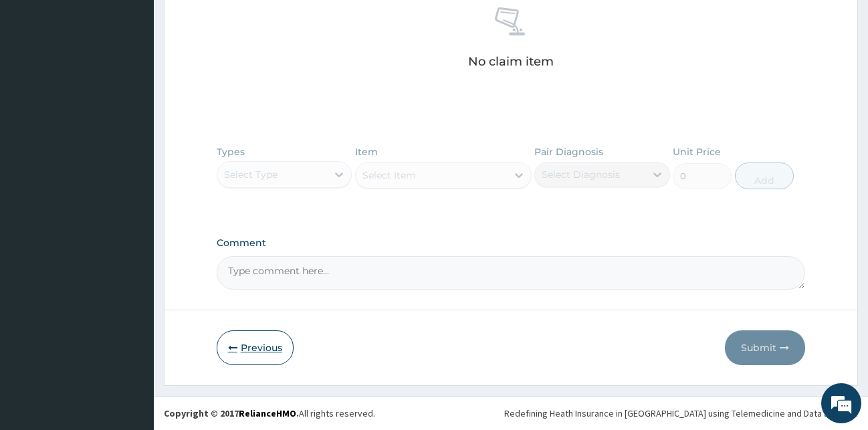
click at [255, 346] on button "Previous" at bounding box center [255, 347] width 77 height 35
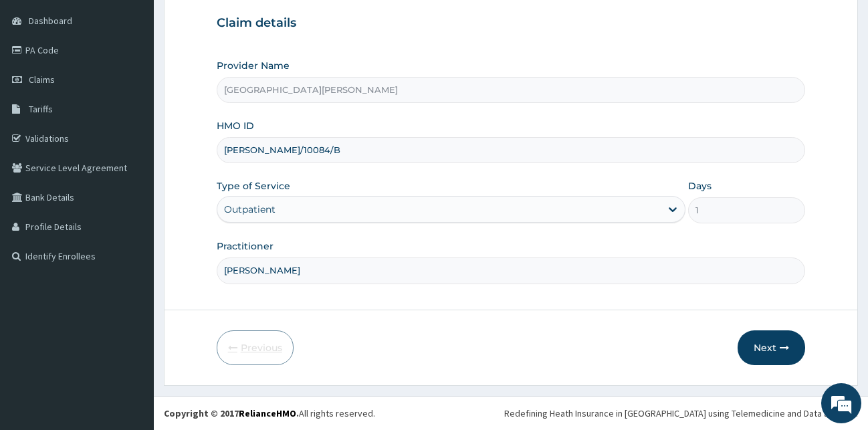
scroll to position [125, 0]
drag, startPoint x: 223, startPoint y: 149, endPoint x: 368, endPoint y: 164, distance: 145.9
click at [368, 164] on div "Provider Name Bee Hess Hospital HMO ID TOD/10084/B Type of Service Outpatient D…" at bounding box center [511, 171] width 589 height 225
paste input "PA/6A012E"
drag, startPoint x: 299, startPoint y: 153, endPoint x: 154, endPoint y: 155, distance: 144.5
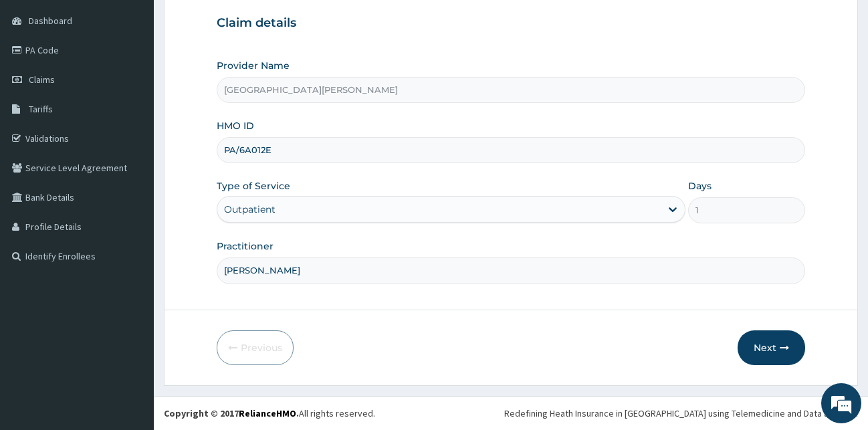
click at [217, 155] on input "PA/6A012E" at bounding box center [511, 150] width 589 height 26
paste input "IOD/10084/B"
type input "IOD/10084/B"
click at [779, 350] on button "Next" at bounding box center [772, 347] width 68 height 35
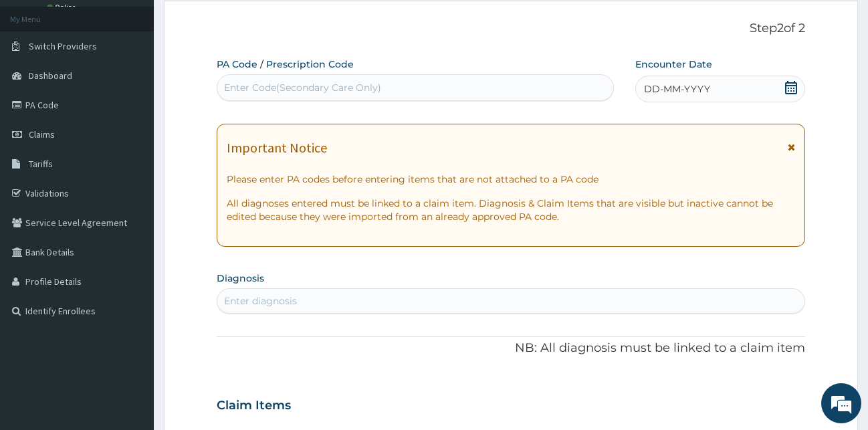
scroll to position [0, 0]
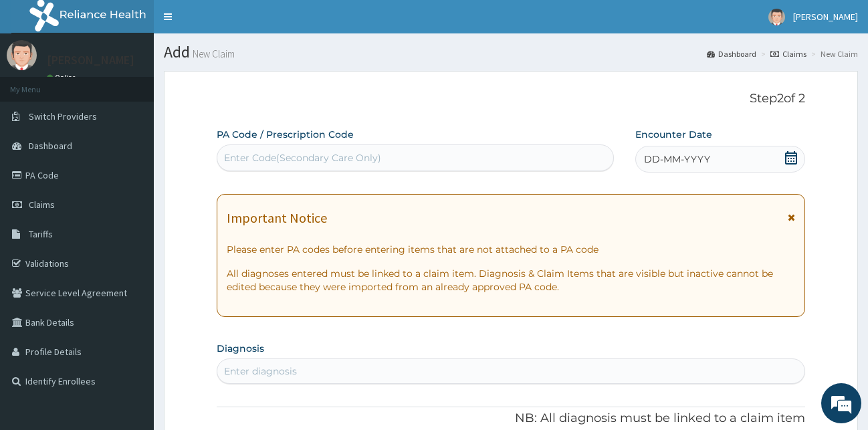
click at [348, 161] on div "Enter Code(Secondary Care Only)" at bounding box center [302, 157] width 157 height 13
click at [313, 142] on div "PA Code / Prescription Code Use Up and Down to choose options, press Enter to s…" at bounding box center [415, 149] width 397 height 43
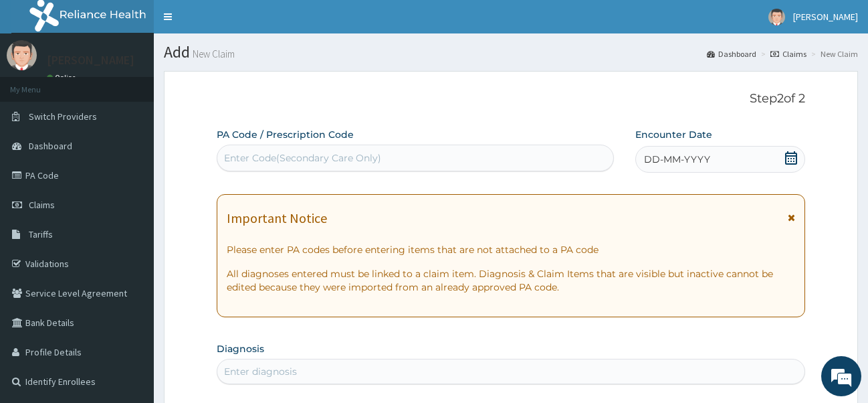
click at [270, 156] on div "Enter Code(Secondary Care Only)" at bounding box center [302, 157] width 157 height 13
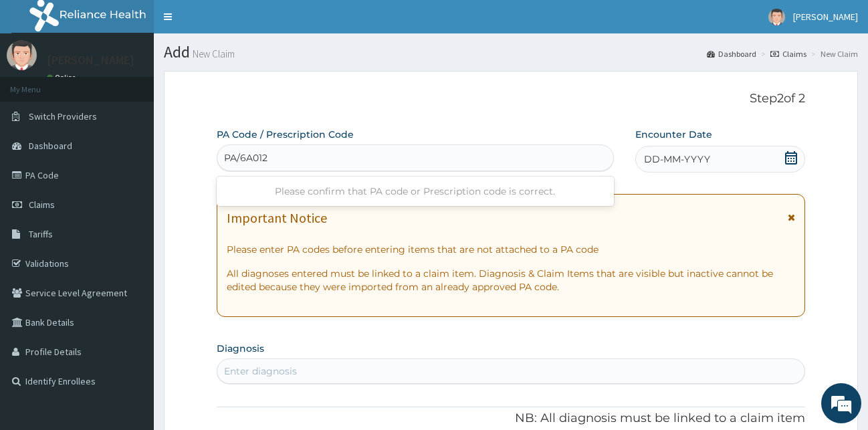
type input "PA/6A012E"
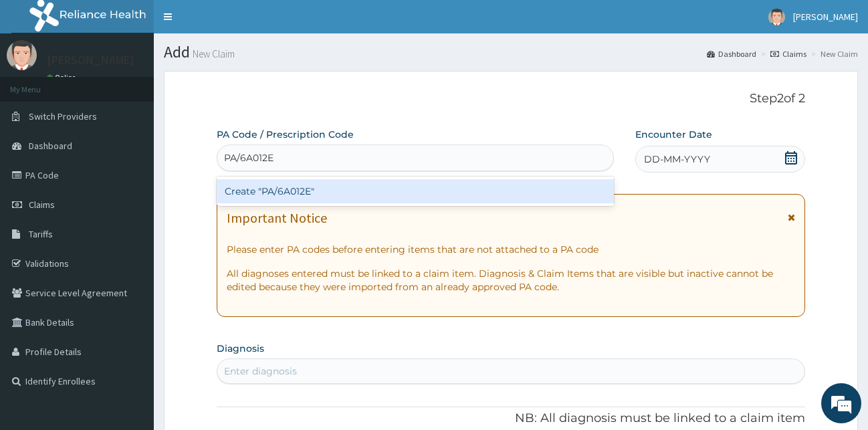
click at [313, 195] on div "Create "PA/6A012E"" at bounding box center [415, 191] width 397 height 24
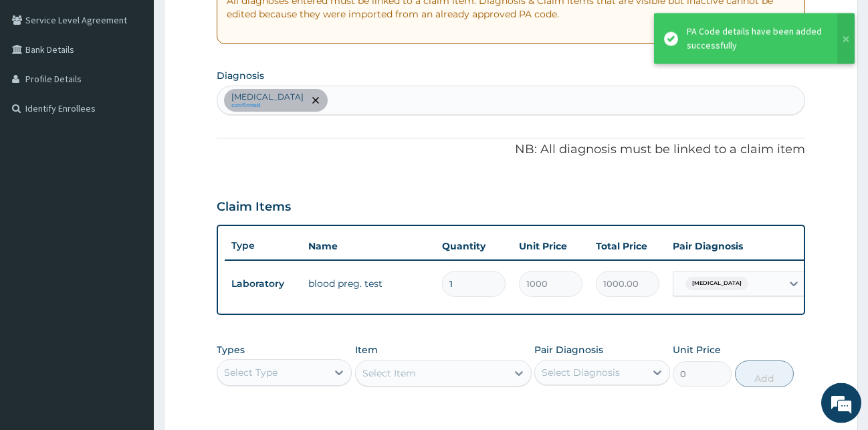
scroll to position [274, 0]
click at [362, 100] on div "Abdominal pregnancy confirmed" at bounding box center [511, 100] width 588 height 28
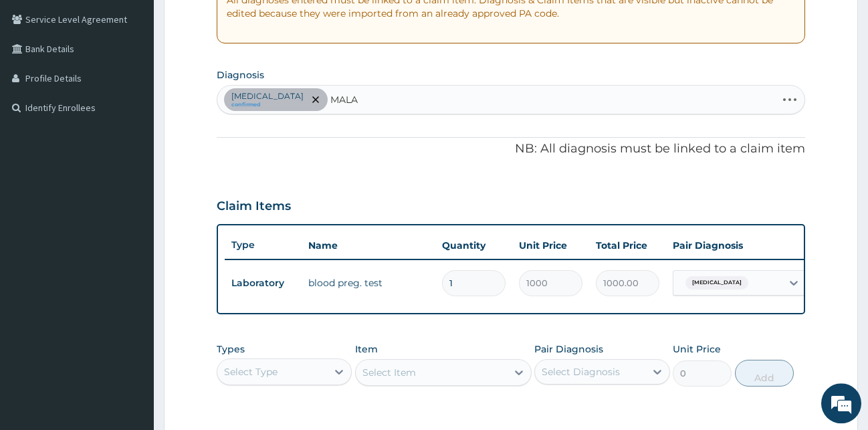
type input "MALAR"
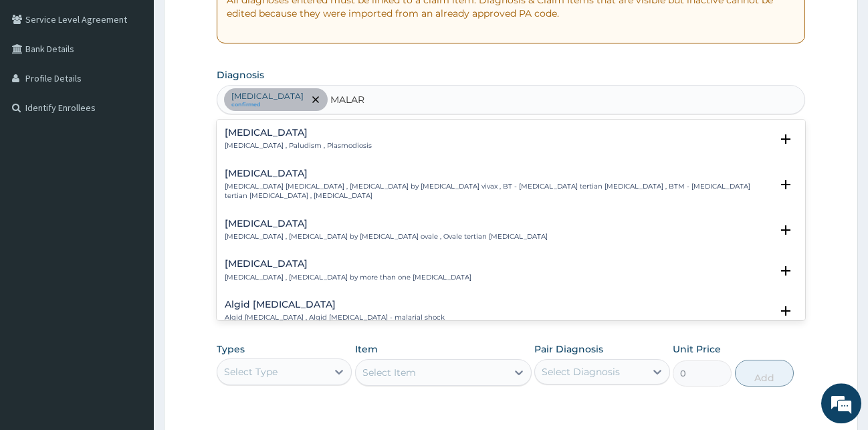
click at [231, 140] on div "Malaria Malaria , Paludism , Plasmodiosis" at bounding box center [298, 139] width 147 height 23
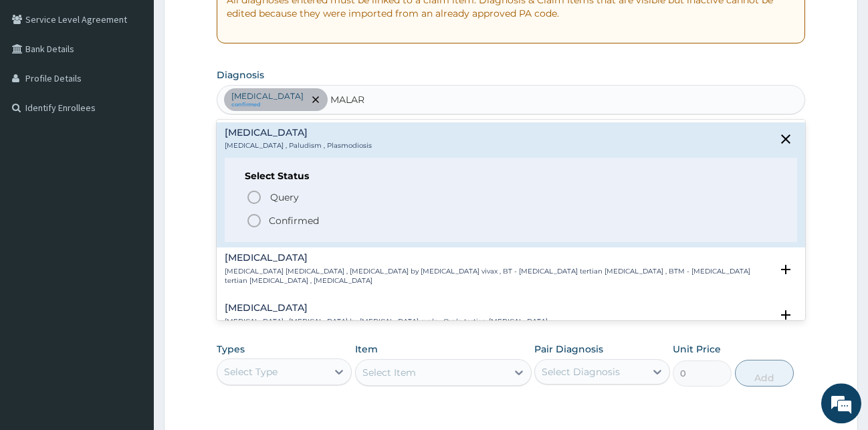
click at [250, 218] on icon "status option filled" at bounding box center [254, 221] width 16 height 16
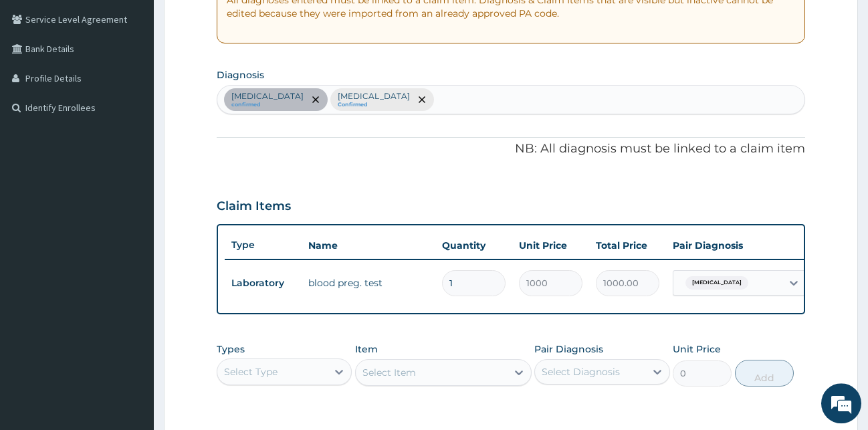
scroll to position [482, 0]
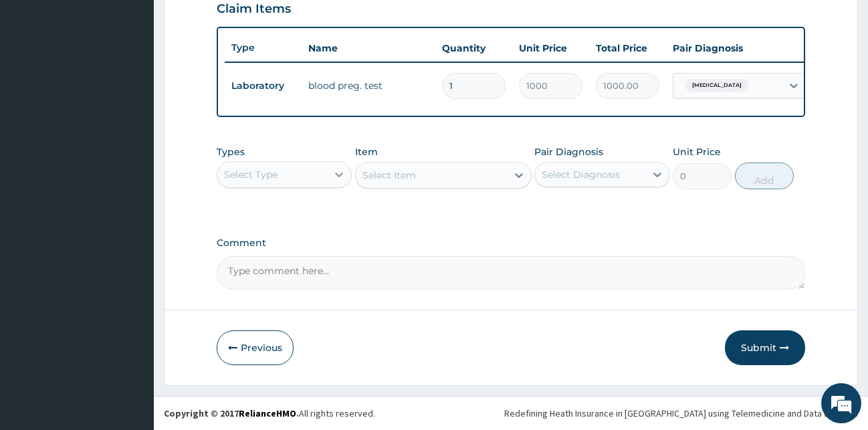
drag, startPoint x: 334, startPoint y: 177, endPoint x: 330, endPoint y: 183, distance: 7.2
click at [334, 177] on icon at bounding box center [338, 174] width 13 height 13
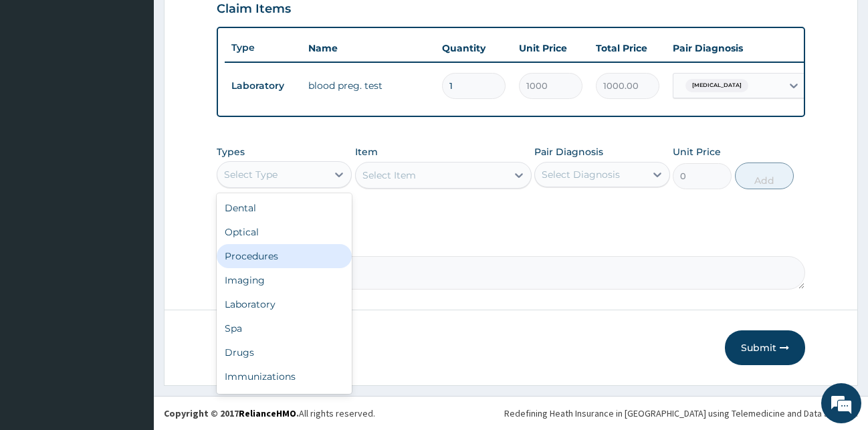
click at [286, 263] on div "Procedures" at bounding box center [285, 256] width 136 height 24
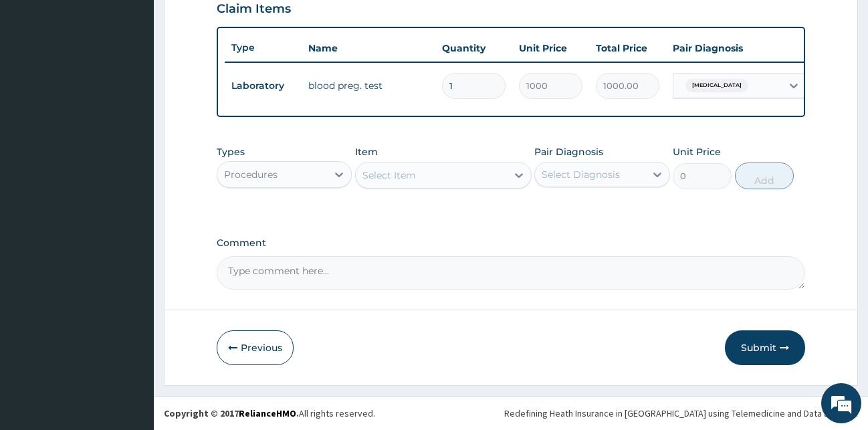
click at [448, 170] on div "Select Item" at bounding box center [431, 175] width 151 height 21
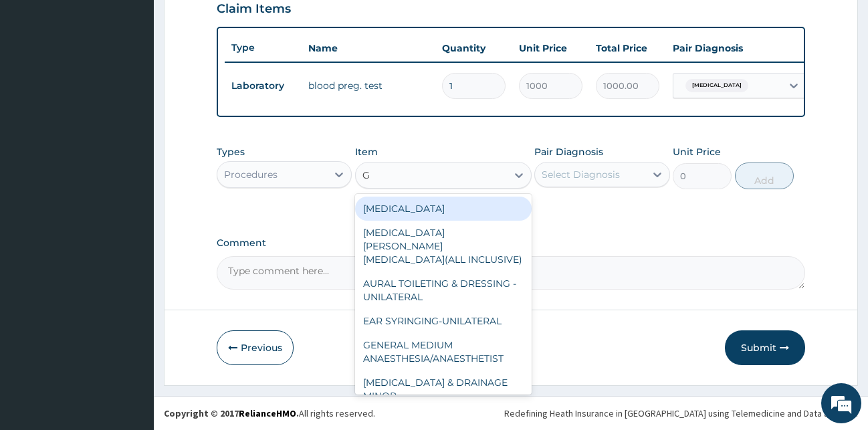
type input "GP"
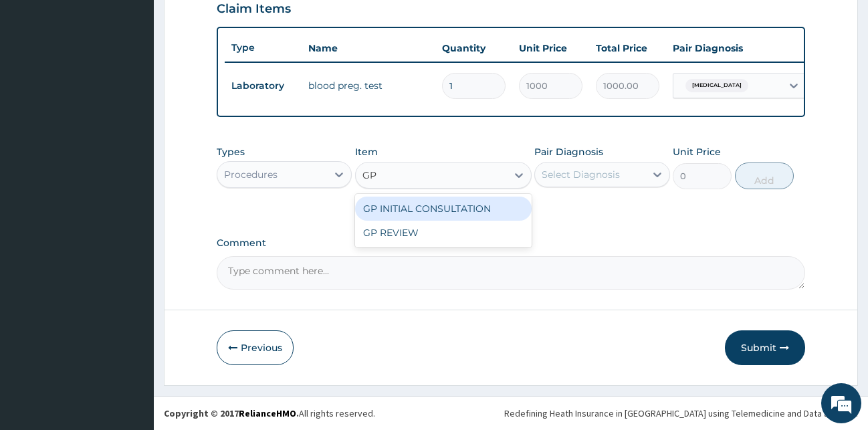
click at [478, 211] on div "GP INITIAL CONSULTATION" at bounding box center [443, 209] width 177 height 24
type input "2000"
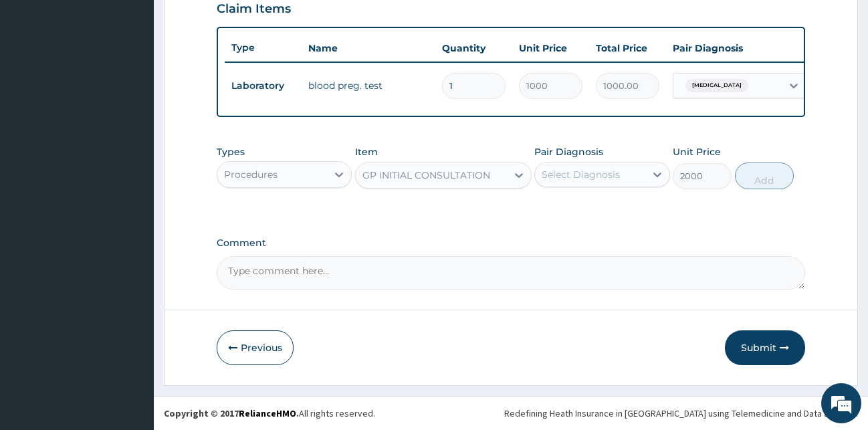
click at [617, 178] on div "Select Diagnosis" at bounding box center [581, 174] width 78 height 13
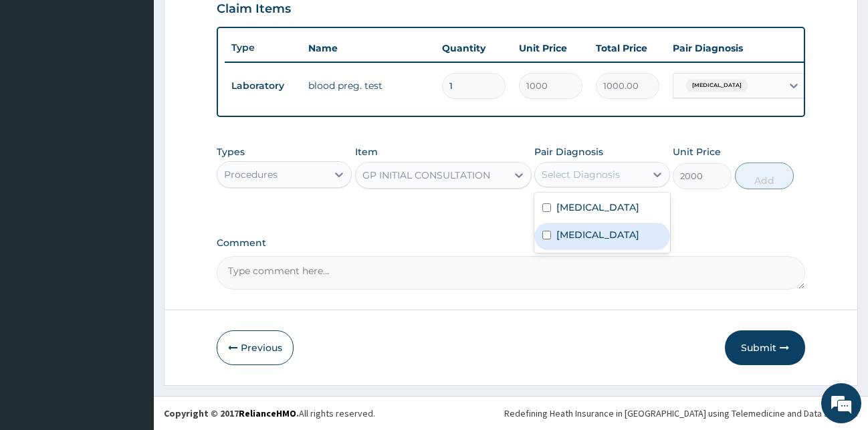
click at [580, 241] on label "Malaria" at bounding box center [597, 234] width 83 height 13
checkbox input "true"
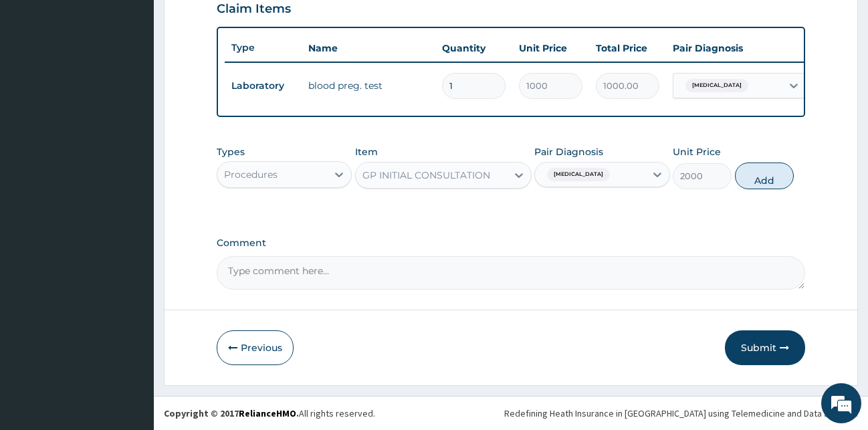
drag, startPoint x: 752, startPoint y: 178, endPoint x: 659, endPoint y: 184, distance: 93.2
click at [748, 178] on button "Add" at bounding box center [764, 176] width 59 height 27
type input "0"
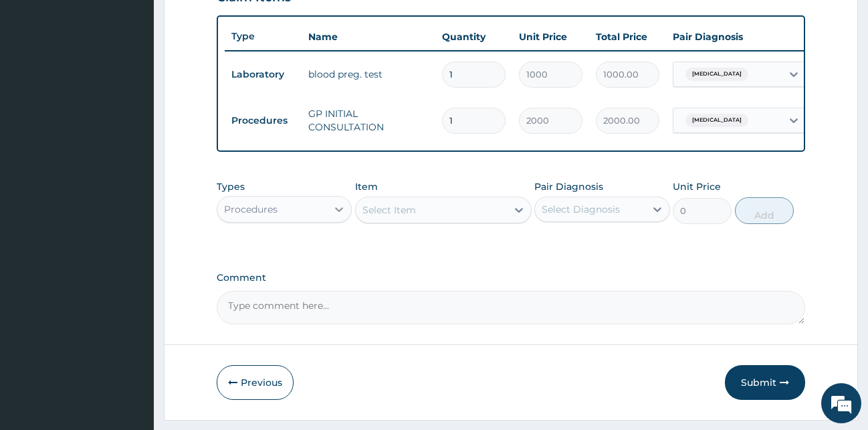
click at [340, 216] on icon at bounding box center [338, 209] width 13 height 13
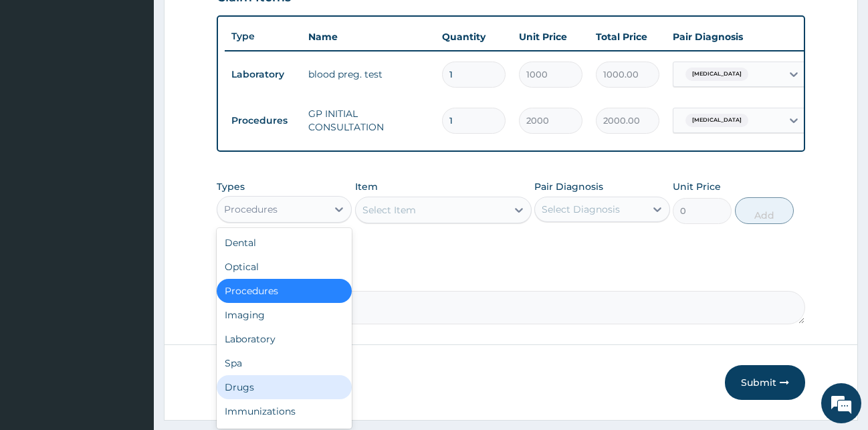
click at [258, 399] on div "Drugs" at bounding box center [285, 387] width 136 height 24
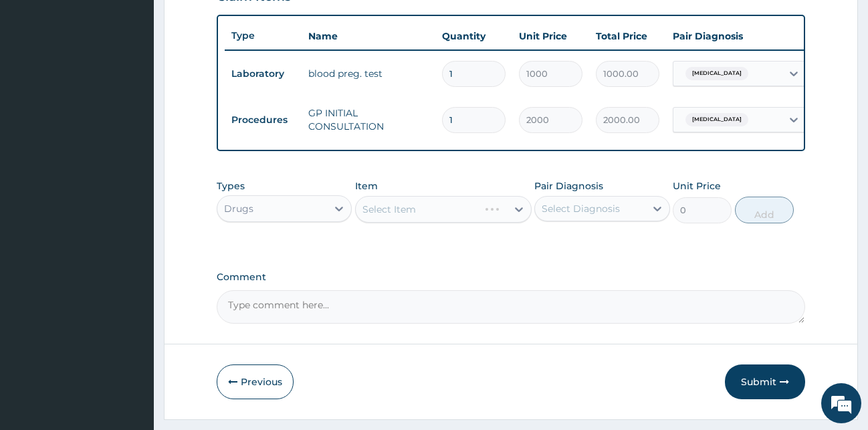
scroll to position [460, 0]
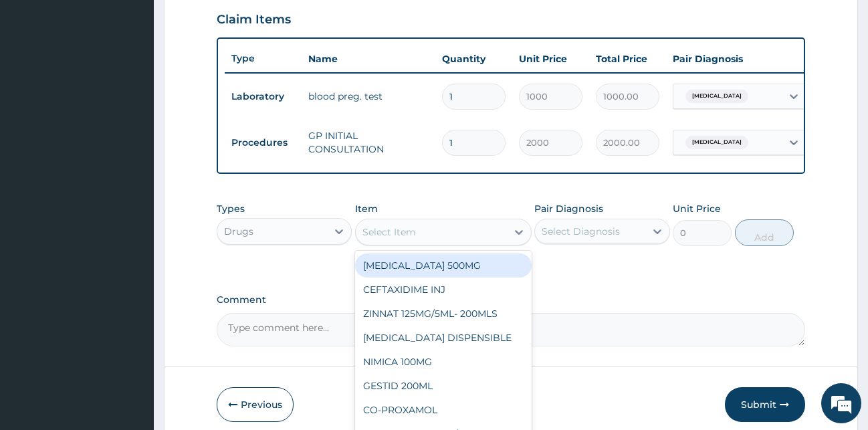
click at [433, 243] on div "Select Item" at bounding box center [431, 231] width 151 height 21
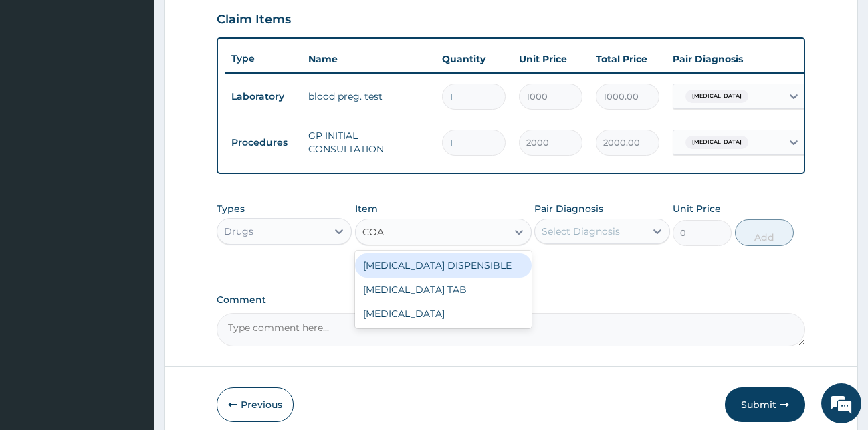
type input "COAR"
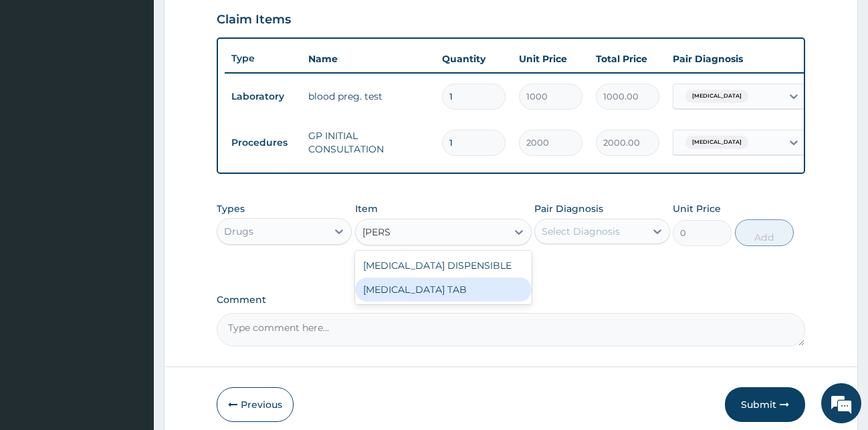
click at [469, 302] on div "COARTEM TAB" at bounding box center [443, 290] width 177 height 24
type input "1035"
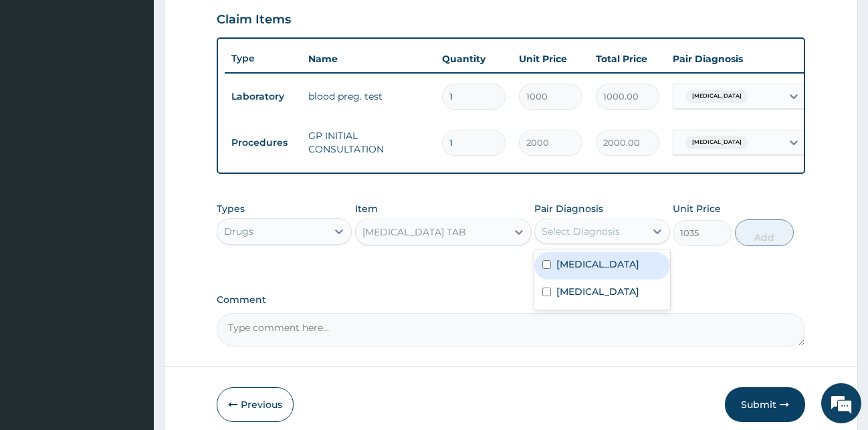
drag, startPoint x: 585, startPoint y: 239, endPoint x: 581, endPoint y: 264, distance: 25.1
click at [584, 238] on div "Select Diagnosis" at bounding box center [581, 231] width 78 height 13
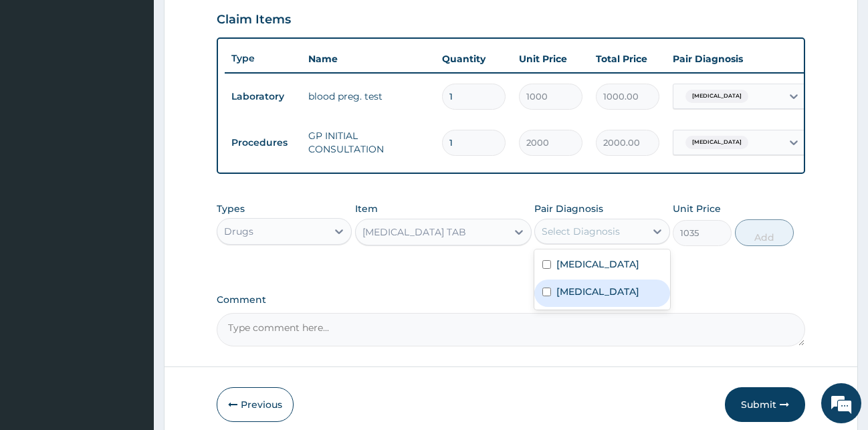
drag, startPoint x: 578, startPoint y: 313, endPoint x: 585, endPoint y: 314, distance: 7.4
click at [578, 298] on label "Malaria" at bounding box center [597, 291] width 83 height 13
checkbox input "true"
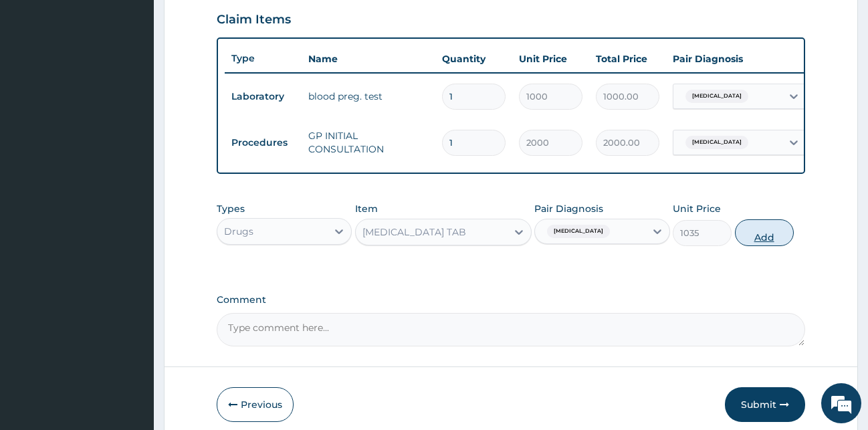
click at [759, 246] on button "Add" at bounding box center [764, 232] width 59 height 27
type input "0"
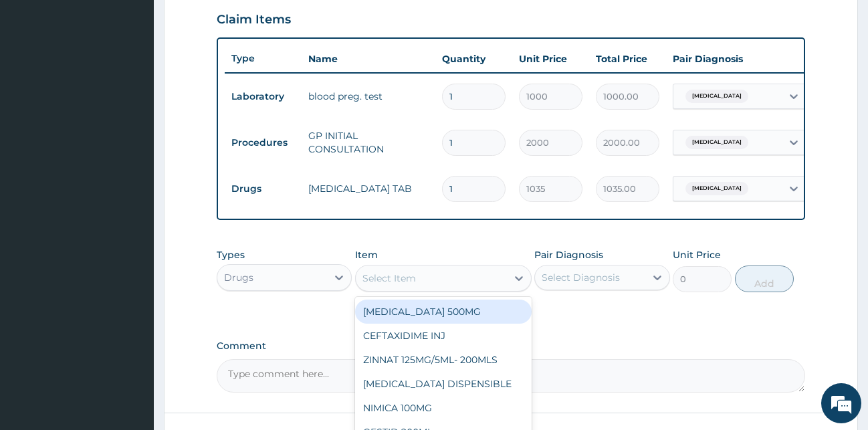
click at [452, 289] on div "Select Item" at bounding box center [431, 278] width 151 height 21
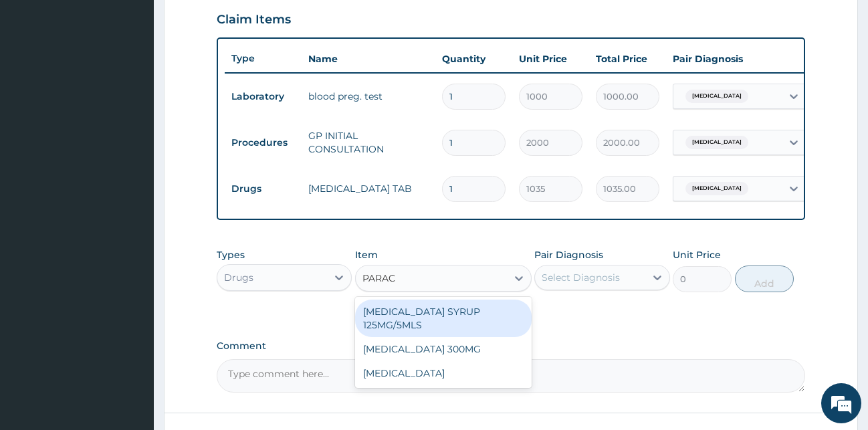
type input "PARACE"
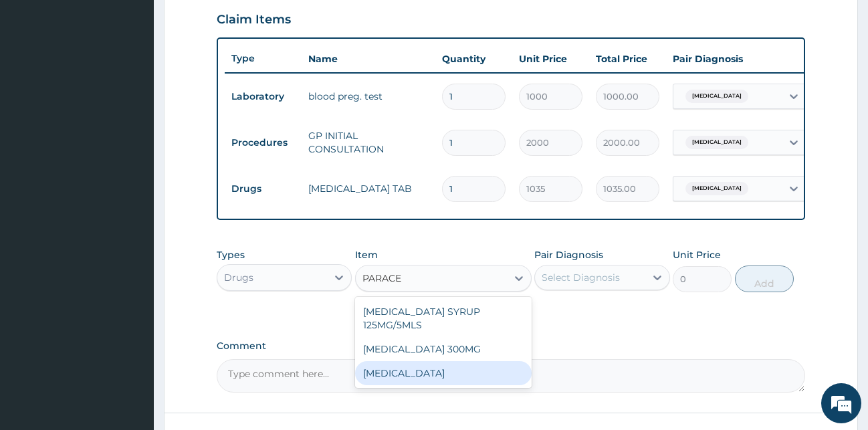
click at [429, 385] on div "[MEDICAL_DATA]" at bounding box center [443, 373] width 177 height 24
type input "15.18"
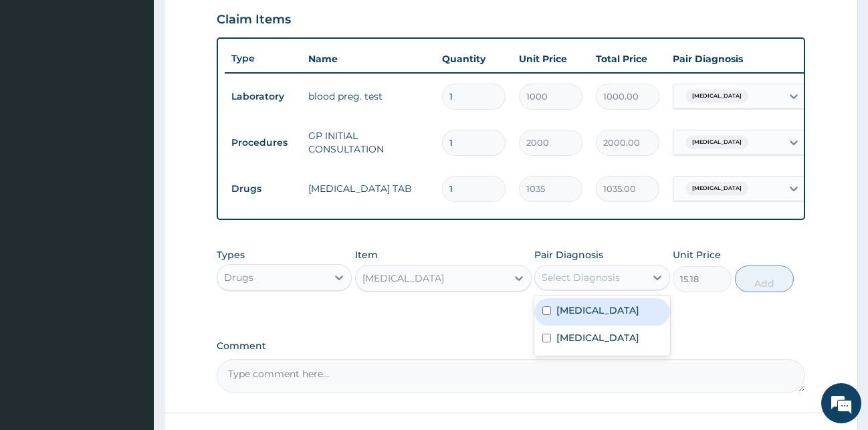
click at [601, 281] on div "Select Diagnosis" at bounding box center [590, 277] width 110 height 21
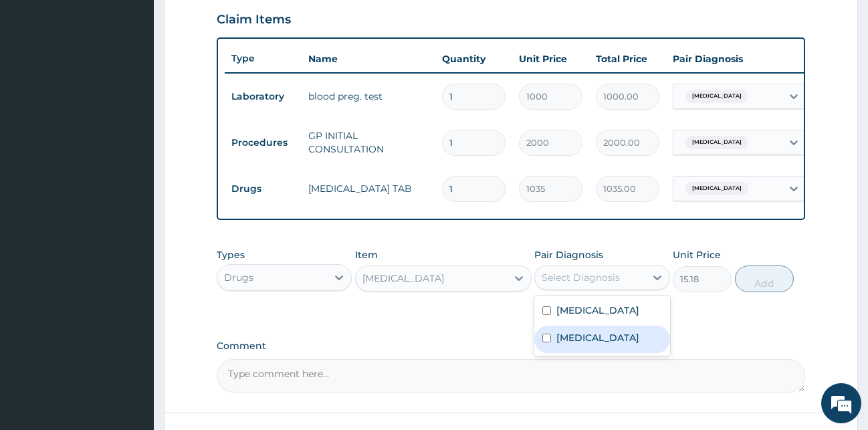
click at [585, 344] on label "Malaria" at bounding box center [597, 337] width 83 height 13
checkbox input "true"
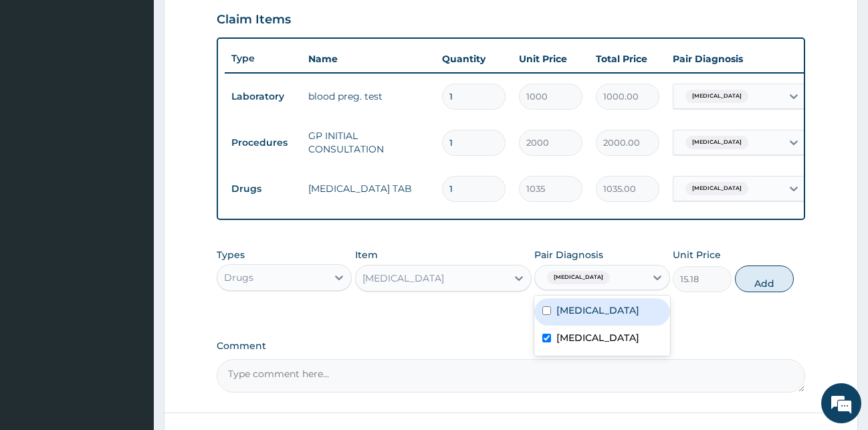
click at [801, 279] on div "Types Drugs Item PARACETAMOL Pair Diagnosis option Malaria, selected. option Ab…" at bounding box center [511, 270] width 589 height 58
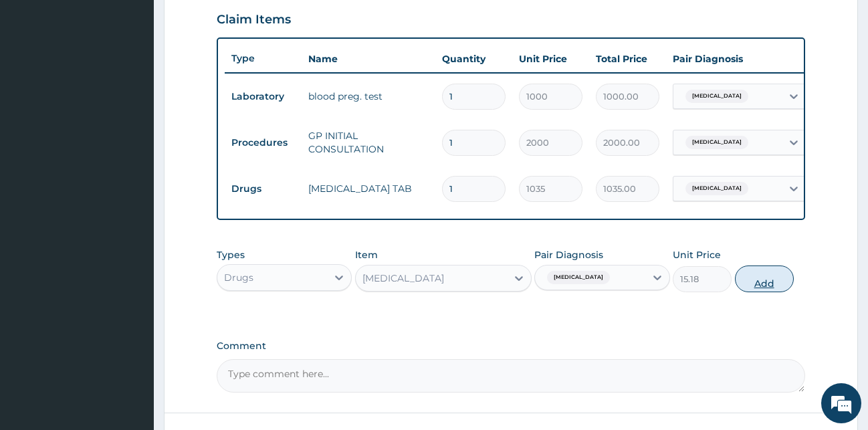
click at [776, 290] on button "Add" at bounding box center [764, 279] width 59 height 27
type input "0"
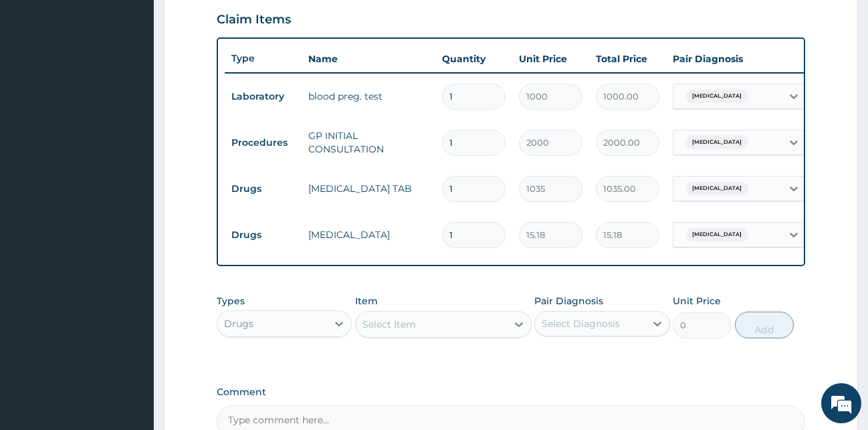
type input "18"
type input "273.24"
type input "18"
click at [454, 292] on div "PA Code / Prescription Code PA/6A012E Encounter Date 05-02-2025 Important Notic…" at bounding box center [511, 53] width 589 height 771
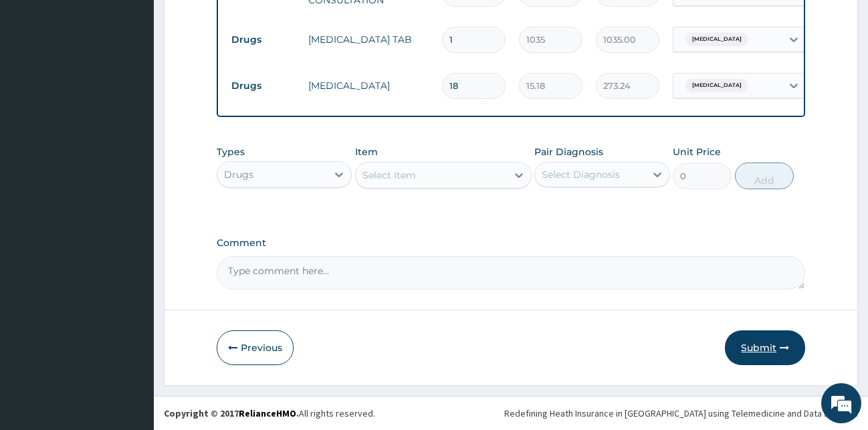
click at [751, 350] on button "Submit" at bounding box center [765, 347] width 80 height 35
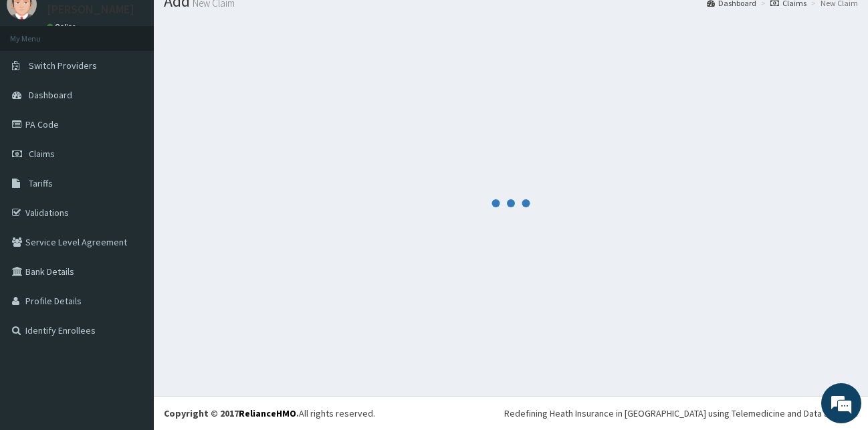
scroll to position [51, 0]
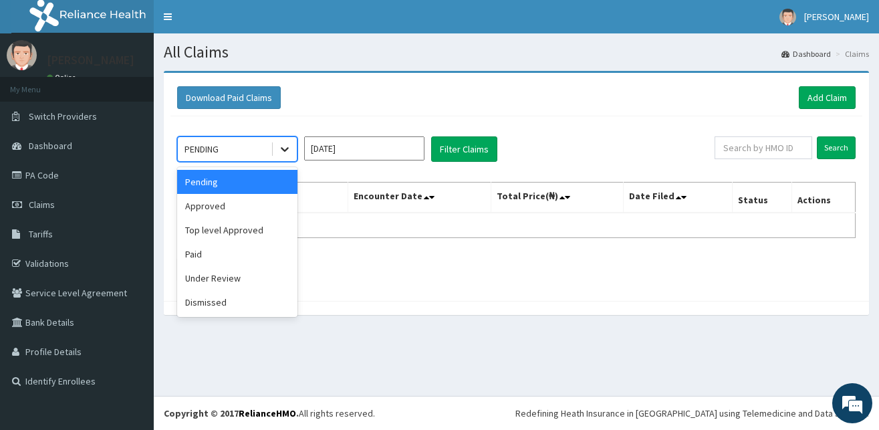
click at [285, 151] on icon at bounding box center [285, 150] width 8 height 5
drag, startPoint x: 358, startPoint y: 136, endPoint x: 358, endPoint y: 145, distance: 8.7
click at [358, 138] on div "option Pending focused, 1 of 6. 6 results available. Use Up and Down to choose …" at bounding box center [517, 205] width 692 height 178
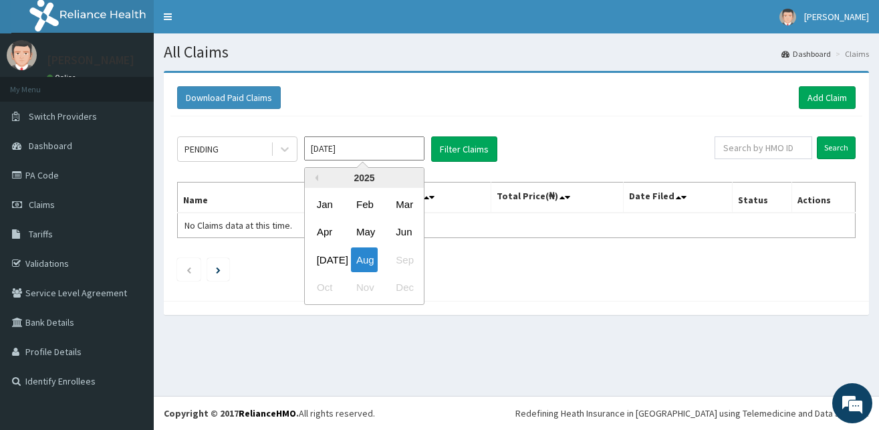
drag, startPoint x: 352, startPoint y: 153, endPoint x: 354, endPoint y: 191, distance: 38.2
click at [352, 154] on input "Aug 2025" at bounding box center [364, 148] width 120 height 24
click at [354, 199] on div "Feb" at bounding box center [364, 204] width 27 height 25
type input "Feb 2025"
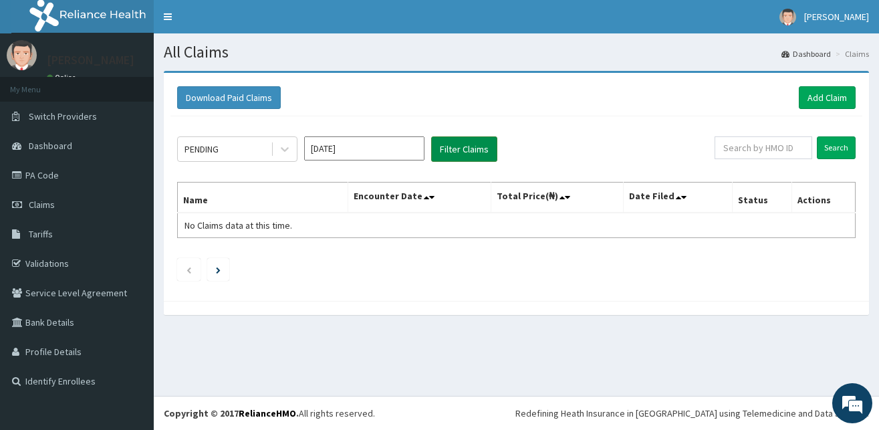
click at [439, 151] on button "Filter Claims" at bounding box center [464, 148] width 66 height 25
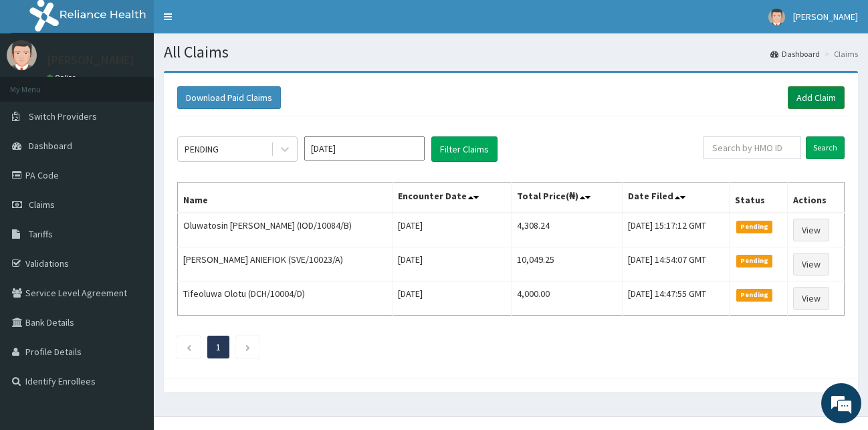
click at [815, 98] on link "Add Claim" at bounding box center [816, 97] width 57 height 23
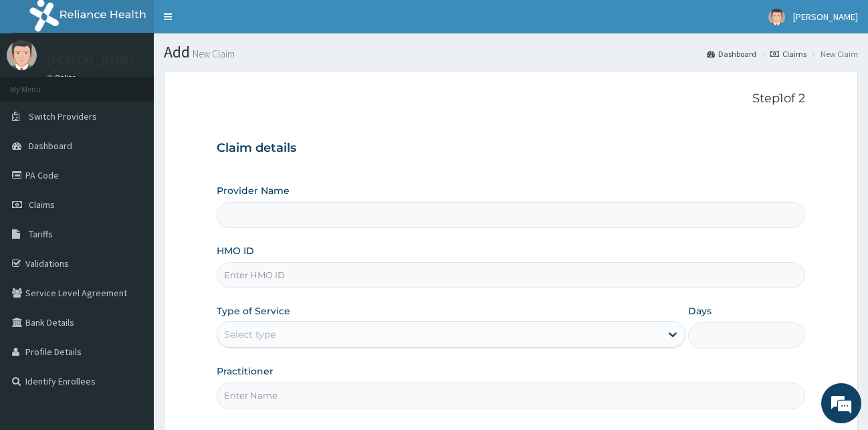
click at [308, 276] on input "HMO ID" at bounding box center [511, 275] width 589 height 26
type input "[GEOGRAPHIC_DATA][PERSON_NAME]"
type input "MAV/10006/E"
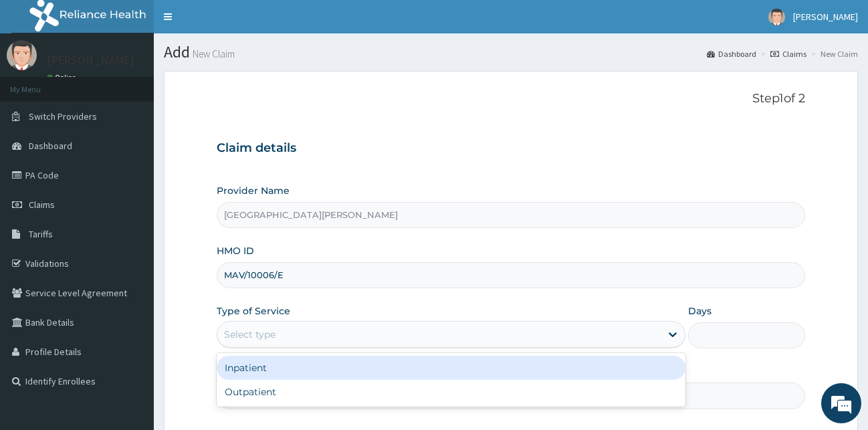
click at [413, 331] on div "Select type" at bounding box center [438, 334] width 443 height 21
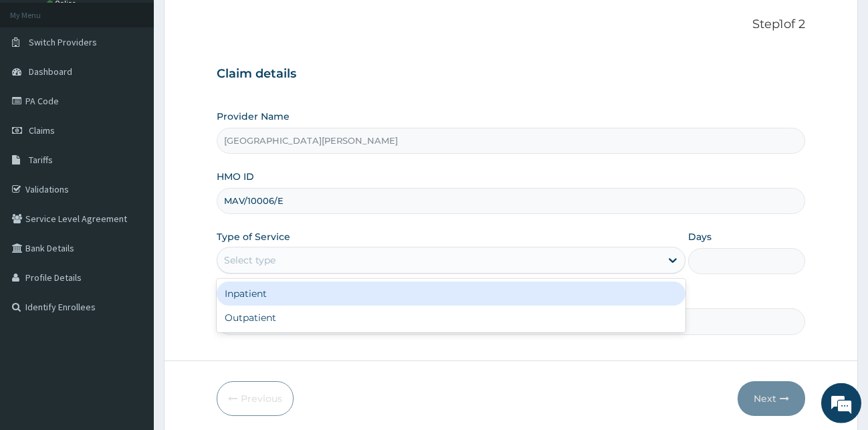
scroll to position [125, 0]
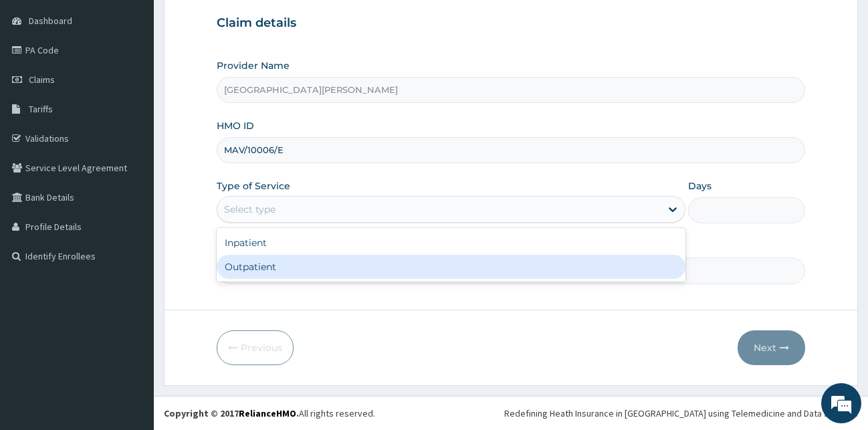
click at [255, 272] on div "Outpatient" at bounding box center [451, 267] width 469 height 24
type input "1"
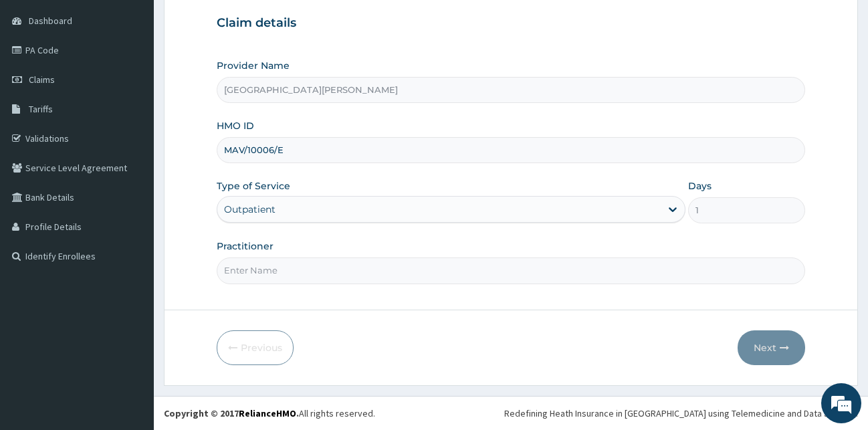
click at [244, 280] on input "Practitioner" at bounding box center [511, 270] width 589 height 26
type input "[PERSON_NAME]"
click at [761, 342] on button "Next" at bounding box center [772, 347] width 68 height 35
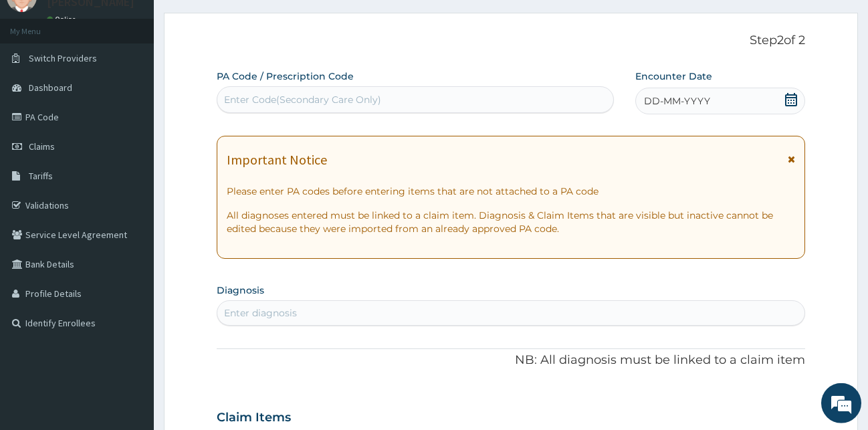
scroll to position [57, 0]
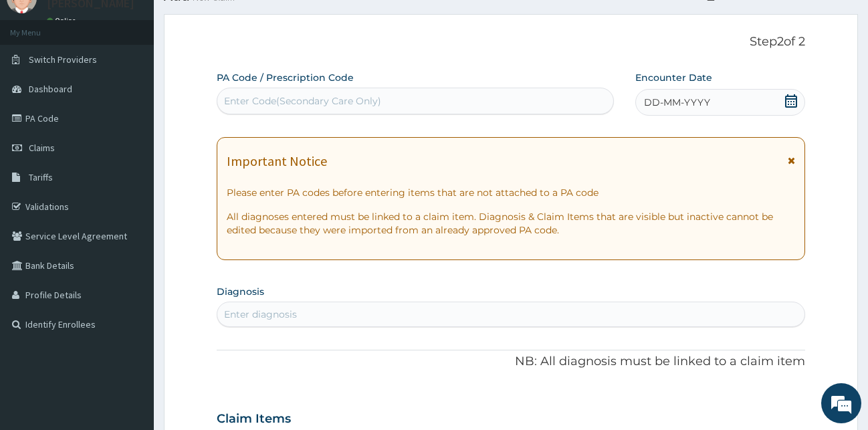
click at [320, 106] on div "Enter Code(Secondary Care Only)" at bounding box center [302, 100] width 157 height 13
type input "M"
type input "PA/AA8055"
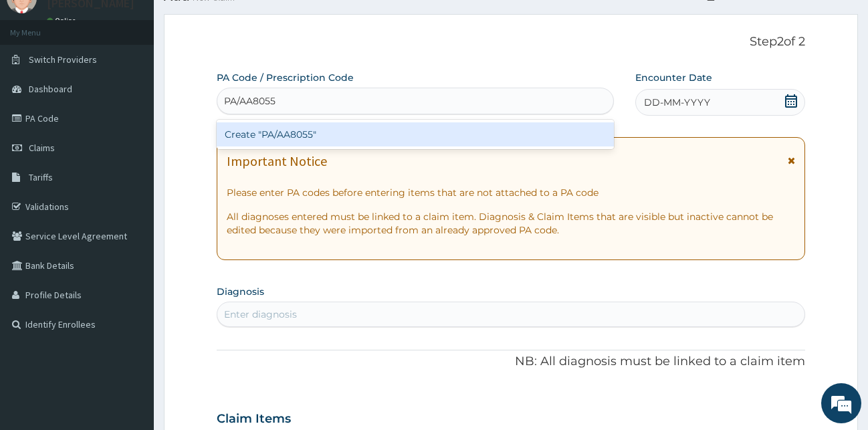
click at [328, 144] on div "Create "PA/AA8055"" at bounding box center [415, 134] width 397 height 24
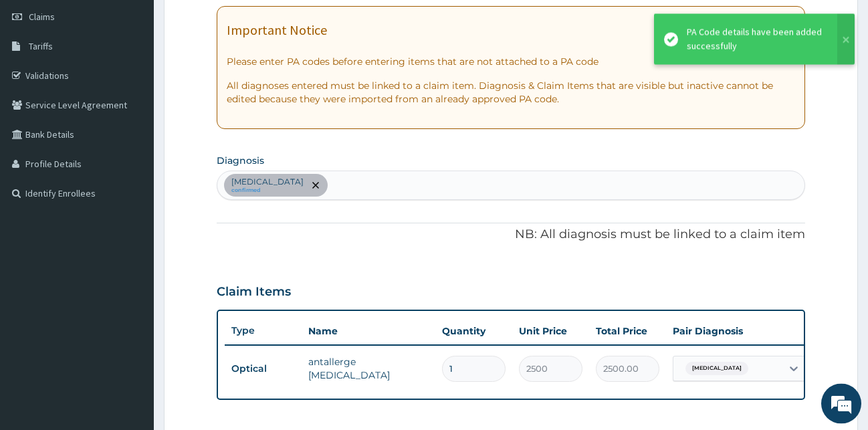
scroll to position [137, 0]
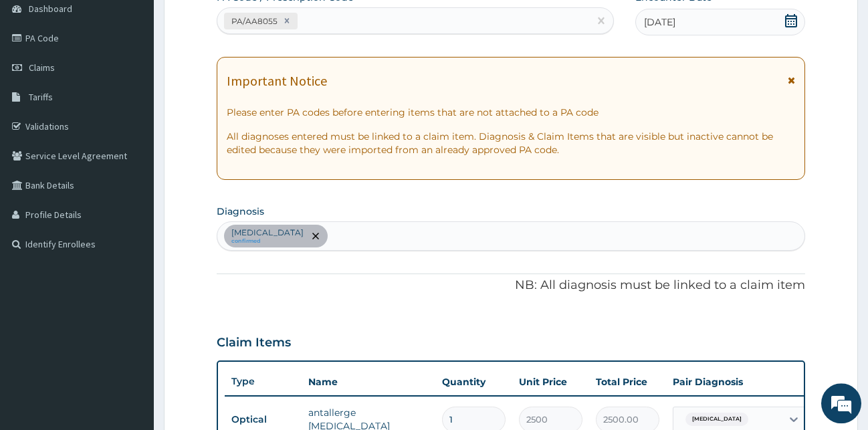
click at [344, 237] on div "[MEDICAL_DATA] confirmed" at bounding box center [511, 236] width 588 height 28
type input "MALAR"
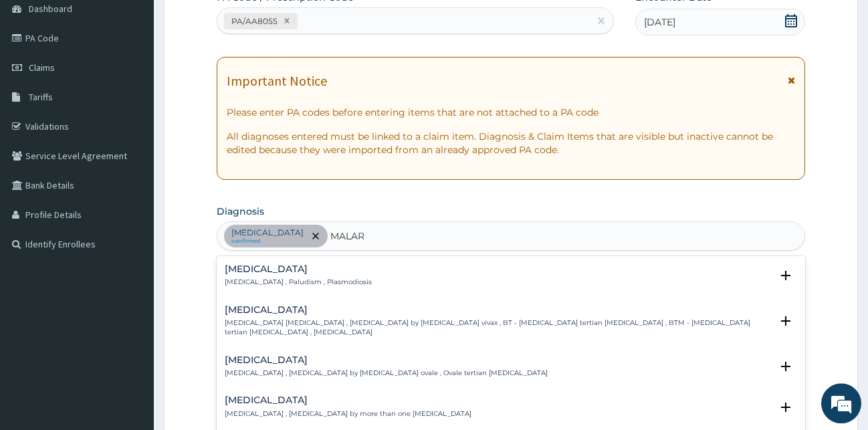
click at [262, 281] on p "[MEDICAL_DATA] , Paludism , Plasmodiosis" at bounding box center [298, 282] width 147 height 9
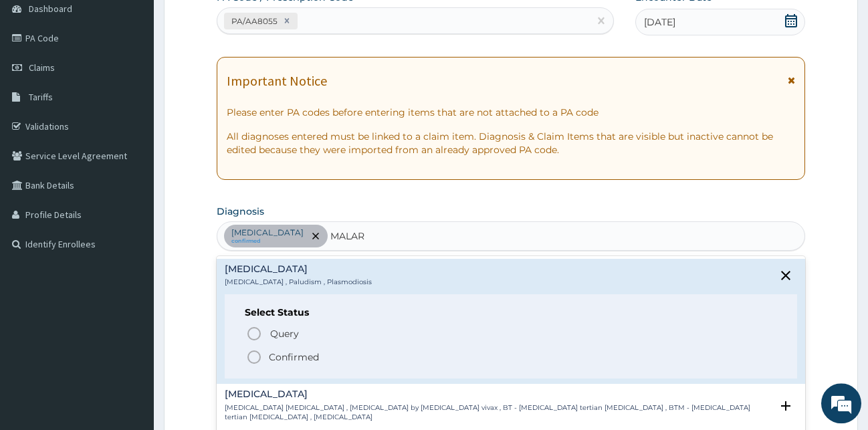
click at [248, 359] on circle "status option filled" at bounding box center [254, 357] width 12 height 12
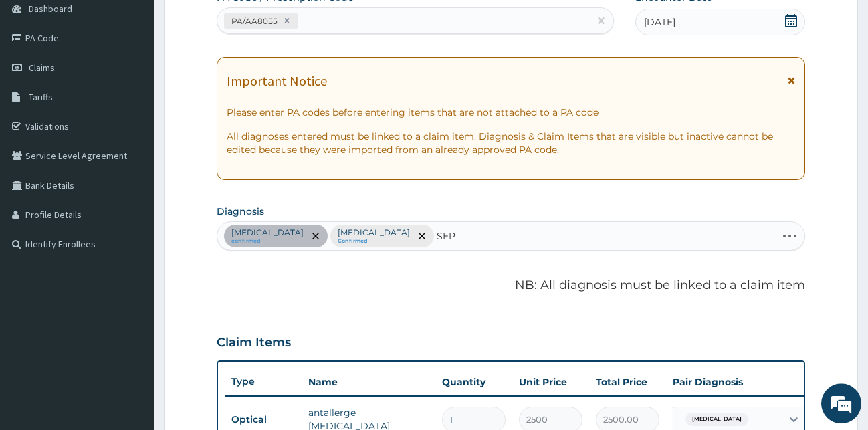
type input "SEPS"
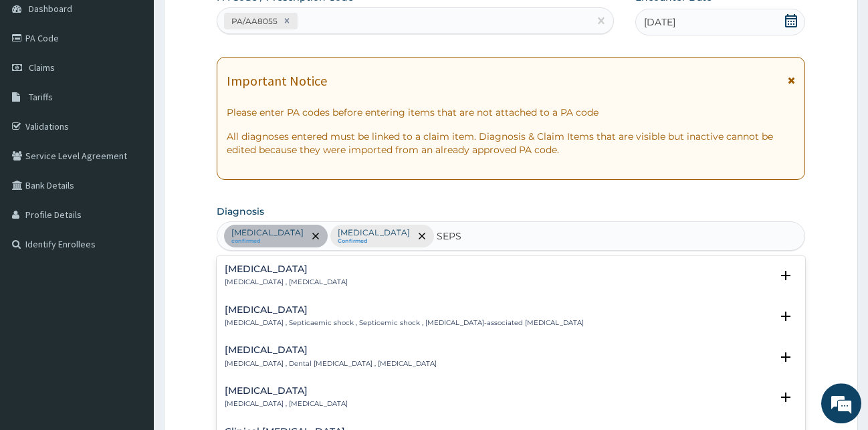
click at [243, 282] on p "[MEDICAL_DATA] , [MEDICAL_DATA]" at bounding box center [286, 282] width 123 height 9
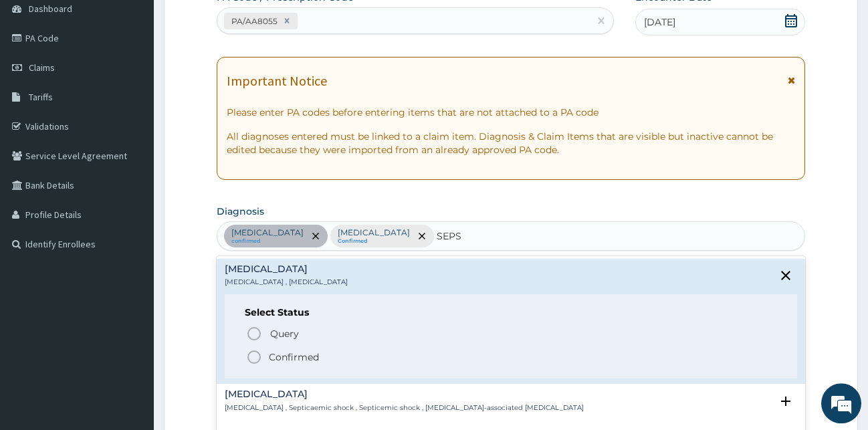
click at [250, 355] on icon "status option filled" at bounding box center [254, 357] width 16 height 16
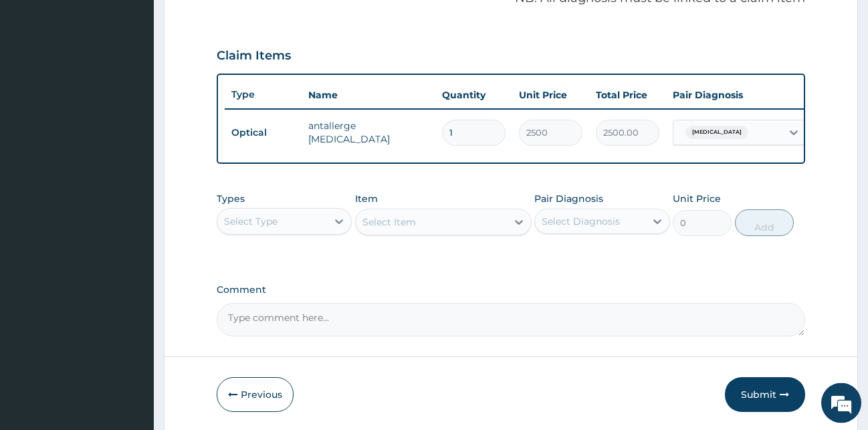
scroll to position [482, 0]
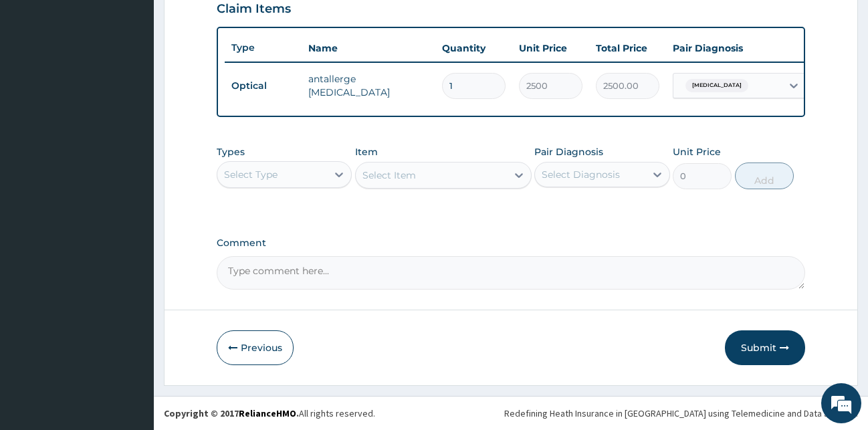
click at [326, 181] on div "Select Type" at bounding box center [272, 174] width 110 height 21
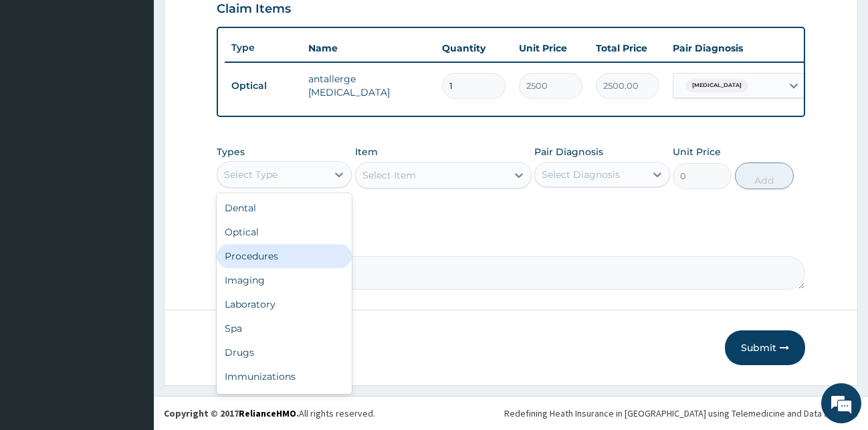
click at [267, 260] on div "Procedures" at bounding box center [285, 256] width 136 height 24
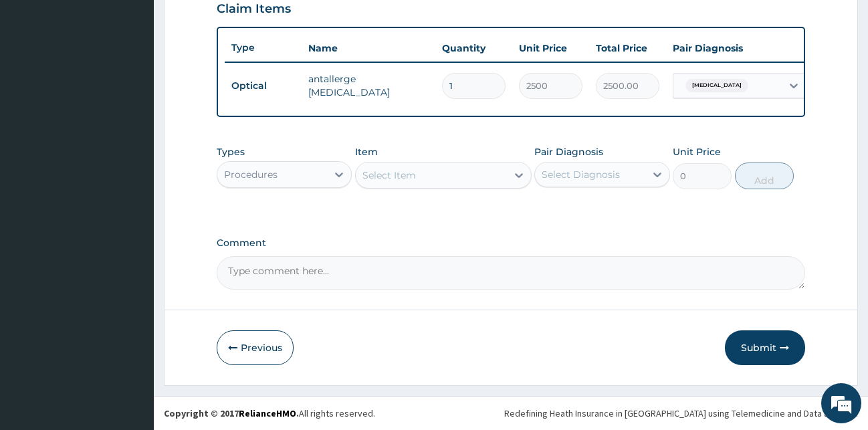
click at [456, 175] on div "Select Item" at bounding box center [431, 175] width 151 height 21
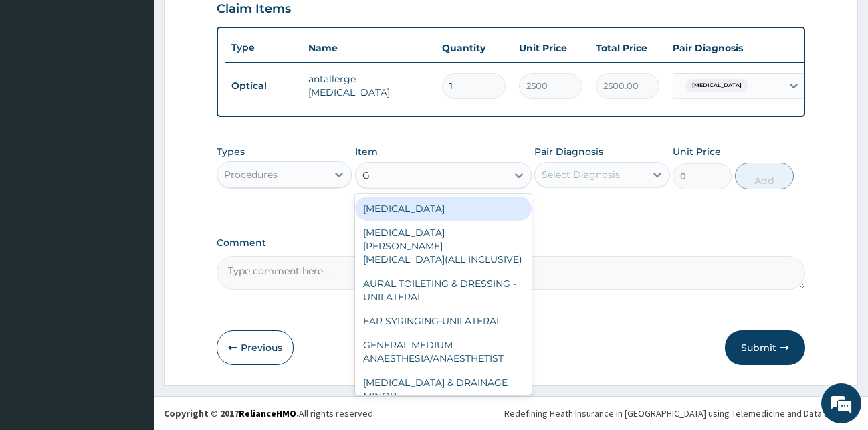
type input "GP"
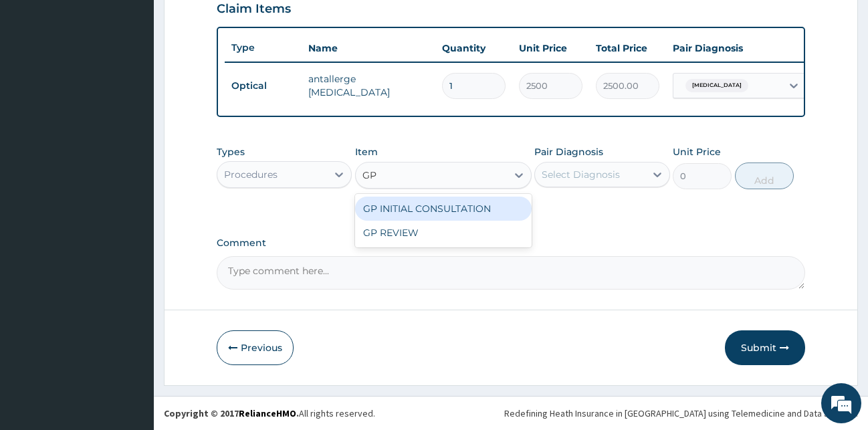
click at [505, 215] on div "GP INITIAL CONSULTATION" at bounding box center [443, 209] width 177 height 24
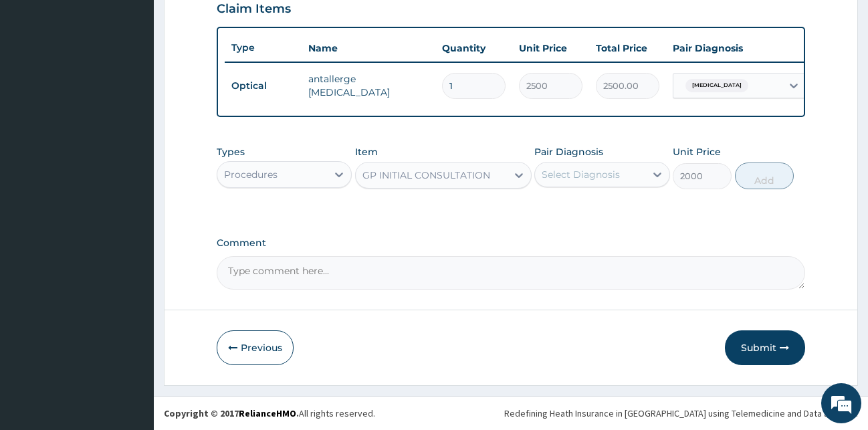
type input "2000"
click at [577, 172] on div "Select Diagnosis" at bounding box center [581, 174] width 78 height 13
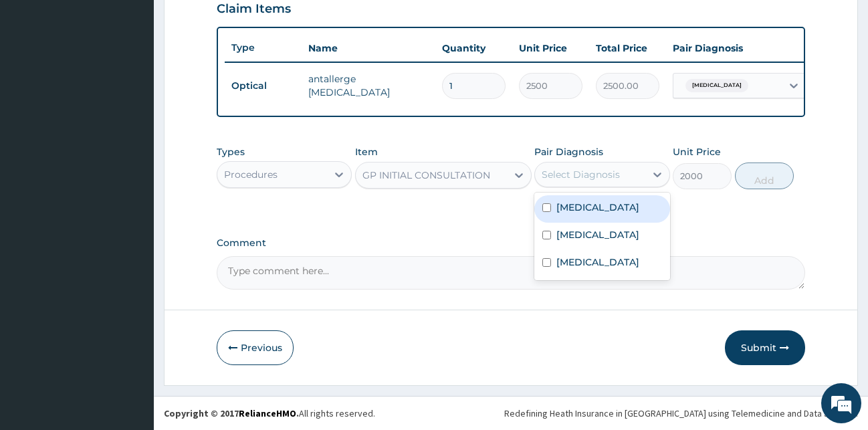
click at [591, 209] on label "[MEDICAL_DATA]" at bounding box center [597, 207] width 83 height 13
checkbox input "true"
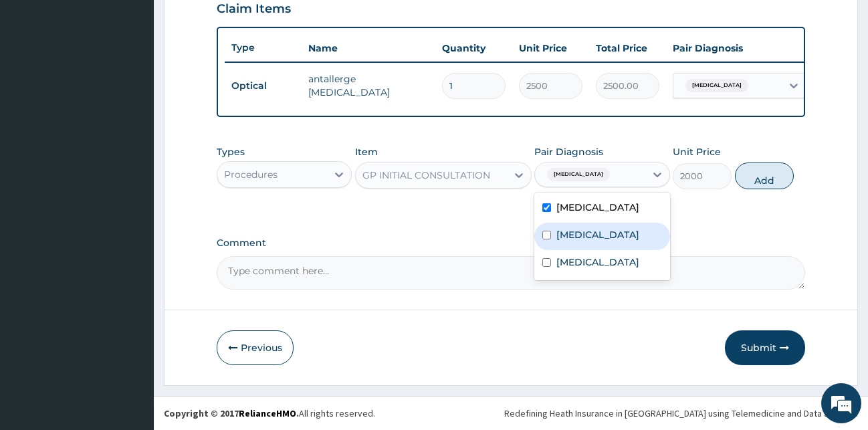
click at [587, 238] on label "[MEDICAL_DATA]" at bounding box center [597, 234] width 83 height 13
checkbox input "true"
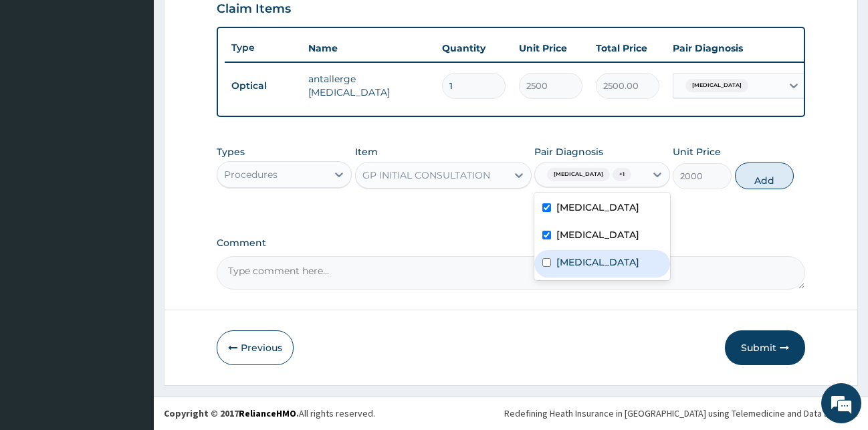
click at [585, 265] on label "[MEDICAL_DATA]" at bounding box center [597, 261] width 83 height 13
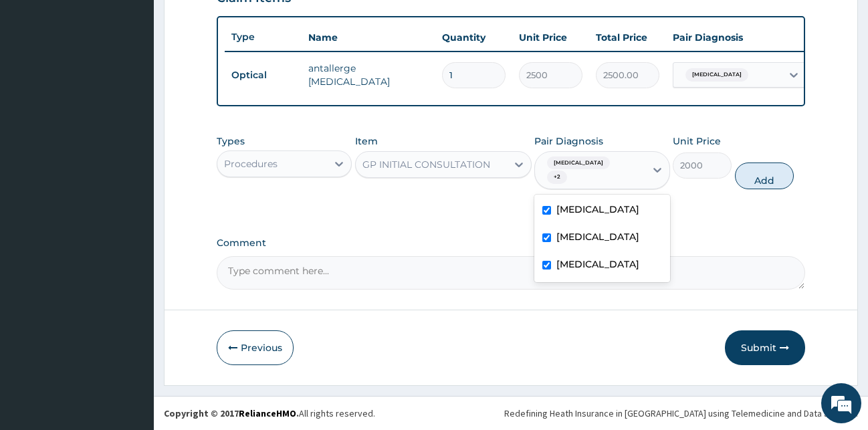
checkbox input "true"
click at [758, 181] on button "Add" at bounding box center [764, 176] width 59 height 27
type input "0"
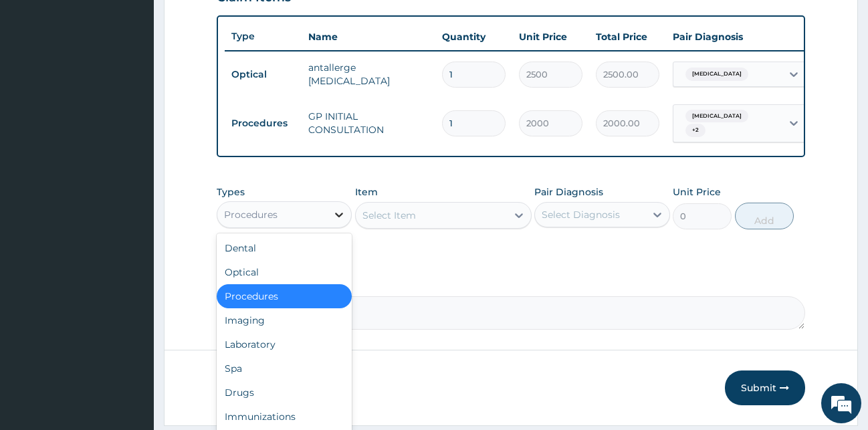
click at [328, 219] on div at bounding box center [339, 215] width 24 height 24
click at [248, 395] on div "Drugs" at bounding box center [285, 393] width 136 height 24
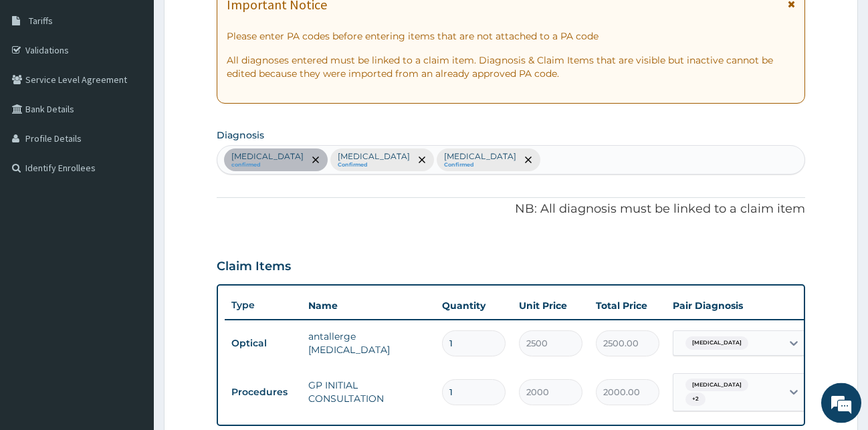
scroll to position [187, 0]
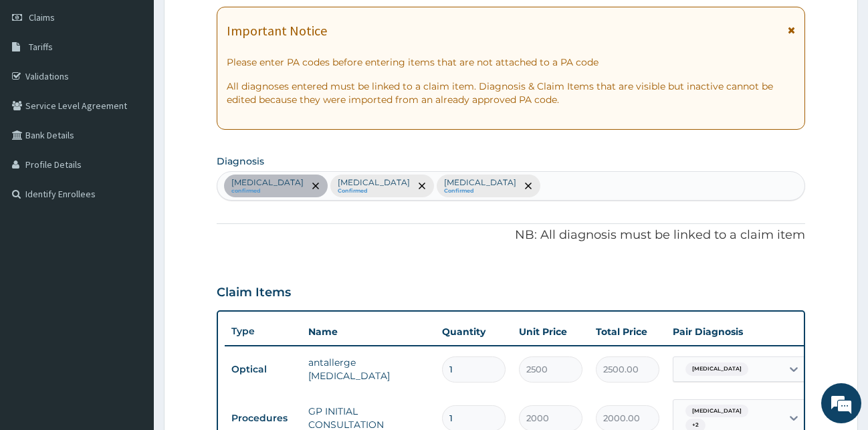
click at [474, 173] on div "[MEDICAL_DATA] confirmed [MEDICAL_DATA] Confirmed [MEDICAL_DATA] Confirmed" at bounding box center [511, 186] width 588 height 28
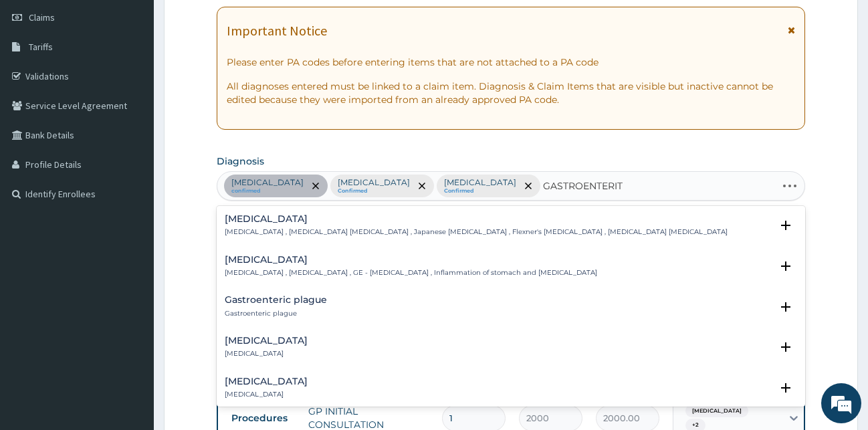
type input "GASTROENTERITI"
click at [272, 311] on p "Acute gastroenteritis" at bounding box center [266, 313] width 83 height 9
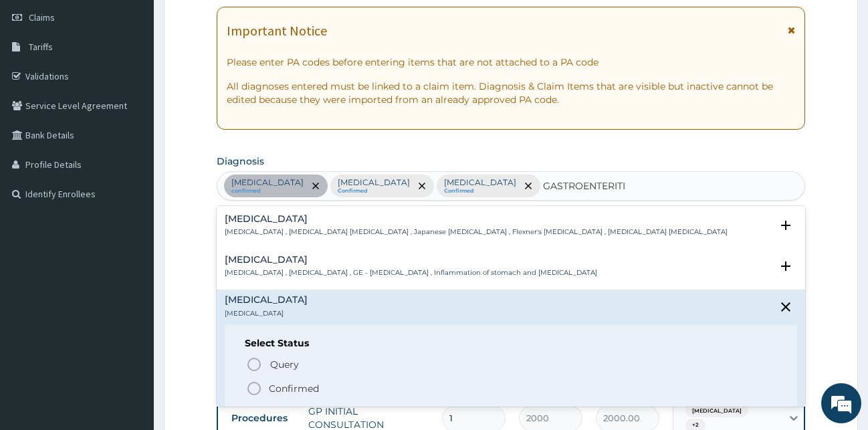
click at [251, 388] on icon "status option filled" at bounding box center [254, 389] width 16 height 16
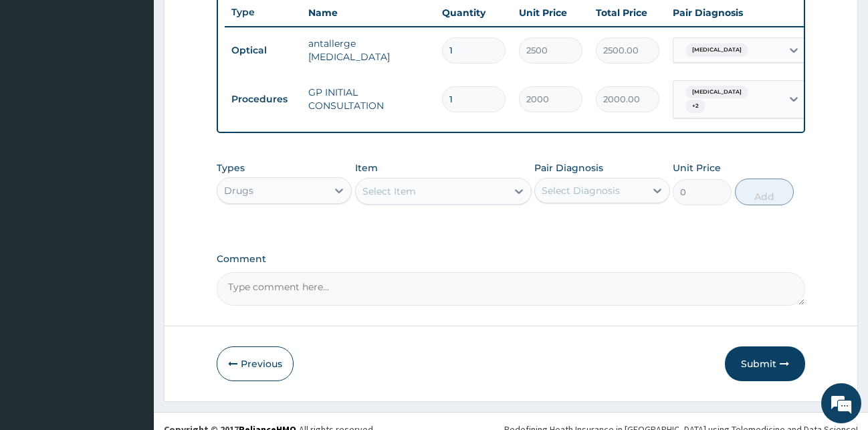
scroll to position [528, 0]
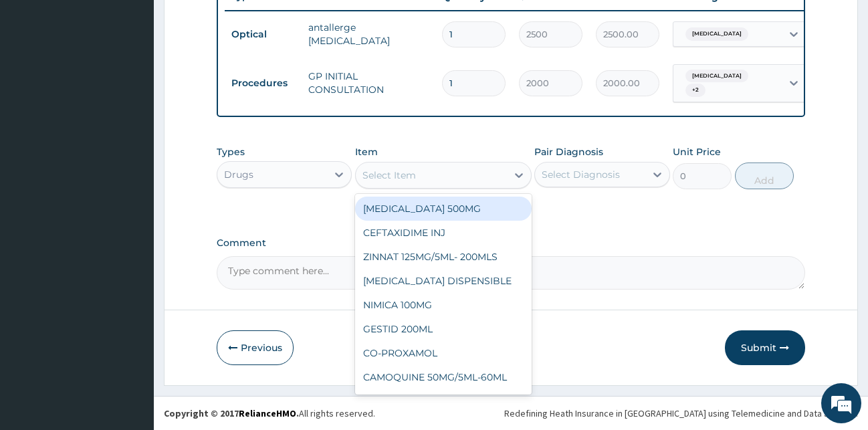
click at [383, 176] on div "Select Item" at bounding box center [389, 175] width 54 height 13
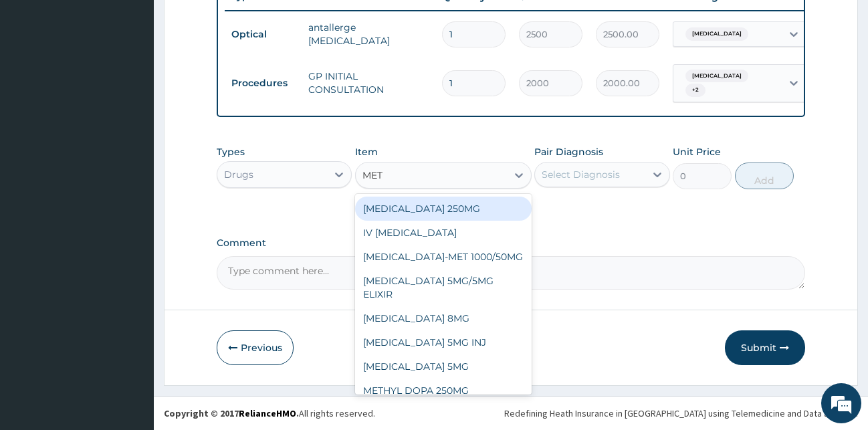
type input "METO"
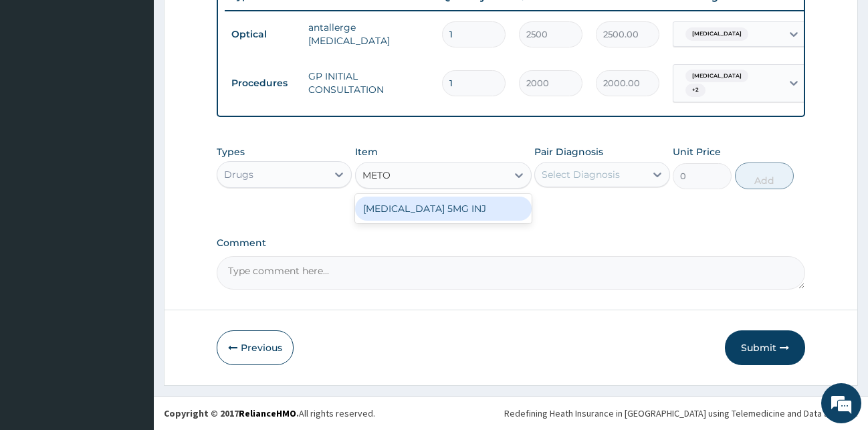
click at [399, 219] on div "METOCLOPRAMIDE 5MG INJ" at bounding box center [443, 209] width 177 height 24
type input "113.85"
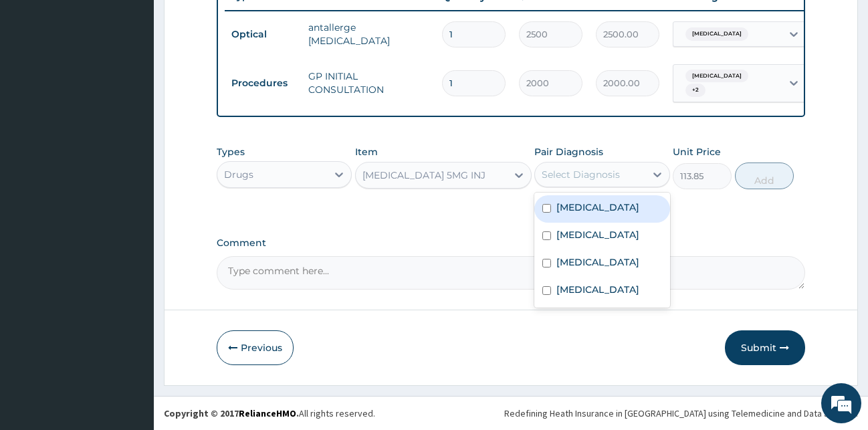
click at [572, 181] on div "Select Diagnosis" at bounding box center [581, 174] width 78 height 13
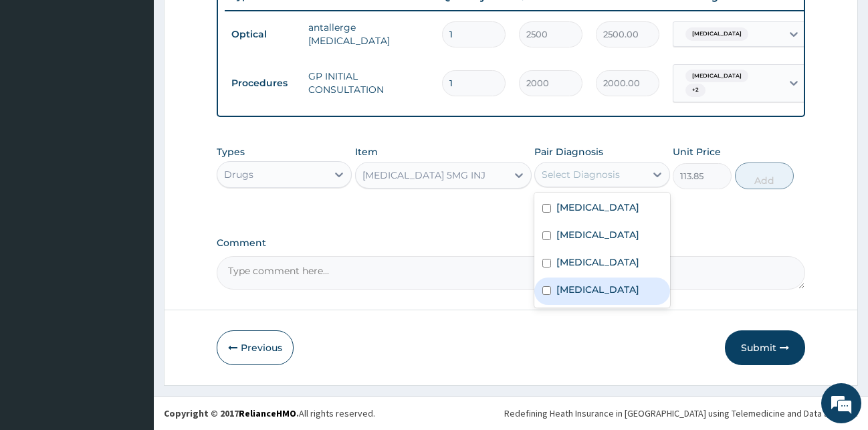
click at [583, 297] on div "Acute gastroenteritis" at bounding box center [602, 291] width 136 height 27
checkbox input "true"
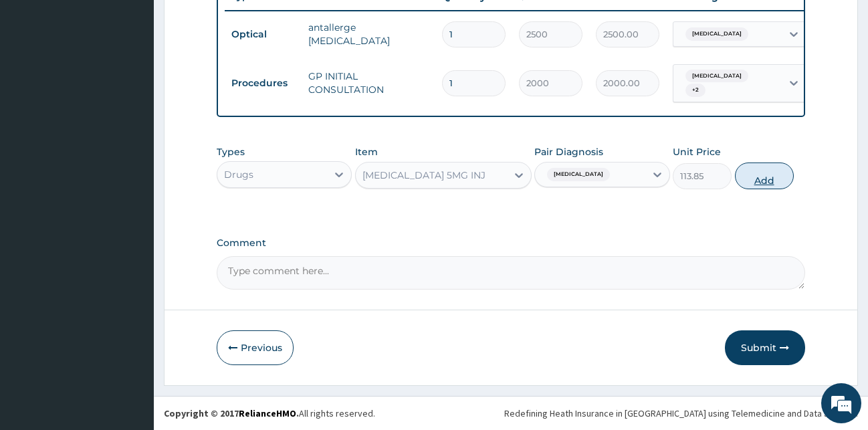
click at [768, 182] on button "Add" at bounding box center [764, 176] width 59 height 27
type input "0"
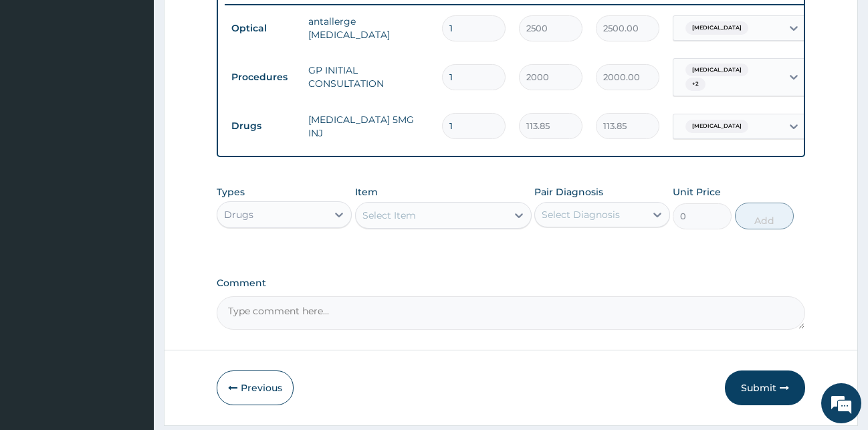
click at [374, 222] on div "Select Item" at bounding box center [389, 215] width 54 height 13
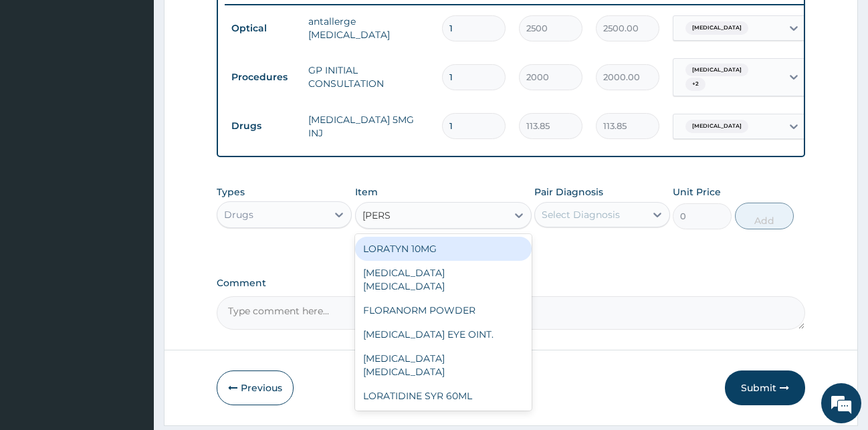
type input "LORAT"
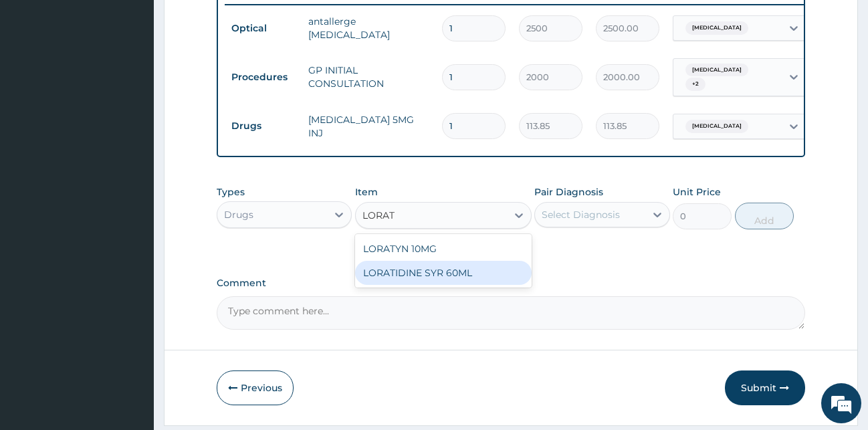
click at [457, 260] on div "LORATYN 10MG" at bounding box center [443, 249] width 177 height 24
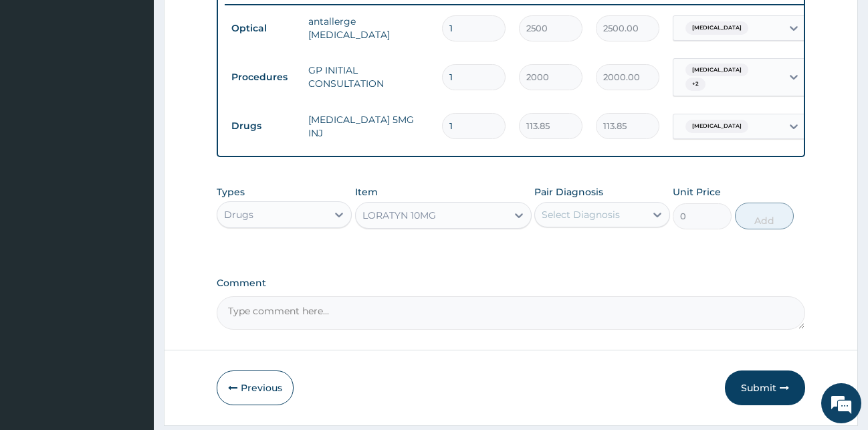
type input "44.85"
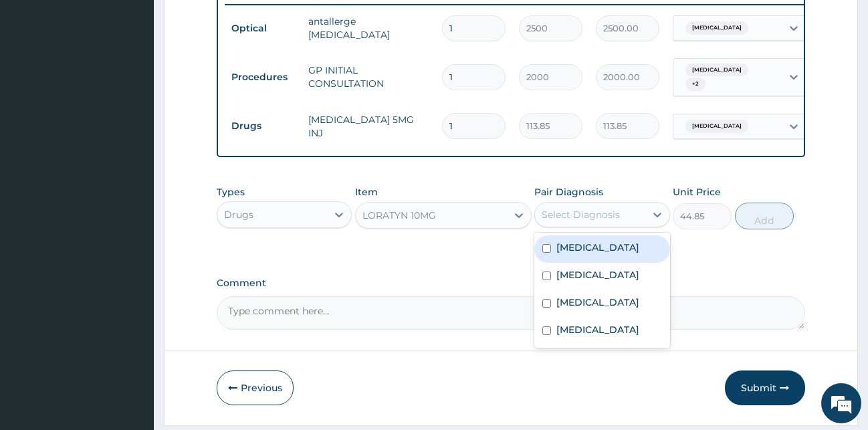
click at [578, 221] on div "Select Diagnosis" at bounding box center [581, 214] width 78 height 13
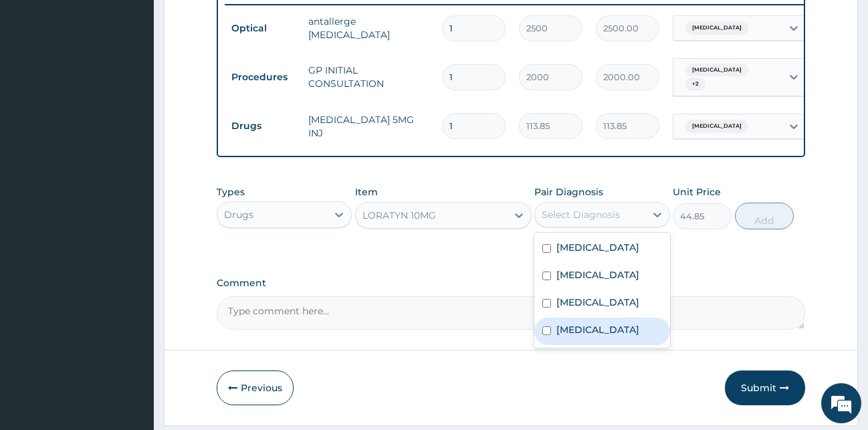
click at [591, 336] on label "Acute gastroenteritis" at bounding box center [597, 329] width 83 height 13
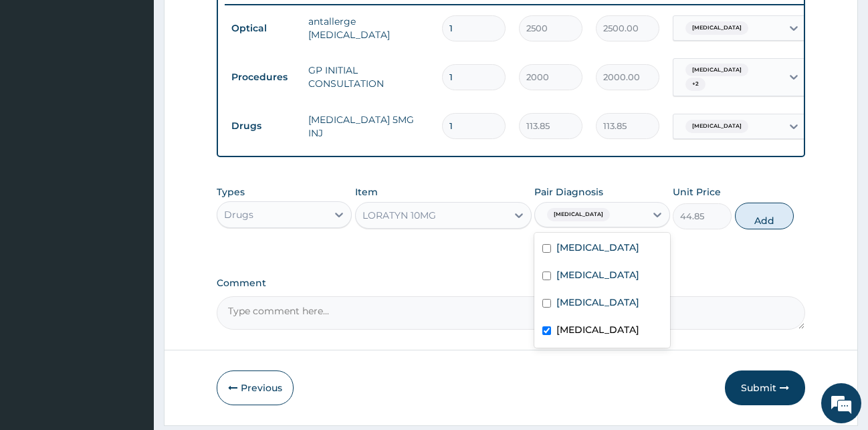
click at [546, 335] on input "checkbox" at bounding box center [546, 330] width 9 height 9
checkbox input "false"
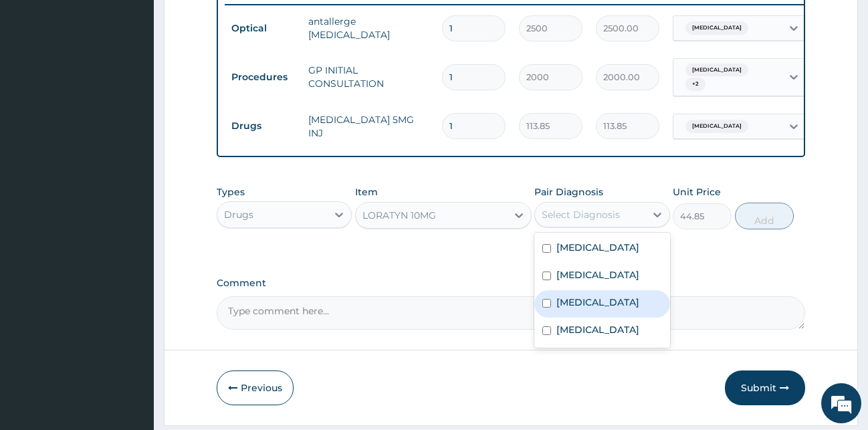
click at [543, 308] on input "checkbox" at bounding box center [546, 303] width 9 height 9
checkbox input "true"
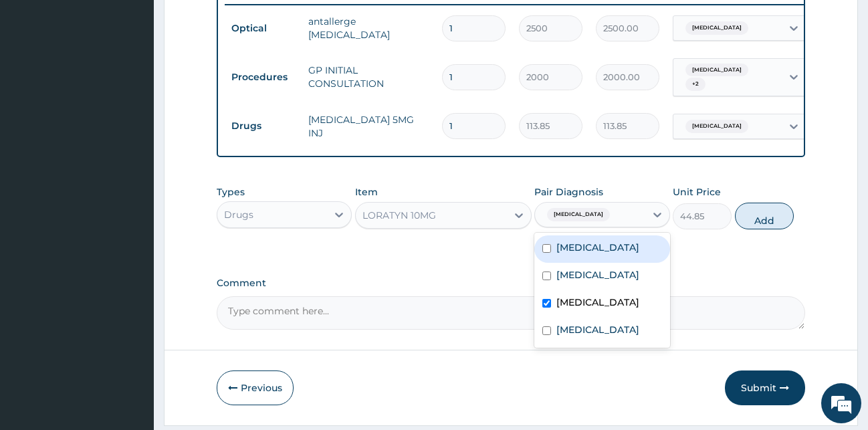
click at [548, 253] on input "checkbox" at bounding box center [546, 248] width 9 height 9
checkbox input "true"
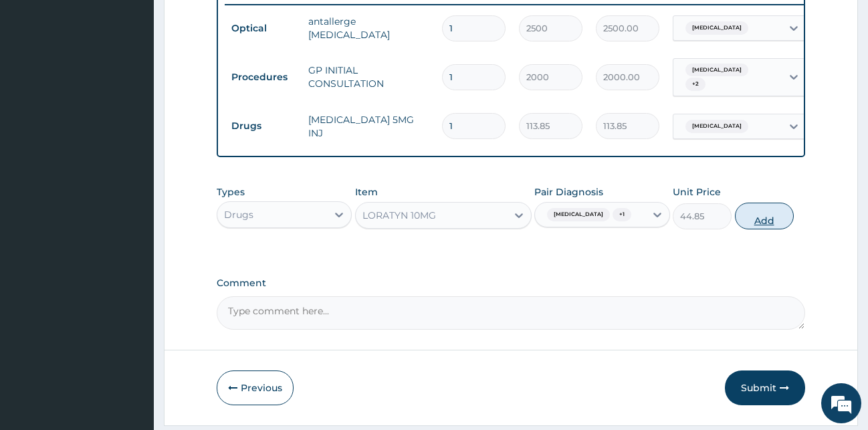
click at [764, 223] on button "Add" at bounding box center [764, 216] width 59 height 27
type input "0"
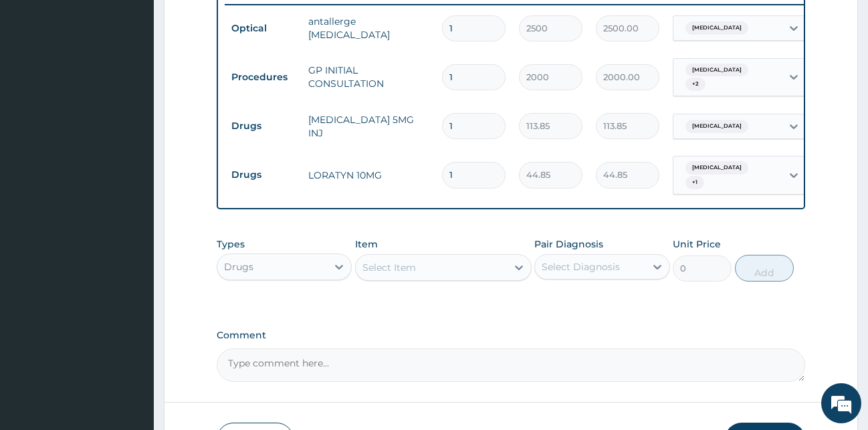
drag, startPoint x: 477, startPoint y: 165, endPoint x: 399, endPoint y: 170, distance: 77.7
click at [442, 170] on input "1" at bounding box center [474, 175] width 64 height 26
type input "5"
type input "224.25"
type input "5"
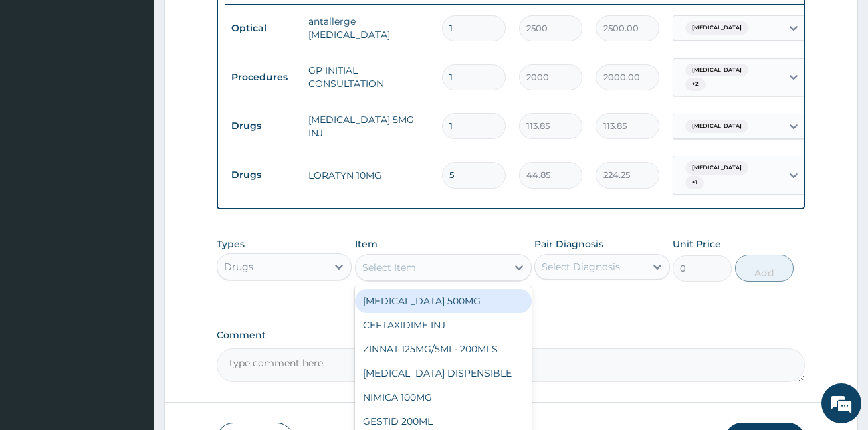
click at [395, 268] on div "Select Item" at bounding box center [389, 267] width 54 height 13
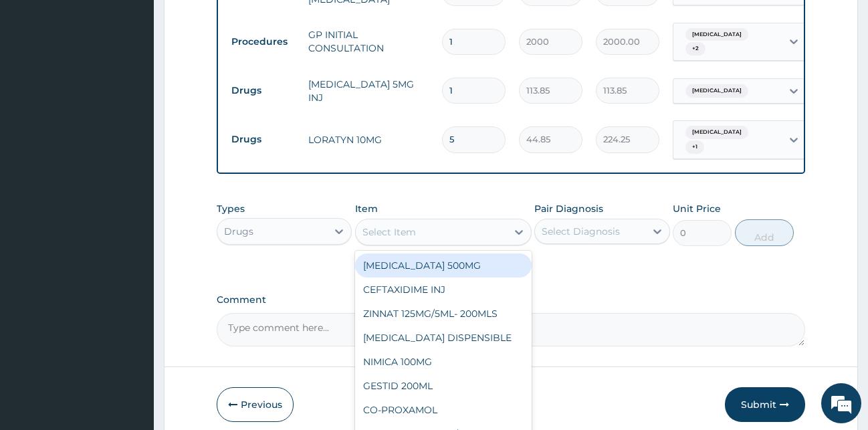
scroll to position [597, 0]
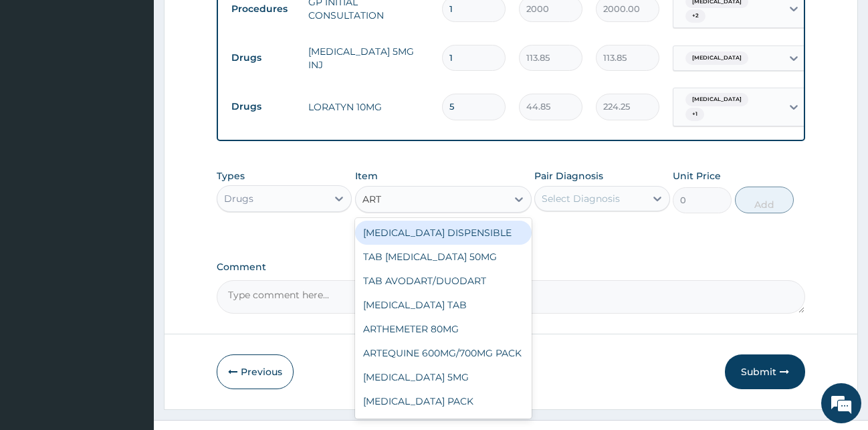
type input "ARTH"
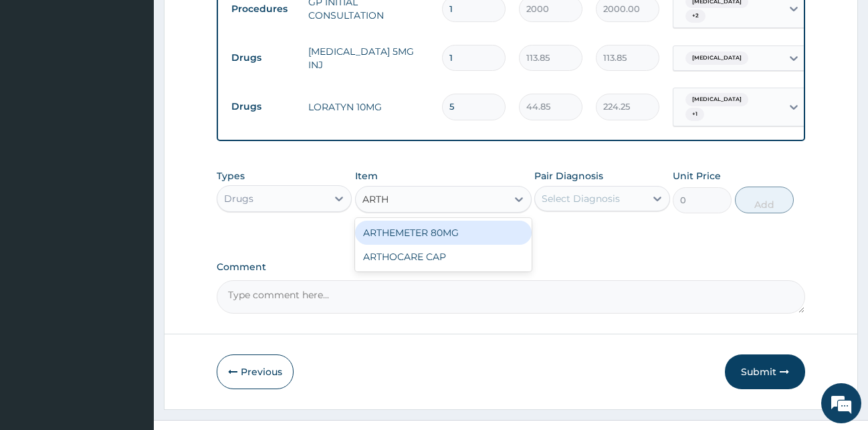
click at [411, 238] on div "ARTHEMETER 80MG" at bounding box center [443, 233] width 177 height 24
type input "483"
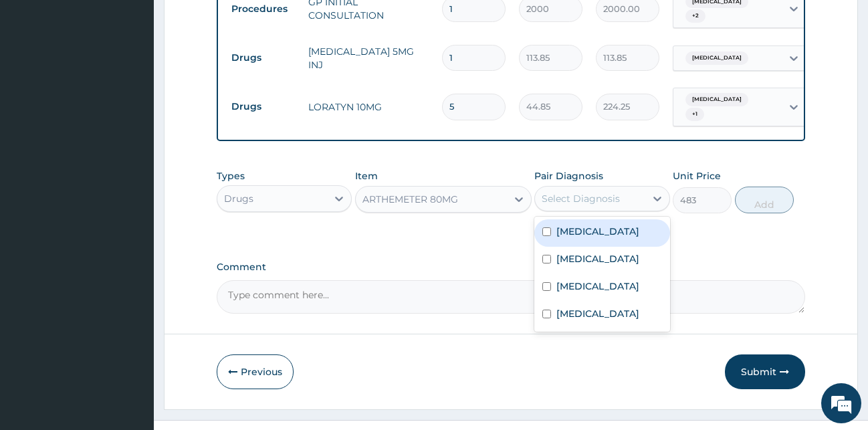
drag, startPoint x: 646, startPoint y: 195, endPoint x: 626, endPoint y: 217, distance: 29.8
click at [645, 195] on div at bounding box center [657, 199] width 24 height 24
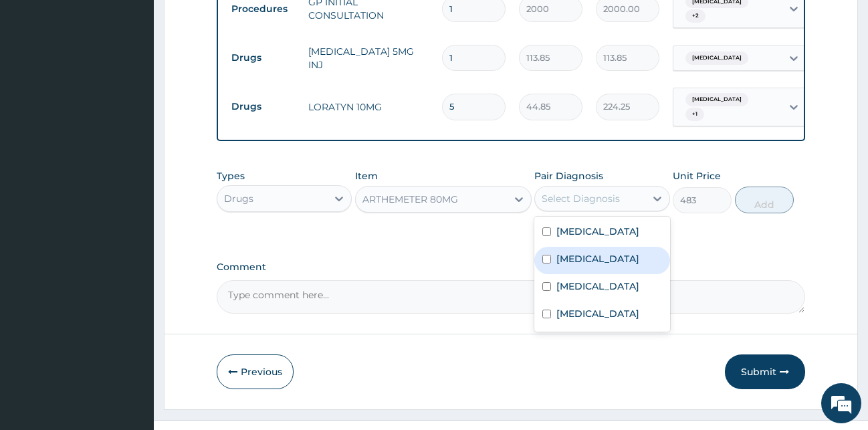
click at [601, 255] on div "Malaria" at bounding box center [602, 260] width 136 height 27
checkbox input "true"
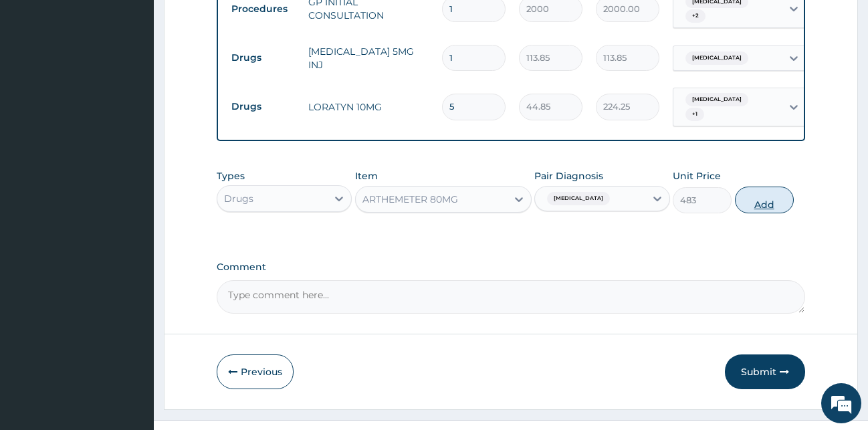
click at [766, 204] on button "Add" at bounding box center [764, 200] width 59 height 27
type input "0"
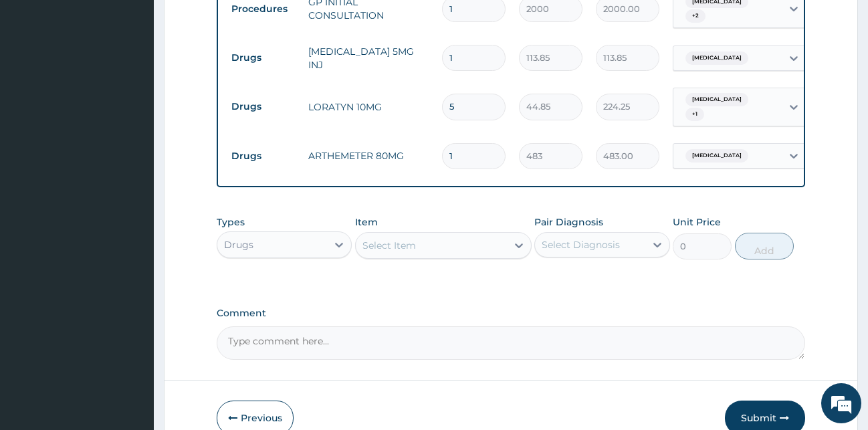
click at [371, 249] on div "Select Item" at bounding box center [389, 245] width 54 height 13
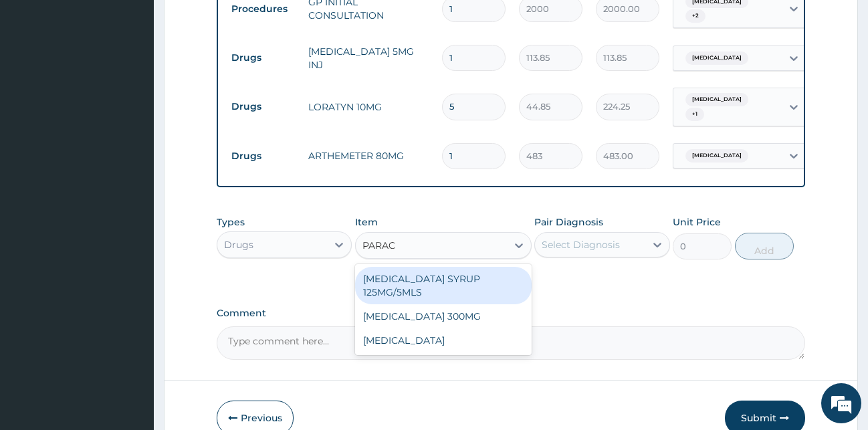
type input "PARACE"
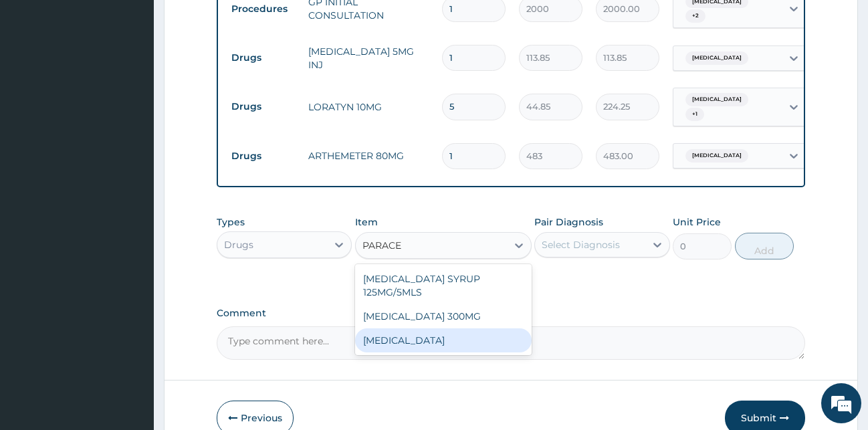
click at [390, 332] on div "PARACETAMOL" at bounding box center [443, 340] width 177 height 24
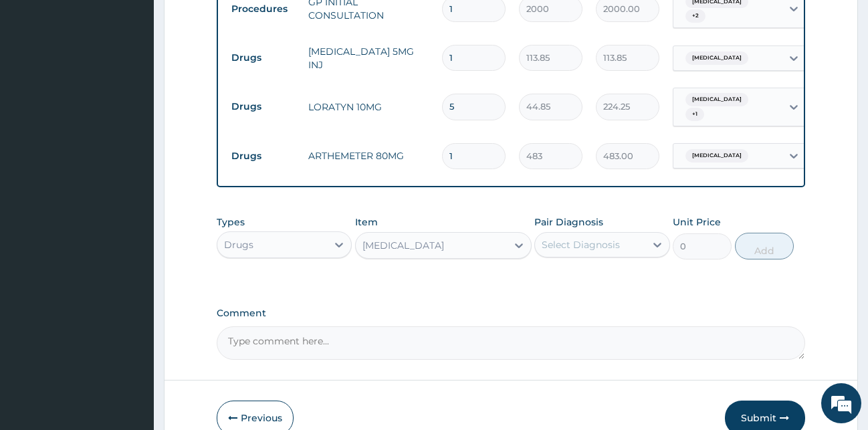
type input "15.18"
click at [633, 239] on div "Select Diagnosis" at bounding box center [590, 244] width 110 height 21
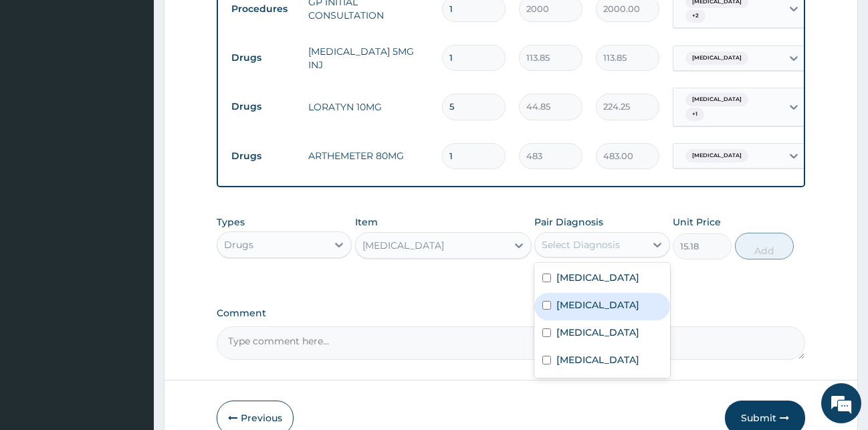
drag, startPoint x: 582, startPoint y: 315, endPoint x: 597, endPoint y: 311, distance: 15.3
click at [585, 314] on div "Malaria" at bounding box center [602, 306] width 136 height 27
checkbox input "true"
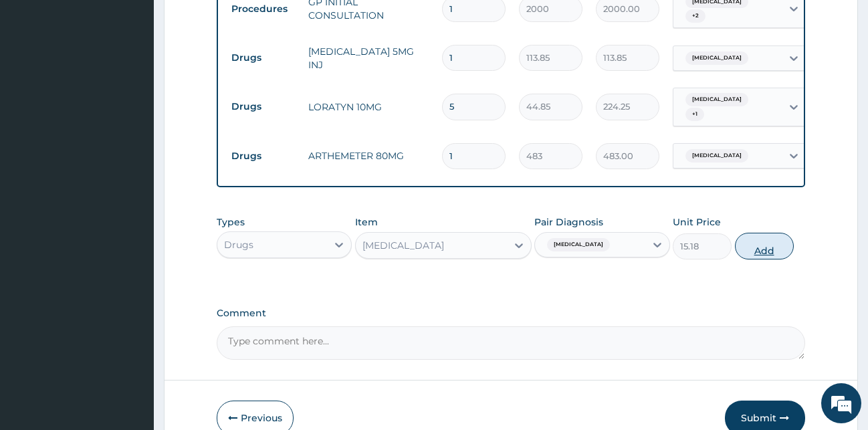
click at [786, 249] on button "Add" at bounding box center [764, 246] width 59 height 27
type input "0"
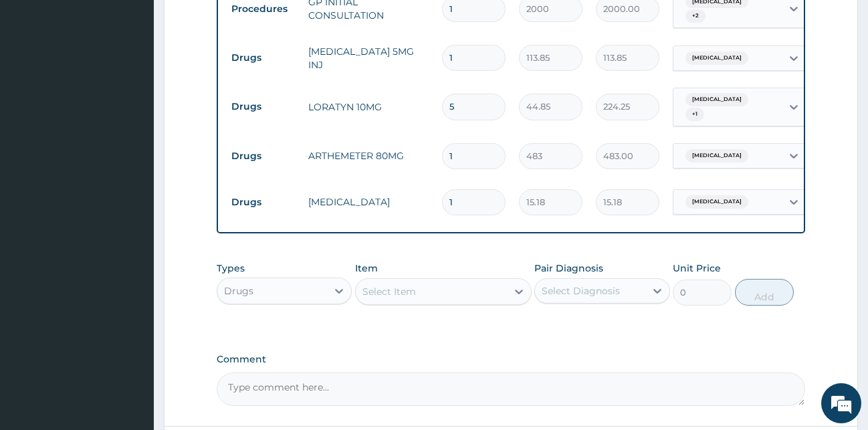
drag, startPoint x: 477, startPoint y: 200, endPoint x: 324, endPoint y: 173, distance: 154.9
click at [442, 189] on input "1" at bounding box center [474, 202] width 64 height 26
type input "9"
type input "136.62"
type input "9"
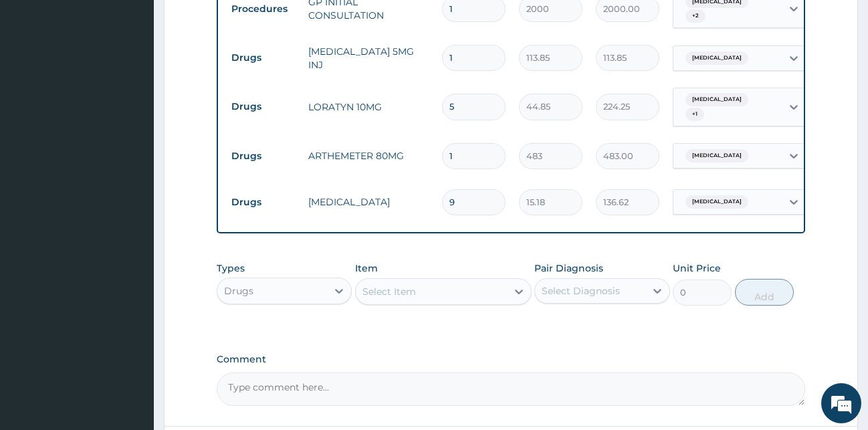
drag, startPoint x: 310, startPoint y: 274, endPoint x: 306, endPoint y: 291, distance: 17.8
click at [308, 277] on div "Types Drugs" at bounding box center [285, 283] width 136 height 44
click at [306, 291] on div "Drugs" at bounding box center [272, 290] width 110 height 21
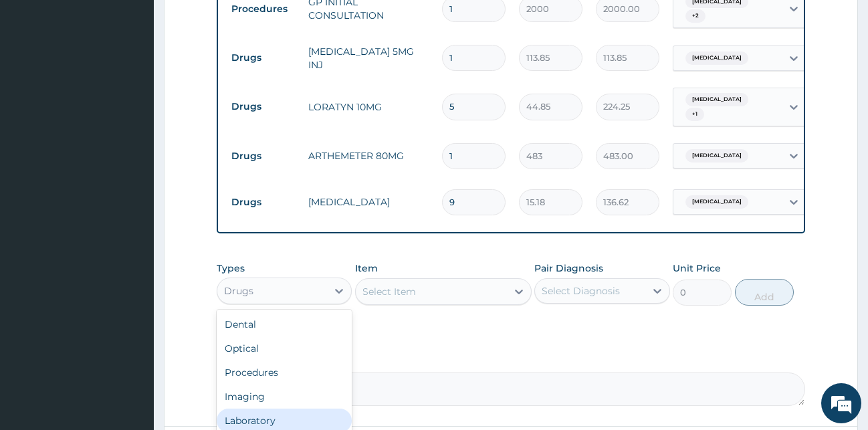
click at [251, 417] on div "Laboratory" at bounding box center [285, 421] width 136 height 24
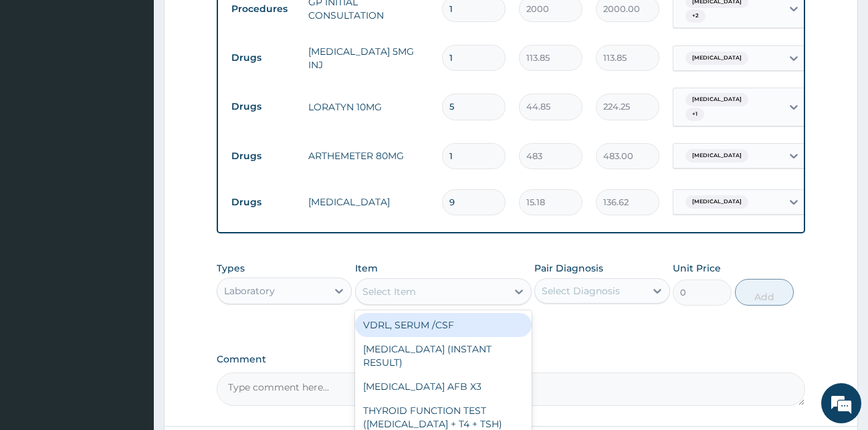
click at [413, 295] on div "Select Item" at bounding box center [389, 291] width 54 height 13
type input "WB"
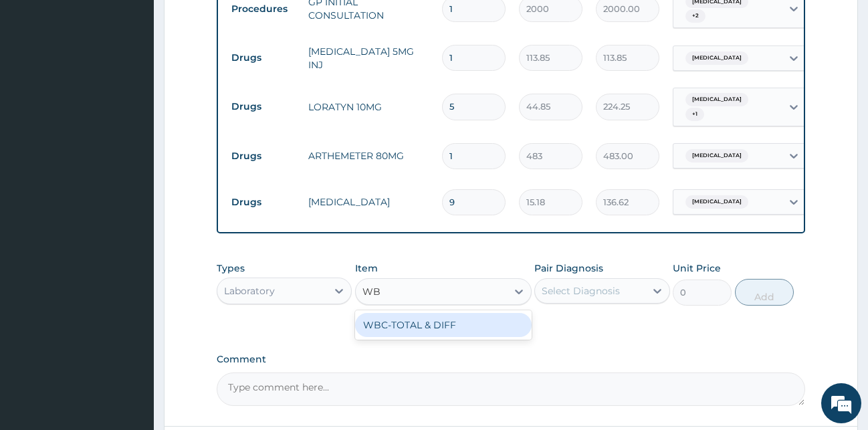
click at [437, 332] on div "WBC-TOTAL & DIFF" at bounding box center [443, 325] width 177 height 24
type input "1500"
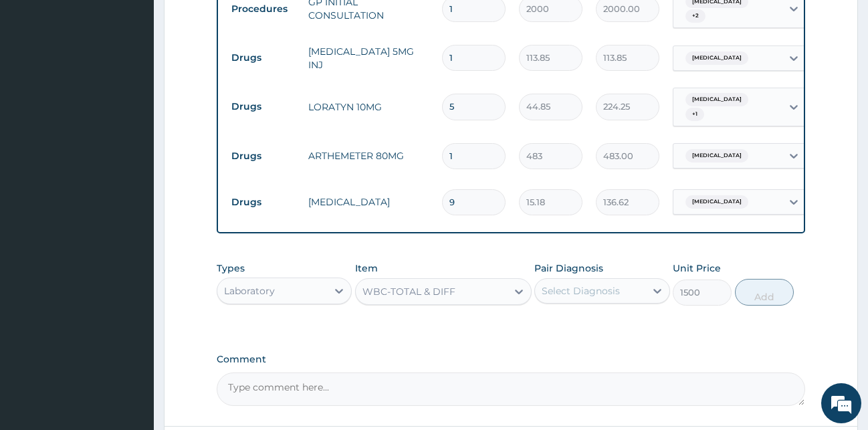
click at [583, 292] on div "Select Diagnosis" at bounding box center [581, 290] width 78 height 13
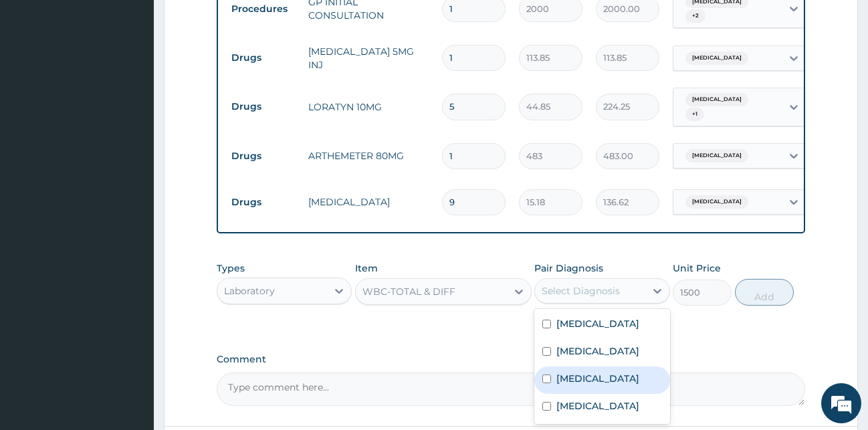
drag, startPoint x: 597, startPoint y: 377, endPoint x: 608, endPoint y: 375, distance: 10.9
click at [597, 377] on div "Sepsis" at bounding box center [602, 379] width 136 height 27
checkbox input "true"
click at [788, 296] on button "Add" at bounding box center [764, 292] width 59 height 27
type input "0"
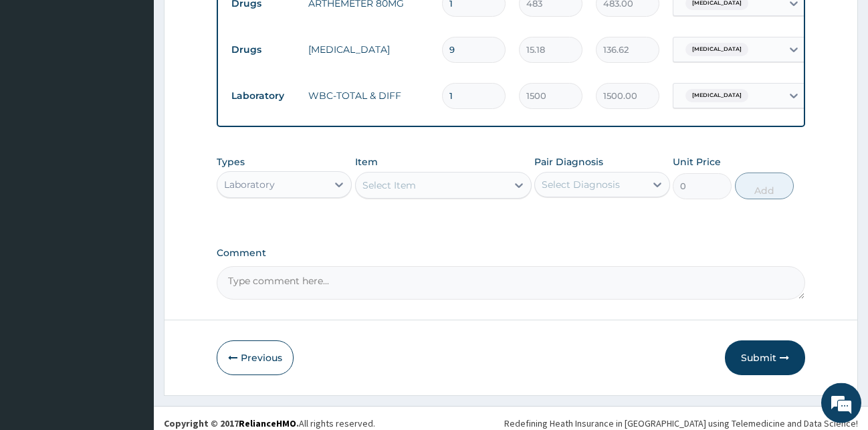
scroll to position [759, 0]
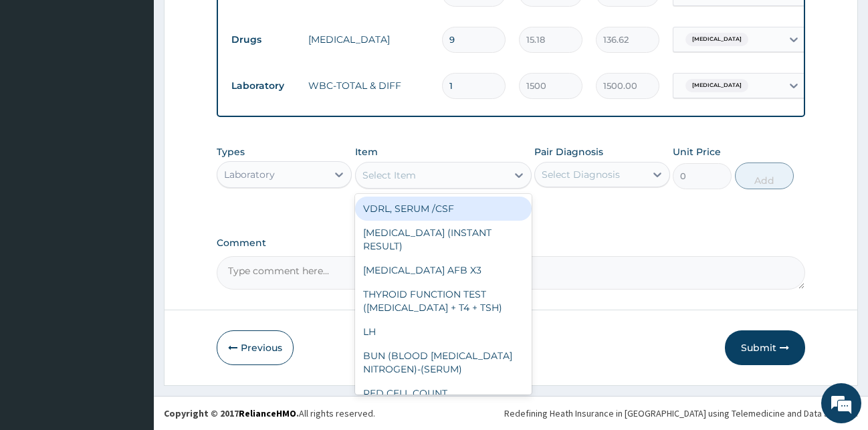
click at [387, 176] on div "Select Item" at bounding box center [389, 175] width 54 height 13
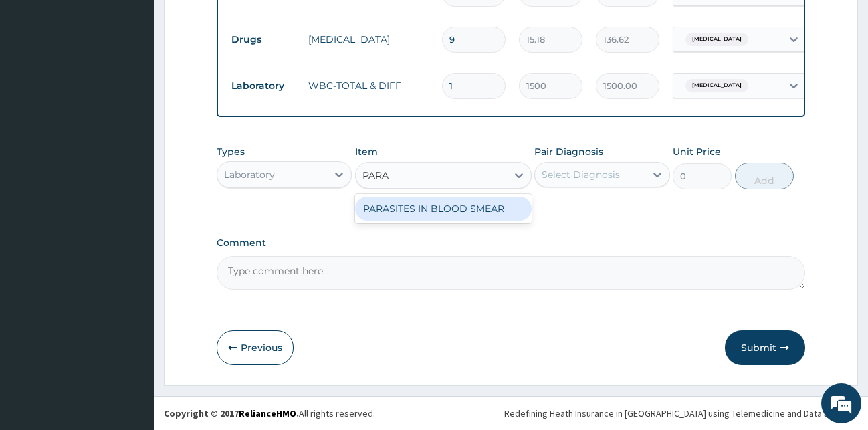
type input "PARAS"
drag, startPoint x: 404, startPoint y: 209, endPoint x: 416, endPoint y: 209, distance: 12.0
click at [405, 209] on div "PARASITES IN BLOOD SMEAR" at bounding box center [443, 209] width 177 height 24
type input "1100"
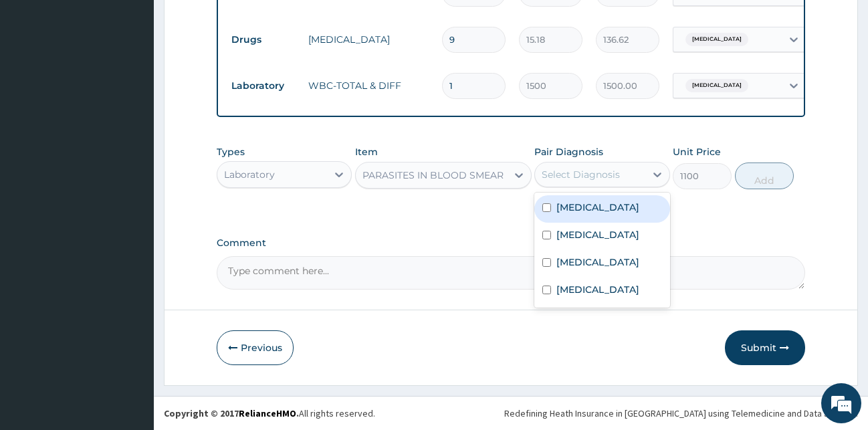
click at [599, 167] on div "Select Diagnosis" at bounding box center [590, 174] width 110 height 21
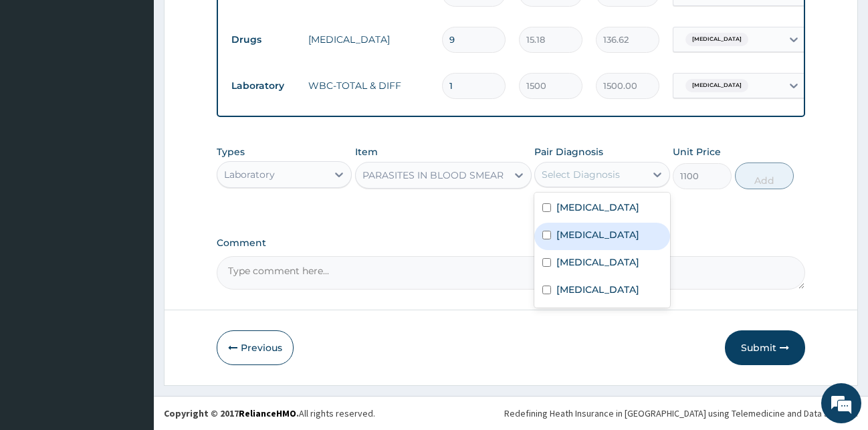
drag, startPoint x: 598, startPoint y: 234, endPoint x: 609, endPoint y: 230, distance: 12.1
click at [598, 233] on div "Malaria" at bounding box center [602, 236] width 136 height 27
checkbox input "true"
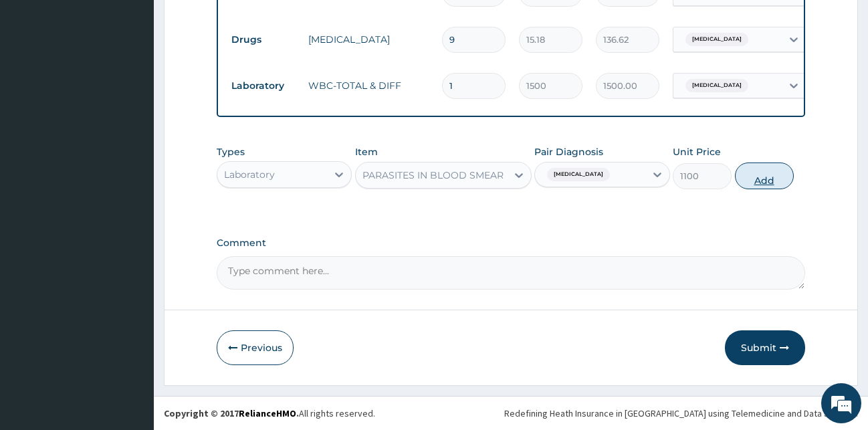
click at [756, 179] on button "Add" at bounding box center [764, 176] width 59 height 27
type input "0"
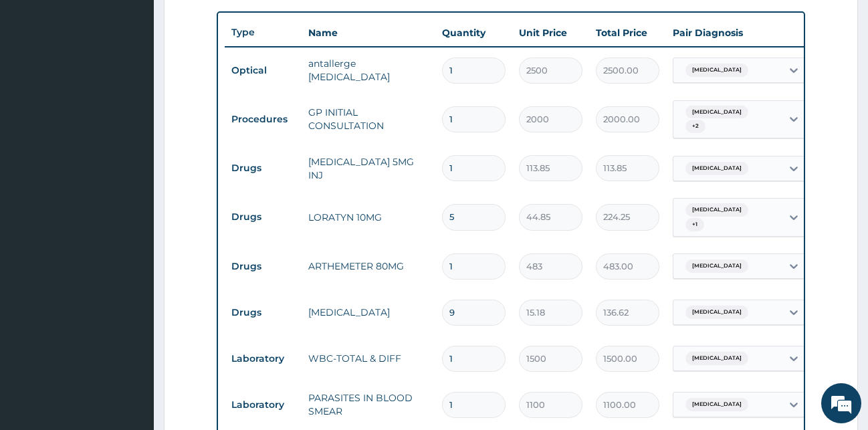
scroll to position [623, 0]
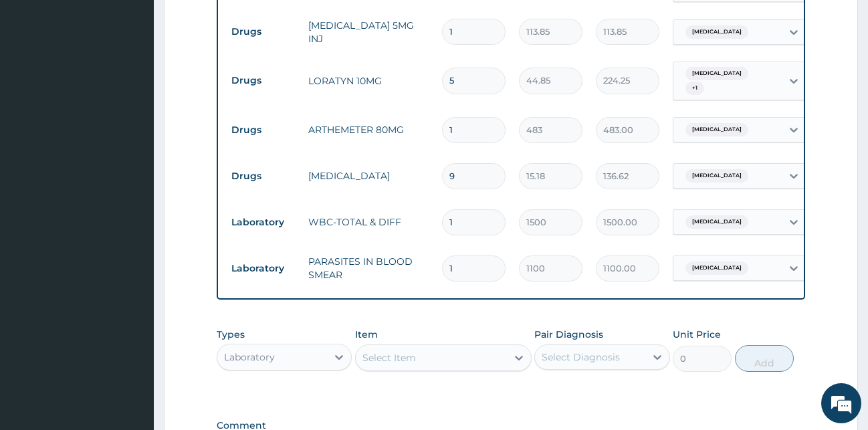
type input "0"
type input "0.00"
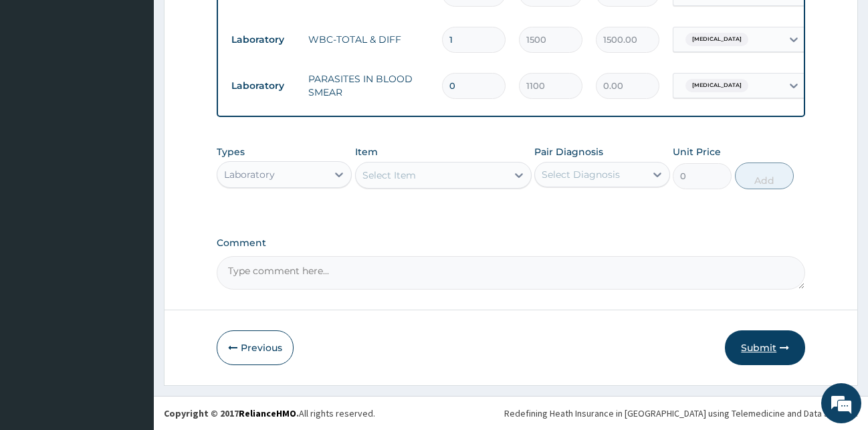
click at [774, 353] on button "Submit" at bounding box center [765, 347] width 80 height 35
click at [758, 341] on button "Submit" at bounding box center [765, 347] width 80 height 35
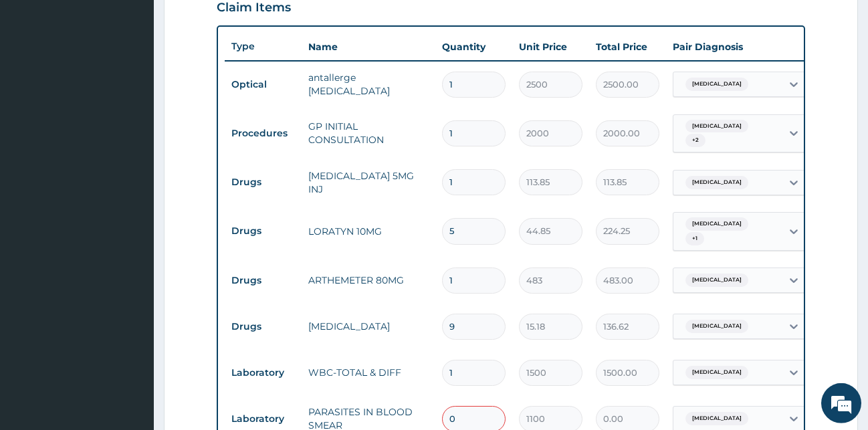
scroll to position [532, 0]
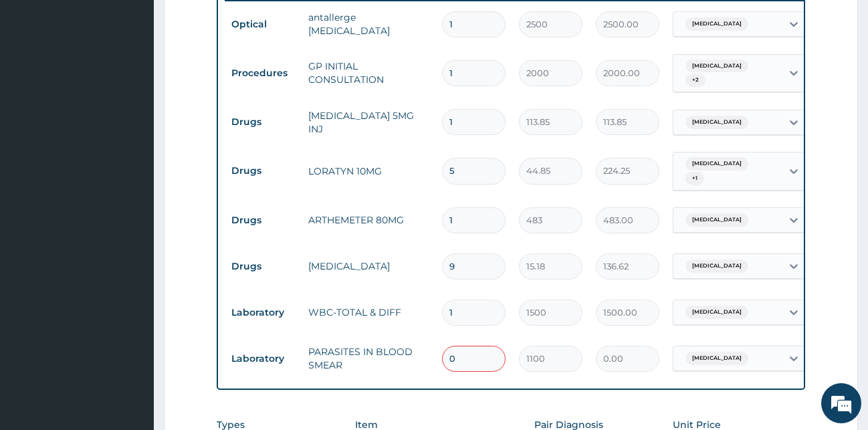
drag, startPoint x: 465, startPoint y: 348, endPoint x: 395, endPoint y: 350, distance: 70.3
click at [442, 350] on input "0" at bounding box center [474, 359] width 64 height 26
type input "1"
type input "1100.00"
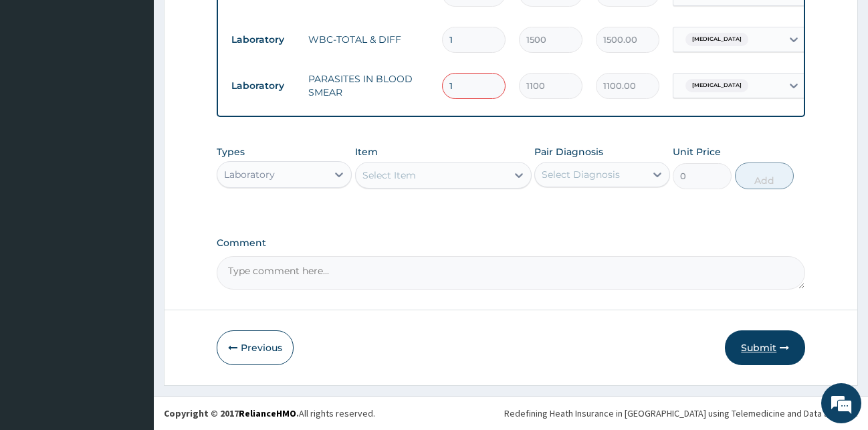
type input "1"
click at [765, 340] on button "Submit" at bounding box center [765, 347] width 80 height 35
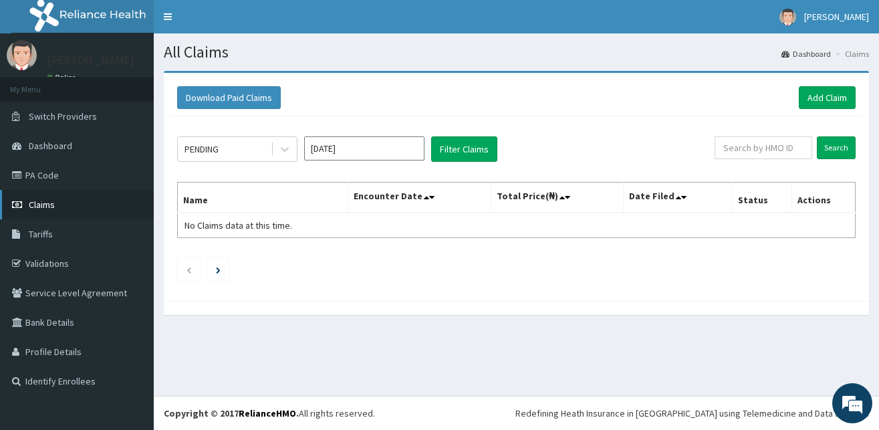
click at [39, 204] on span "Claims" at bounding box center [42, 205] width 26 height 12
click at [348, 152] on input "[DATE]" at bounding box center [364, 148] width 120 height 24
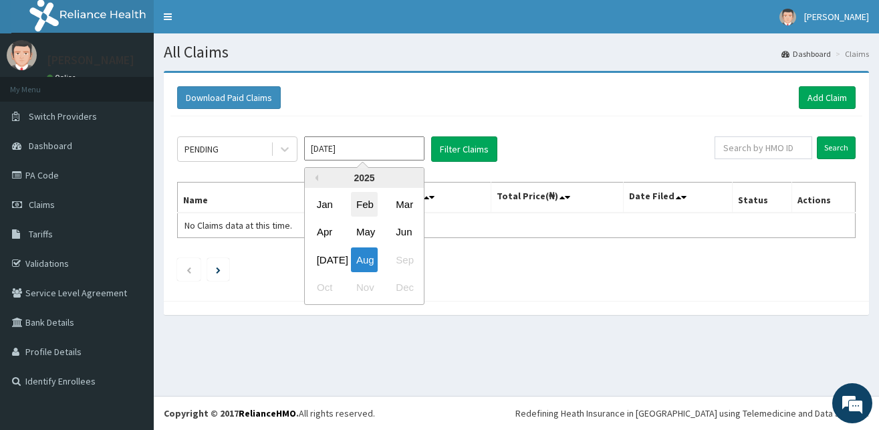
click at [371, 204] on div "Feb" at bounding box center [364, 204] width 27 height 25
type input "[DATE]"
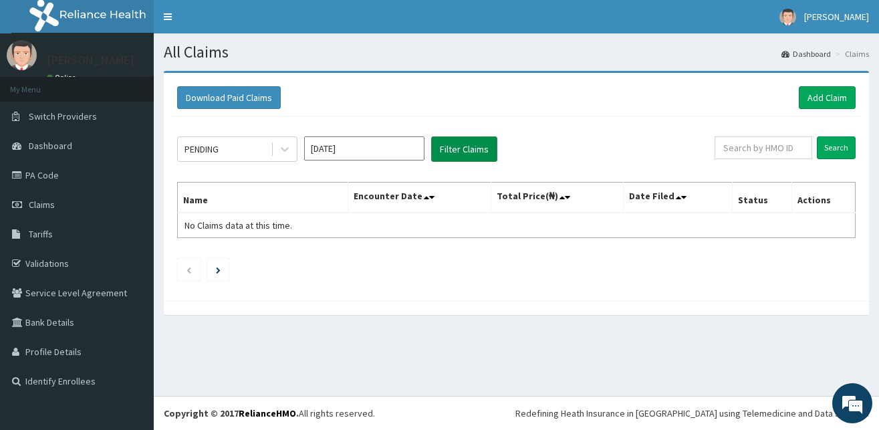
click at [460, 144] on button "Filter Claims" at bounding box center [464, 148] width 66 height 25
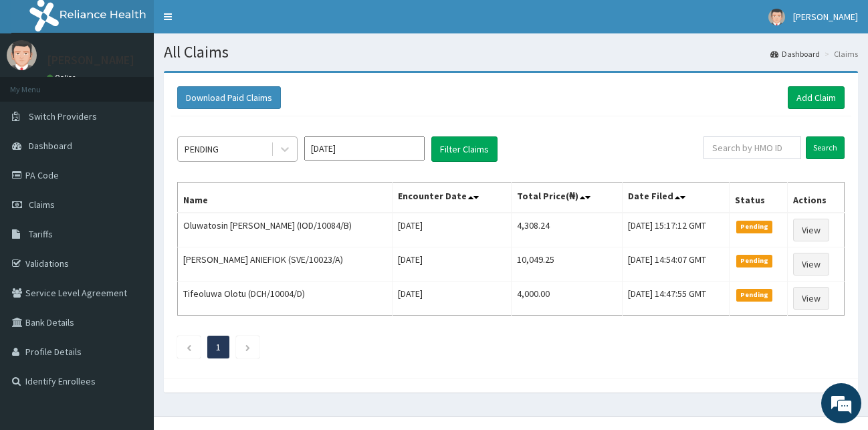
click at [246, 141] on div "PENDING" at bounding box center [224, 148] width 93 height 21
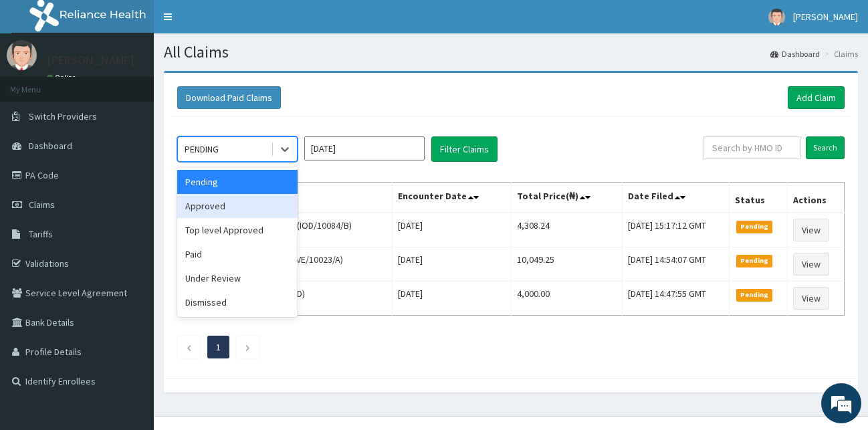
drag, startPoint x: 219, startPoint y: 213, endPoint x: 225, endPoint y: 207, distance: 7.6
click at [220, 212] on div "Approved" at bounding box center [237, 206] width 120 height 24
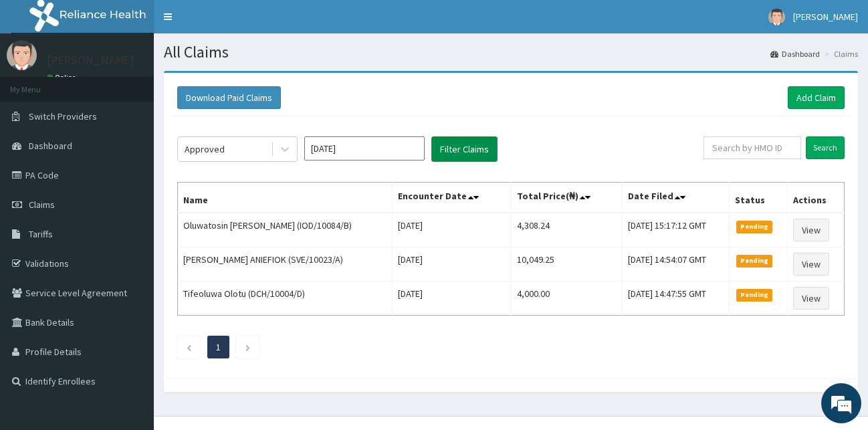
click at [449, 148] on button "Filter Claims" at bounding box center [464, 148] width 66 height 25
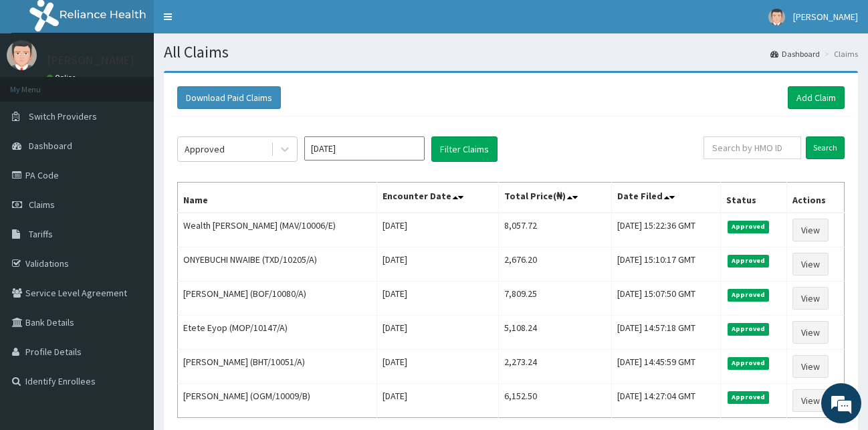
click at [302, 144] on div "Approved [DATE] Filter Claims" at bounding box center [440, 148] width 526 height 25
click at [815, 100] on link "Add Claim" at bounding box center [816, 97] width 57 height 23
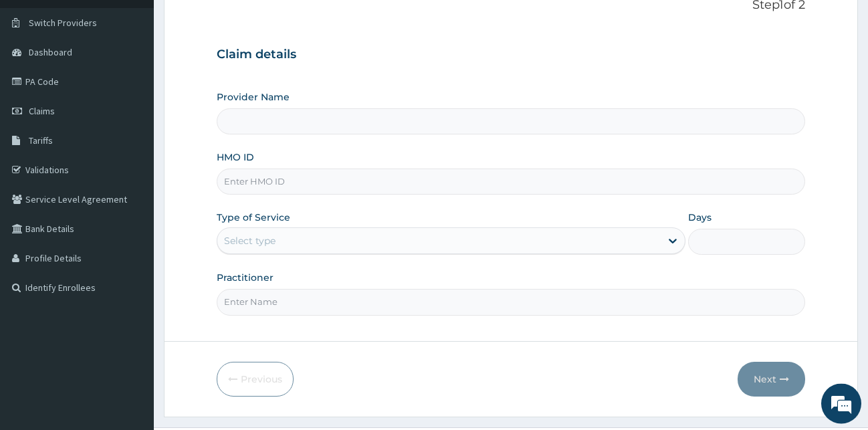
scroll to position [125, 0]
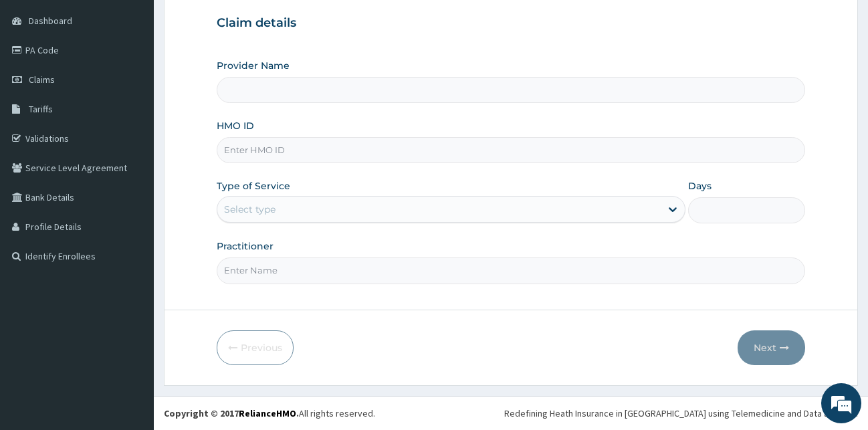
type input "[GEOGRAPHIC_DATA][PERSON_NAME]"
click at [282, 148] on input "HMO ID" at bounding box center [511, 150] width 589 height 26
type input "MAV/10006/A"
drag, startPoint x: 326, startPoint y: 214, endPoint x: 320, endPoint y: 223, distance: 10.6
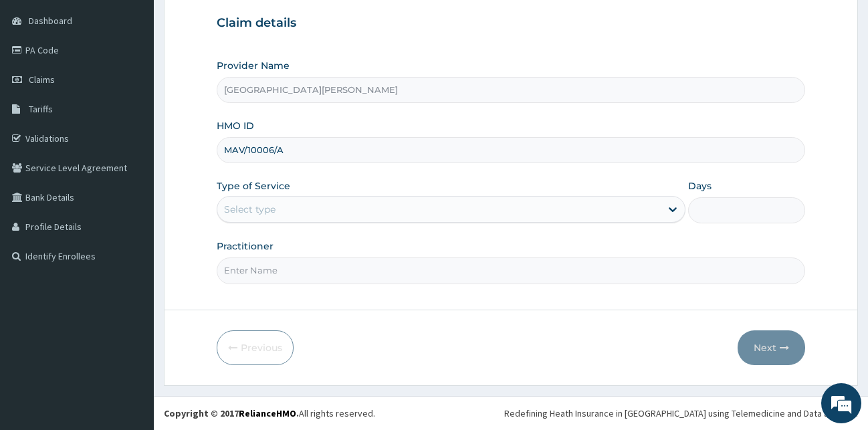
click at [325, 214] on div "Select type" at bounding box center [438, 209] width 443 height 21
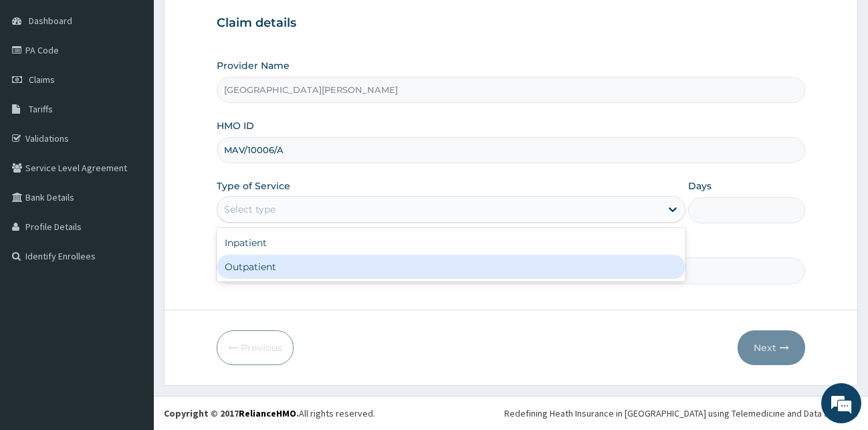
click at [308, 268] on div "Outpatient" at bounding box center [451, 267] width 469 height 24
type input "1"
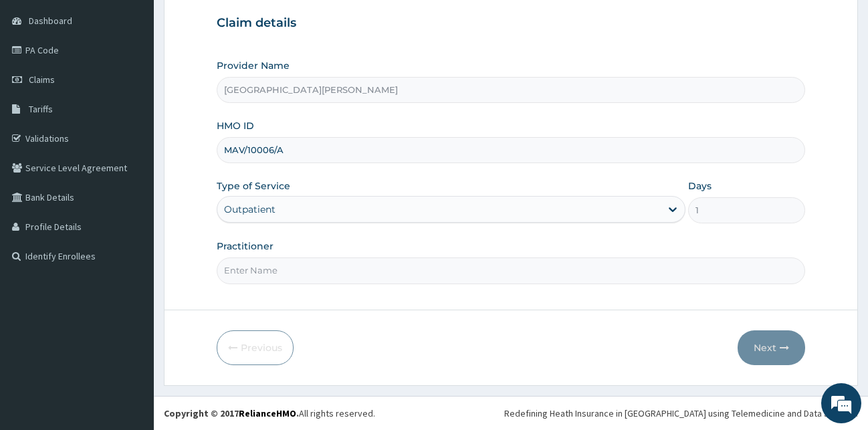
click at [306, 273] on input "Practitioner" at bounding box center [511, 270] width 589 height 26
type input "DR SULEIMAN"
click at [776, 345] on button "Next" at bounding box center [772, 347] width 68 height 35
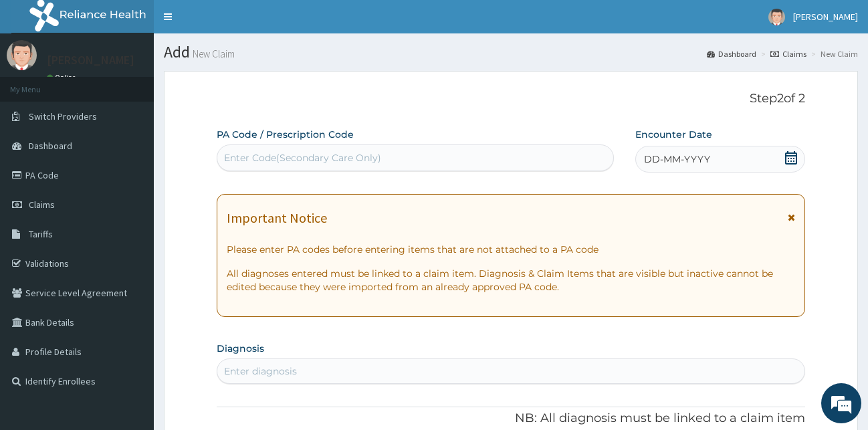
click at [356, 156] on div "Enter Code(Secondary Care Only)" at bounding box center [302, 157] width 157 height 13
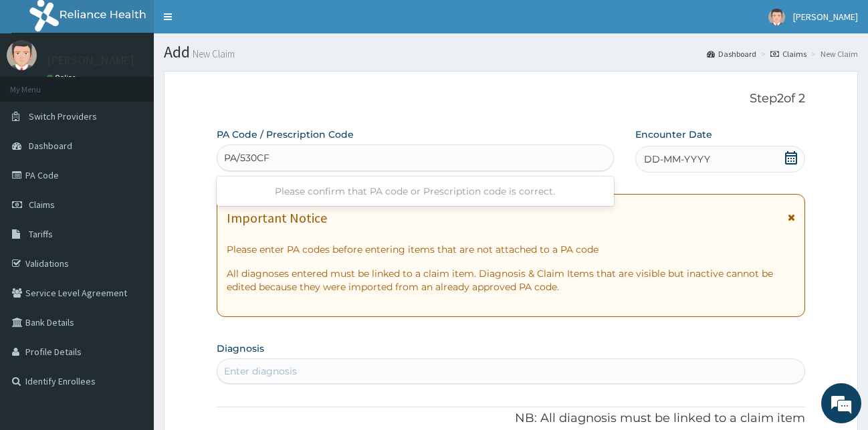
type input "PA/530CF4"
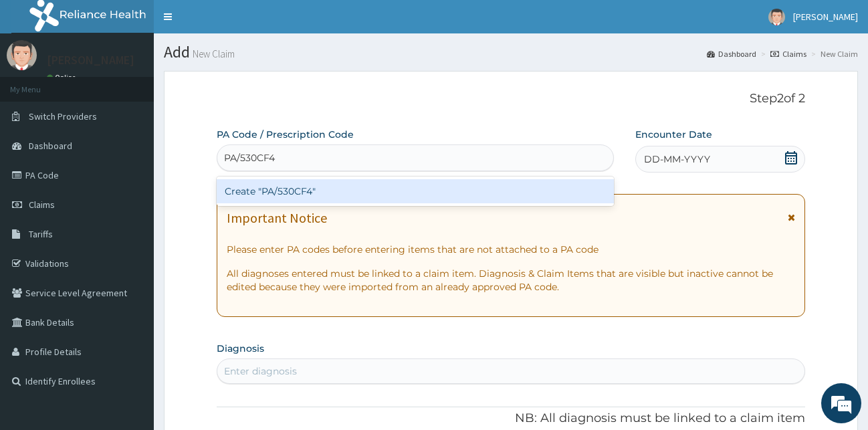
click at [279, 191] on div "Create "PA/530CF4"" at bounding box center [415, 191] width 397 height 24
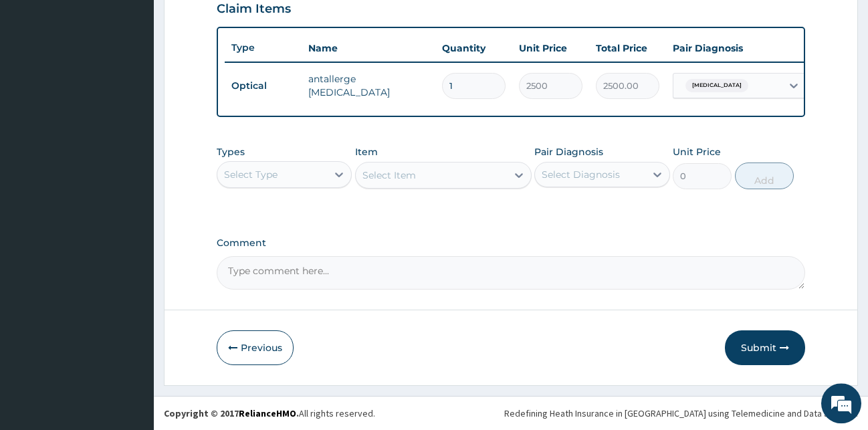
scroll to position [482, 0]
click at [326, 175] on div "Select Type" at bounding box center [272, 174] width 110 height 21
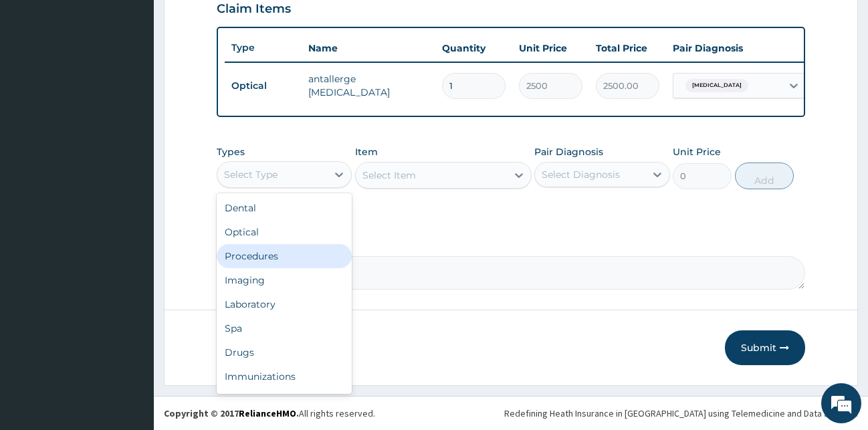
click at [278, 253] on div "Procedures" at bounding box center [285, 256] width 136 height 24
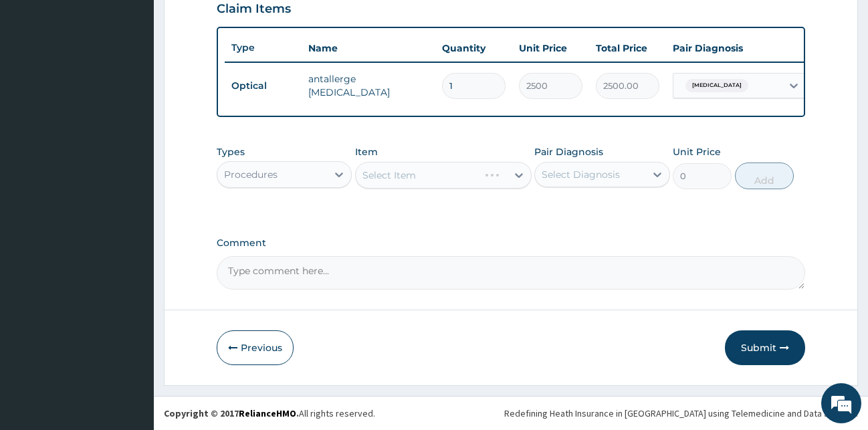
click at [471, 173] on div "Select Item" at bounding box center [443, 175] width 177 height 27
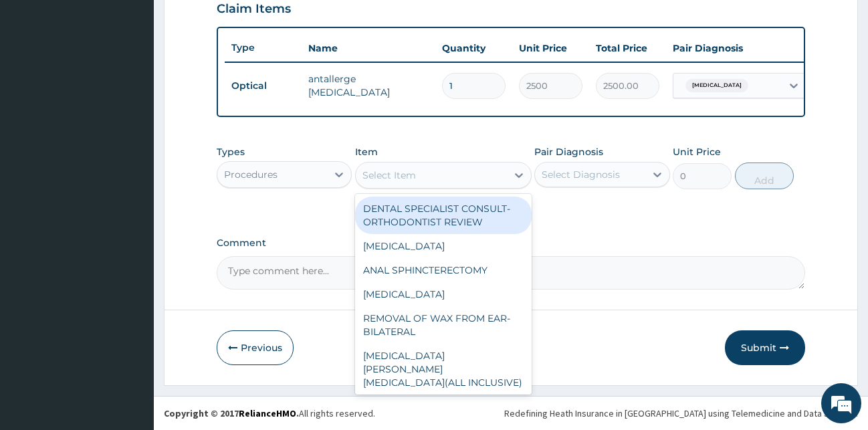
click at [471, 173] on div "Select Item" at bounding box center [431, 175] width 151 height 21
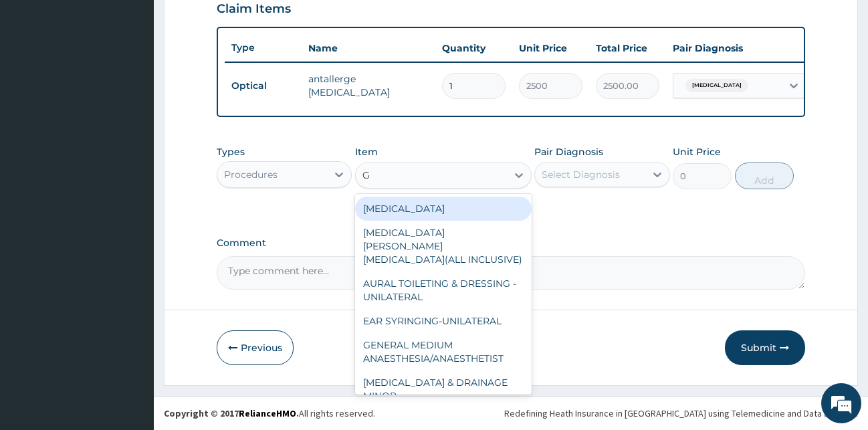
type input "GP"
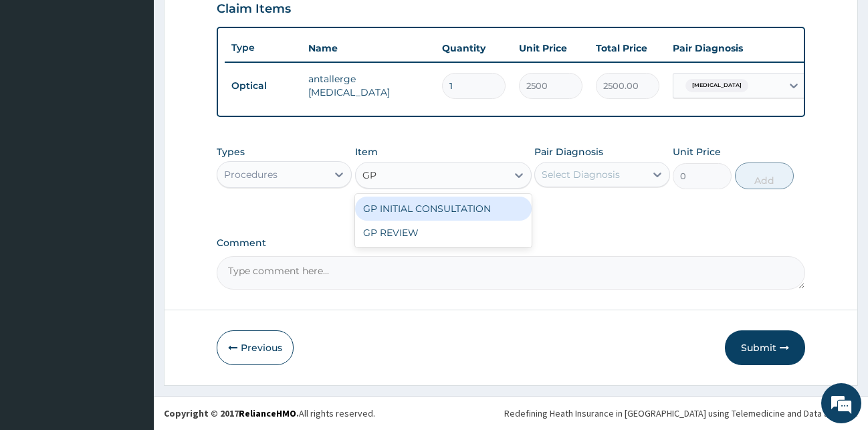
click at [477, 207] on div "GP INITIAL CONSULTATION" at bounding box center [443, 209] width 177 height 24
type input "2000"
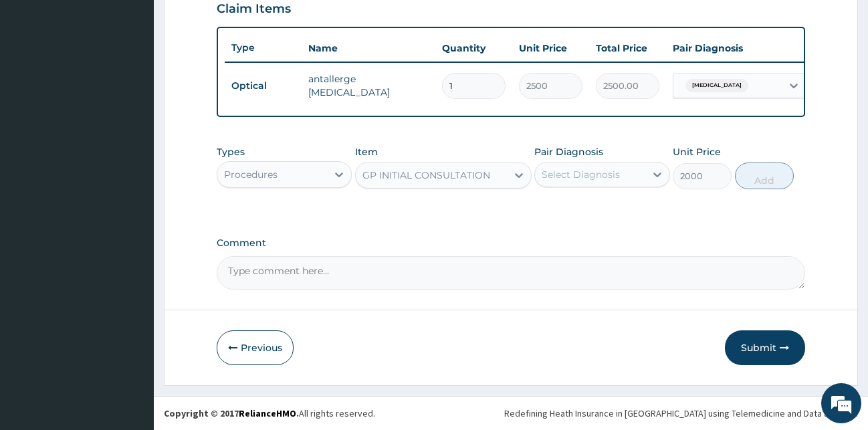
click at [567, 179] on div "Select Diagnosis" at bounding box center [581, 174] width 78 height 13
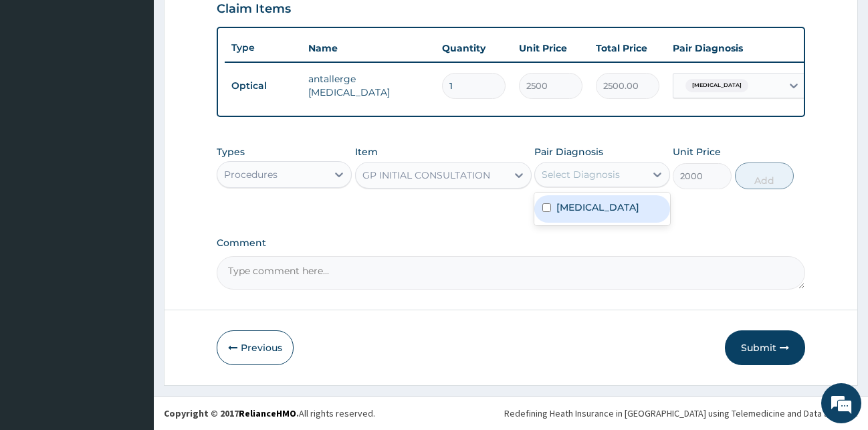
click at [568, 222] on div "Conjunctivitis" at bounding box center [602, 208] width 136 height 27
checkbox input "true"
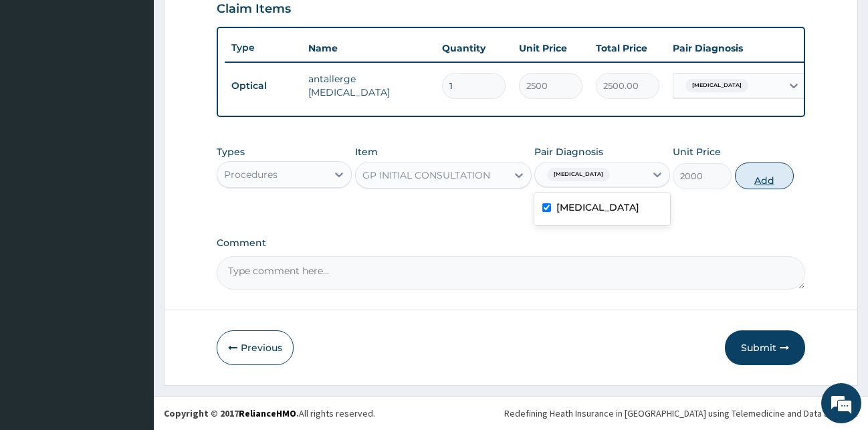
click at [759, 175] on button "Add" at bounding box center [764, 176] width 59 height 27
type input "0"
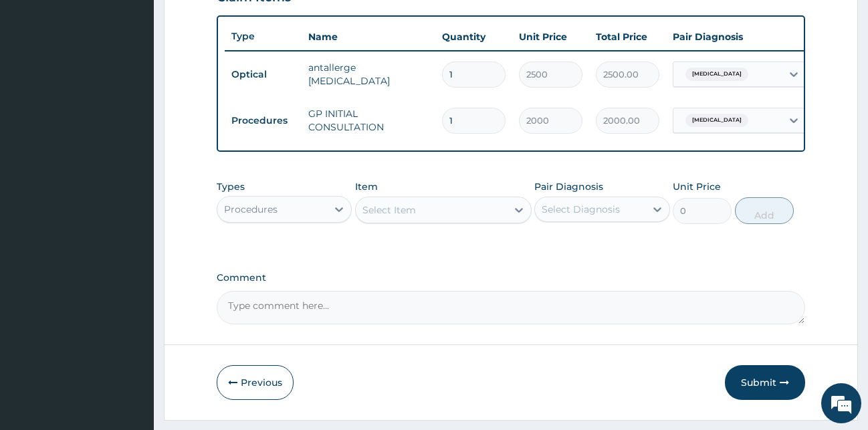
drag, startPoint x: 262, startPoint y: 199, endPoint x: 261, endPoint y: 207, distance: 7.4
click at [261, 205] on div "Types Procedures" at bounding box center [285, 202] width 136 height 44
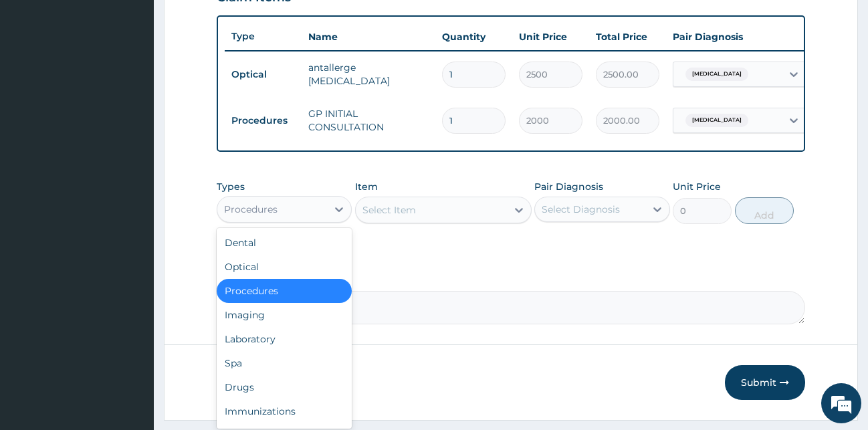
click at [261, 211] on div "Procedures" at bounding box center [272, 209] width 110 height 21
click at [282, 397] on div "Drugs" at bounding box center [285, 387] width 136 height 24
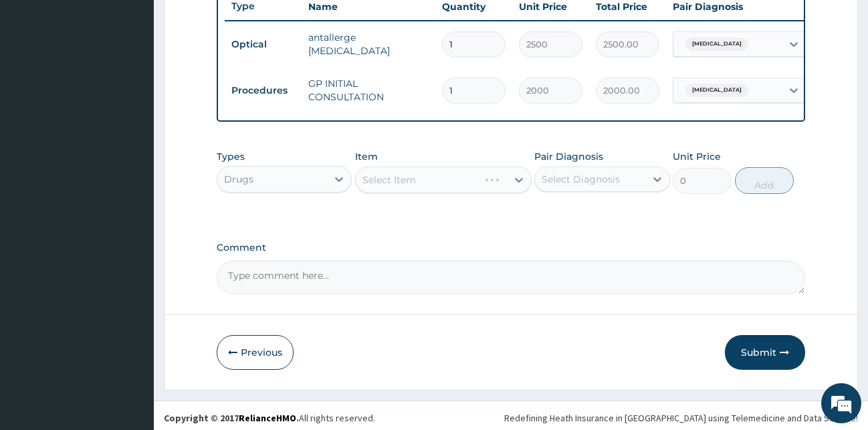
scroll to position [528, 0]
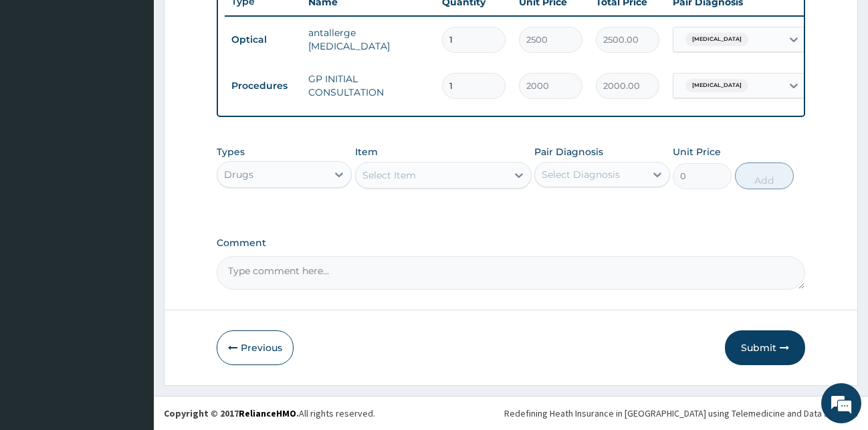
click at [447, 174] on div "Select Item" at bounding box center [431, 175] width 151 height 21
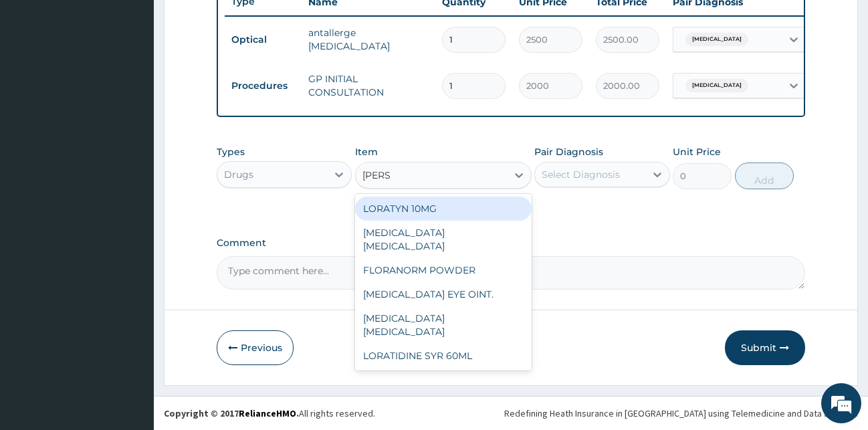
type input "LORAT"
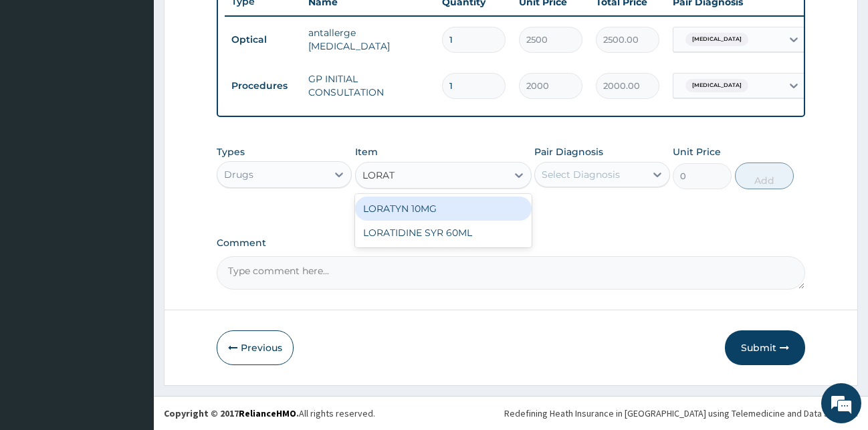
click at [449, 205] on div "LORATYN 10MG" at bounding box center [443, 209] width 177 height 24
type input "44.85"
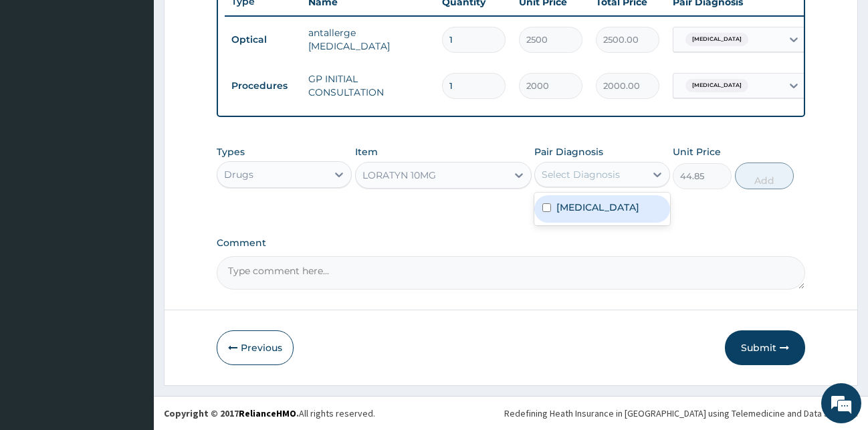
click at [560, 177] on div "Select Diagnosis" at bounding box center [581, 174] width 78 height 13
click at [575, 211] on label "Conjunctivitis" at bounding box center [597, 207] width 83 height 13
checkbox input "true"
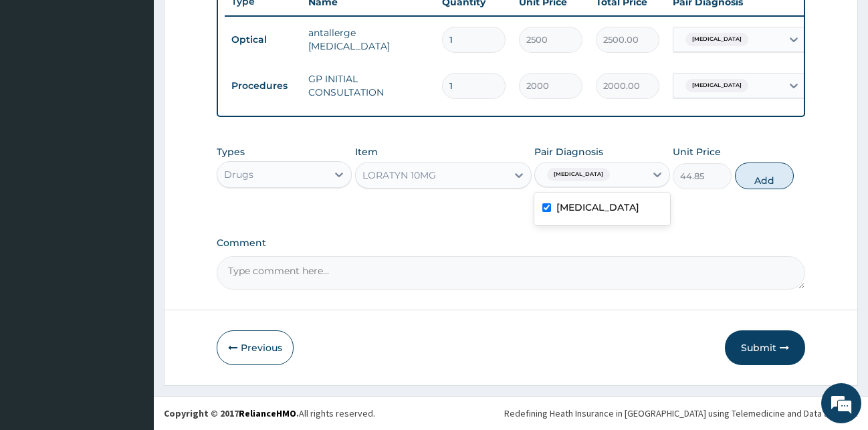
click at [751, 180] on button "Add" at bounding box center [764, 176] width 59 height 27
type input "0"
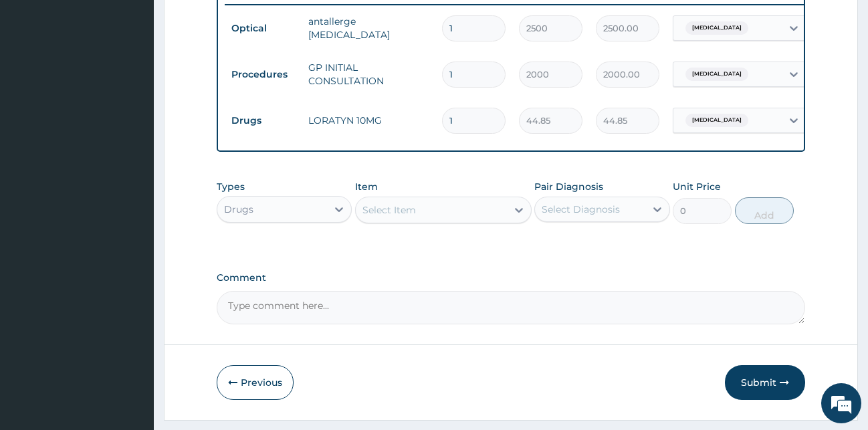
drag, startPoint x: 476, startPoint y: 126, endPoint x: 376, endPoint y: 112, distance: 100.6
click at [442, 114] on input "1" at bounding box center [474, 121] width 64 height 26
type input "7"
type input "313.95"
type input "7"
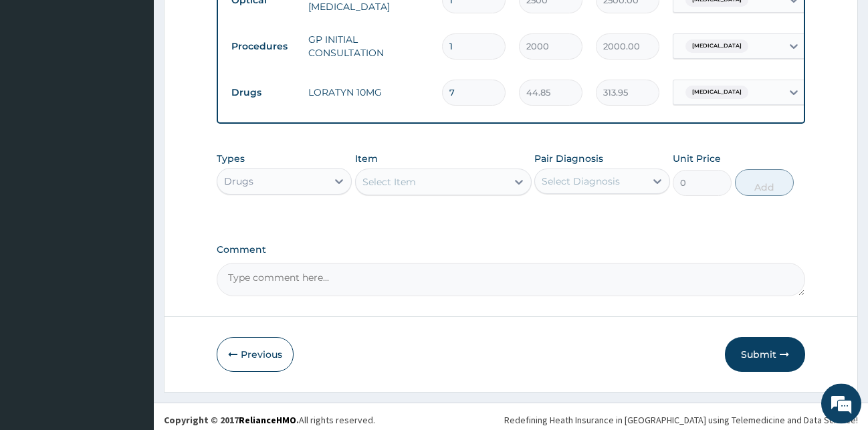
scroll to position [574, 0]
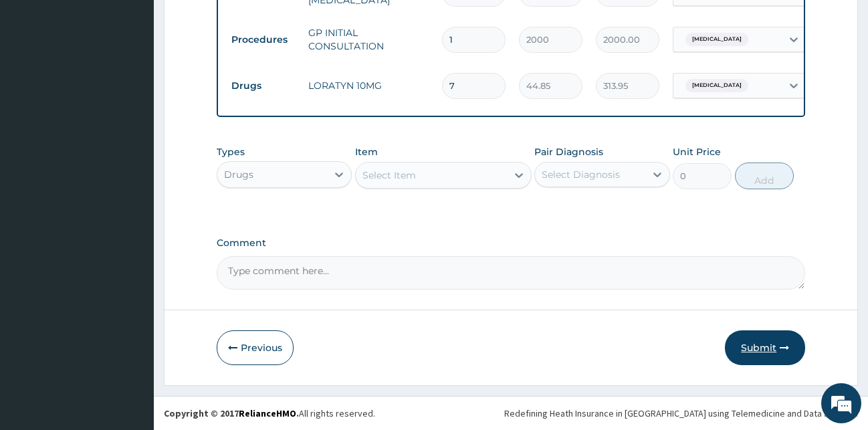
click at [776, 351] on button "Submit" at bounding box center [765, 347] width 80 height 35
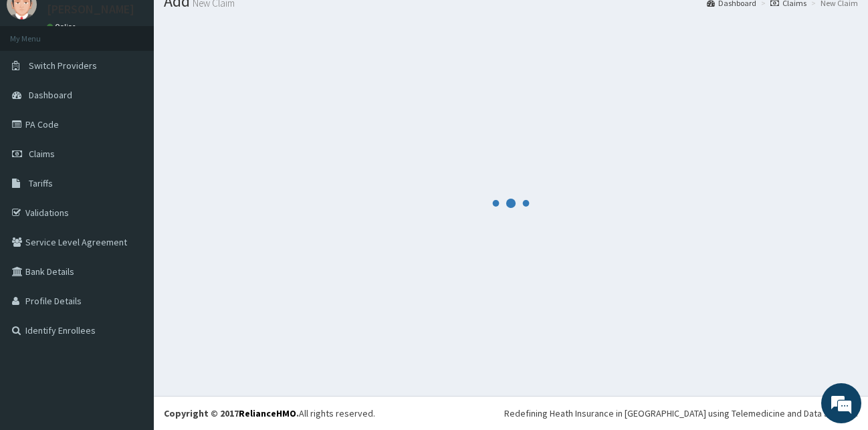
scroll to position [51, 0]
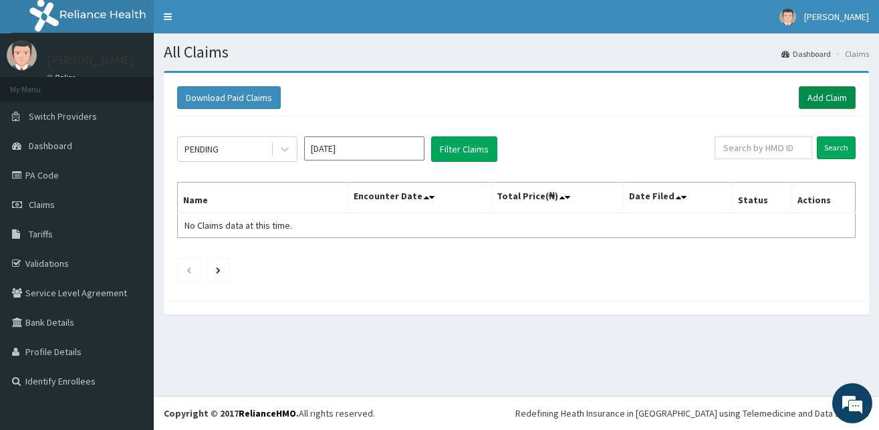
click at [809, 98] on link "Add Claim" at bounding box center [827, 97] width 57 height 23
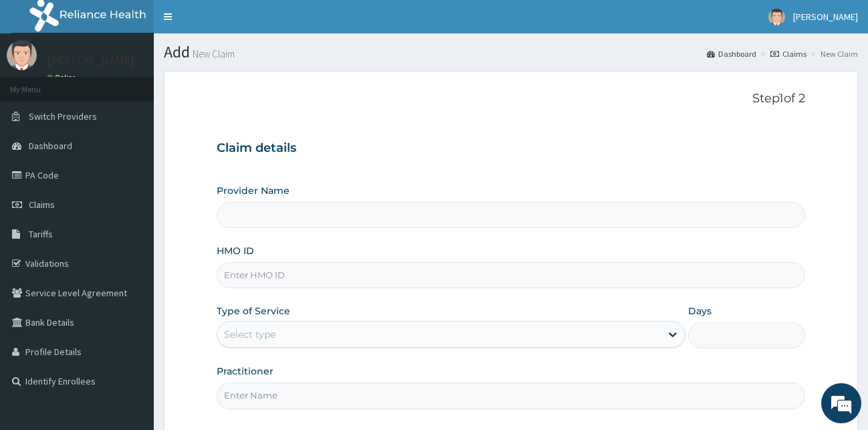
type input "[GEOGRAPHIC_DATA][PERSON_NAME]"
click at [304, 280] on input "HMO ID" at bounding box center [511, 275] width 589 height 26
type input "AVL/10070/A"
click at [288, 323] on div "Select type" at bounding box center [451, 334] width 469 height 27
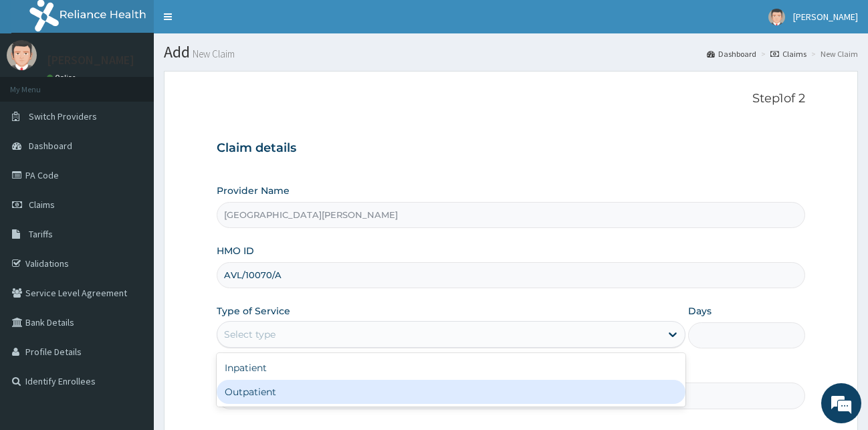
click at [272, 397] on div "Outpatient" at bounding box center [451, 392] width 469 height 24
type input "1"
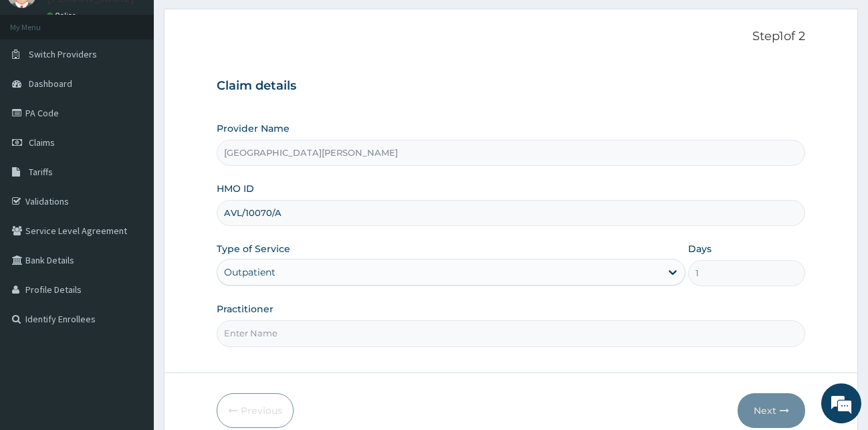
scroll to position [125, 0]
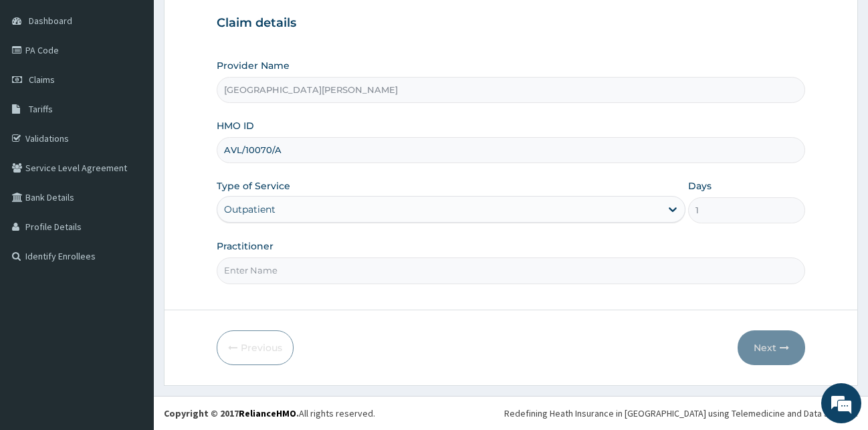
click at [271, 280] on input "Practitioner" at bounding box center [511, 270] width 589 height 26
type input "[PERSON_NAME]"
click at [786, 340] on button "Next" at bounding box center [772, 347] width 68 height 35
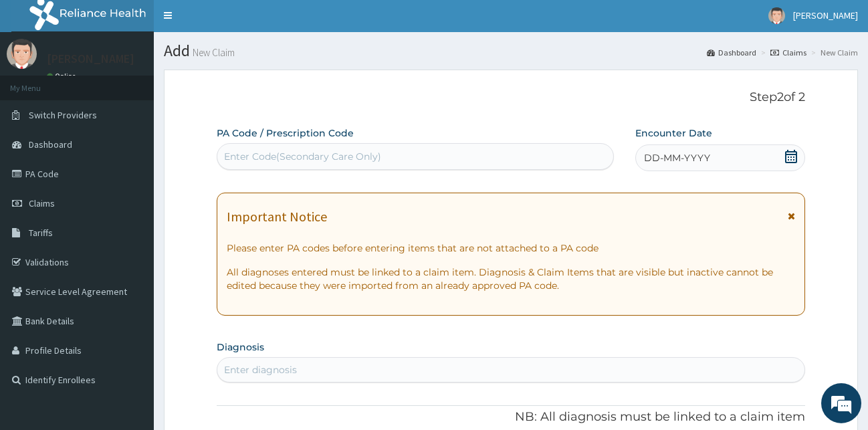
scroll to position [0, 0]
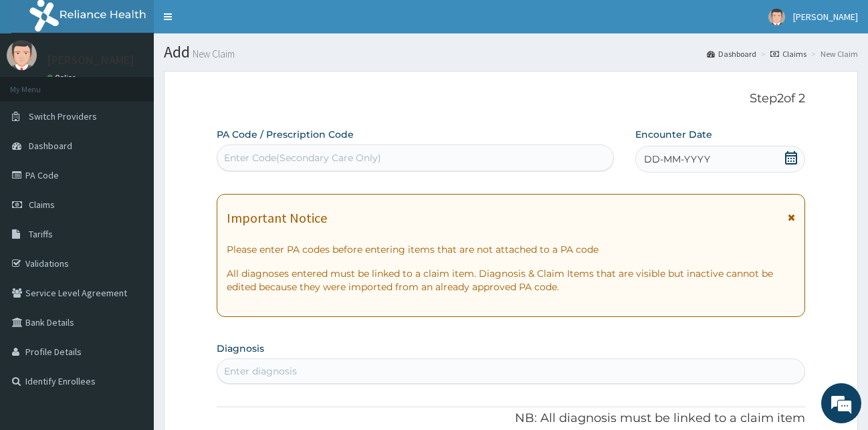
click at [567, 156] on div "Enter Code(Secondary Care Only)" at bounding box center [415, 157] width 396 height 21
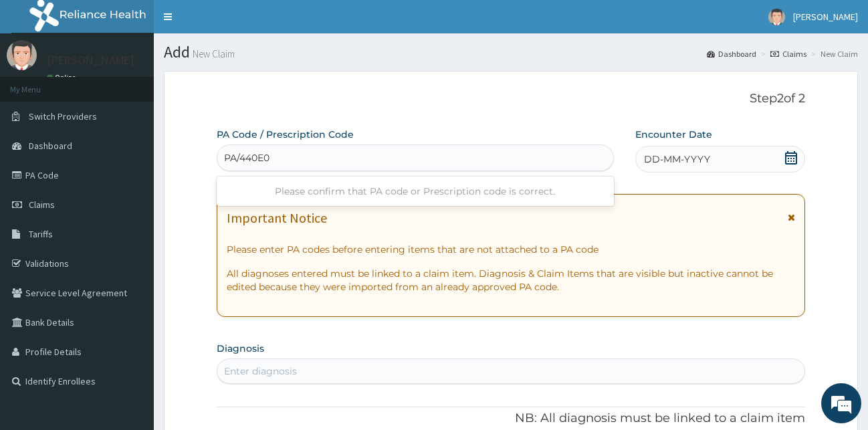
type input "PA/440E07"
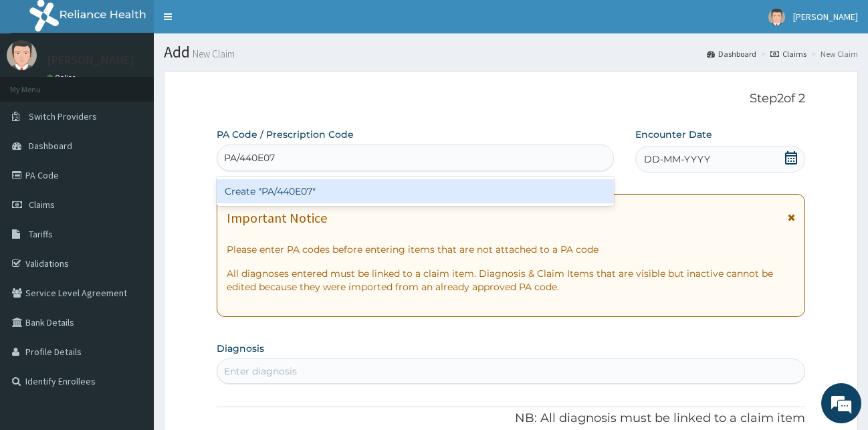
drag, startPoint x: 315, startPoint y: 188, endPoint x: 314, endPoint y: 195, distance: 7.5
click at [314, 195] on div "Create "PA/440E07"" at bounding box center [415, 191] width 397 height 24
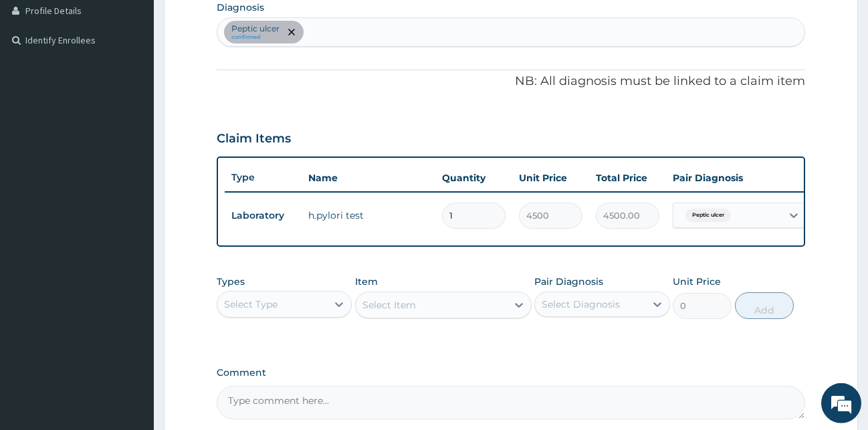
scroll to position [478, 0]
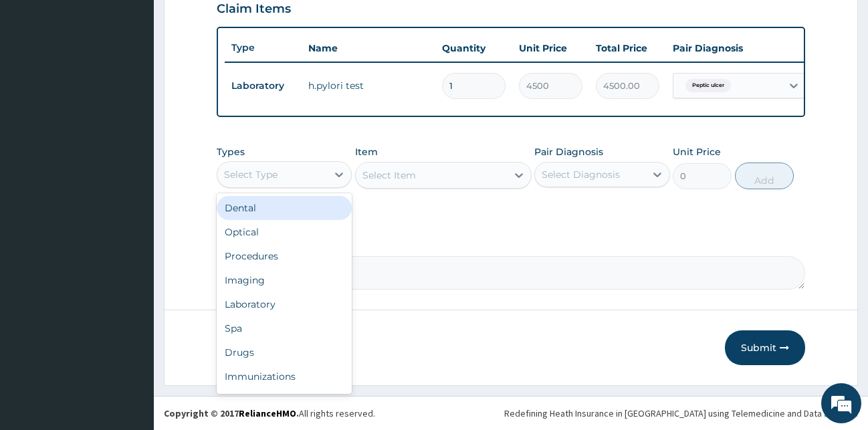
click at [282, 175] on div "Select Type" at bounding box center [272, 174] width 110 height 21
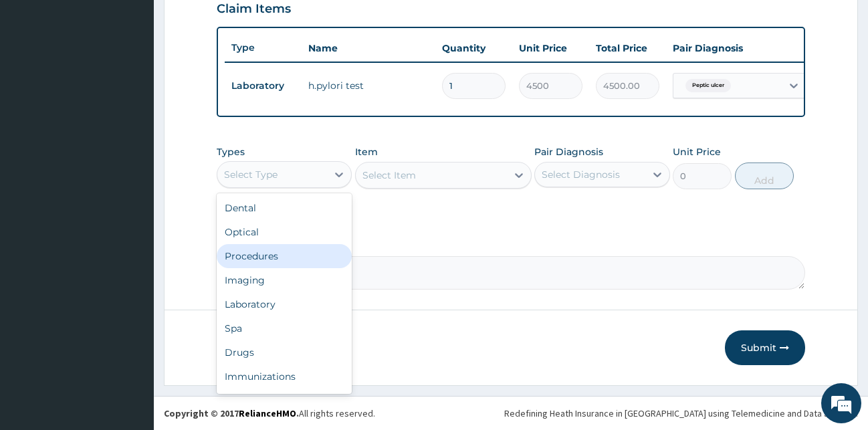
click at [270, 261] on div "Procedures" at bounding box center [285, 256] width 136 height 24
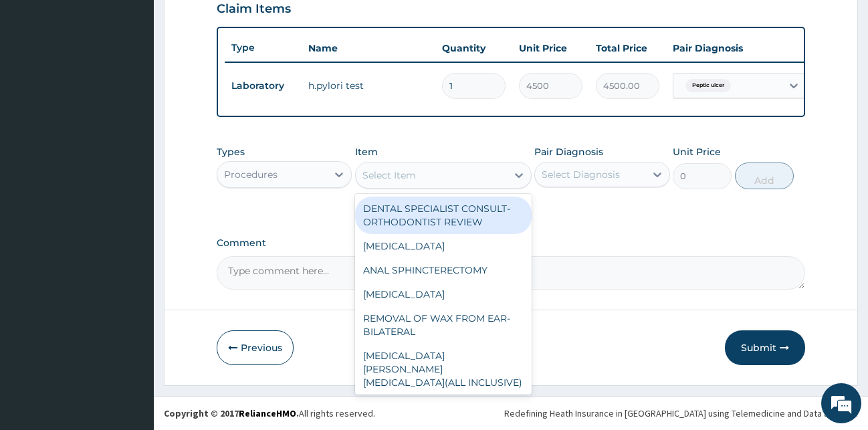
click at [427, 179] on div "Select Item" at bounding box center [431, 175] width 151 height 21
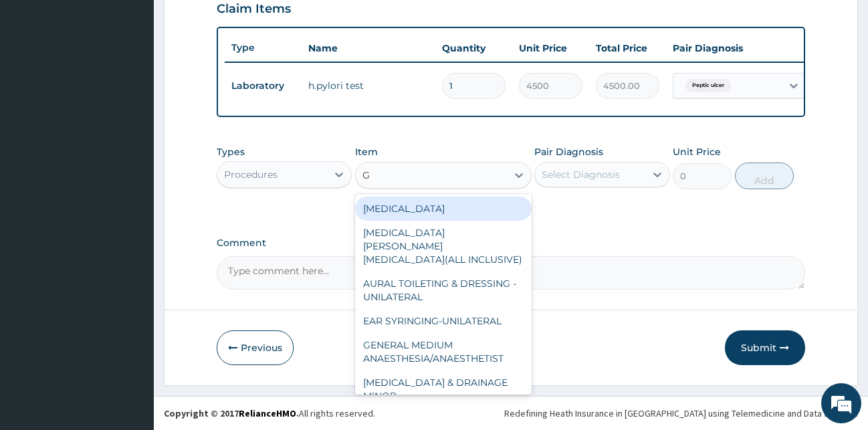
type input "GP"
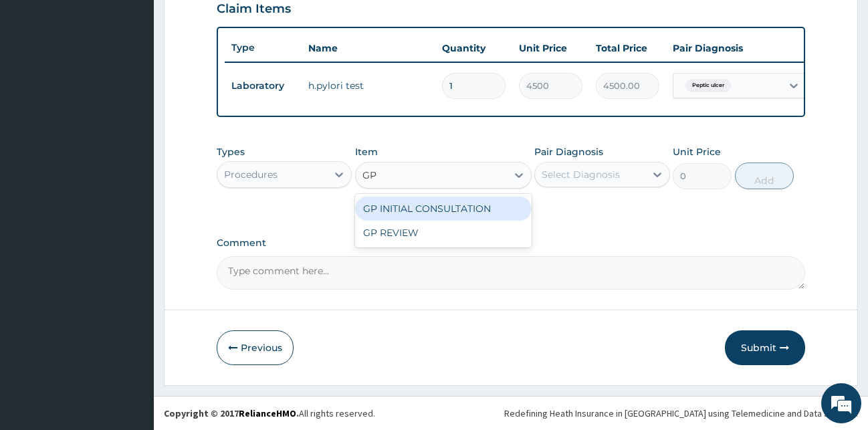
click at [450, 214] on div "GP INITIAL CONSULTATION" at bounding box center [443, 209] width 177 height 24
type input "2000"
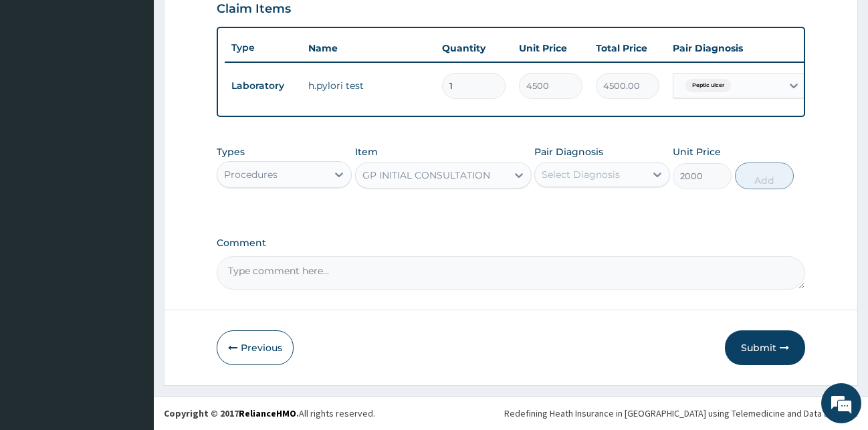
click at [587, 185] on div "Select Diagnosis" at bounding box center [590, 174] width 110 height 21
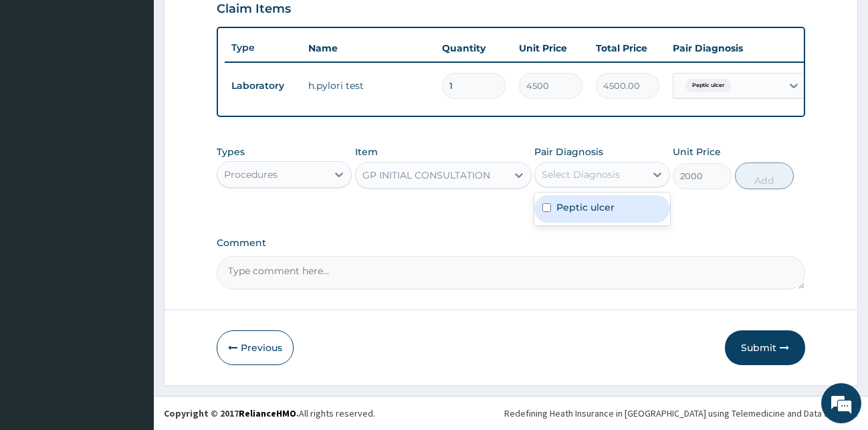
click at [587, 208] on label "Peptic ulcer" at bounding box center [585, 207] width 58 height 13
checkbox input "true"
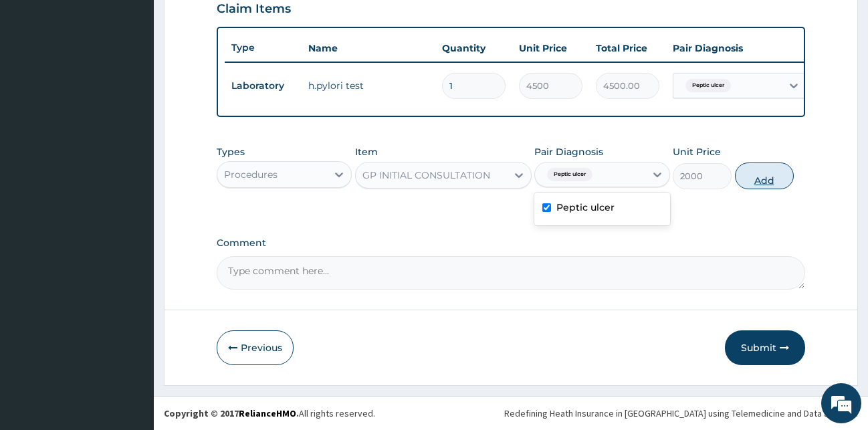
click at [754, 189] on button "Add" at bounding box center [764, 176] width 59 height 27
type input "0"
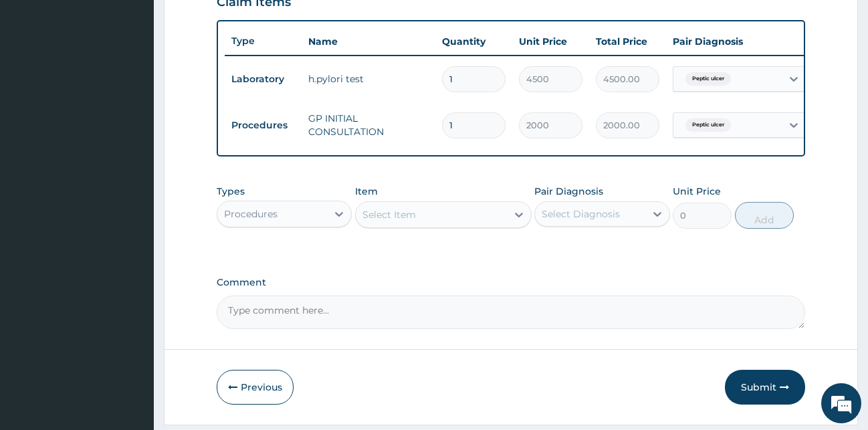
click at [325, 225] on div "Procedures" at bounding box center [272, 213] width 110 height 21
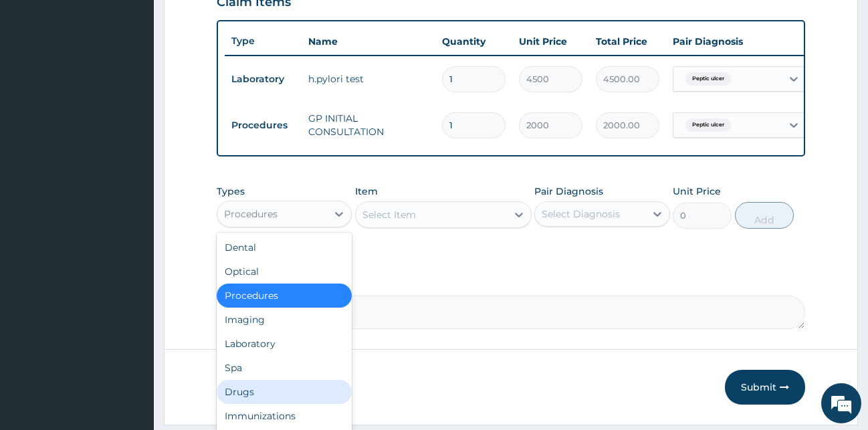
click at [265, 404] on div "Drugs" at bounding box center [285, 392] width 136 height 24
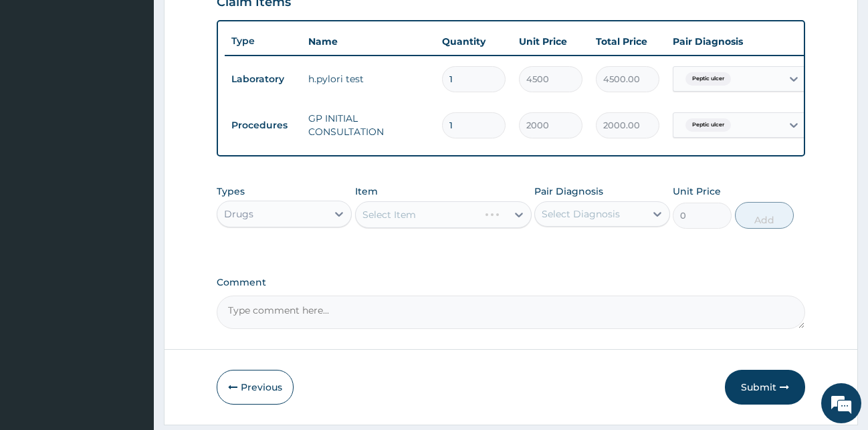
scroll to position [528, 0]
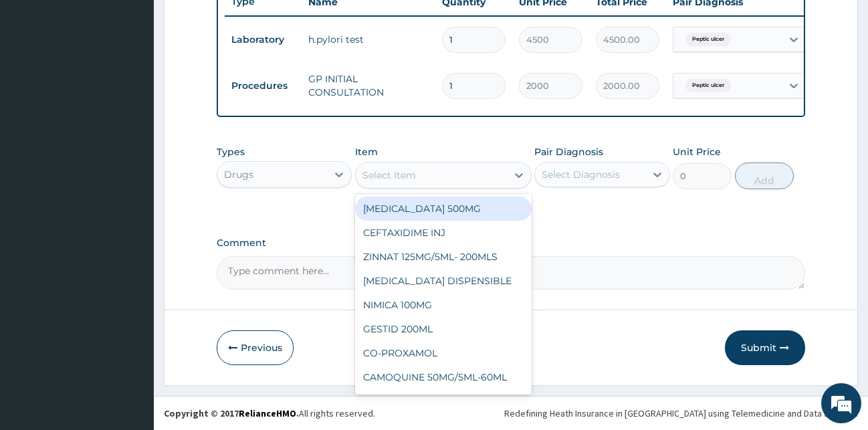
click at [412, 179] on div "Select Item" at bounding box center [389, 175] width 54 height 13
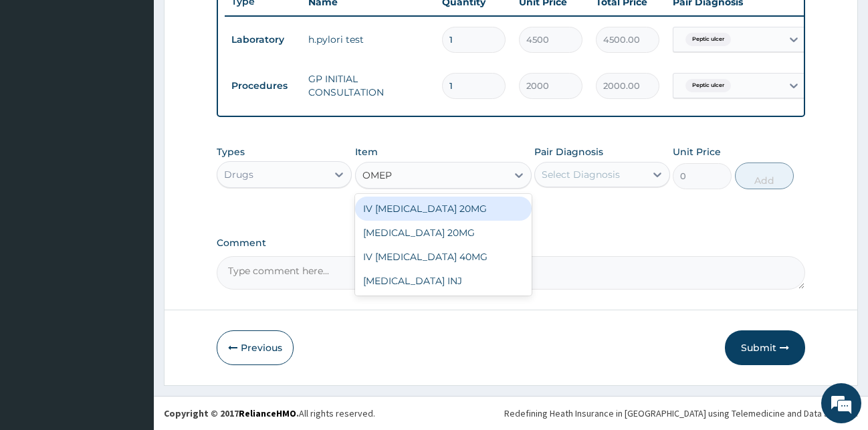
type input "OMEPR"
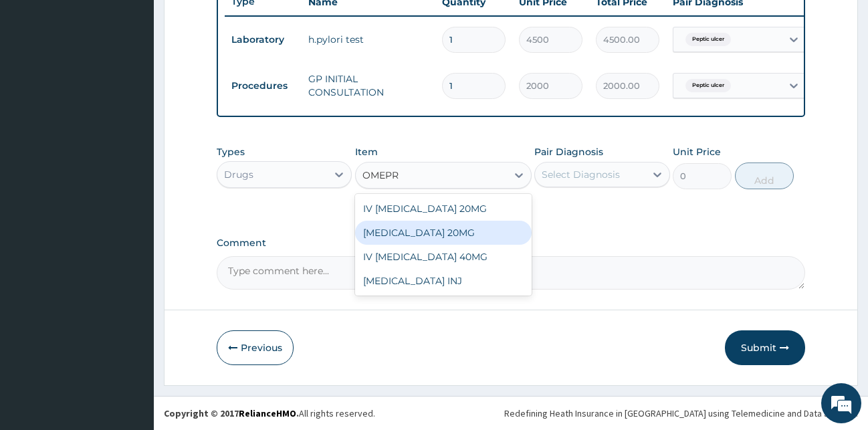
click at [437, 233] on div "[MEDICAL_DATA] 20MG" at bounding box center [443, 233] width 177 height 24
type input "69"
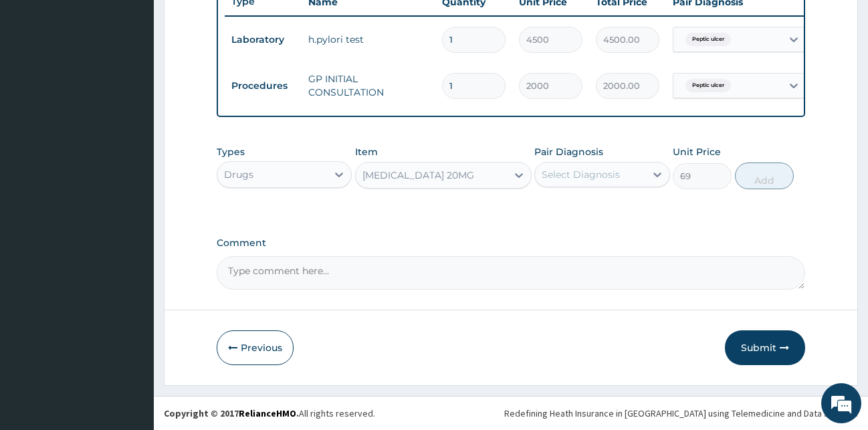
click at [611, 173] on div "Select Diagnosis" at bounding box center [581, 174] width 78 height 13
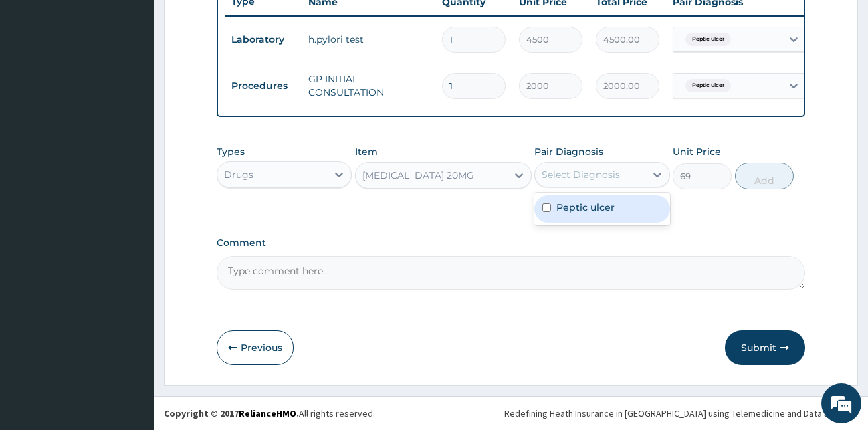
click at [582, 215] on div "Peptic ulcer" at bounding box center [602, 208] width 136 height 27
checkbox input "true"
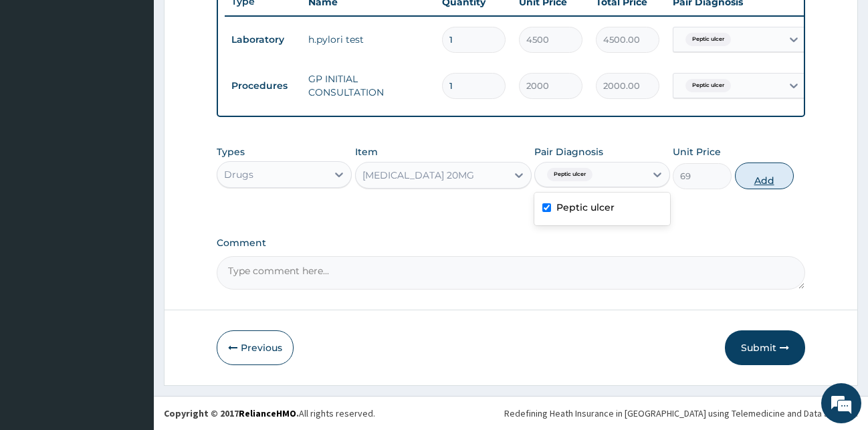
click at [760, 171] on button "Add" at bounding box center [764, 176] width 59 height 27
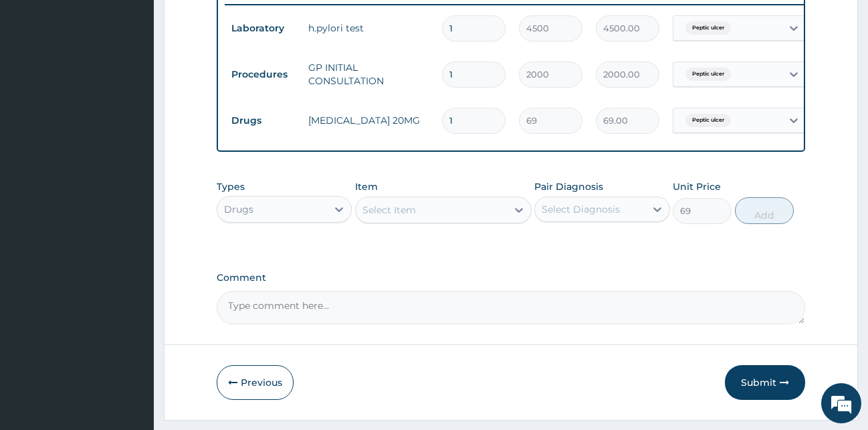
type input "0"
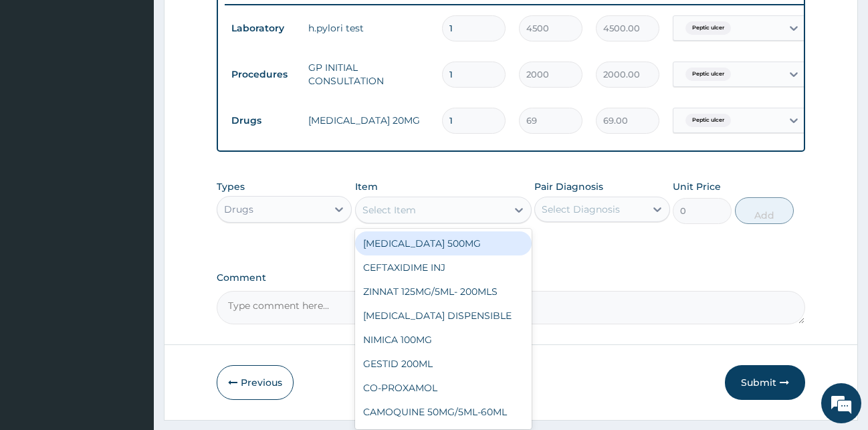
click at [397, 217] on div "Select Item" at bounding box center [389, 209] width 54 height 13
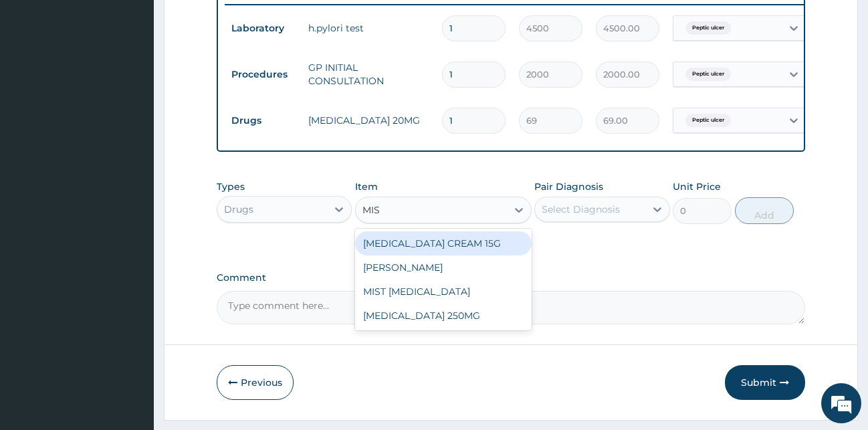
type input "MIST"
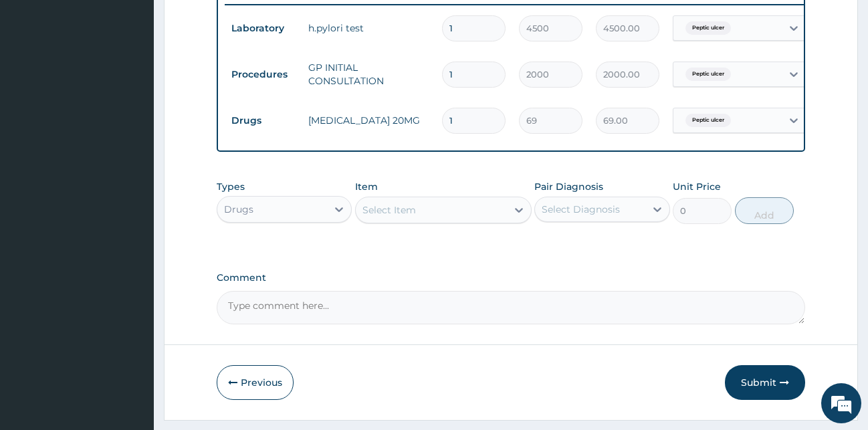
click at [406, 221] on div "Select Item" at bounding box center [431, 209] width 151 height 21
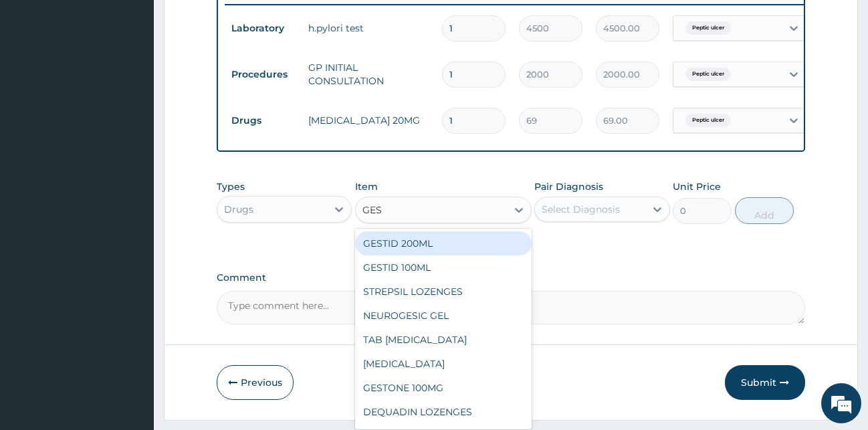
type input "GEST"
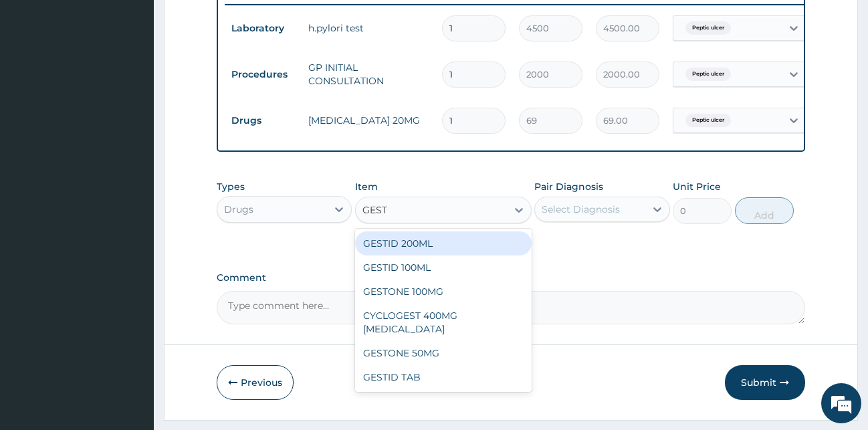
click at [420, 253] on div "GESTID 200ML" at bounding box center [443, 243] width 177 height 24
type input "621"
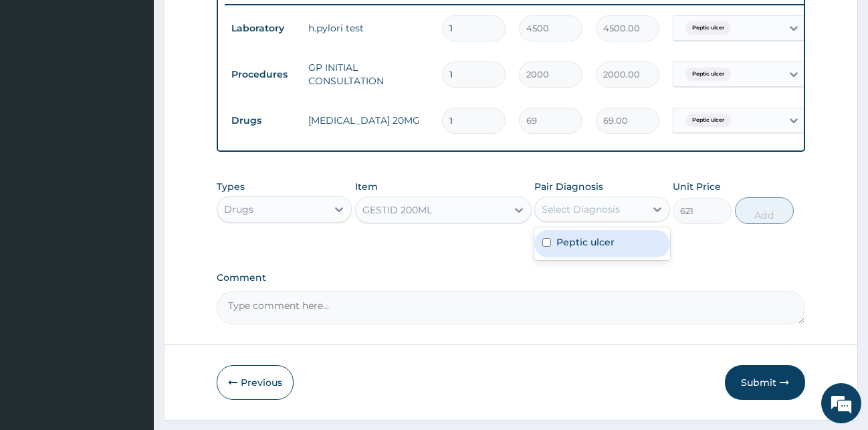
click at [603, 216] on div "Select Diagnosis" at bounding box center [581, 209] width 78 height 13
click at [595, 249] on label "Peptic ulcer" at bounding box center [585, 241] width 58 height 13
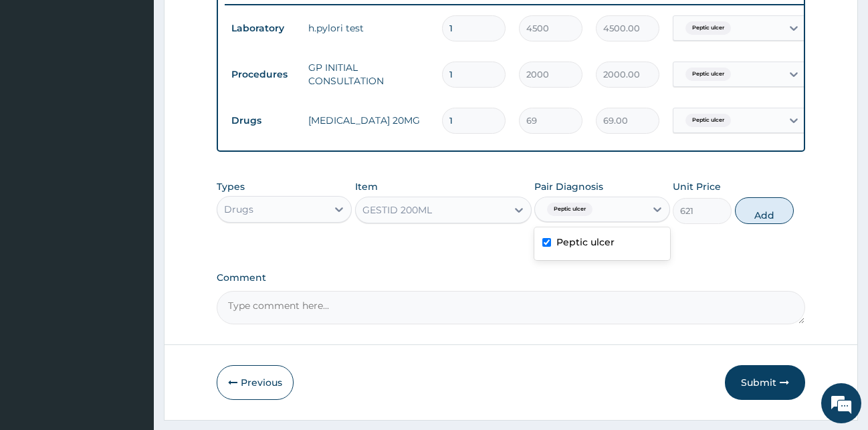
checkbox input "true"
click at [768, 224] on button "Add" at bounding box center [764, 210] width 59 height 27
type input "0"
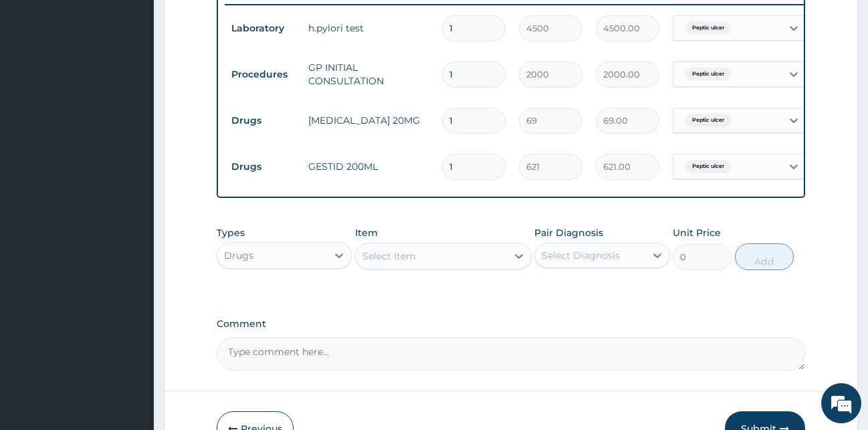
click at [465, 117] on input "1" at bounding box center [474, 121] width 64 height 26
type input "10"
type input "690.00"
type input "10"
drag, startPoint x: 476, startPoint y: 216, endPoint x: 470, endPoint y: 226, distance: 11.4
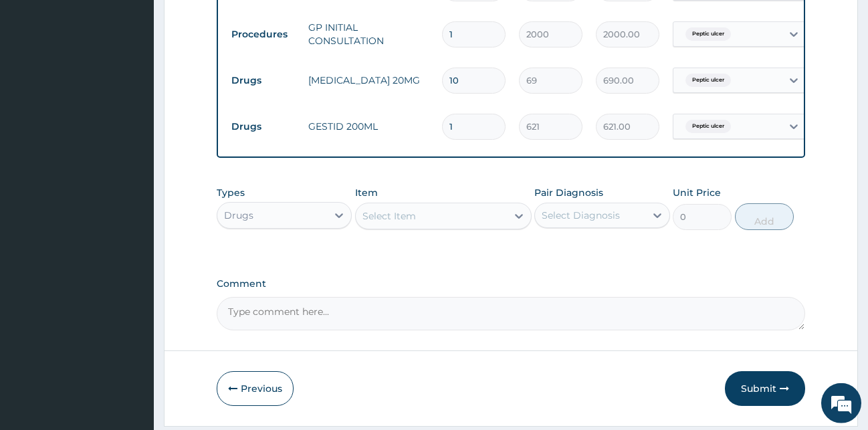
scroll to position [621, 0]
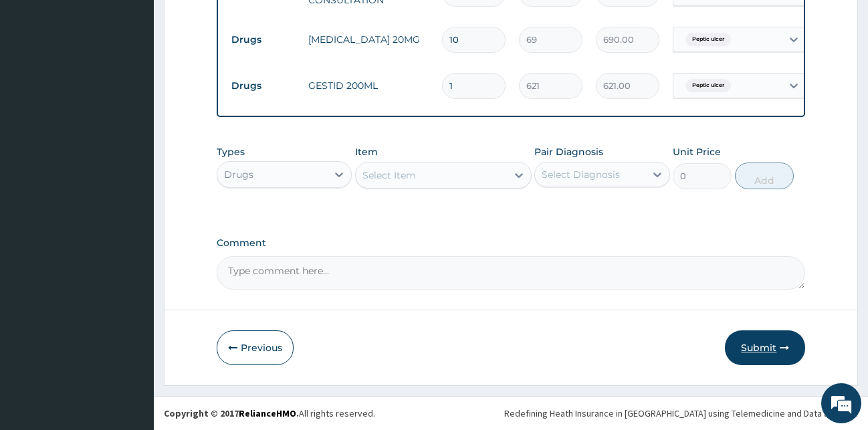
click at [778, 352] on button "Submit" at bounding box center [765, 347] width 80 height 35
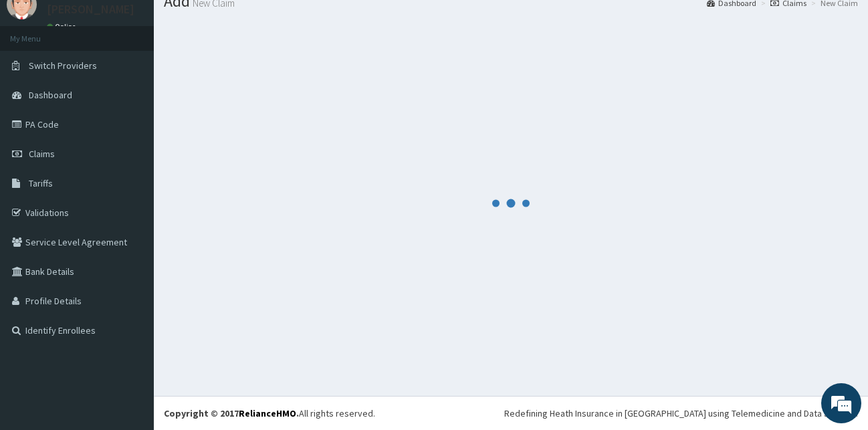
scroll to position [51, 0]
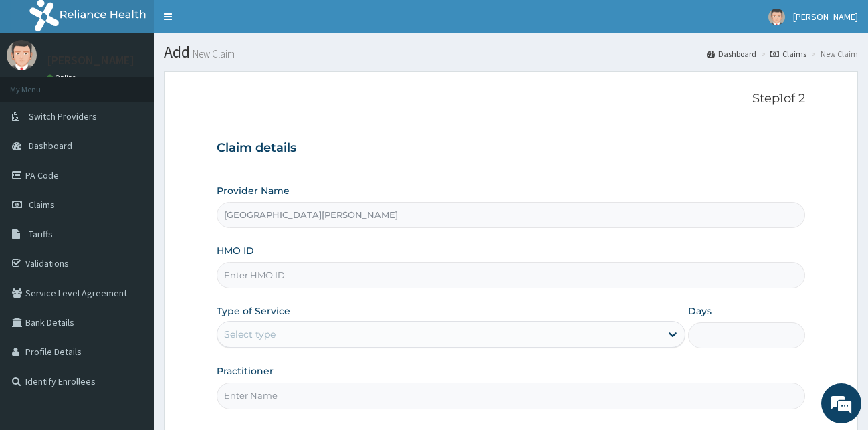
click at [285, 276] on input "HMO ID" at bounding box center [511, 275] width 589 height 26
type input "D"
type input "TPE/10020/E"
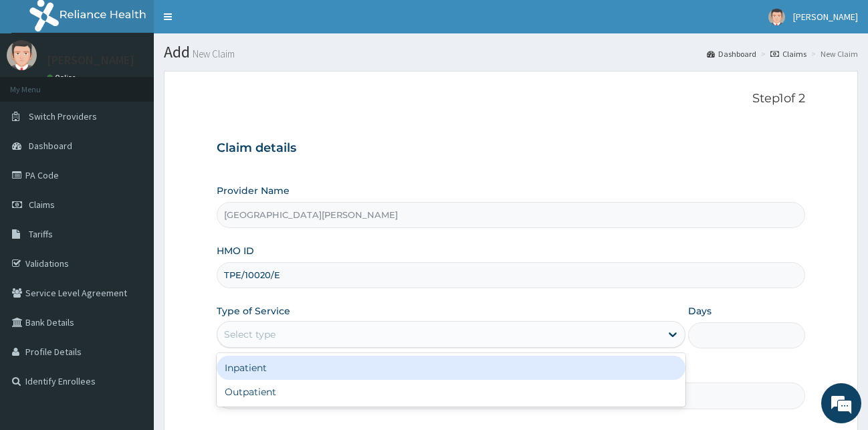
click at [290, 344] on div "Select type" at bounding box center [438, 334] width 443 height 21
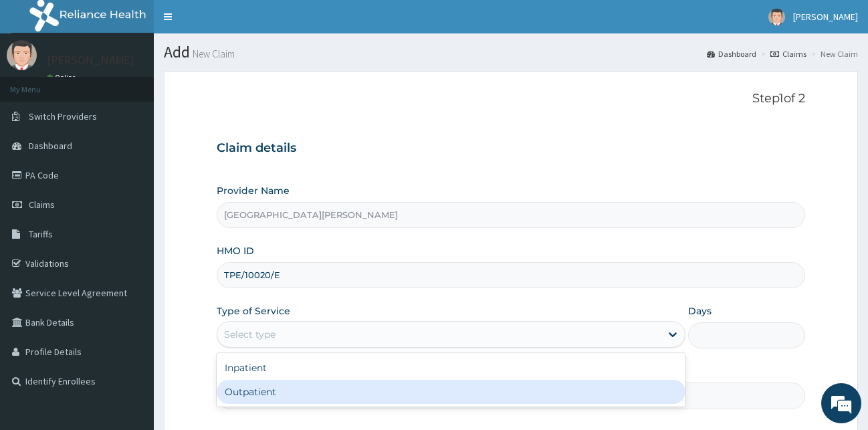
click at [255, 386] on div "Outpatient" at bounding box center [451, 392] width 469 height 24
type input "1"
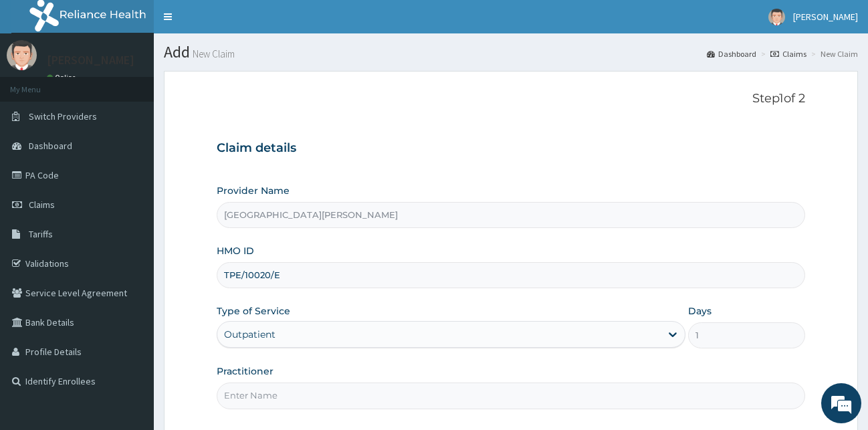
scroll to position [125, 0]
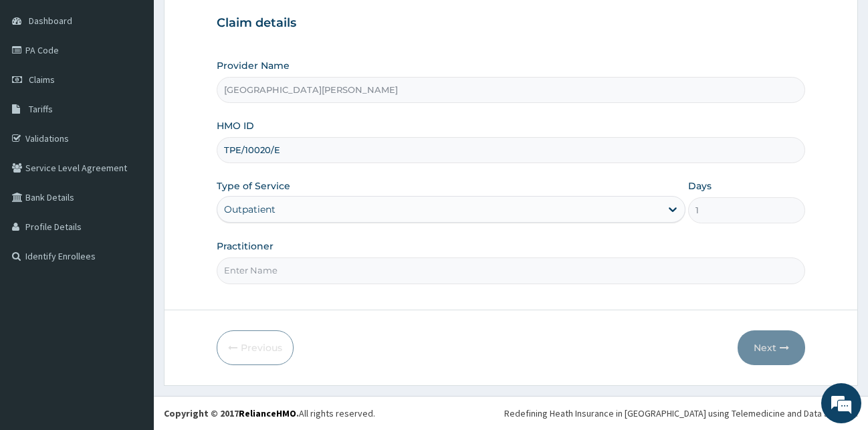
click at [294, 274] on input "Practitioner" at bounding box center [511, 270] width 589 height 26
type input "DR [PERSON_NAME]"
click at [783, 342] on button "Next" at bounding box center [772, 347] width 68 height 35
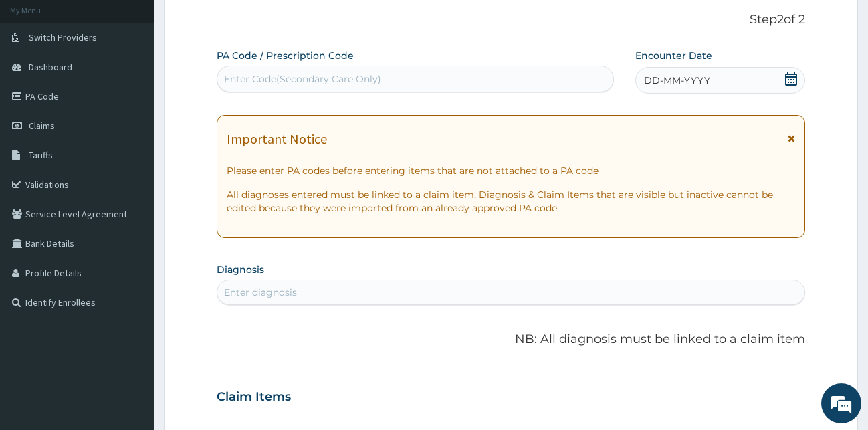
scroll to position [57, 0]
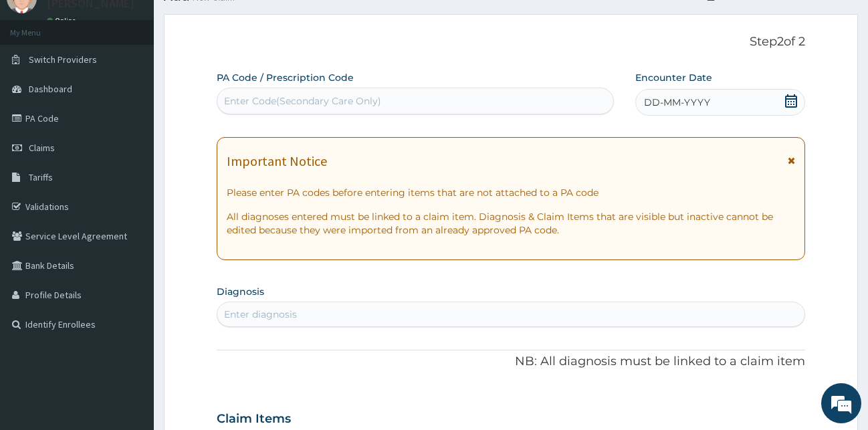
click at [414, 107] on div "Enter Code(Secondary Care Only)" at bounding box center [415, 100] width 396 height 21
click at [786, 99] on icon at bounding box center [791, 100] width 12 height 13
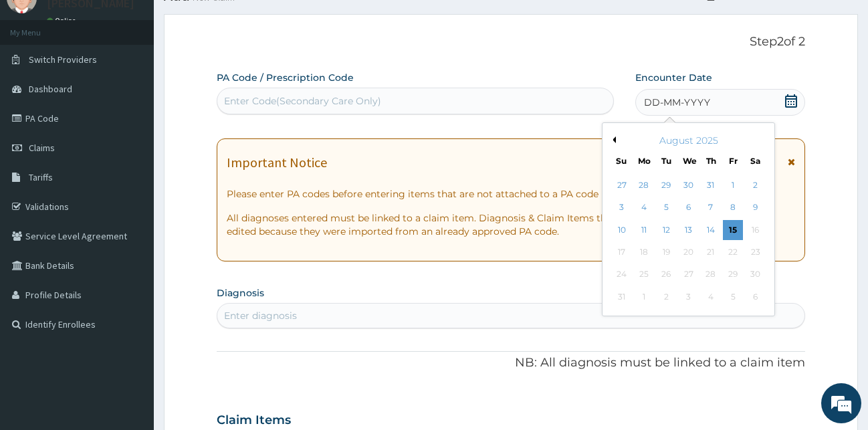
click at [613, 141] on button "Previous Month" at bounding box center [612, 139] width 7 height 7
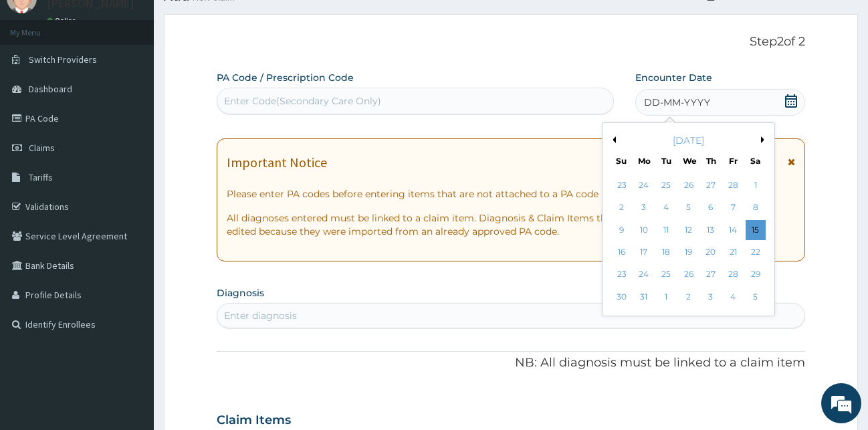
click at [613, 141] on button "Previous Month" at bounding box center [612, 139] width 7 height 7
click at [684, 209] on div "5" at bounding box center [688, 208] width 20 height 20
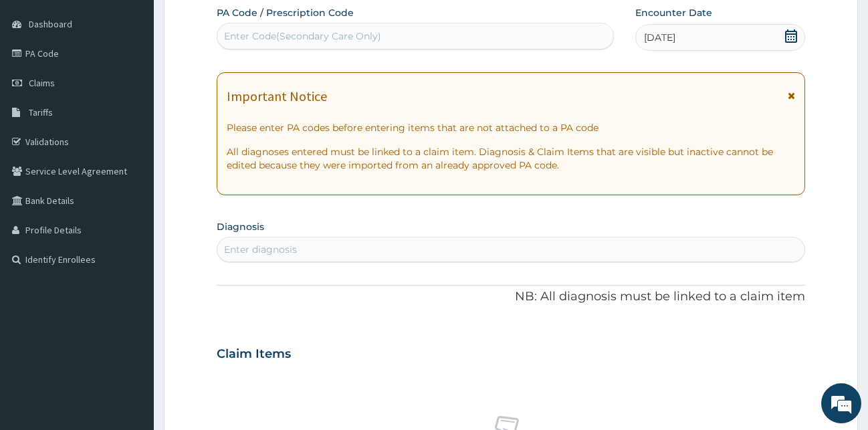
scroll to position [193, 0]
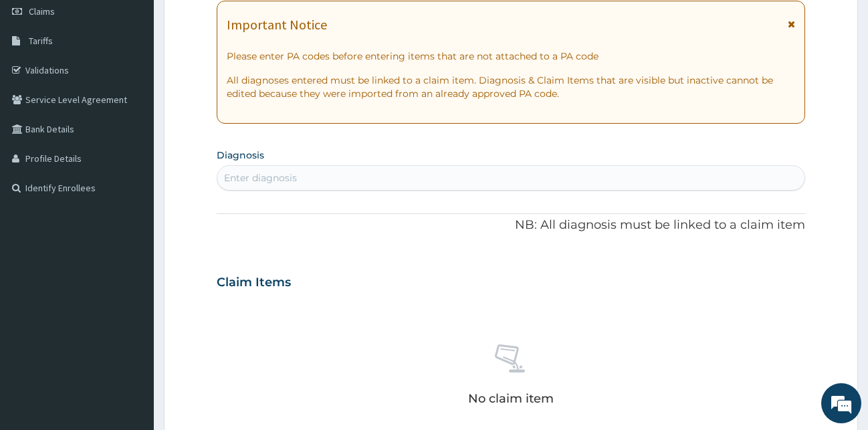
click at [387, 176] on div "Enter diagnosis" at bounding box center [511, 177] width 588 height 21
type input "DR [PERSON_NAME]"
click at [387, 177] on div "DR [PERSON_NAME]" at bounding box center [511, 177] width 588 height 21
type input "MALAR"
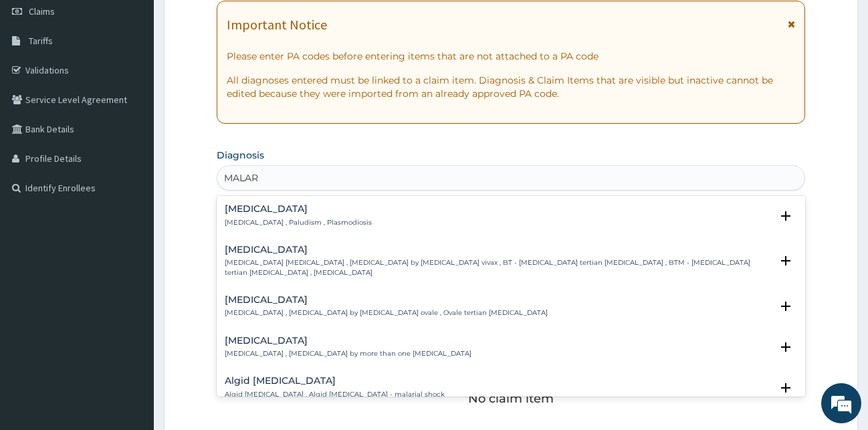
click at [286, 221] on p "[MEDICAL_DATA] , Paludism , Plasmodiosis" at bounding box center [298, 222] width 147 height 9
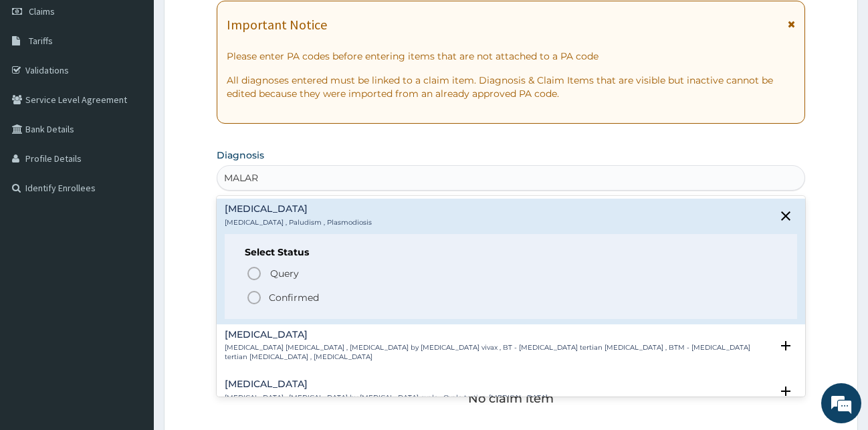
click at [255, 304] on icon "status option filled" at bounding box center [254, 298] width 16 height 16
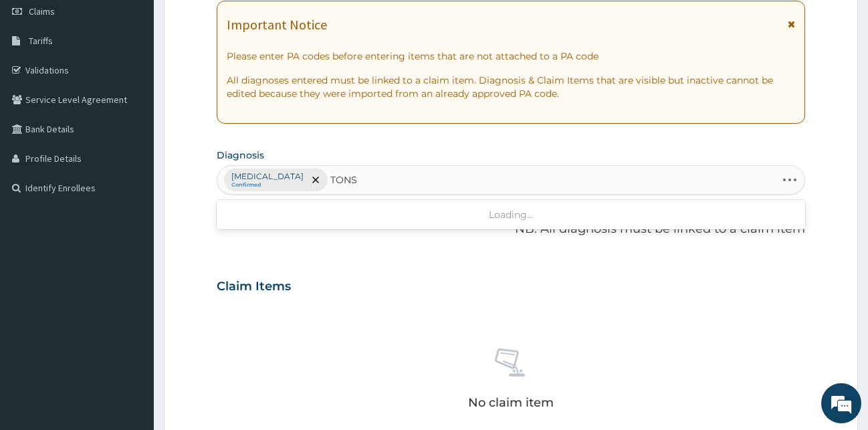
type input "TONSI"
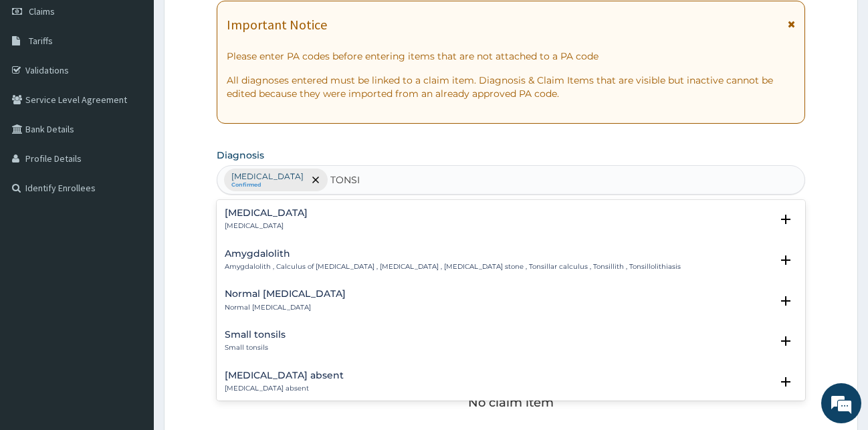
click at [272, 221] on div "[MEDICAL_DATA] [MEDICAL_DATA]" at bounding box center [511, 219] width 573 height 23
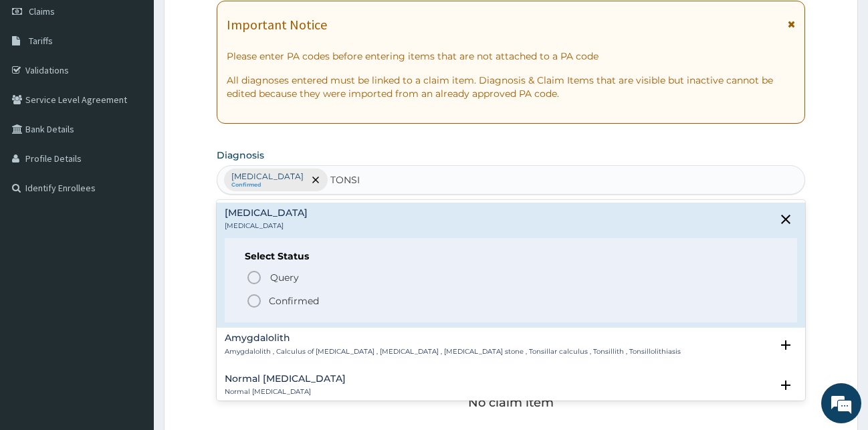
click at [253, 305] on icon "status option filled" at bounding box center [254, 301] width 16 height 16
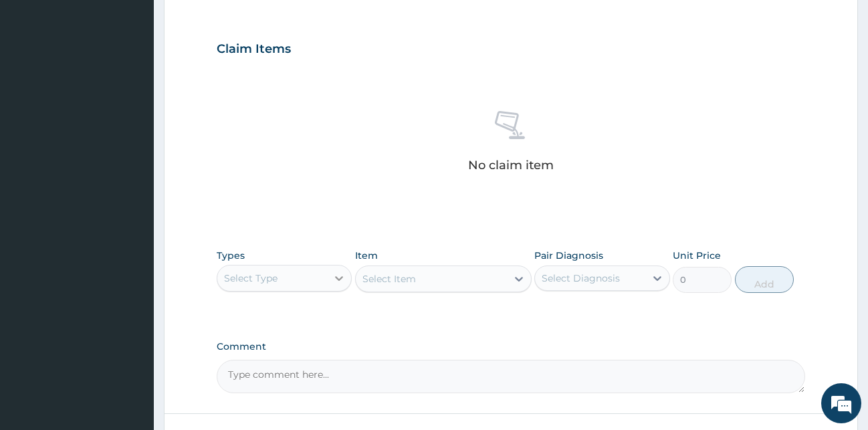
scroll to position [466, 0]
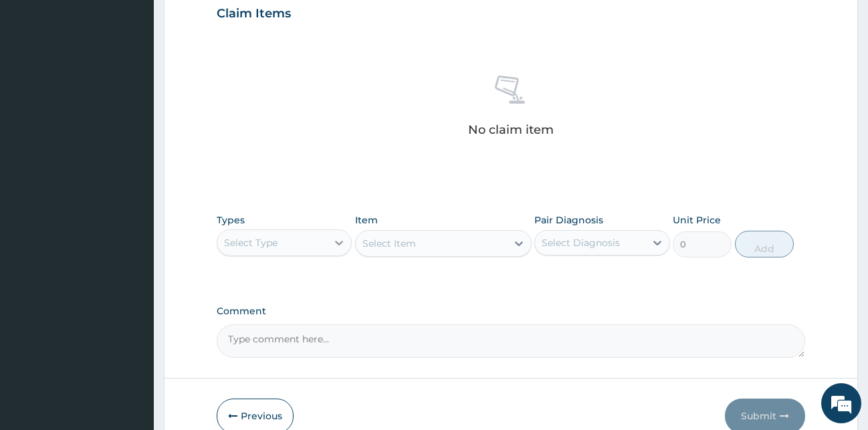
click at [333, 249] on icon at bounding box center [338, 242] width 13 height 13
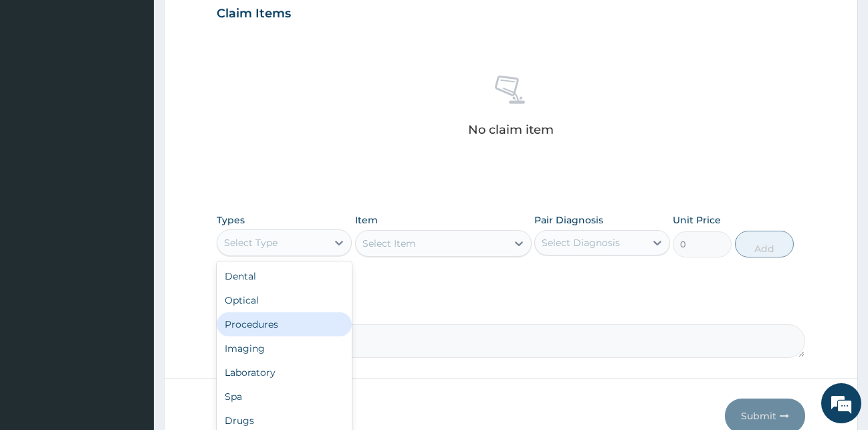
click at [288, 323] on div "Procedures" at bounding box center [285, 324] width 136 height 24
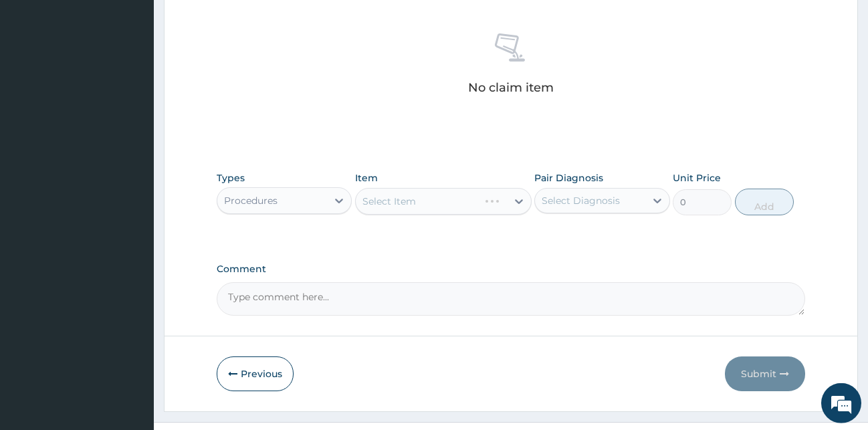
scroll to position [534, 0]
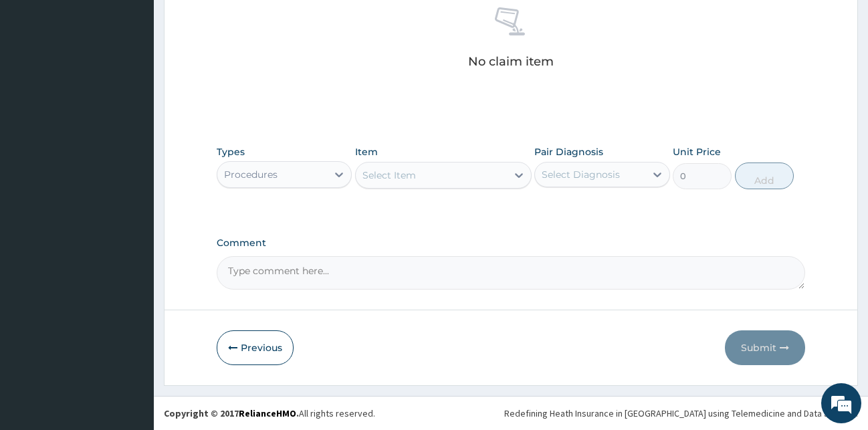
click at [480, 176] on div "Select Item" at bounding box center [431, 175] width 151 height 21
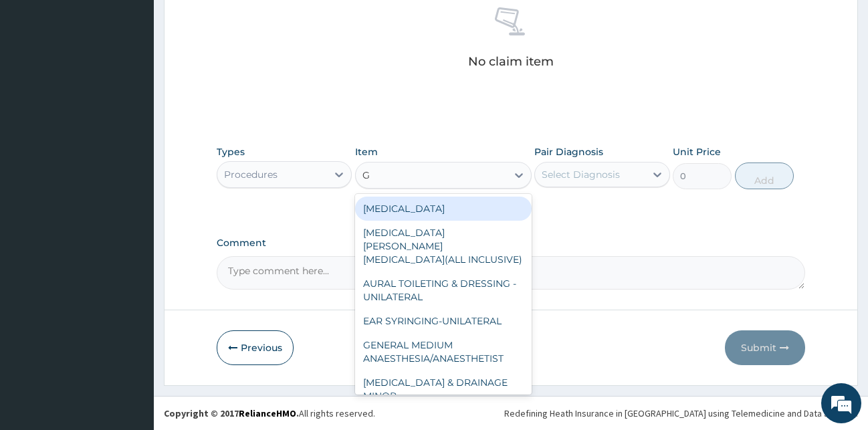
type input "GP"
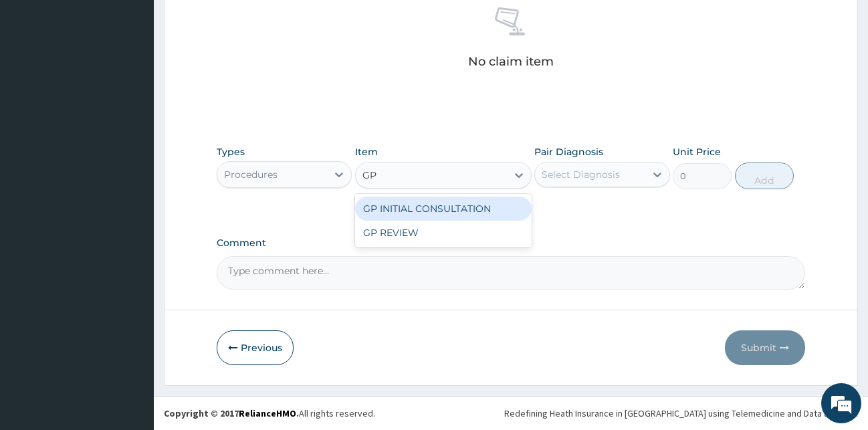
click at [476, 214] on div "GP INITIAL CONSULTATION" at bounding box center [443, 209] width 177 height 24
type input "2000"
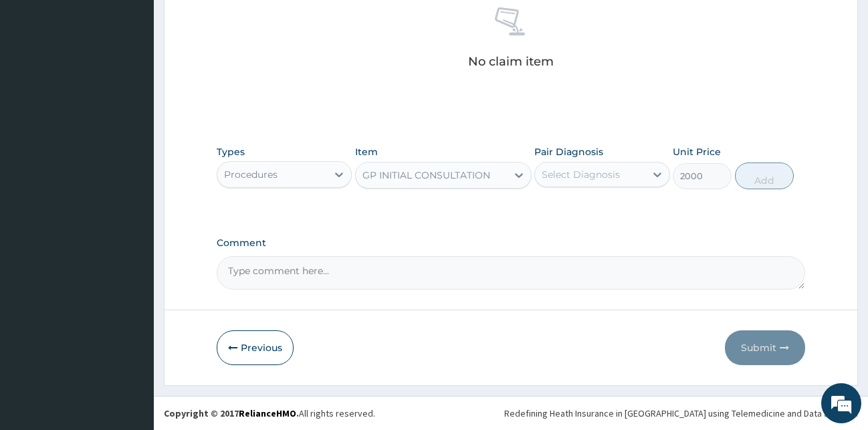
click at [558, 176] on div "Select Diagnosis" at bounding box center [581, 174] width 78 height 13
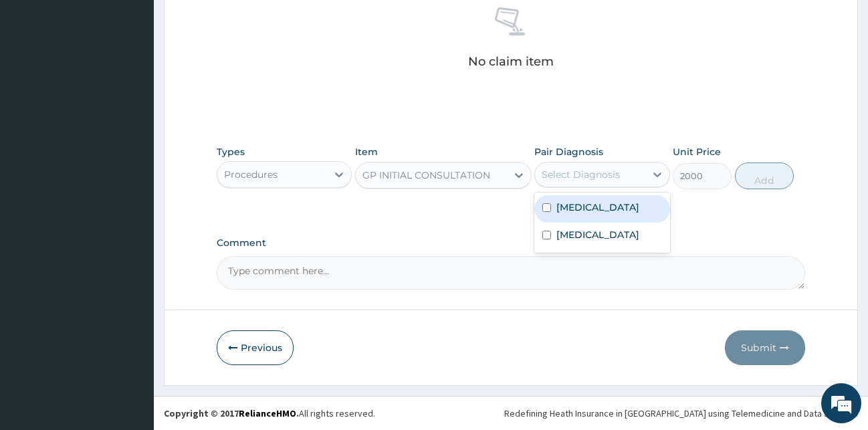
click at [559, 218] on div "[MEDICAL_DATA]" at bounding box center [602, 208] width 136 height 27
checkbox input "true"
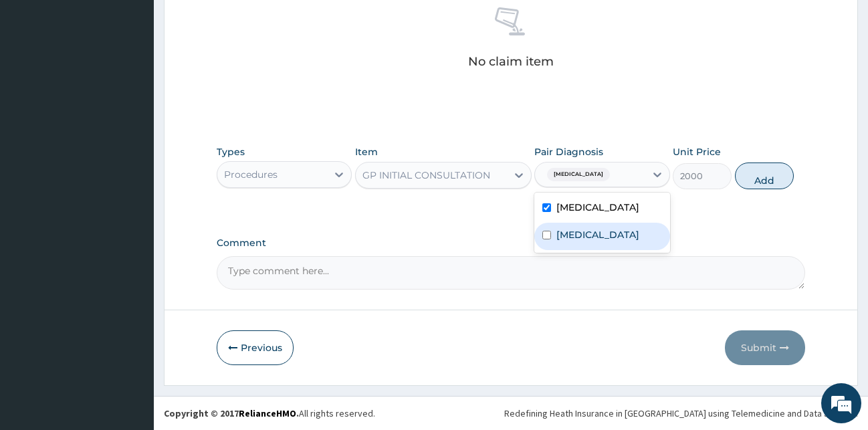
click at [575, 231] on label "[MEDICAL_DATA]" at bounding box center [597, 234] width 83 height 13
checkbox input "true"
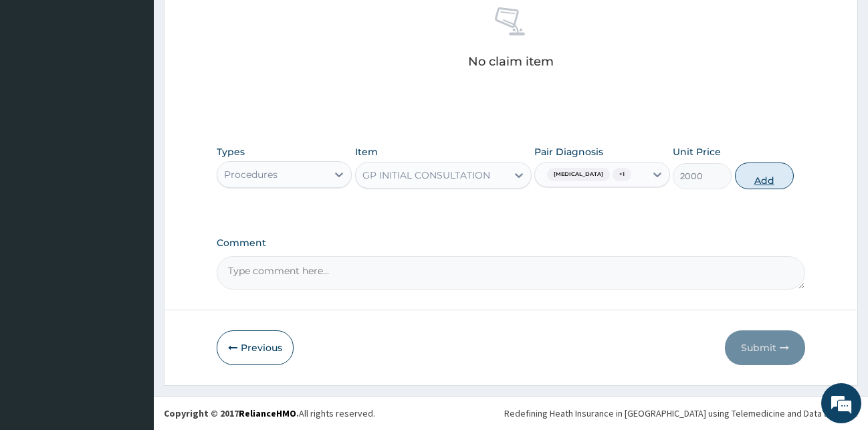
click at [746, 178] on button "Add" at bounding box center [764, 176] width 59 height 27
type input "0"
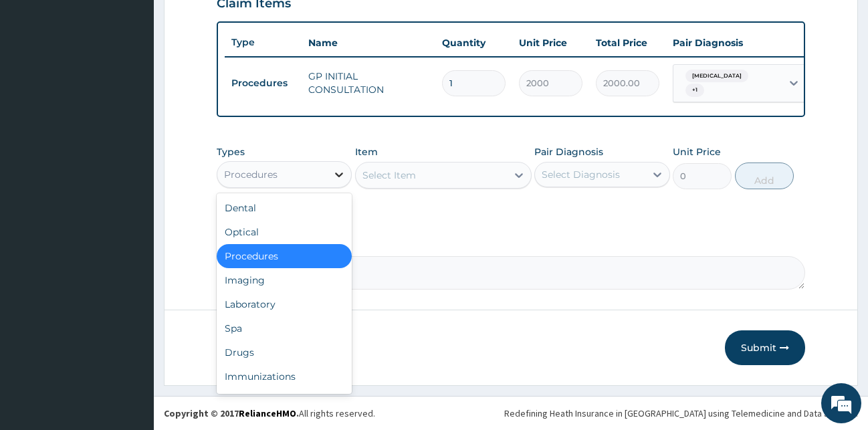
click at [336, 178] on icon at bounding box center [338, 174] width 13 height 13
click at [276, 303] on div "Laboratory" at bounding box center [285, 304] width 136 height 24
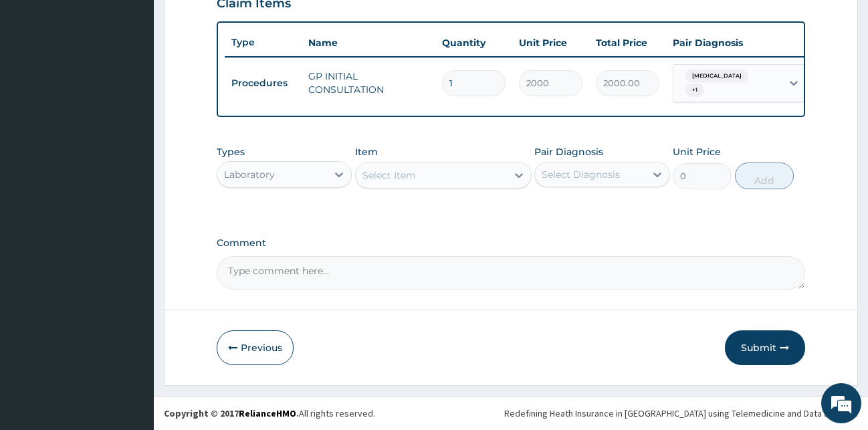
click at [431, 179] on div "Select Item" at bounding box center [431, 175] width 151 height 21
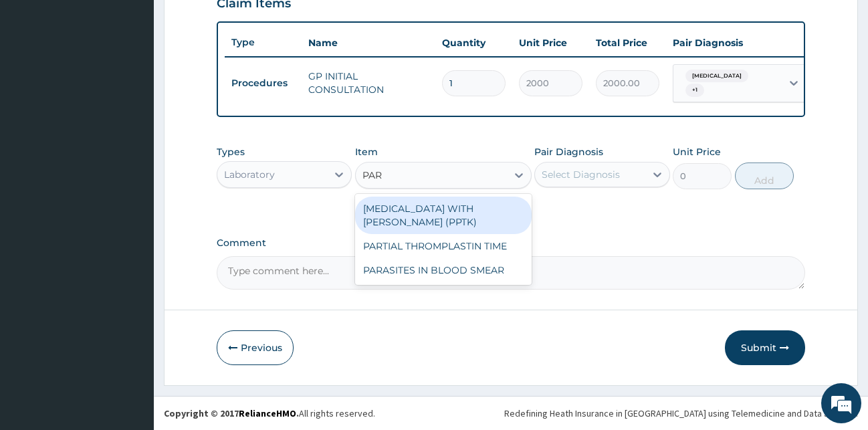
type input "PARA"
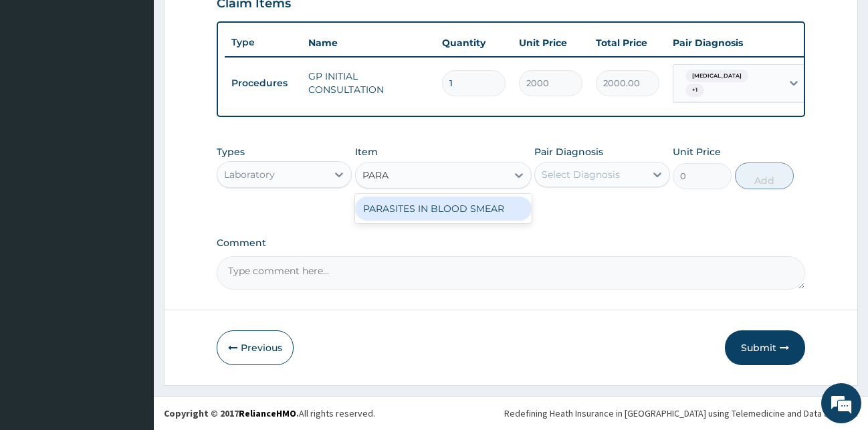
click at [429, 207] on div "PARASITES IN BLOOD SMEAR" at bounding box center [443, 209] width 177 height 24
type input "1100"
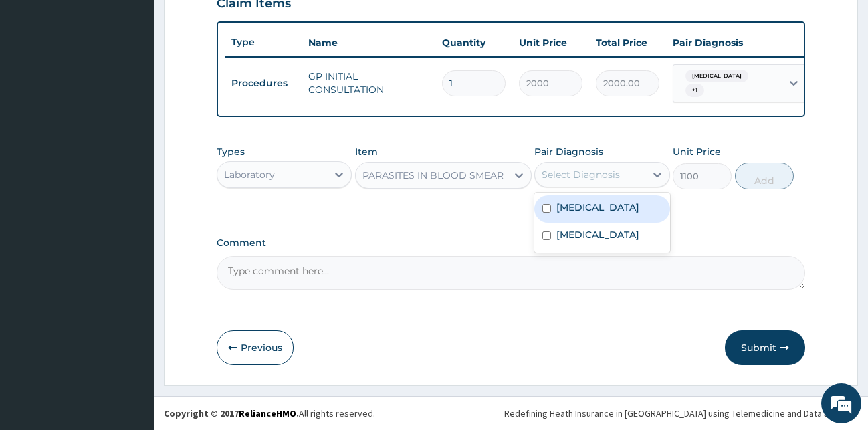
click at [598, 169] on div "Select Diagnosis" at bounding box center [581, 174] width 78 height 13
click at [597, 205] on div "Malaria" at bounding box center [602, 208] width 136 height 27
checkbox input "true"
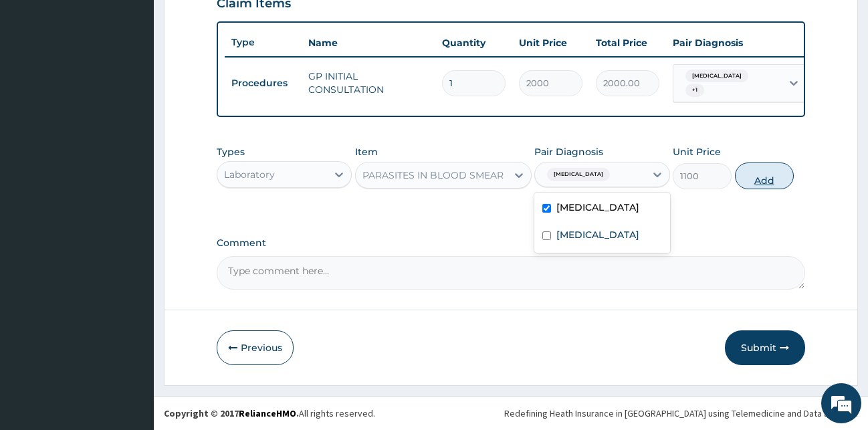
click at [751, 174] on button "Add" at bounding box center [764, 176] width 59 height 27
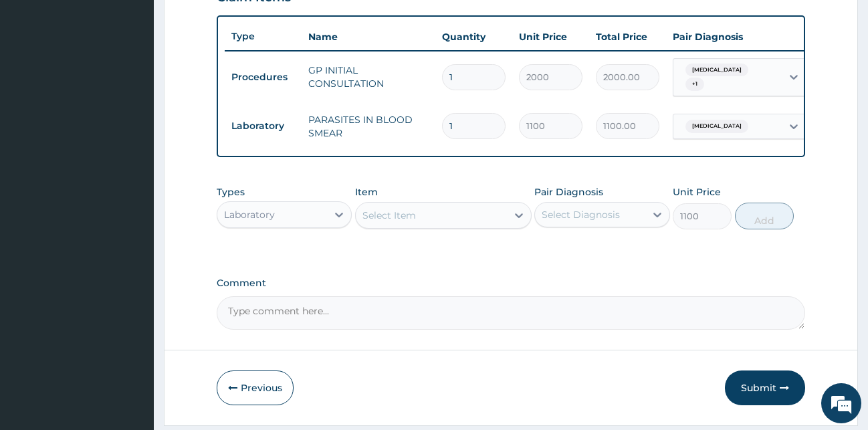
type input "0"
click at [480, 216] on div "Select Item" at bounding box center [431, 215] width 151 height 21
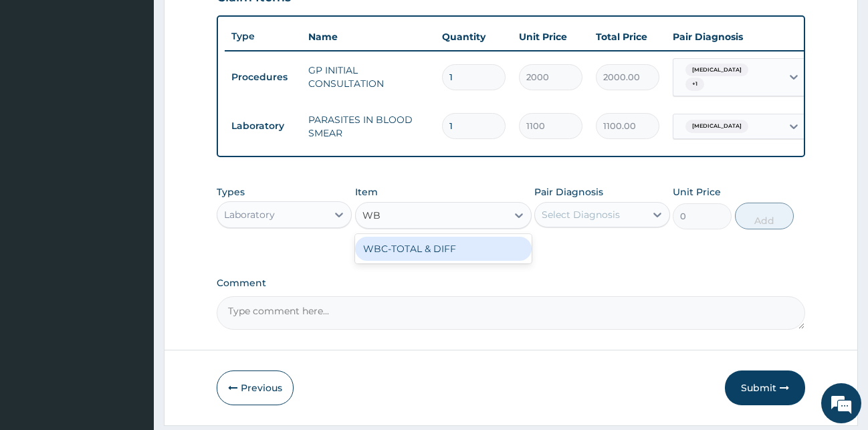
type input "WBC"
click at [443, 255] on div "WBC-TOTAL & DIFF" at bounding box center [443, 249] width 177 height 24
type input "1500"
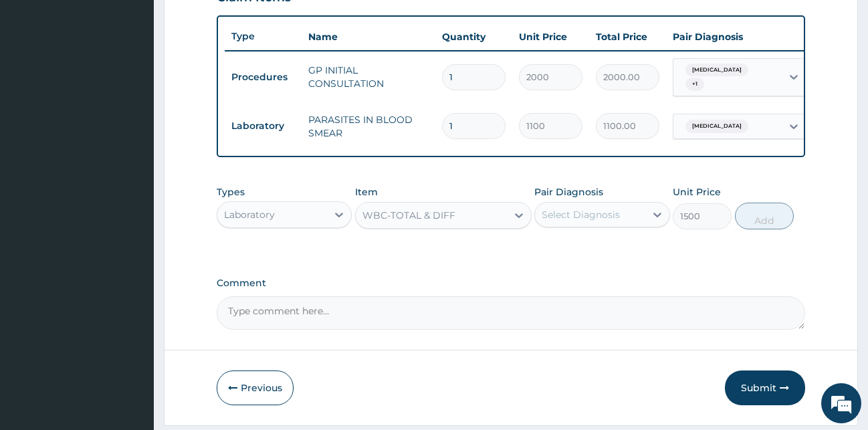
click at [568, 215] on div "Select Diagnosis" at bounding box center [581, 214] width 78 height 13
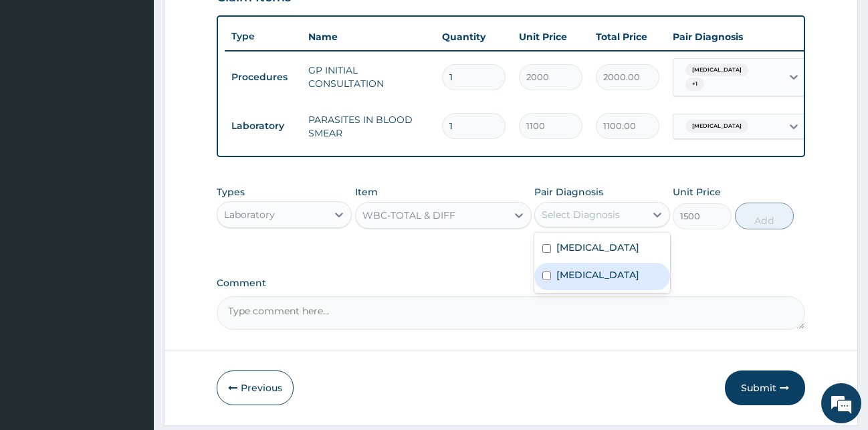
click at [569, 277] on label "Tonsillitis" at bounding box center [597, 274] width 83 height 13
checkbox input "true"
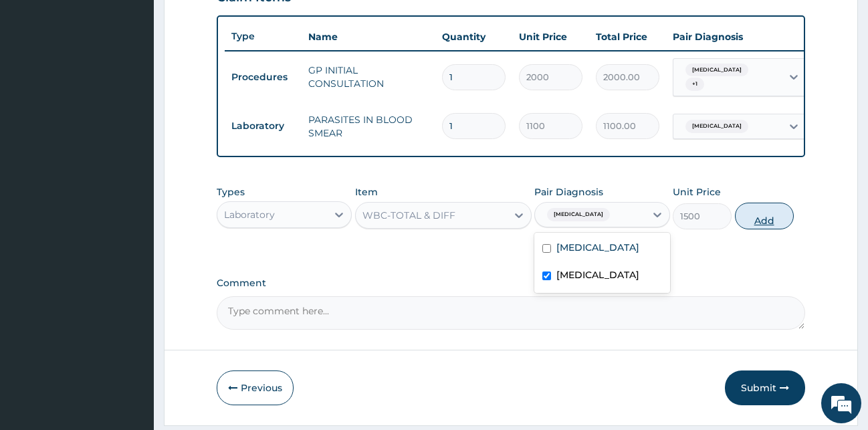
click at [750, 225] on button "Add" at bounding box center [764, 216] width 59 height 27
type input "0"
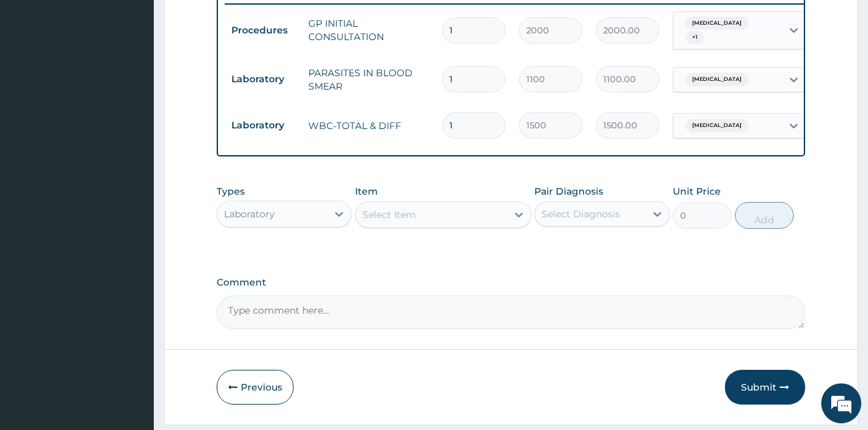
scroll to position [574, 0]
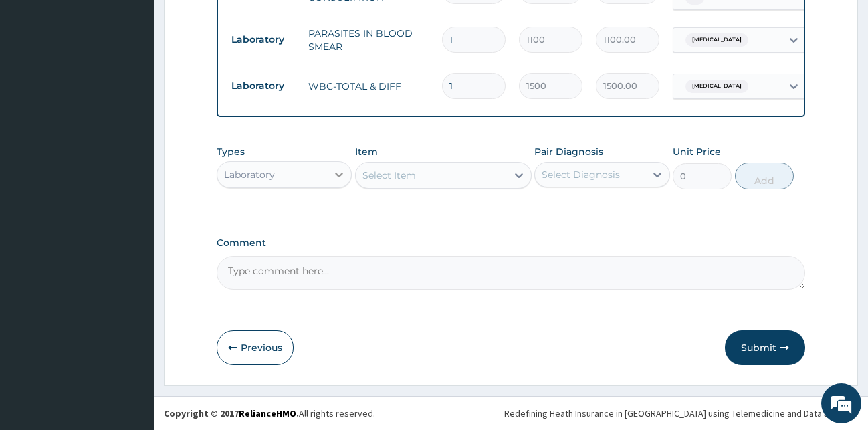
click at [336, 177] on icon at bounding box center [338, 174] width 13 height 13
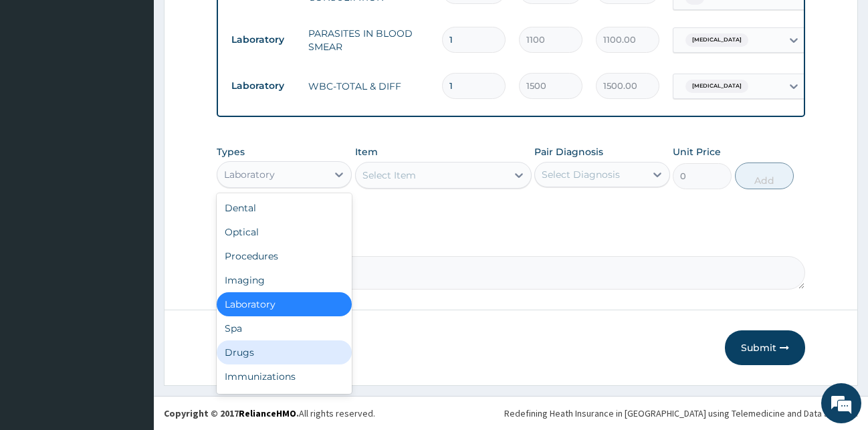
click at [260, 356] on div "Drugs" at bounding box center [285, 352] width 136 height 24
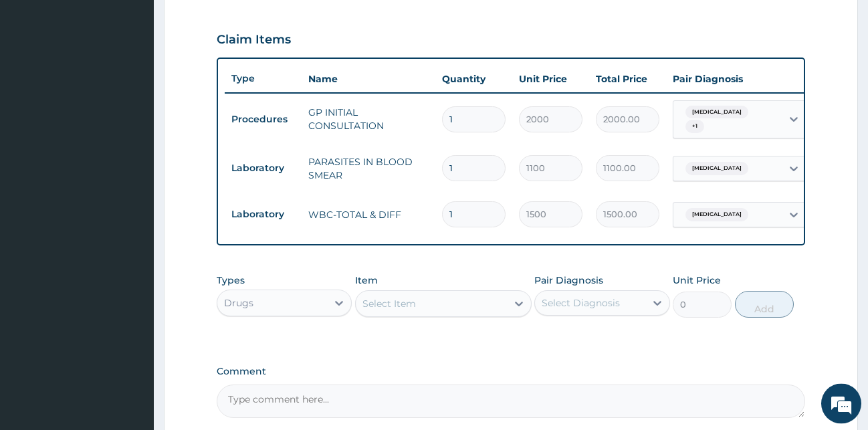
scroll to position [506, 0]
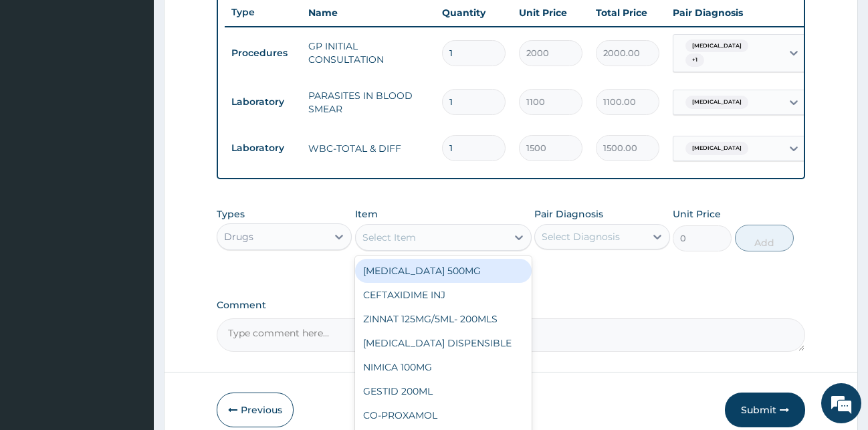
click at [394, 244] on div "Select Item" at bounding box center [389, 237] width 54 height 13
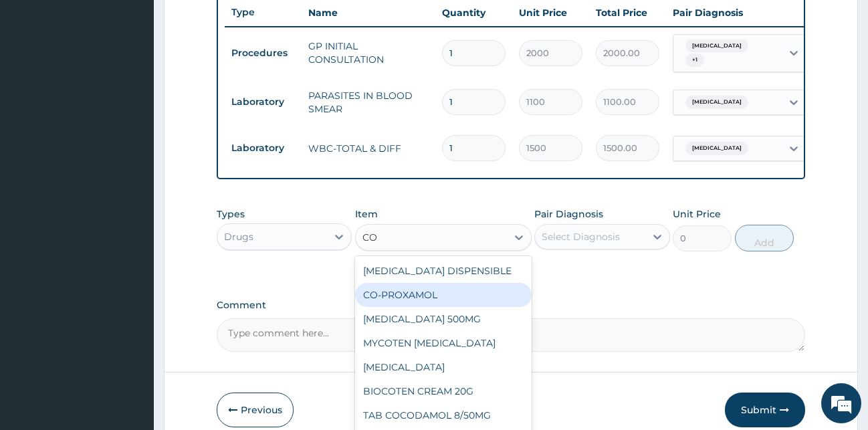
type input "COA"
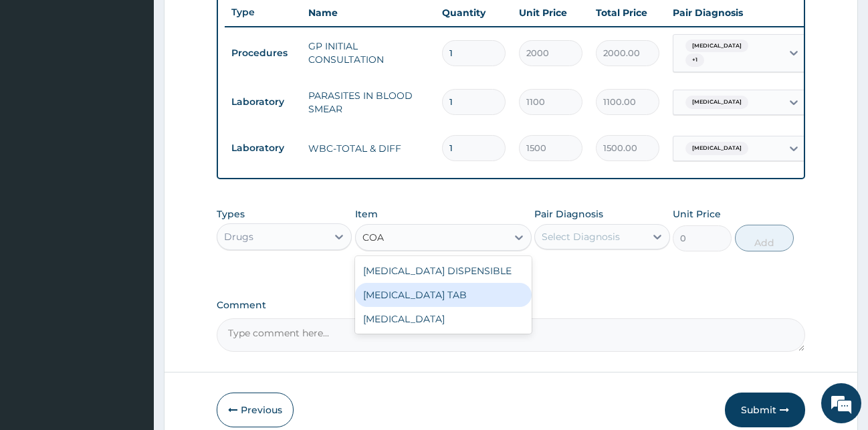
click at [399, 304] on div "COARTEM TAB" at bounding box center [443, 295] width 177 height 24
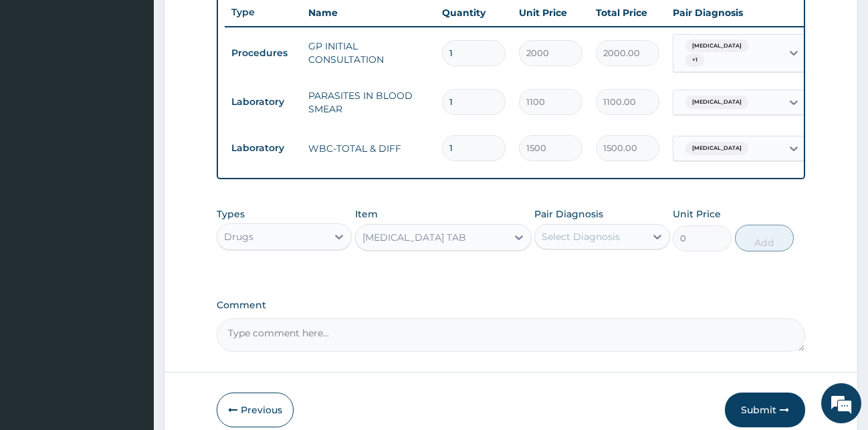
type input "1035"
click at [629, 238] on div "Select Diagnosis" at bounding box center [590, 236] width 110 height 21
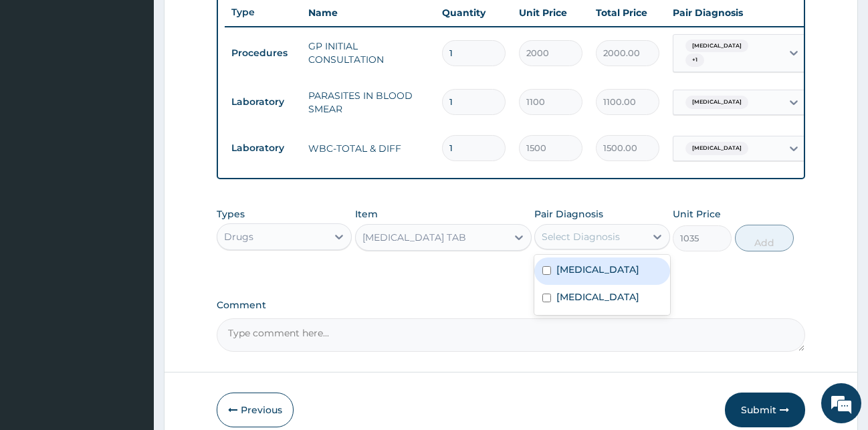
click at [609, 280] on div "Malaria" at bounding box center [602, 270] width 136 height 27
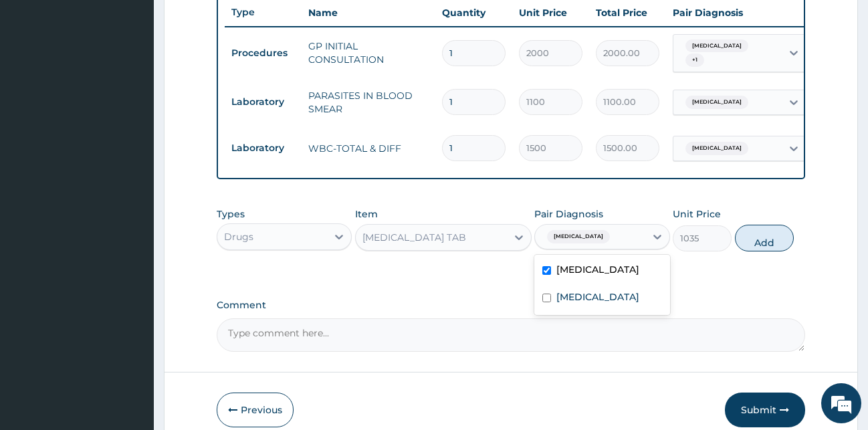
checkbox input "true"
click at [768, 245] on button "Add" at bounding box center [764, 238] width 59 height 27
type input "0"
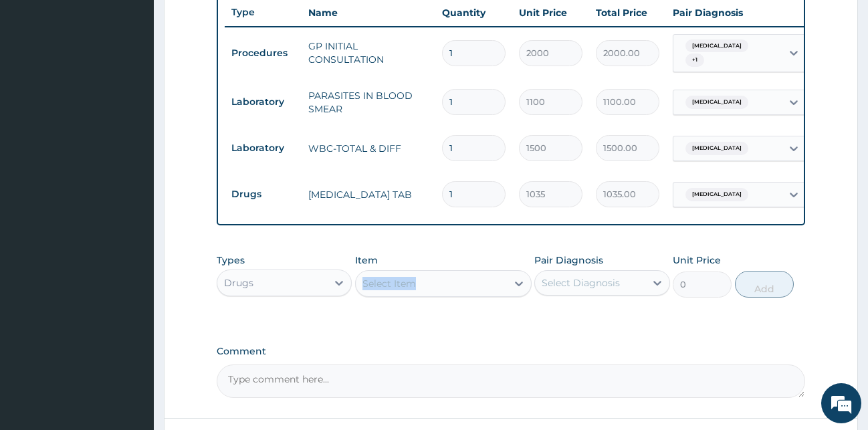
click at [403, 276] on div "Item Select Item" at bounding box center [443, 275] width 177 height 44
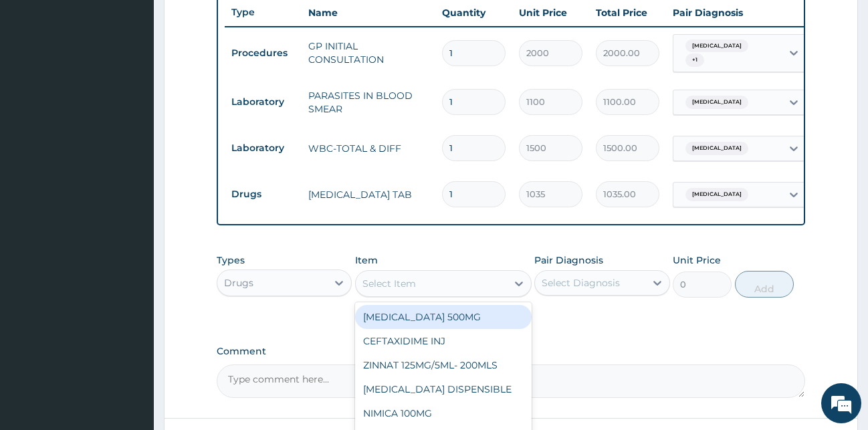
click at [405, 290] on div "Select Item" at bounding box center [389, 283] width 54 height 13
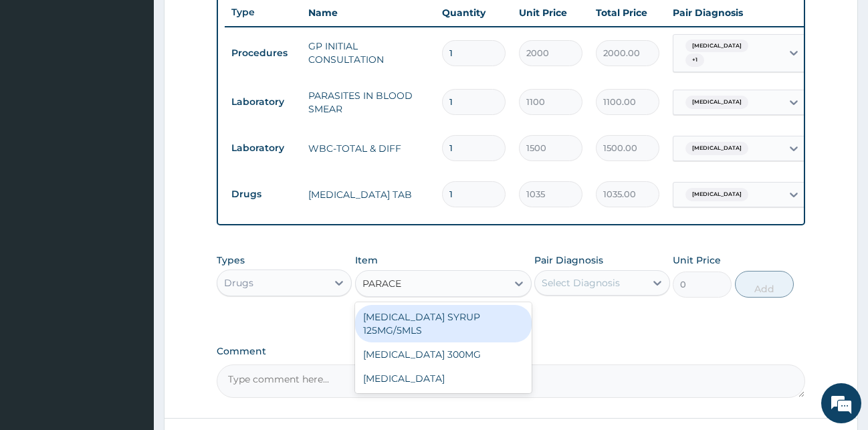
type input "PARACET"
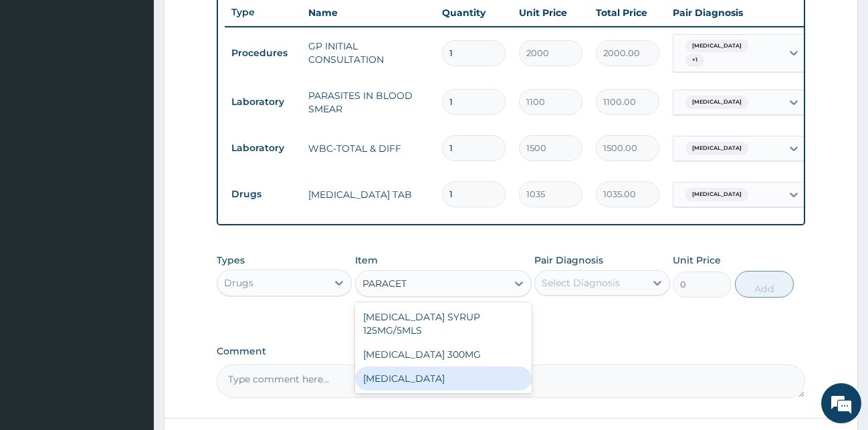
click at [414, 389] on div "PARACETAMOL" at bounding box center [443, 378] width 177 height 24
type input "15.18"
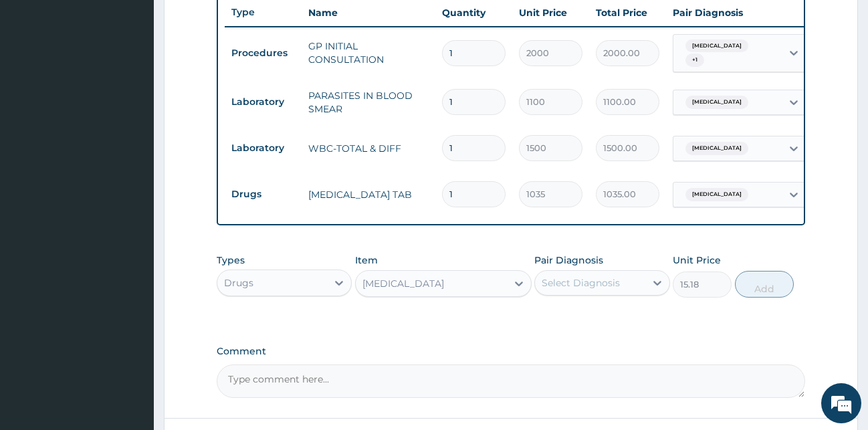
click at [585, 282] on div "Select Diagnosis" at bounding box center [590, 282] width 110 height 21
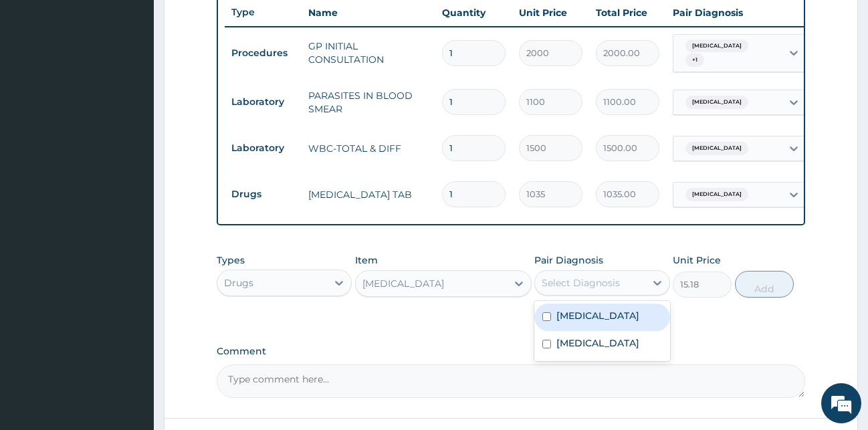
click at [588, 320] on label "Malaria" at bounding box center [597, 315] width 83 height 13
checkbox input "true"
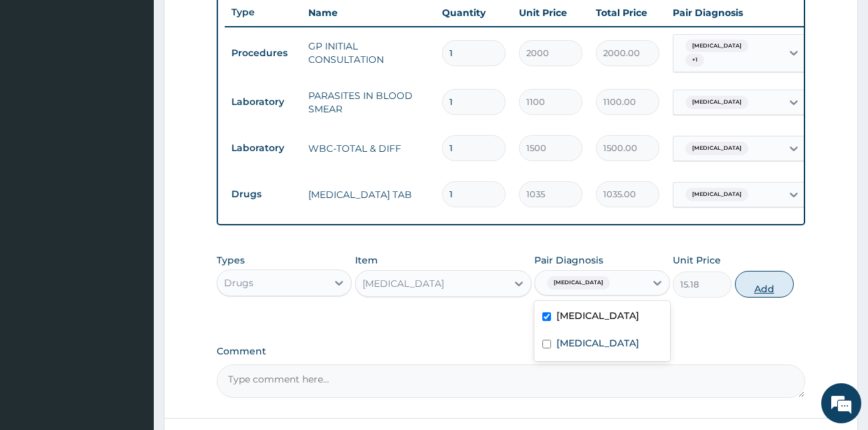
click at [760, 297] on button "Add" at bounding box center [764, 284] width 59 height 27
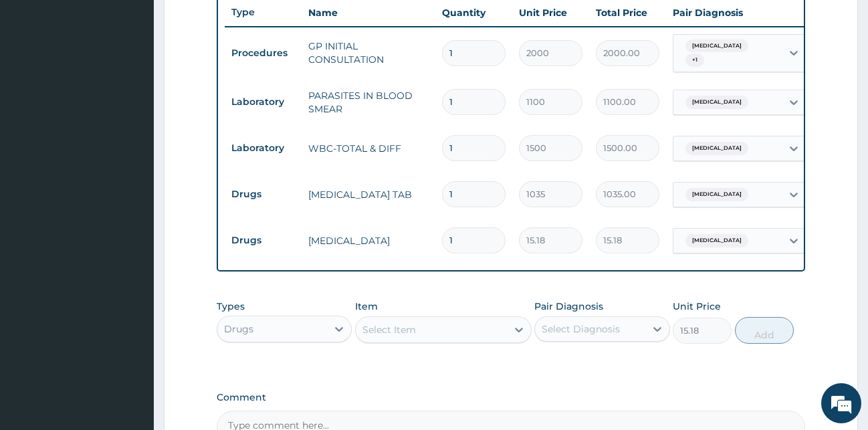
type input "0"
type input "18"
type input "273.24"
type input "18"
click at [478, 284] on div "PA Code / Prescription Code Enter Code(Secondary Care Only) Encounter Date 05-0…" at bounding box center [511, 32] width 589 height 823
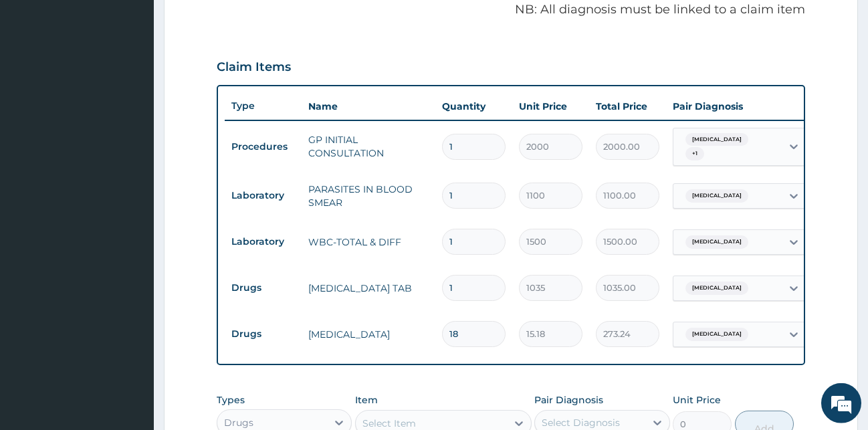
scroll to position [438, 0]
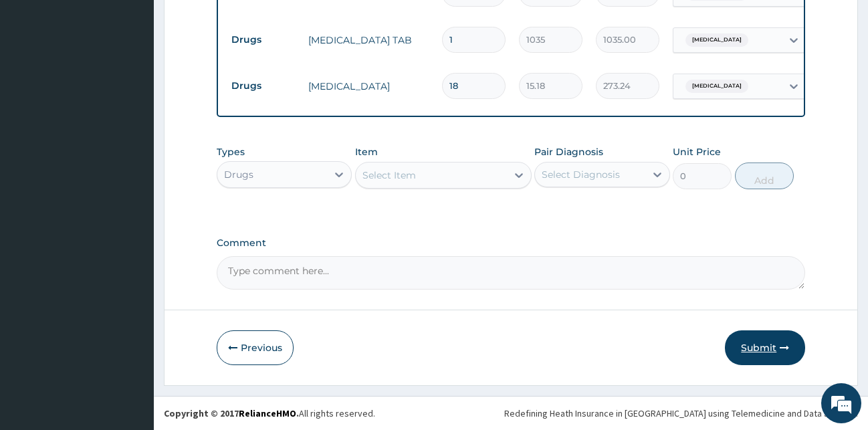
click at [767, 350] on button "Submit" at bounding box center [765, 347] width 80 height 35
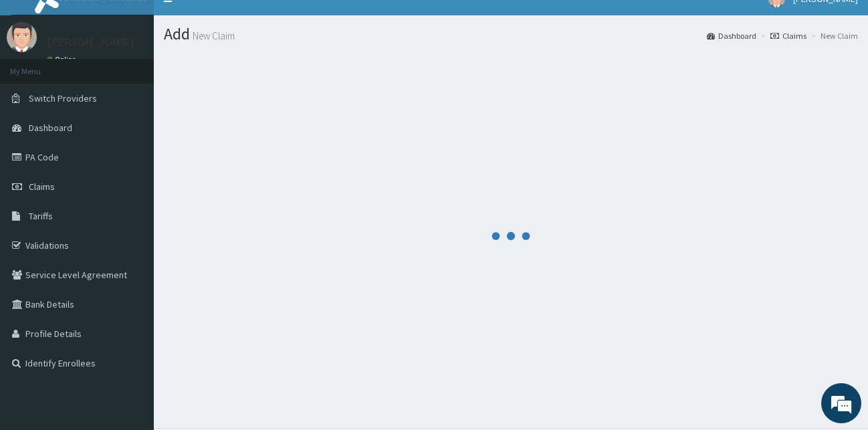
scroll to position [0, 0]
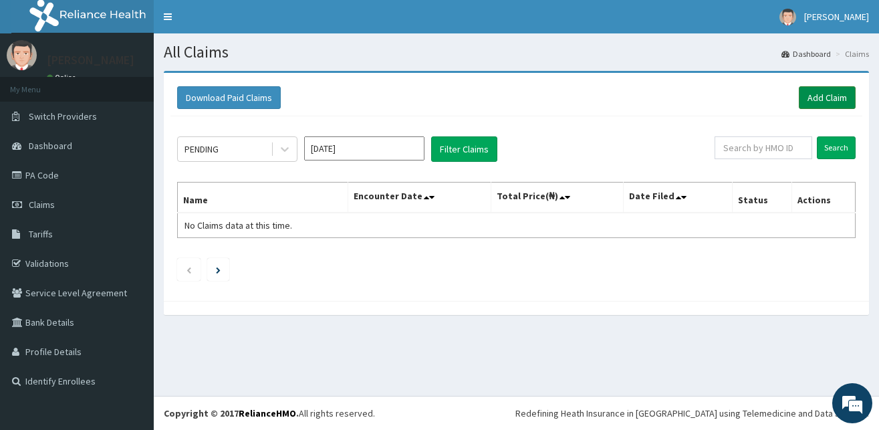
click at [820, 92] on link "Add Claim" at bounding box center [827, 97] width 57 height 23
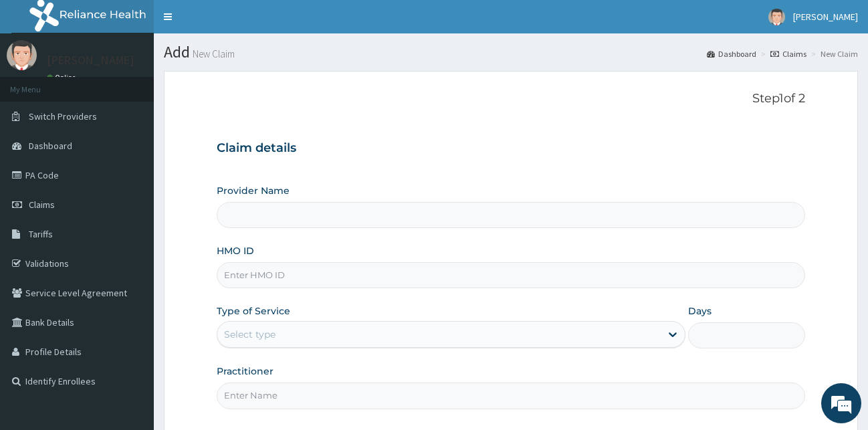
type input "[GEOGRAPHIC_DATA][PERSON_NAME]"
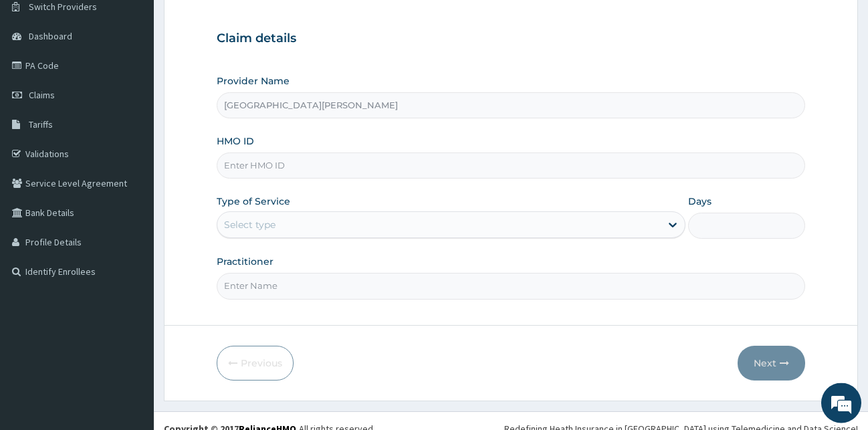
scroll to position [125, 0]
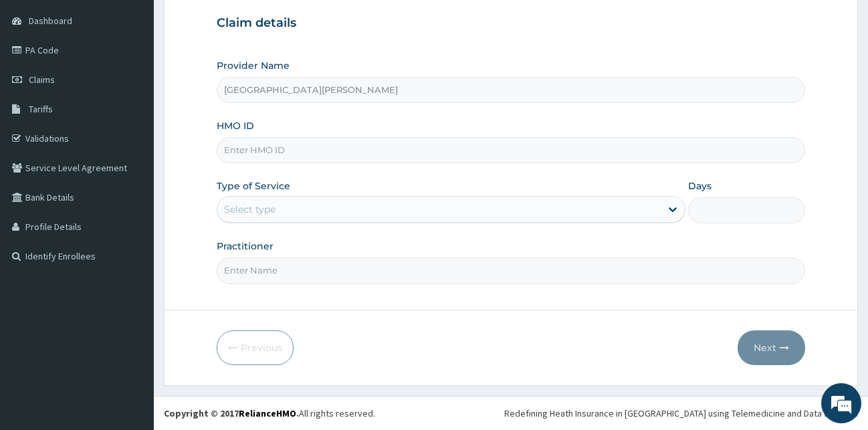
click at [356, 148] on input "HMO ID" at bounding box center [511, 150] width 589 height 26
type input "MPP/10598/A"
click at [463, 210] on div "Select type" at bounding box center [438, 209] width 443 height 21
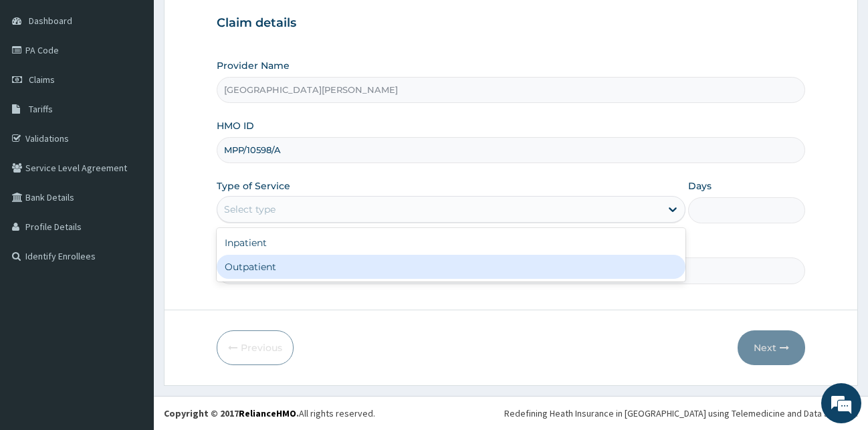
click at [292, 274] on div "Outpatient" at bounding box center [451, 267] width 469 height 24
type input "1"
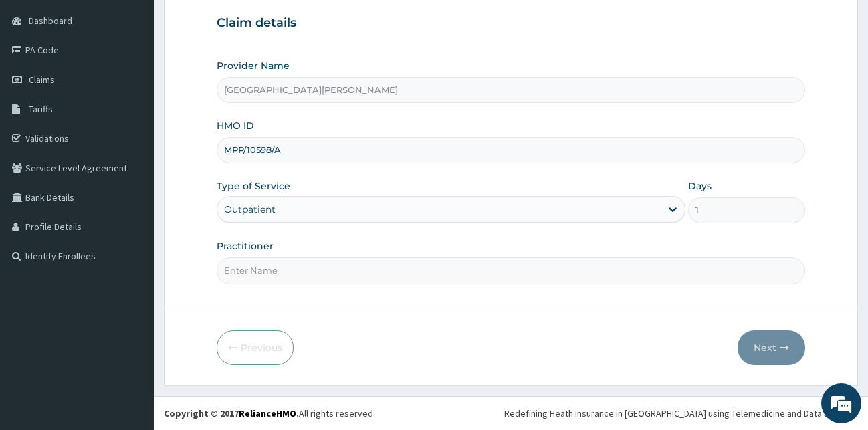
click at [261, 276] on input "Practitioner" at bounding box center [511, 270] width 589 height 26
type input "DR MBA"
click at [800, 349] on button "Next" at bounding box center [772, 347] width 68 height 35
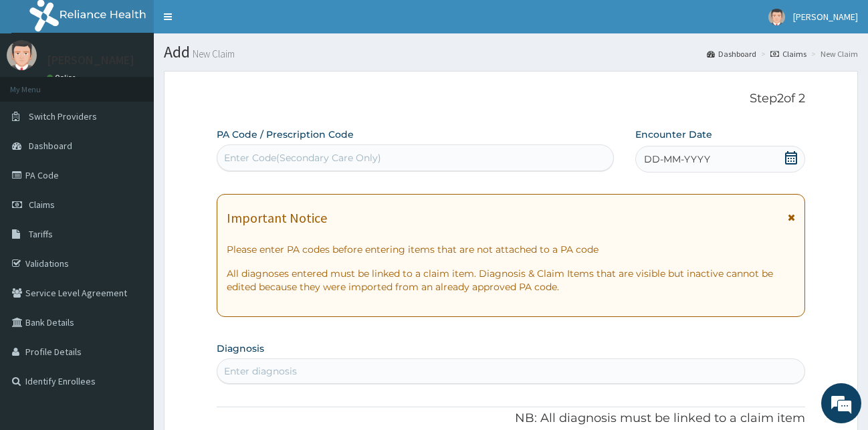
click at [479, 156] on div "Enter Code(Secondary Care Only)" at bounding box center [415, 157] width 396 height 21
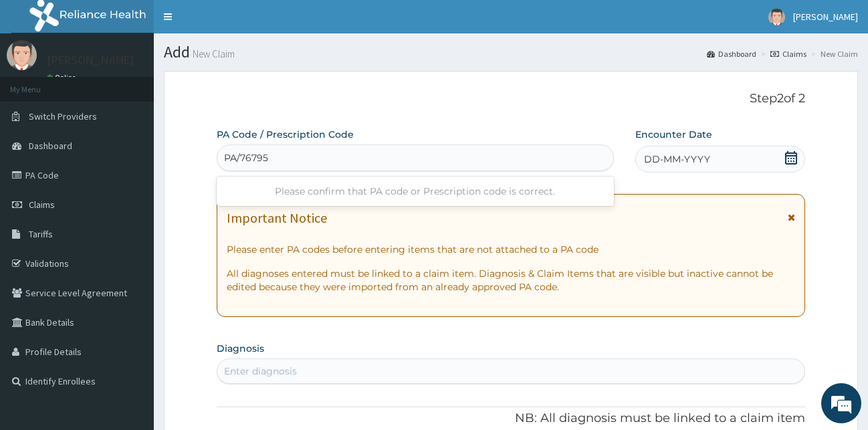
type input "PA/76795F"
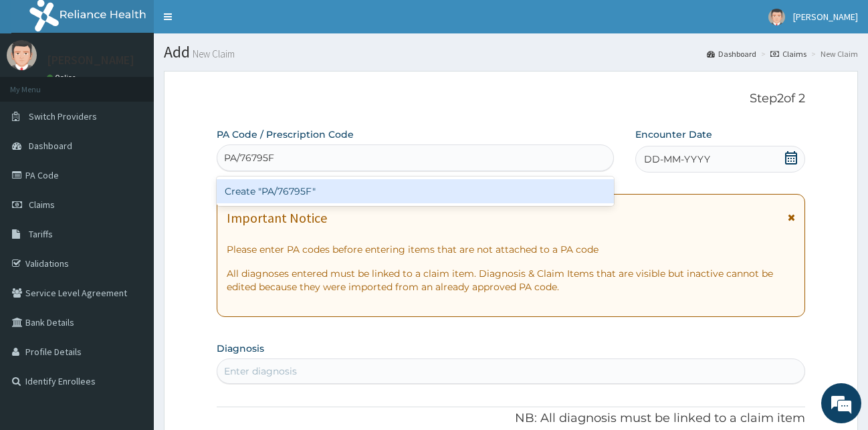
click at [405, 195] on div "Create "PA/76795F"" at bounding box center [415, 191] width 397 height 24
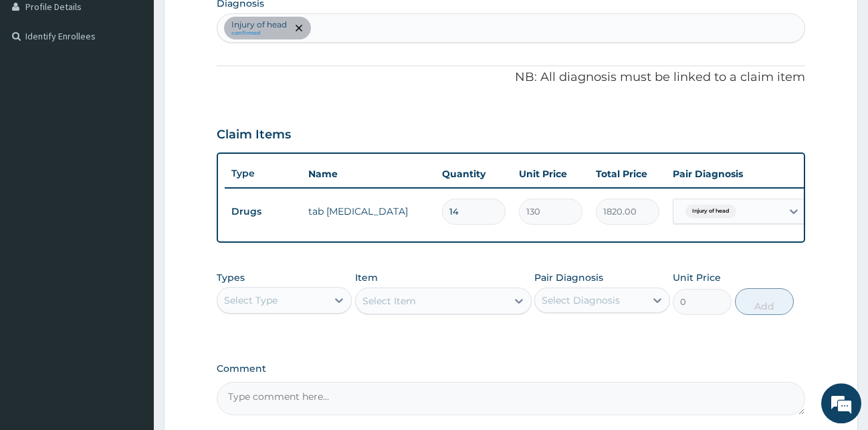
scroll to position [478, 0]
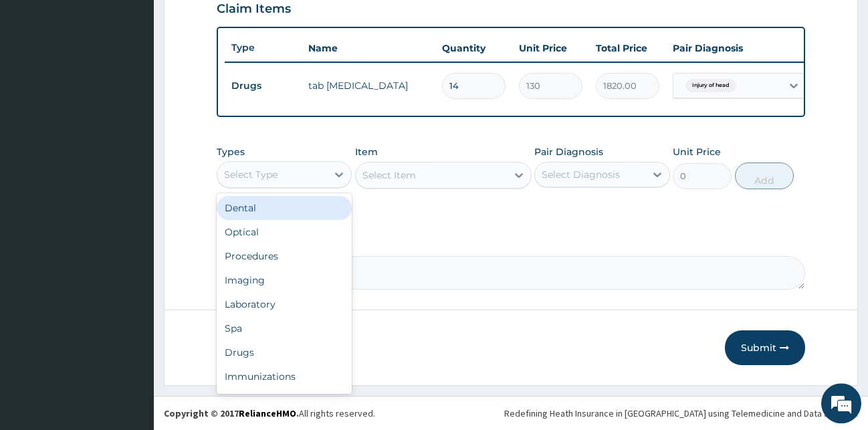
click at [320, 178] on div "Select Type" at bounding box center [272, 174] width 110 height 21
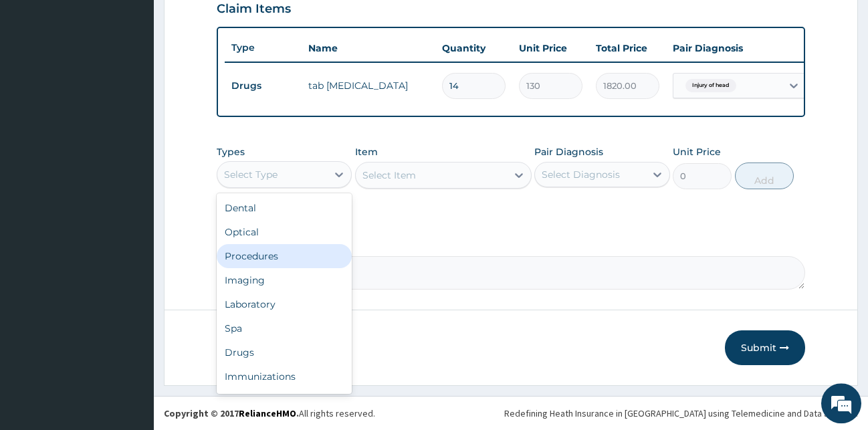
click at [268, 264] on div "Procedures" at bounding box center [285, 256] width 136 height 24
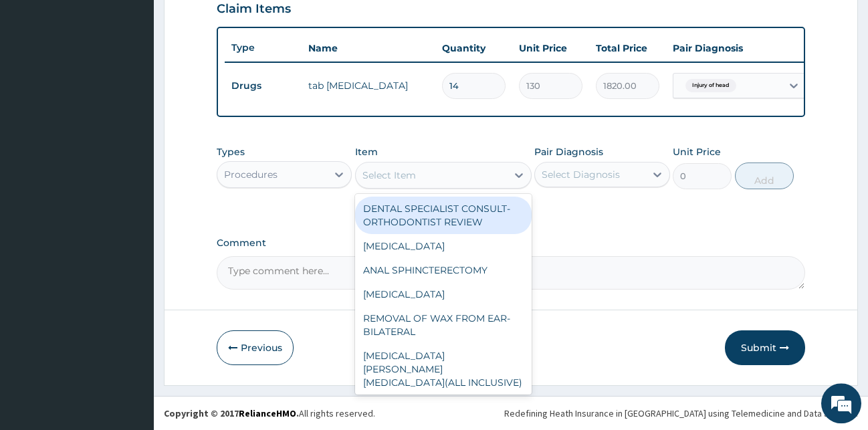
click at [422, 179] on div "Select Item" at bounding box center [431, 175] width 151 height 21
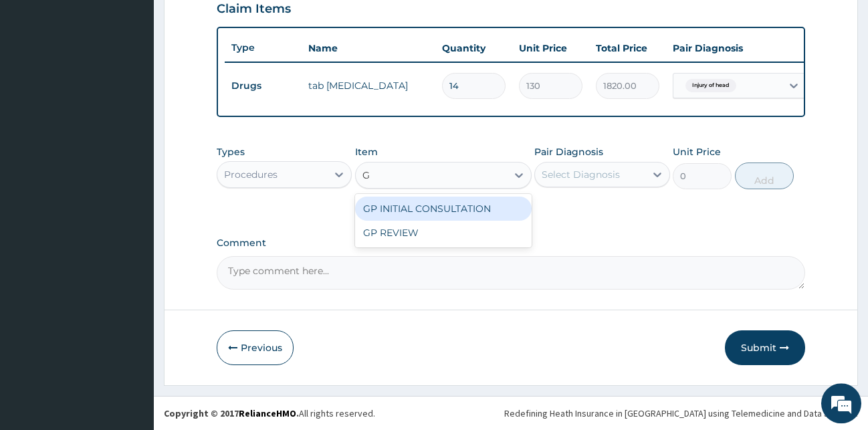
type input "GP"
click at [433, 217] on div "GP INITIAL CONSULTATION" at bounding box center [443, 209] width 177 height 24
type input "2000"
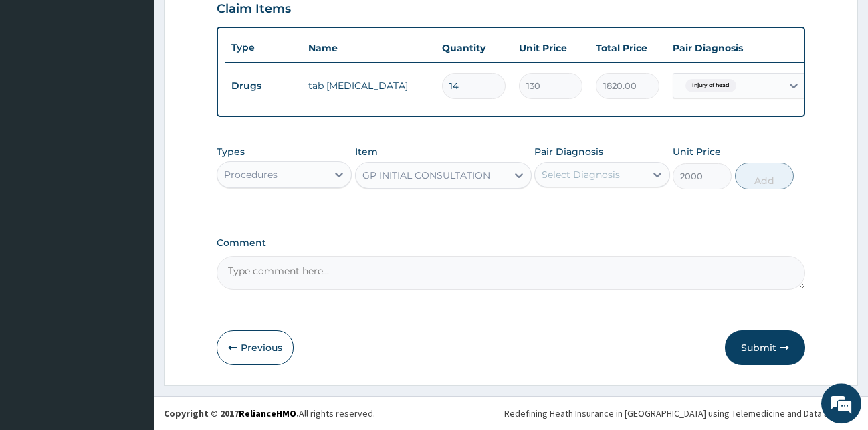
drag, startPoint x: 599, startPoint y: 151, endPoint x: 590, endPoint y: 173, distance: 23.1
click at [595, 159] on label "Pair Diagnosis" at bounding box center [568, 151] width 69 height 13
drag, startPoint x: 589, startPoint y: 173, endPoint x: 589, endPoint y: 187, distance: 13.4
click at [589, 176] on div "Select Diagnosis" at bounding box center [581, 174] width 78 height 13
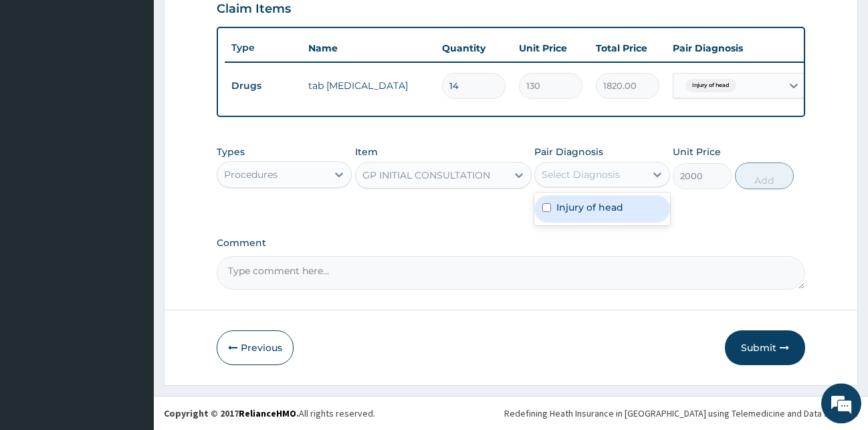
click at [589, 209] on label "Injury of head" at bounding box center [589, 207] width 67 height 13
checkbox input "true"
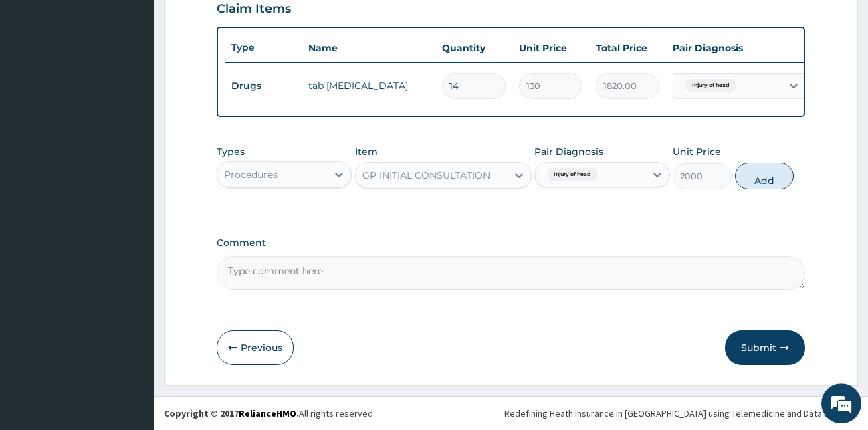
click at [767, 183] on button "Add" at bounding box center [764, 176] width 59 height 27
type input "0"
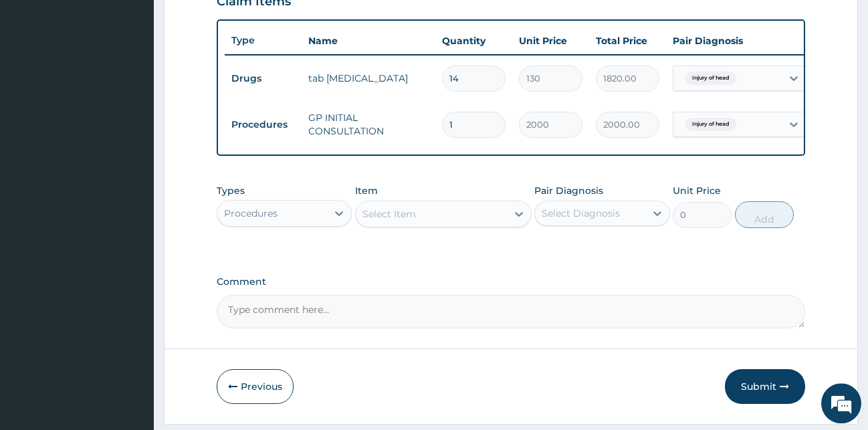
scroll to position [528, 0]
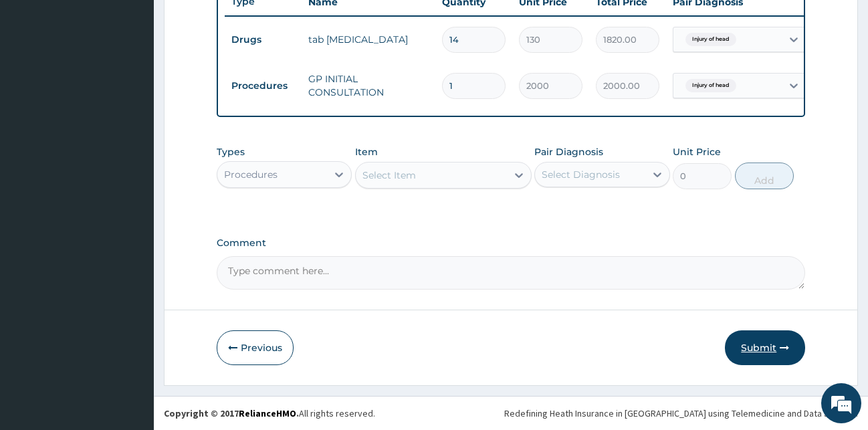
click at [763, 343] on button "Submit" at bounding box center [765, 347] width 80 height 35
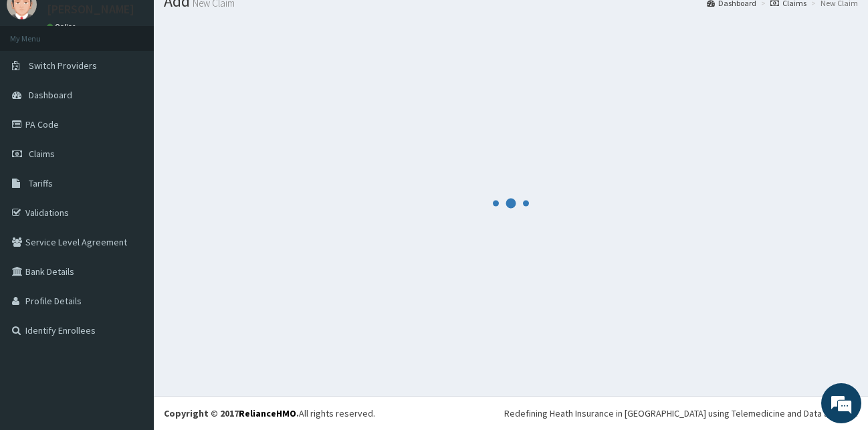
scroll to position [51, 0]
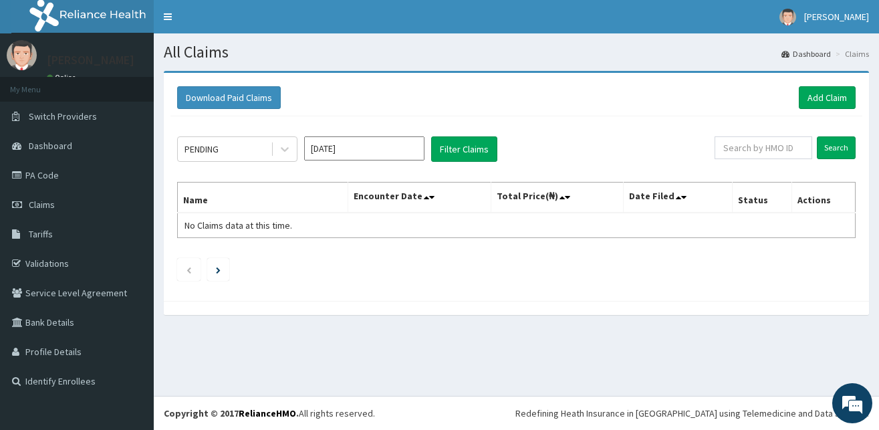
click at [581, 269] on ul at bounding box center [516, 269] width 679 height 23
